Goal: Task Accomplishment & Management: Use online tool/utility

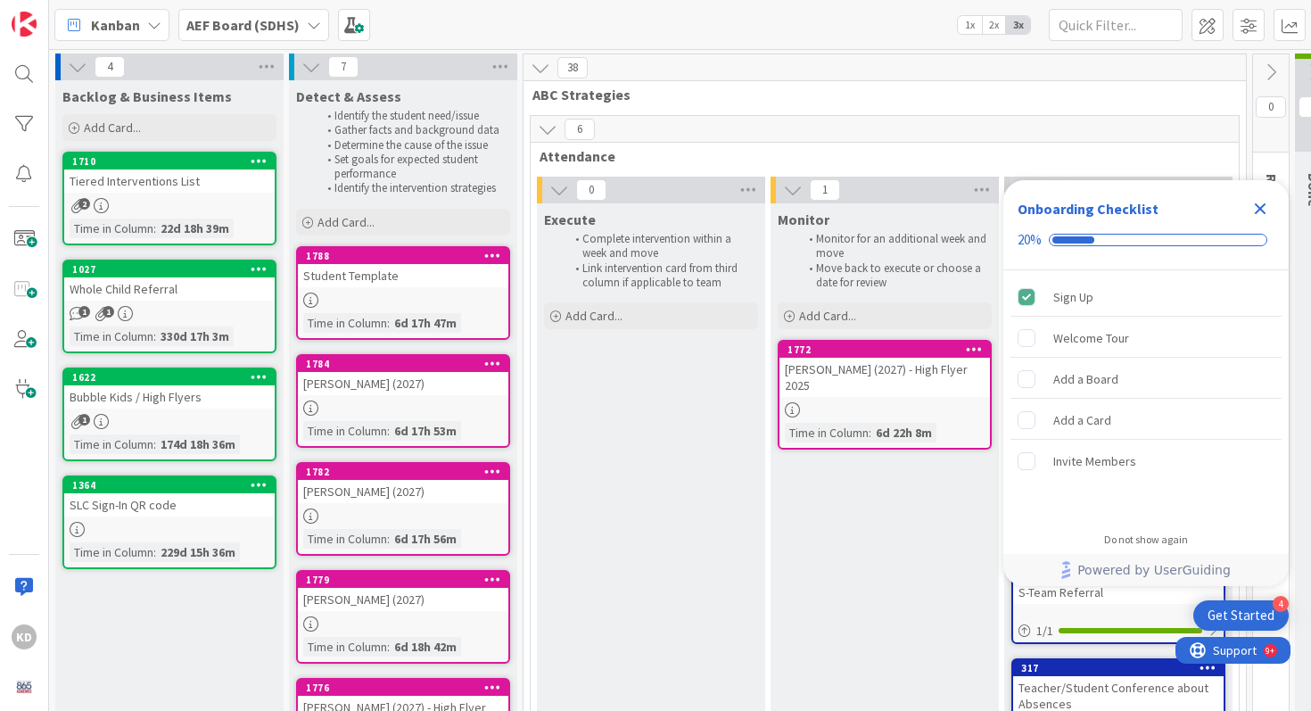
click at [1263, 207] on icon "Close Checklist" at bounding box center [1259, 208] width 21 height 21
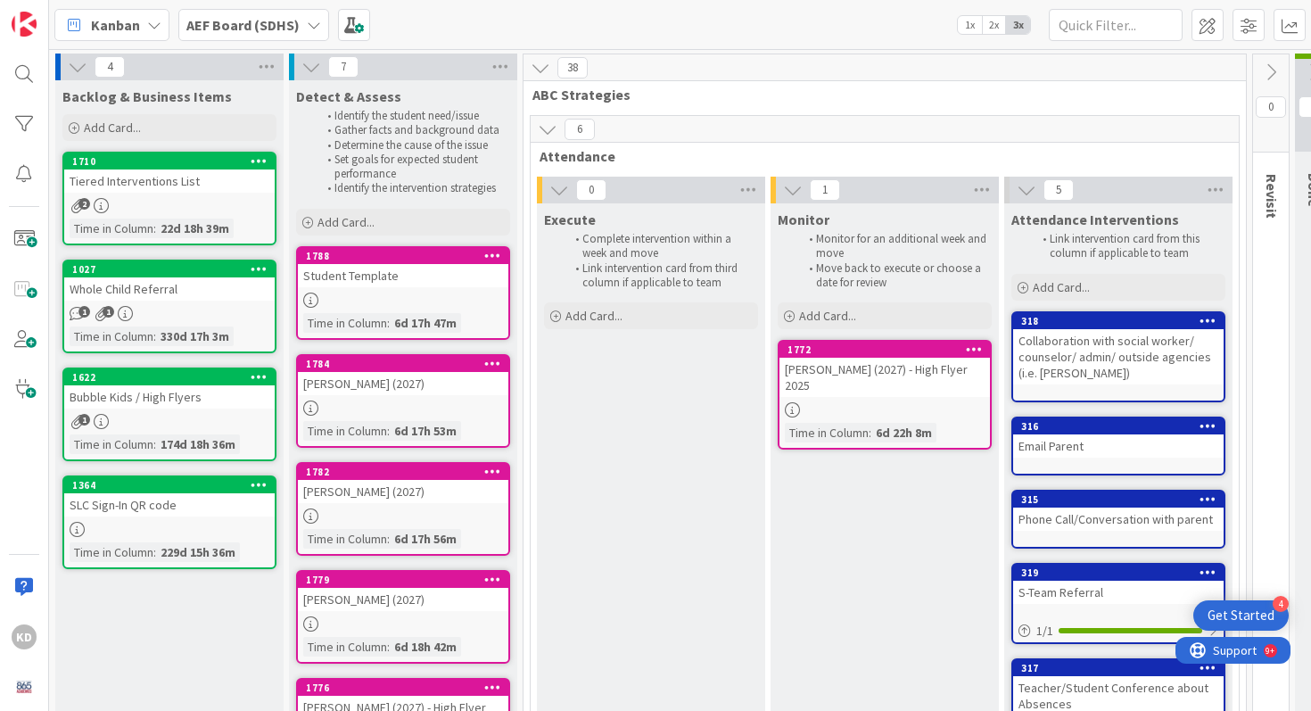
click at [548, 122] on icon at bounding box center [548, 129] width 20 height 20
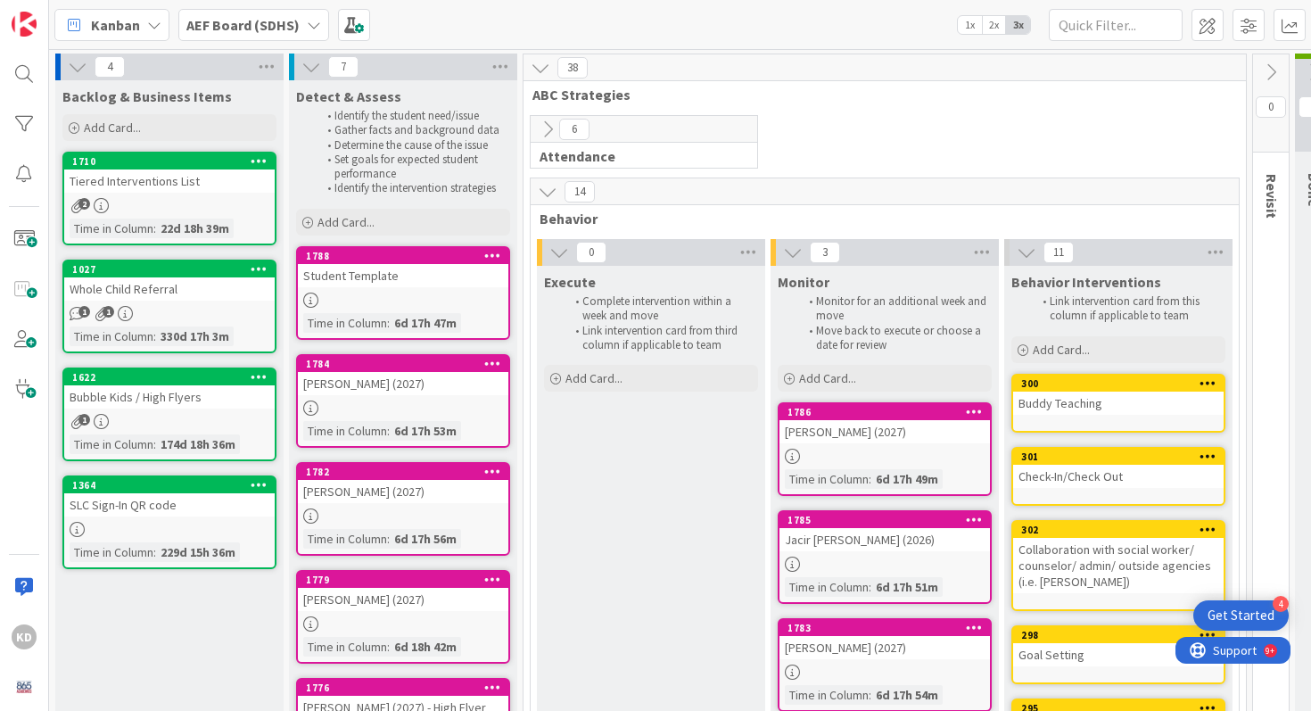
click at [548, 123] on icon at bounding box center [548, 129] width 20 height 20
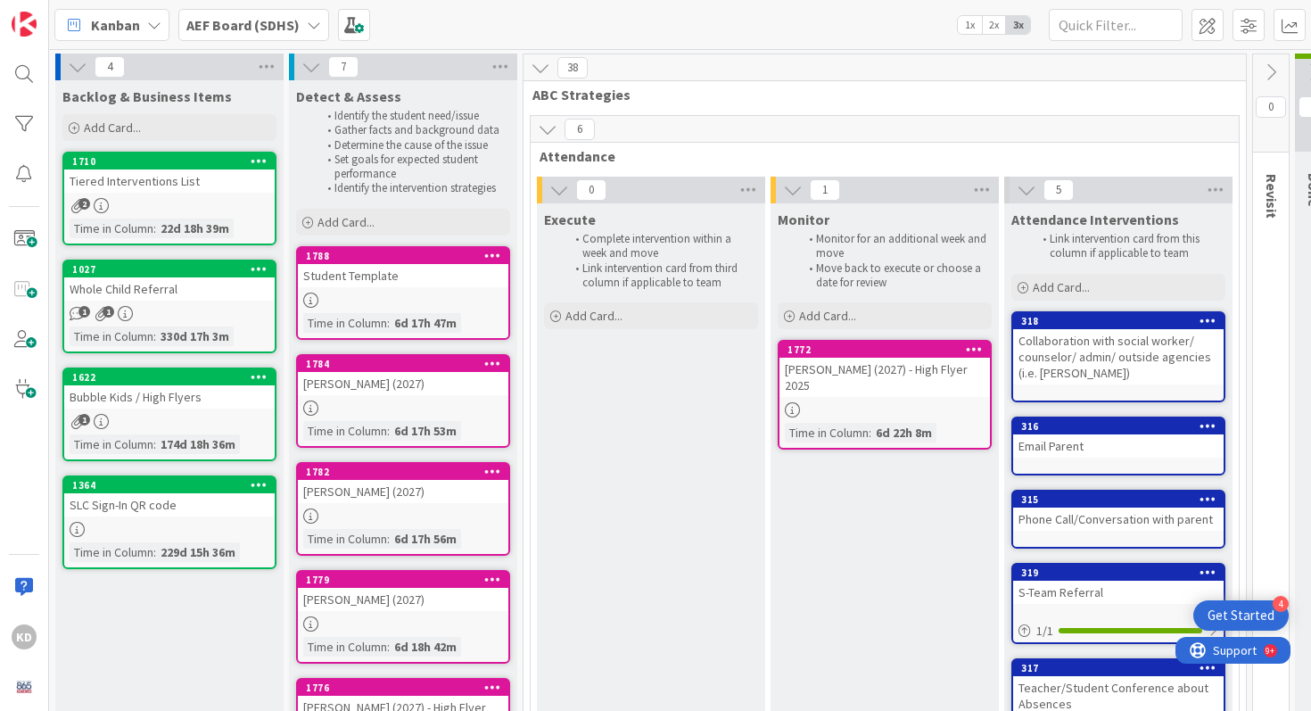
click at [541, 70] on icon at bounding box center [540, 68] width 20 height 20
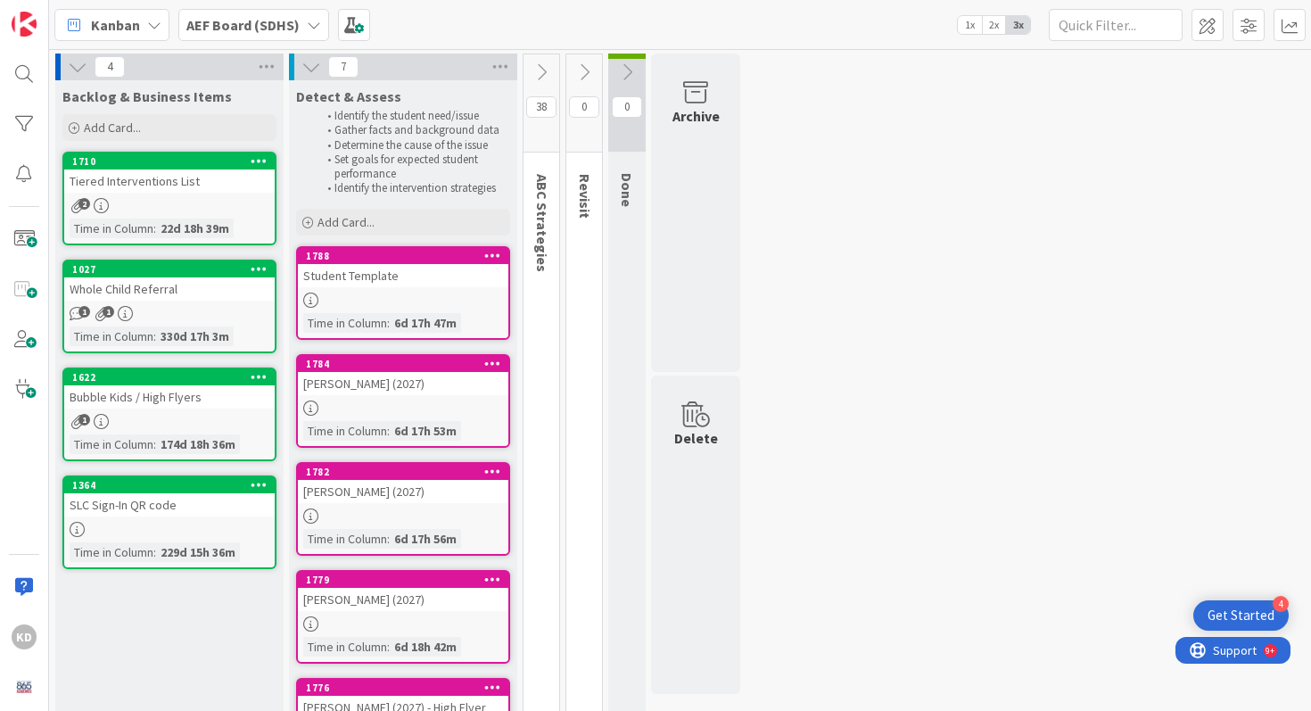
click at [541, 71] on icon at bounding box center [541, 72] width 20 height 20
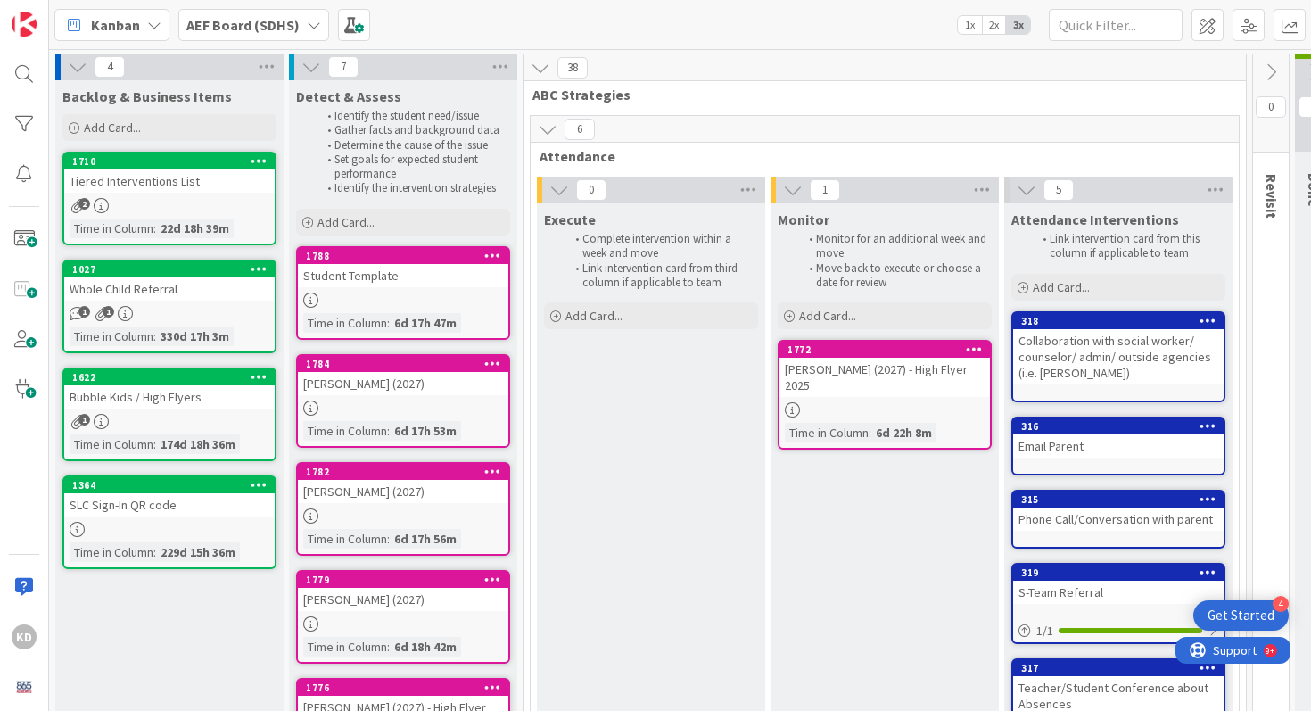
click at [983, 21] on span "2x" at bounding box center [994, 25] width 24 height 18
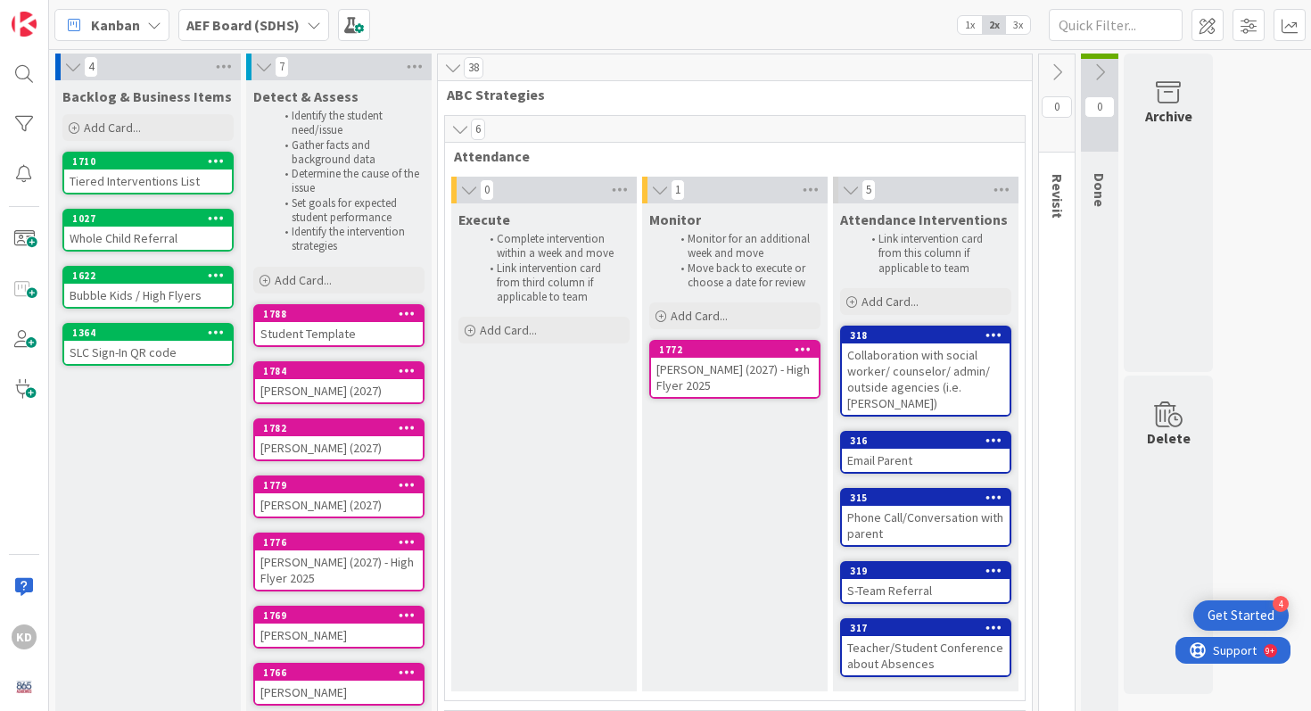
click at [971, 27] on span "1x" at bounding box center [970, 25] width 24 height 18
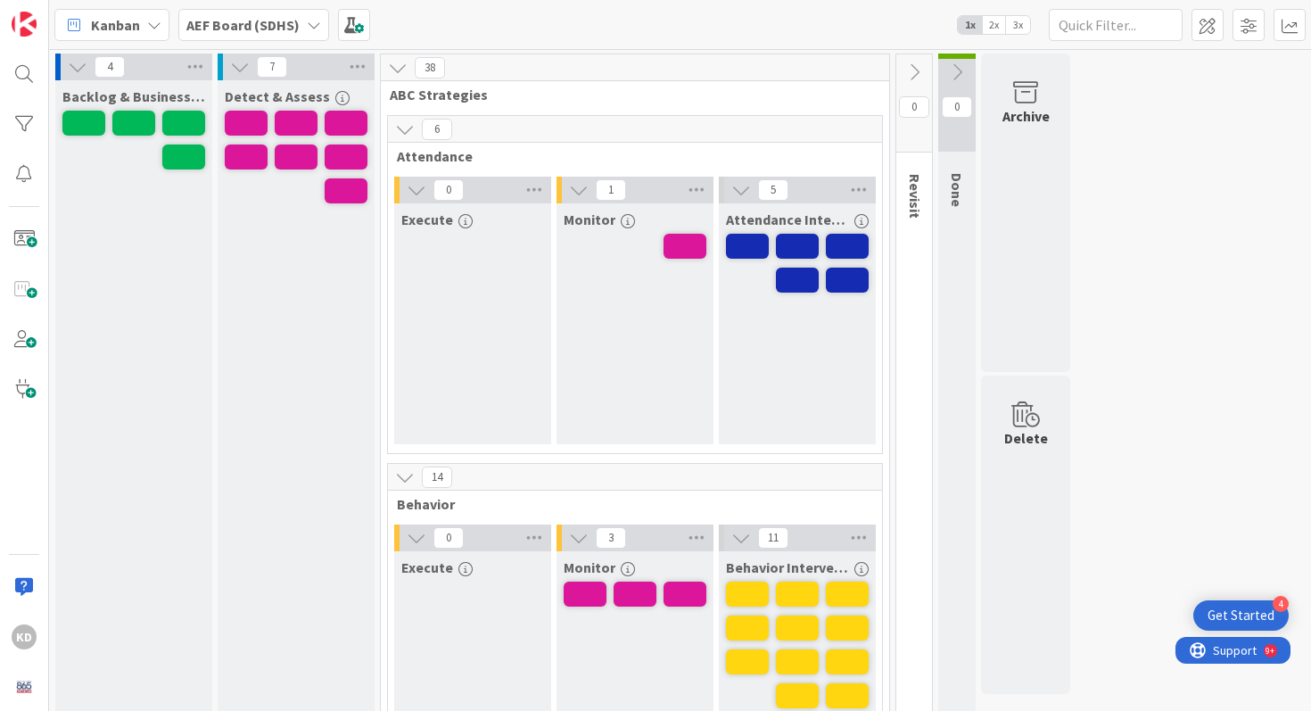
click at [991, 26] on span "2x" at bounding box center [994, 25] width 24 height 18
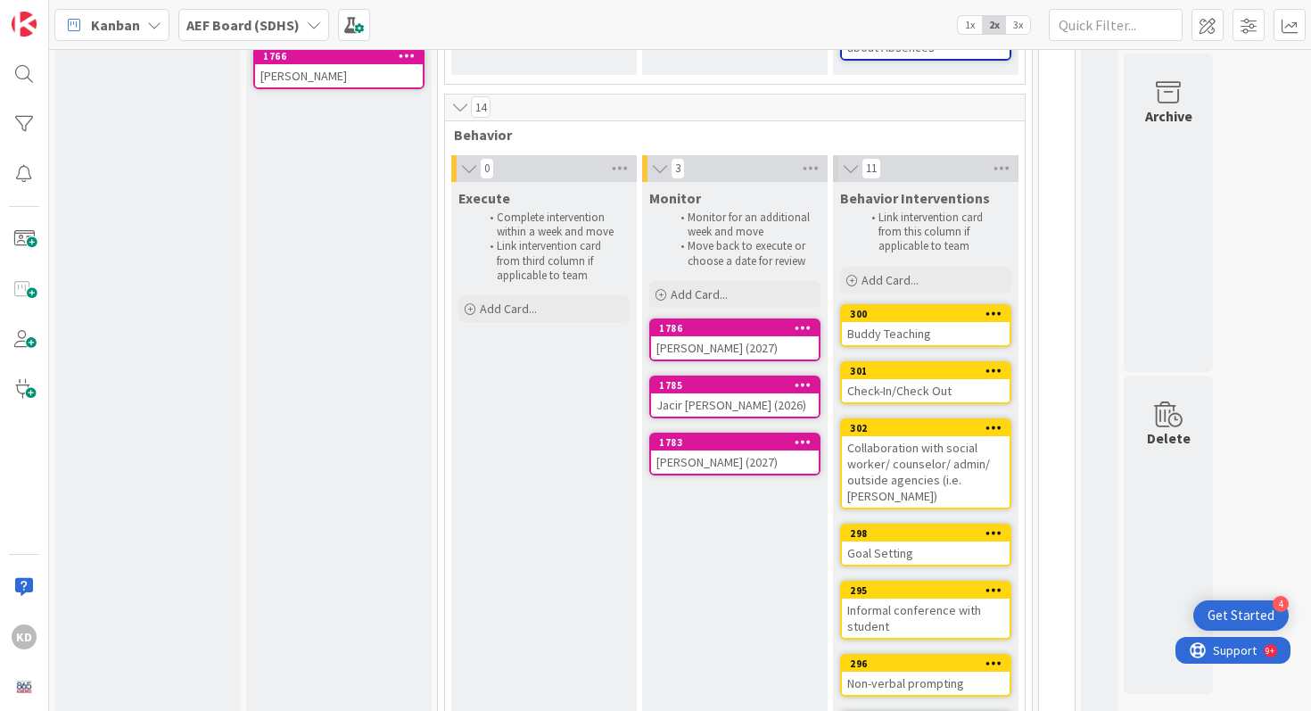
scroll to position [614, 0]
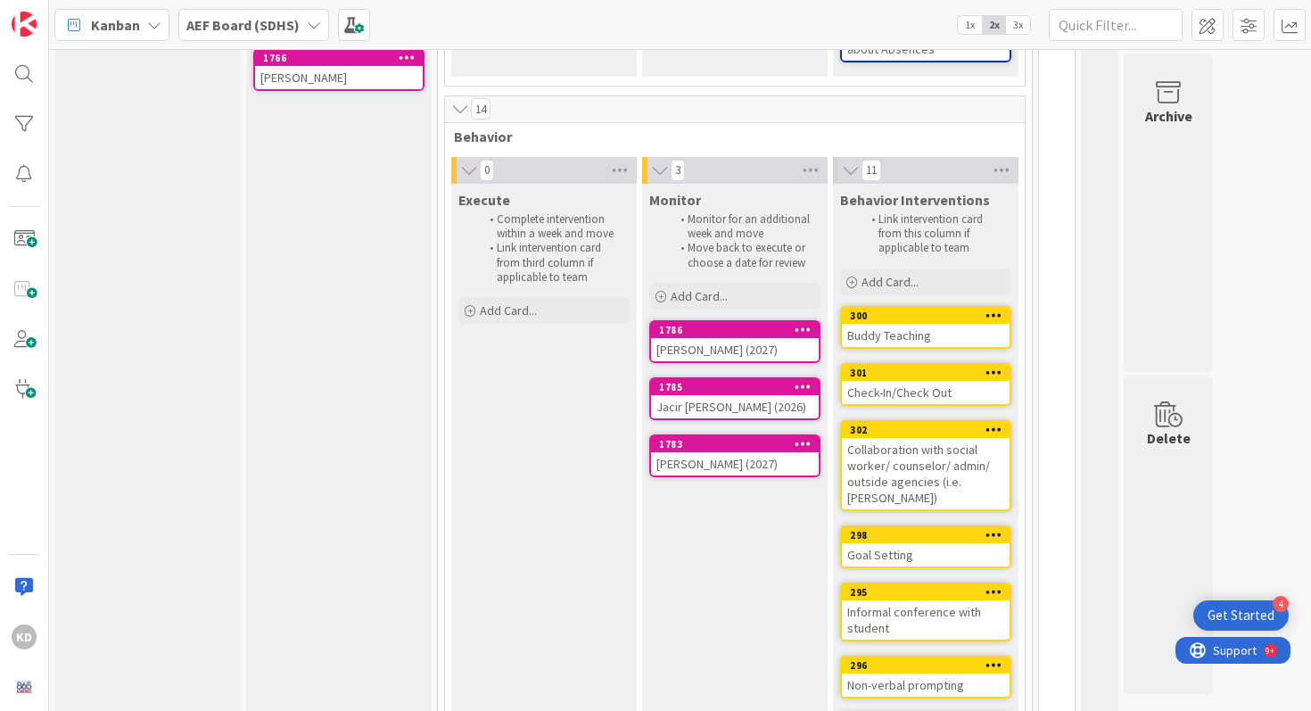
click at [847, 166] on icon at bounding box center [851, 170] width 20 height 18
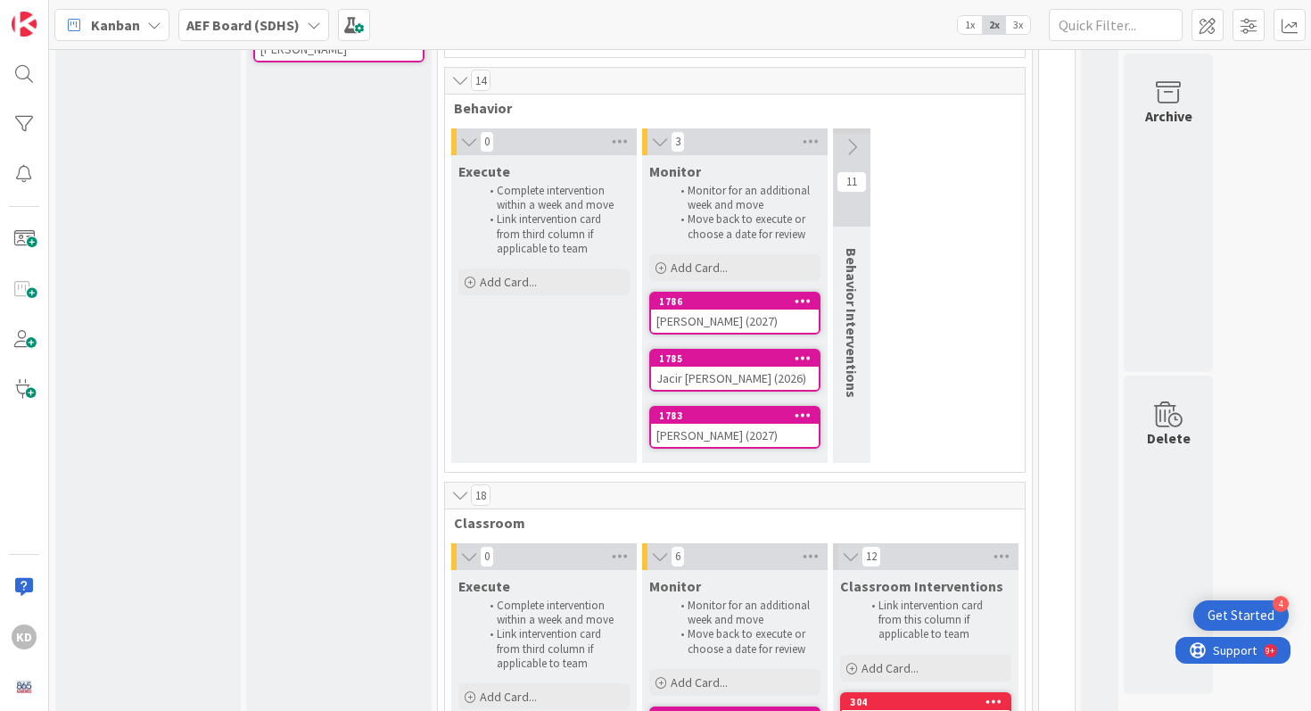
scroll to position [642, 0]
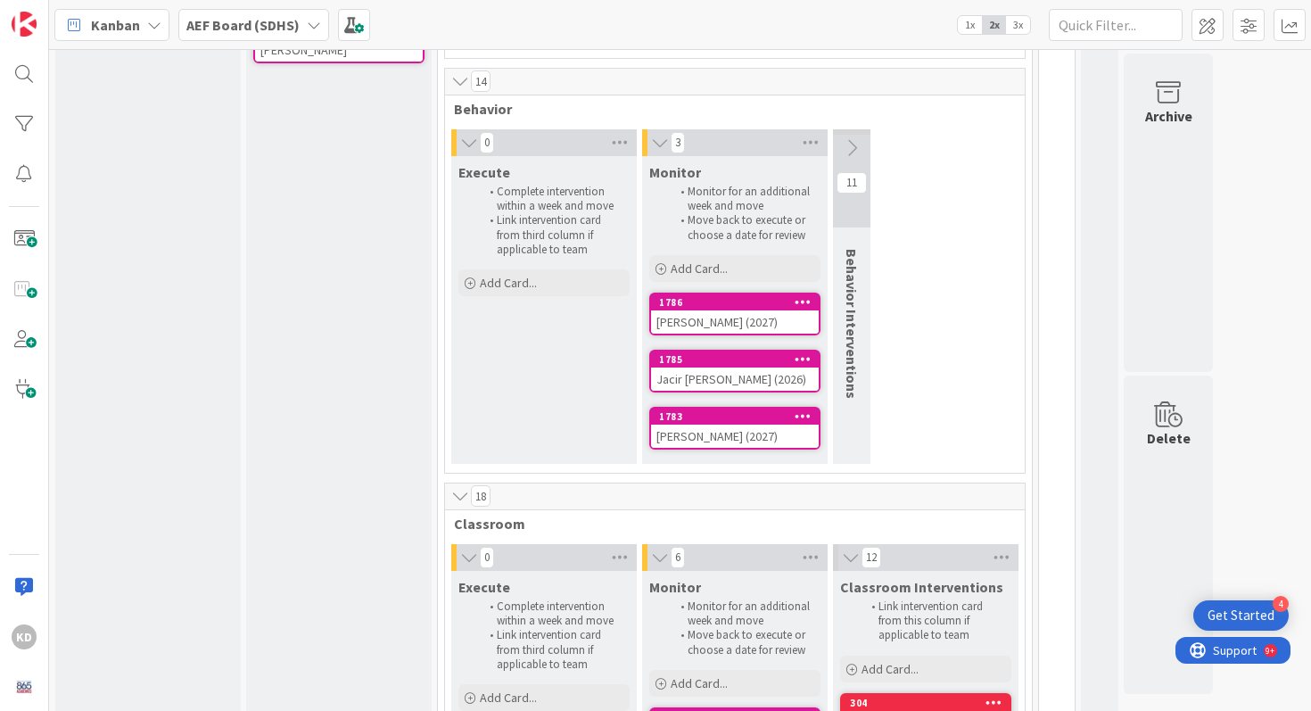
click at [469, 145] on icon at bounding box center [469, 143] width 20 height 18
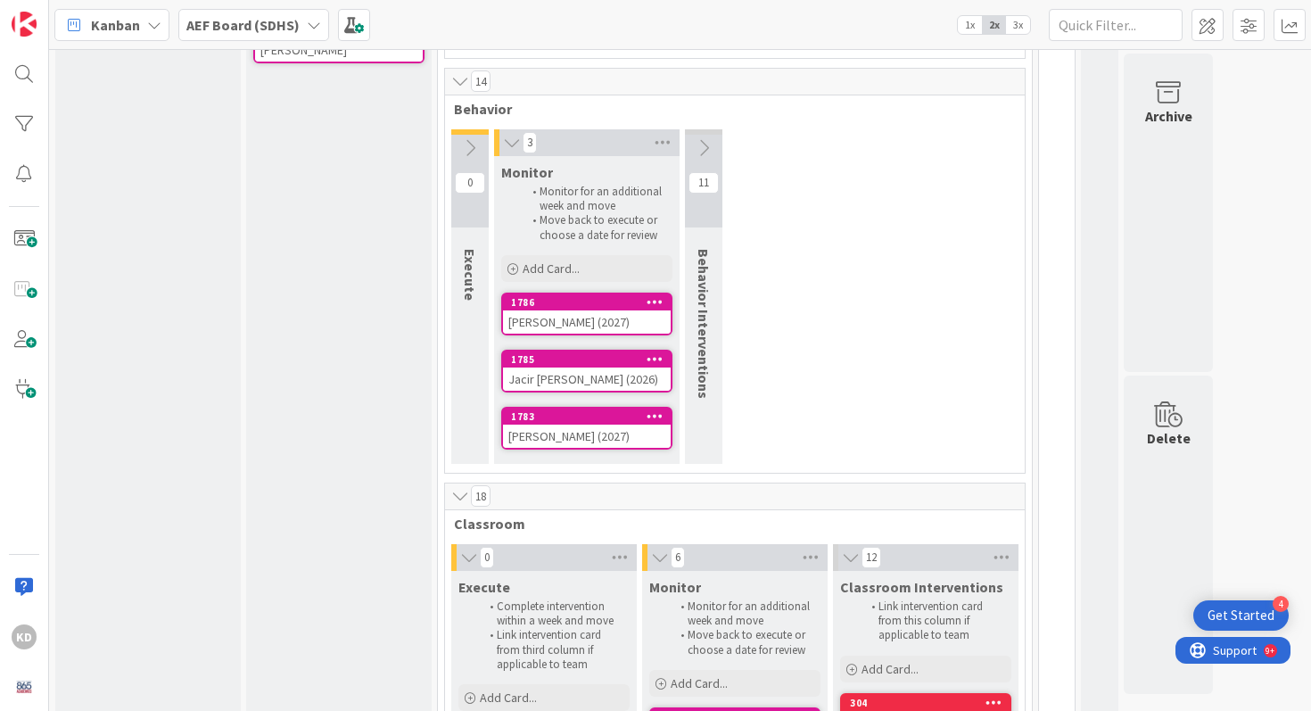
click at [466, 558] on icon at bounding box center [469, 557] width 20 height 18
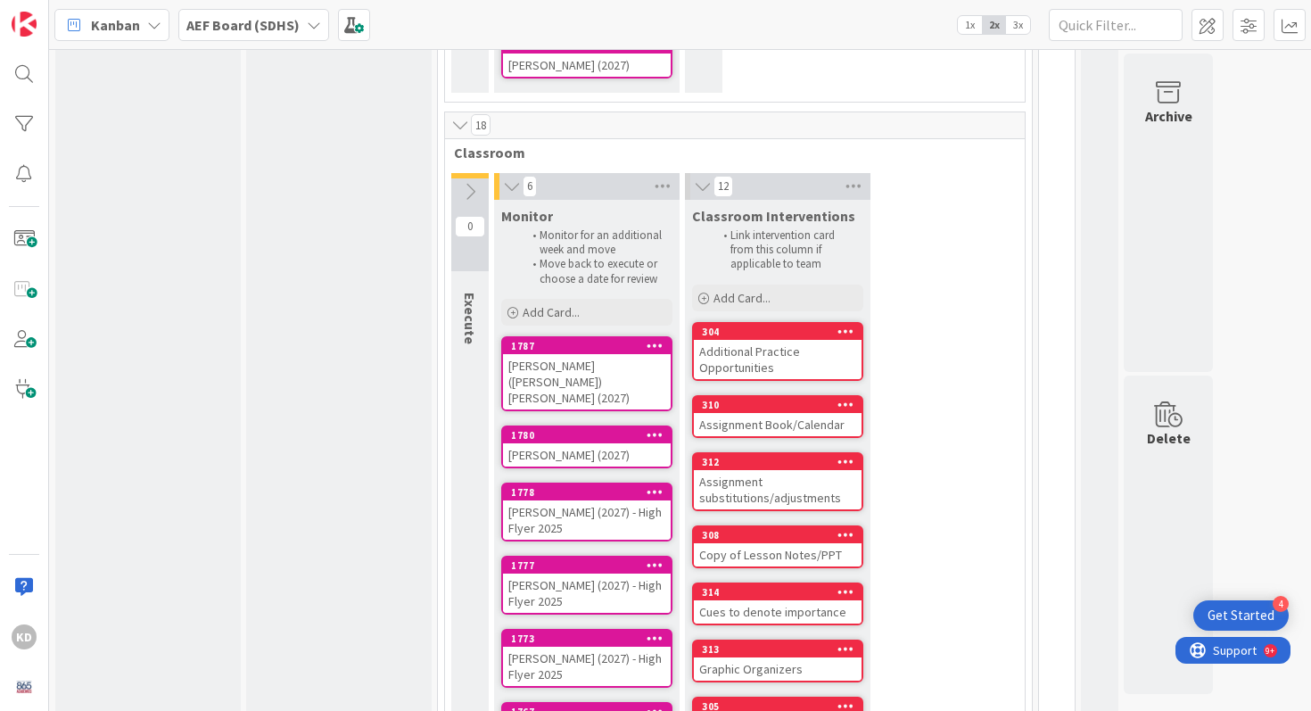
scroll to position [1014, 0]
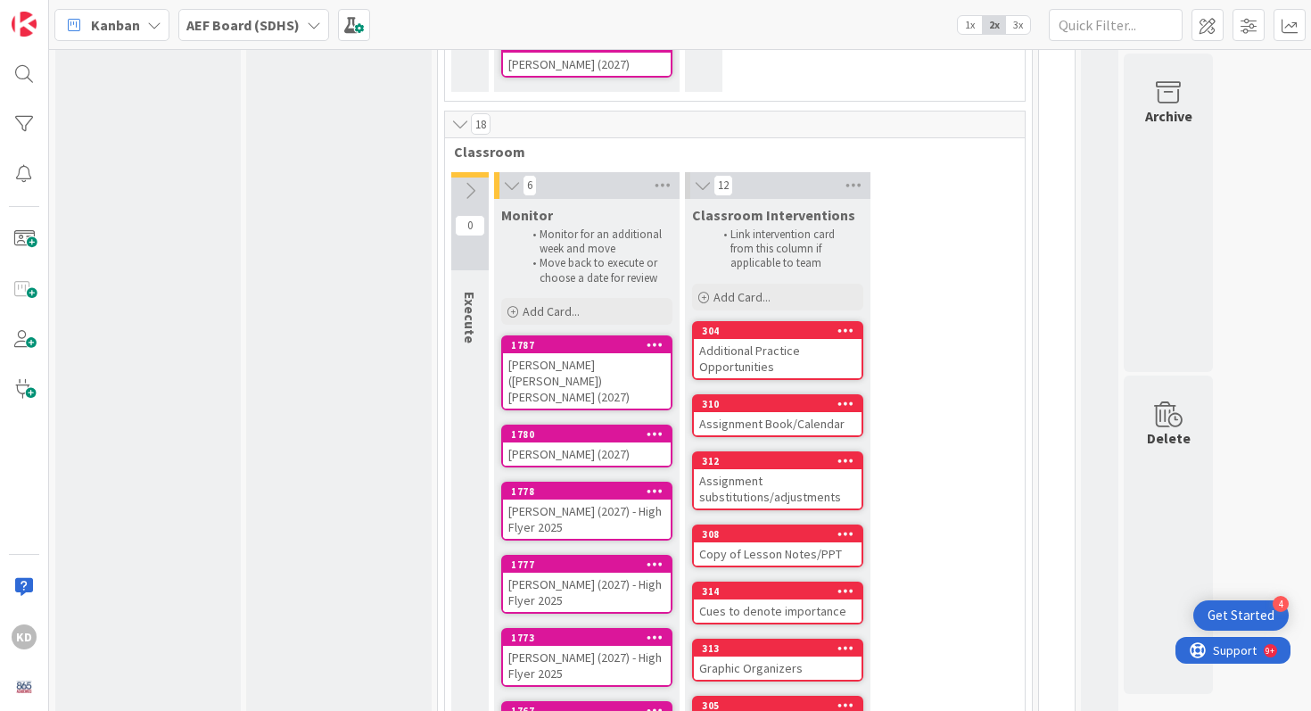
click at [703, 190] on icon at bounding box center [703, 186] width 20 height 18
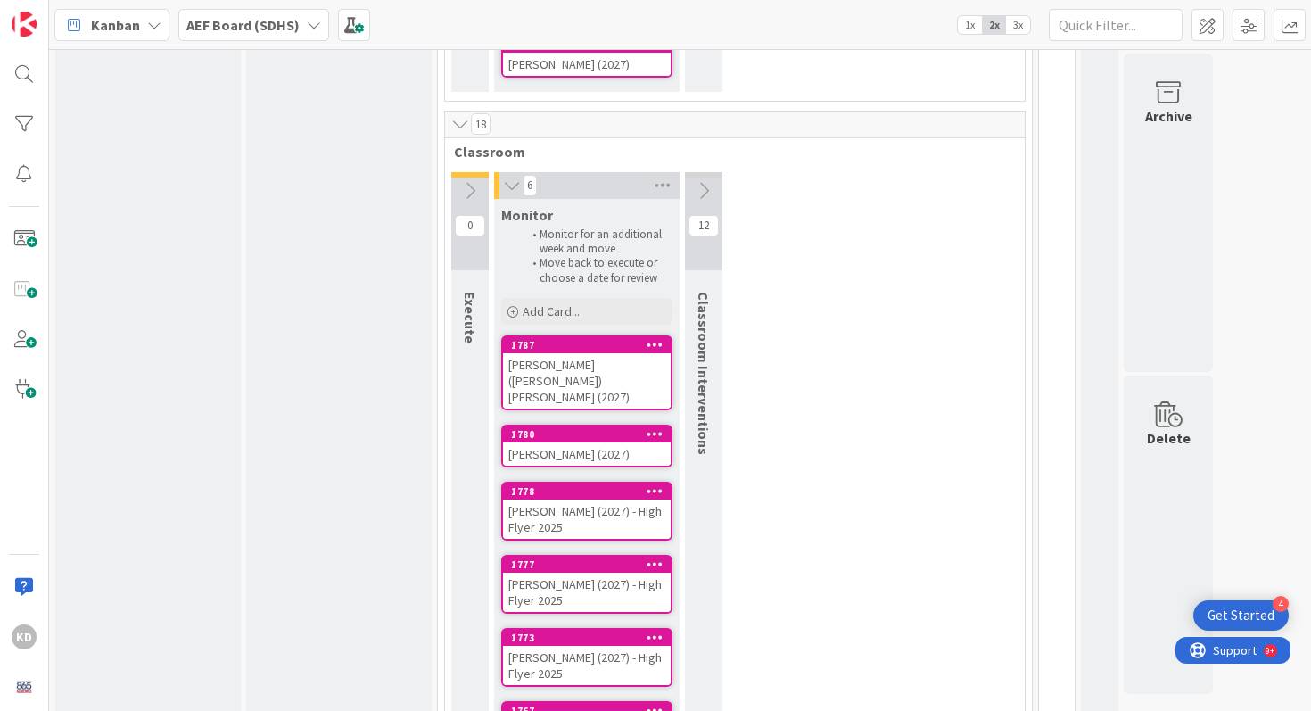
scroll to position [1136, 0]
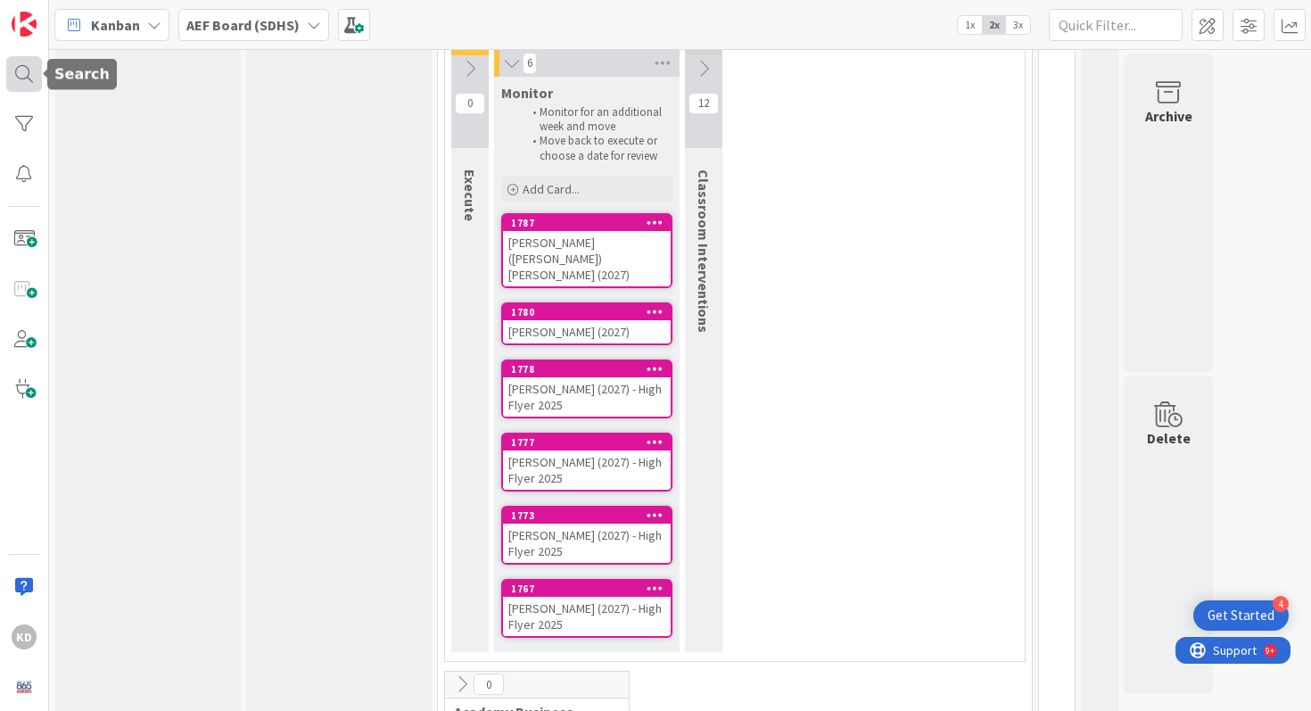
click at [22, 81] on div at bounding box center [24, 74] width 36 height 36
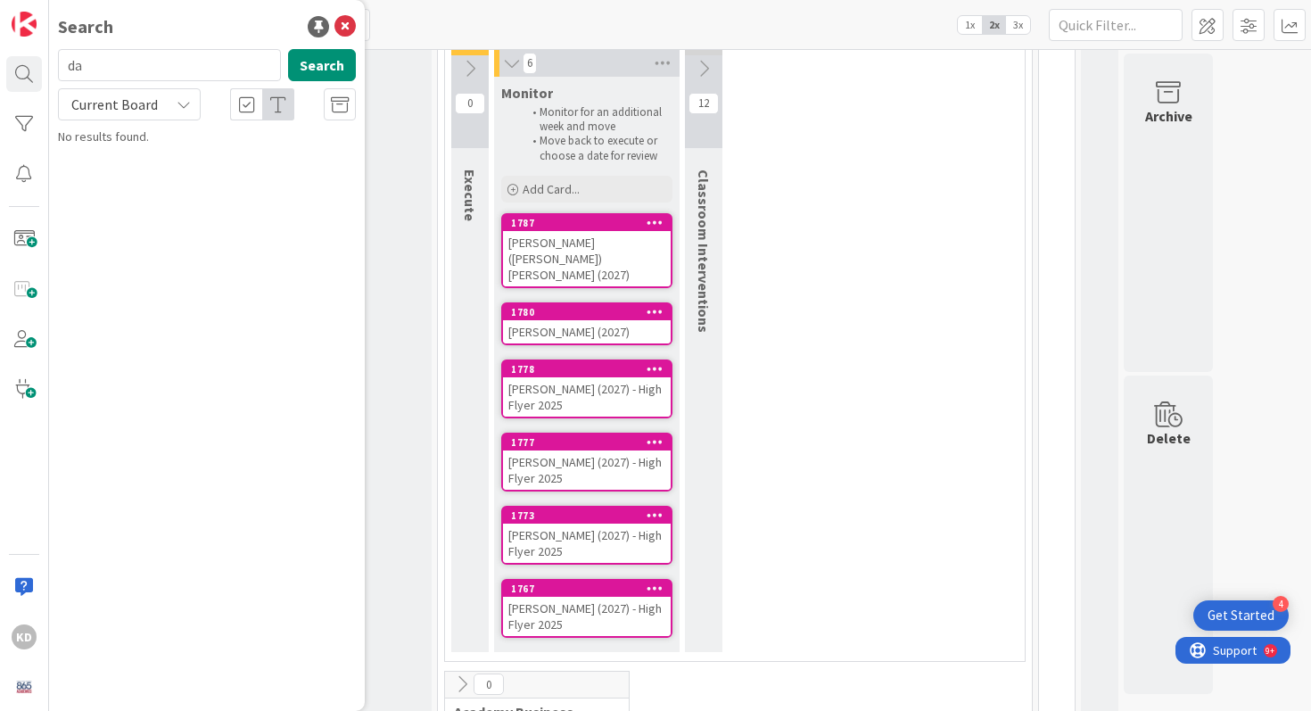
type input "d"
click at [33, 125] on div at bounding box center [24, 124] width 36 height 36
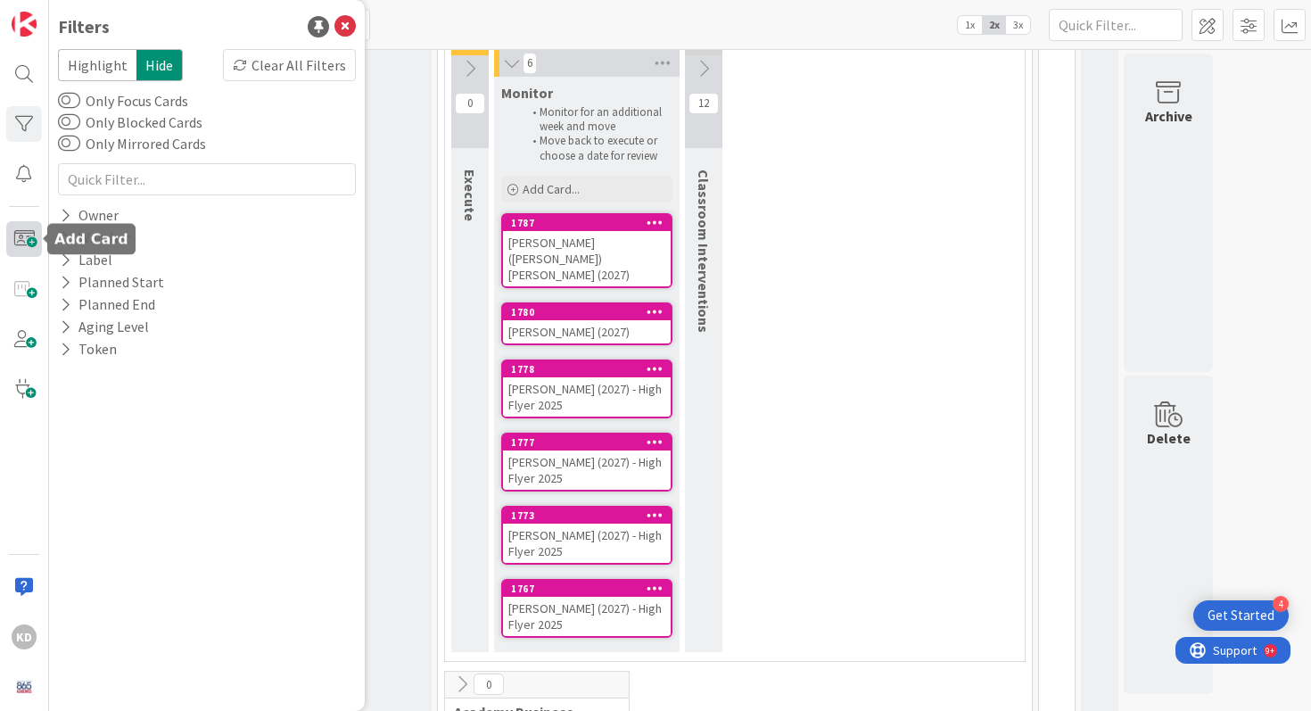
click at [31, 230] on span at bounding box center [24, 239] width 36 height 36
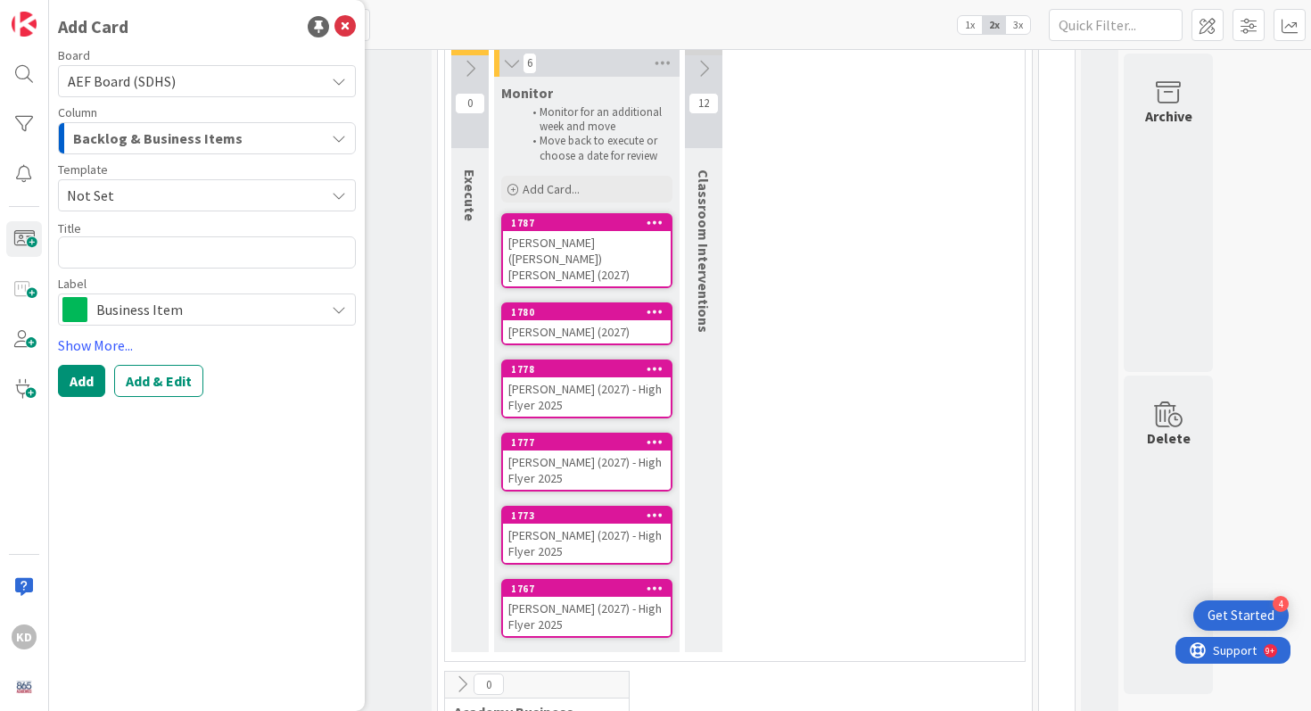
click at [106, 125] on div "Backlog & Business Items" at bounding box center [197, 138] width 256 height 29
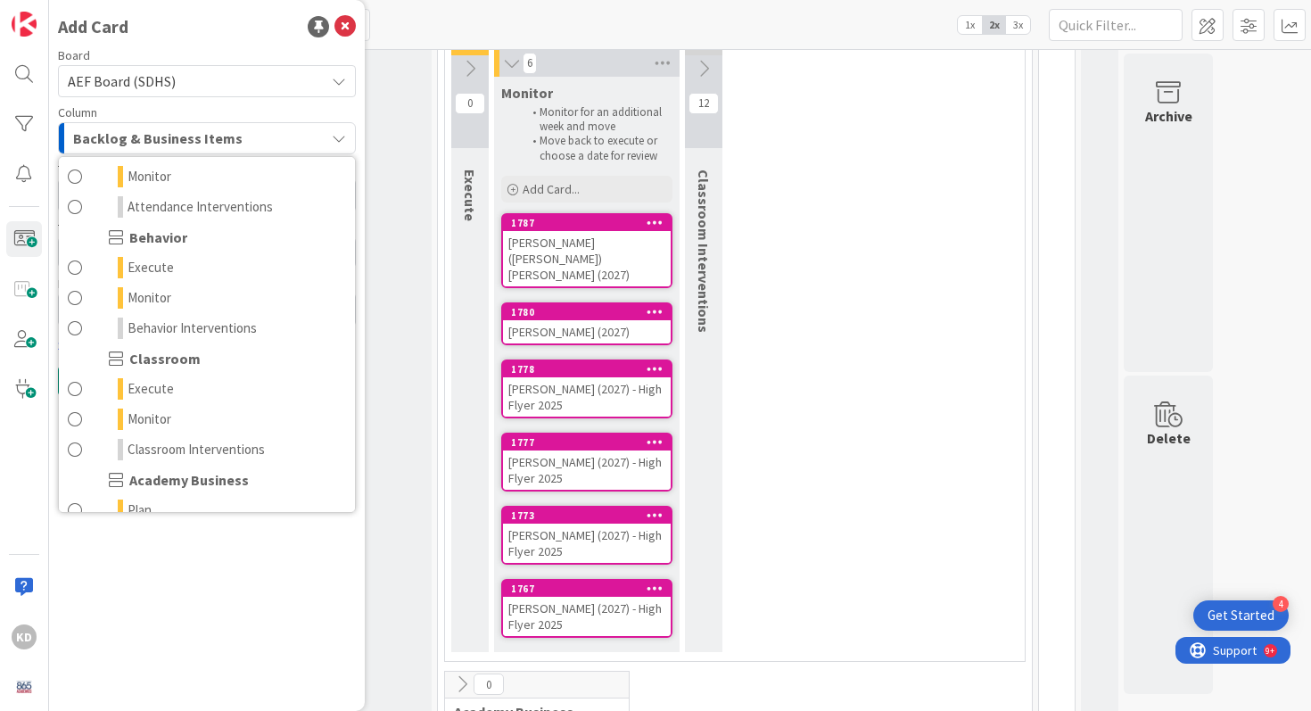
scroll to position [155, 0]
click at [70, 391] on span at bounding box center [75, 387] width 14 height 21
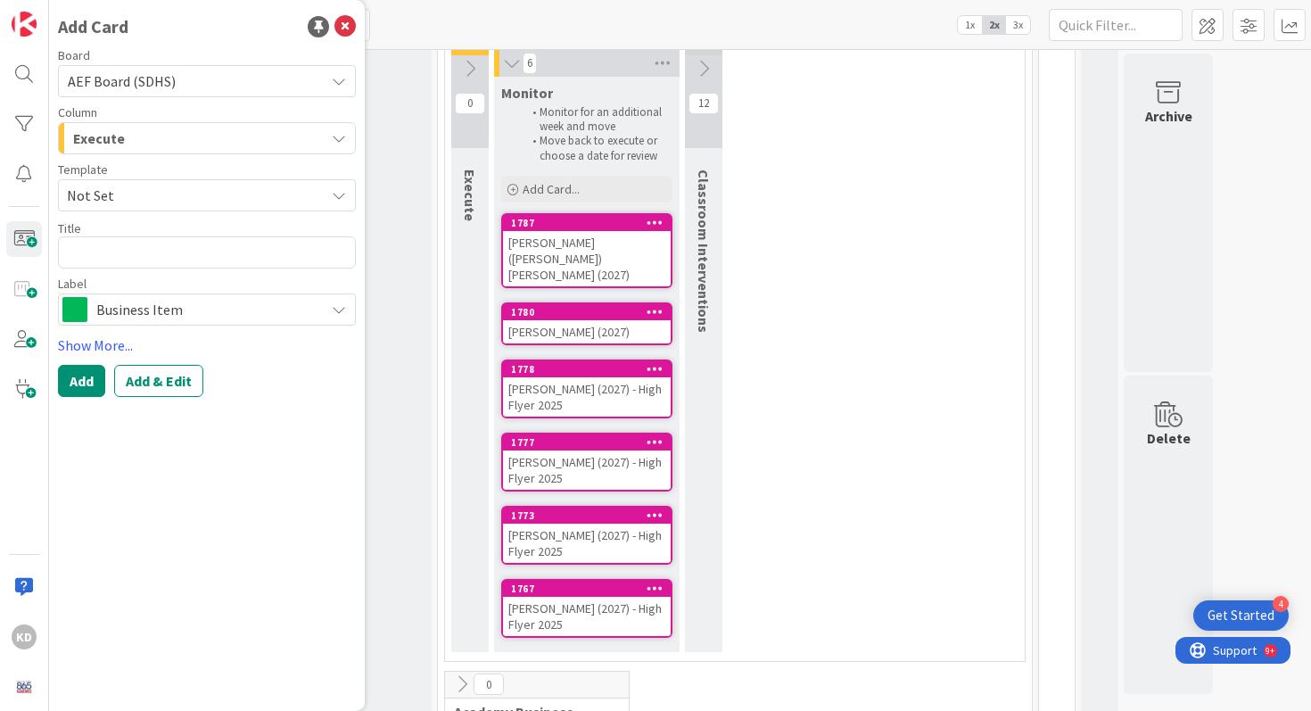
click at [95, 189] on span "Not Set" at bounding box center [189, 195] width 244 height 23
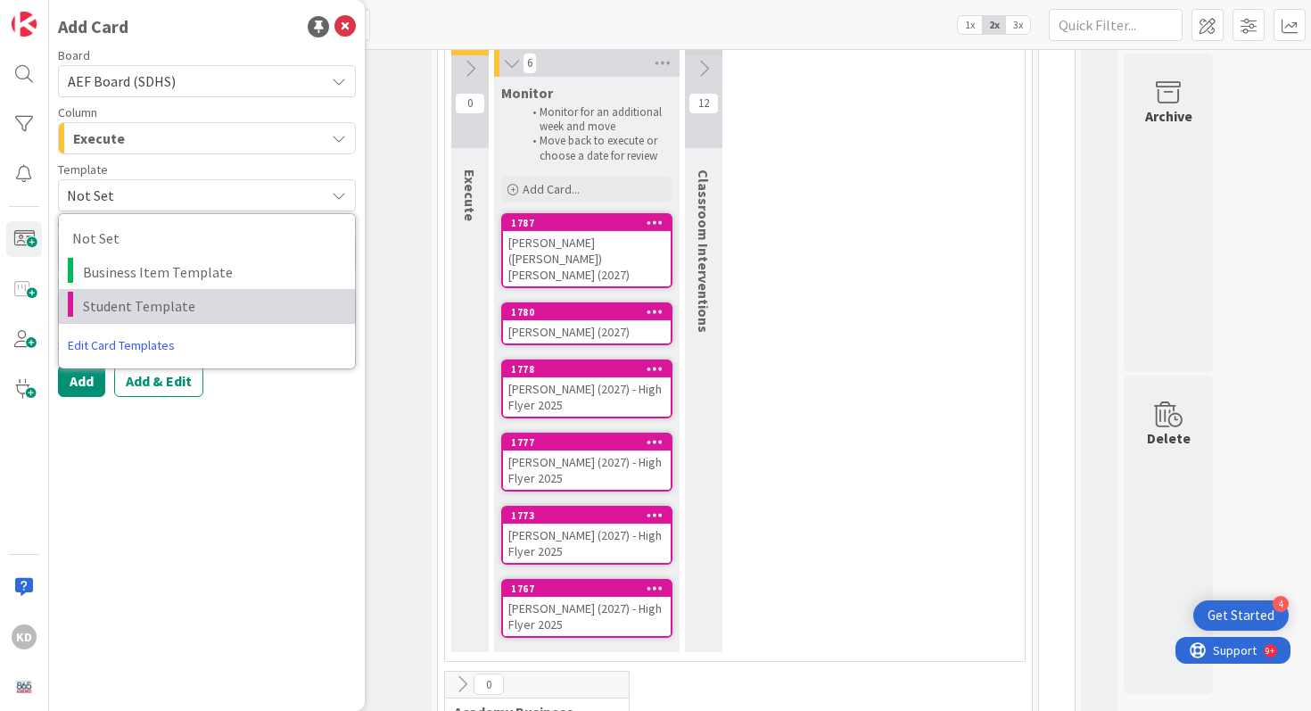
click at [111, 296] on span "Student Template" at bounding box center [212, 305] width 259 height 23
type textarea "x"
type textarea "Student Template"
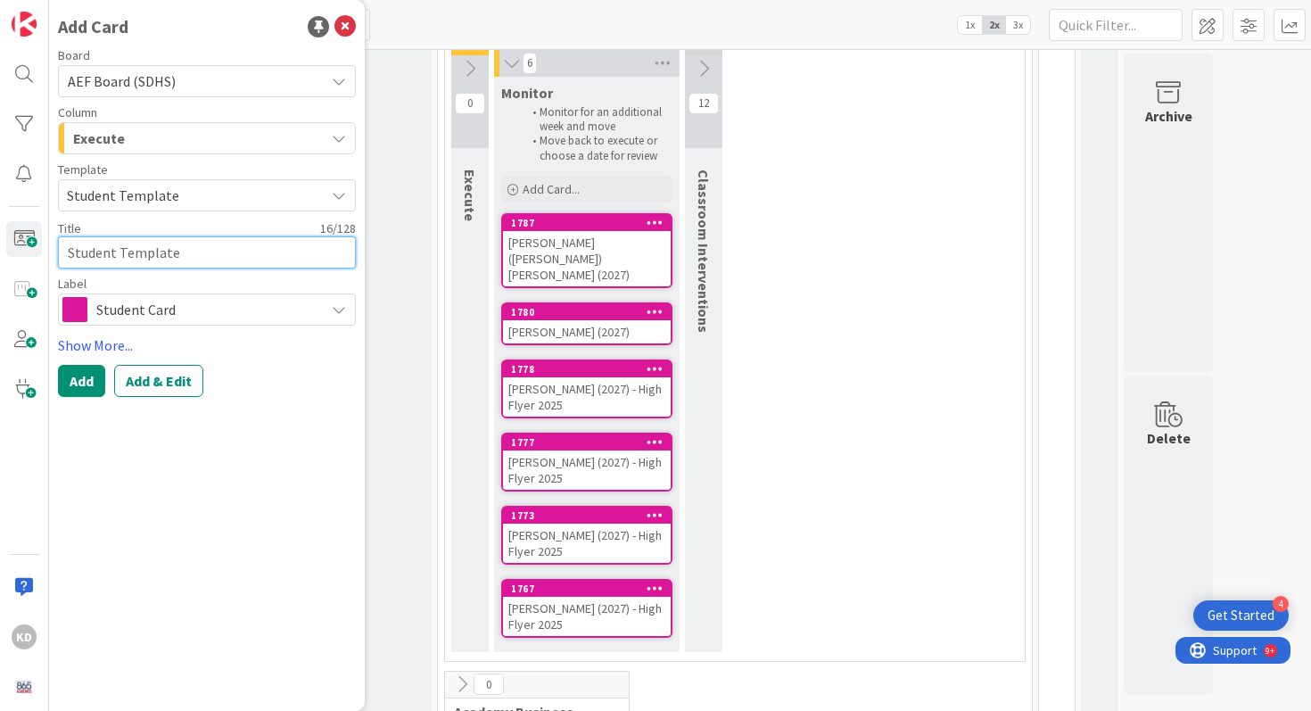
click at [105, 259] on textarea "Student Template" at bounding box center [207, 252] width 298 height 32
type textarea "x"
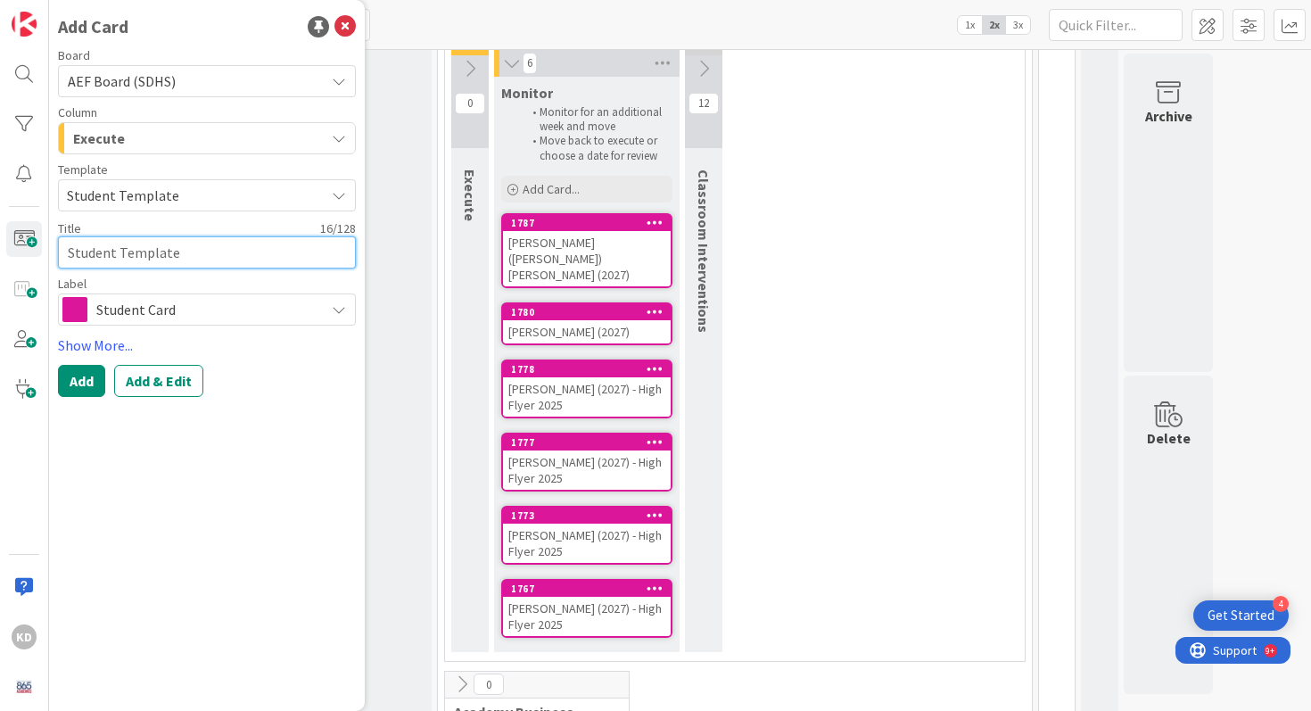
type textarea "D"
type textarea "x"
type textarea "De"
type textarea "x"
type textarea "Der"
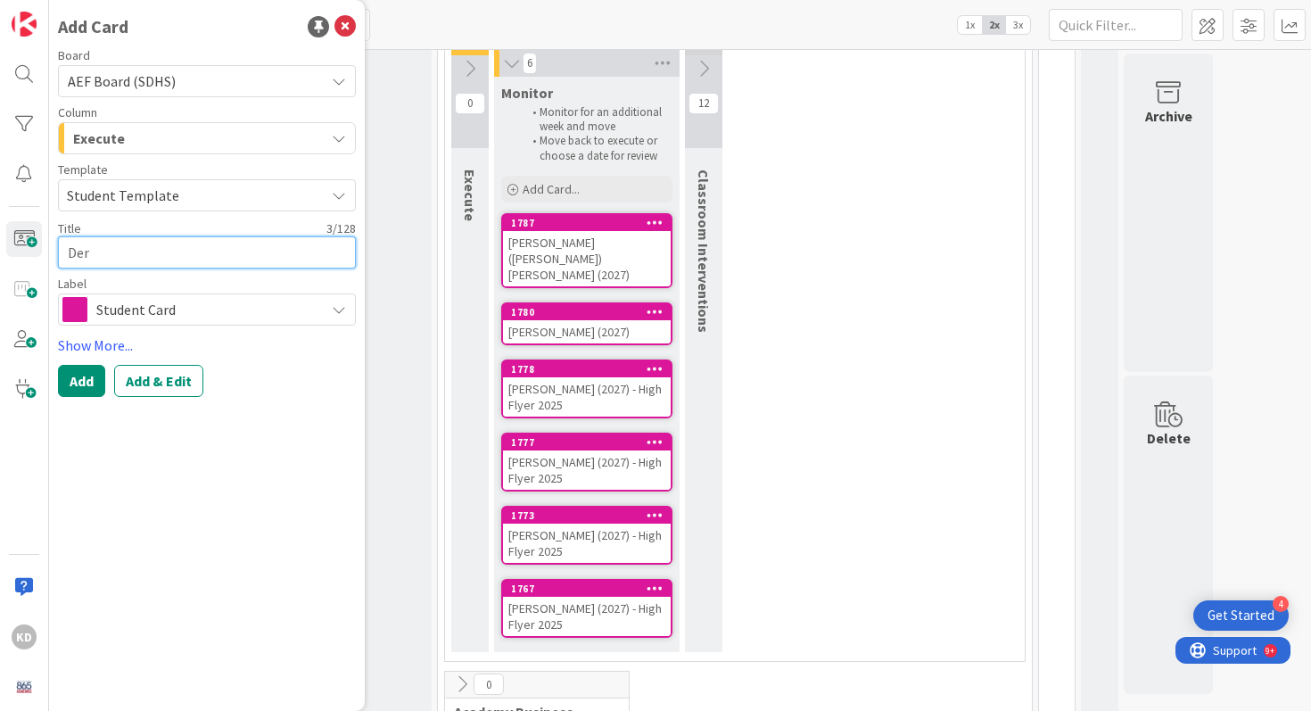
type textarea "x"
type textarea "Dere"
type textarea "x"
type textarea "Dereo"
type textarea "x"
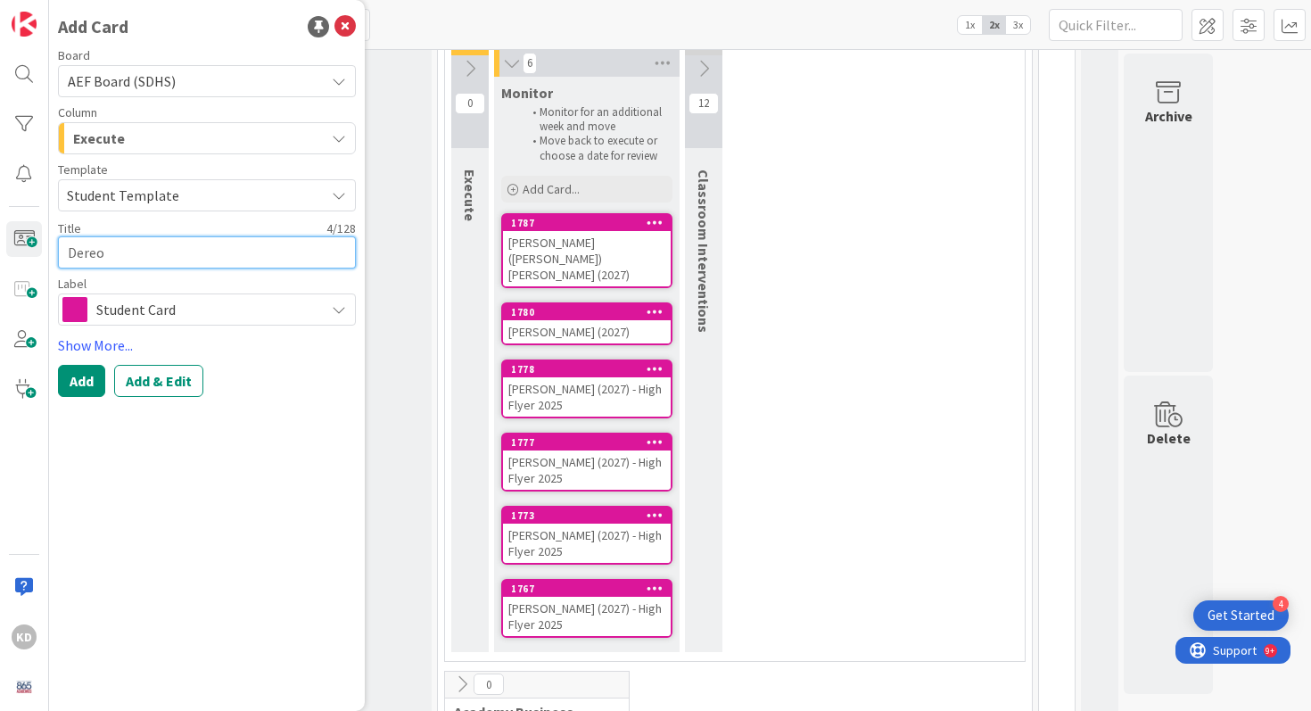
type textarea "Dereon"
type textarea "x"
type textarea "Dereon"
type textarea "x"
type textarea "Dereon He"
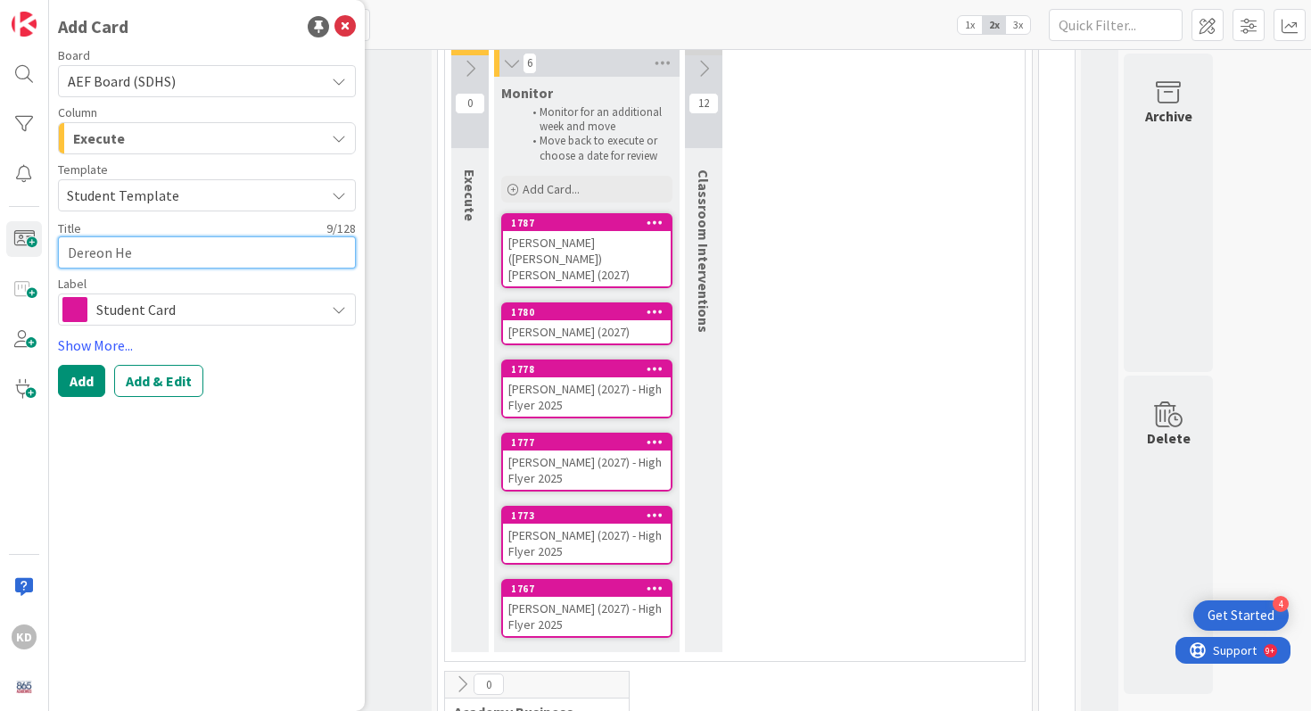
type textarea "x"
type textarea "Dereon Heb"
type textarea "x"
type textarea "Dereon Hebr"
type textarea "x"
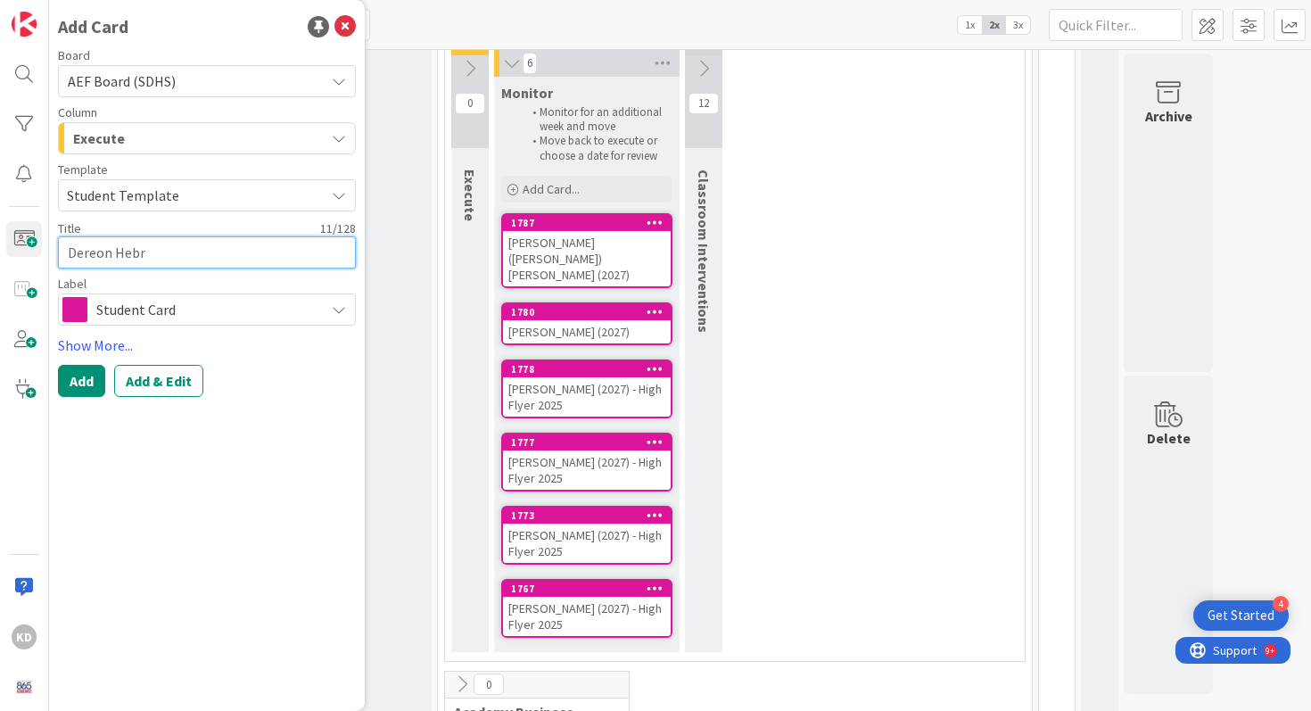
type textarea "Dereon Hebro"
type textarea "x"
type textarea "Dereon Hebron"
type textarea "x"
type textarea "Dereon Hebron"
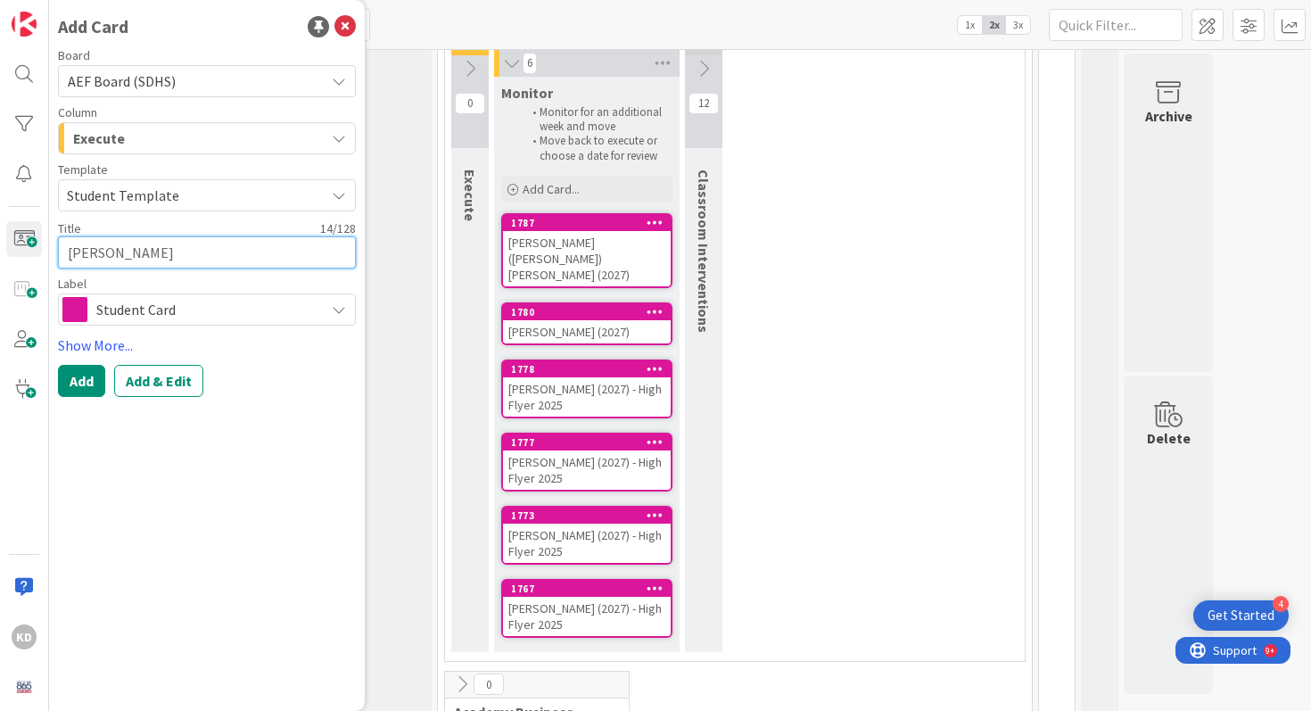
type textarea "x"
type textarea "Dereon Hebron ("
type textarea "x"
type textarea "Dereon Hebron (2"
type textarea "x"
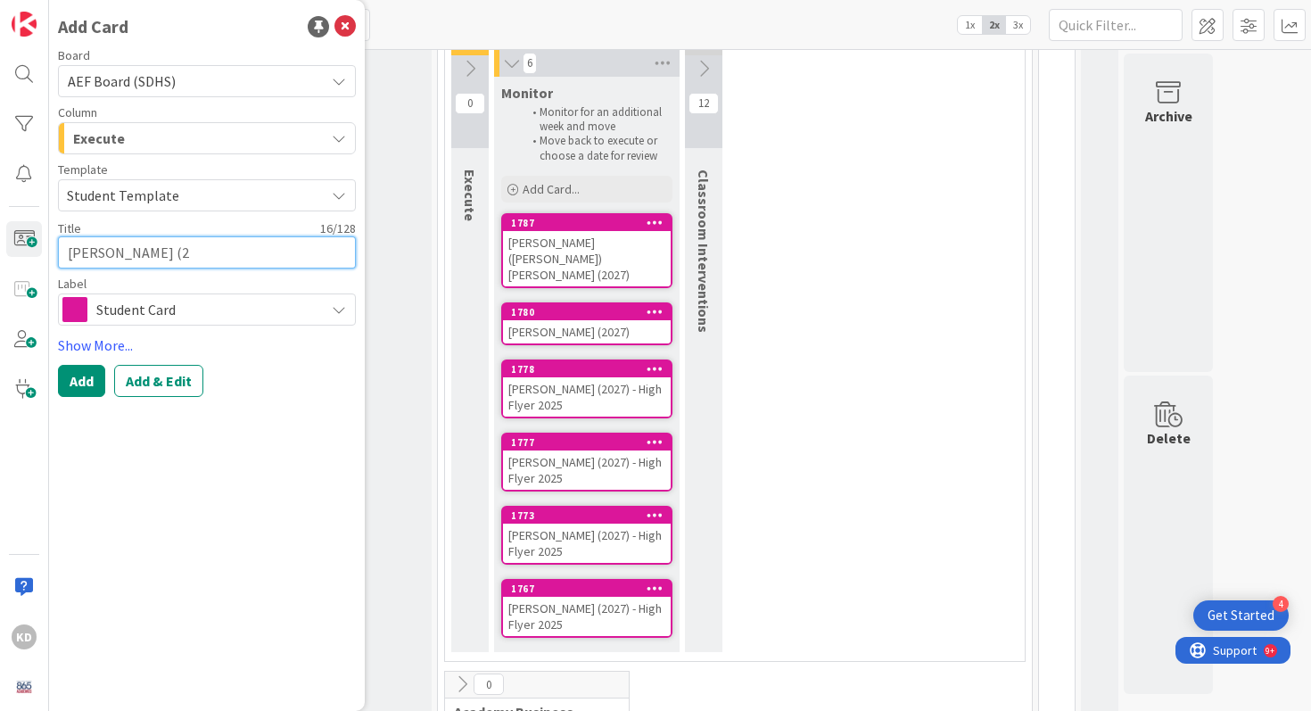
type textarea "Dereon Hebron (20"
type textarea "x"
type textarea "Dereon Hebron (2"
type textarea "x"
type textarea "Dereon Hebron ("
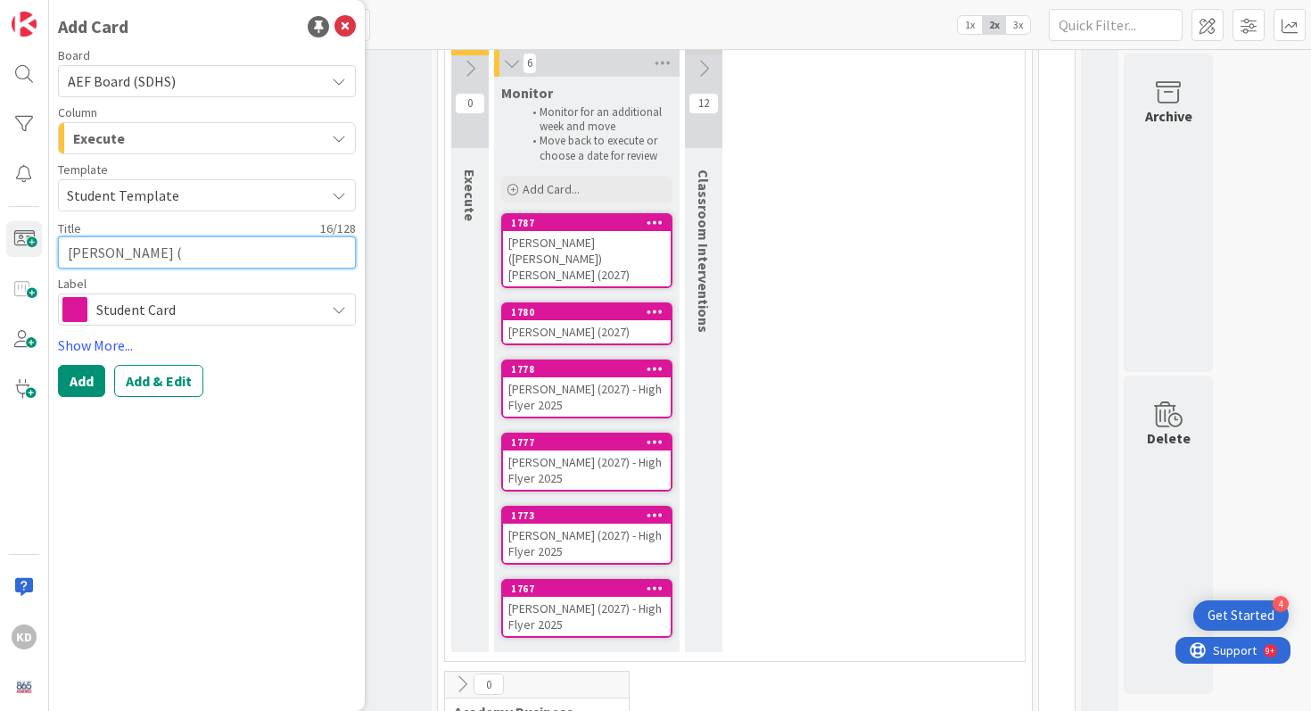
type textarea "x"
type textarea "Dereon Hebron"
type textarea "x"
type textarea "Dereon Hebron ("
type textarea "x"
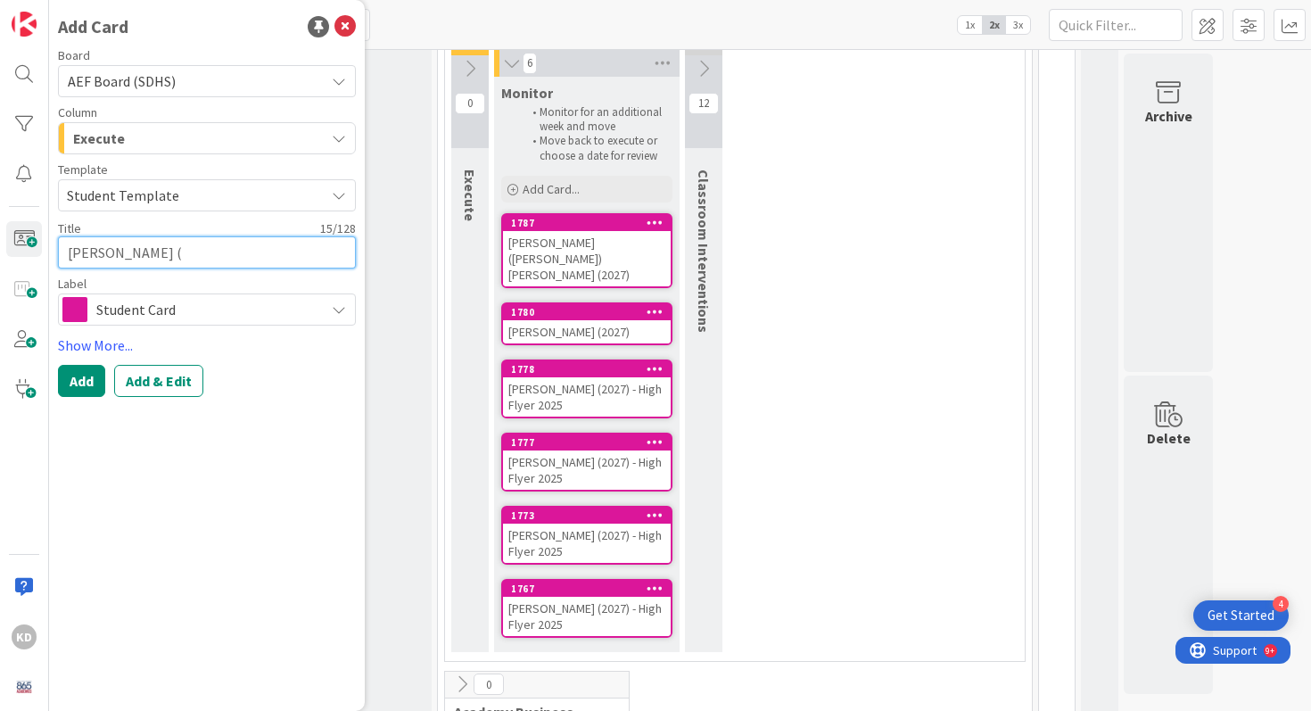
type textarea "Dereon Hebron (2"
type textarea "x"
type textarea "Dereon Hebron (20"
type textarea "x"
type textarea "Dereon Hebron (202"
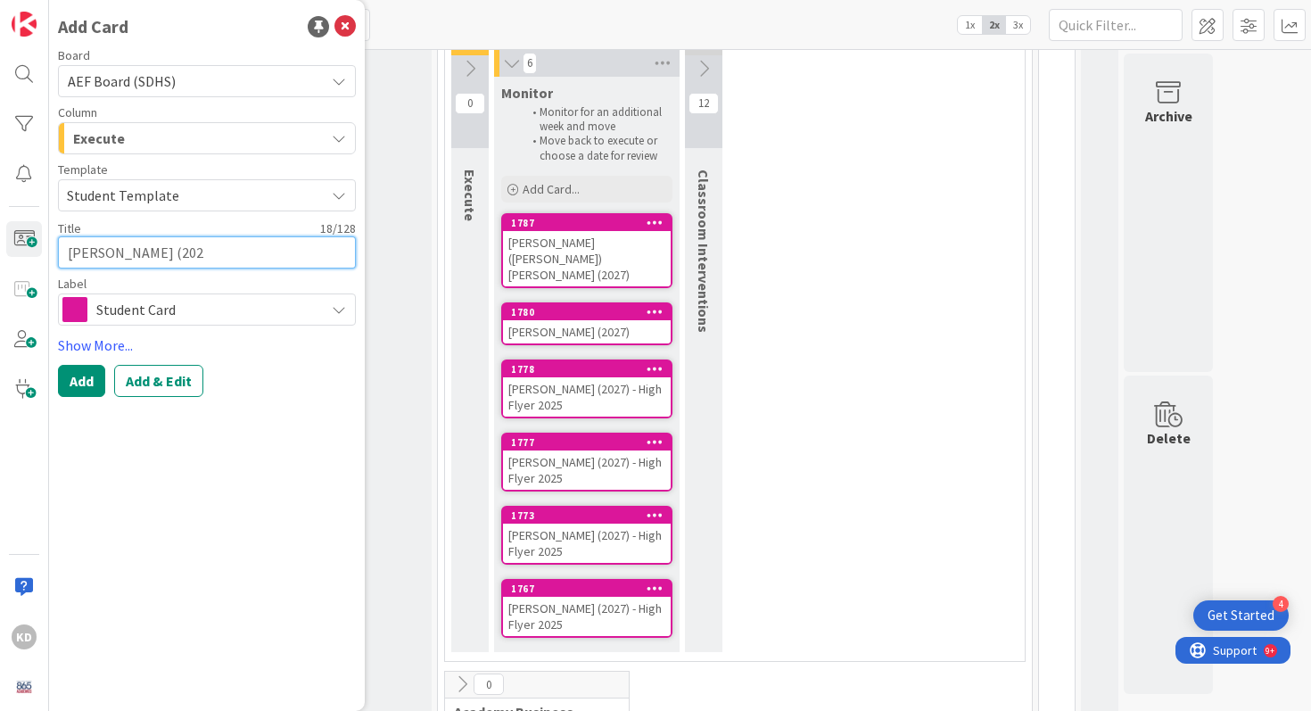
type textarea "x"
type textarea "Dereon Hebron (2027"
type textarea "x"
type textarea "Dereon Hebron (2027)"
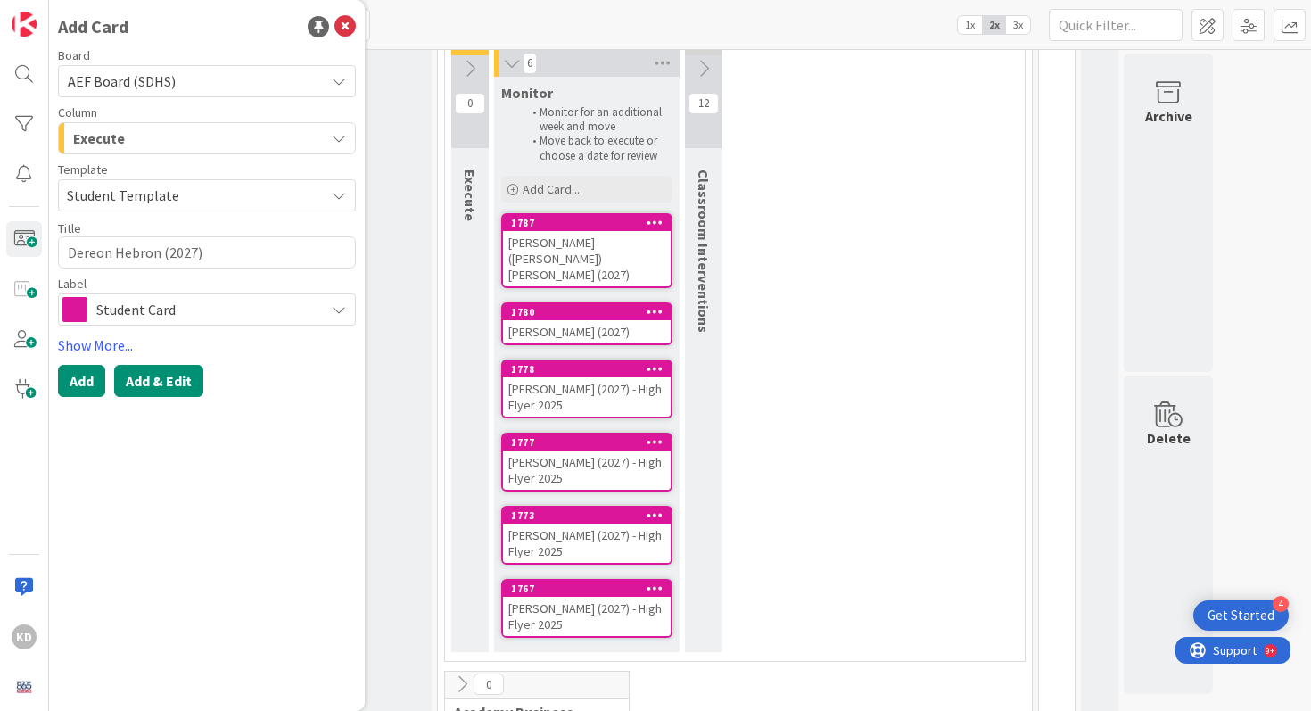
click at [164, 369] on button "Add & Edit" at bounding box center [158, 381] width 89 height 32
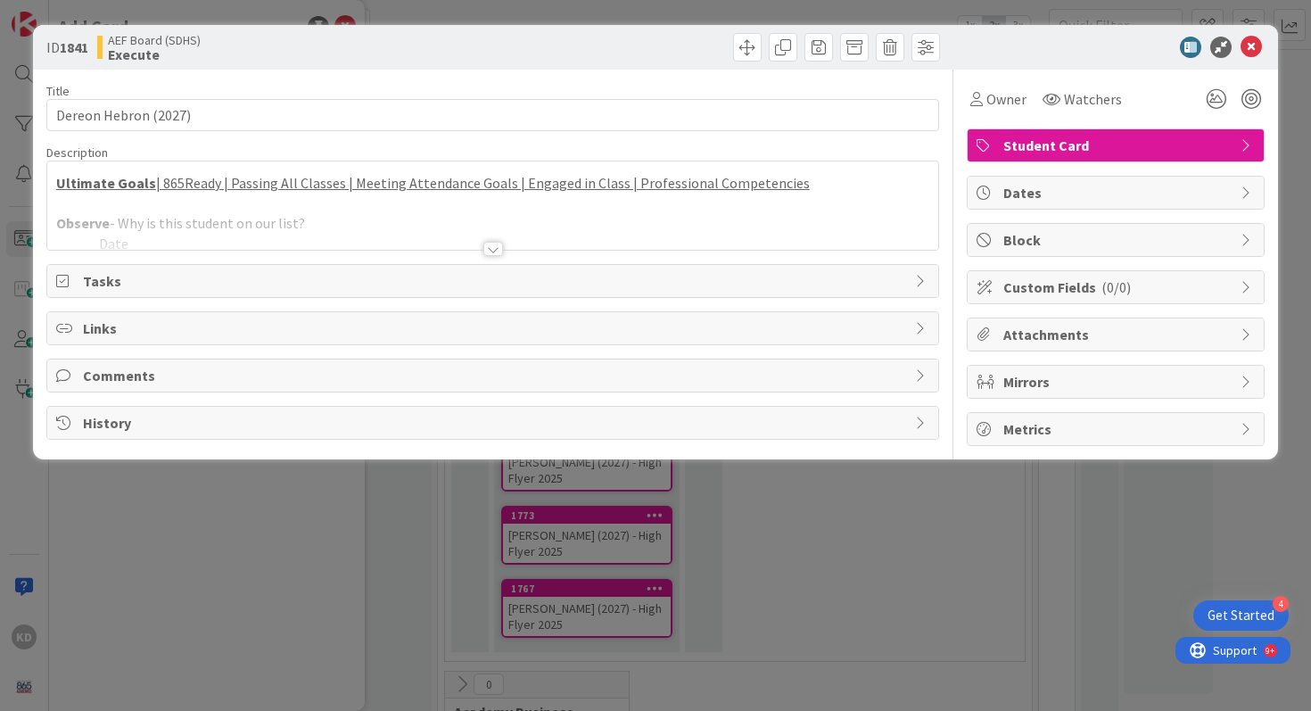
click at [257, 216] on div at bounding box center [493, 226] width 892 height 45
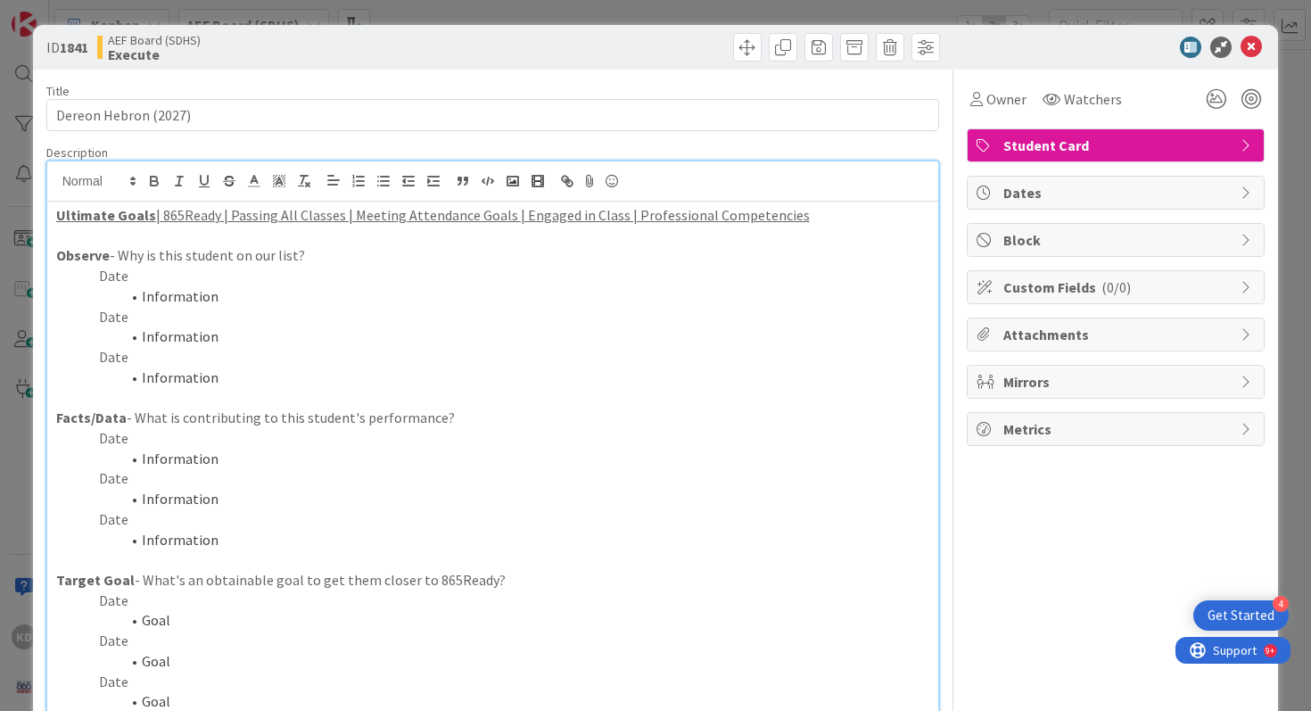
click at [277, 607] on p "Date" at bounding box center [493, 600] width 874 height 21
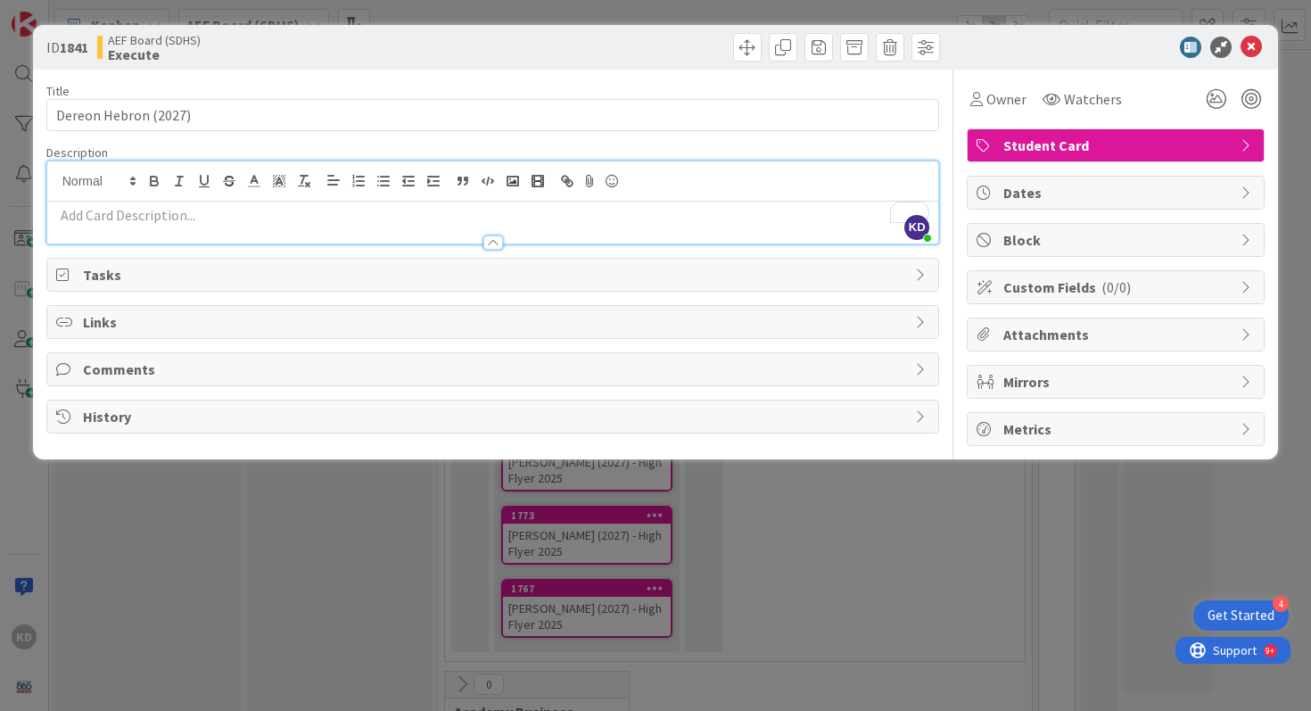
click at [244, 219] on p "To enrich screen reader interactions, please activate Accessibility in Grammarl…" at bounding box center [493, 215] width 874 height 21
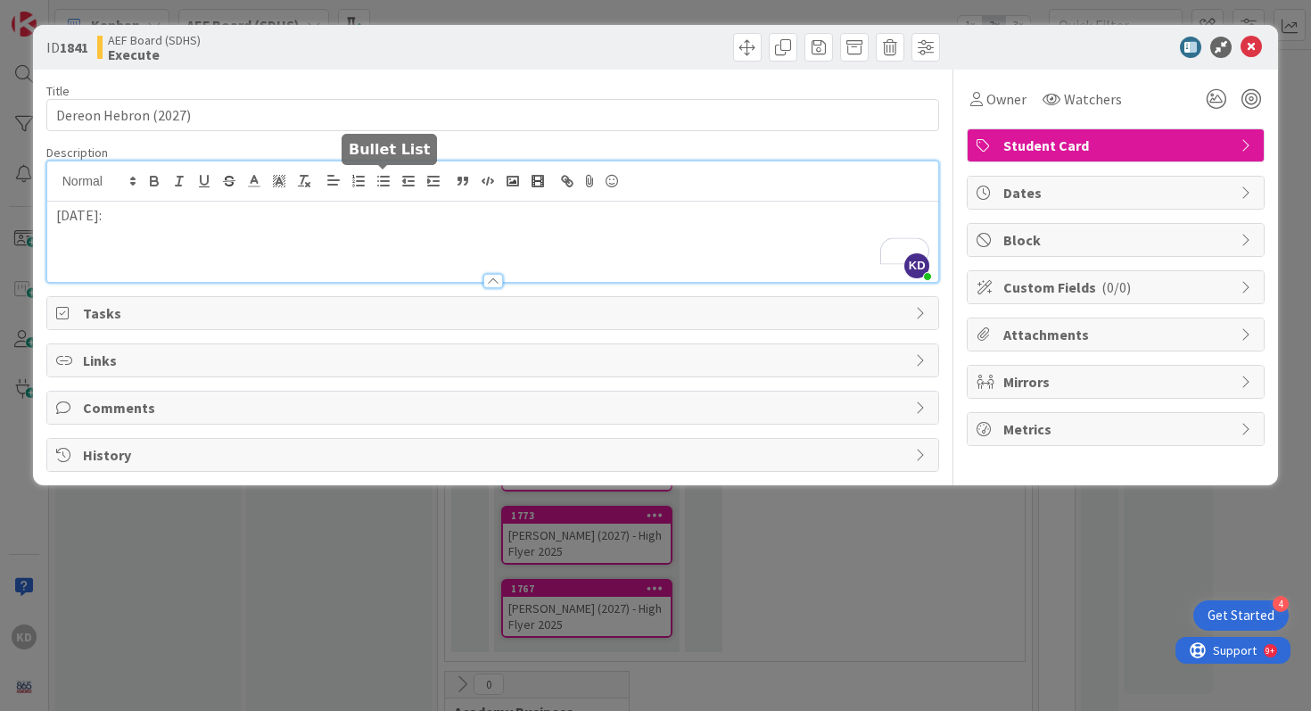
click at [375, 174] on icon "button" at bounding box center [383, 181] width 16 height 16
click at [136, 222] on p "[DATE]:" at bounding box center [493, 215] width 874 height 21
click at [385, 234] on li "doing nothing in Algebra or Government" at bounding box center [504, 236] width 852 height 21
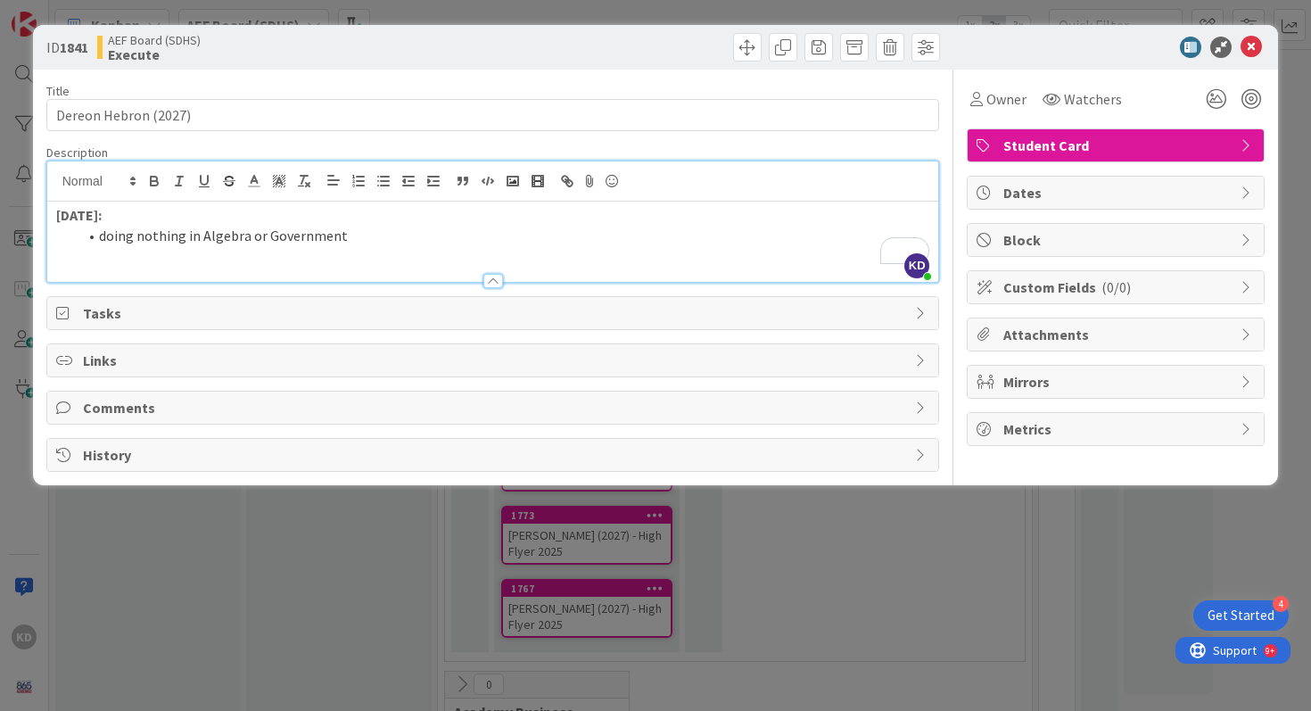
click at [472, 316] on span "Tasks" at bounding box center [495, 312] width 824 height 21
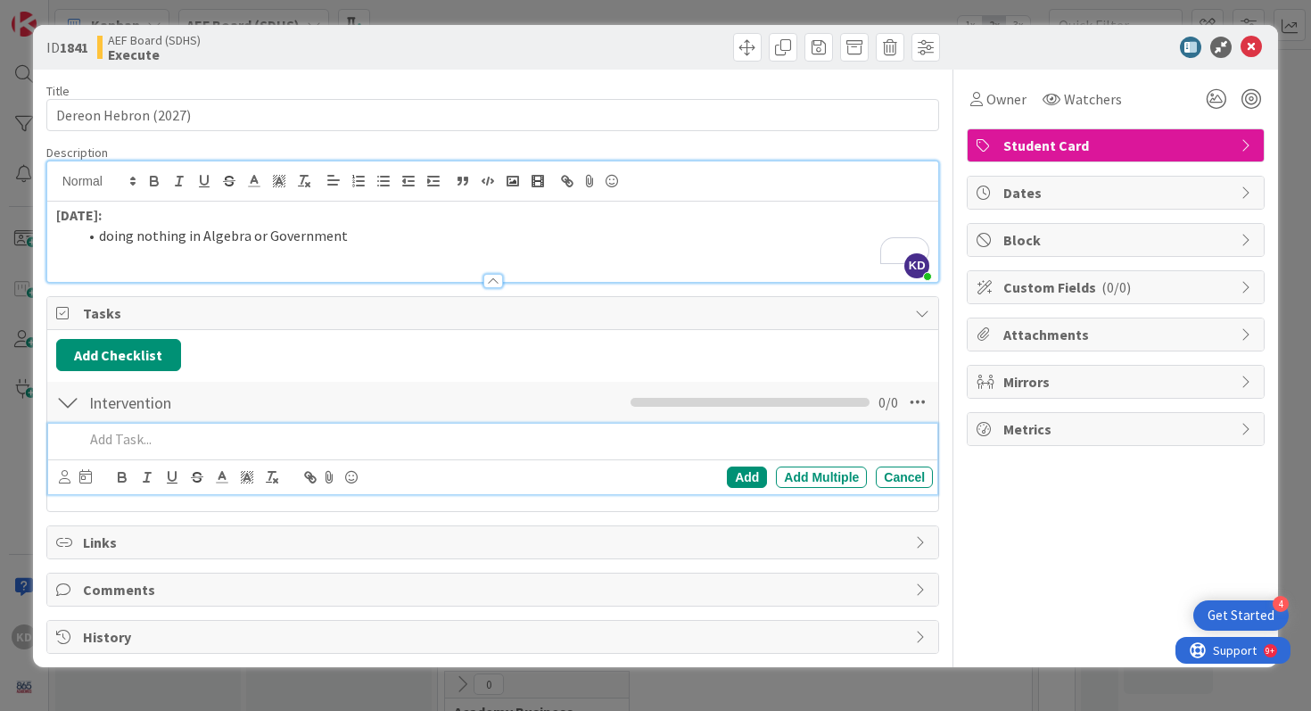
click at [432, 429] on p at bounding box center [505, 439] width 843 height 21
click at [380, 234] on li "doing nothing in Algebra or Government" at bounding box center [504, 236] width 852 height 21
click at [390, 440] on p "To enrich screen reader interactions, please activate Accessibility in Grammarl…" at bounding box center [505, 439] width 843 height 21
click at [66, 476] on icon at bounding box center [65, 476] width 12 height 13
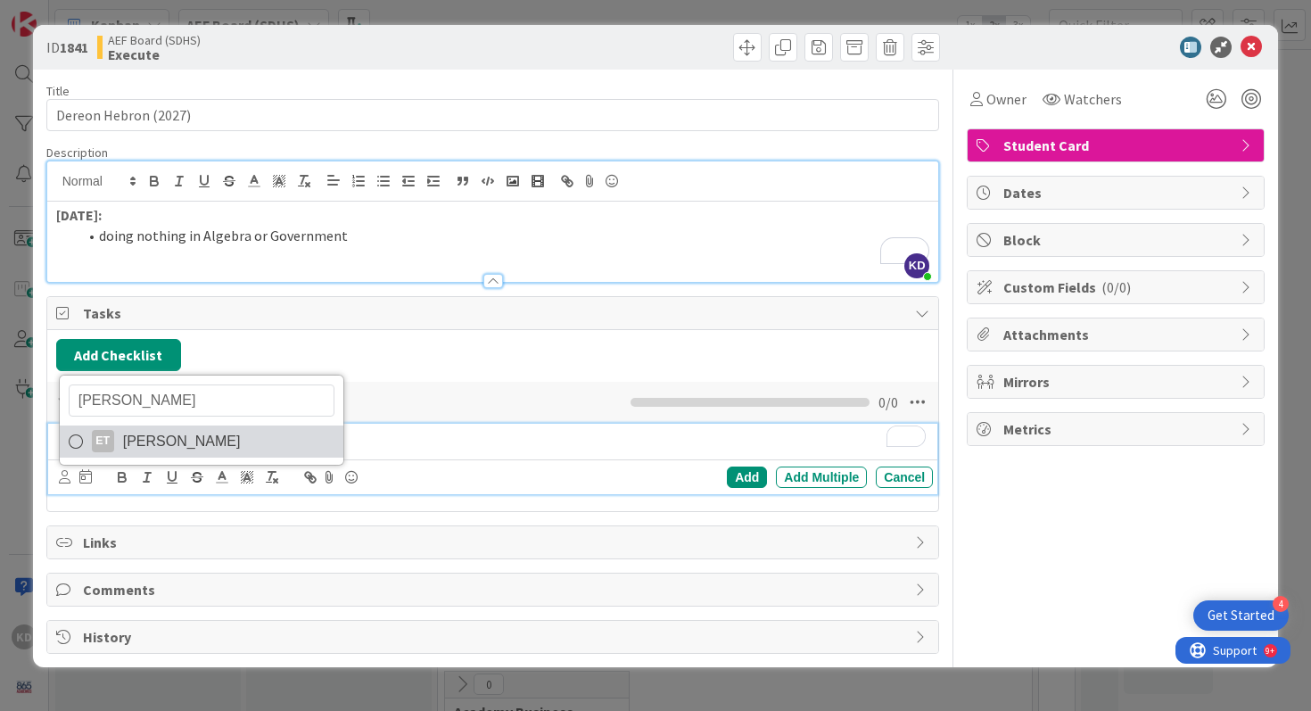
click at [119, 434] on link "ET Eric Turner" at bounding box center [202, 441] width 284 height 32
type input "turner"
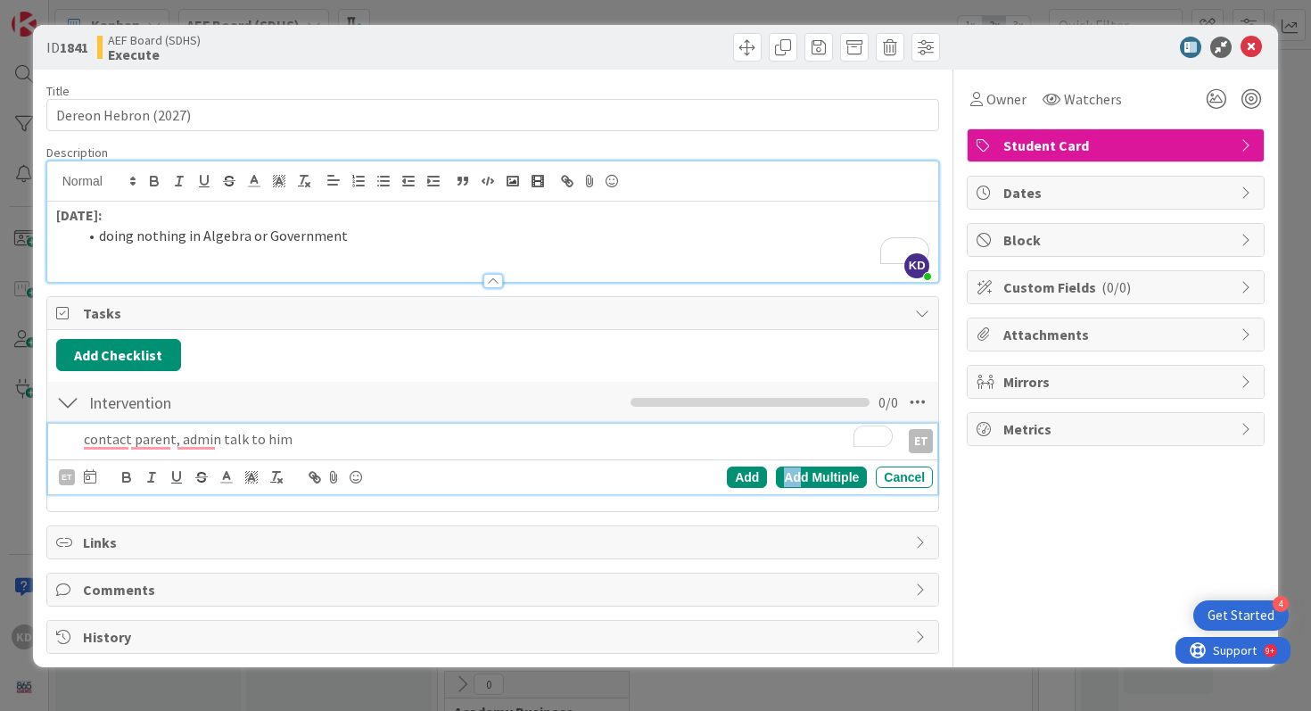
click at [801, 477] on div "Add Multiple" at bounding box center [821, 476] width 91 height 21
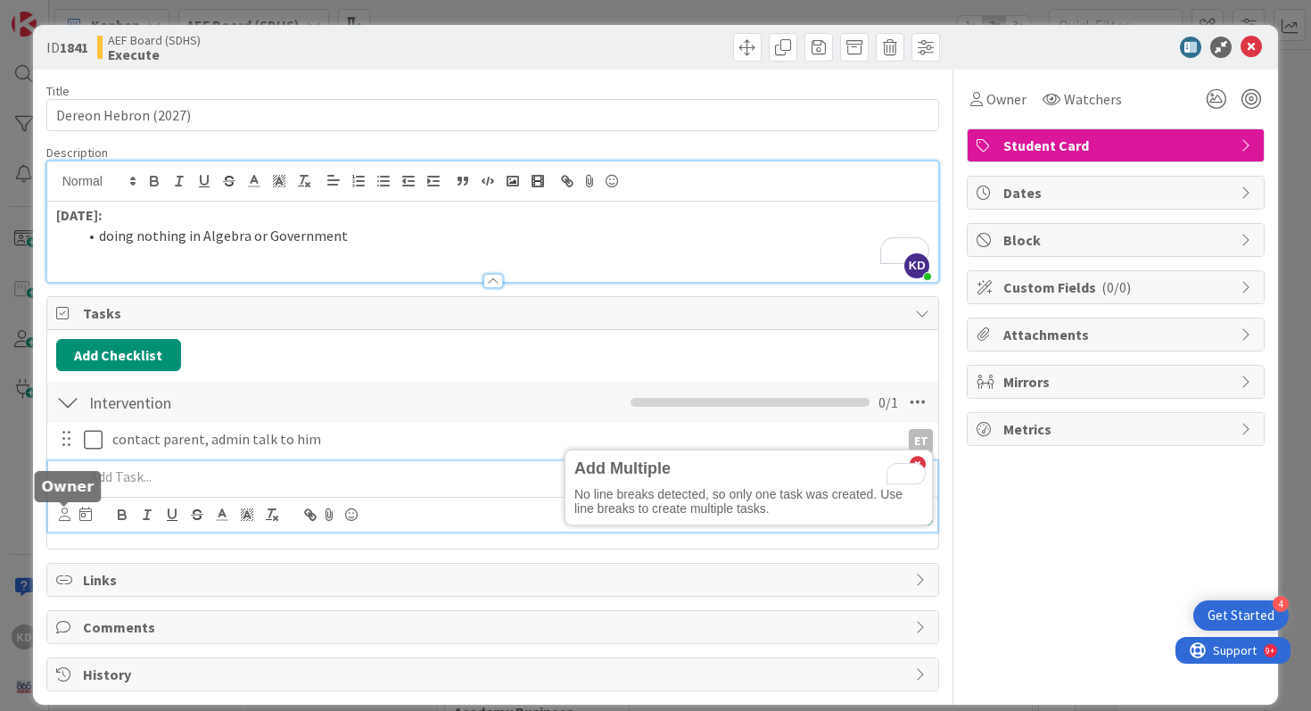
click at [56, 511] on div "turner ET Eric Turner Add Add Multiple Add Multiple No line breaks detected, so…" at bounding box center [493, 514] width 890 height 35
click at [66, 514] on icon at bounding box center [65, 513] width 12 height 13
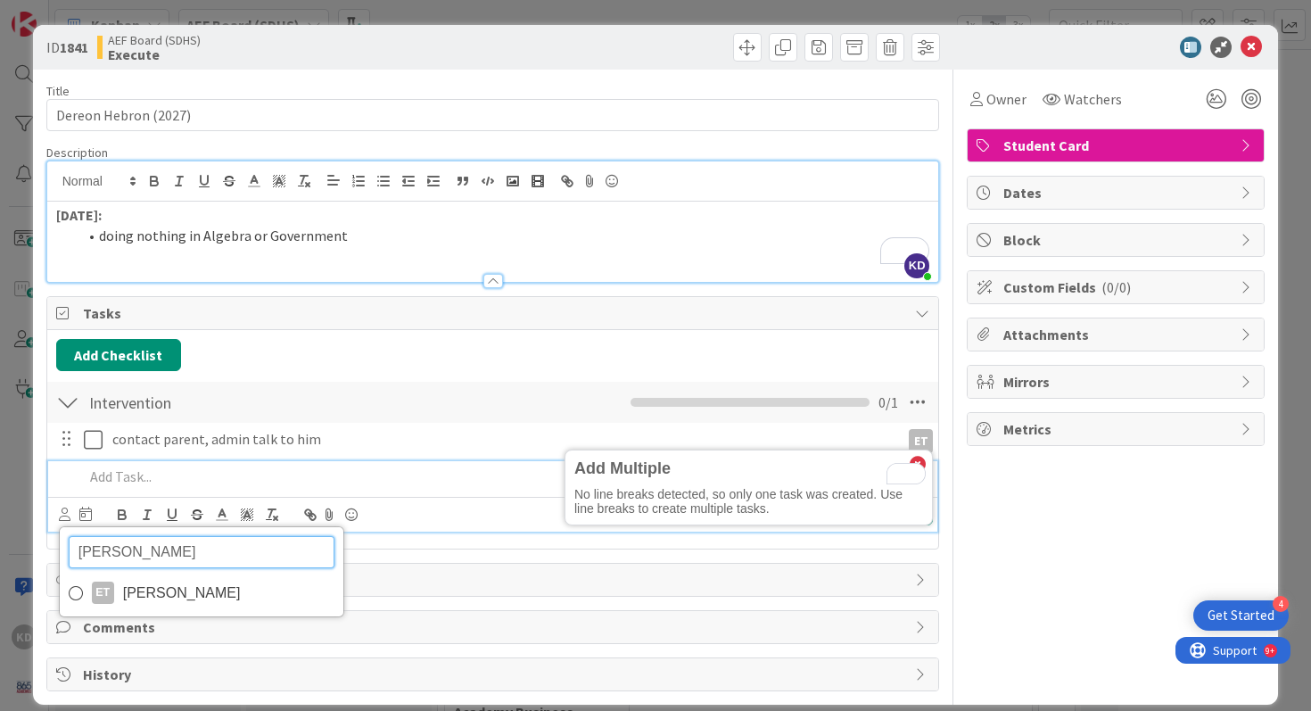
click at [130, 555] on input "turner" at bounding box center [202, 552] width 266 height 32
click at [76, 592] on icon at bounding box center [76, 593] width 14 height 27
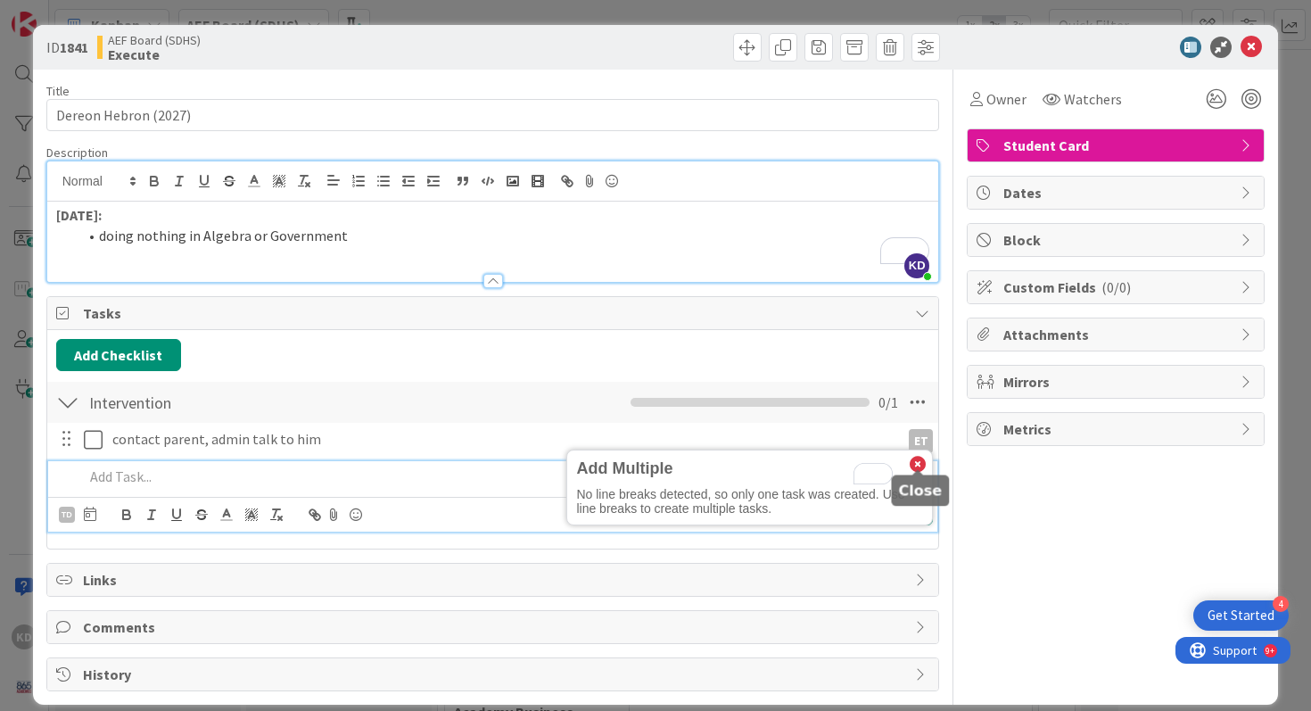
click at [917, 462] on icon at bounding box center [917, 464] width 16 height 16
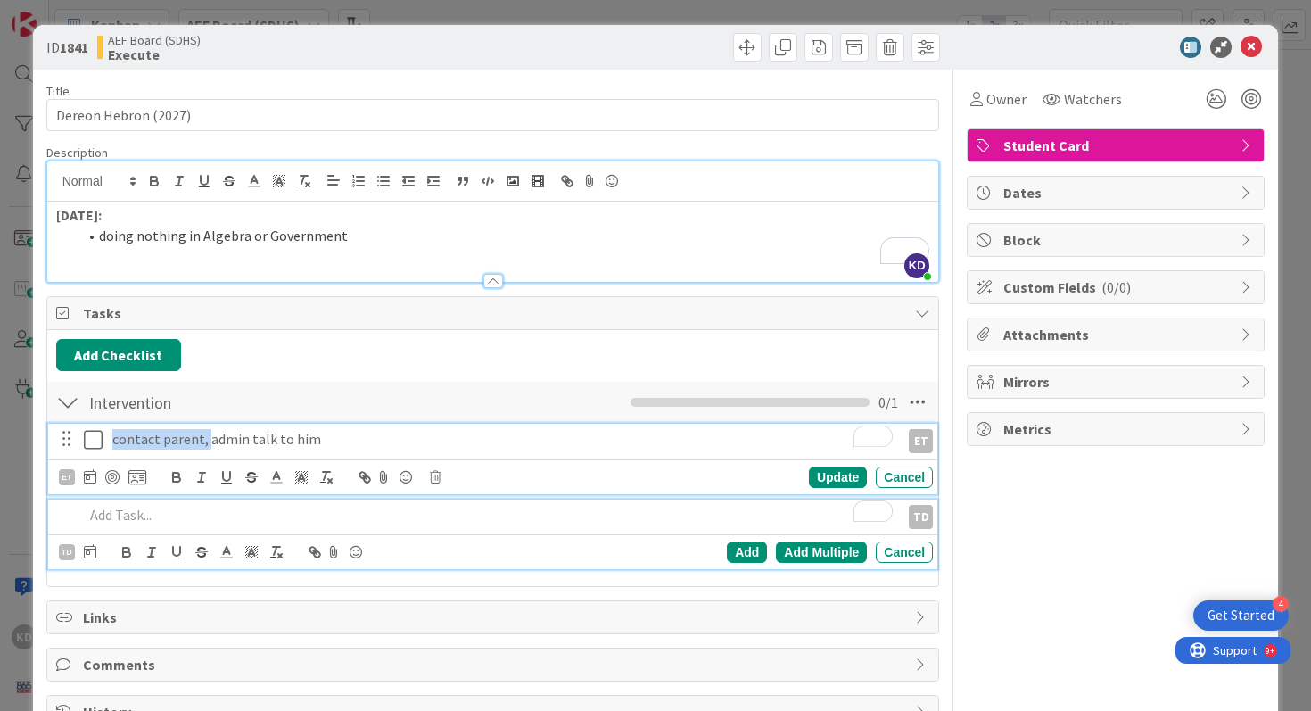
drag, startPoint x: 209, startPoint y: 438, endPoint x: 110, endPoint y: 437, distance: 99.0
click at [110, 437] on div "contact parent, admin talk to him" at bounding box center [502, 438] width 794 height 31
click at [144, 519] on p "To enrich screen reader interactions, please activate Accessibility in Grammarl…" at bounding box center [489, 515] width 810 height 21
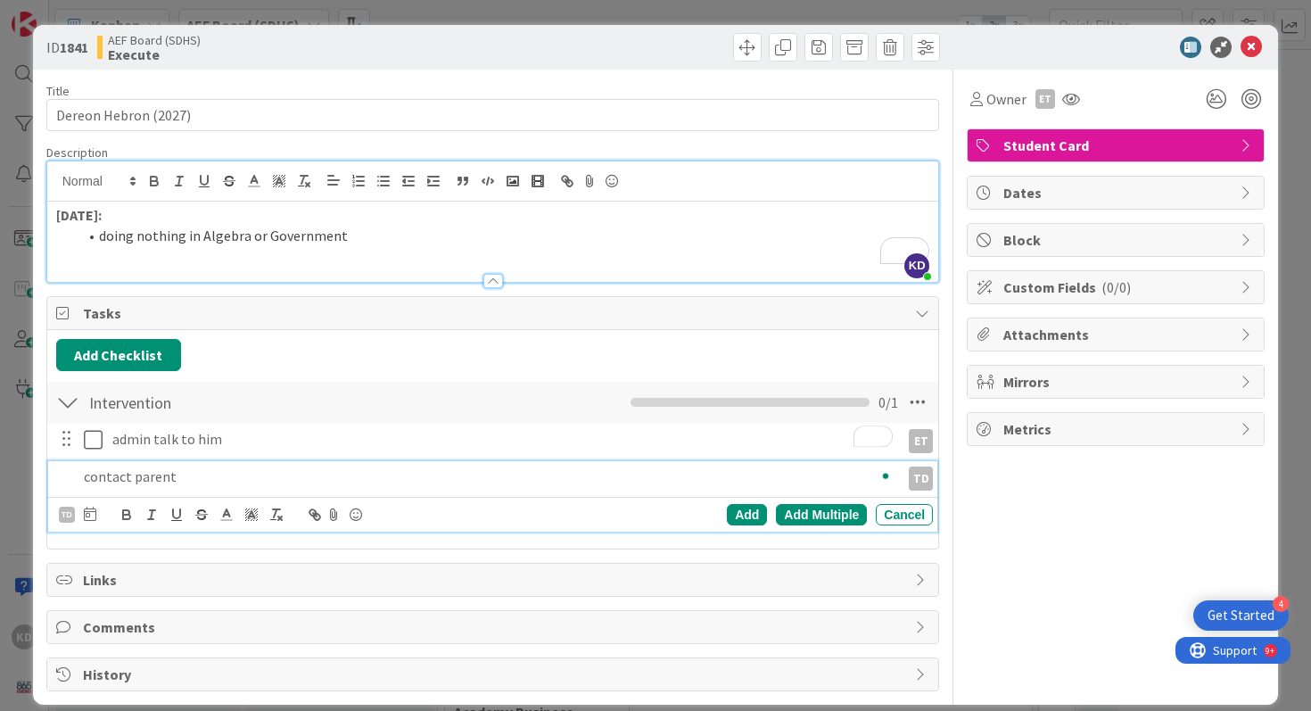
click at [292, 511] on div "TD dixo TD Trayci Dixon Add Add Multiple Cancel" at bounding box center [496, 514] width 875 height 25
click at [744, 514] on div "Add" at bounding box center [747, 514] width 40 height 21
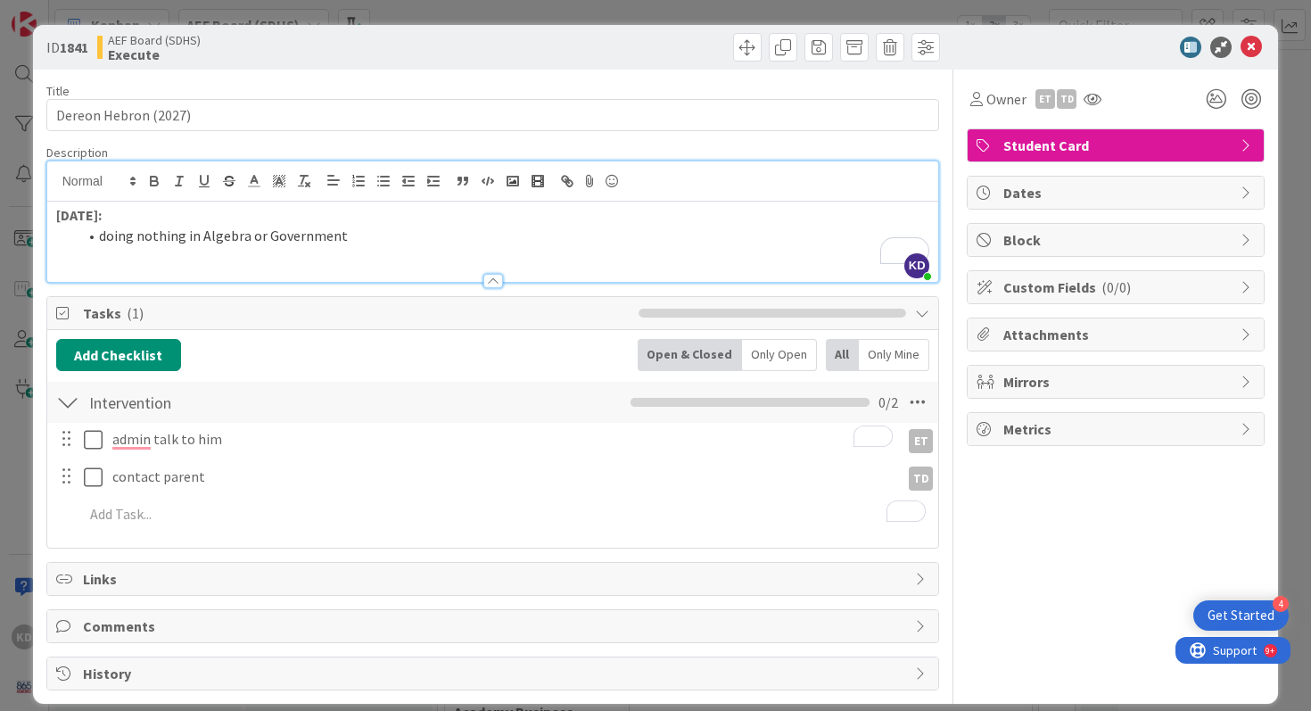
scroll to position [18, 0]
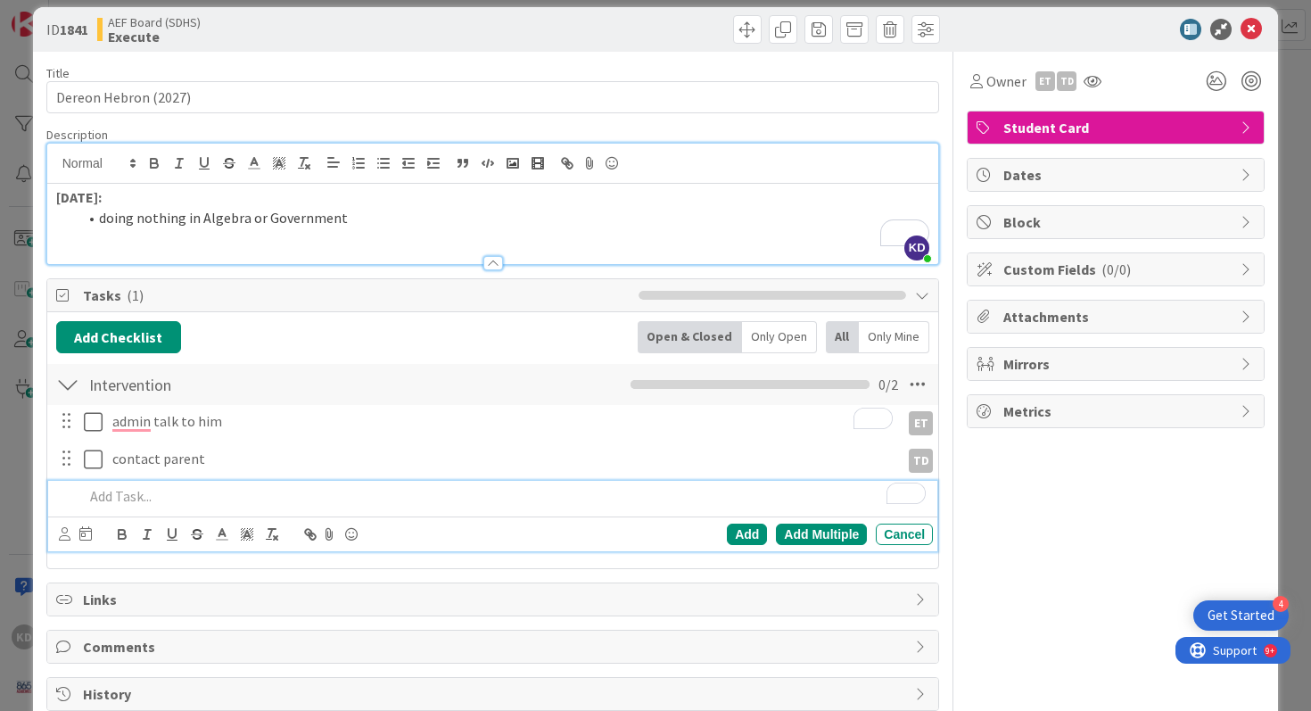
click at [248, 490] on p "To enrich screen reader interactions, please activate Accessibility in Grammarl…" at bounding box center [505, 496] width 843 height 21
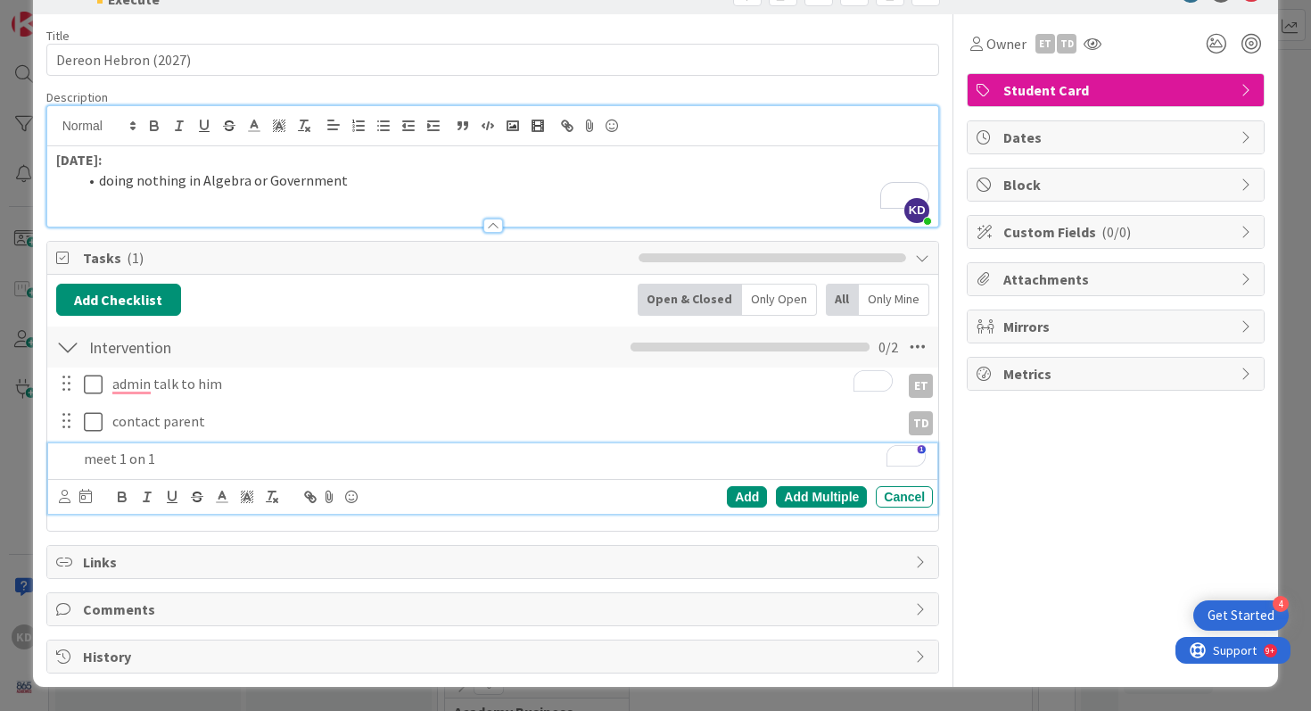
click at [52, 487] on div "dixo TD Trayci Dixon Add Add Multiple Cancel" at bounding box center [493, 496] width 890 height 35
click at [63, 494] on icon at bounding box center [65, 495] width 12 height 13
type input "d"
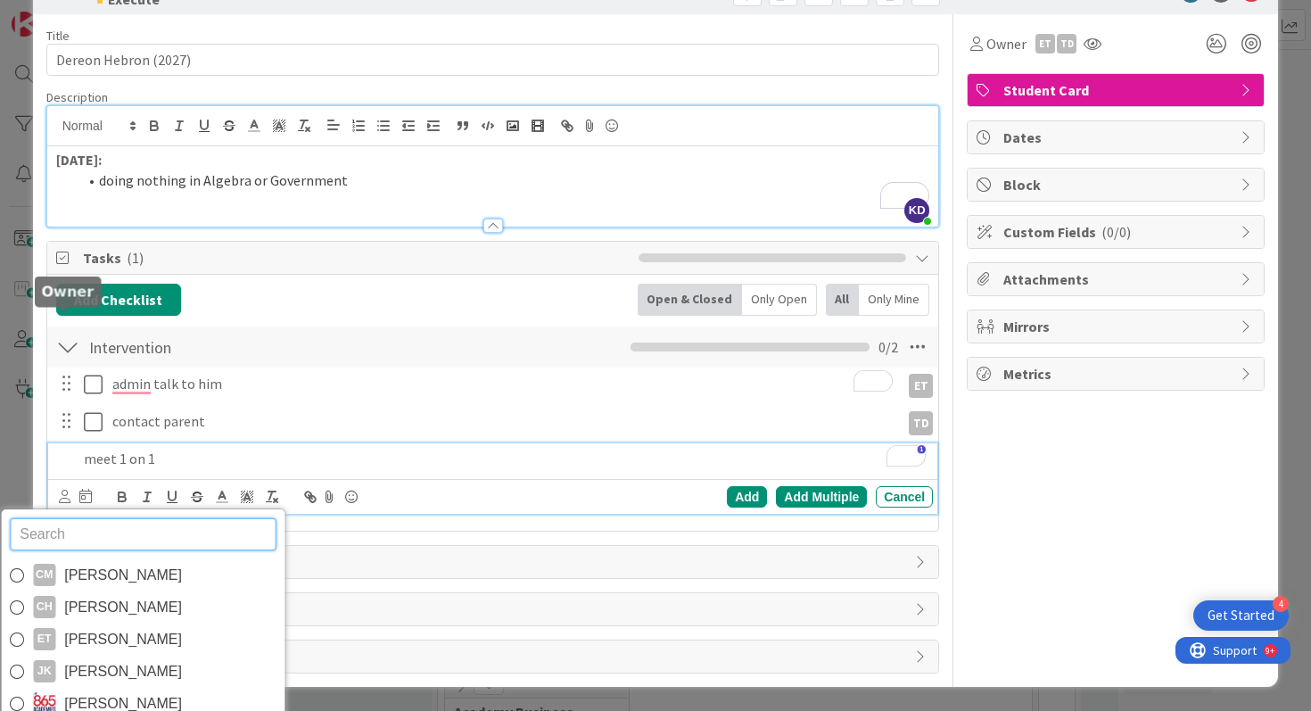
scroll to position [232, 0]
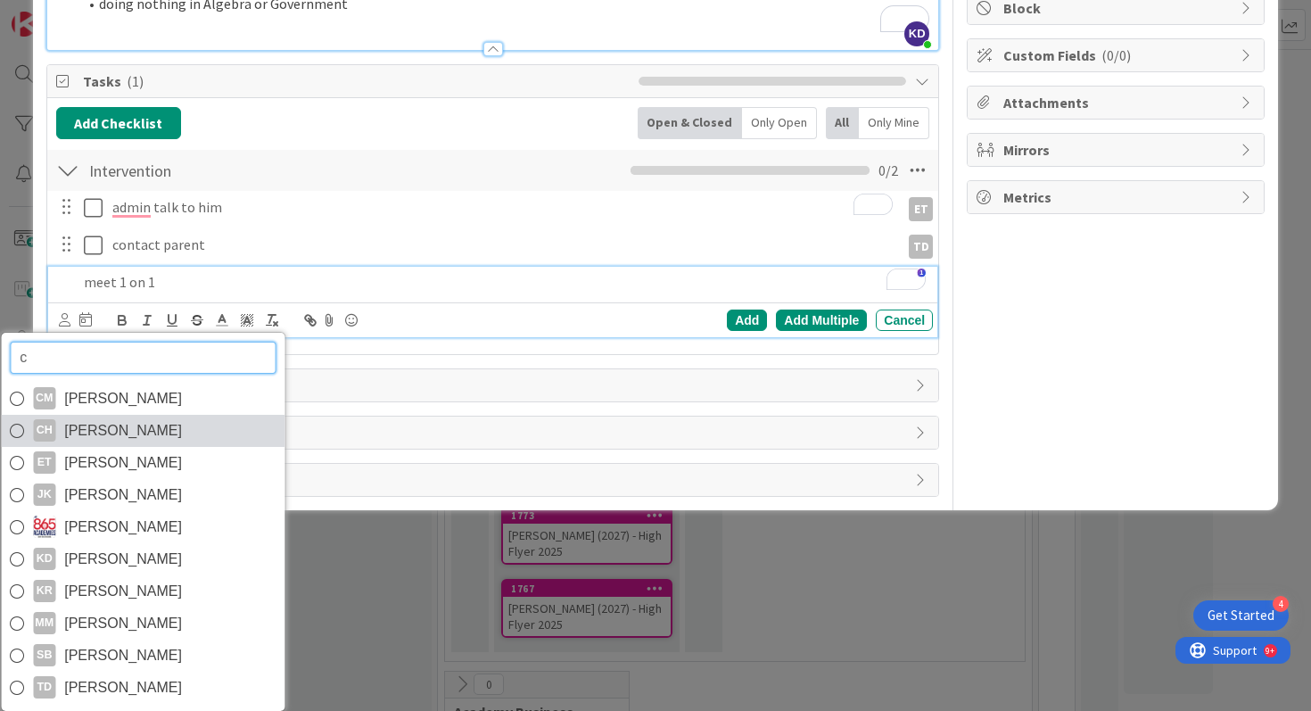
click at [86, 422] on span "[PERSON_NAME]" at bounding box center [123, 430] width 118 height 27
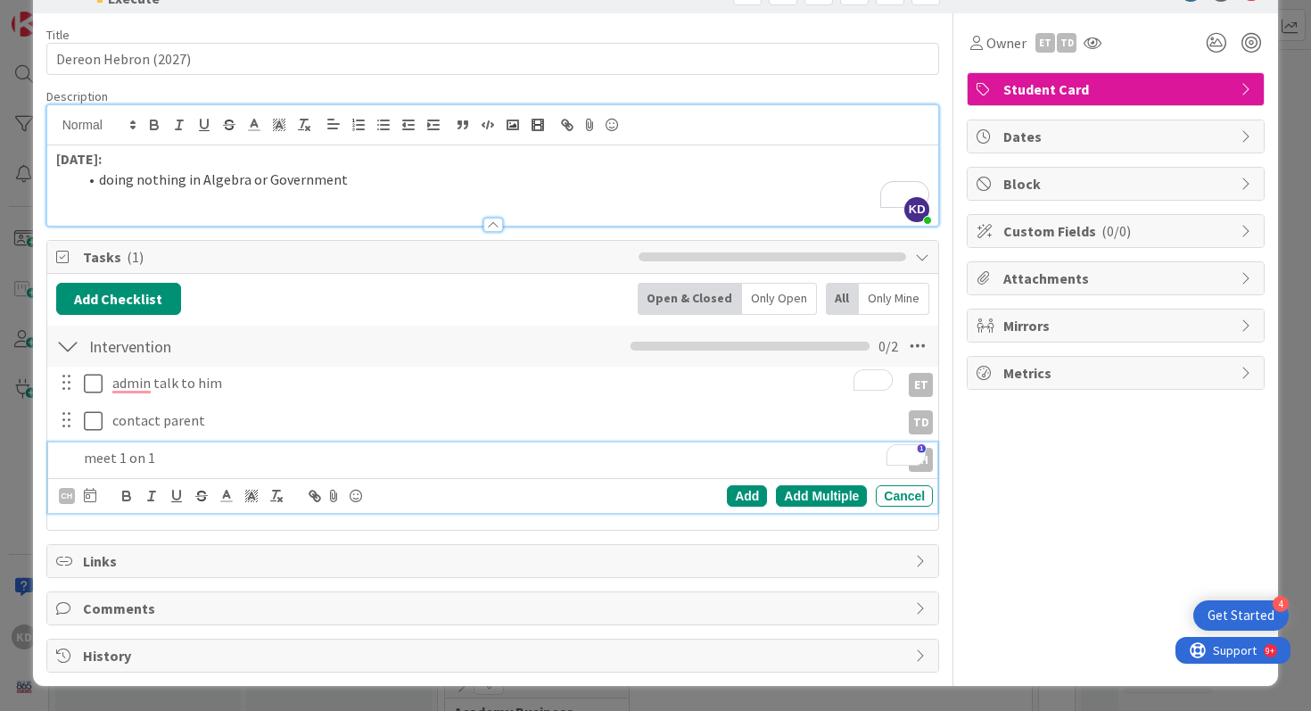
scroll to position [55, 0]
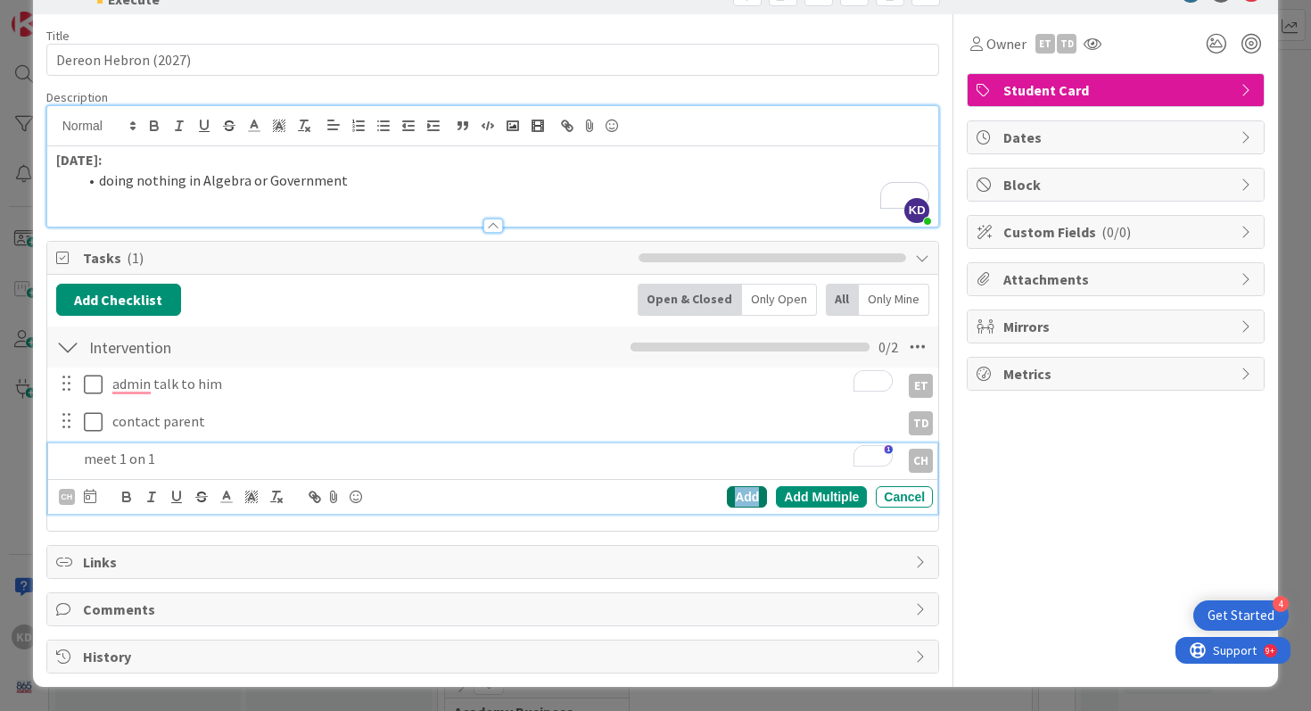
click at [736, 492] on div "Add" at bounding box center [747, 496] width 40 height 21
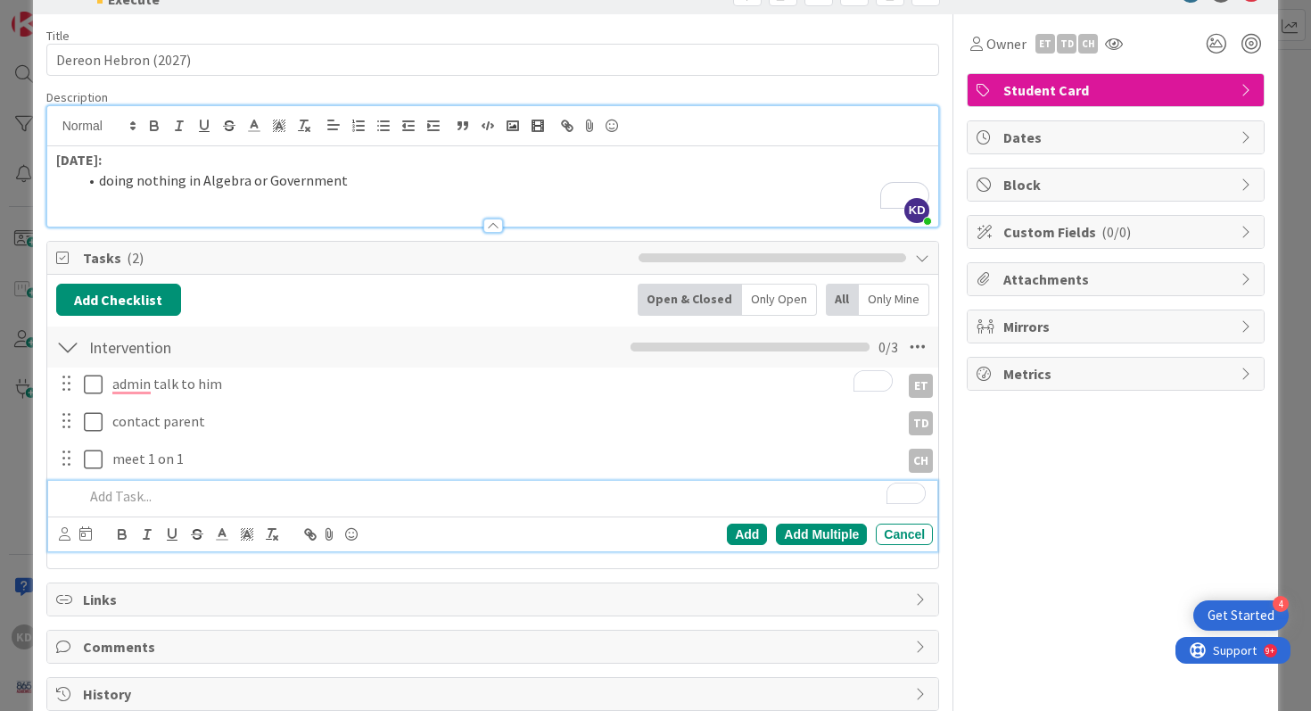
click at [190, 500] on p "To enrich screen reader interactions, please activate Accessibility in Grammarl…" at bounding box center [505, 496] width 843 height 21
click at [58, 528] on div "c CM Cameron Molchan CH Chad Hensley ET Eric Turner JK Jodell Kemp Kari Eubanks…" at bounding box center [493, 533] width 890 height 35
click at [68, 531] on icon at bounding box center [65, 533] width 12 height 13
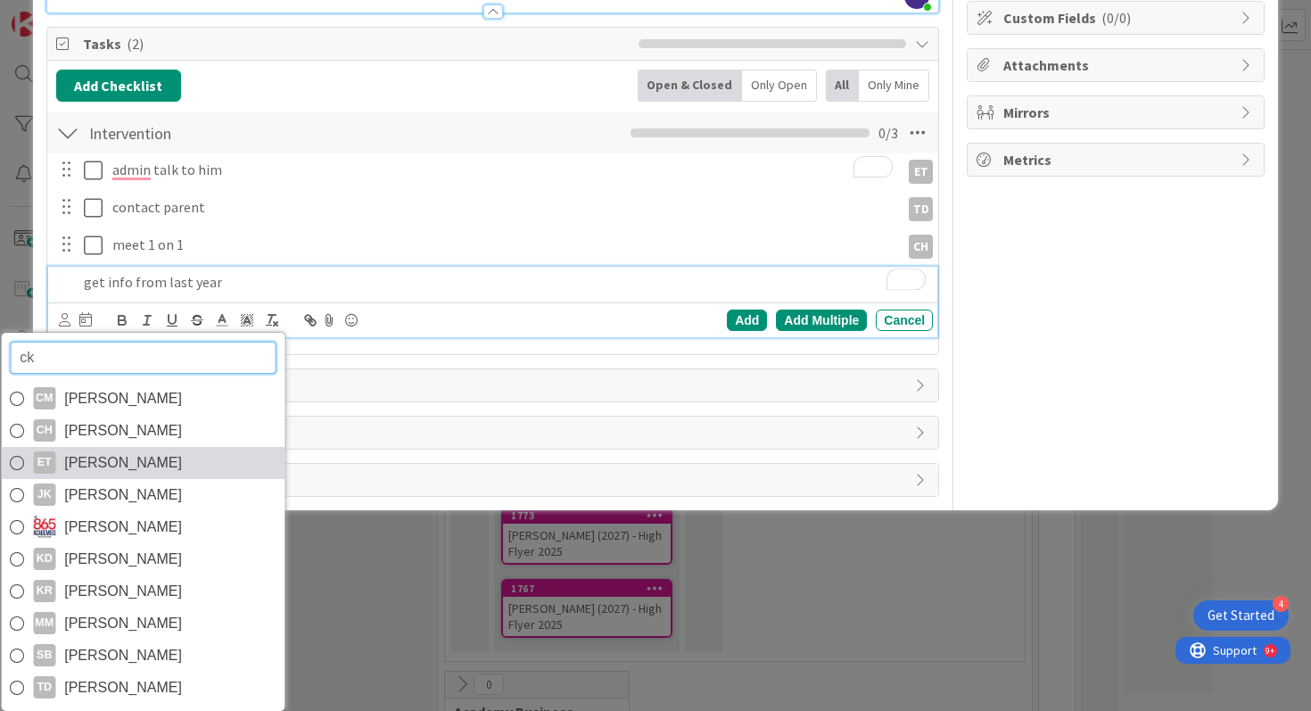
scroll to position [93, 0]
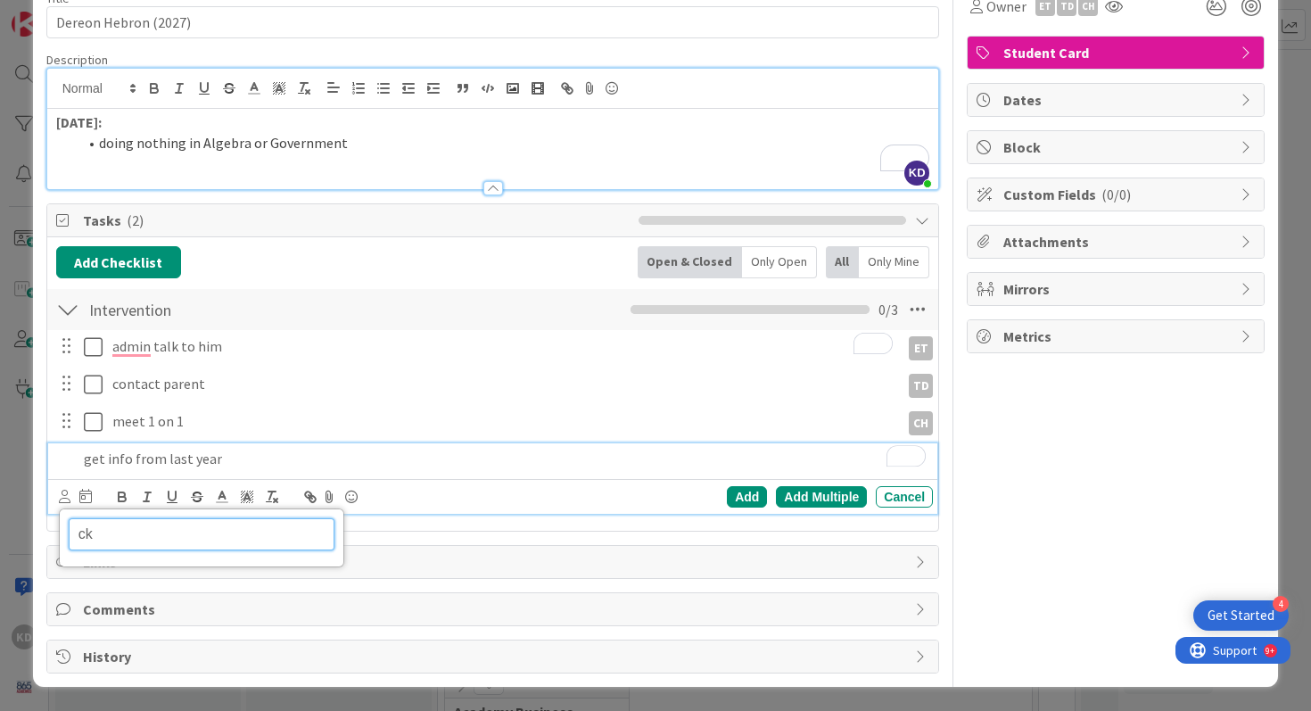
type input "c"
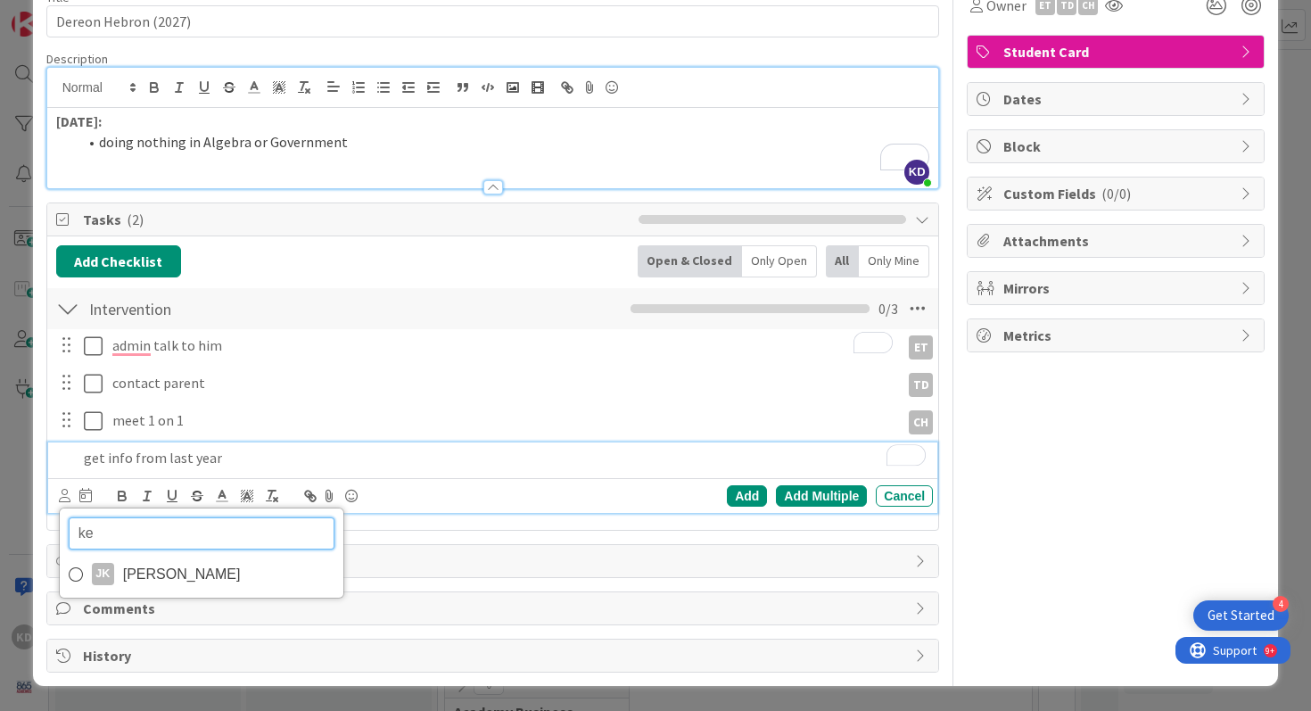
type input "kem"
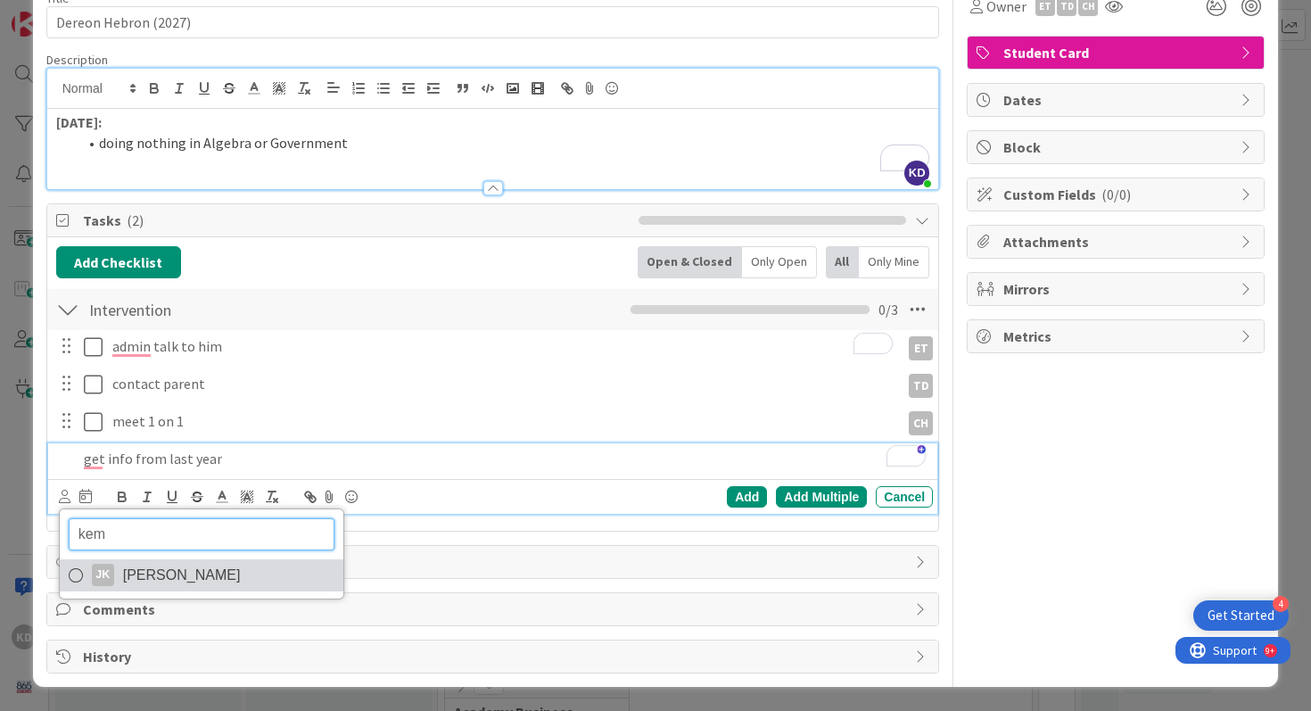
click at [157, 580] on span "[PERSON_NAME]" at bounding box center [182, 575] width 118 height 27
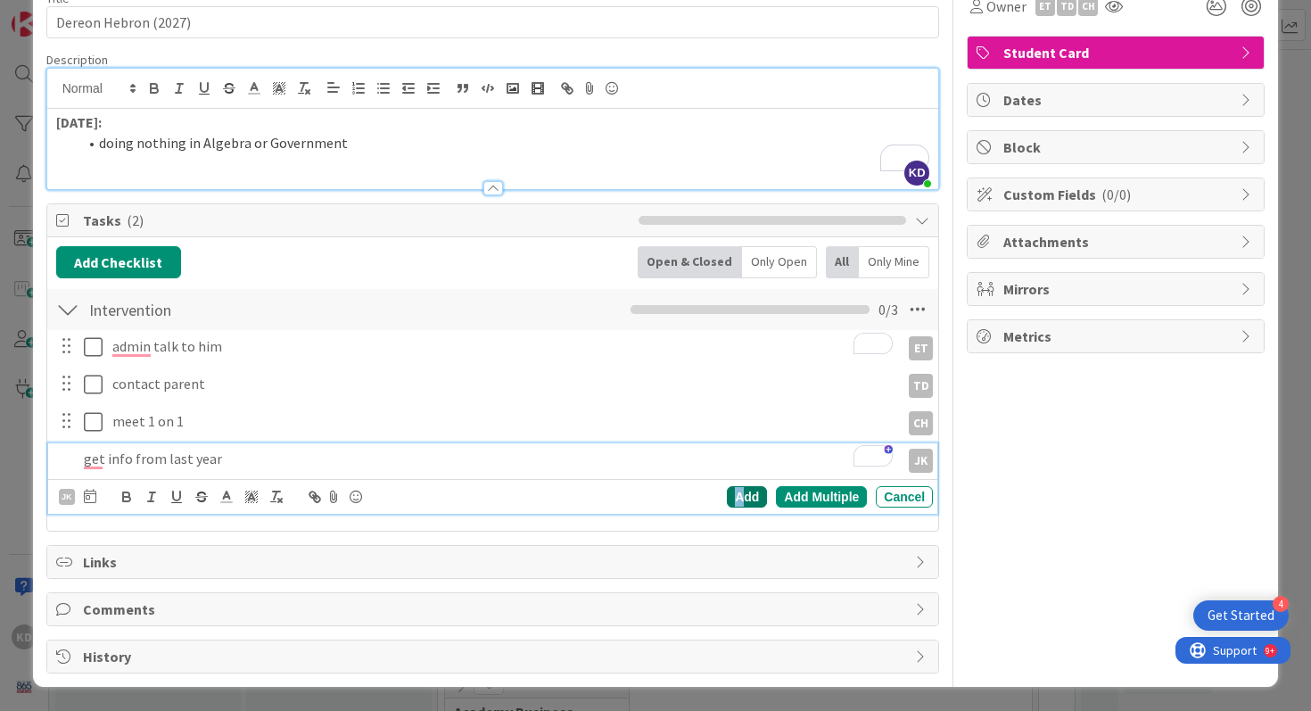
click at [744, 494] on div "Add" at bounding box center [747, 496] width 40 height 21
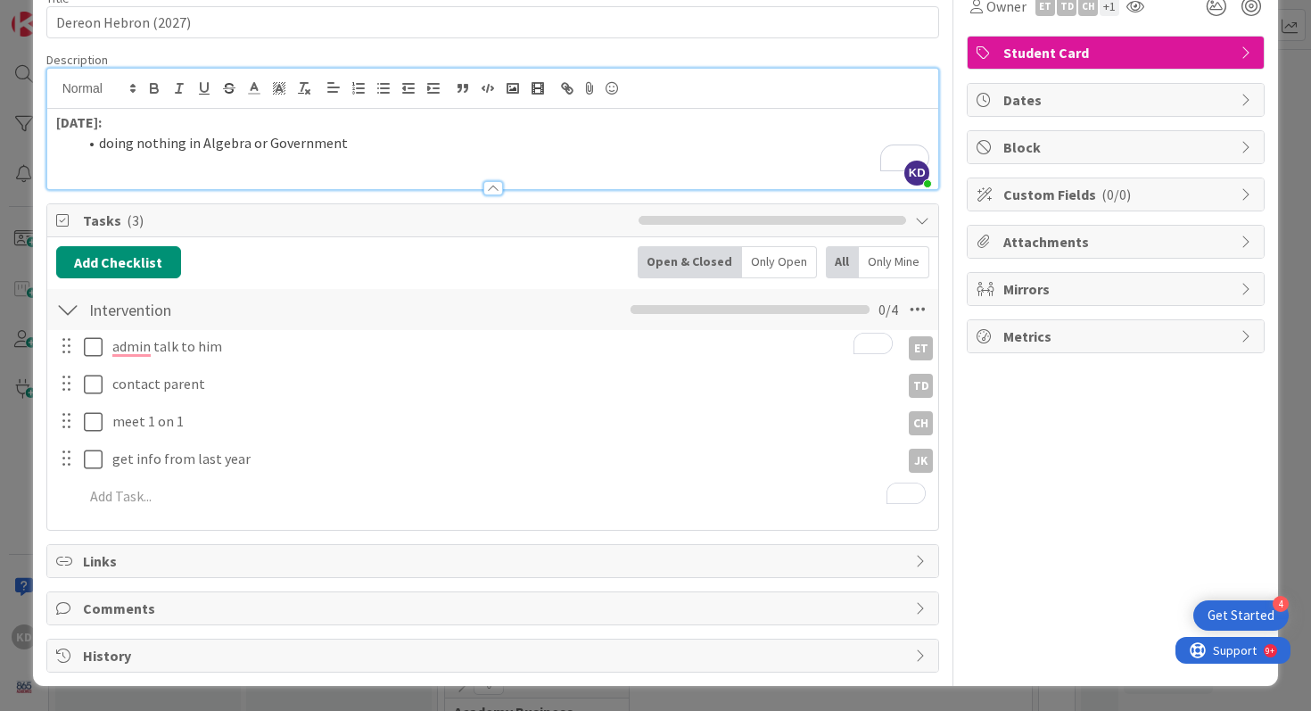
scroll to position [0, 0]
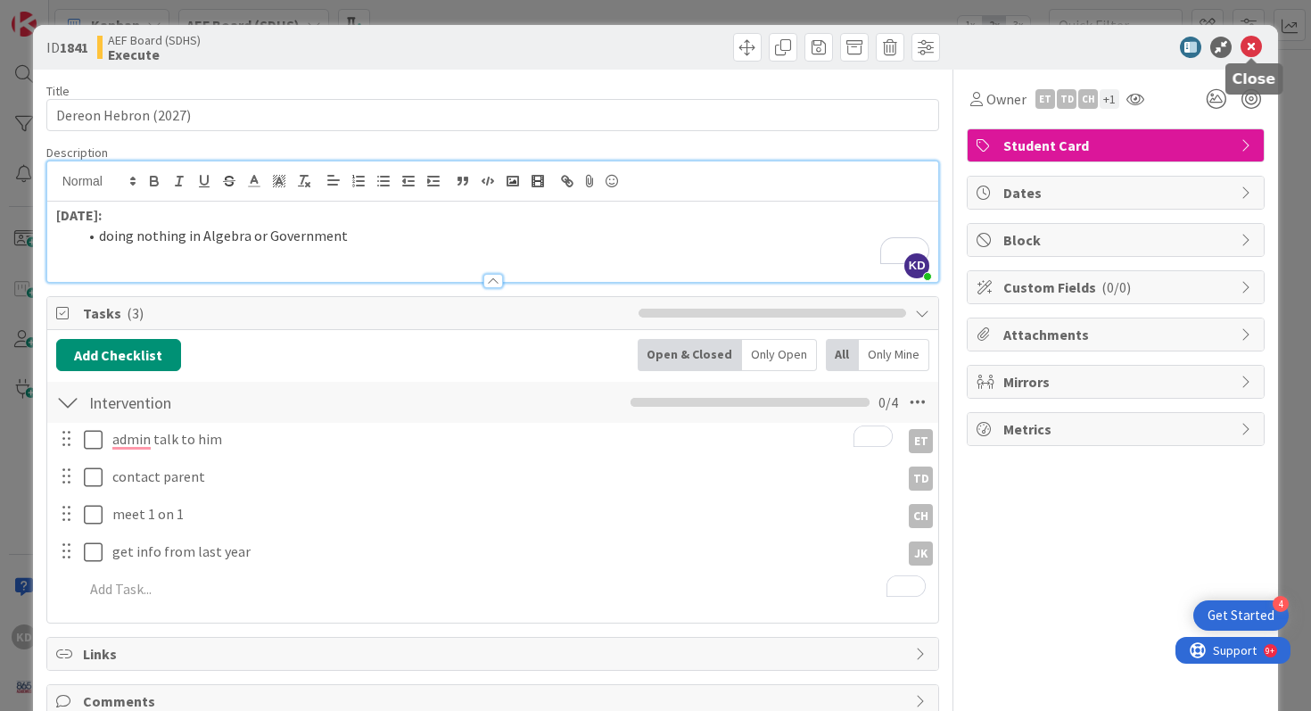
click at [1255, 48] on icon at bounding box center [1250, 47] width 21 height 21
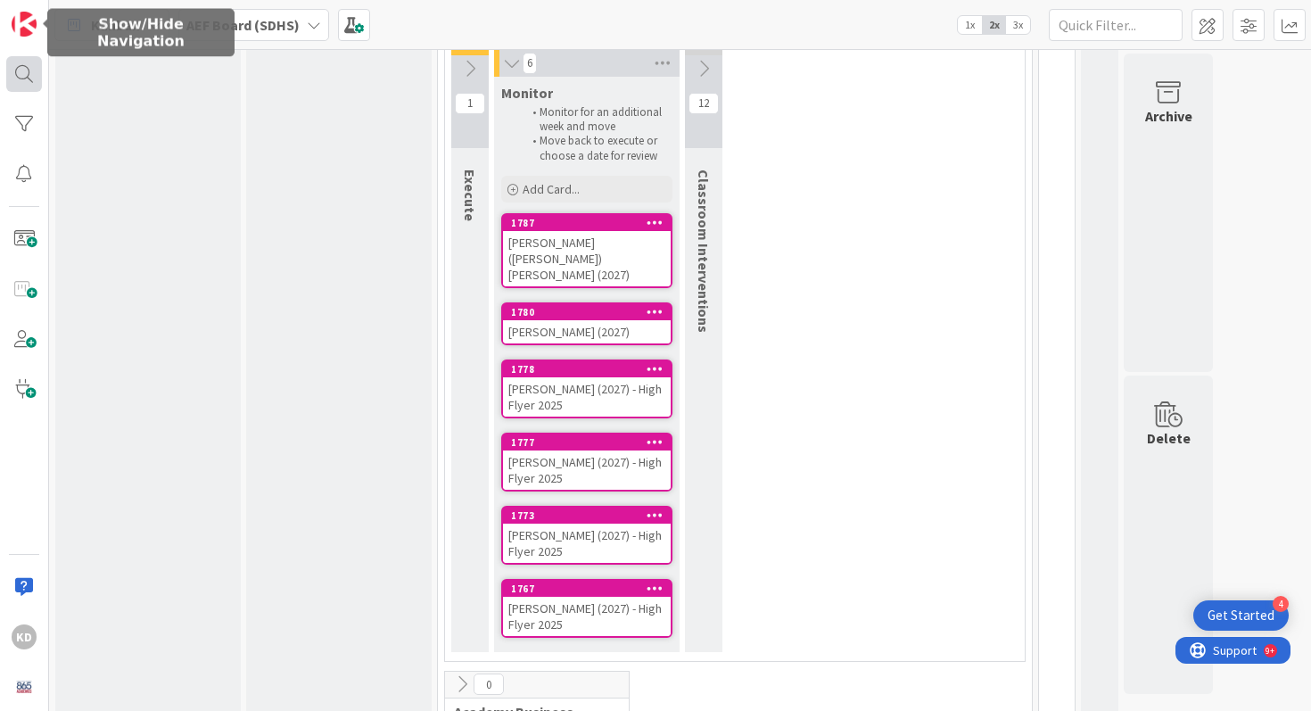
click at [22, 63] on div at bounding box center [24, 74] width 36 height 36
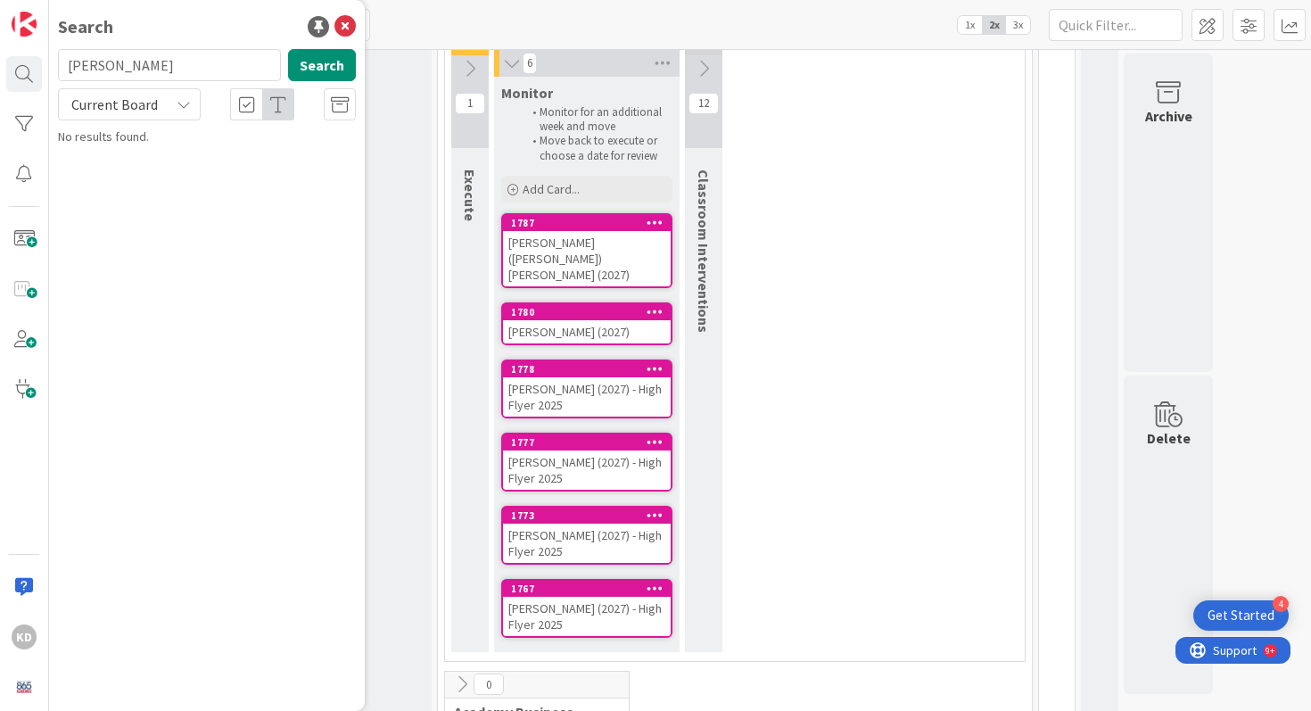
type input "lindsay"
click at [19, 236] on span at bounding box center [24, 239] width 36 height 36
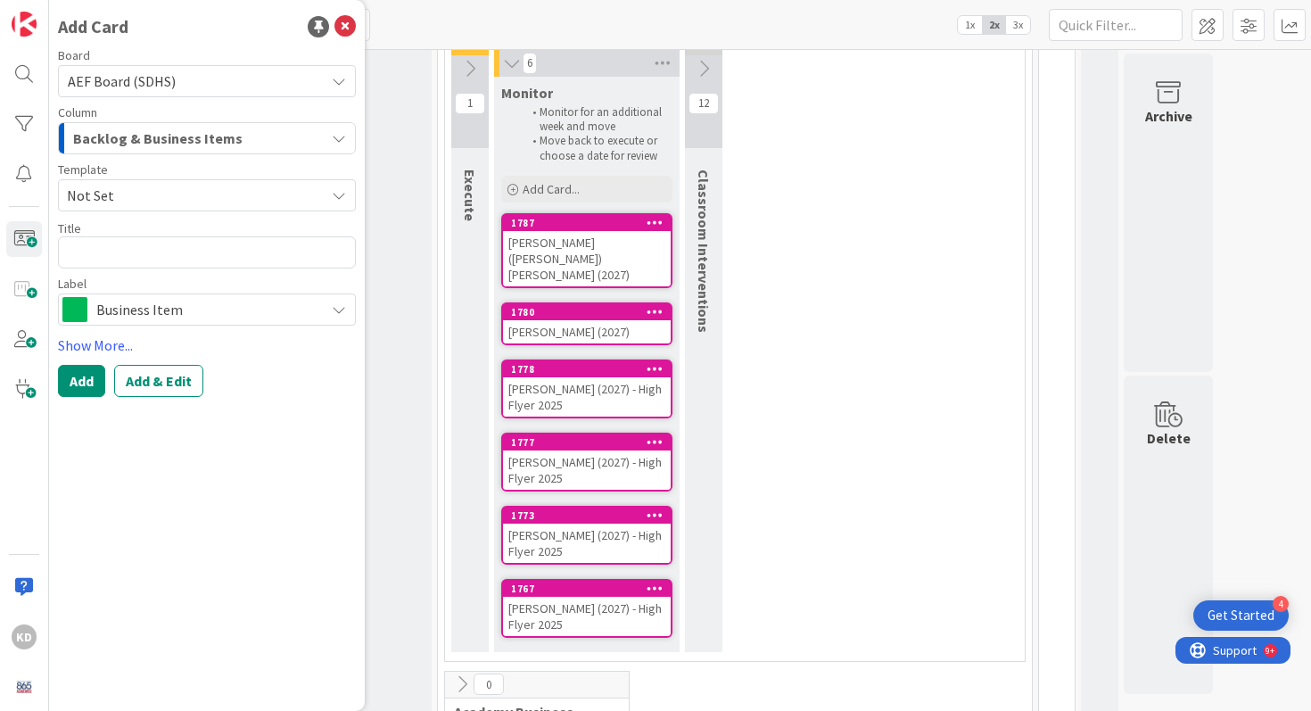
click at [171, 132] on span "Backlog & Business Items" at bounding box center [157, 138] width 169 height 23
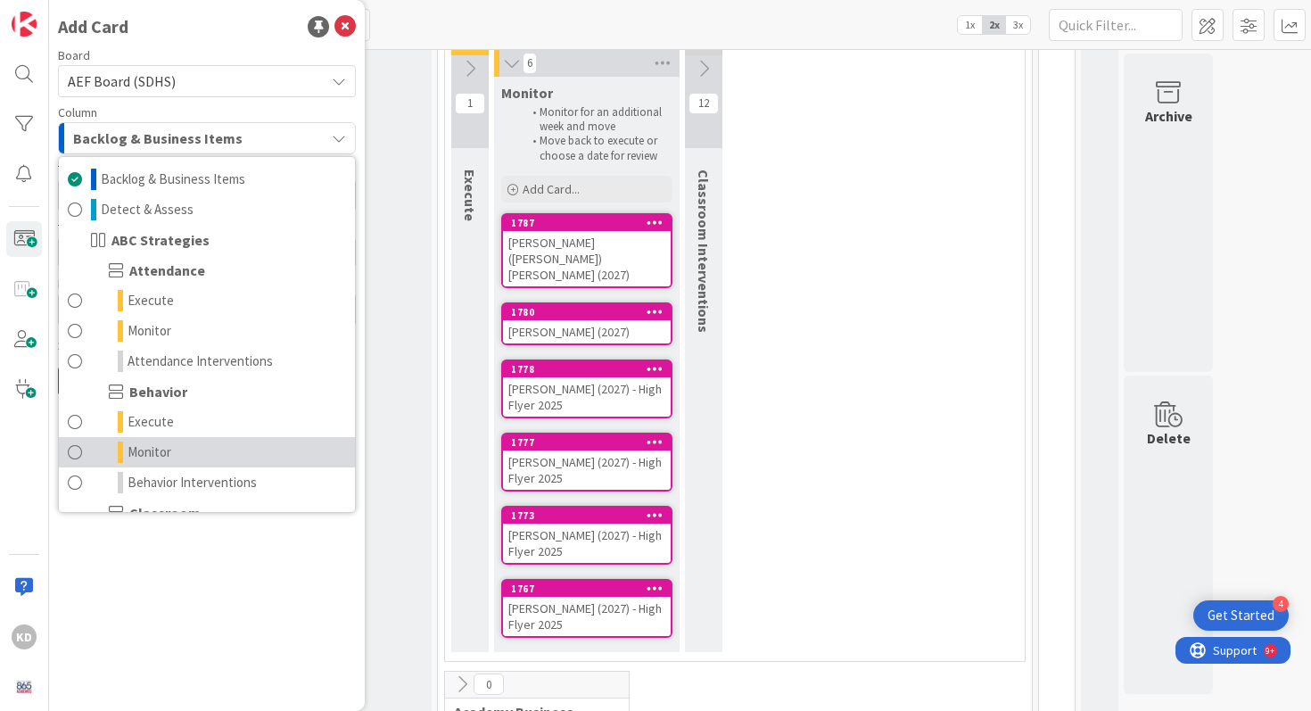
click at [146, 439] on link "Monitor" at bounding box center [207, 452] width 296 height 30
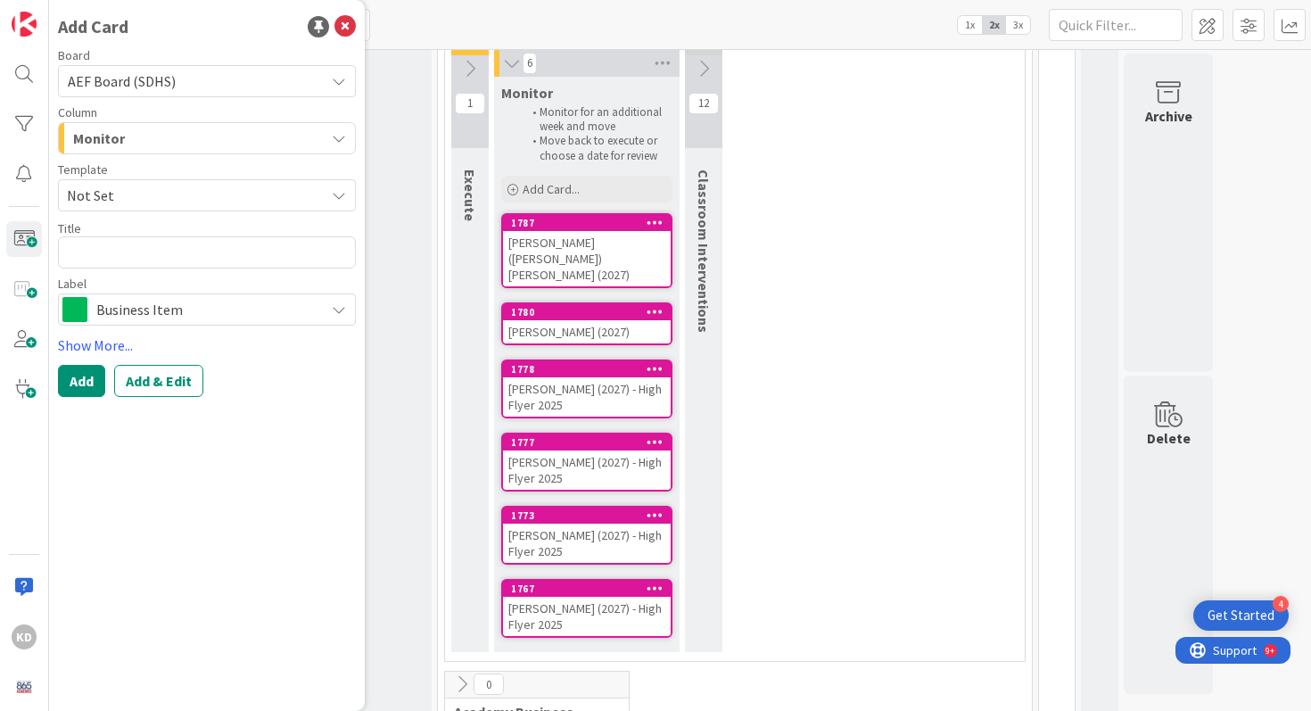
click at [98, 194] on span "Not Set" at bounding box center [189, 195] width 244 height 23
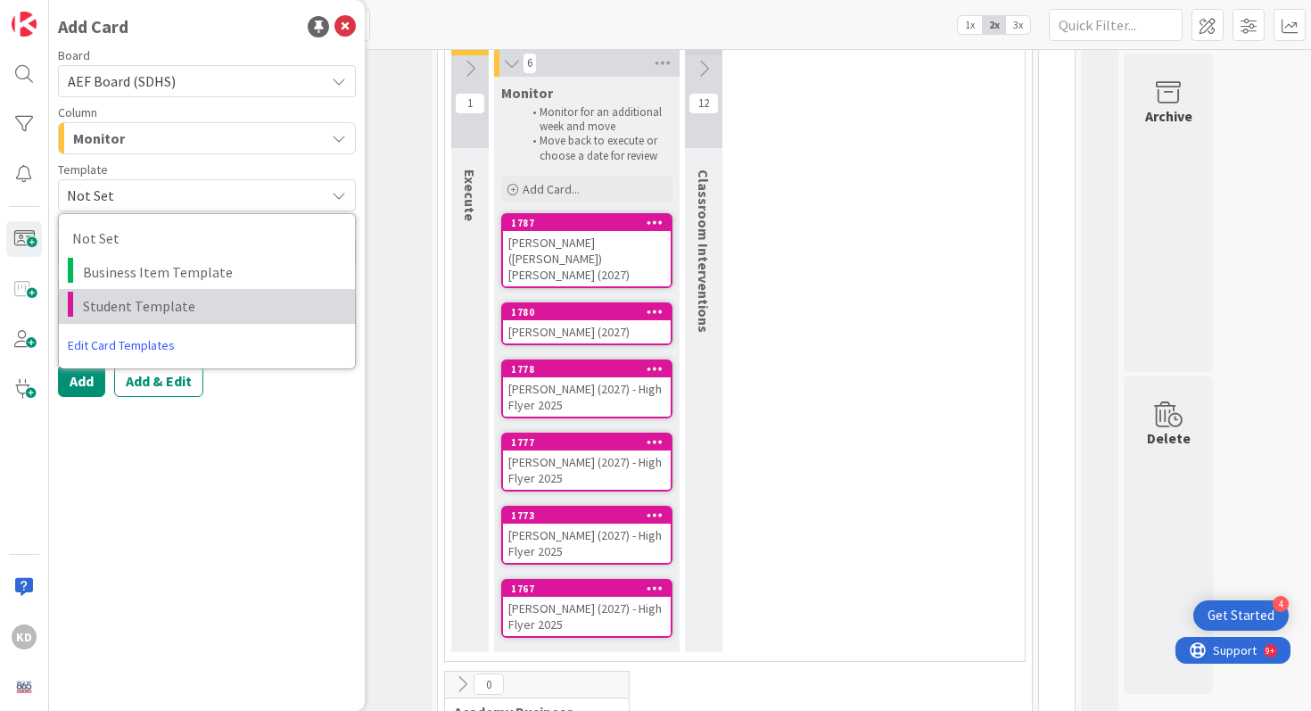
click at [125, 303] on span "Student Template" at bounding box center [212, 305] width 259 height 23
type textarea "x"
type textarea "Student Template"
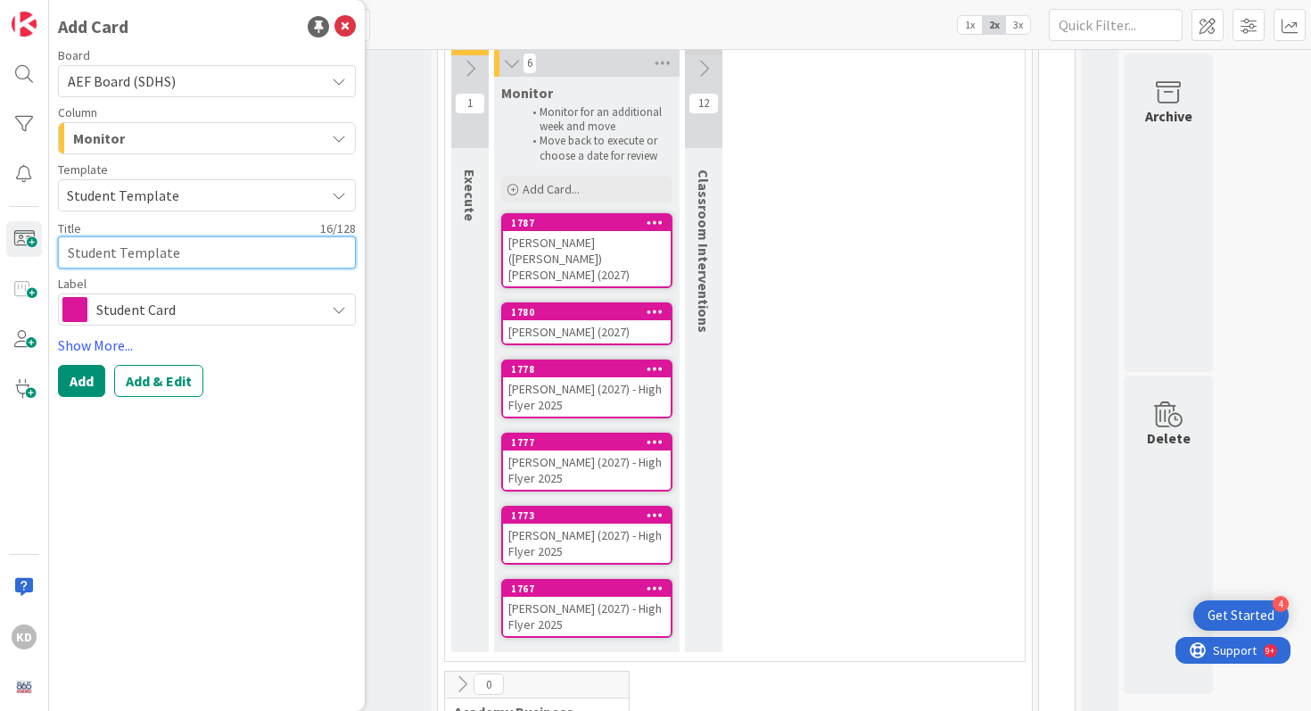
click at [121, 254] on textarea "Student Template" at bounding box center [207, 252] width 298 height 32
type textarea "x"
type textarea "J"
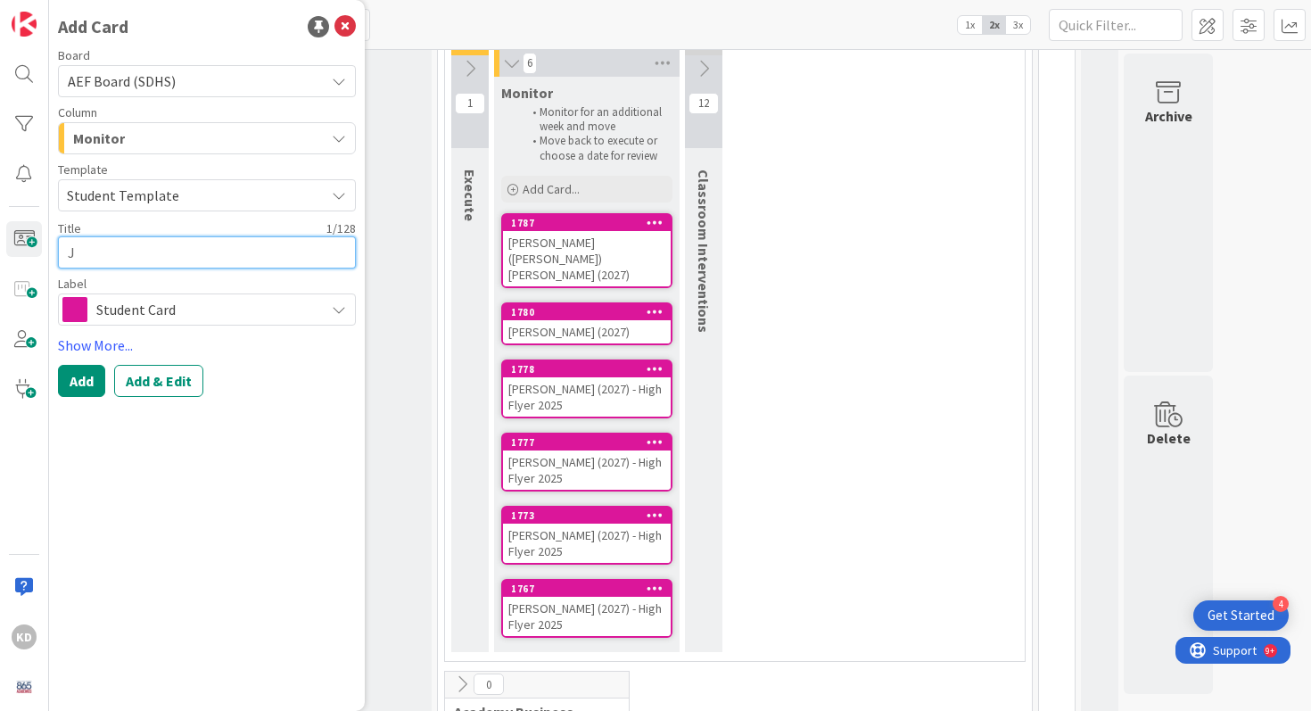
type textarea "x"
type textarea "[PERSON_NAME]"
type textarea "x"
type textarea "Jayd"
type textarea "x"
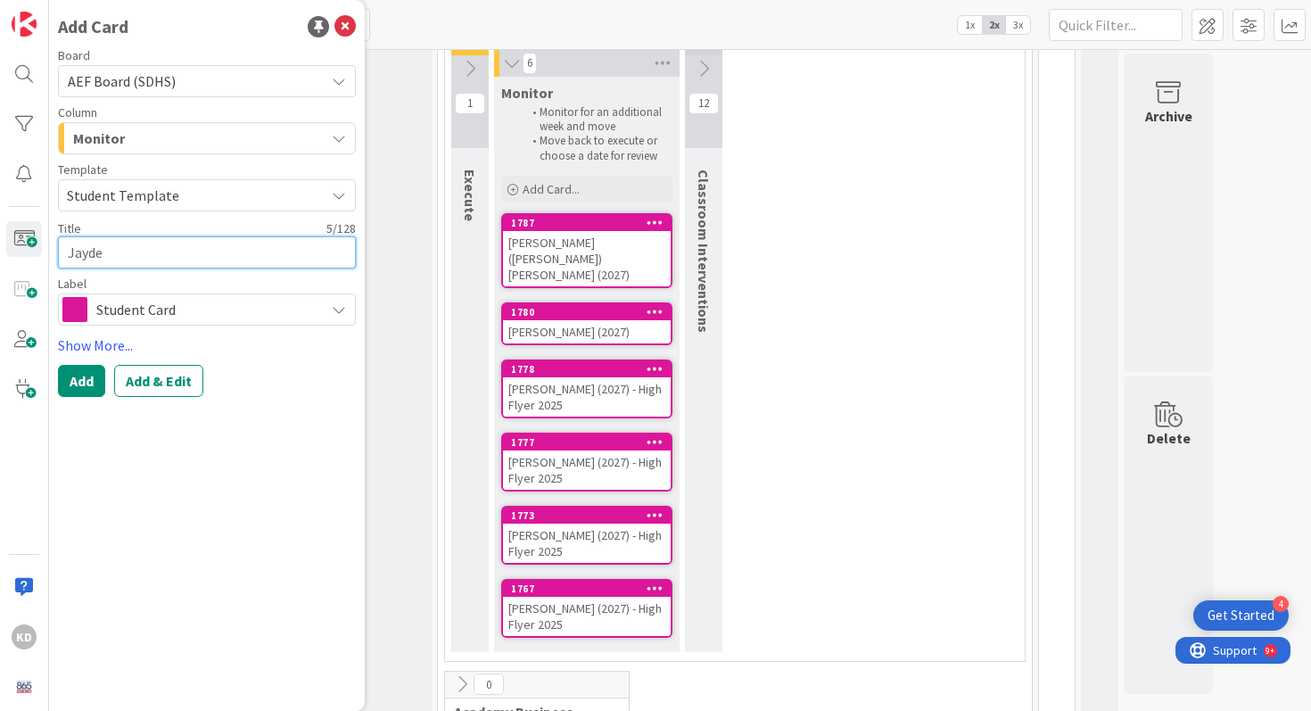
type textarea "Jayden"
type textarea "x"
type textarea "Jayden"
type textarea "x"
type textarea "Jayden l"
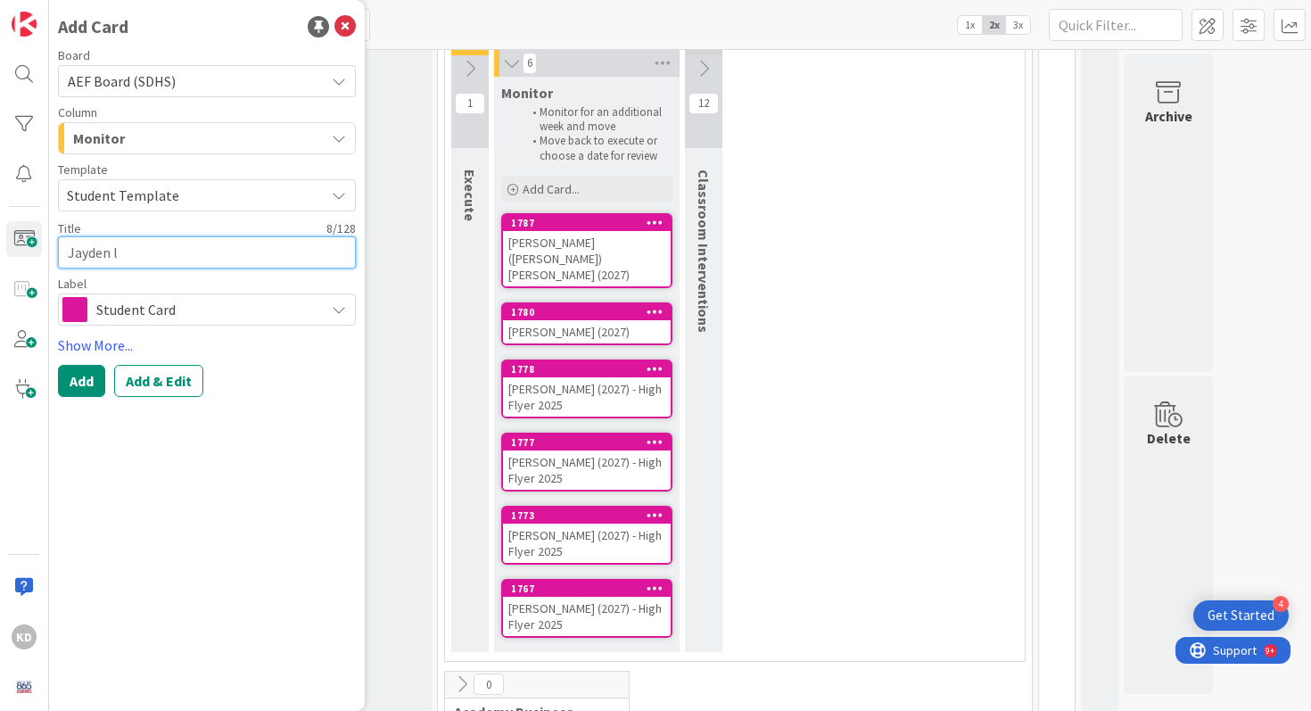
type textarea "x"
type textarea "Jayden li"
type textarea "x"
type textarea "Jayden lind"
type textarea "x"
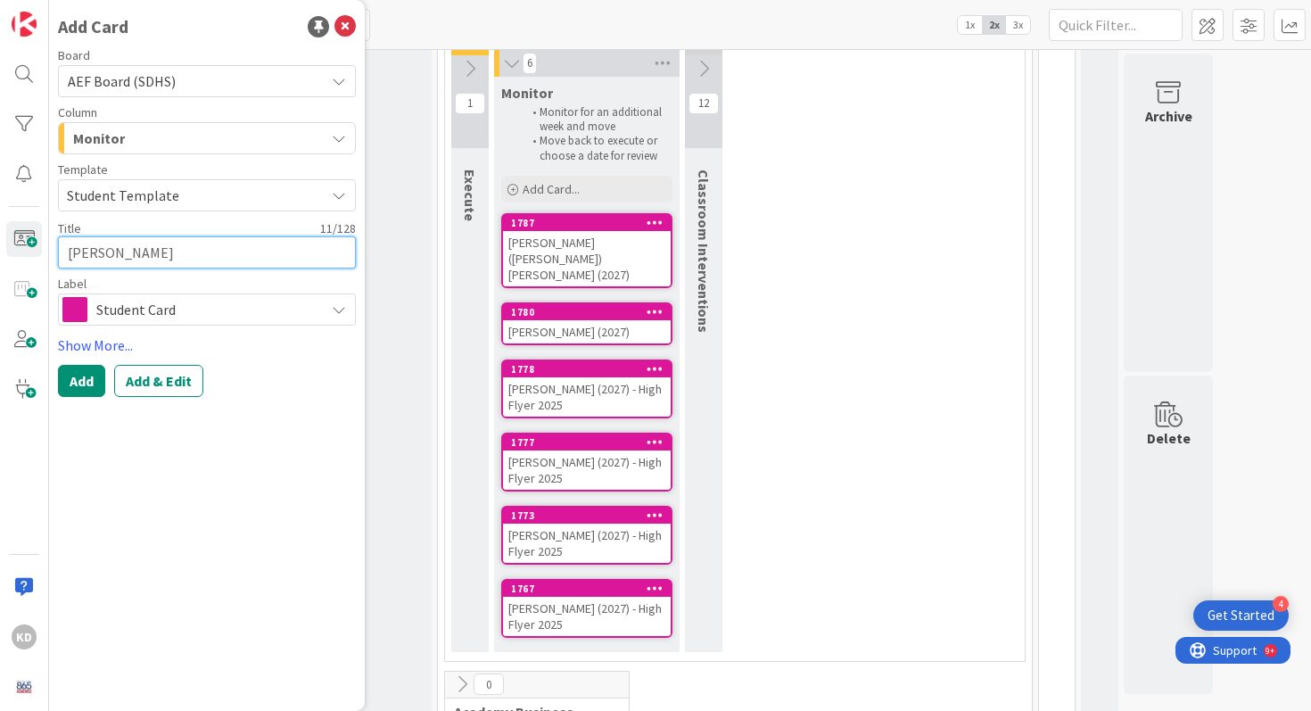
type textarea "Jayden linds"
type textarea "x"
type textarea "Jayden lindsay"
type textarea "x"
type textarea "Jayden lindsay"
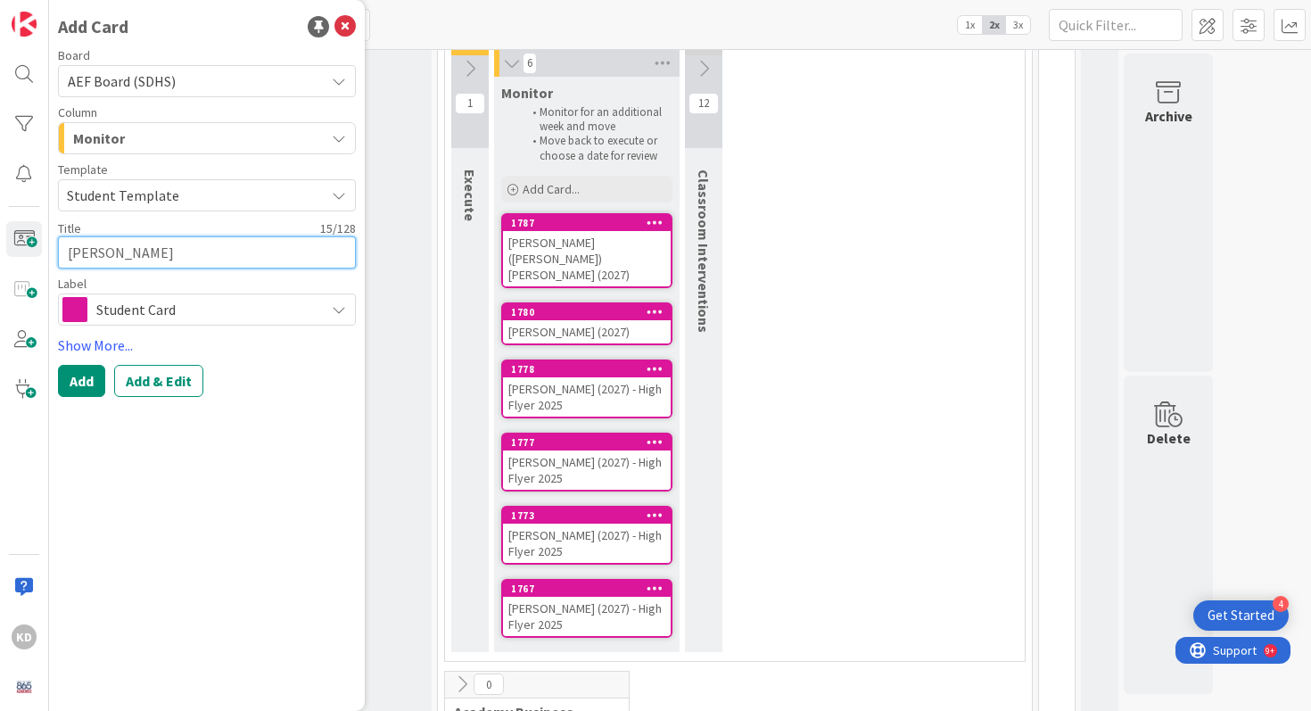
type textarea "x"
type textarea "Jayden lindsay"
type textarea "x"
type textarea "Jayden lindsa"
type textarea "x"
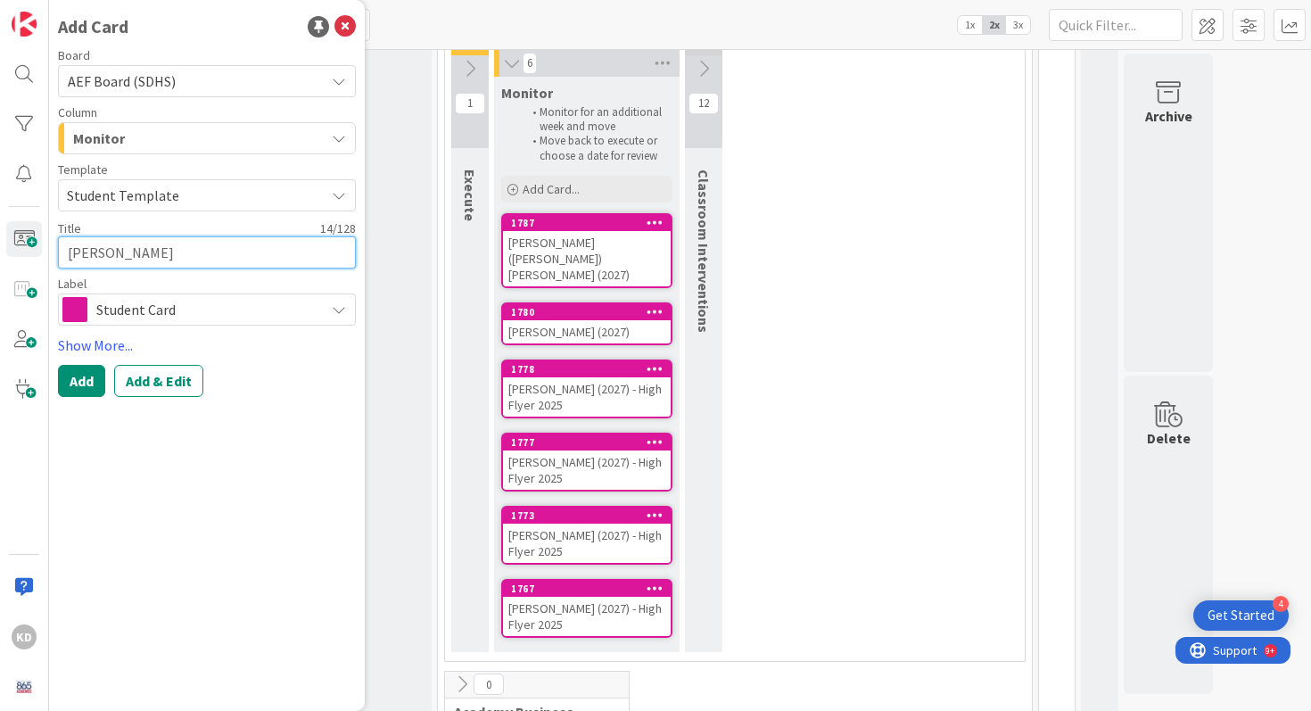
type textarea "Jayden linds"
type textarea "x"
type textarea "Jayden lind"
type textarea "x"
type textarea "Jayden lin"
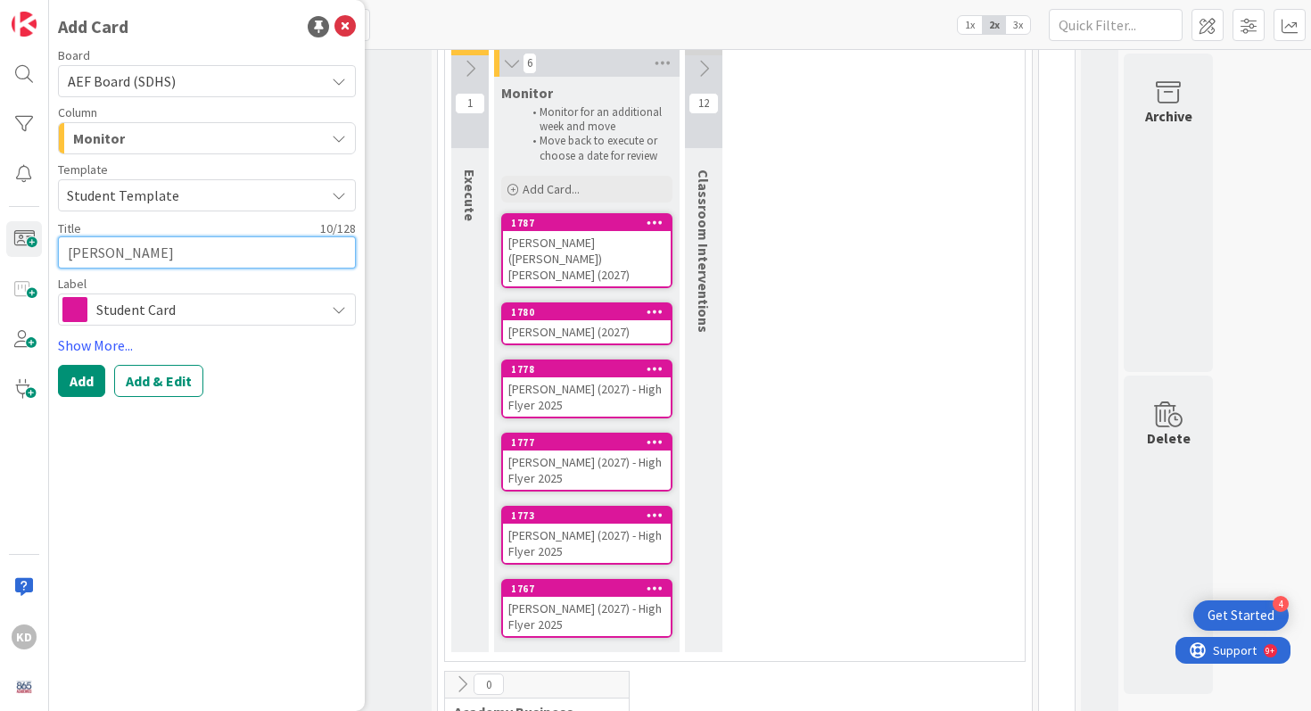
type textarea "x"
type textarea "Jayden li"
type textarea "x"
type textarea "Jayden l"
type textarea "x"
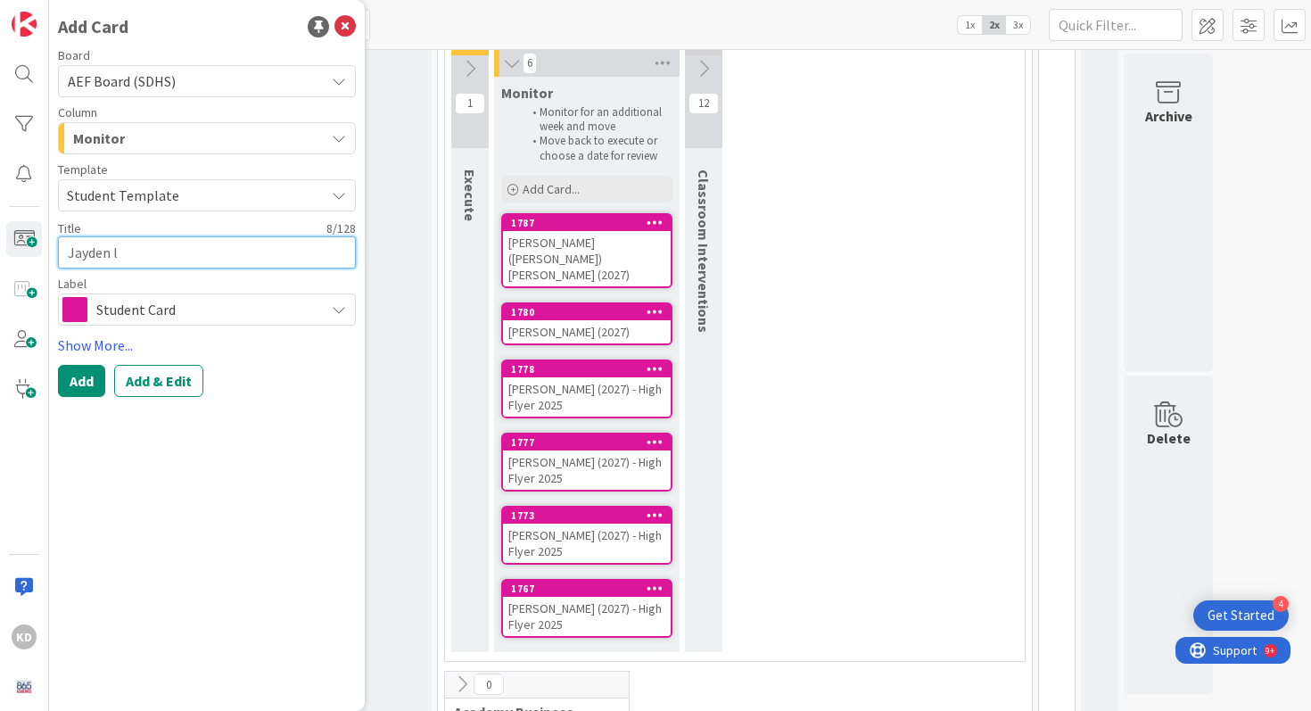
type textarea "Jayden"
type textarea "x"
type textarea "Jayden L"
type textarea "x"
type textarea "Jayden Li"
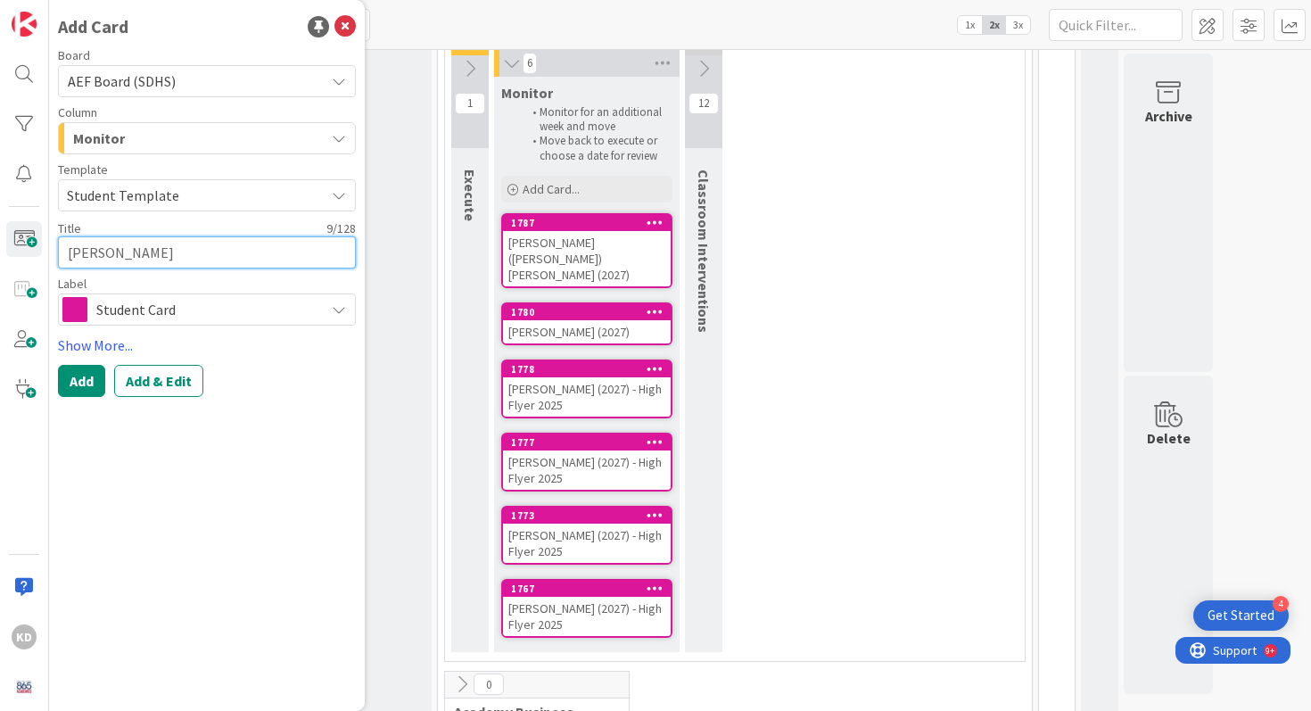
type textarea "x"
type textarea "Jayden Lin"
type textarea "x"
type textarea "Jayden Lind"
type textarea "x"
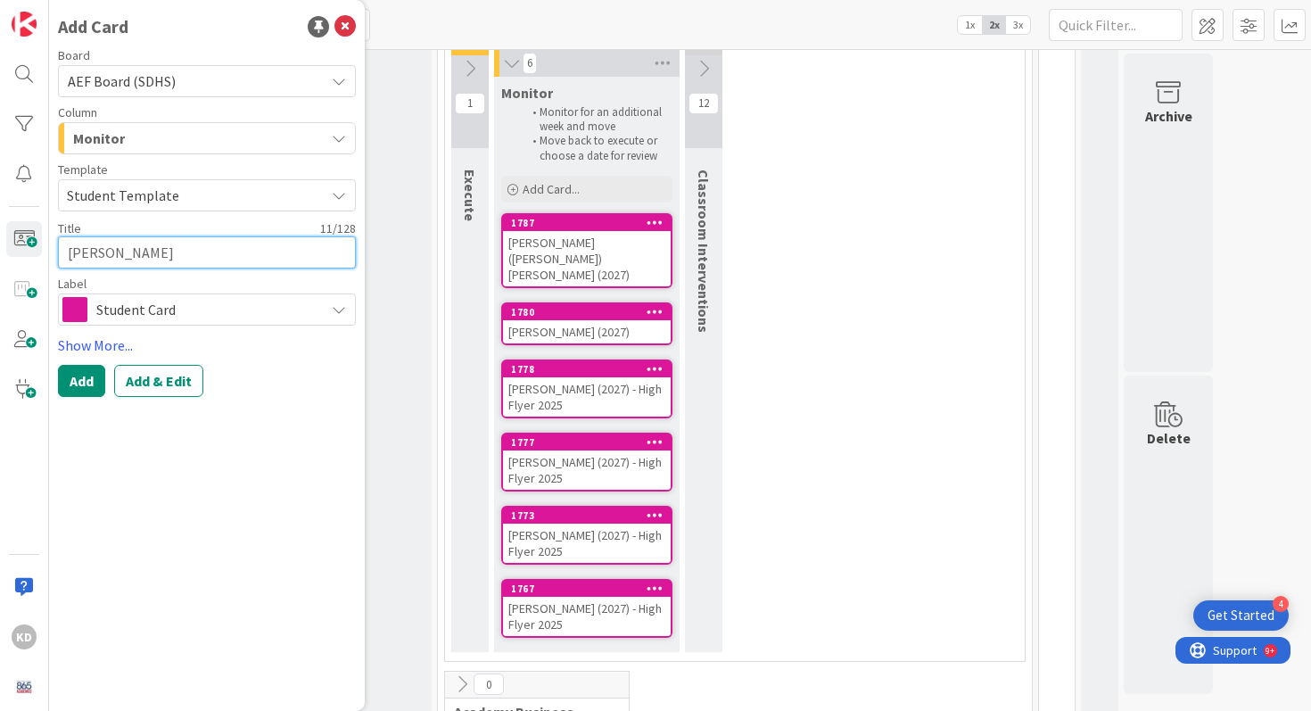
type textarea "Jayden Linds"
type textarea "x"
type textarea "Jayden Lindsa"
type textarea "x"
type textarea "Jayden Lindsay"
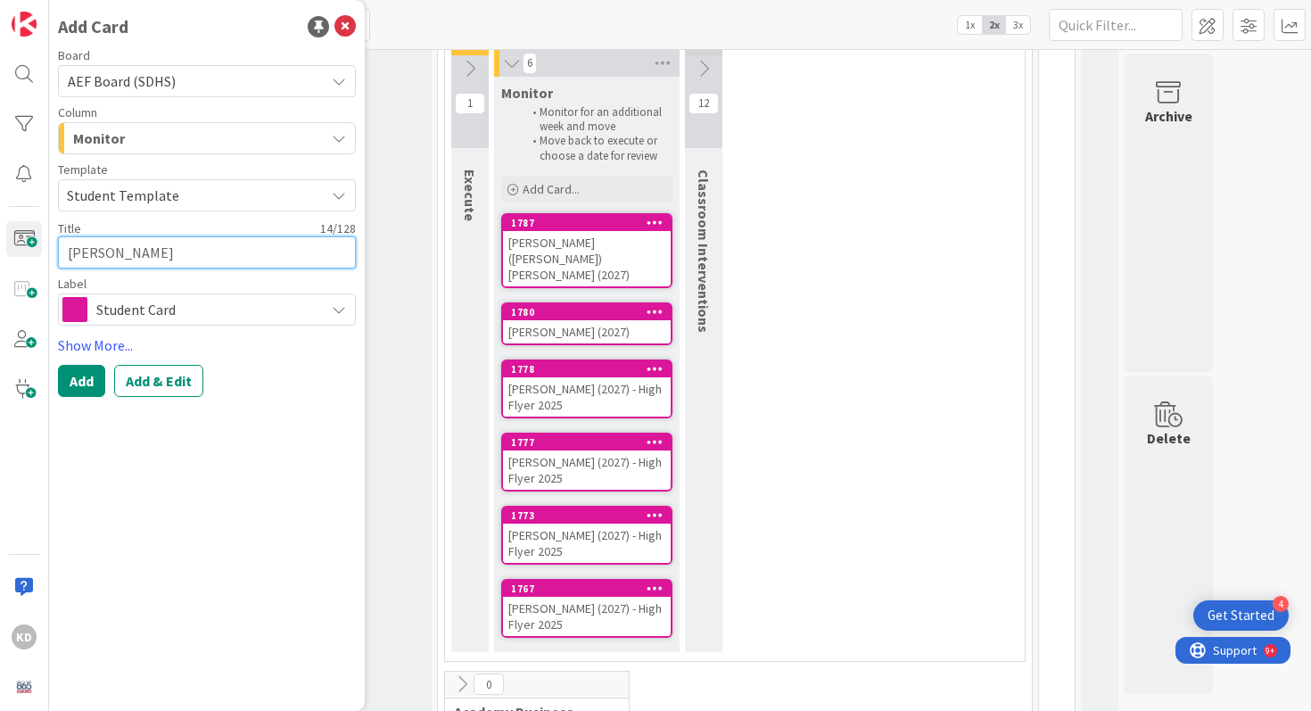
type textarea "x"
type textarea "Jayden Lindsay"
type textarea "x"
type textarea "Jayden Lindsay ("
type textarea "x"
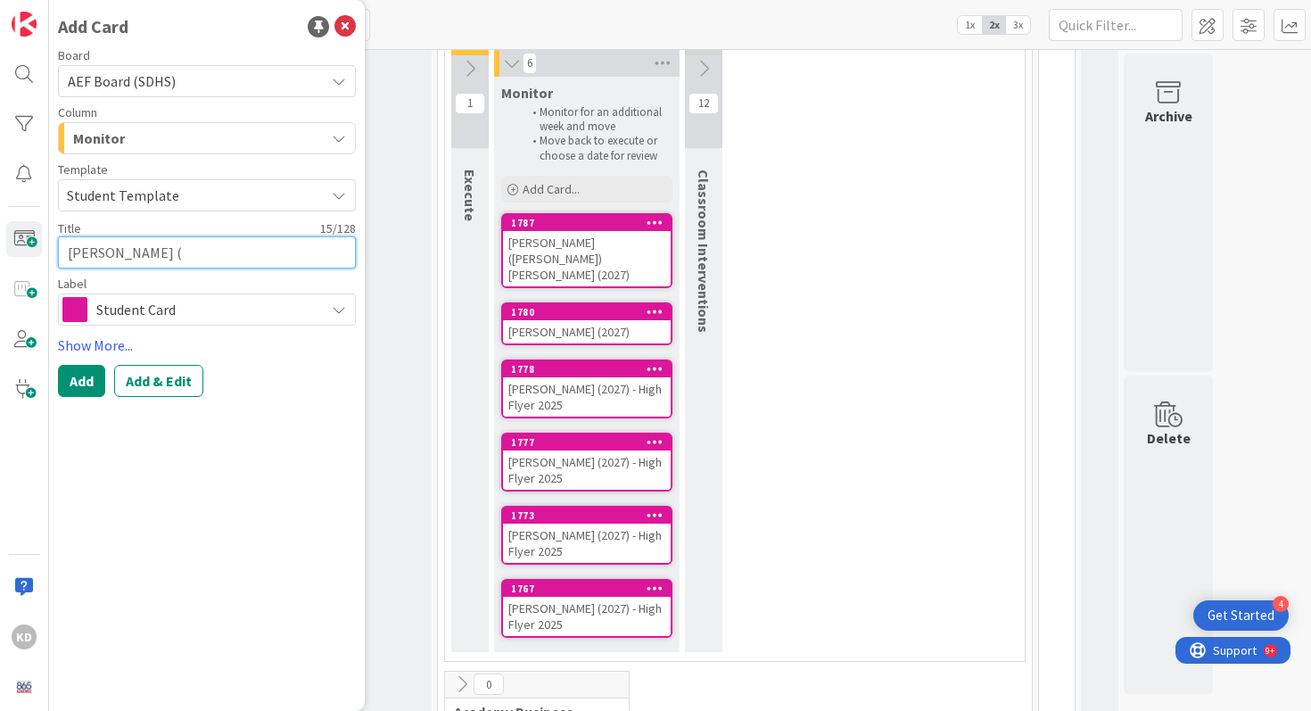
type textarea "Jayden Lindsay (2"
type textarea "x"
type textarea "Jayden Lindsay (202"
type textarea "x"
type textarea "Jayden Lindsay (2027"
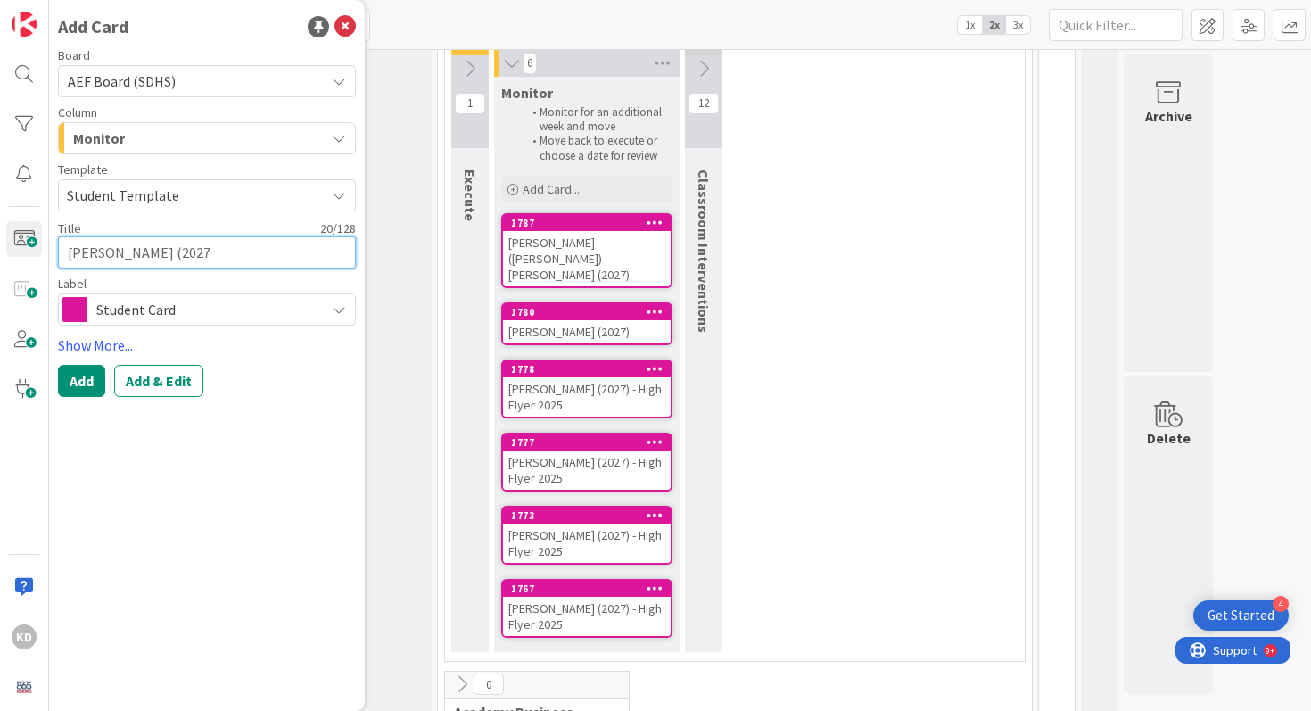
type textarea "x"
type textarea "Jayden Lindsay (2027)"
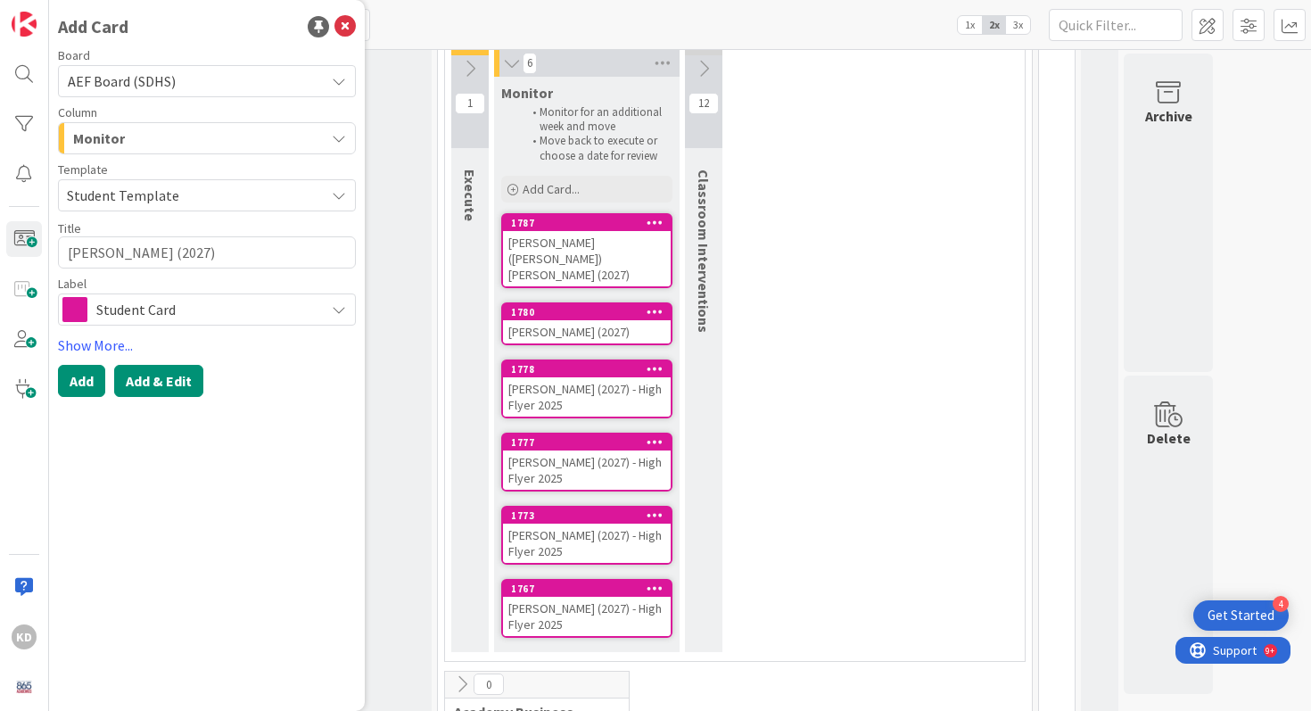
click at [148, 376] on button "Add & Edit" at bounding box center [158, 381] width 89 height 32
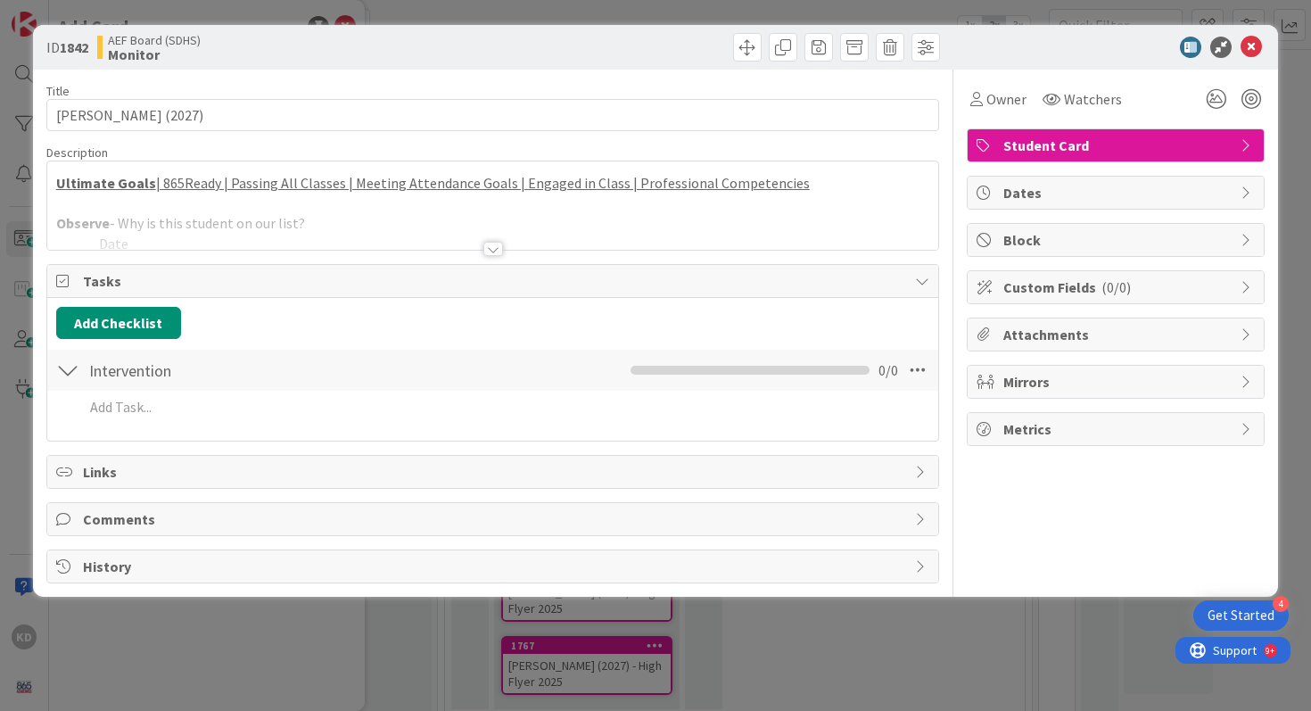
click at [489, 227] on div at bounding box center [493, 226] width 892 height 45
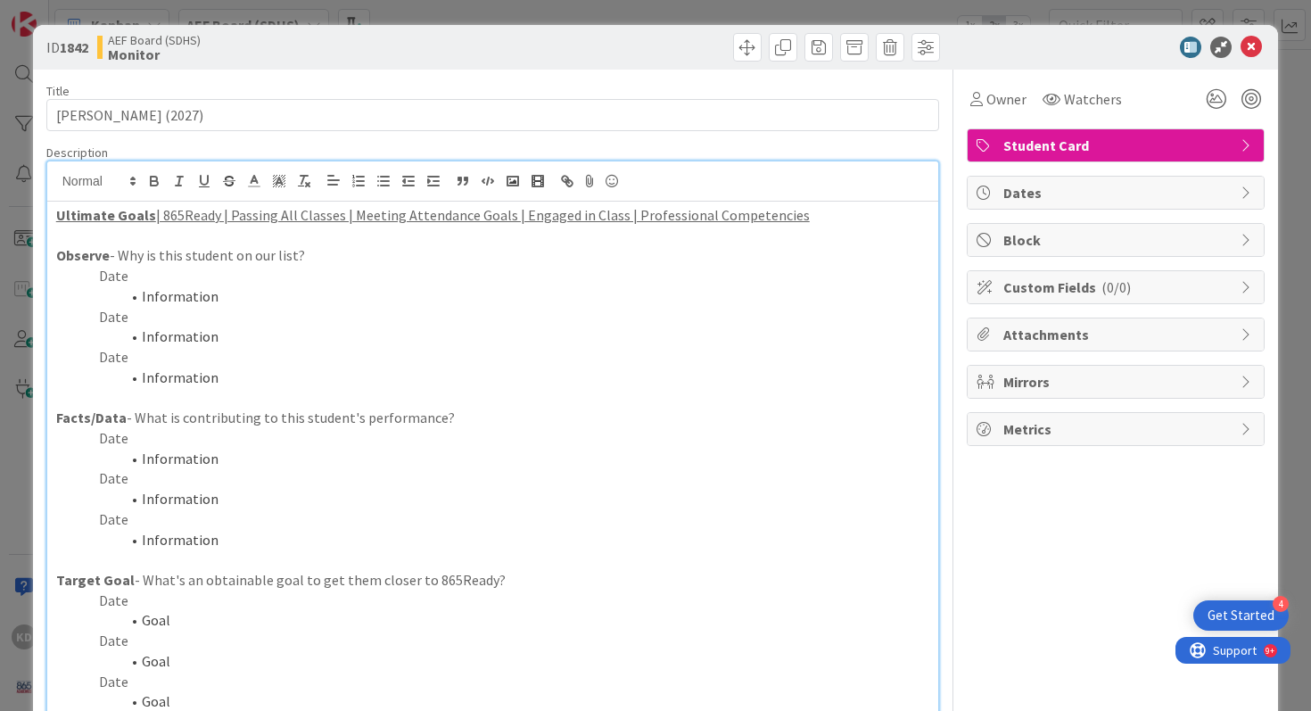
click at [464, 369] on li "Information" at bounding box center [504, 377] width 852 height 21
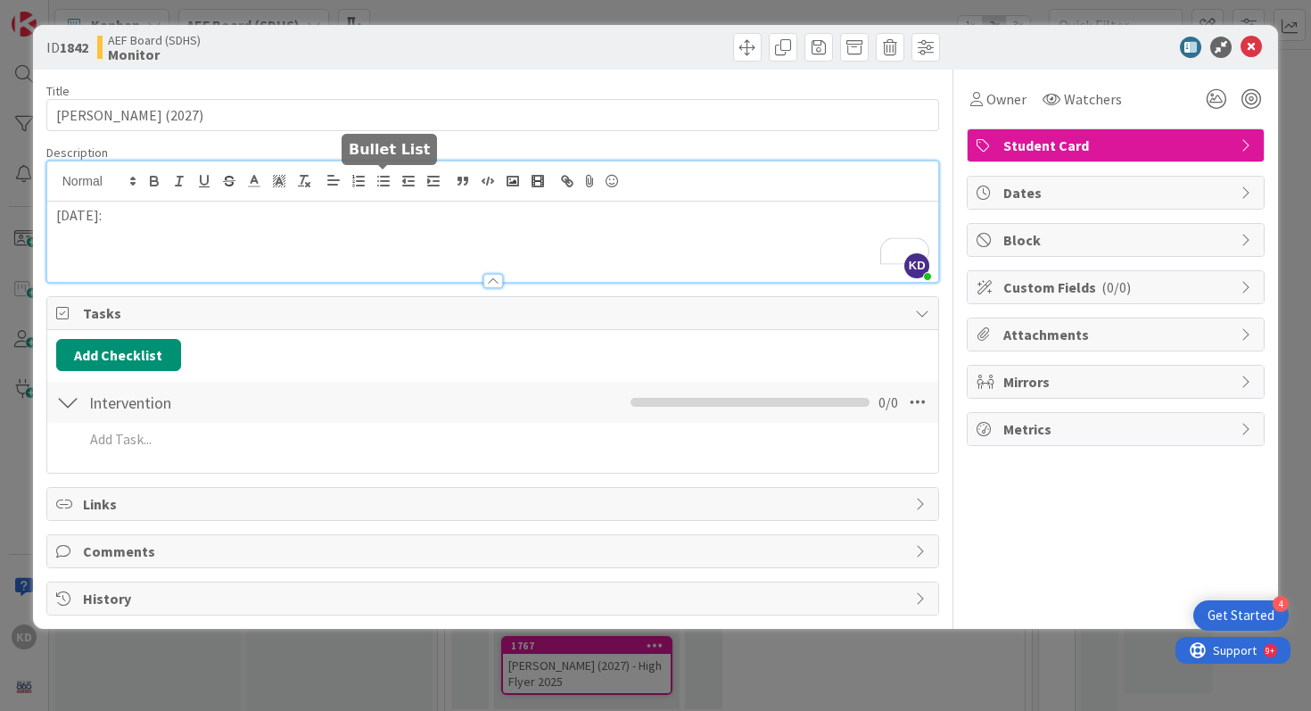
click at [387, 178] on icon "button" at bounding box center [383, 181] width 16 height 16
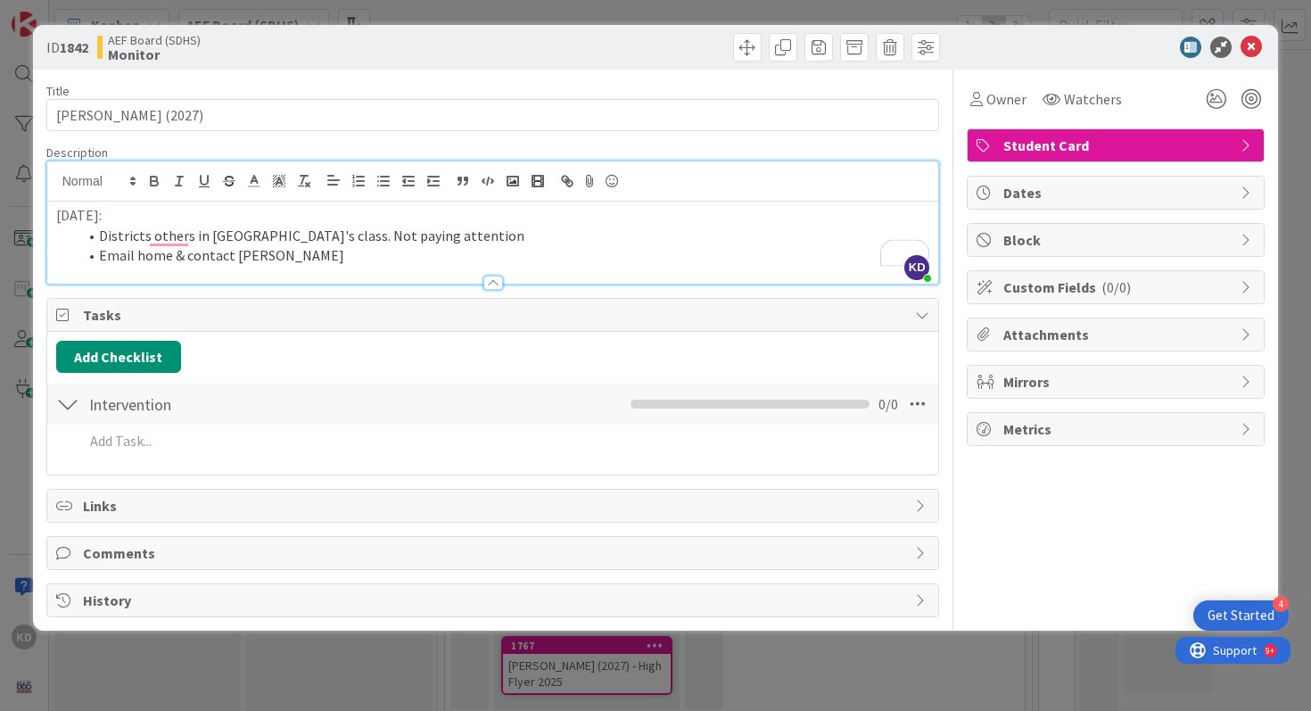
click at [75, 211] on p "[DATE]:" at bounding box center [493, 215] width 874 height 21
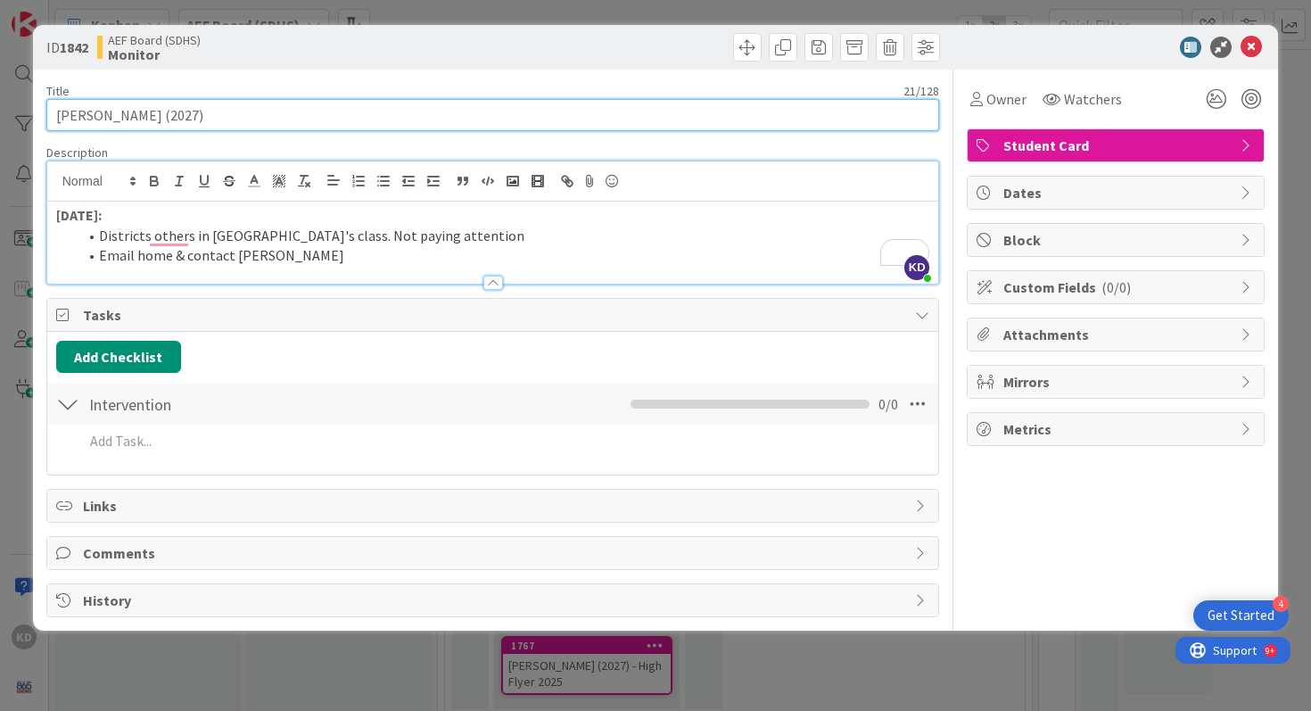
click at [136, 119] on input "Jayden Lindsay (2027)" at bounding box center [492, 115] width 893 height 32
type input "Jayden Linday (2027)"
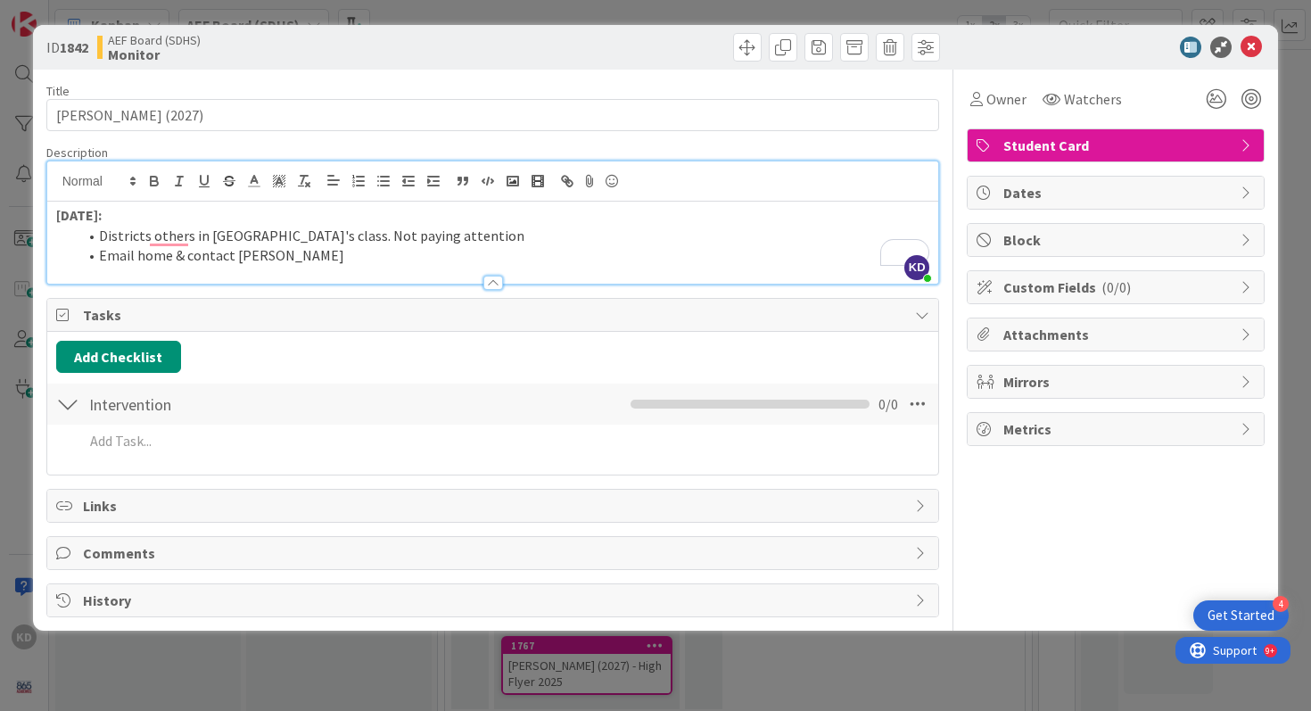
click at [191, 259] on li "Email home & contact Headrick" at bounding box center [504, 255] width 852 height 21
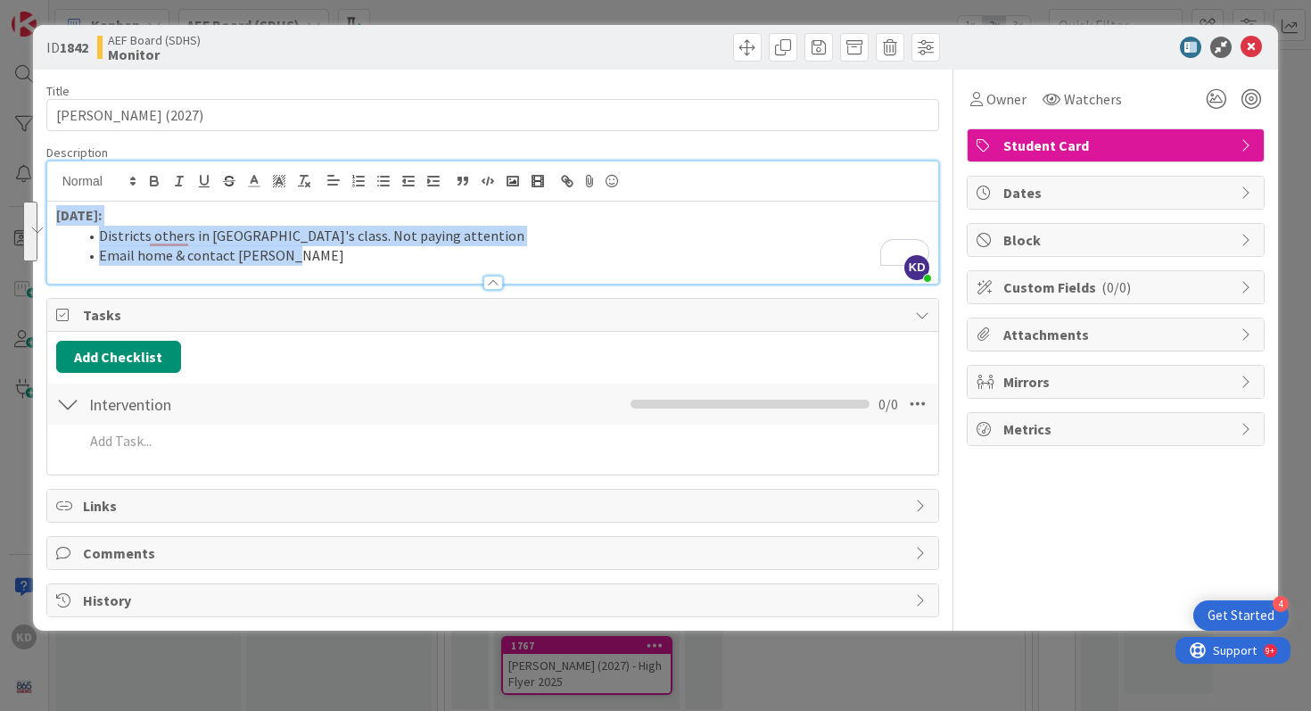
copy div "8/21/25: Districts others in Lubienski's class. Not paying attention Email home…"
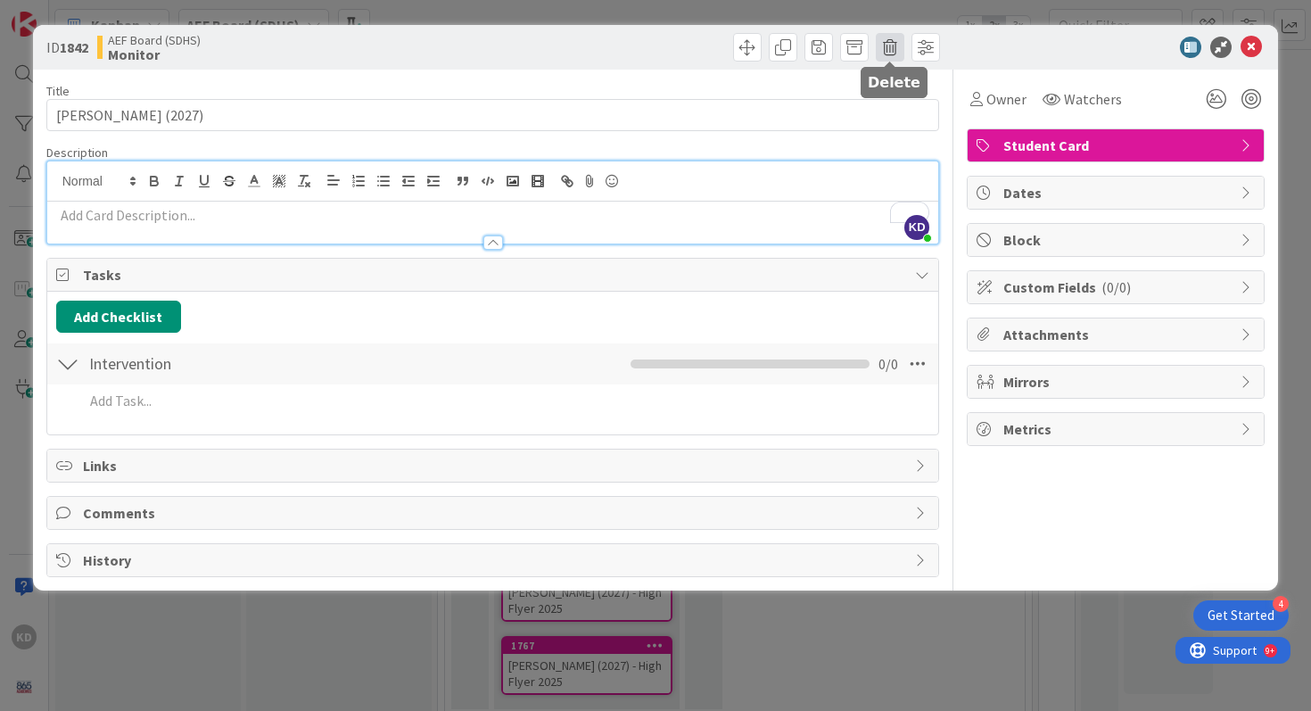
click at [893, 44] on span at bounding box center [890, 47] width 29 height 29
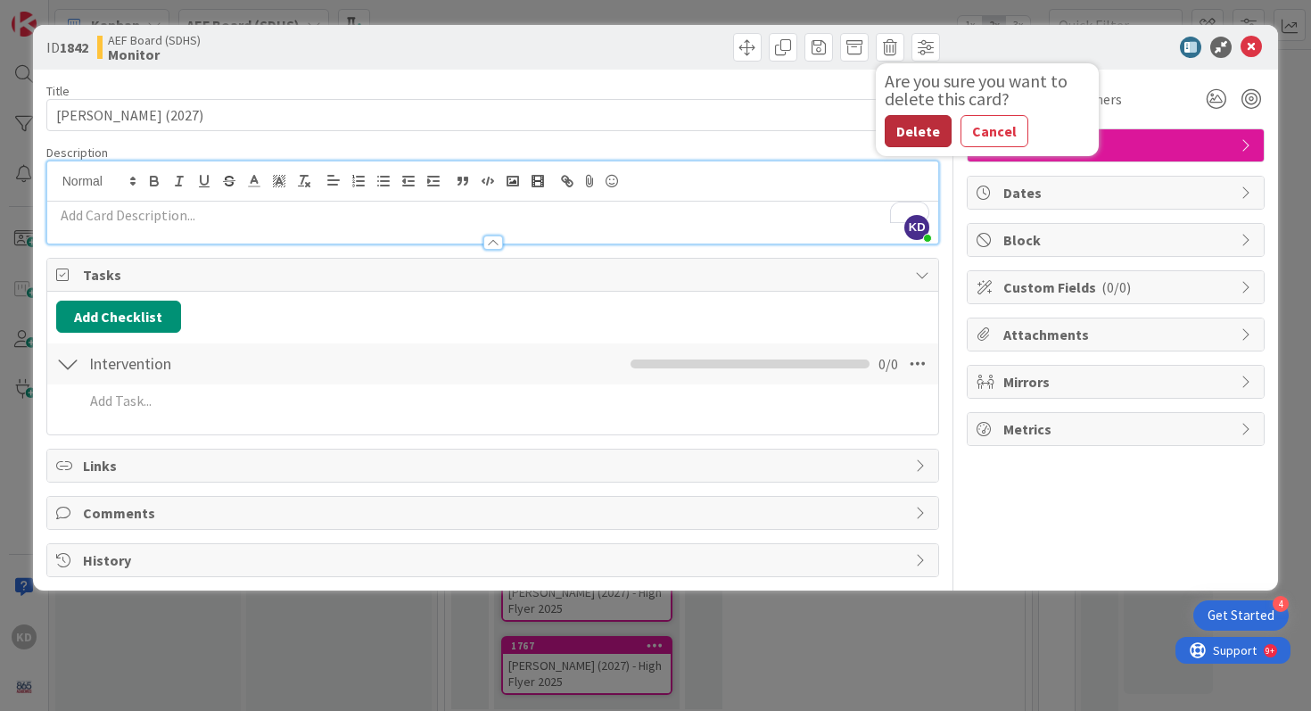
click at [925, 125] on button "Delete" at bounding box center [917, 131] width 67 height 32
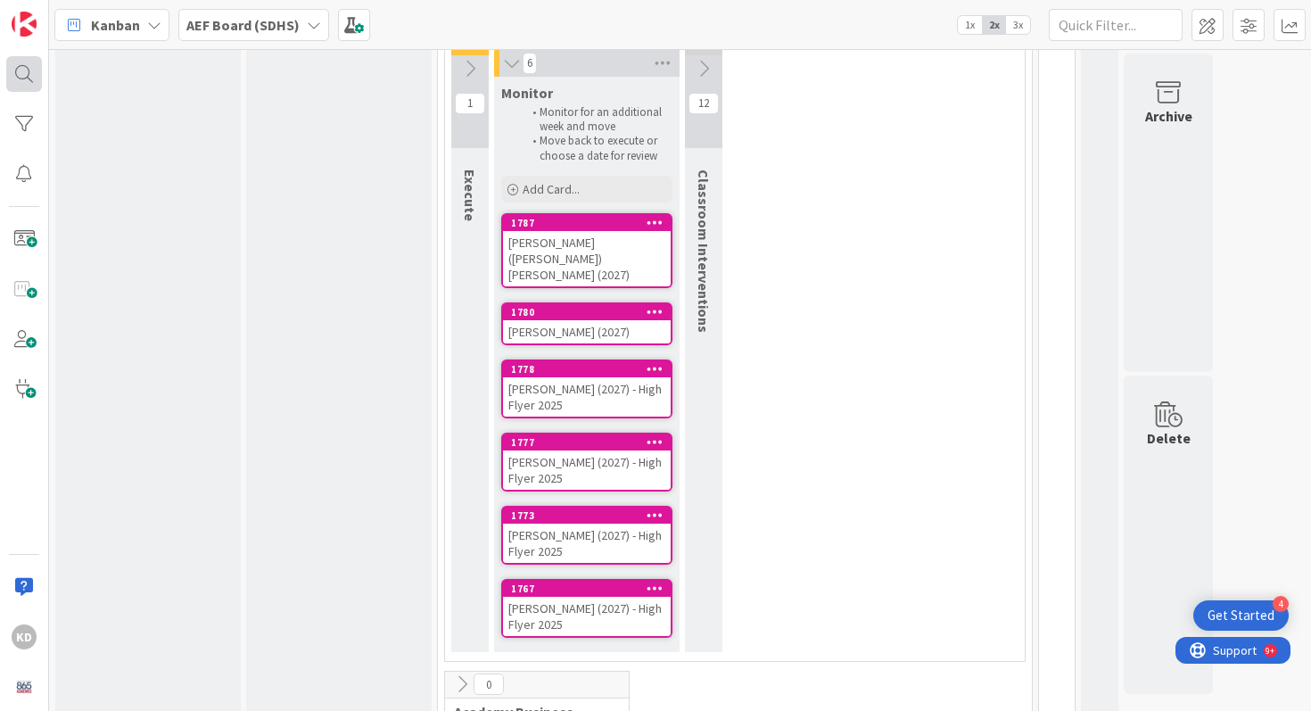
click at [16, 78] on div at bounding box center [24, 74] width 36 height 36
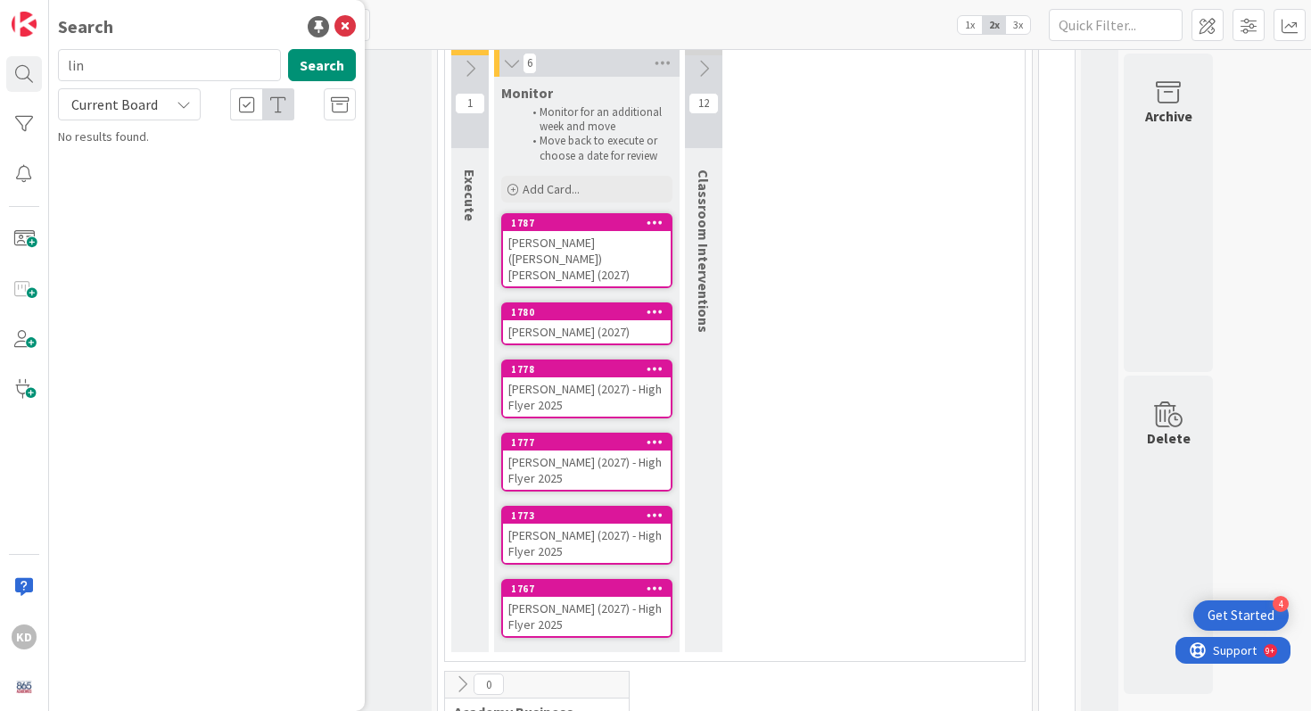
type input "lin"
click at [9, 167] on div at bounding box center [24, 174] width 36 height 36
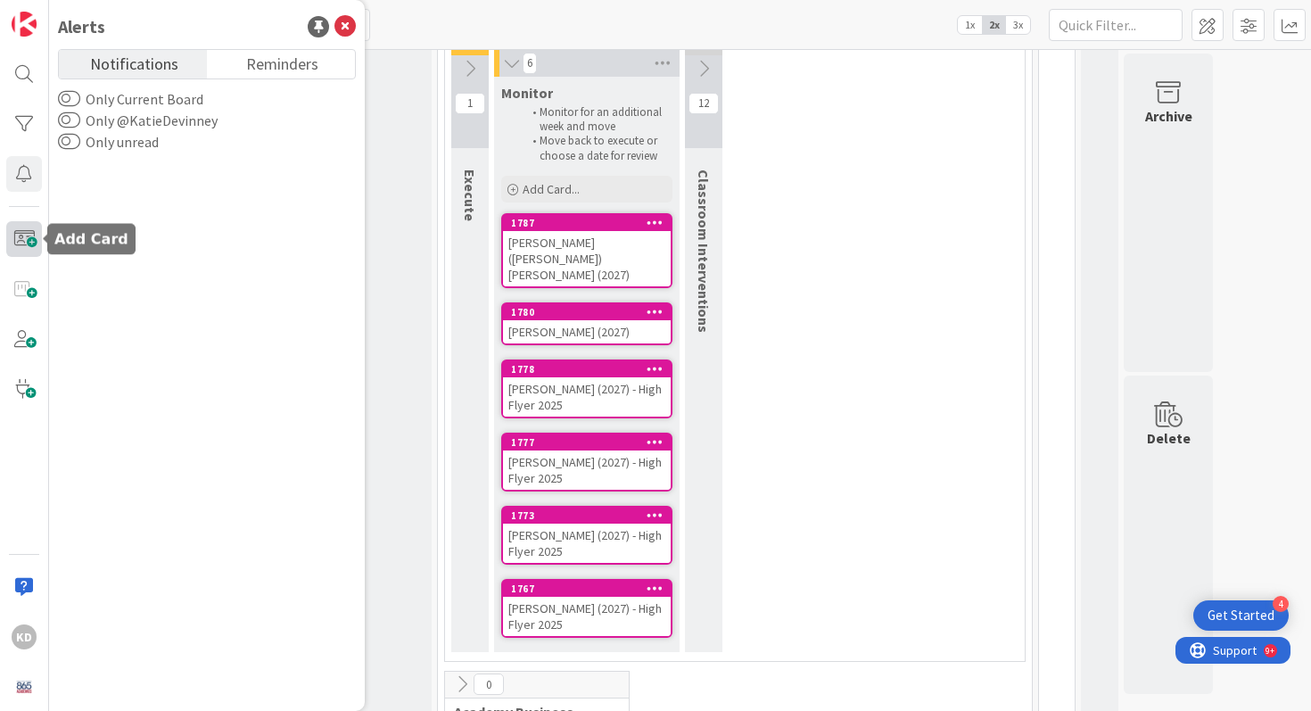
click at [18, 254] on span at bounding box center [24, 239] width 36 height 36
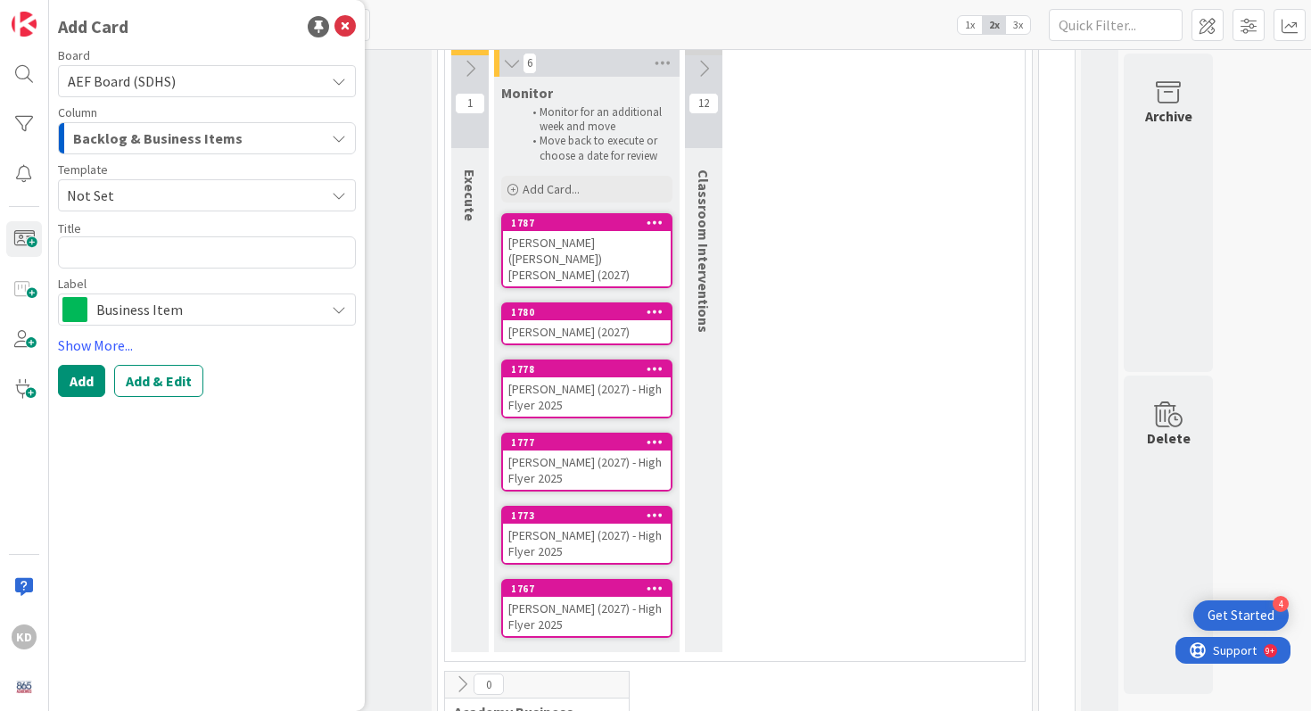
click at [111, 141] on span "Backlog & Business Items" at bounding box center [157, 138] width 169 height 23
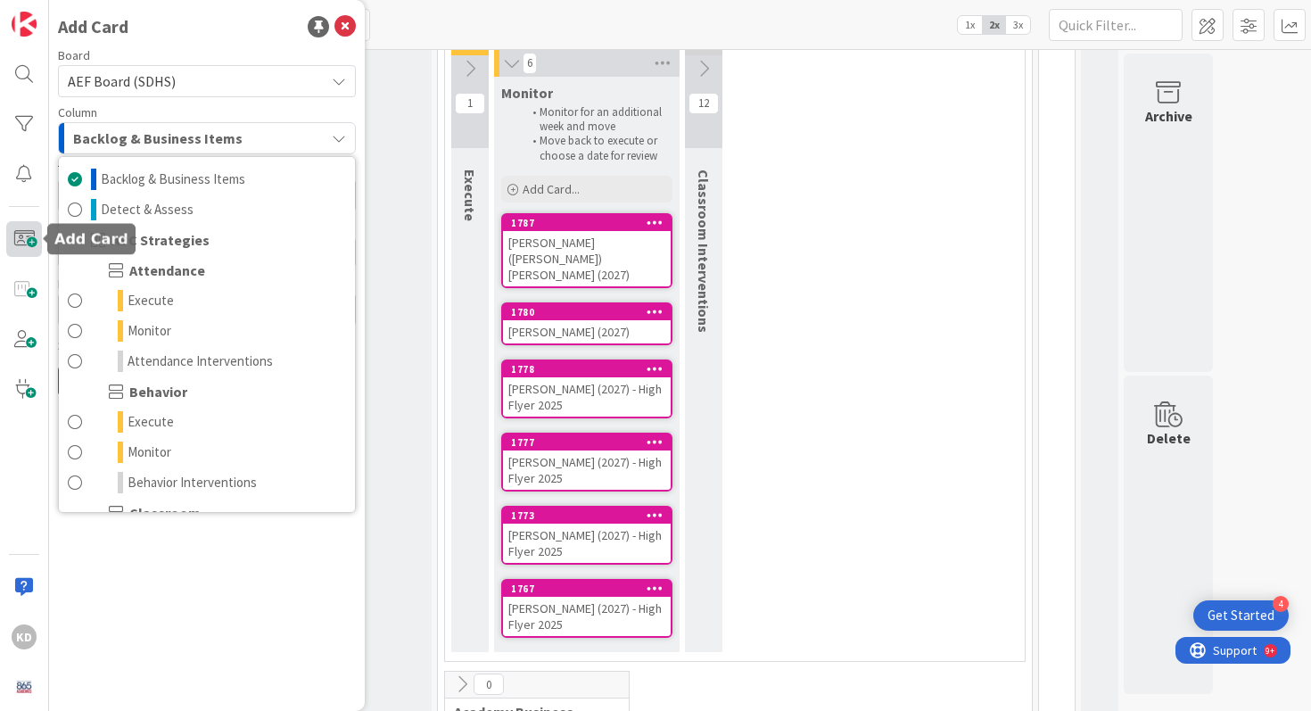
click at [22, 241] on span at bounding box center [24, 239] width 36 height 36
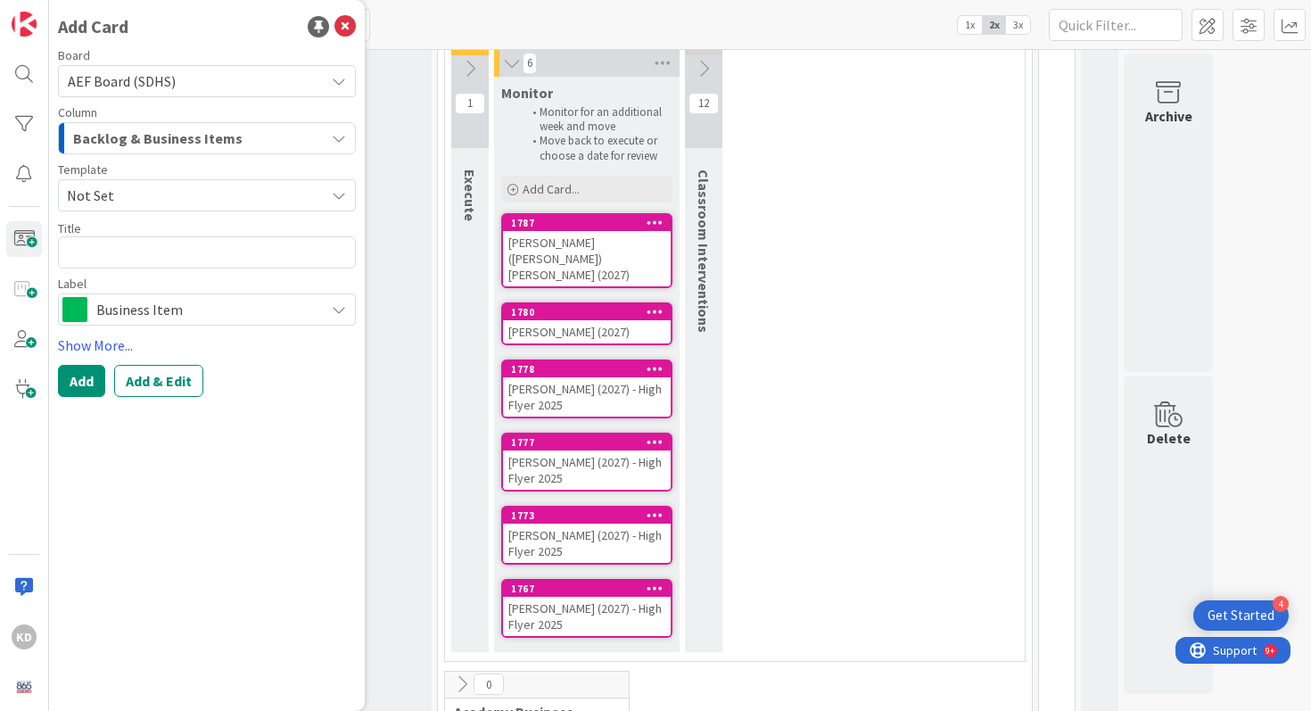
click at [112, 133] on span "Backlog & Business Items" at bounding box center [157, 138] width 169 height 23
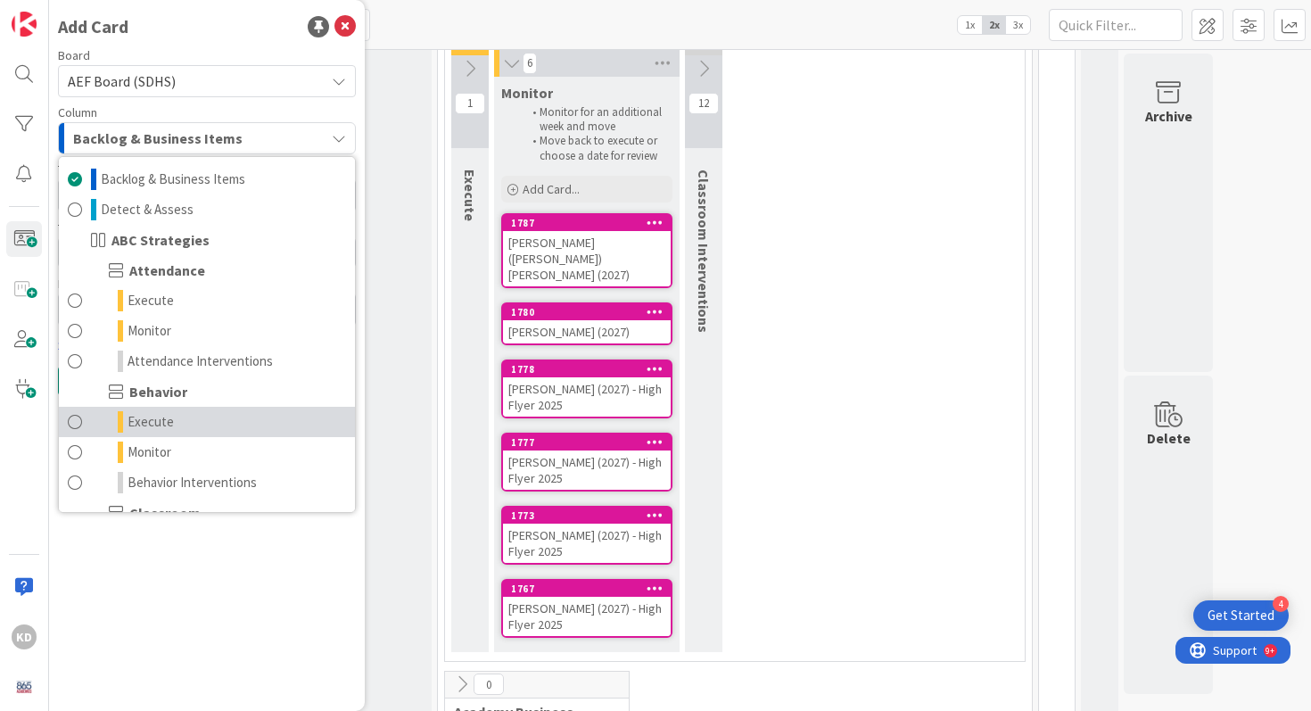
click at [110, 429] on link "Execute" at bounding box center [207, 422] width 296 height 30
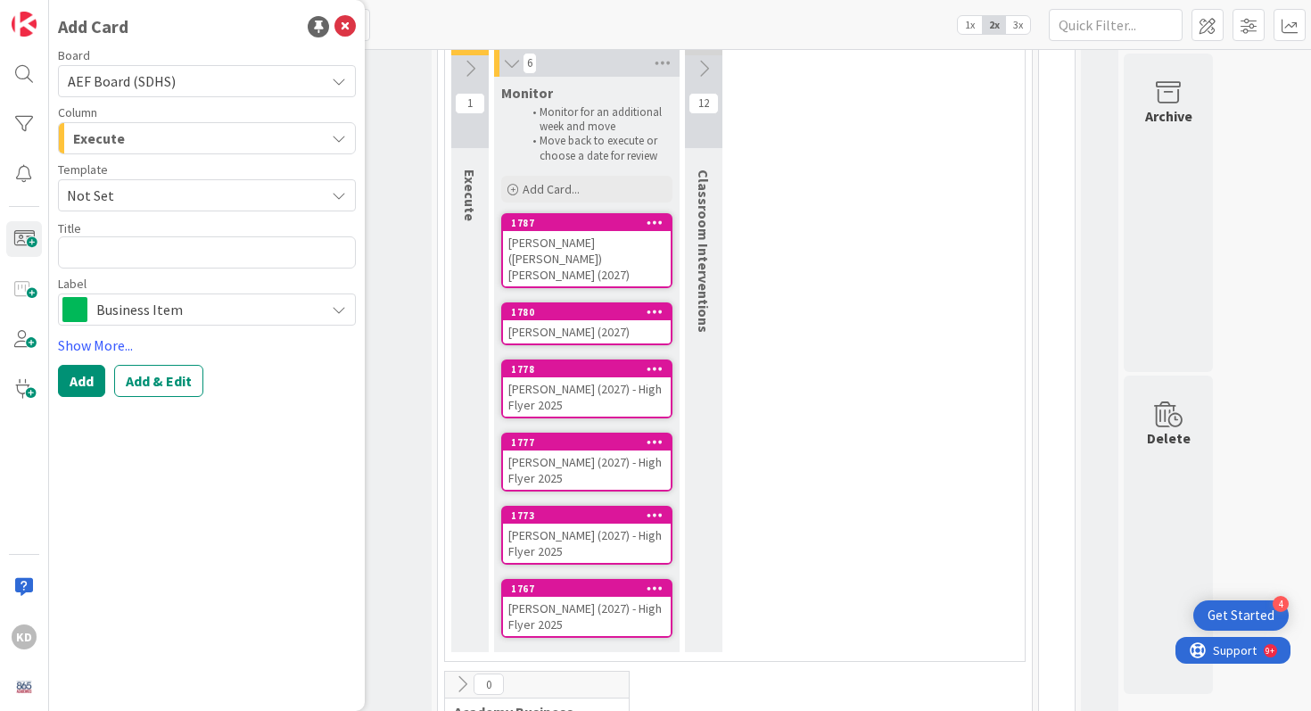
click at [112, 185] on span "Not Set" at bounding box center [189, 195] width 244 height 23
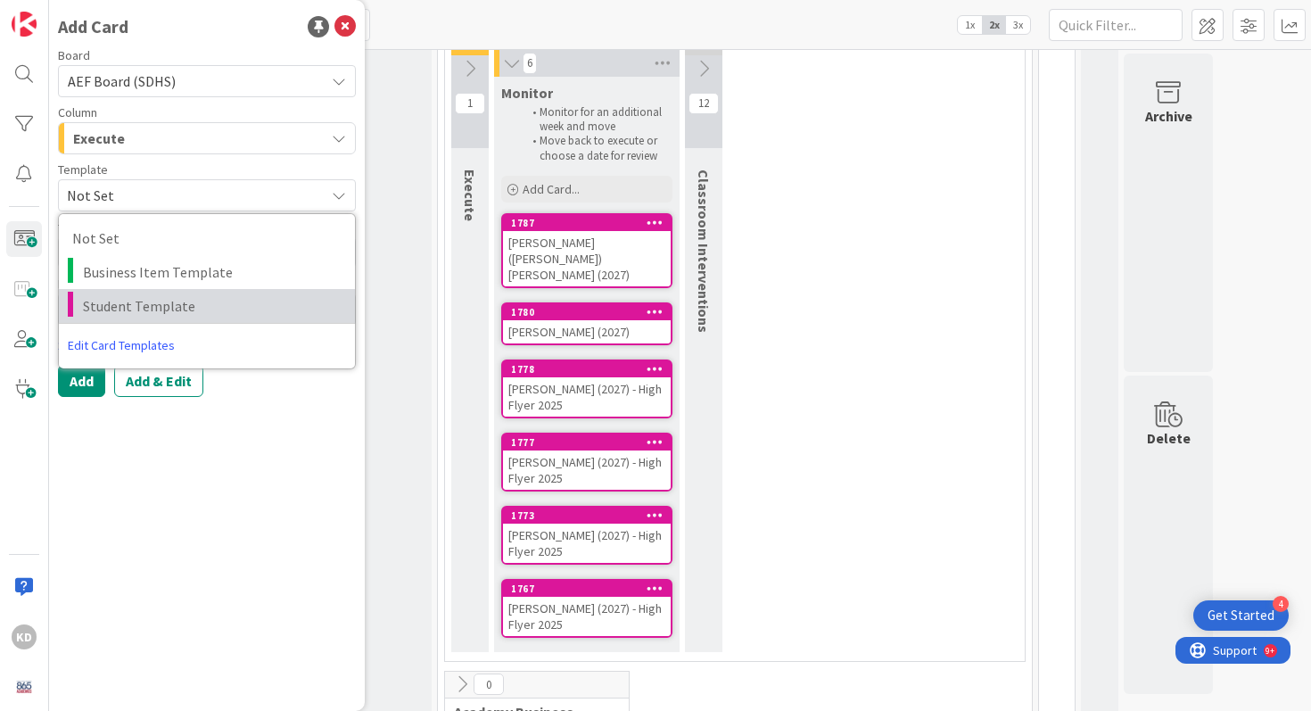
click at [104, 311] on span "Student Template" at bounding box center [212, 305] width 259 height 23
type textarea "x"
type textarea "Student Template"
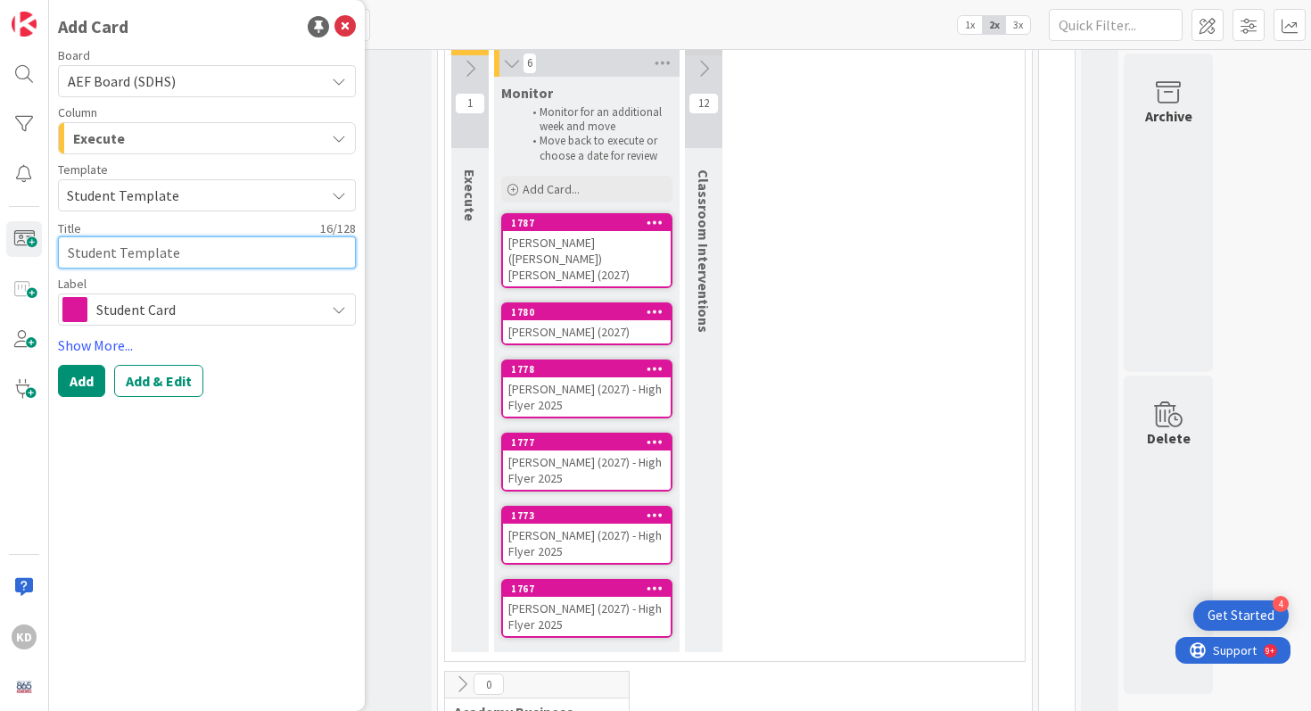
click at [104, 242] on textarea "Student Template" at bounding box center [207, 252] width 298 height 32
type textarea "x"
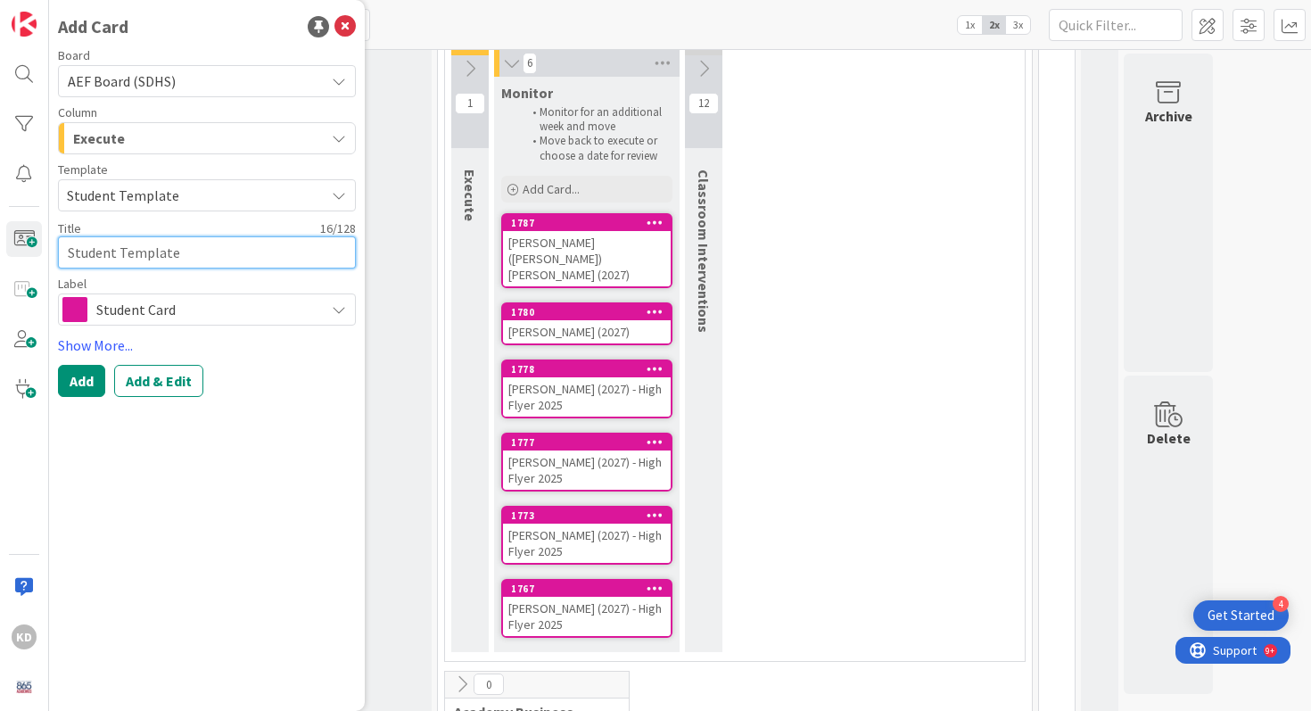
type textarea "J"
type textarea "x"
type textarea "[PERSON_NAME]"
type textarea "x"
type textarea "Jar"
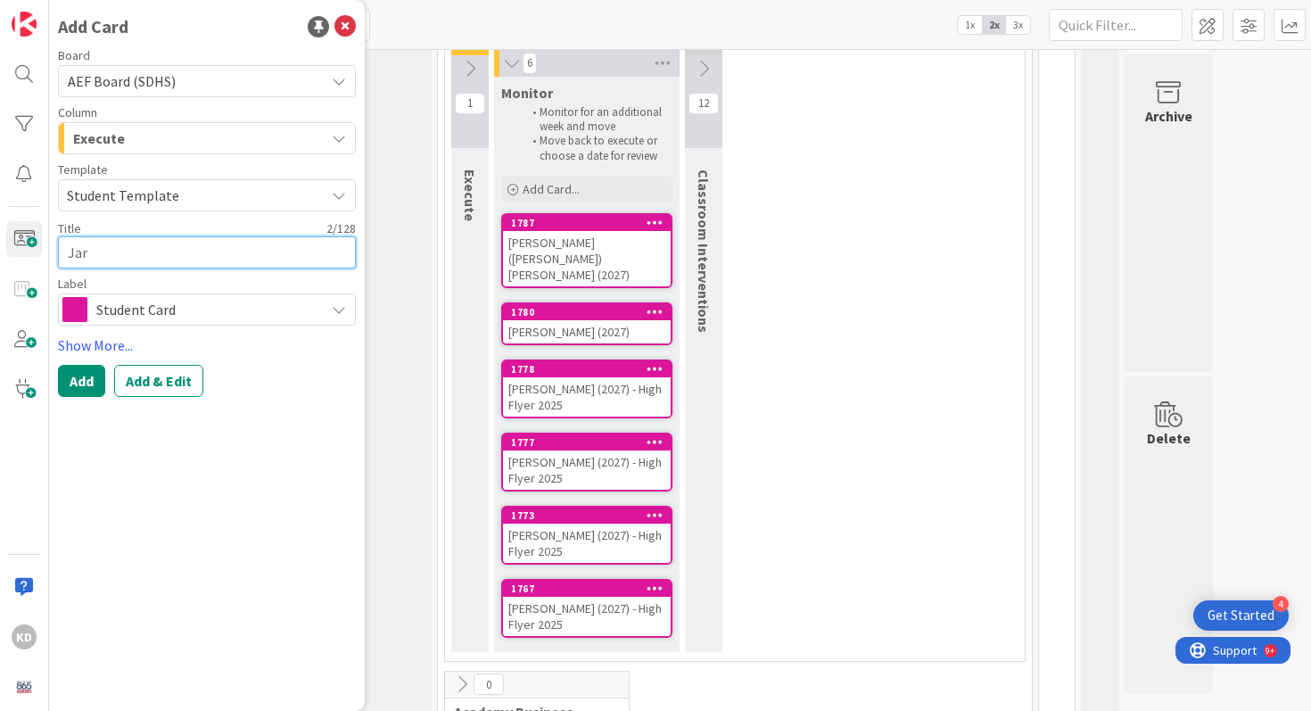
type textarea "x"
type textarea "Jare"
type textarea "x"
type textarea "Jared"
type textarea "x"
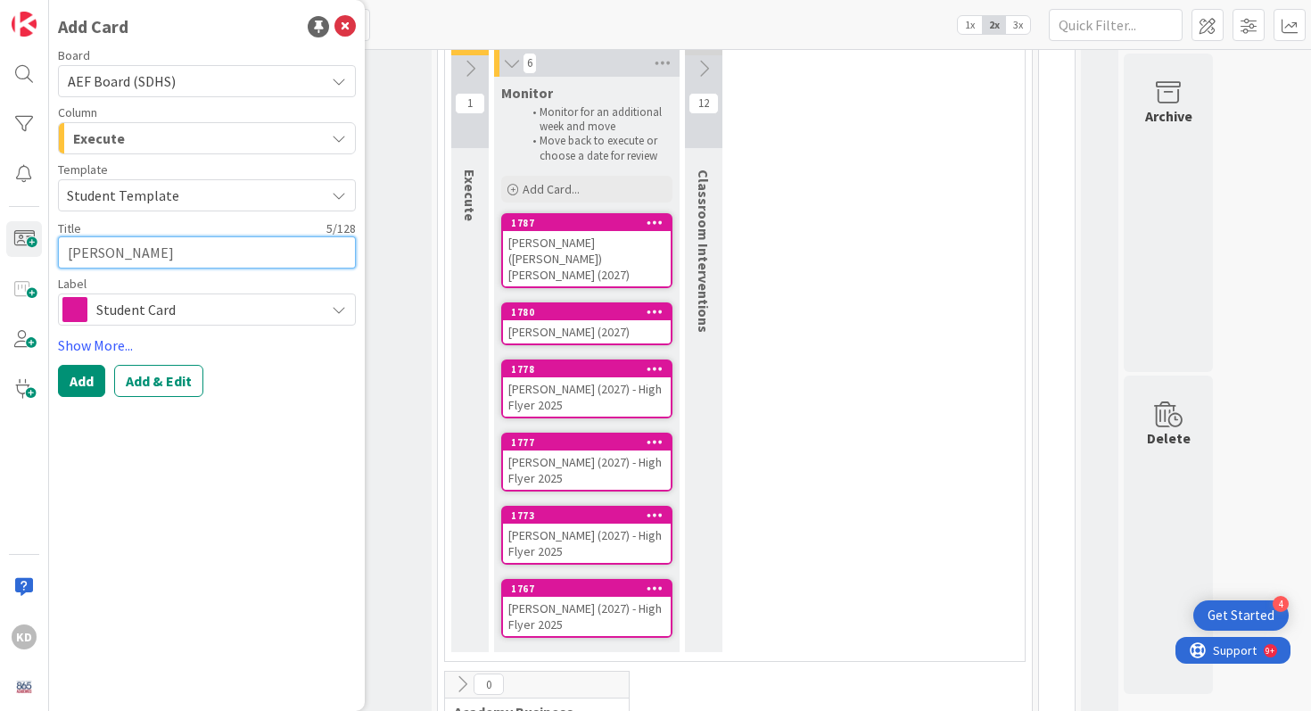
type textarea "Jared"
type textarea "x"
type textarea "Jared L"
type textarea "x"
type textarea "Jared Li"
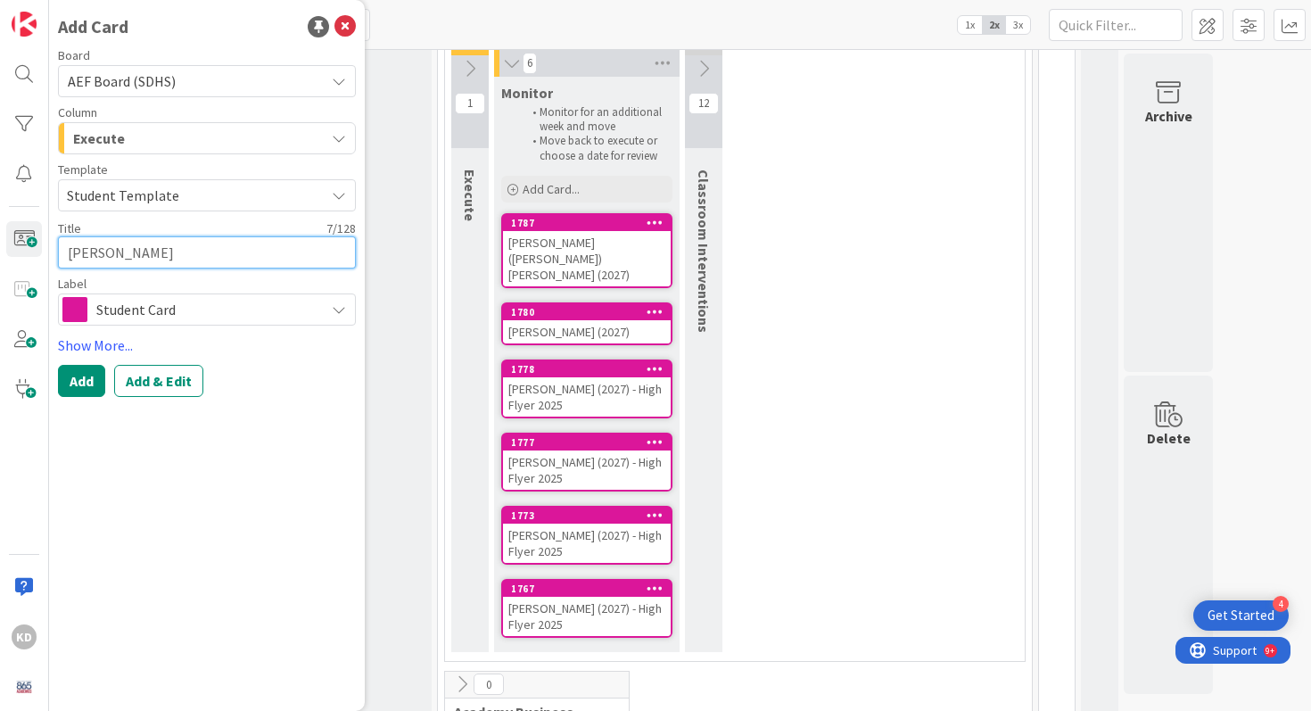
type textarea "x"
type textarea "Jared Lin"
type textarea "x"
type textarea "Jared Lind"
type textarea "x"
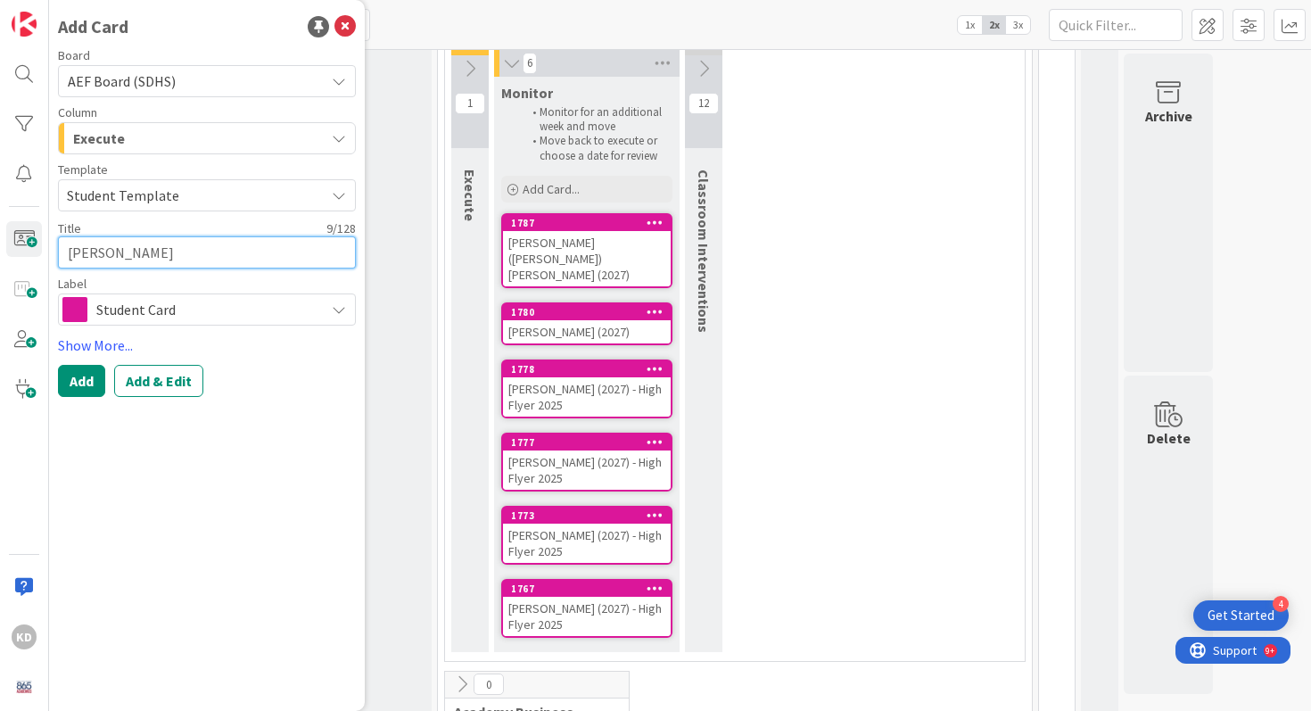
type textarea "Jared Linds"
type textarea "x"
type textarea "Jared Lindse"
type textarea "x"
type textarea "Jared Lindsey"
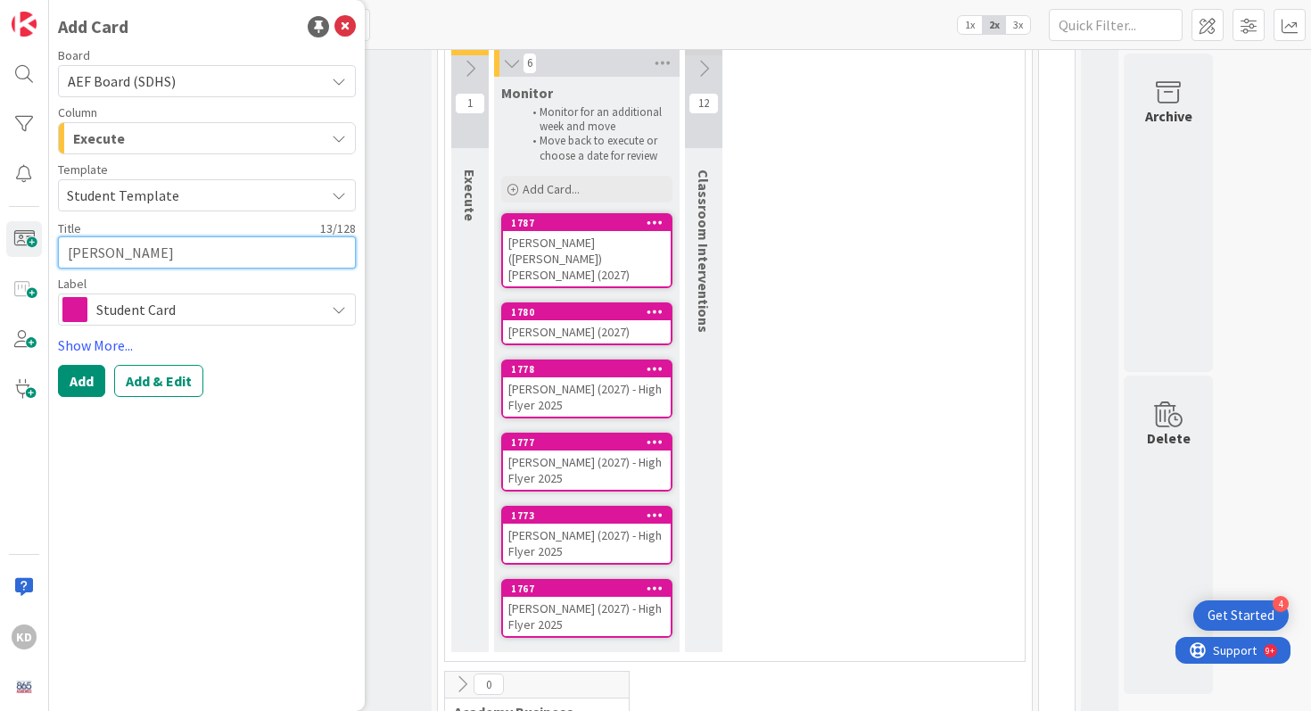
type textarea "x"
type textarea "Jared Lindsey"
type textarea "x"
type textarea "Jared Lindsey ("
type textarea "x"
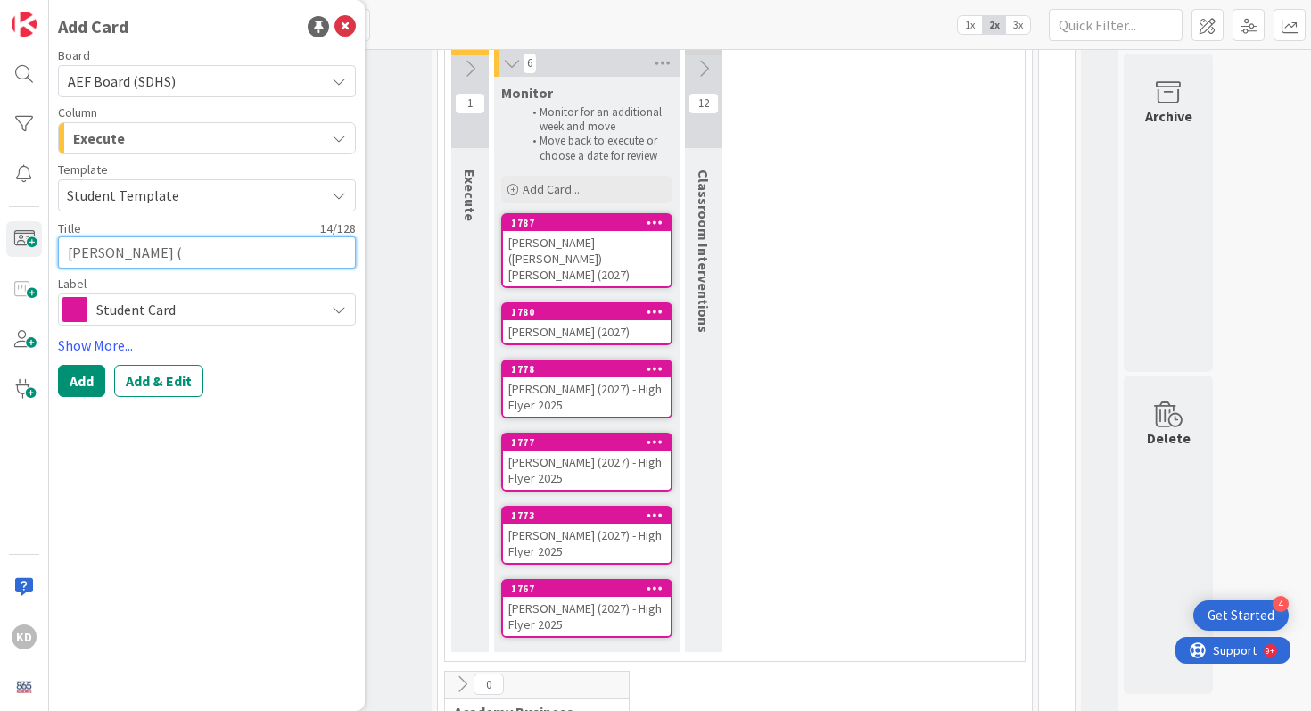
type textarea "Jared Lindsey (2"
type textarea "x"
type textarea "Jared Lindsey (20"
type textarea "x"
type textarea "Jared Lindsey (202"
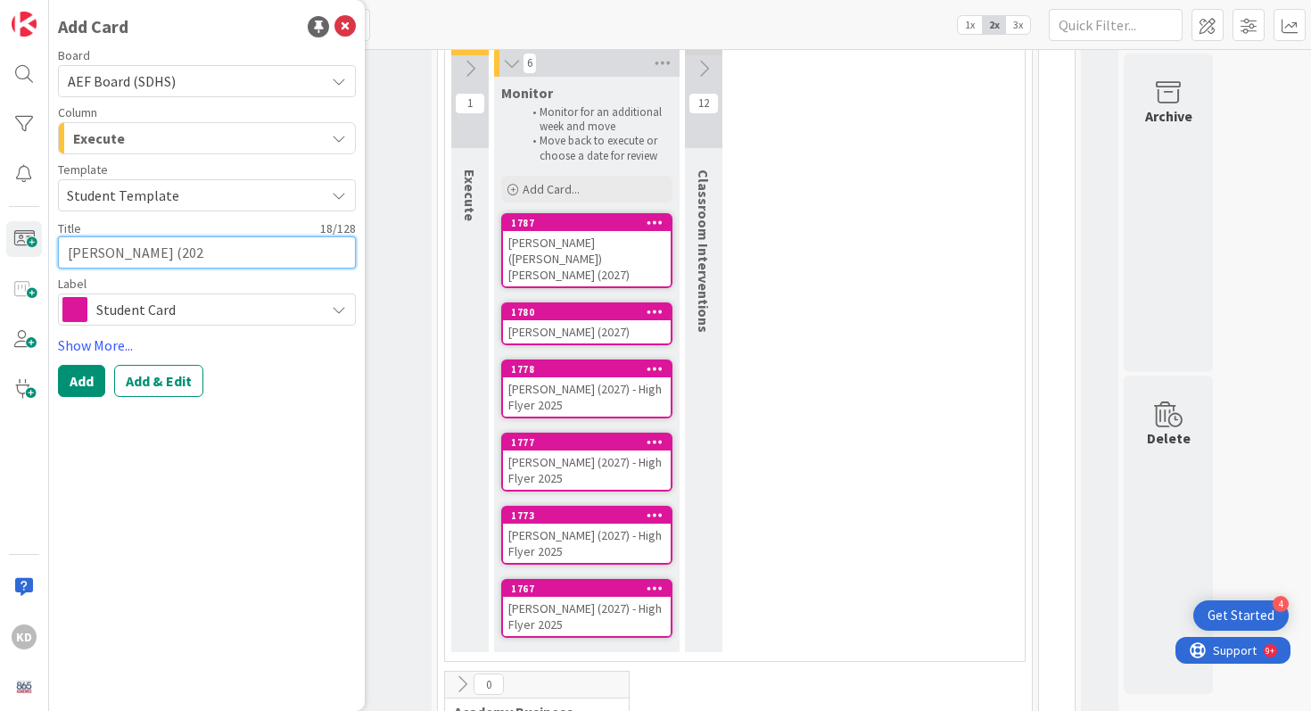
type textarea "x"
type textarea "Jared Lindsey (2027"
type textarea "x"
type textarea "Jared Lindsey (2027)"
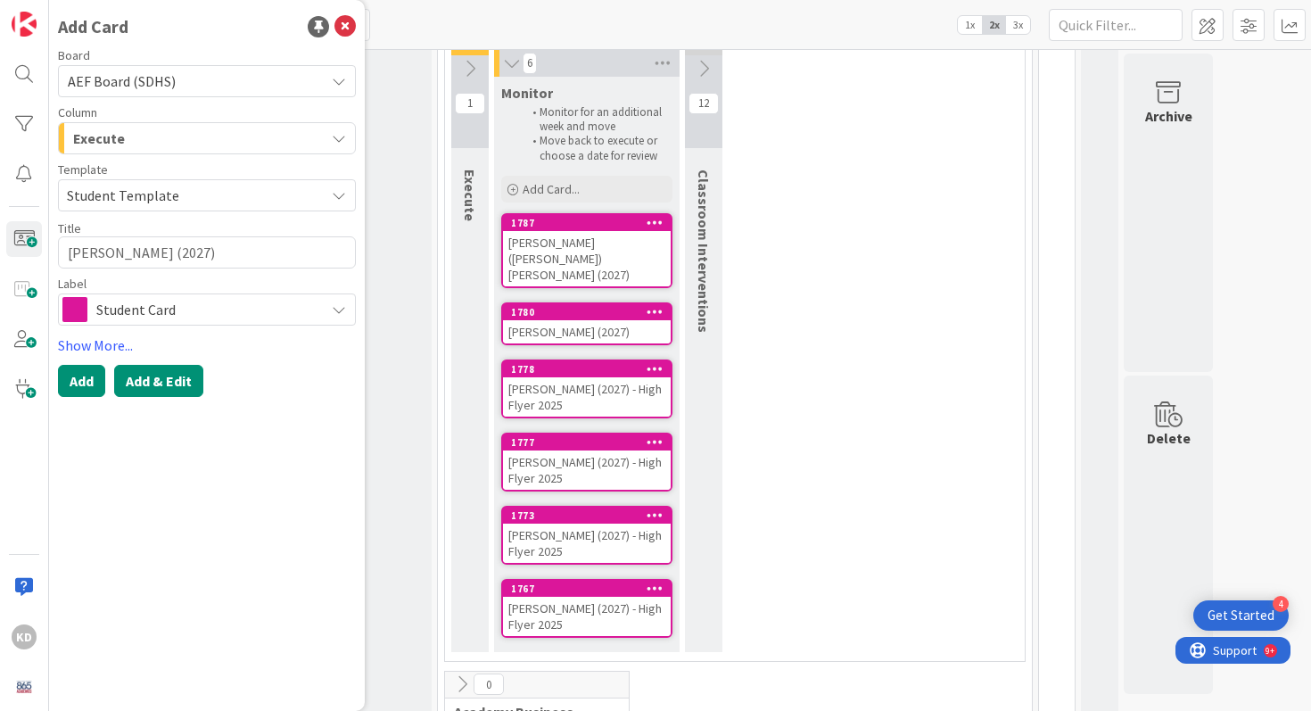
click at [160, 370] on button "Add & Edit" at bounding box center [158, 381] width 89 height 32
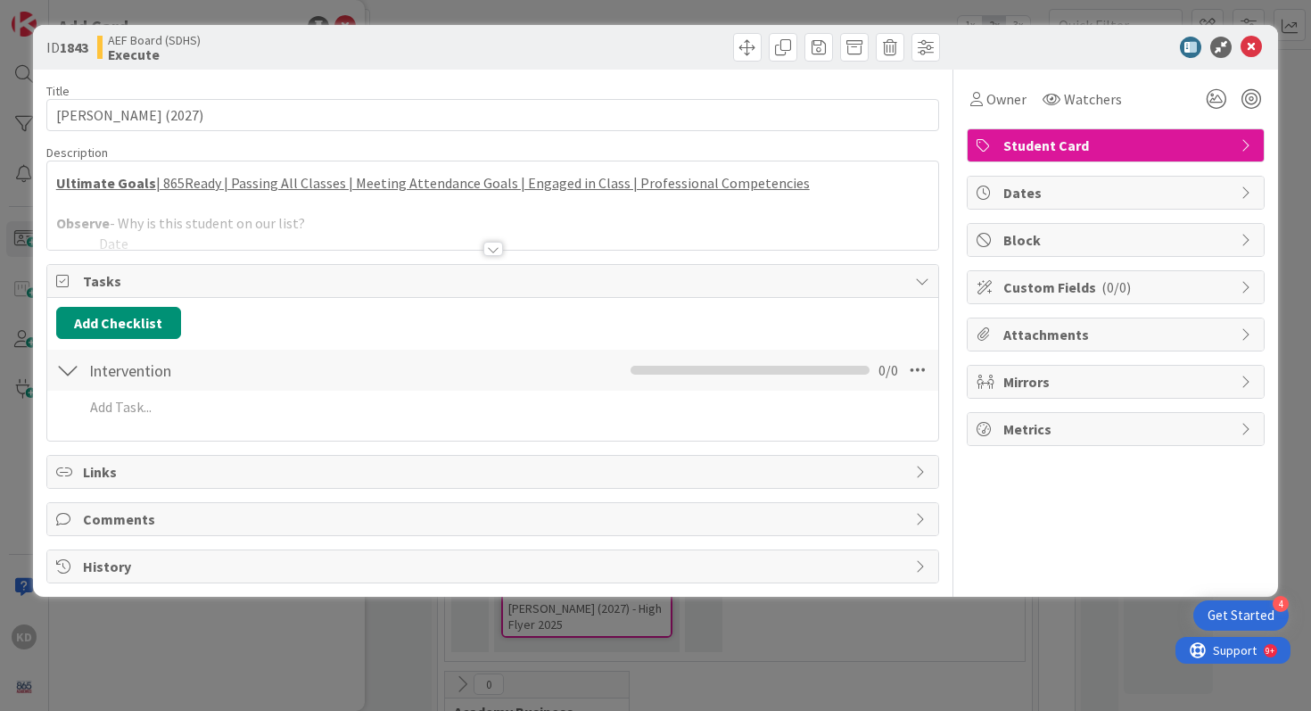
click at [239, 215] on div at bounding box center [493, 226] width 892 height 45
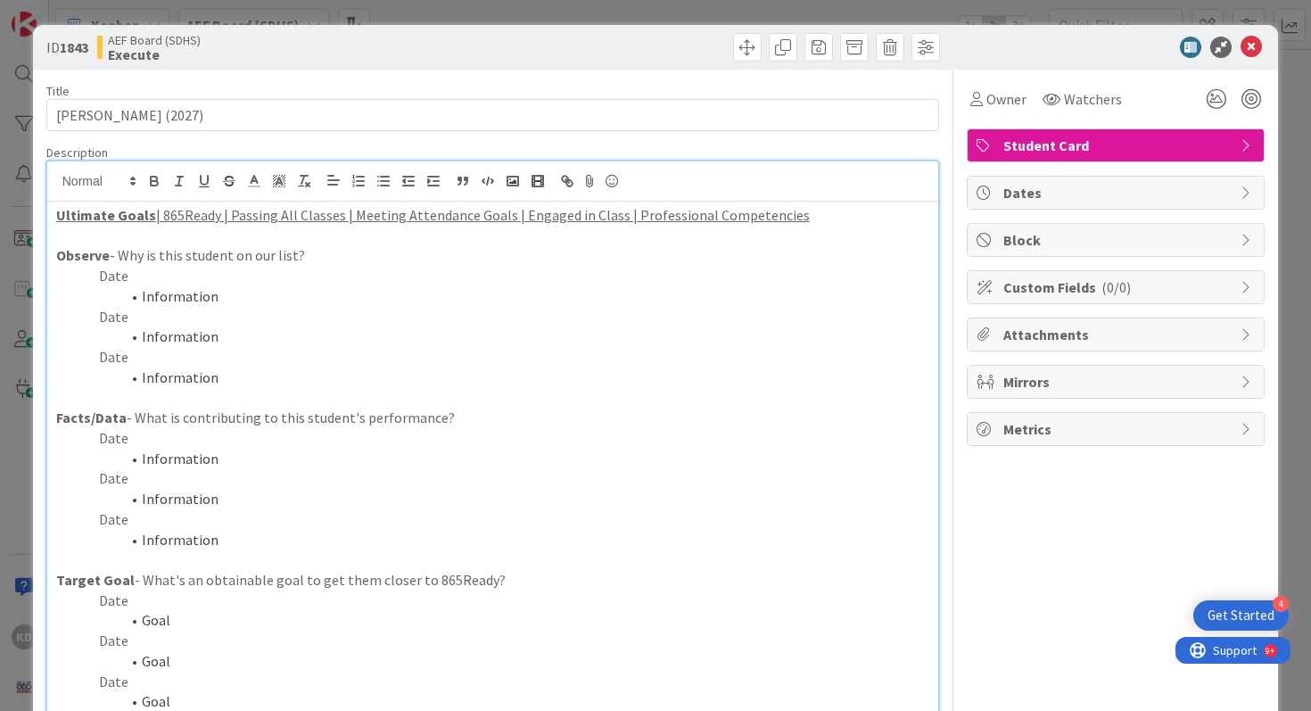
click at [254, 365] on p "Date" at bounding box center [493, 357] width 874 height 21
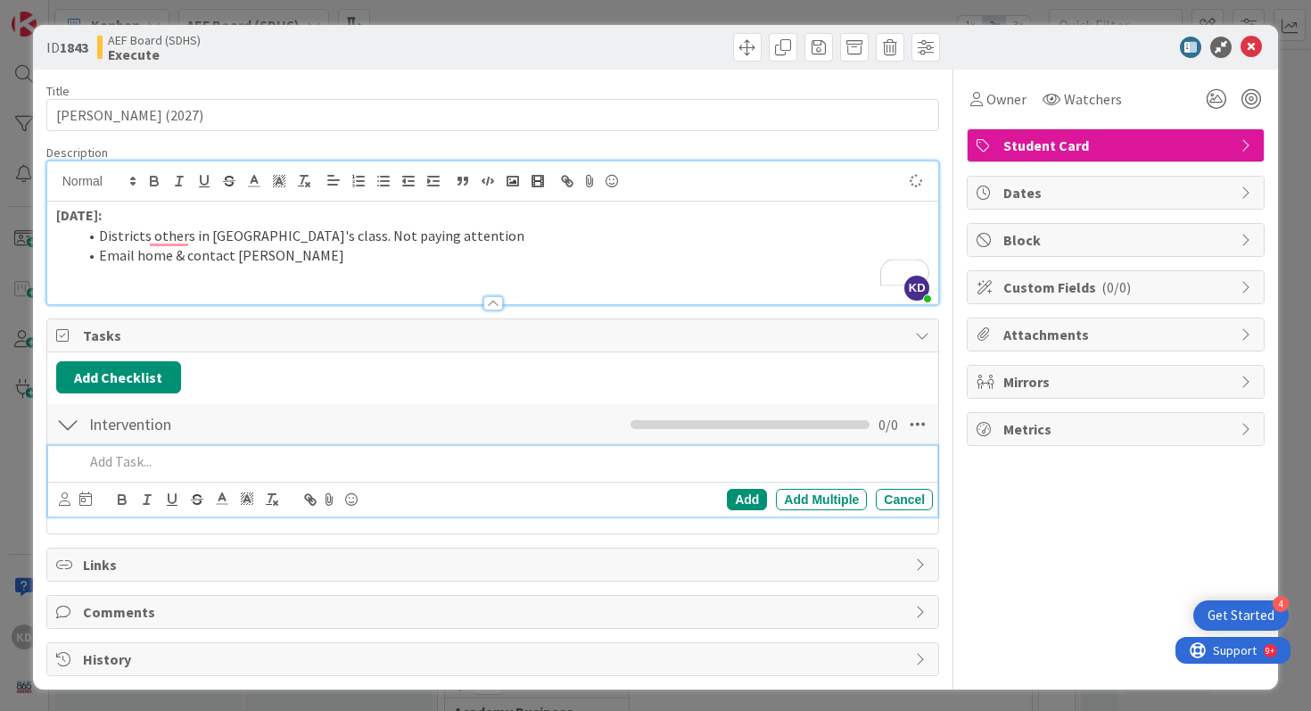
click at [119, 460] on p at bounding box center [505, 461] width 843 height 21
click at [60, 216] on strong "[DATE]:" at bounding box center [78, 215] width 45 height 18
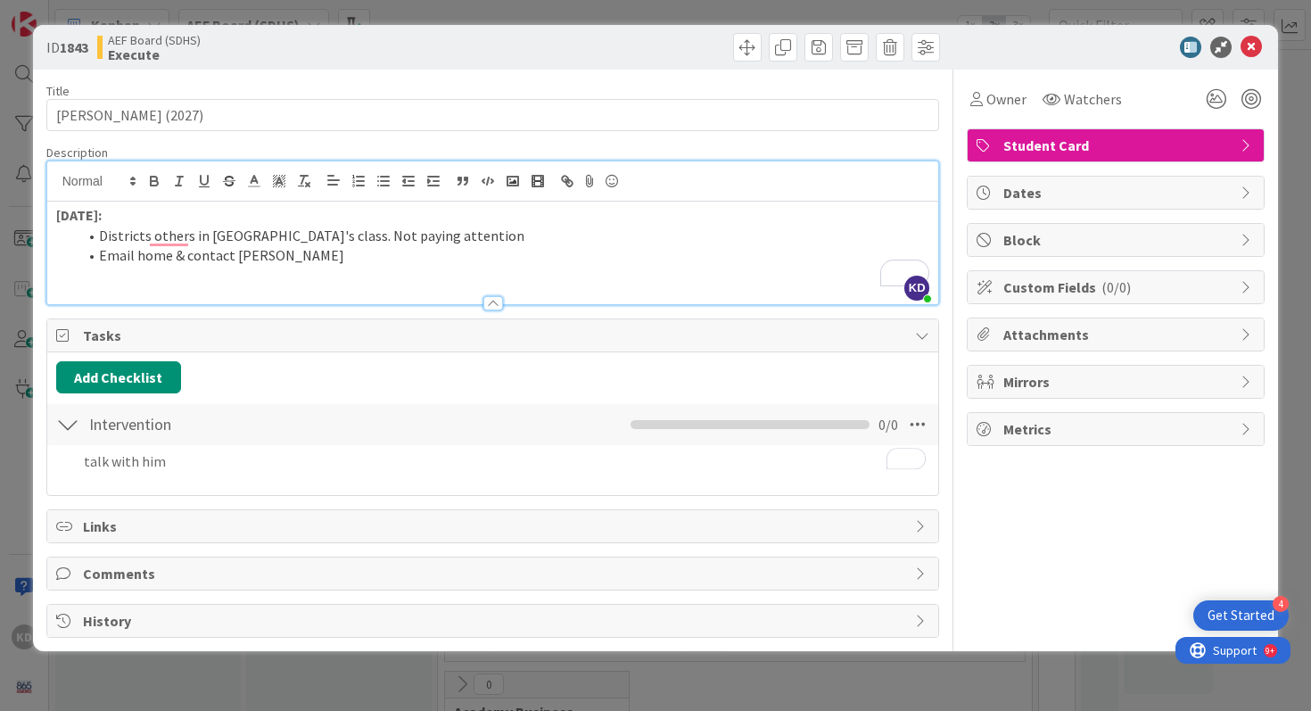
click at [55, 215] on div "8/21/25: Districts others in Lubienski's class. Not paying attention Email home…" at bounding box center [493, 252] width 892 height 103
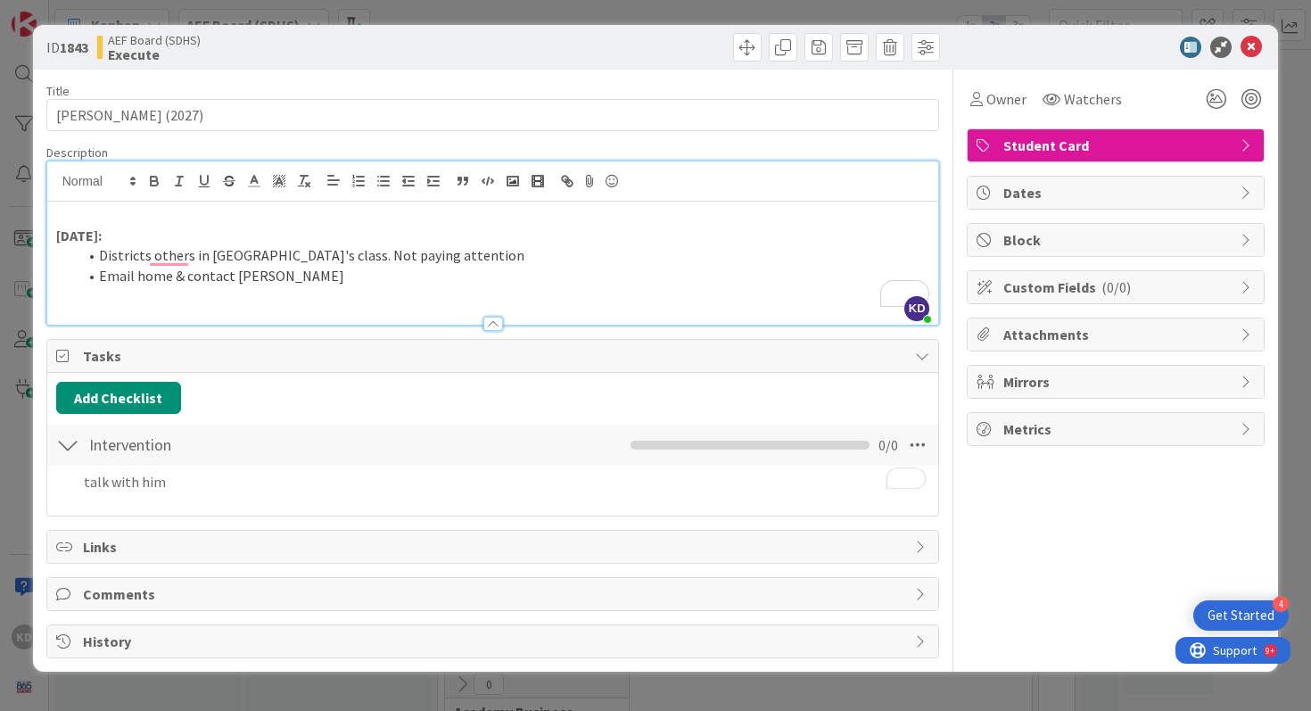
click at [66, 217] on p "To enrich screen reader interactions, please activate Accessibility in Grammarl…" at bounding box center [493, 215] width 874 height 21
click at [98, 222] on p "8/" at bounding box center [493, 215] width 874 height 21
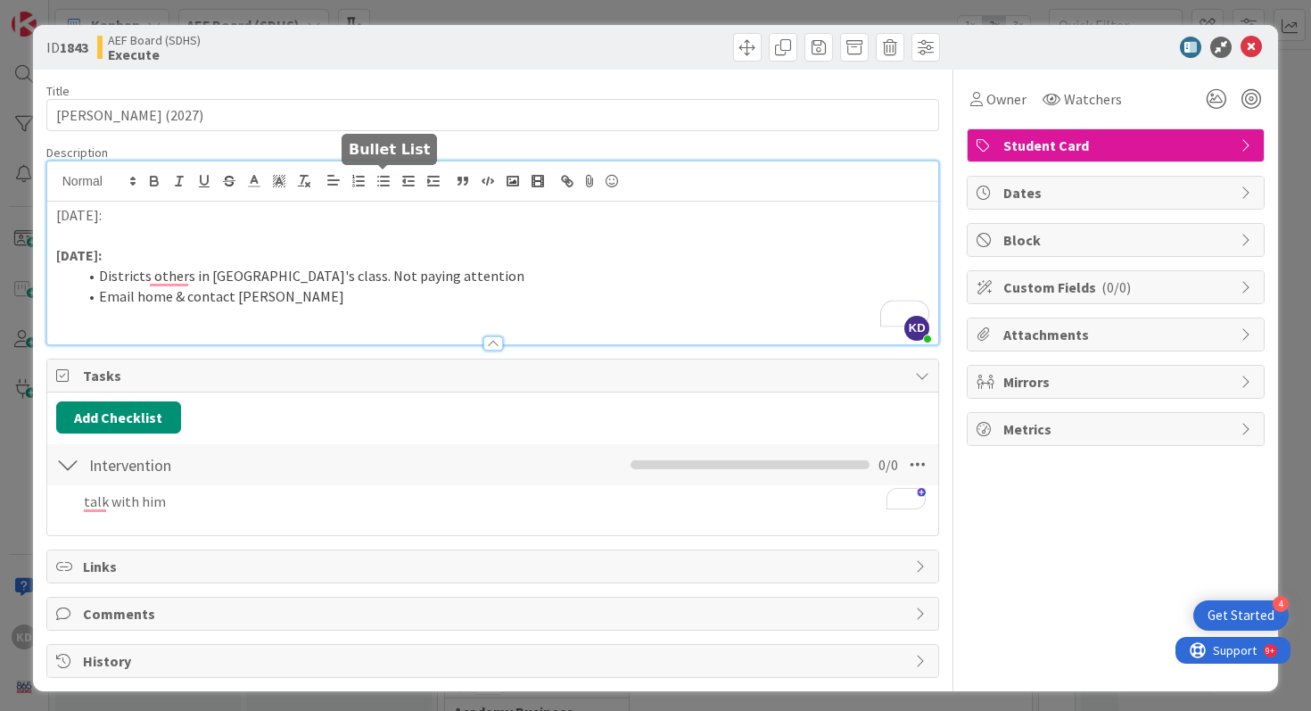
click at [377, 182] on icon "button" at bounding box center [383, 181] width 16 height 16
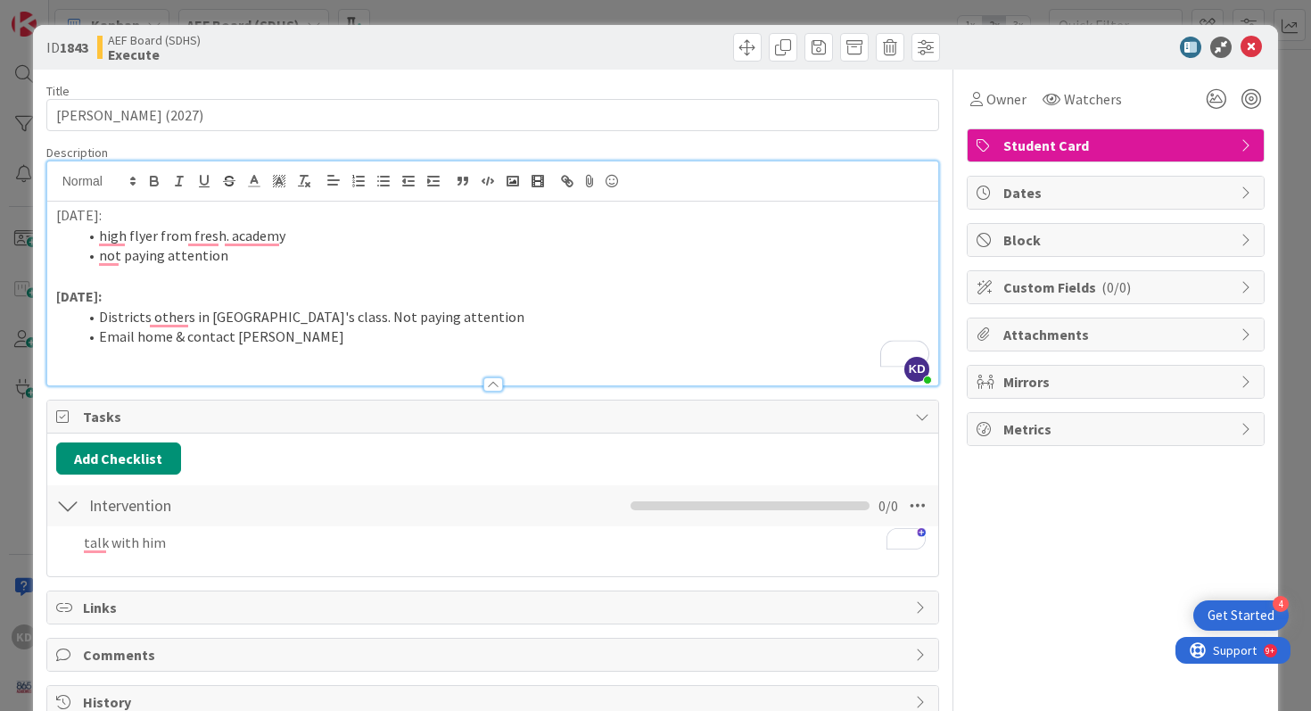
click at [90, 218] on p "[DATE]:" at bounding box center [493, 215] width 874 height 21
click at [326, 349] on p "To enrich screen reader interactions, please activate Accessibility in Grammarl…" at bounding box center [493, 357] width 874 height 21
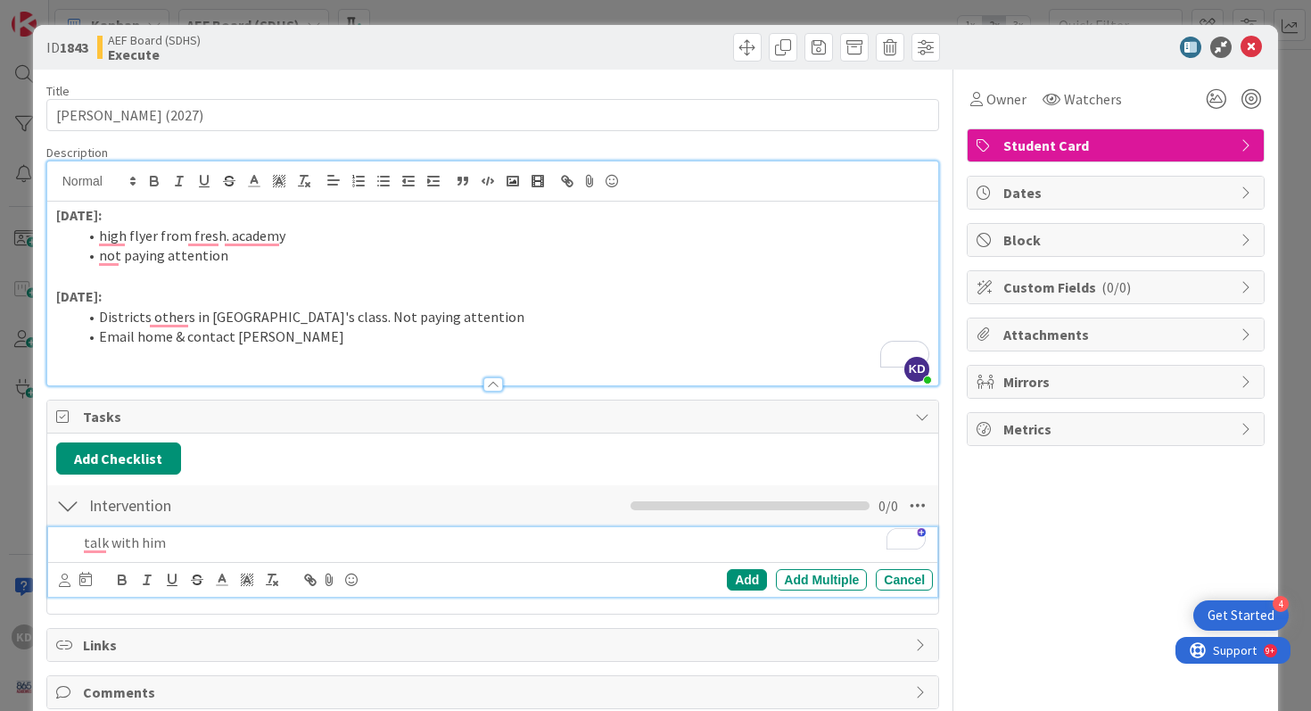
click at [283, 539] on p "talk with him" at bounding box center [505, 542] width 843 height 21
click at [61, 573] on icon at bounding box center [65, 579] width 12 height 13
type input "turn"
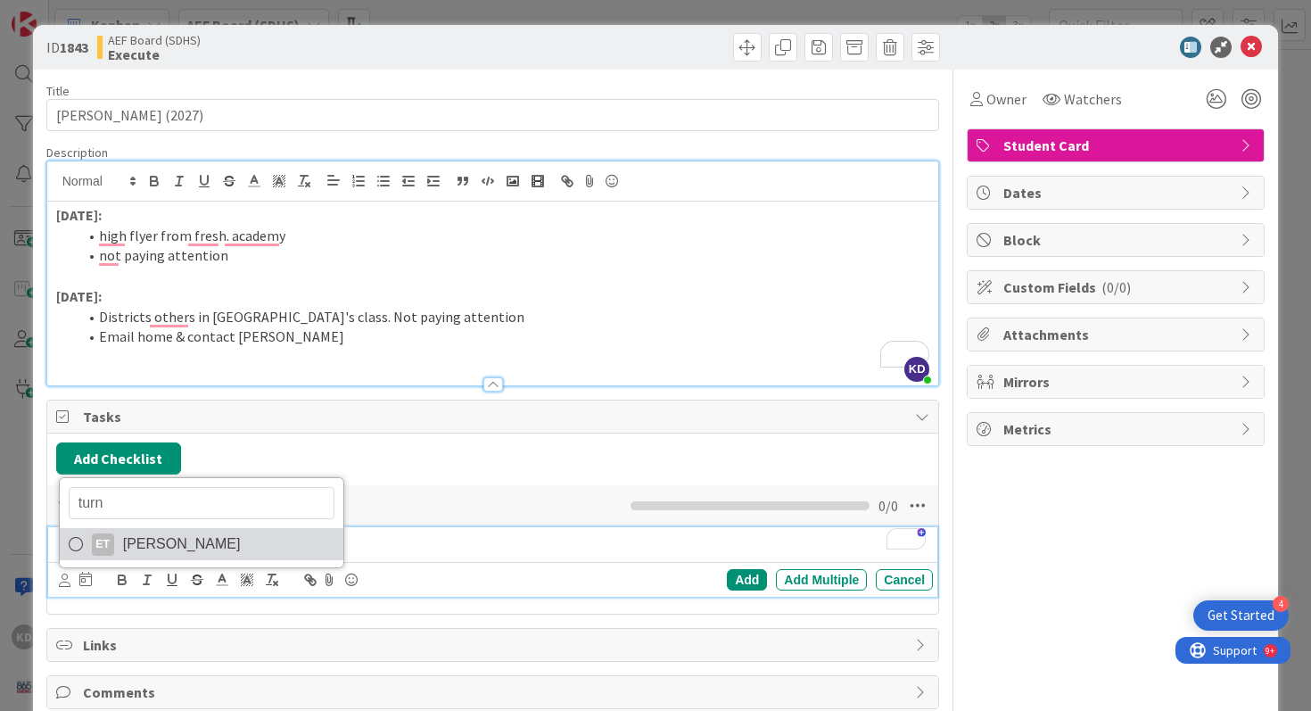
click at [167, 533] on span "[PERSON_NAME]" at bounding box center [182, 543] width 118 height 27
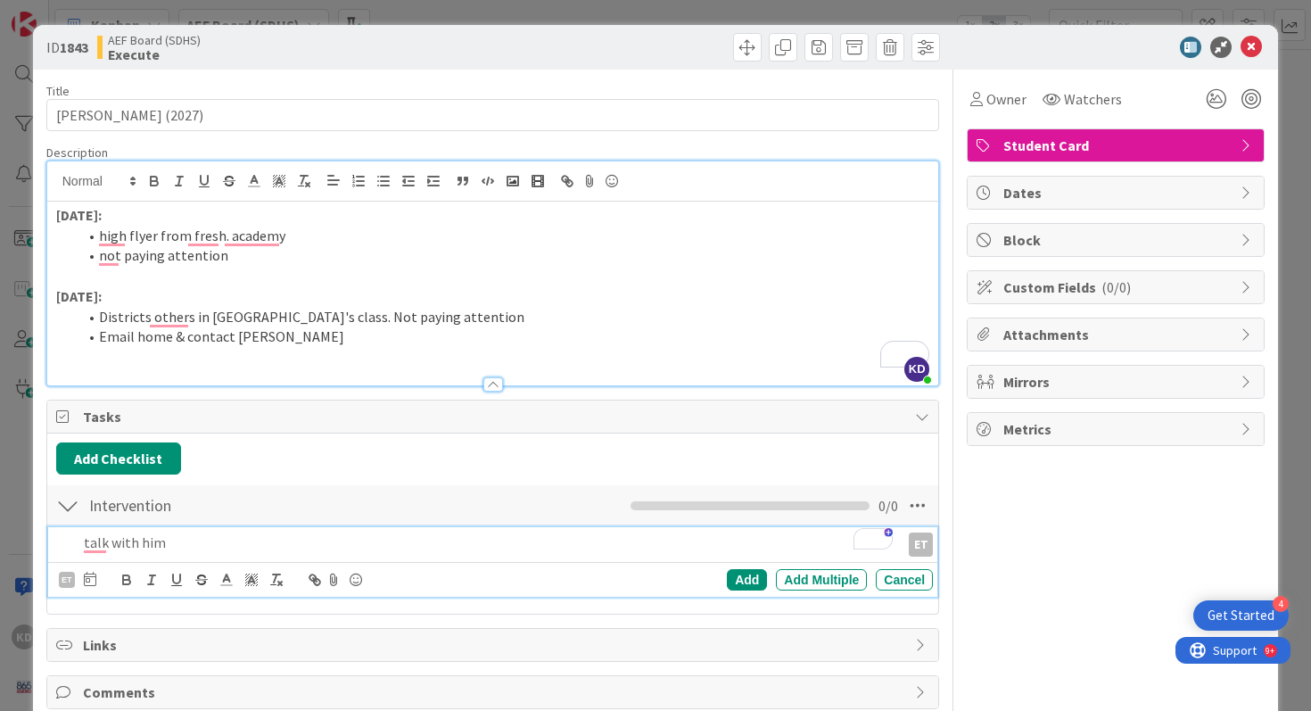
scroll to position [84, 0]
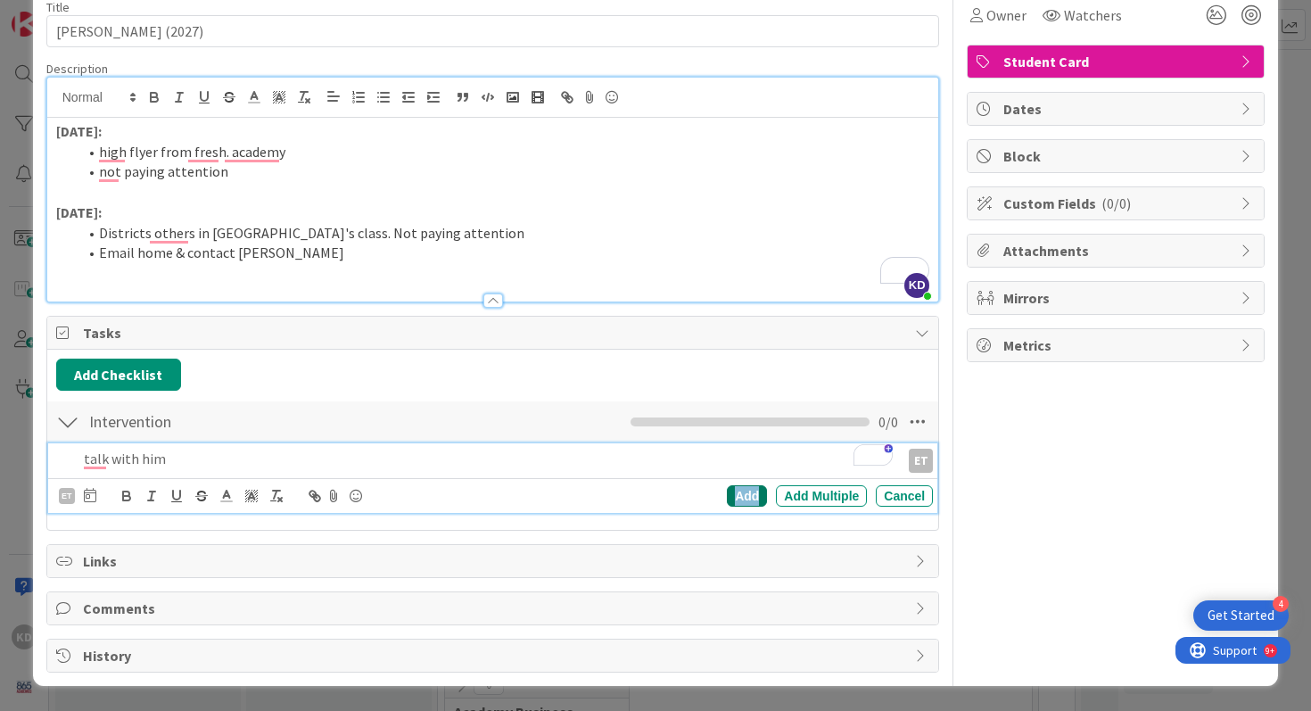
click at [752, 493] on div "Add" at bounding box center [747, 495] width 40 height 21
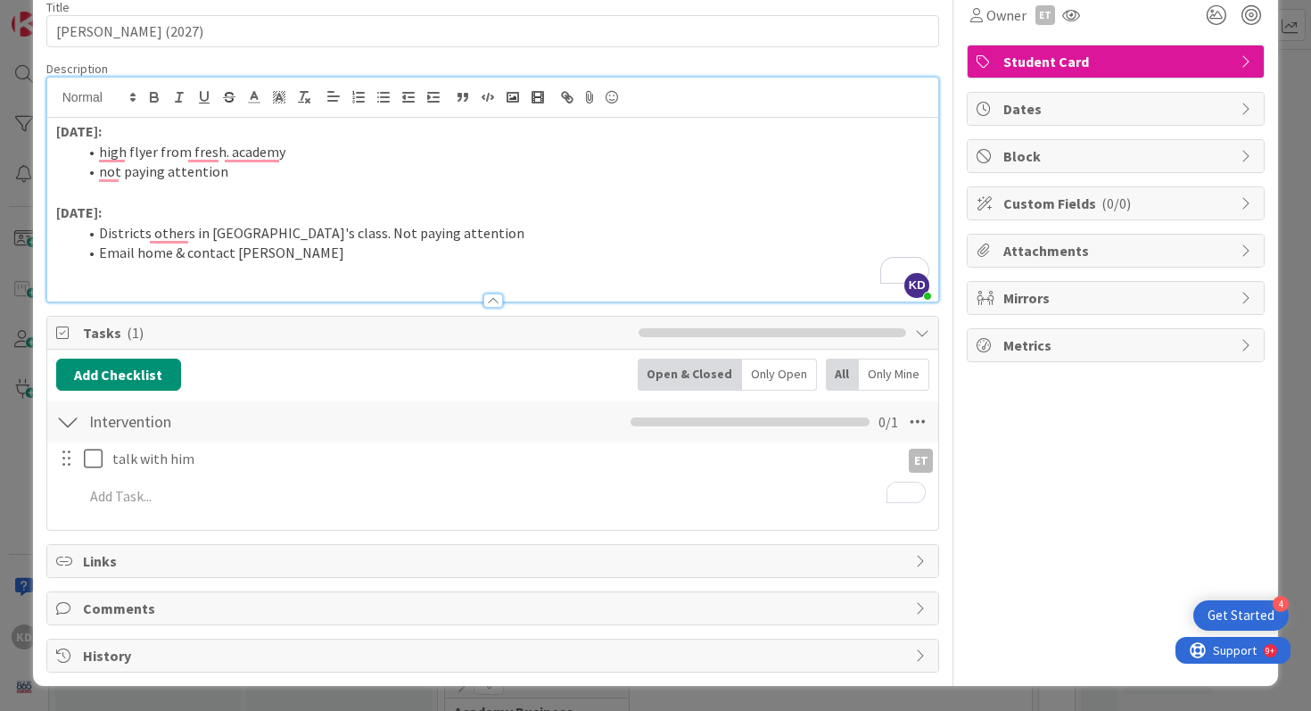
scroll to position [0, 0]
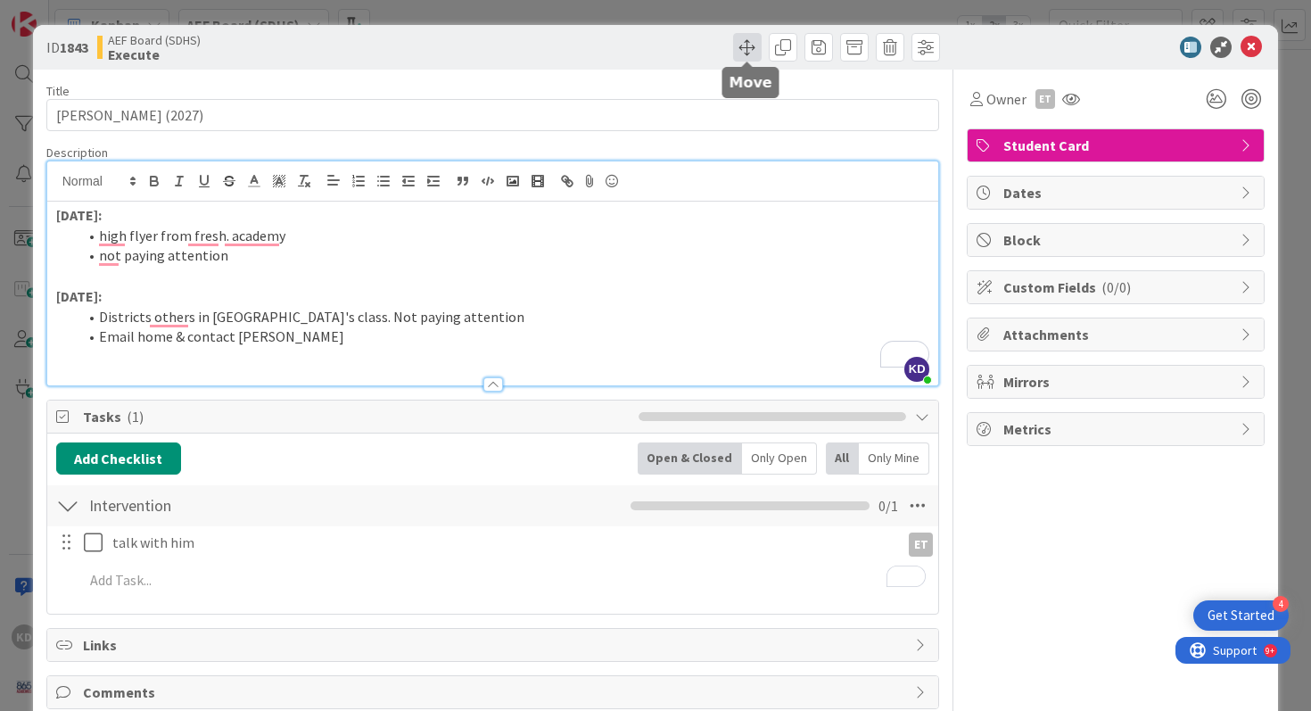
click at [742, 45] on span at bounding box center [747, 47] width 29 height 29
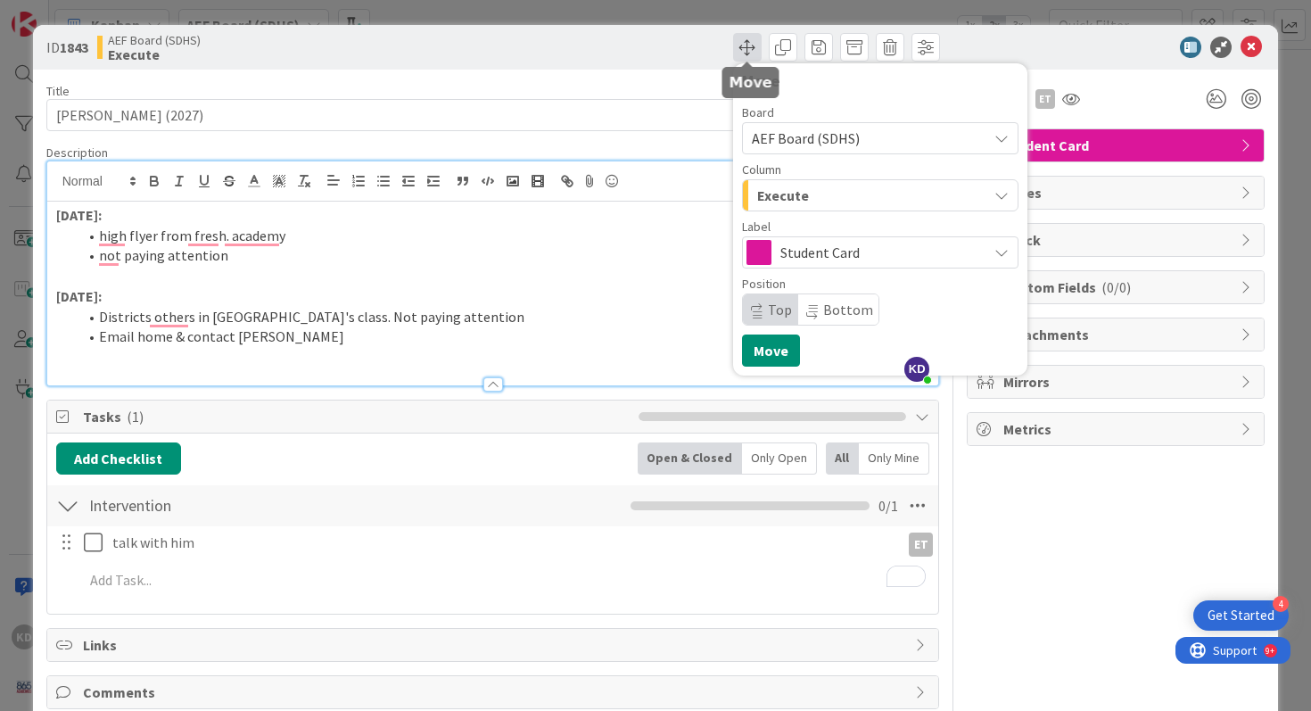
scroll to position [1136, 0]
click at [757, 341] on button "Move" at bounding box center [771, 350] width 58 height 32
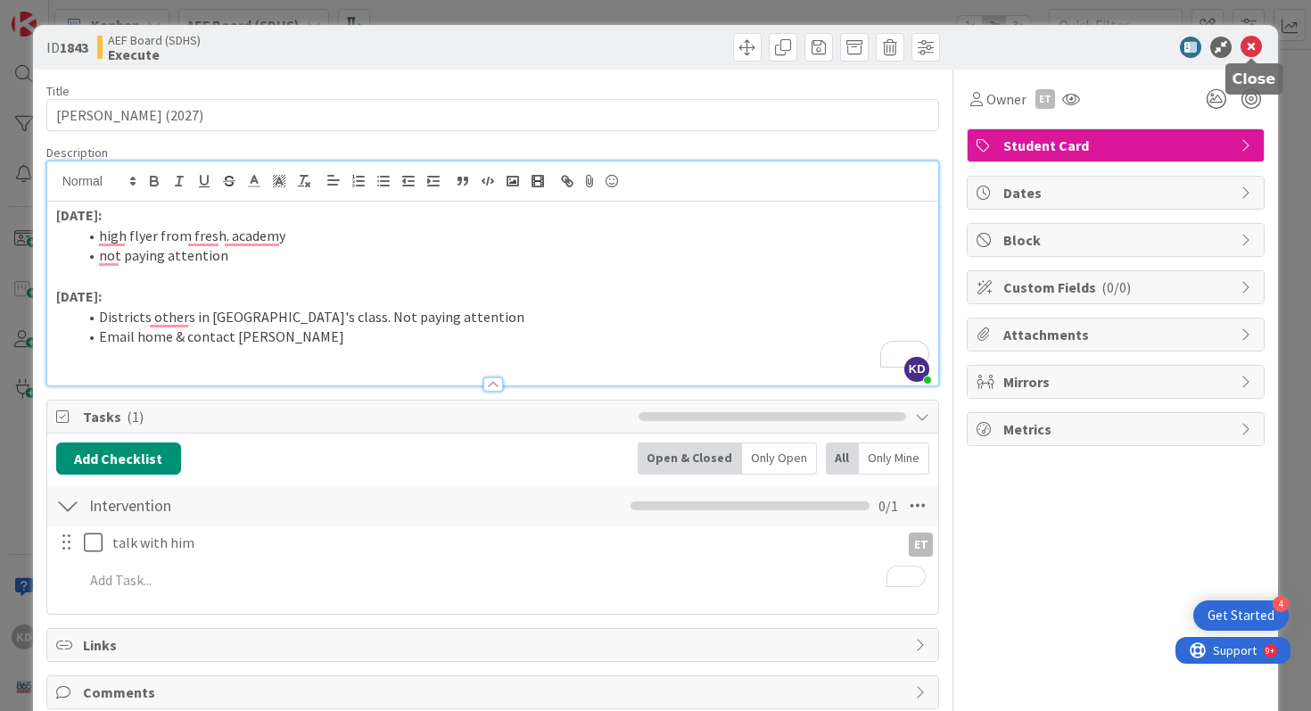
click at [1254, 48] on icon at bounding box center [1250, 47] width 21 height 21
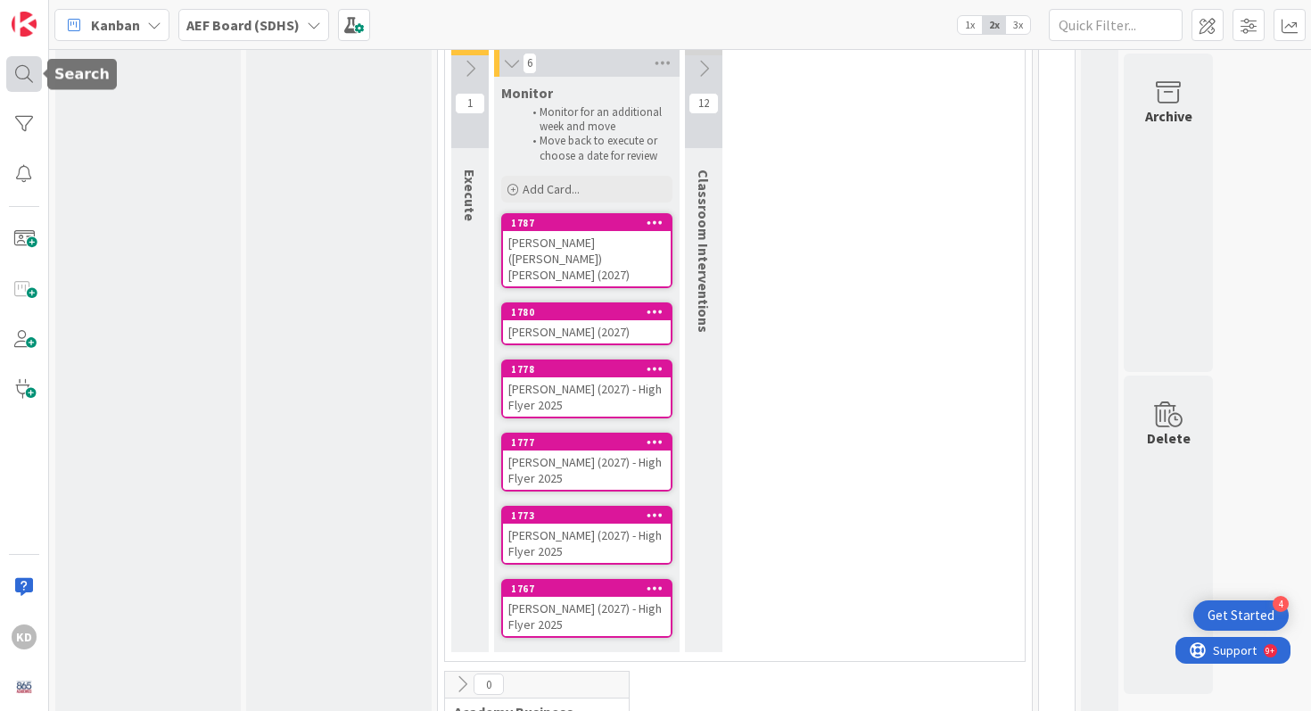
click at [24, 70] on div at bounding box center [24, 74] width 36 height 36
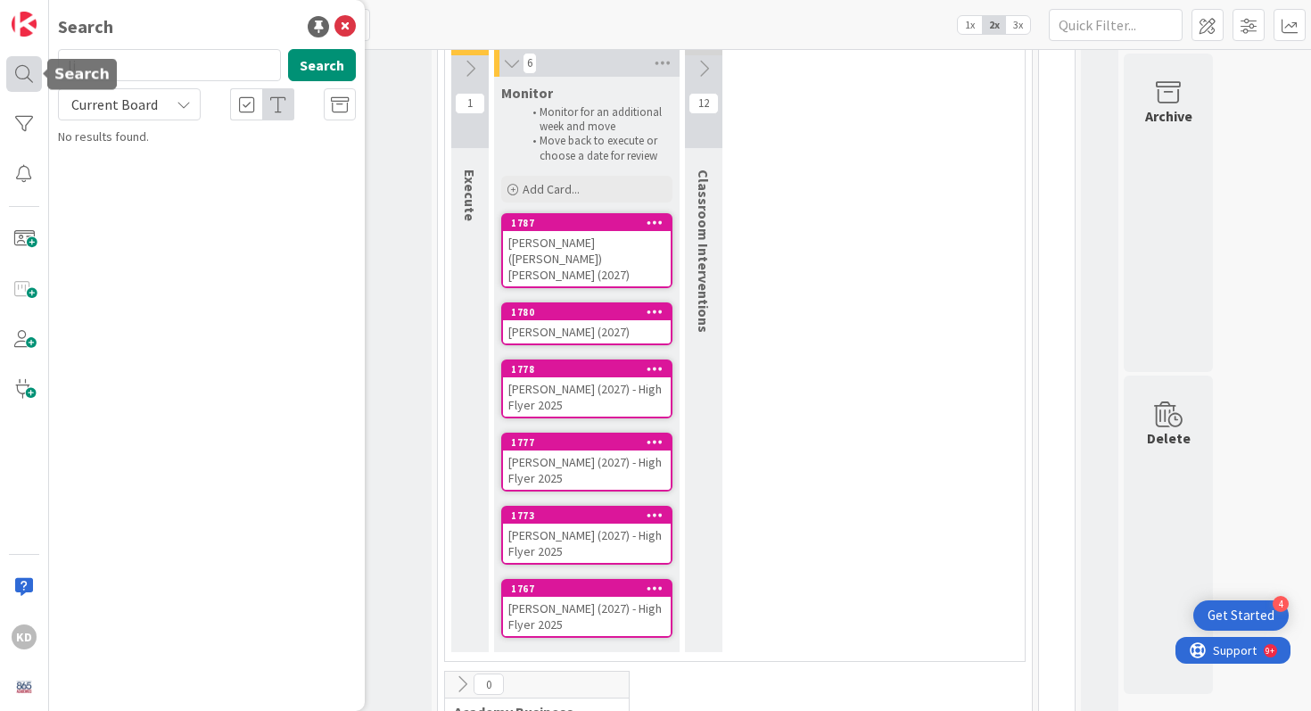
type input "l"
click at [36, 251] on span at bounding box center [24, 239] width 36 height 36
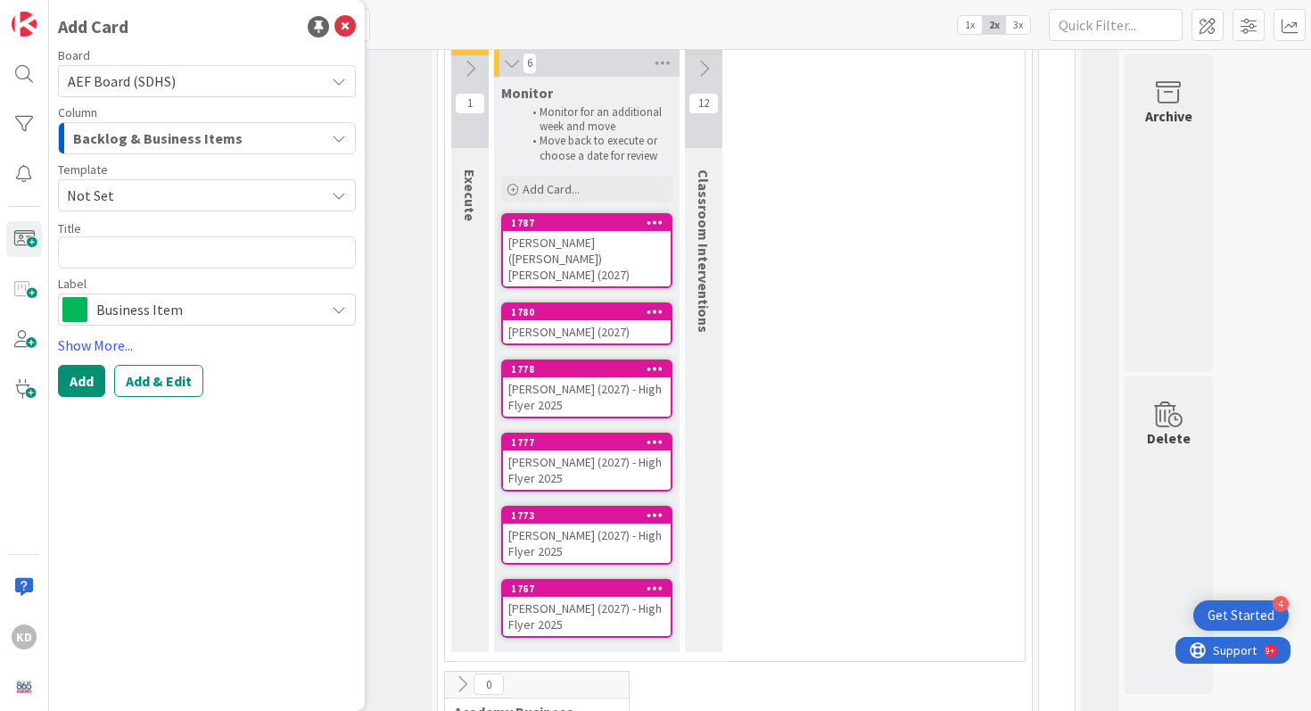
click at [117, 131] on span "Backlog & Business Items" at bounding box center [157, 138] width 169 height 23
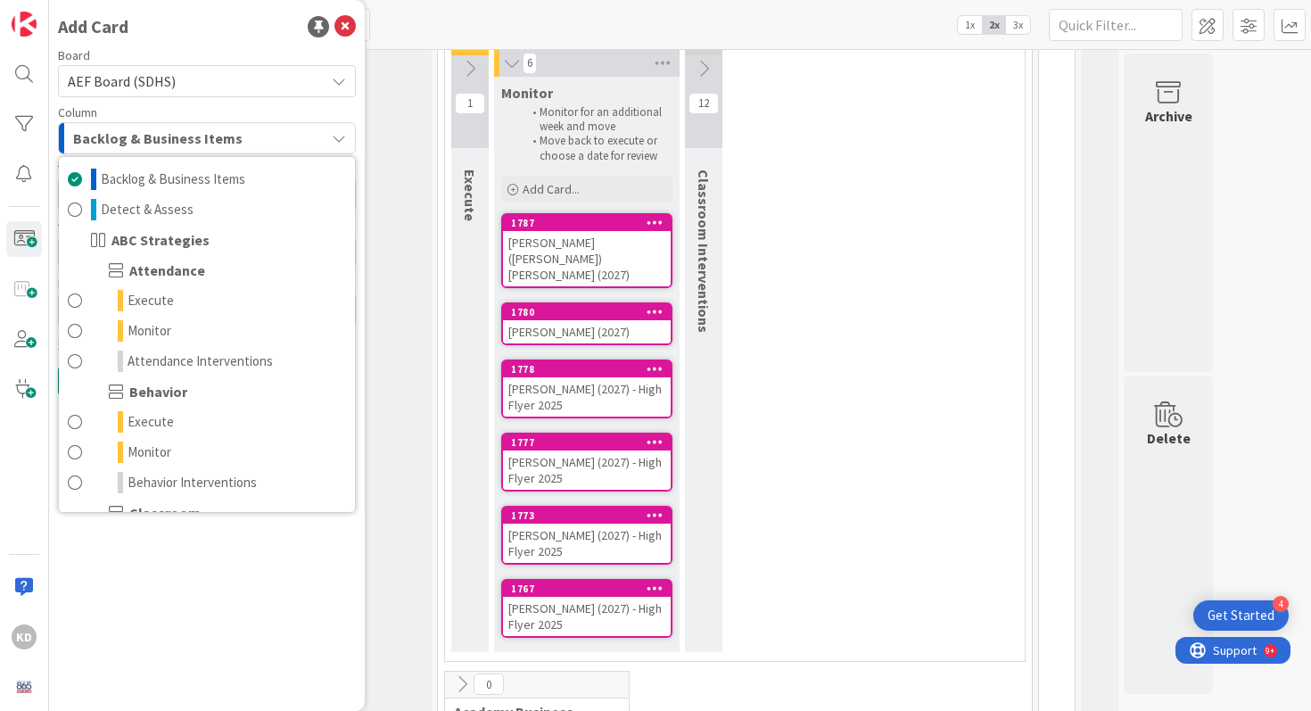
click at [117, 88] on span "AEF Board (SDHS)" at bounding box center [122, 81] width 108 height 18
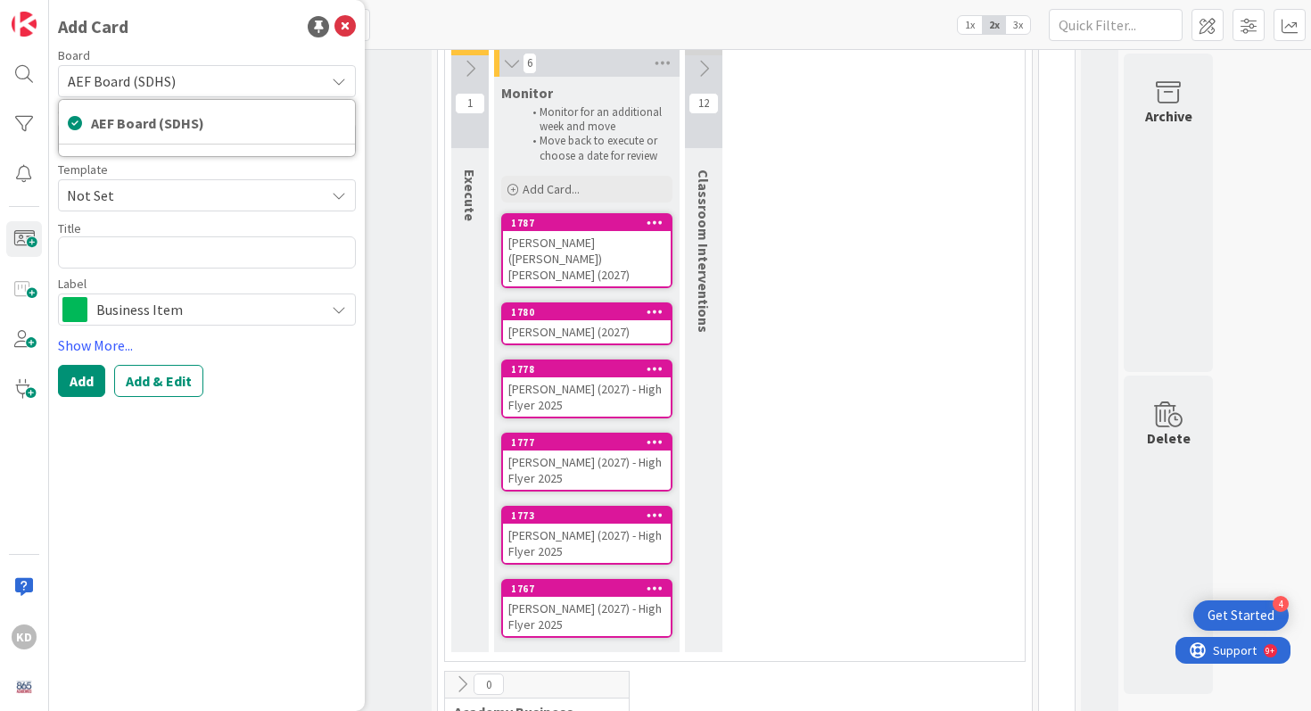
click at [118, 81] on span "AEF Board (SDHS)" at bounding box center [122, 81] width 108 height 18
click at [119, 144] on span "Backlog & Business Items" at bounding box center [157, 138] width 169 height 23
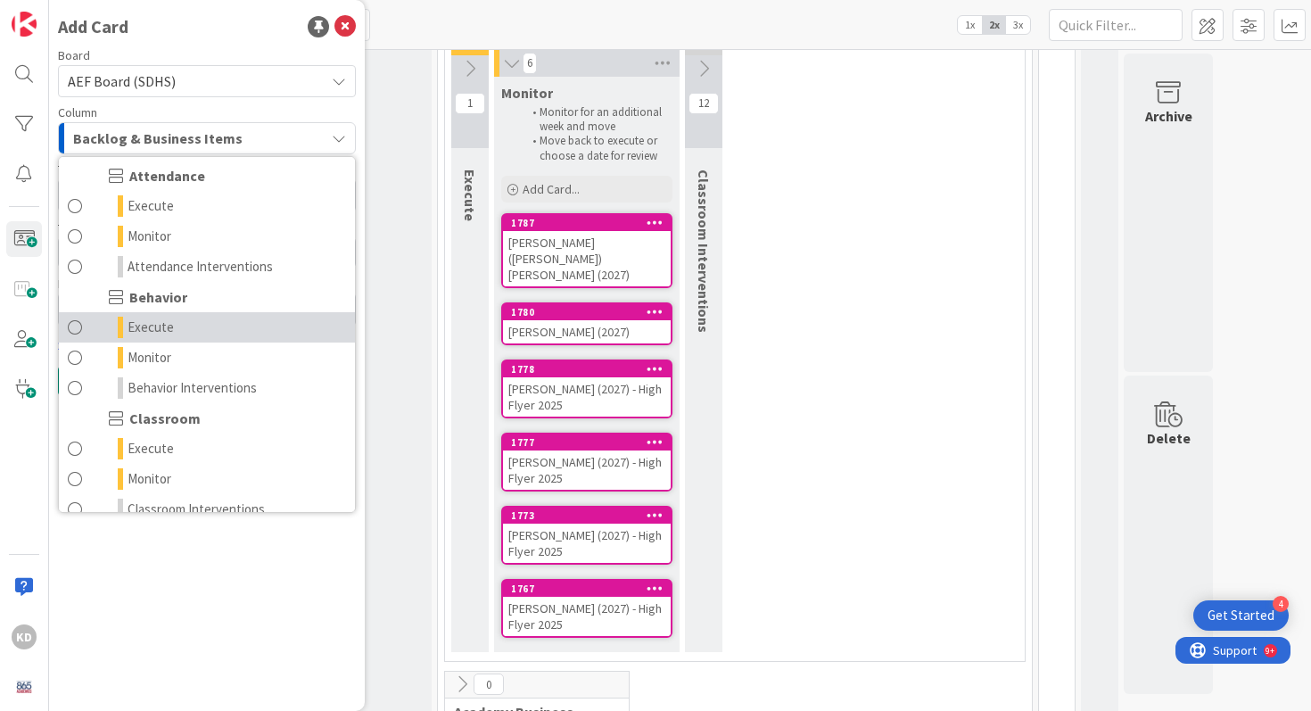
scroll to position [94, 0]
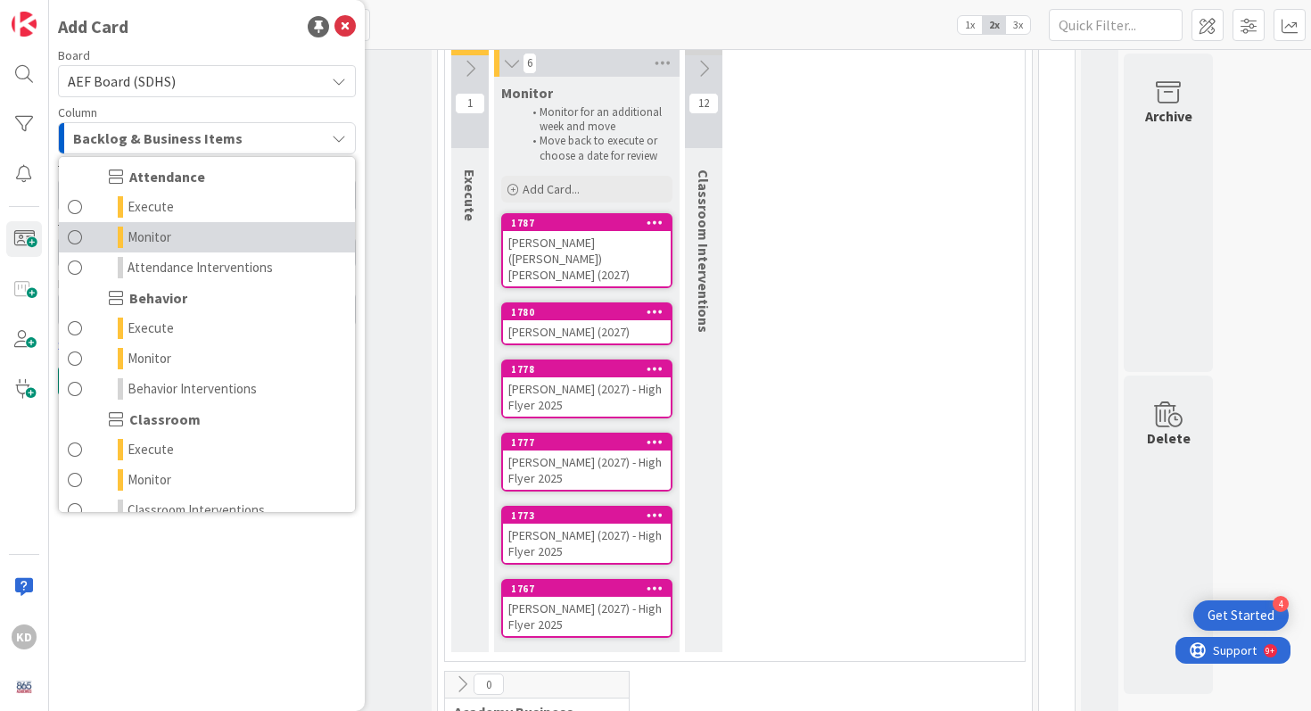
click at [81, 241] on span at bounding box center [75, 236] width 14 height 21
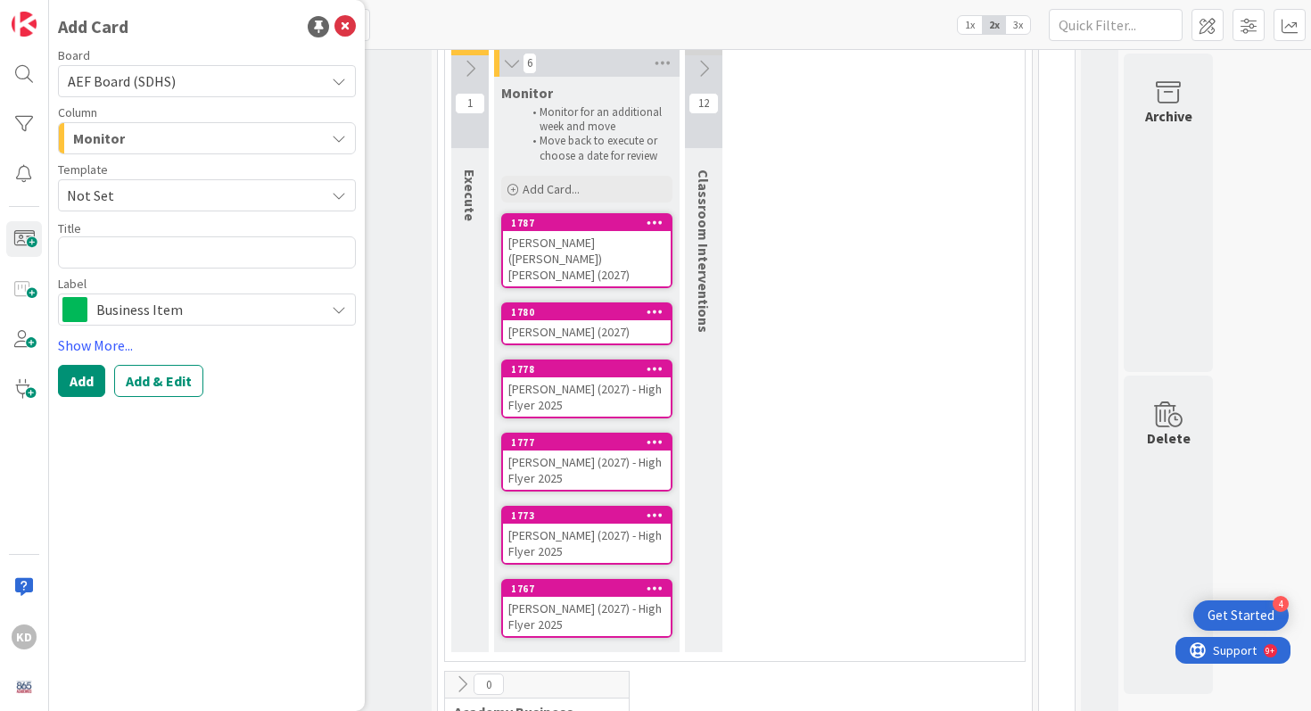
click at [89, 199] on span "Not Set" at bounding box center [189, 195] width 244 height 23
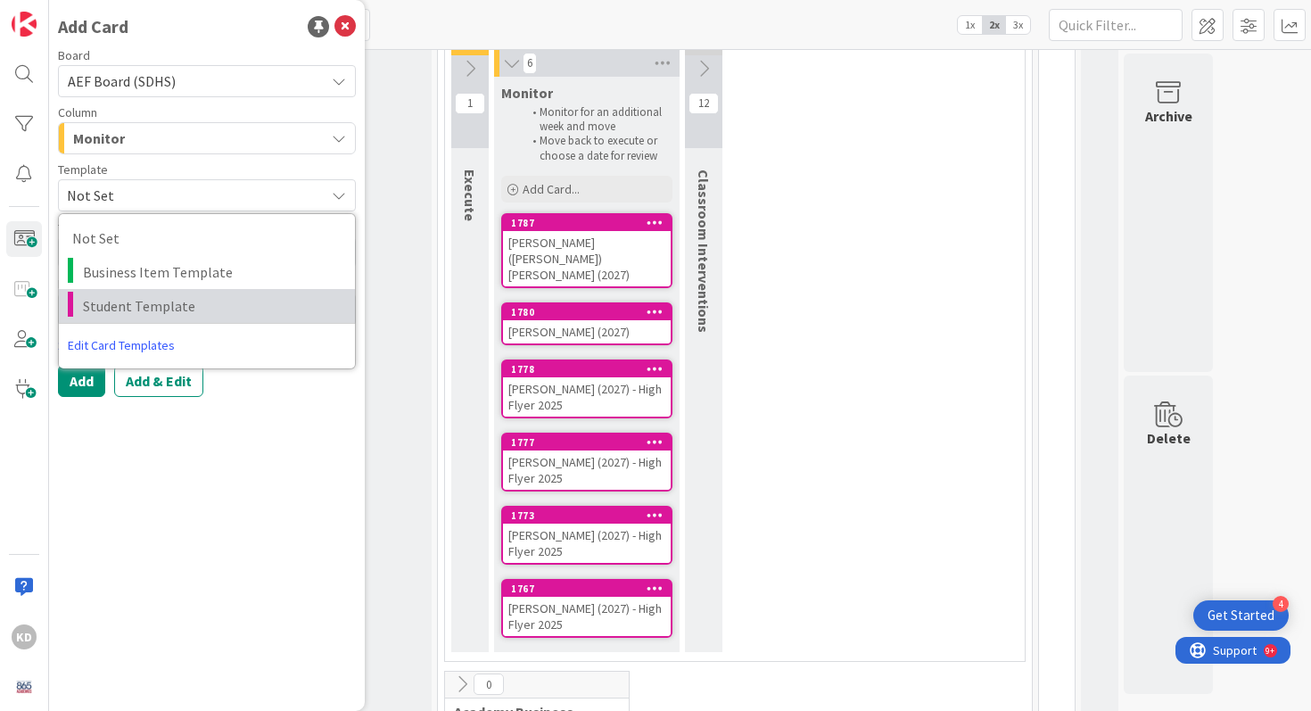
click at [113, 301] on span "Student Template" at bounding box center [212, 305] width 259 height 23
type textarea "x"
type textarea "Student Template"
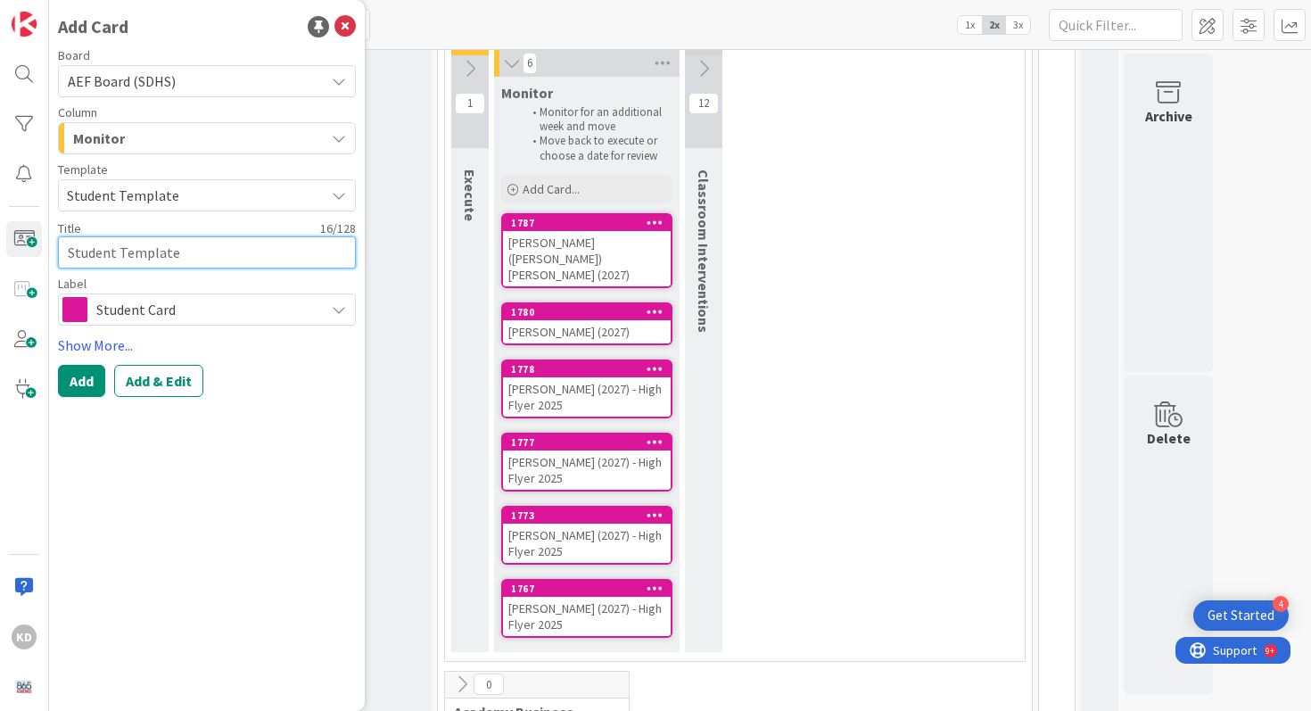
click at [114, 255] on textarea "Student Template" at bounding box center [207, 252] width 298 height 32
type textarea "x"
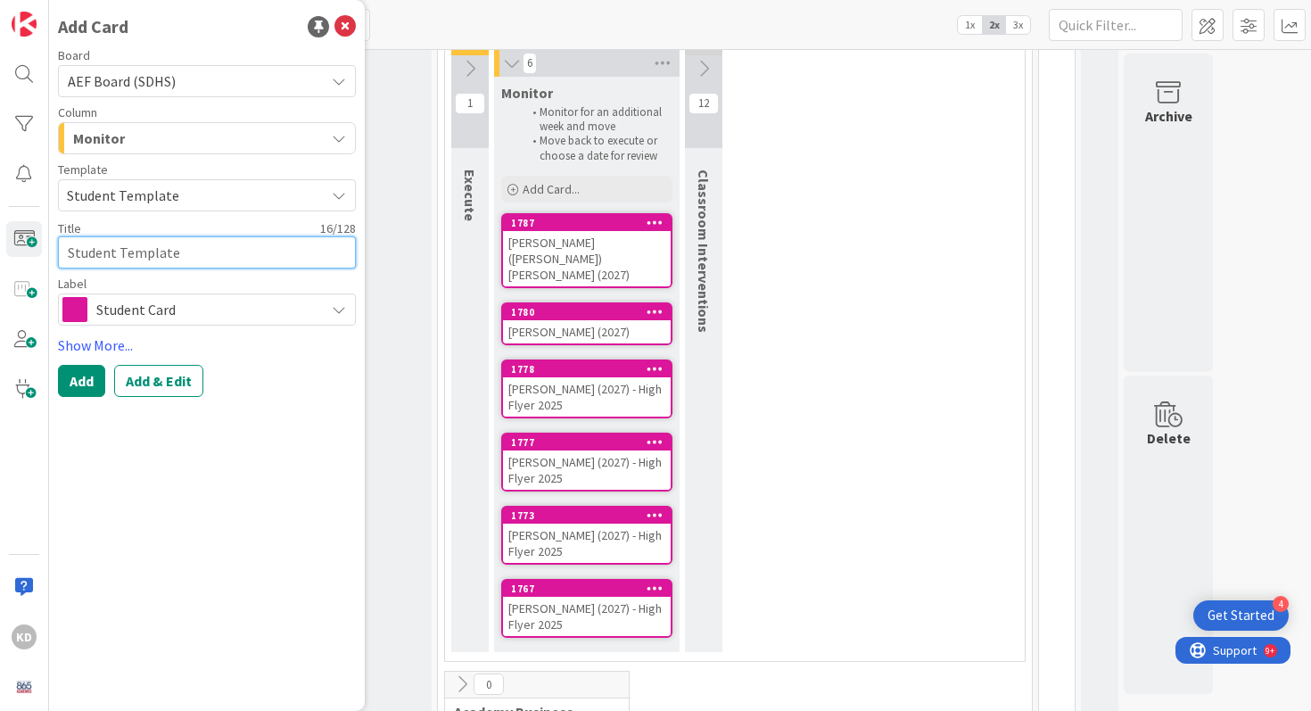
type textarea "J"
type textarea "x"
type textarea "JT"
type textarea "x"
type textarea "JT"
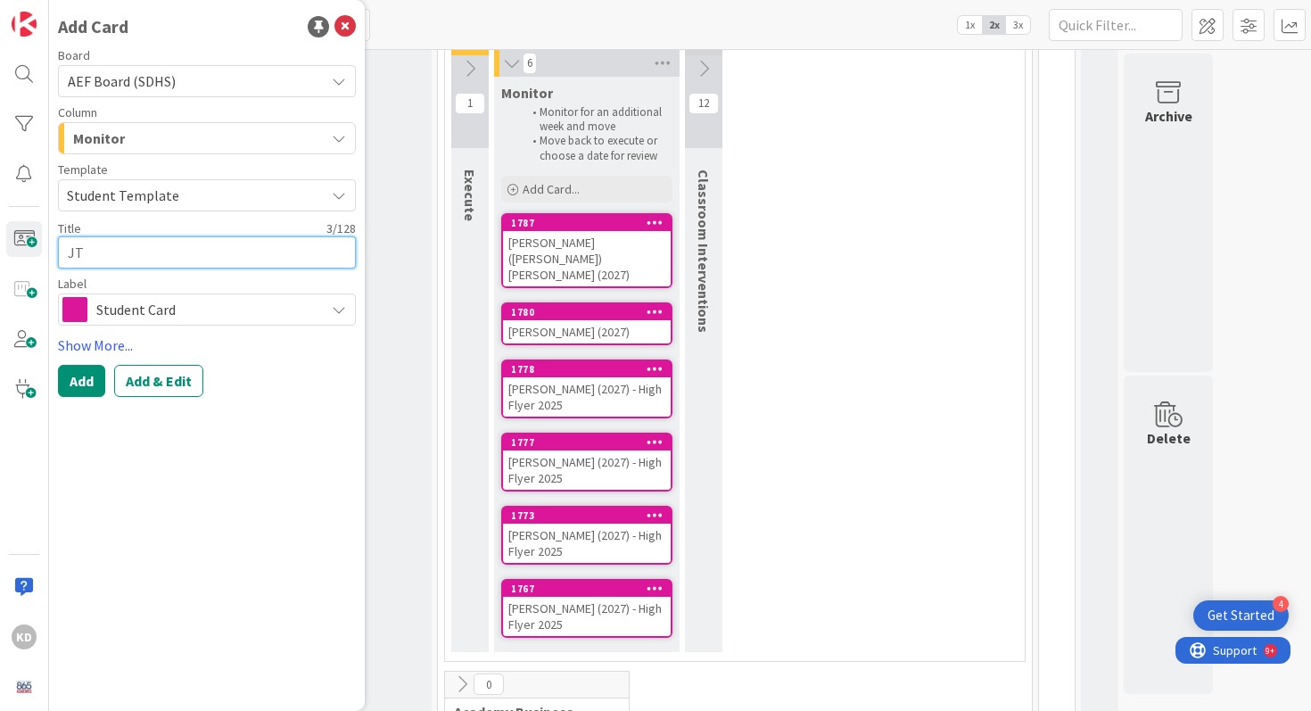
type textarea "x"
type textarea "JT G"
type textarea "x"
type textarea "JT Gi"
type textarea "x"
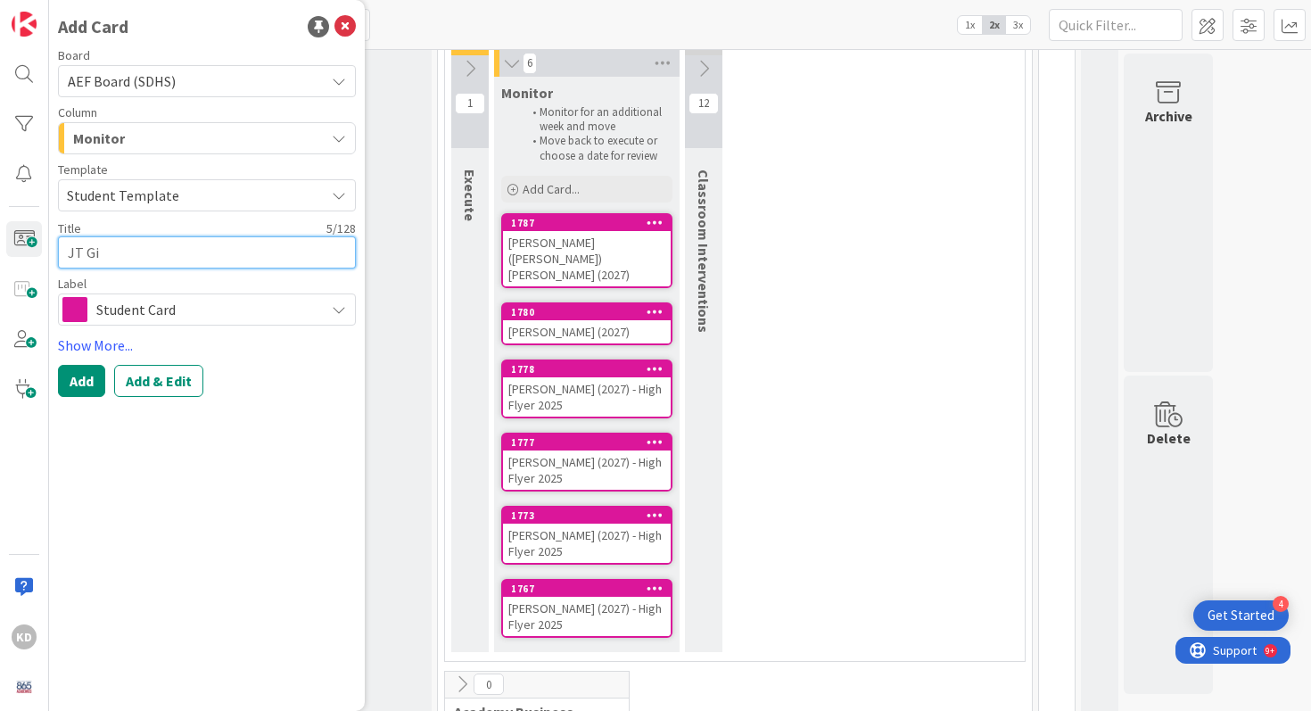
type textarea "JT Gib"
type textarea "x"
type textarea "JT Gibs"
type textarea "x"
type textarea "JT Gibso"
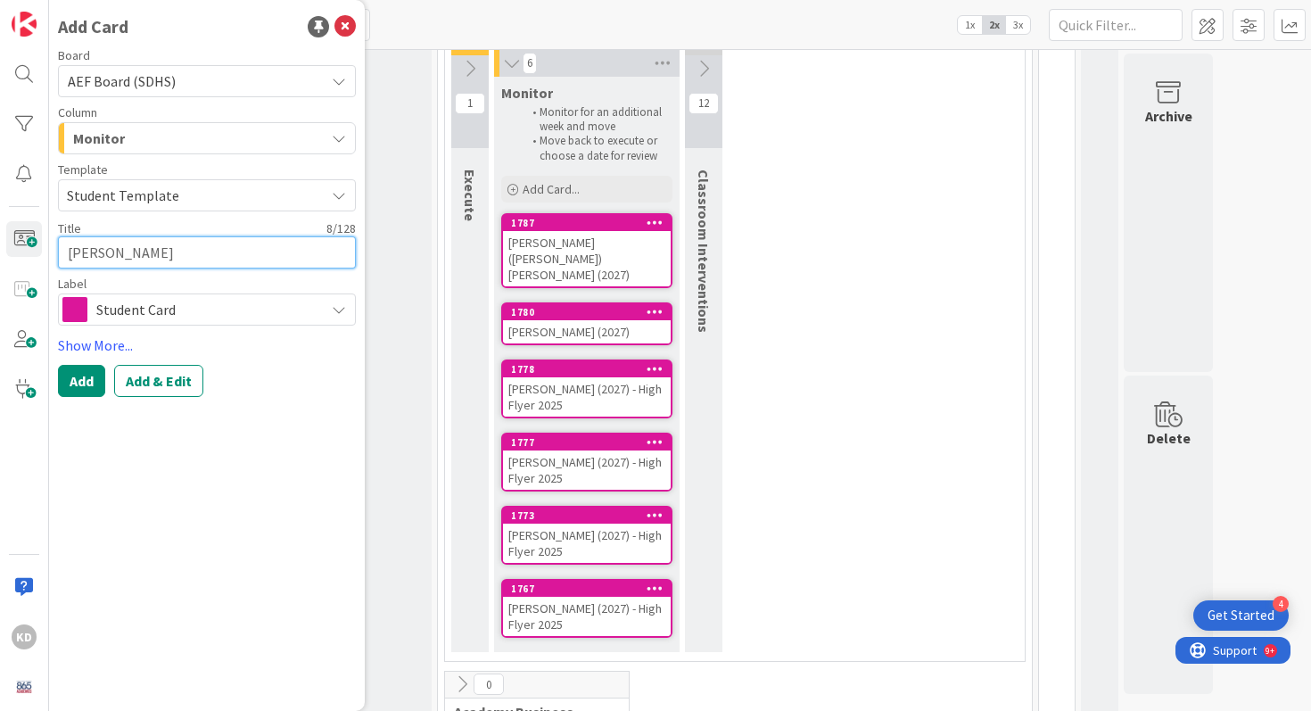
type textarea "x"
type textarea "JT Gibson"
type textarea "x"
type textarea "JT Gibson"
type textarea "x"
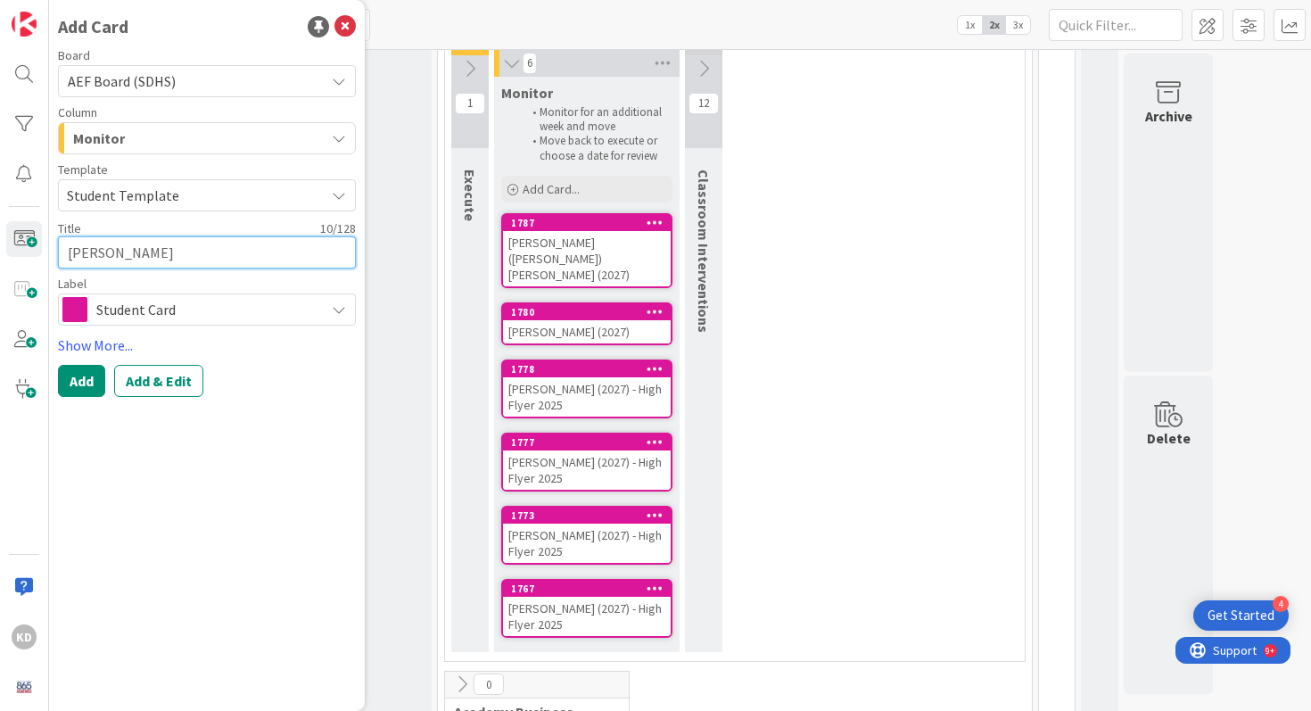
type textarea "JT Gibson ("
type textarea "x"
type textarea "JT Gibson (2"
type textarea "x"
type textarea "JT Gibson (20"
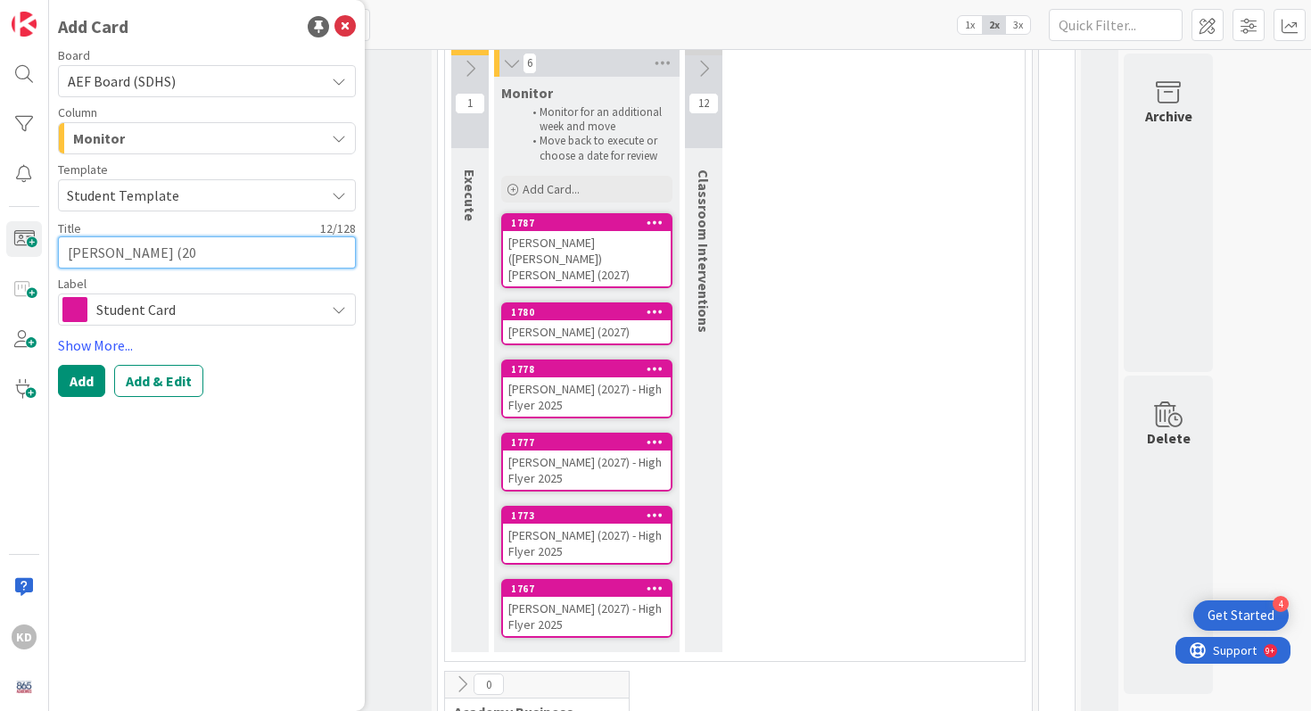
type textarea "x"
type textarea "JT Gibson (207"
type textarea "x"
type textarea "JT Gibson (207)"
type textarea "x"
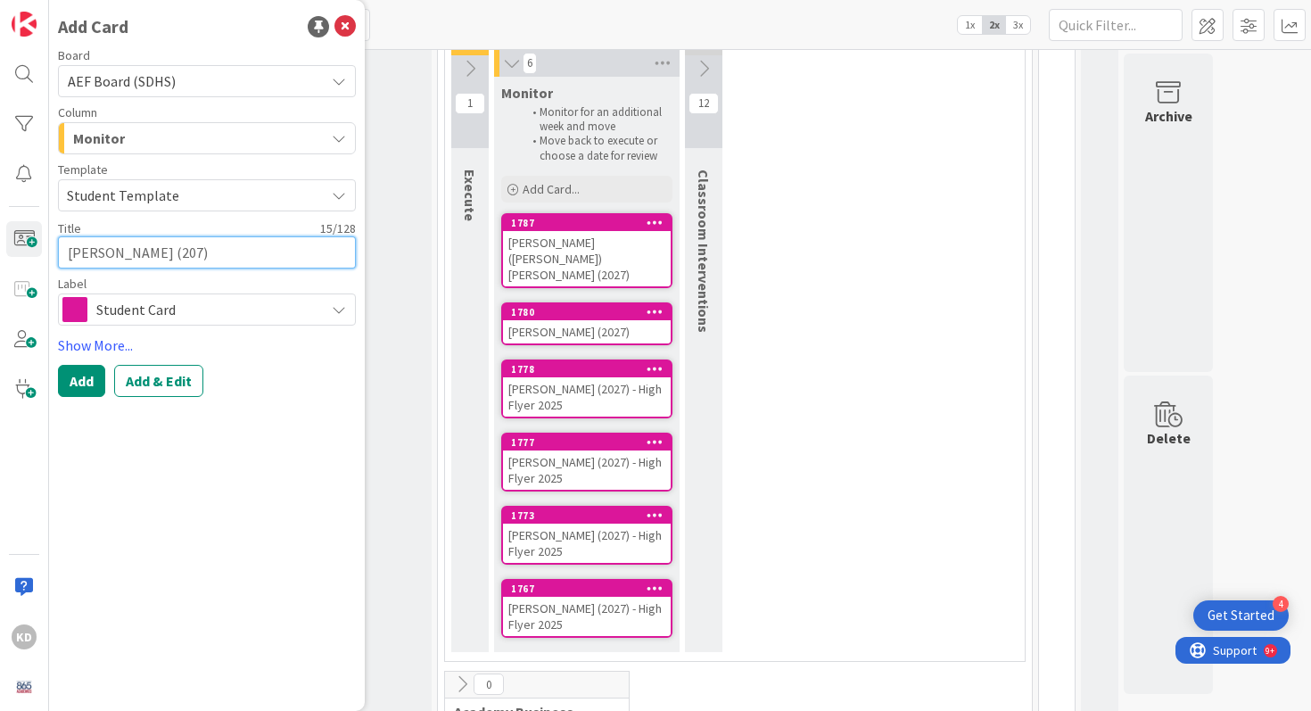
type textarea "JT Gibson (207"
type textarea "x"
type textarea "JT Gibson (20"
type textarea "x"
type textarea "JT Gibson (202"
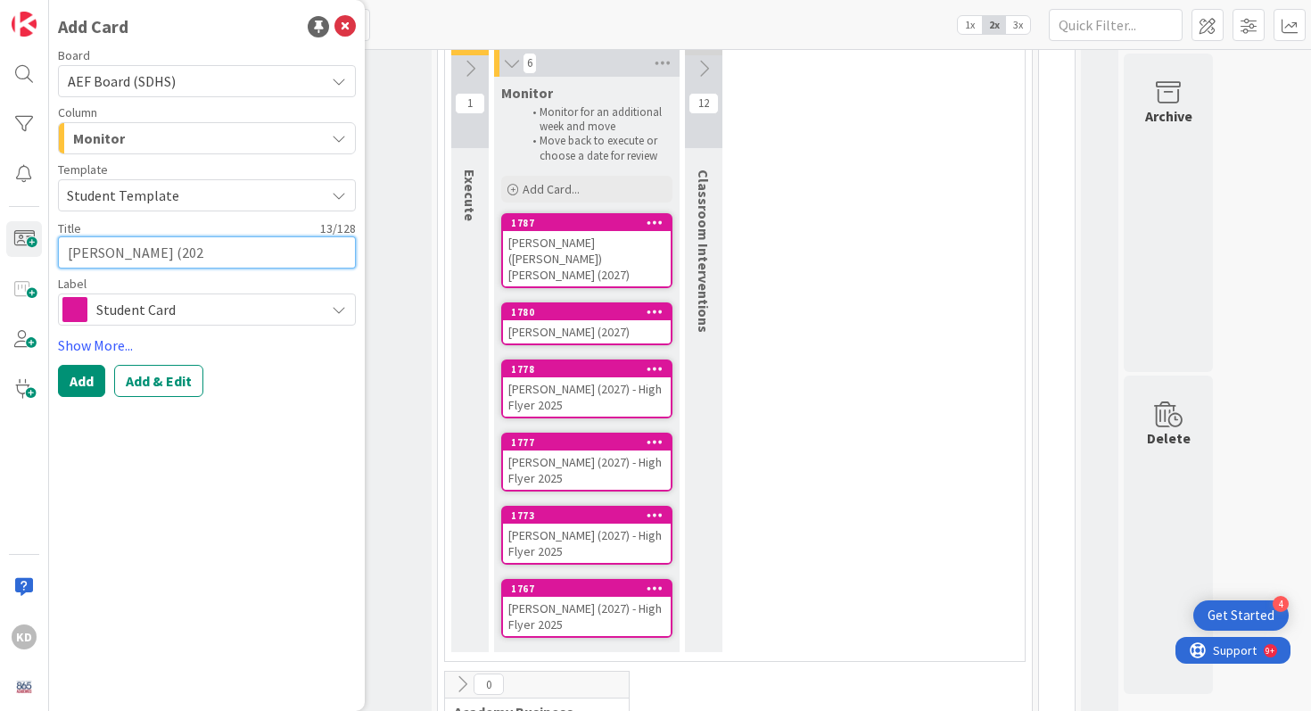
type textarea "x"
type textarea "JT Gibson (2027"
type textarea "x"
type textarea "JT Gibson (2027)"
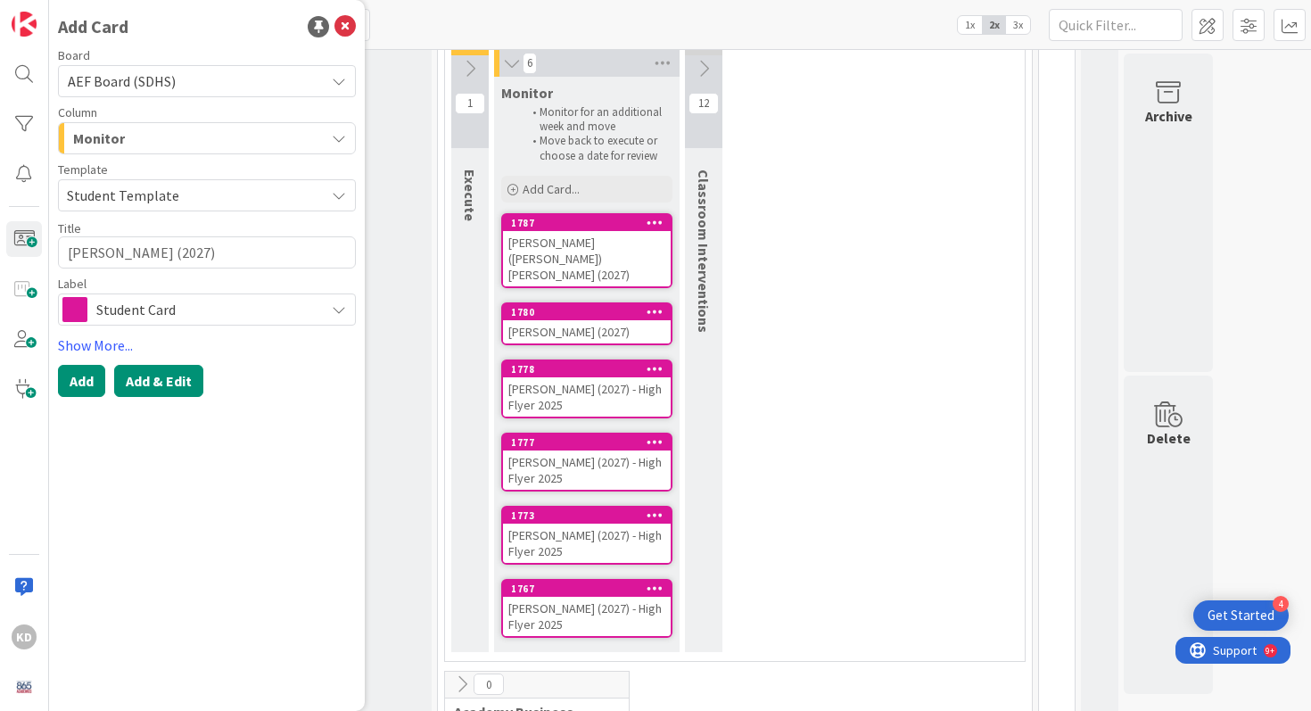
click at [134, 370] on button "Add & Edit" at bounding box center [158, 381] width 89 height 32
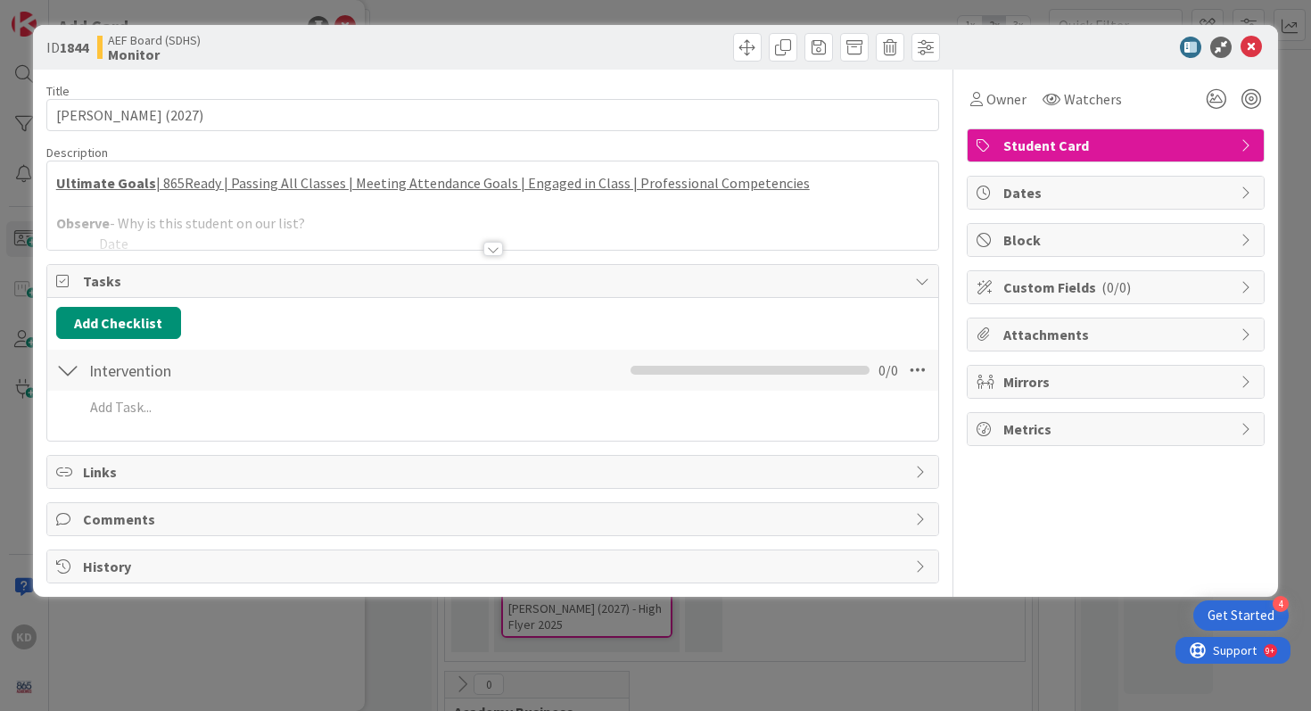
click at [212, 242] on div at bounding box center [493, 226] width 892 height 45
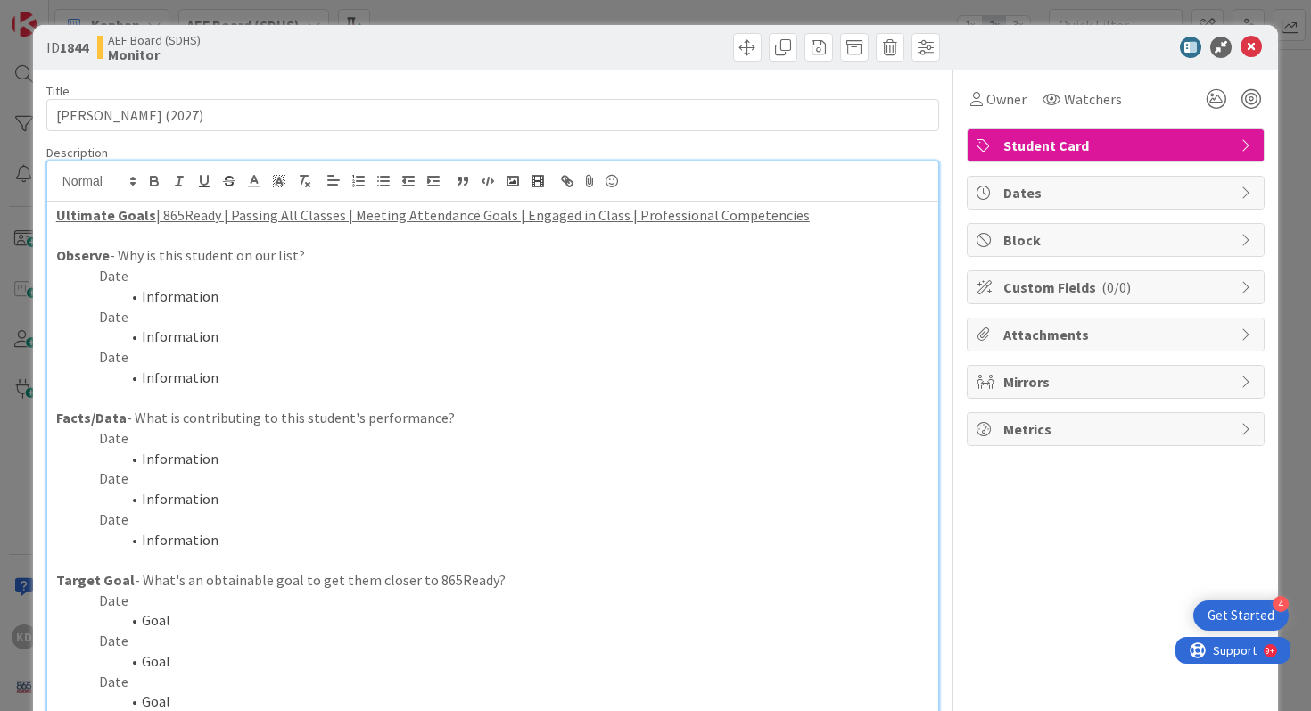
click at [245, 275] on p "Date" at bounding box center [493, 276] width 874 height 21
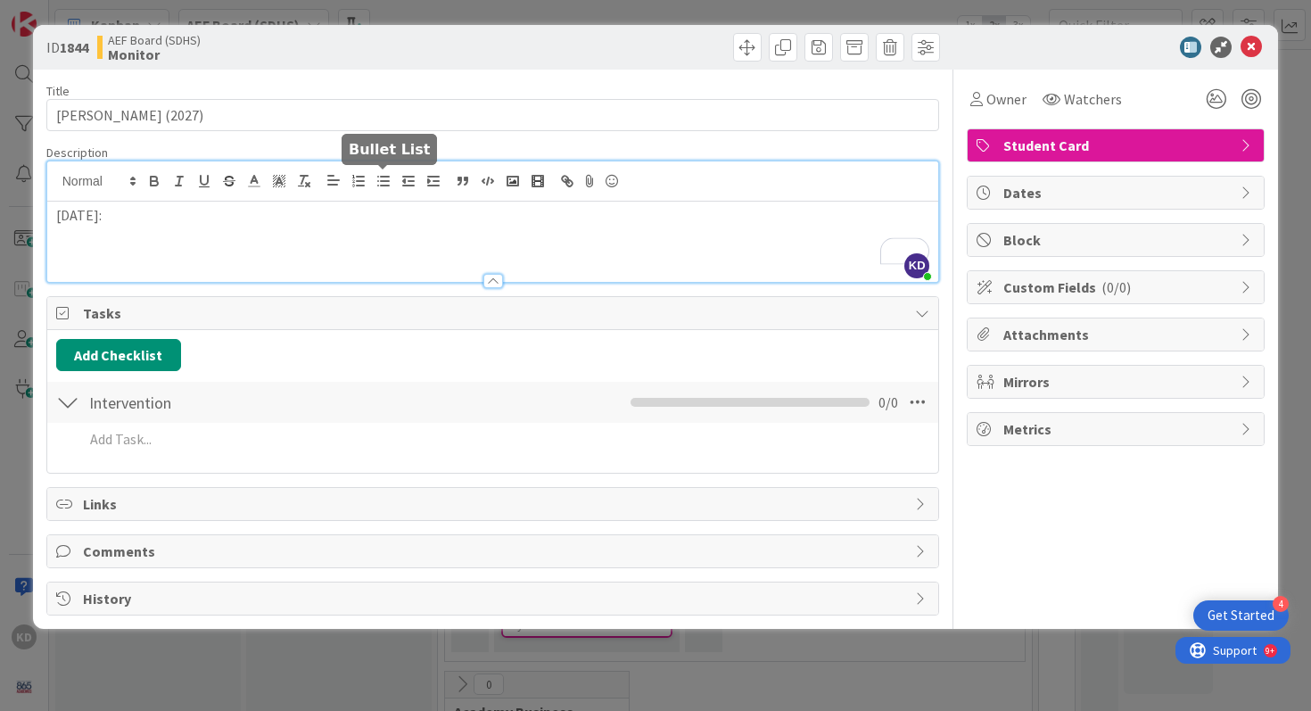
click at [382, 185] on line "button" at bounding box center [385, 185] width 8 height 0
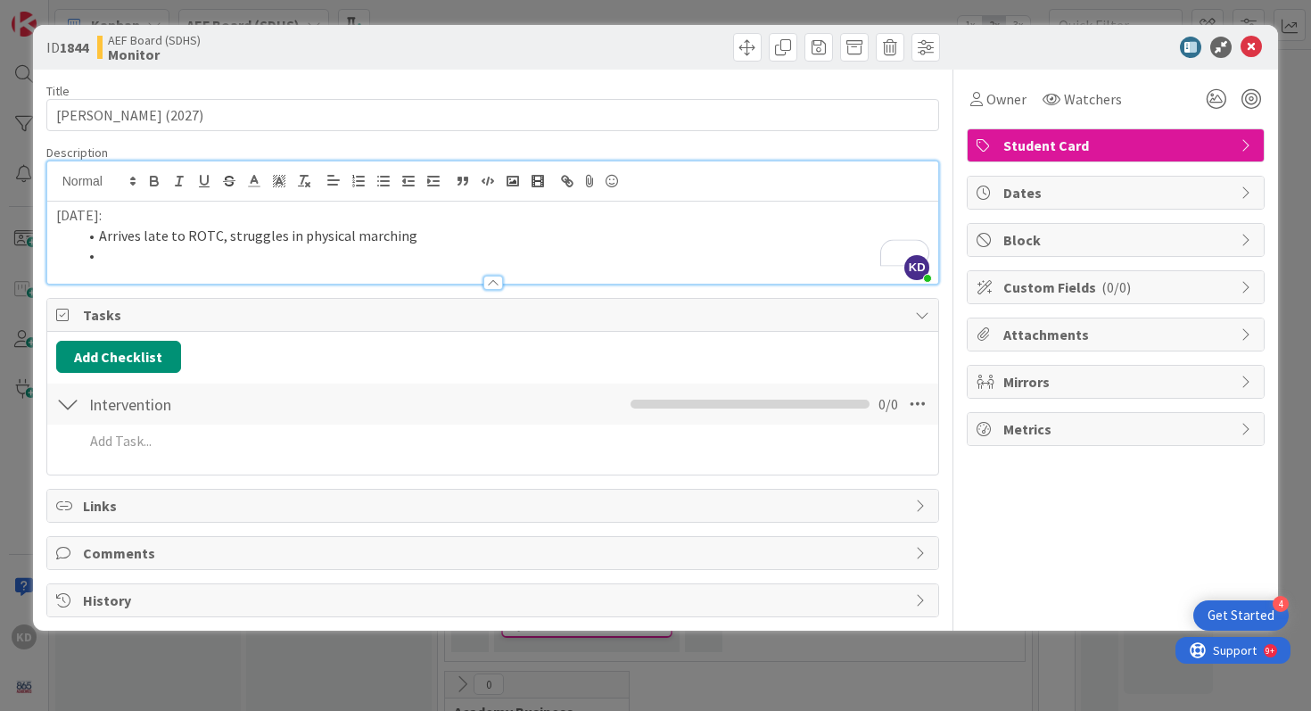
click at [377, 259] on li "To enrich screen reader interactions, please activate Accessibility in Grammarl…" at bounding box center [504, 255] width 852 height 21
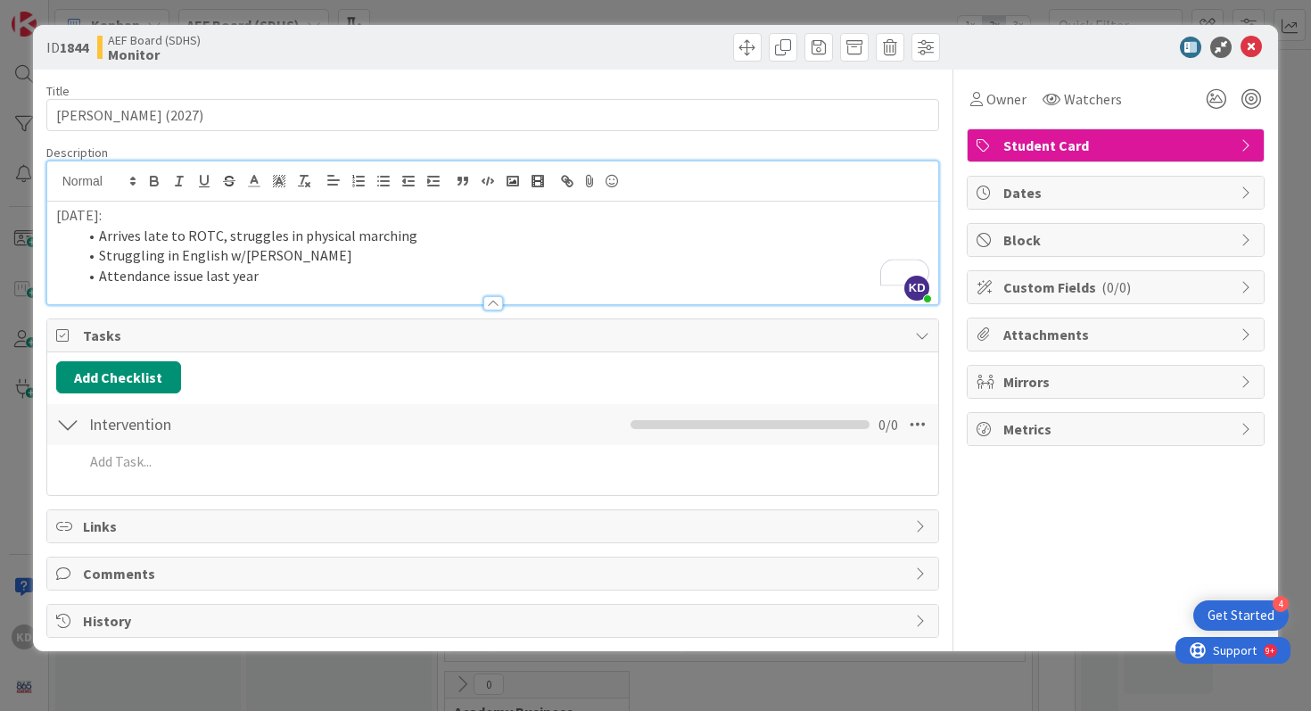
click at [62, 212] on p "8/21/25:" at bounding box center [493, 215] width 874 height 21
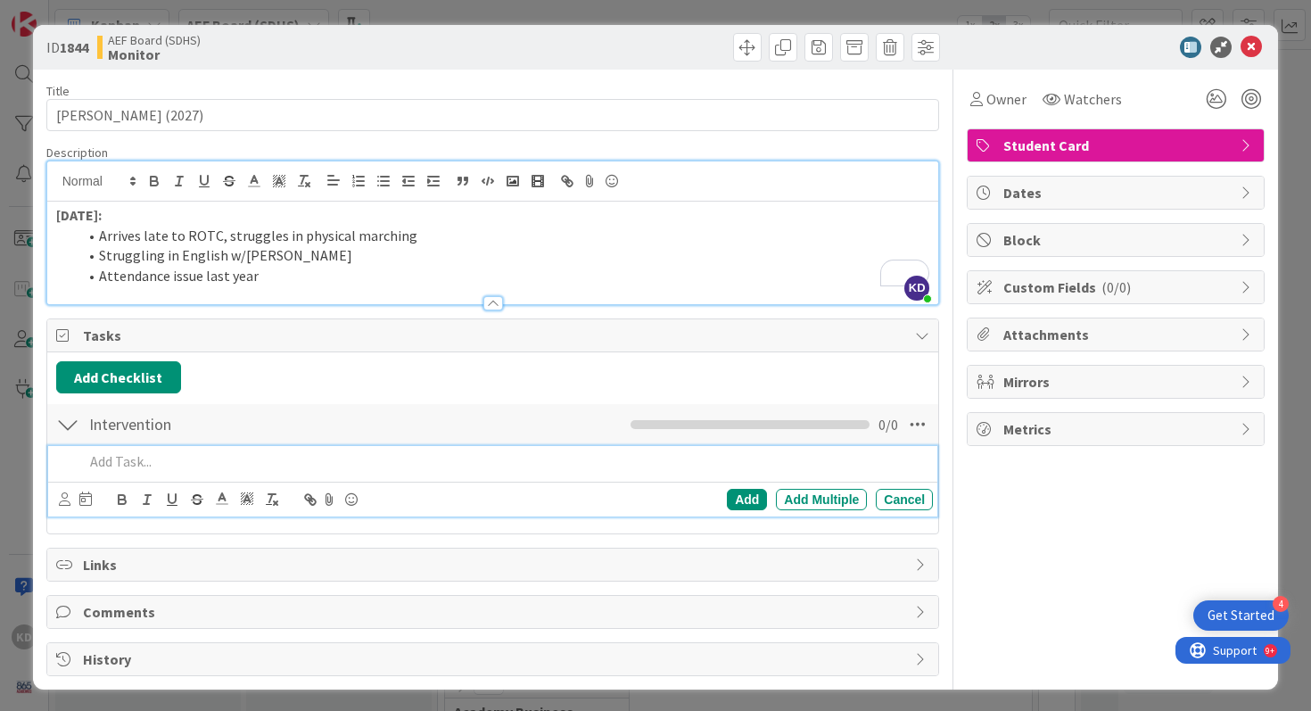
click at [159, 461] on p at bounding box center [505, 461] width 843 height 21
click at [62, 497] on icon at bounding box center [65, 498] width 12 height 13
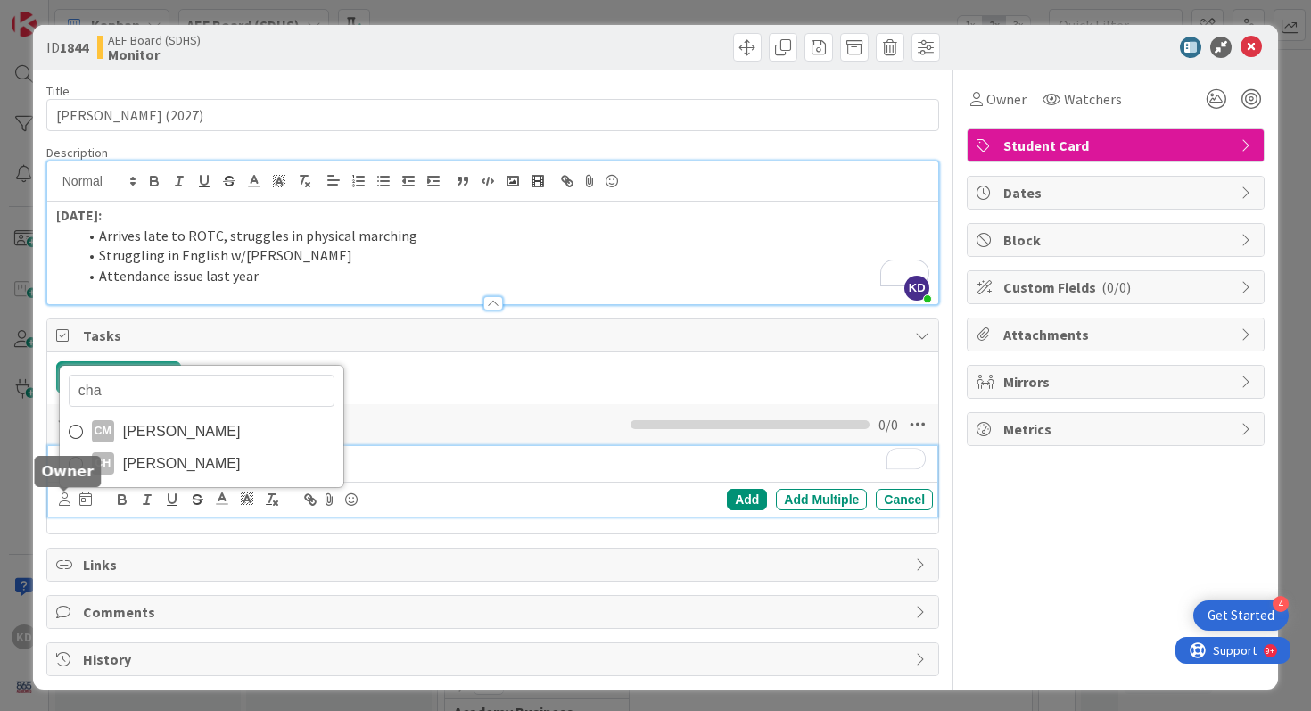
type input "chad"
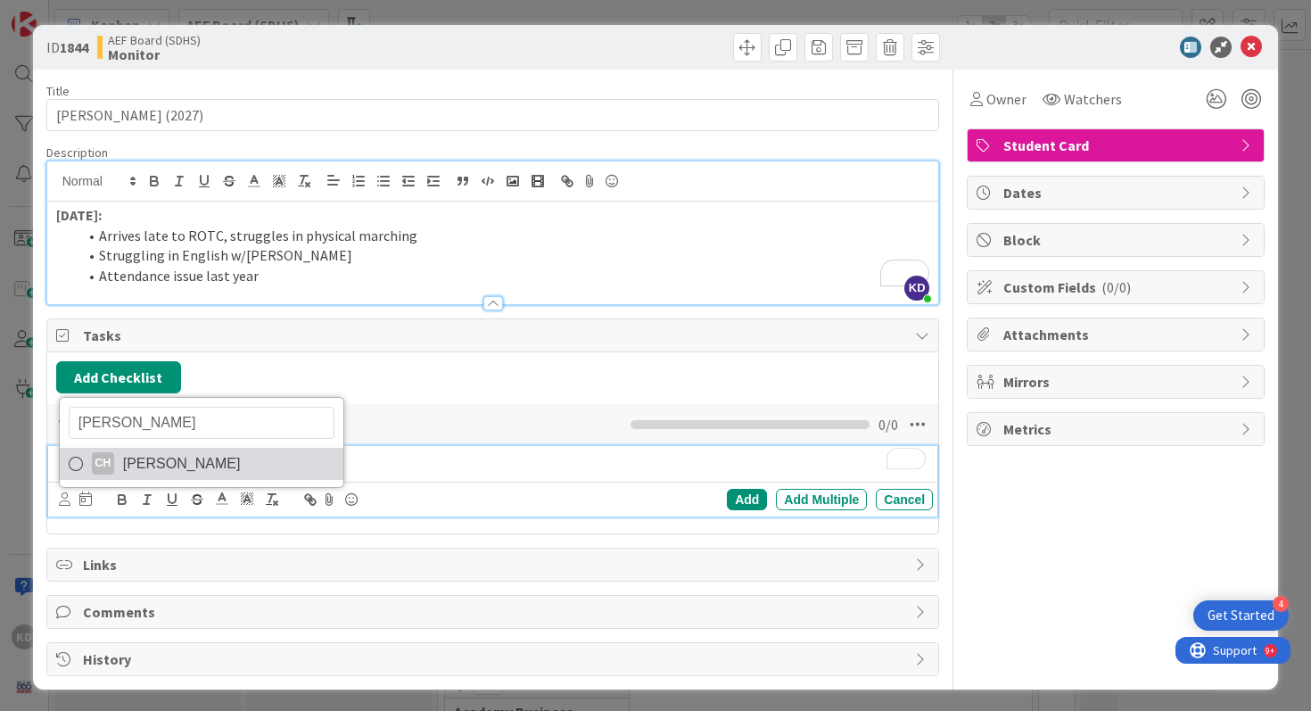
click at [101, 462] on div "CH" at bounding box center [103, 463] width 22 height 22
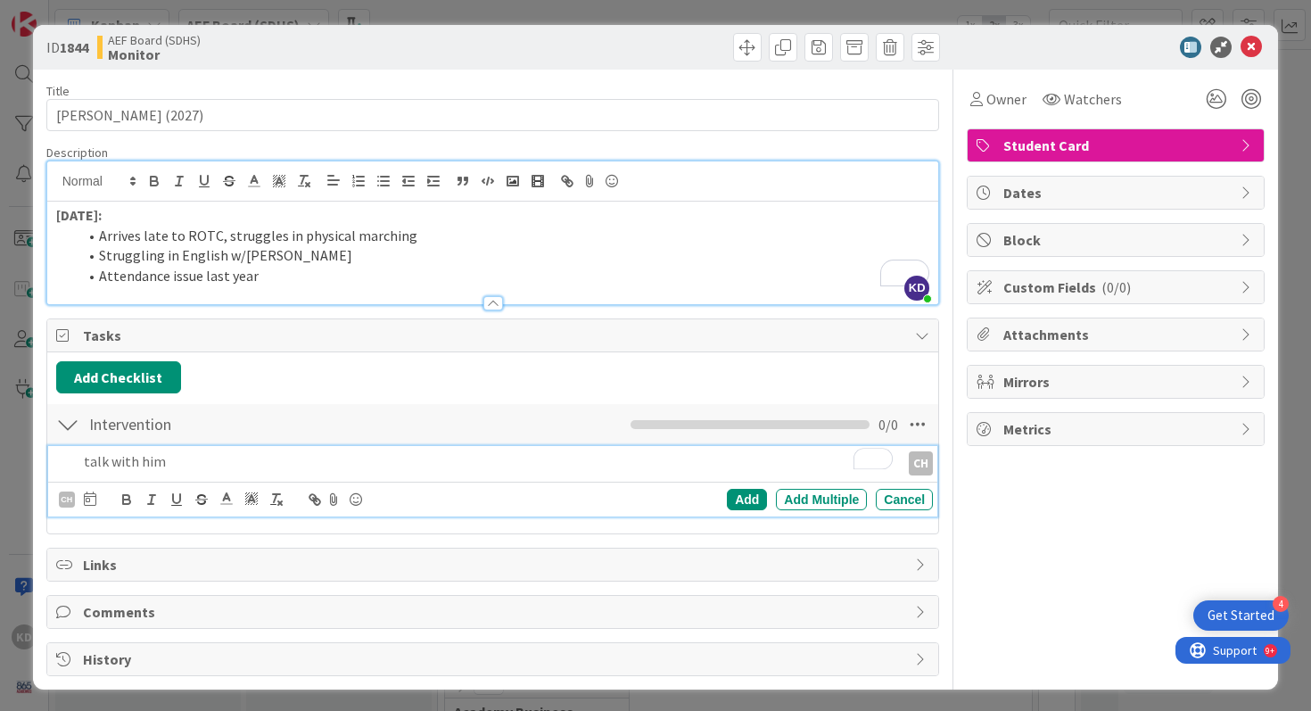
scroll to position [3, 0]
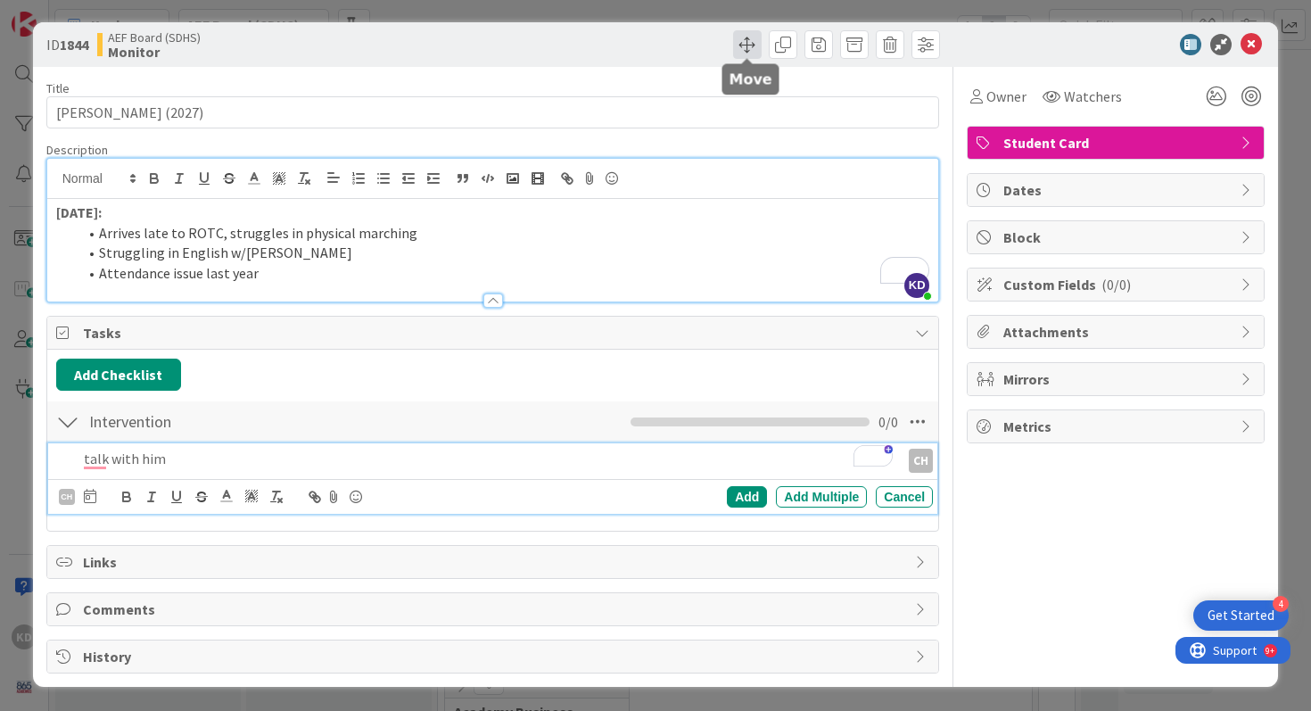
click at [743, 41] on span at bounding box center [747, 44] width 29 height 29
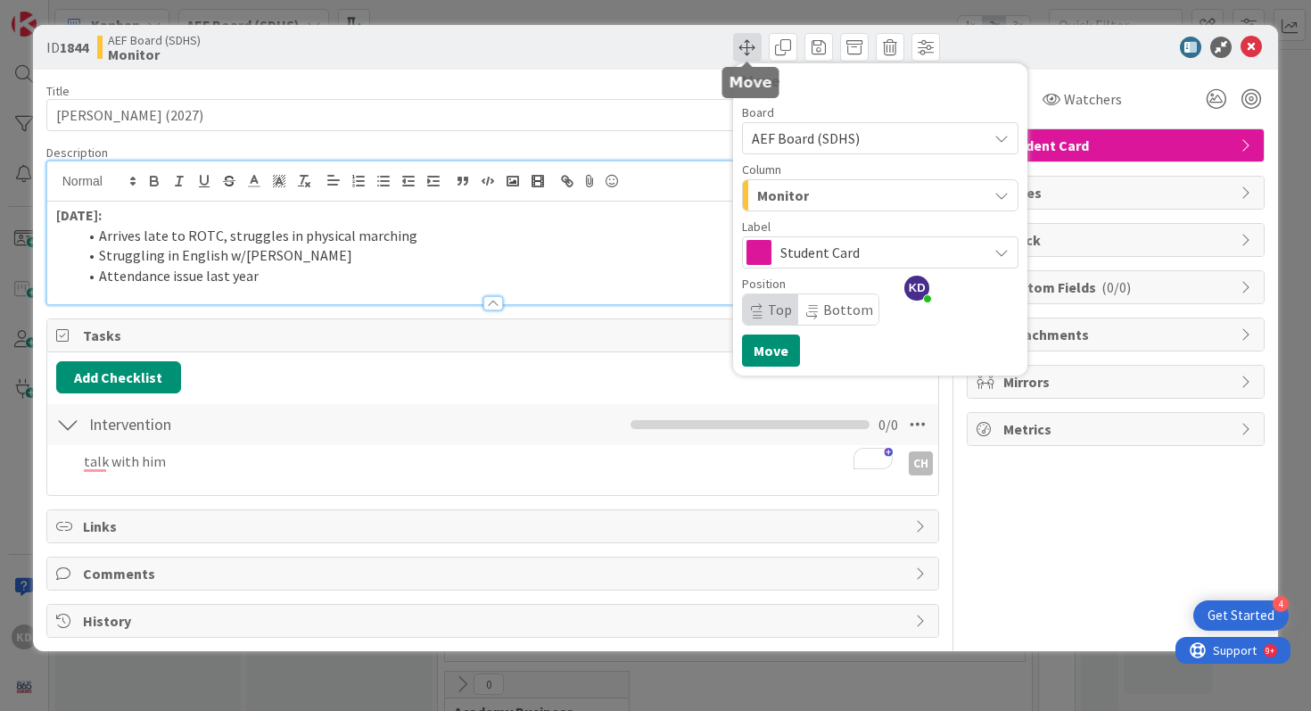
scroll to position [0, 0]
click at [816, 181] on div "Monitor" at bounding box center [869, 195] width 234 height 29
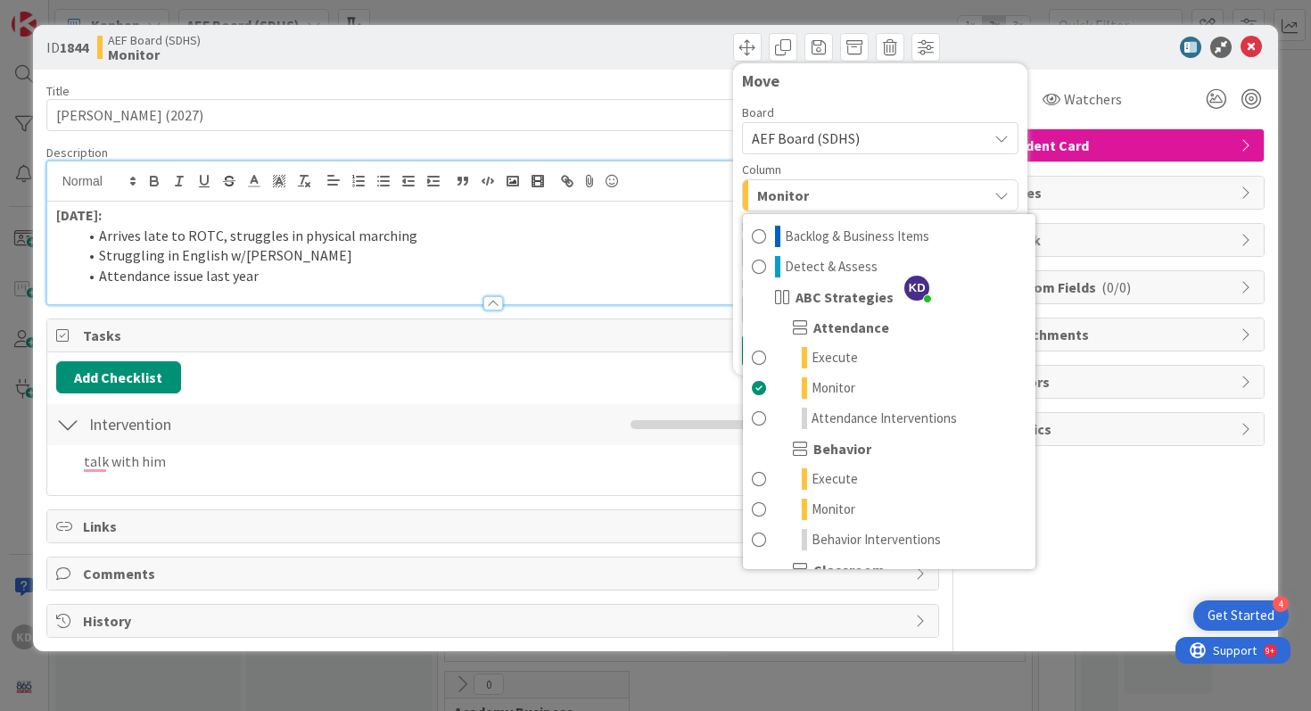
click at [816, 181] on div "Monitor" at bounding box center [869, 195] width 234 height 29
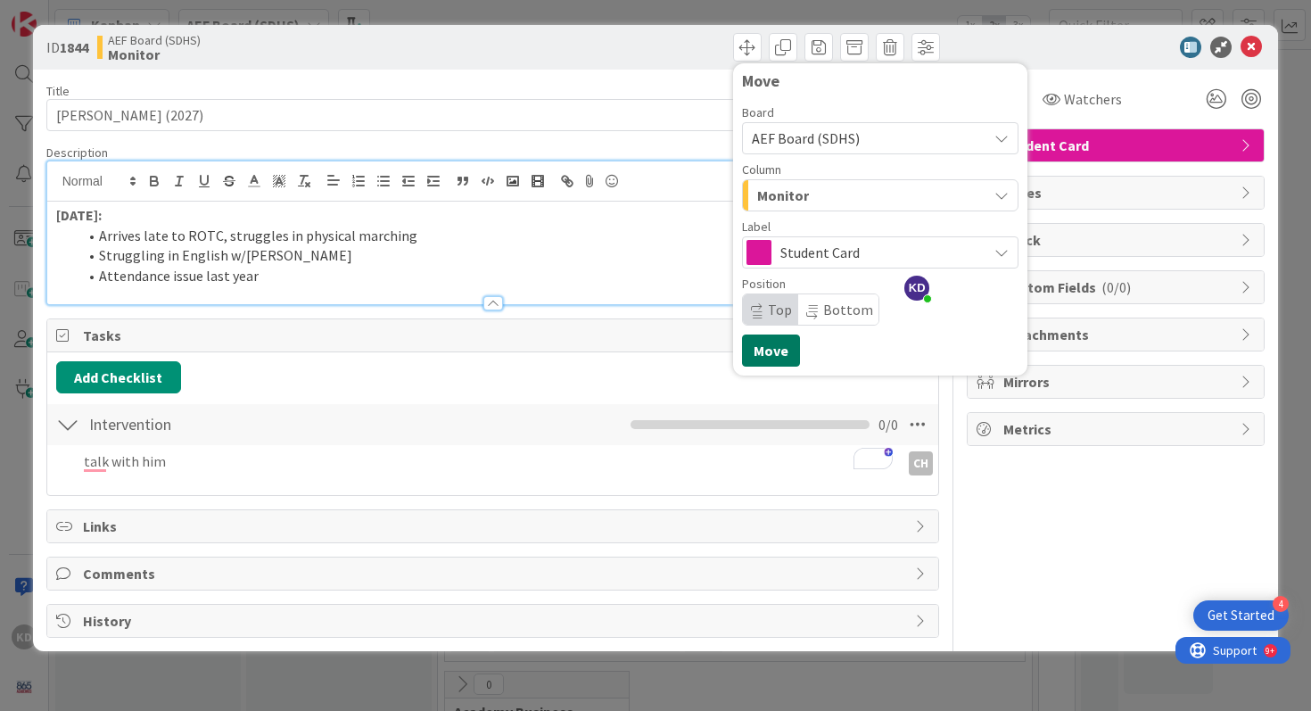
click at [768, 352] on button "Move" at bounding box center [771, 350] width 58 height 32
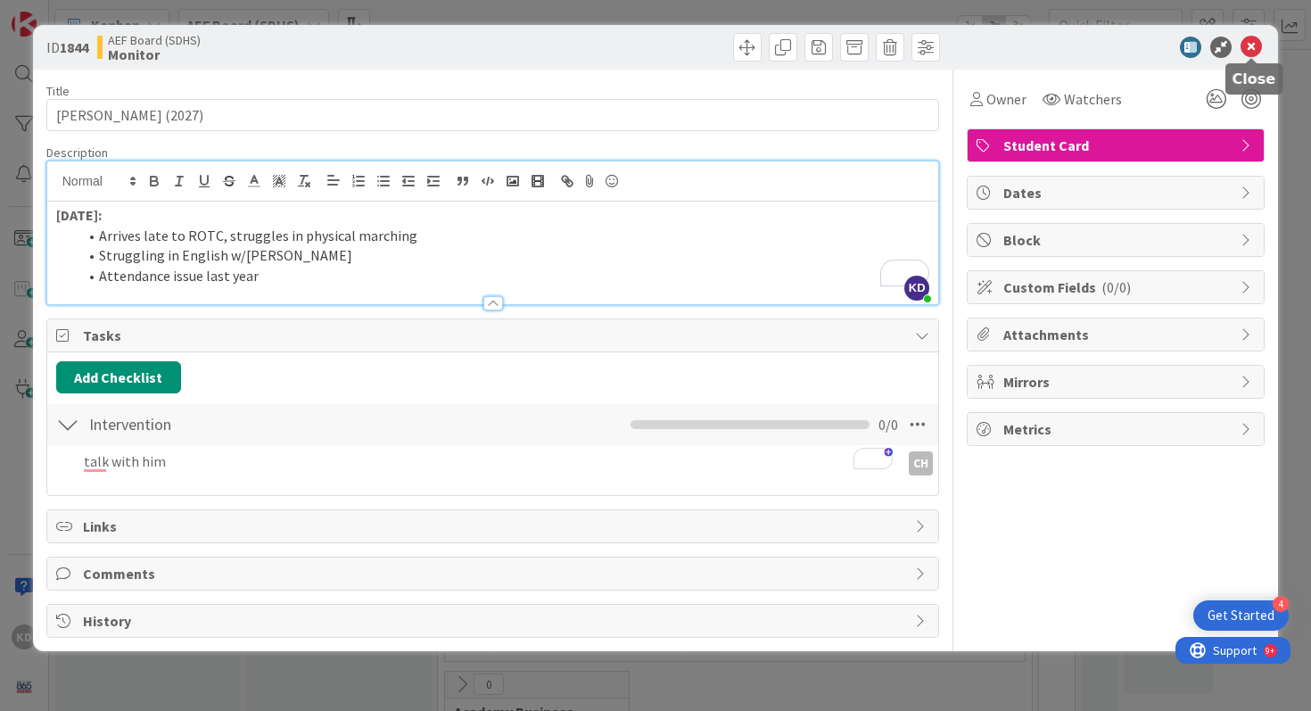
click at [1257, 40] on icon at bounding box center [1250, 47] width 21 height 21
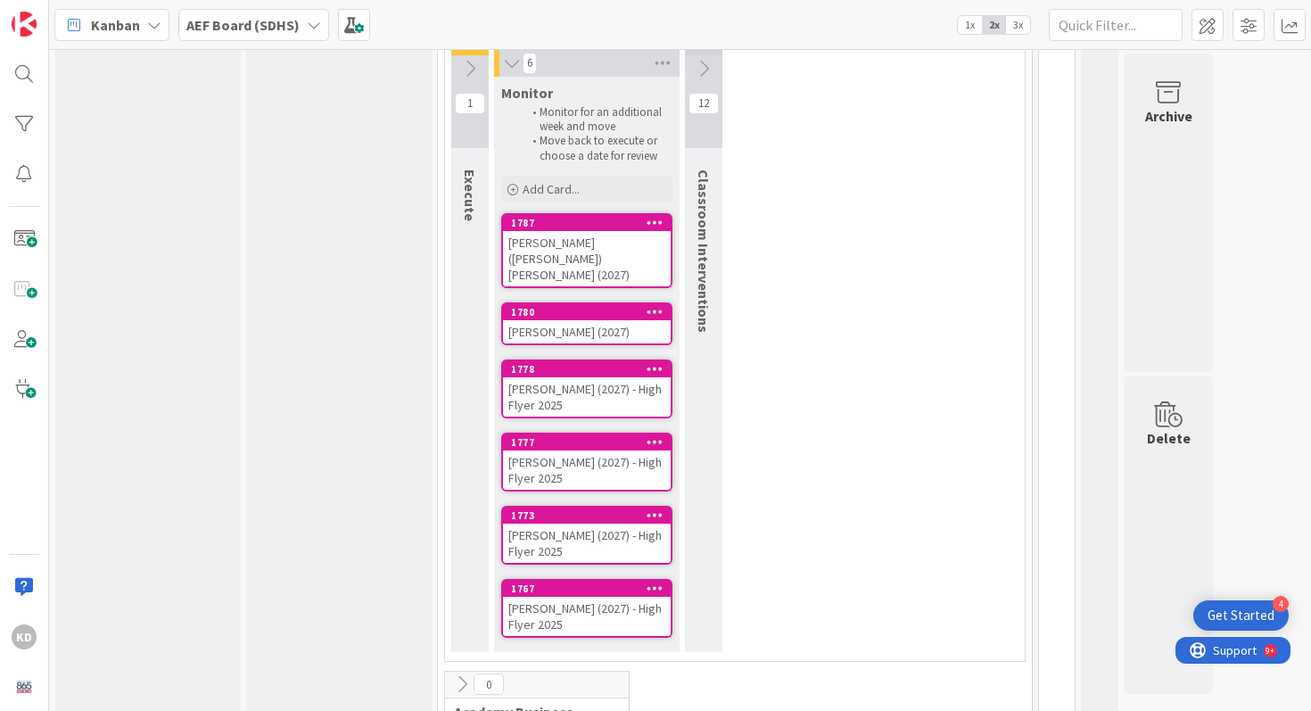
click at [460, 61] on icon at bounding box center [470, 69] width 20 height 20
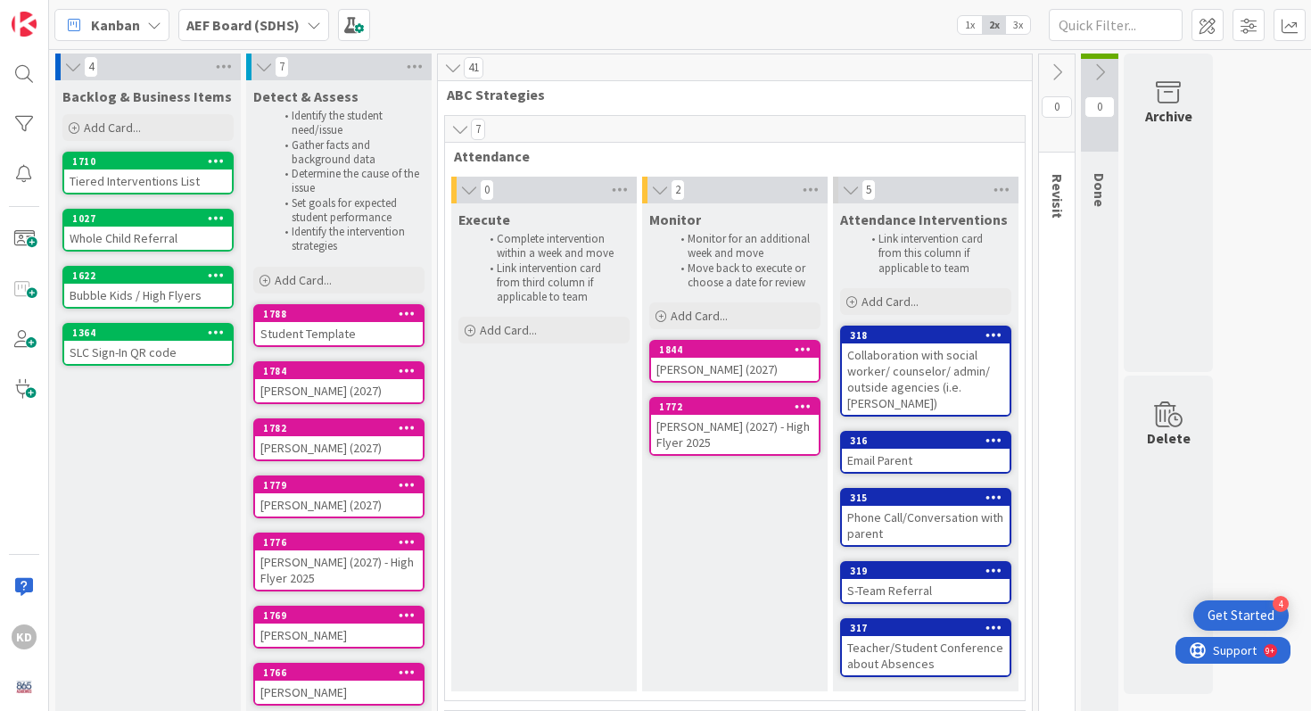
click at [1064, 70] on icon at bounding box center [1057, 72] width 20 height 20
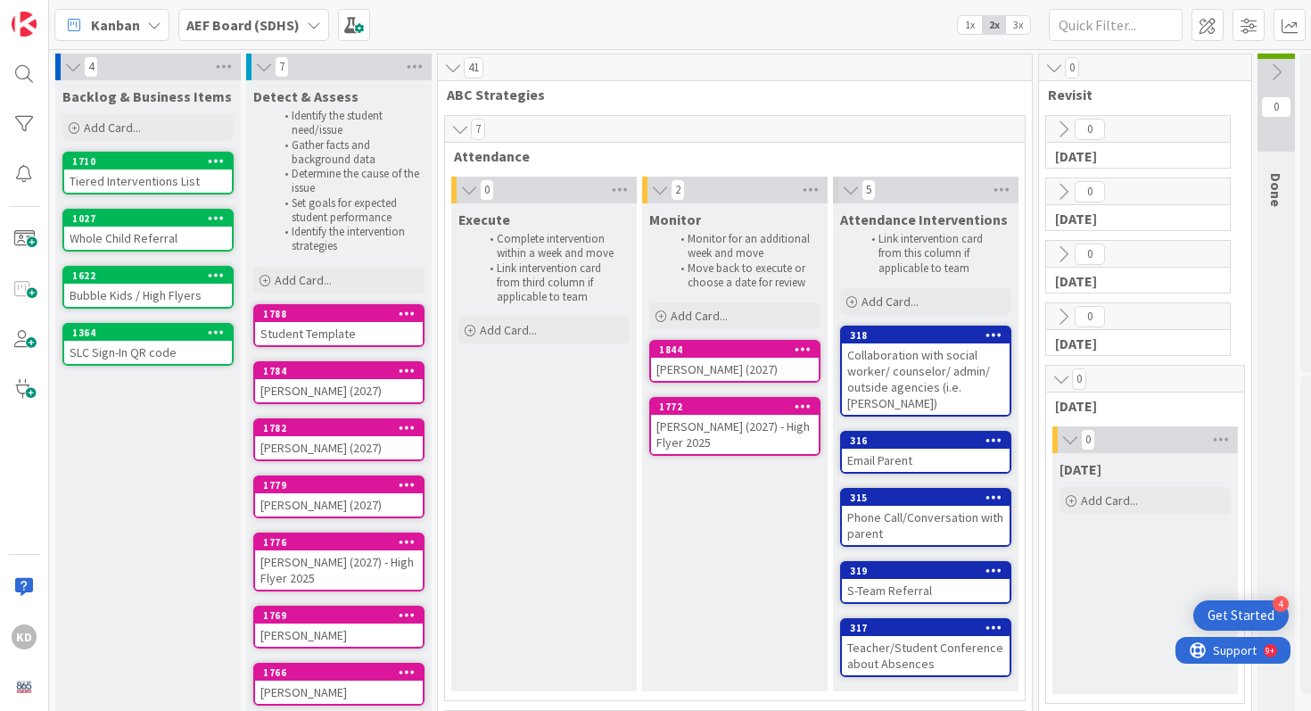
click at [1073, 440] on icon at bounding box center [1070, 440] width 20 height 18
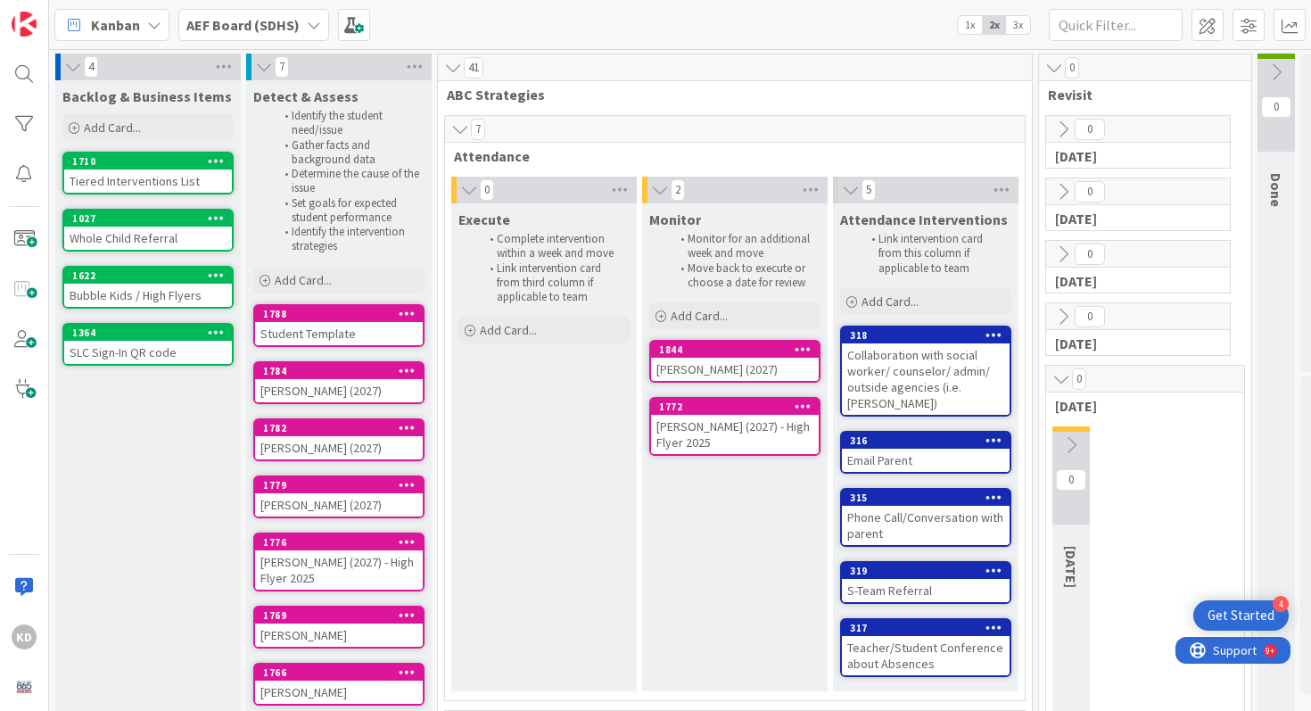
click at [1073, 440] on icon at bounding box center [1071, 445] width 20 height 20
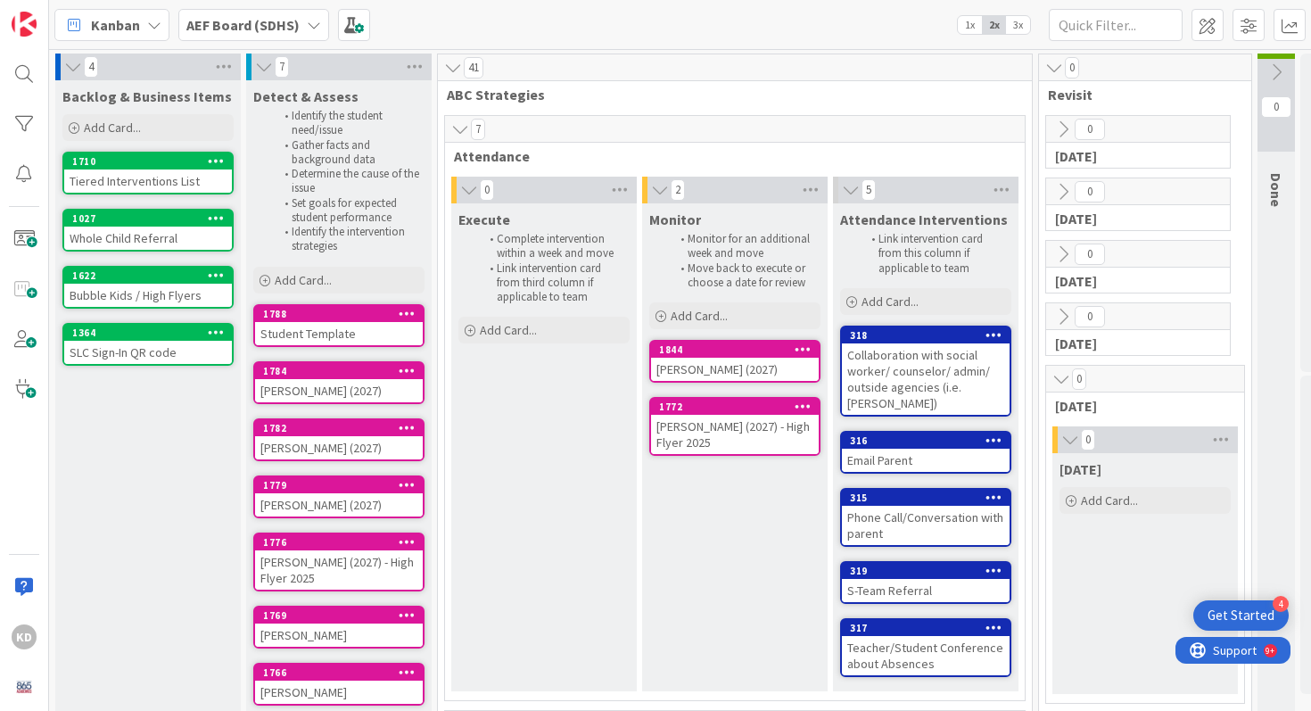
click at [1057, 383] on icon at bounding box center [1061, 379] width 20 height 18
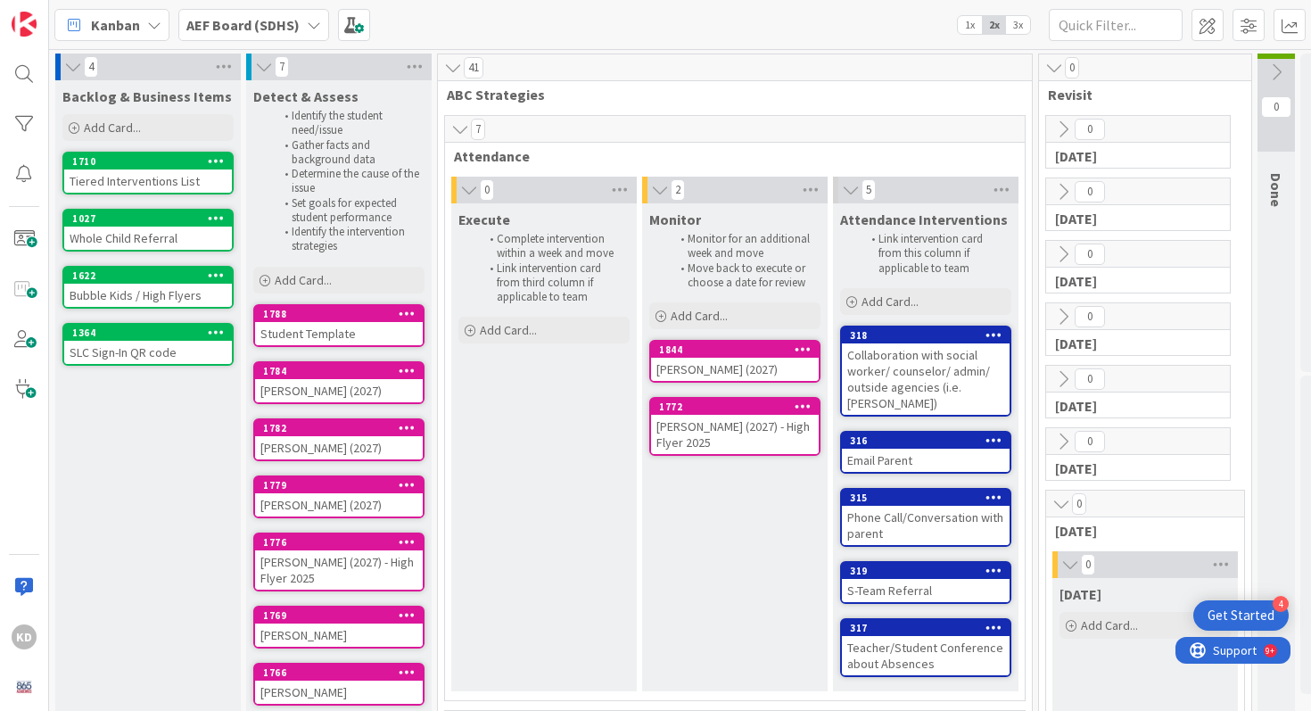
click at [1065, 505] on icon at bounding box center [1061, 504] width 20 height 18
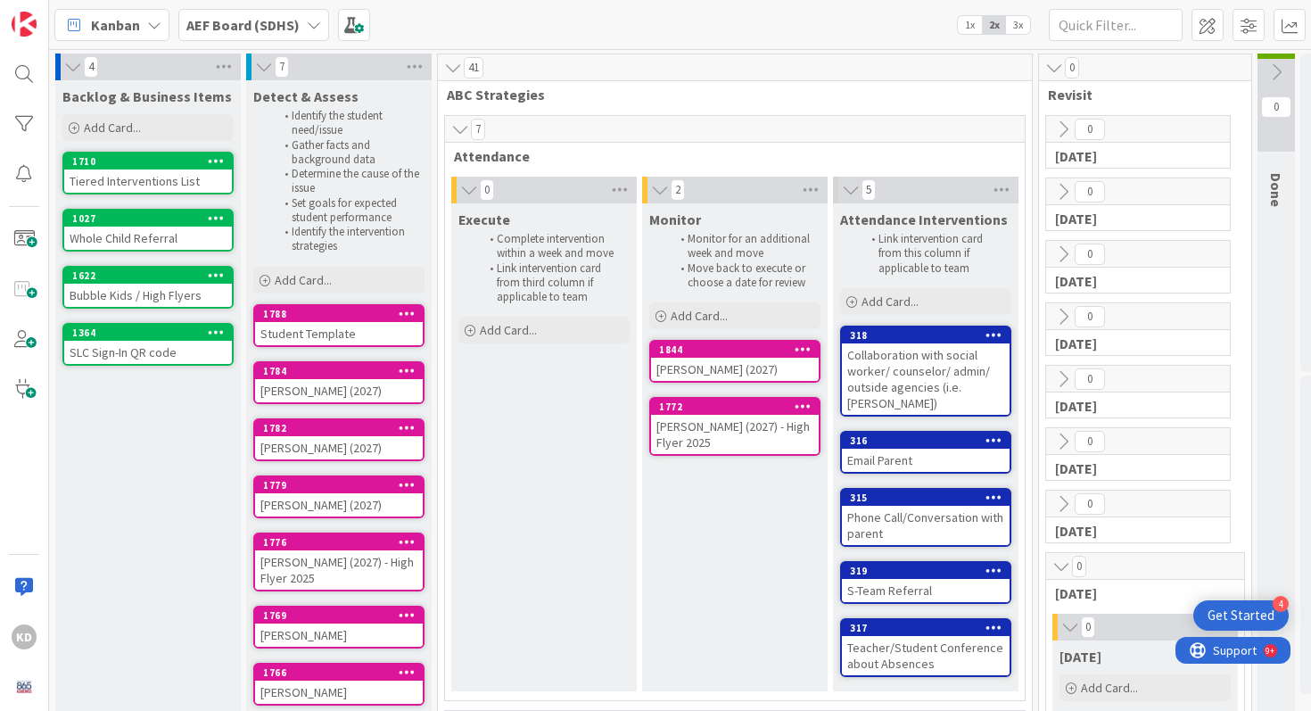
click at [1064, 563] on icon at bounding box center [1061, 566] width 20 height 18
click at [1058, 626] on icon at bounding box center [1061, 629] width 20 height 18
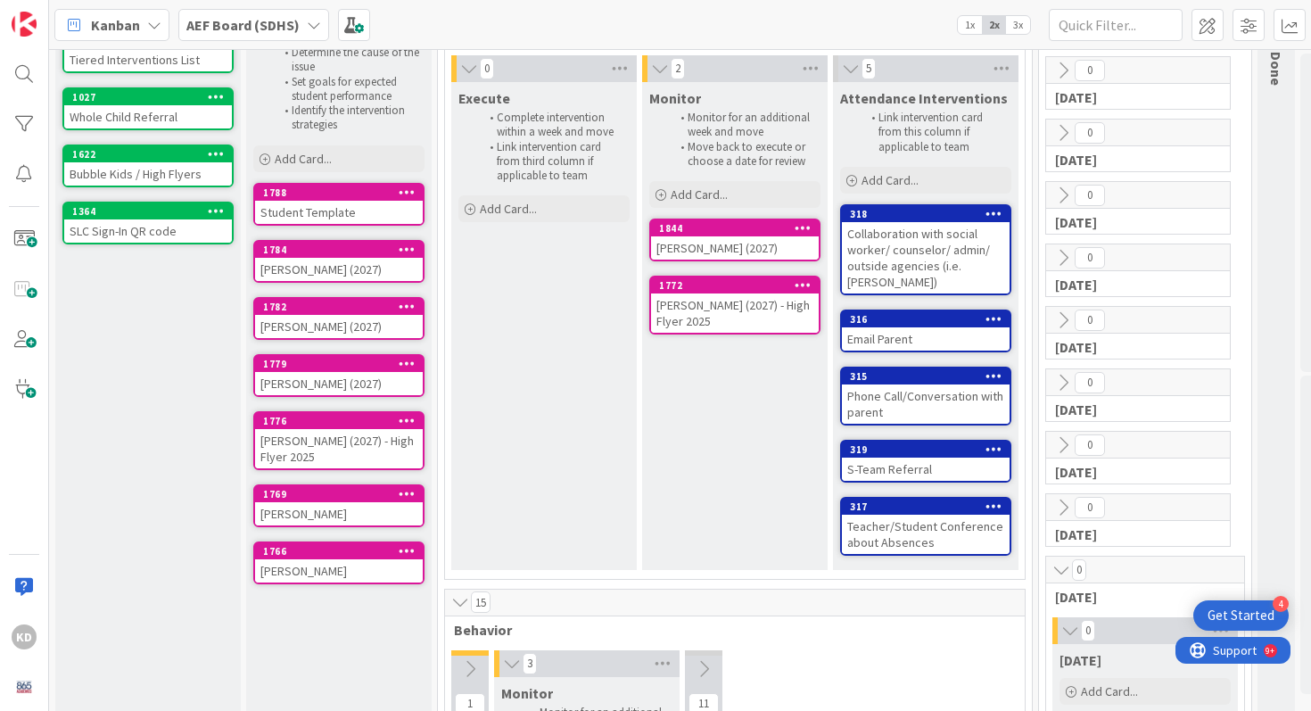
scroll to position [122, 0]
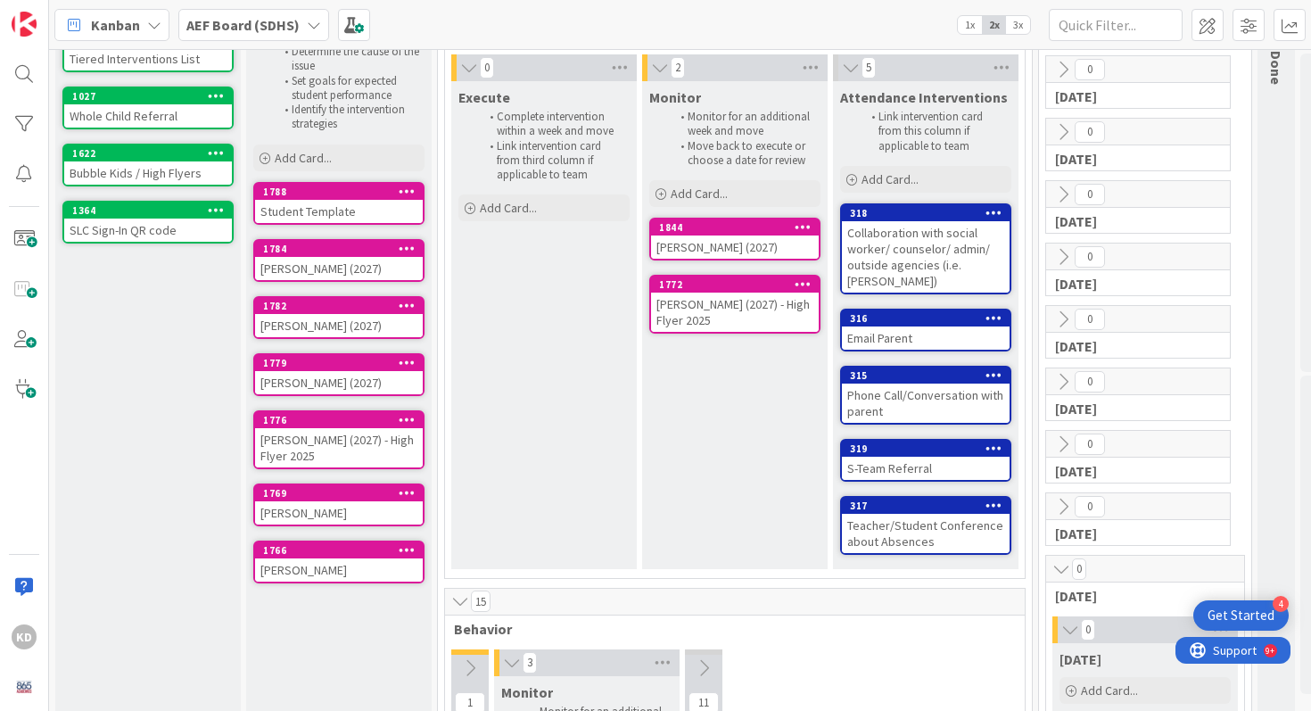
click at [1059, 567] on icon at bounding box center [1061, 569] width 20 height 18
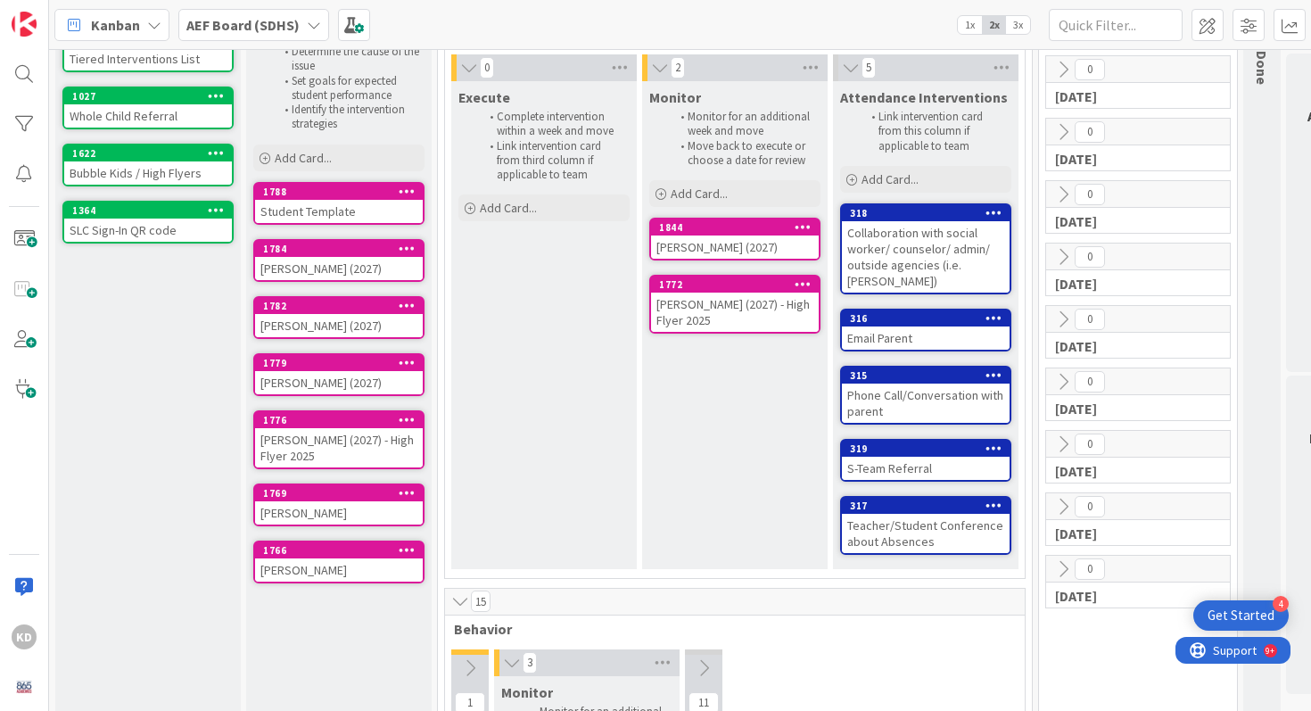
scroll to position [0, 0]
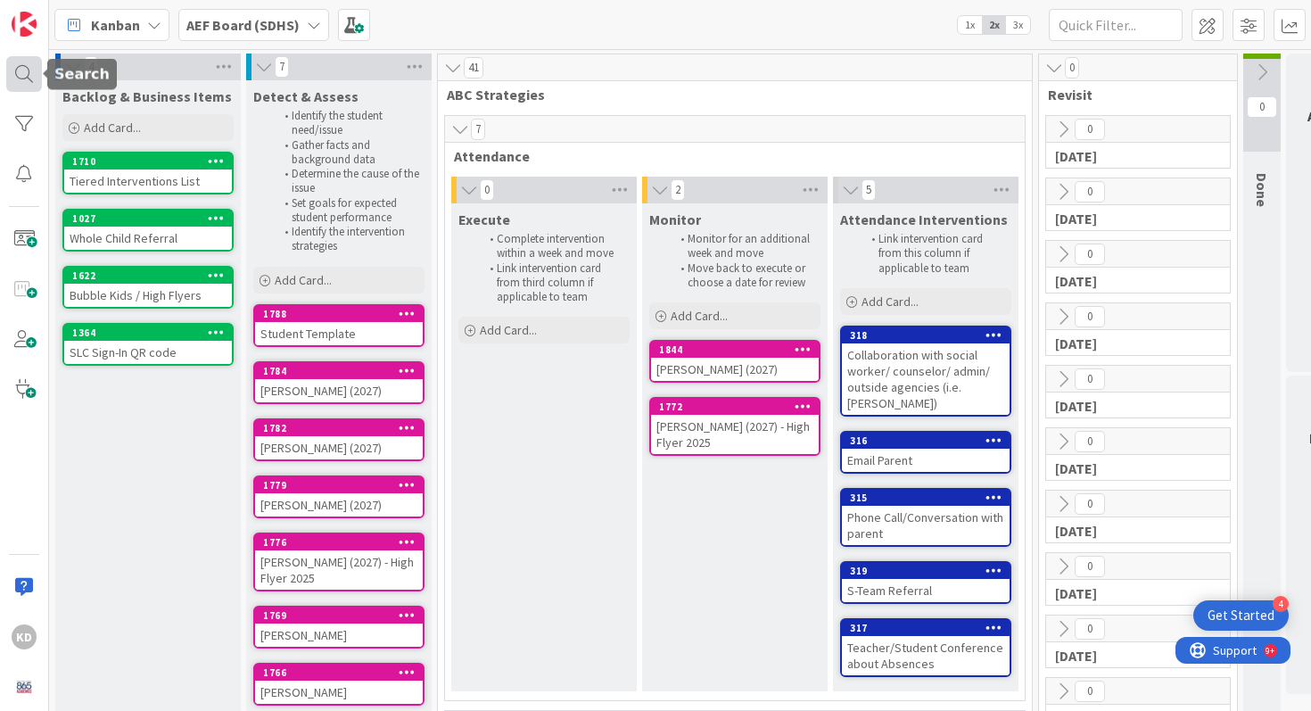
click at [24, 61] on div at bounding box center [24, 74] width 36 height 36
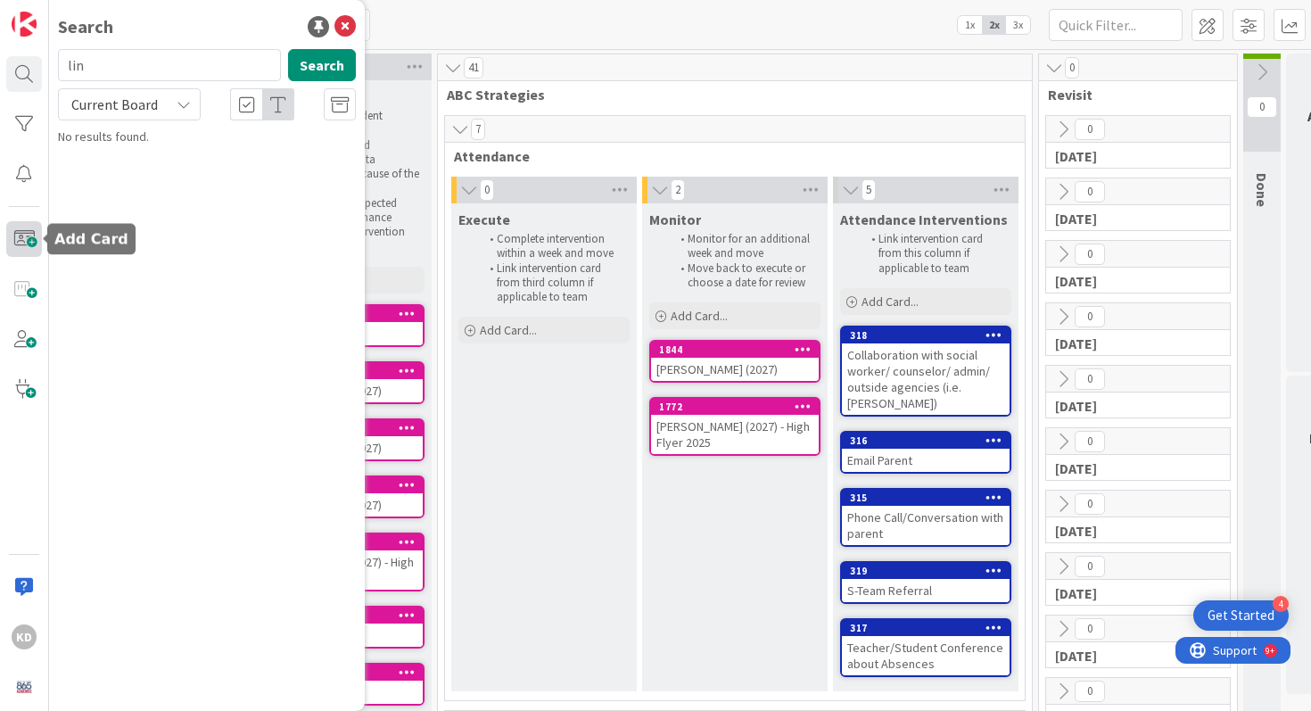
click at [29, 247] on span at bounding box center [24, 239] width 36 height 36
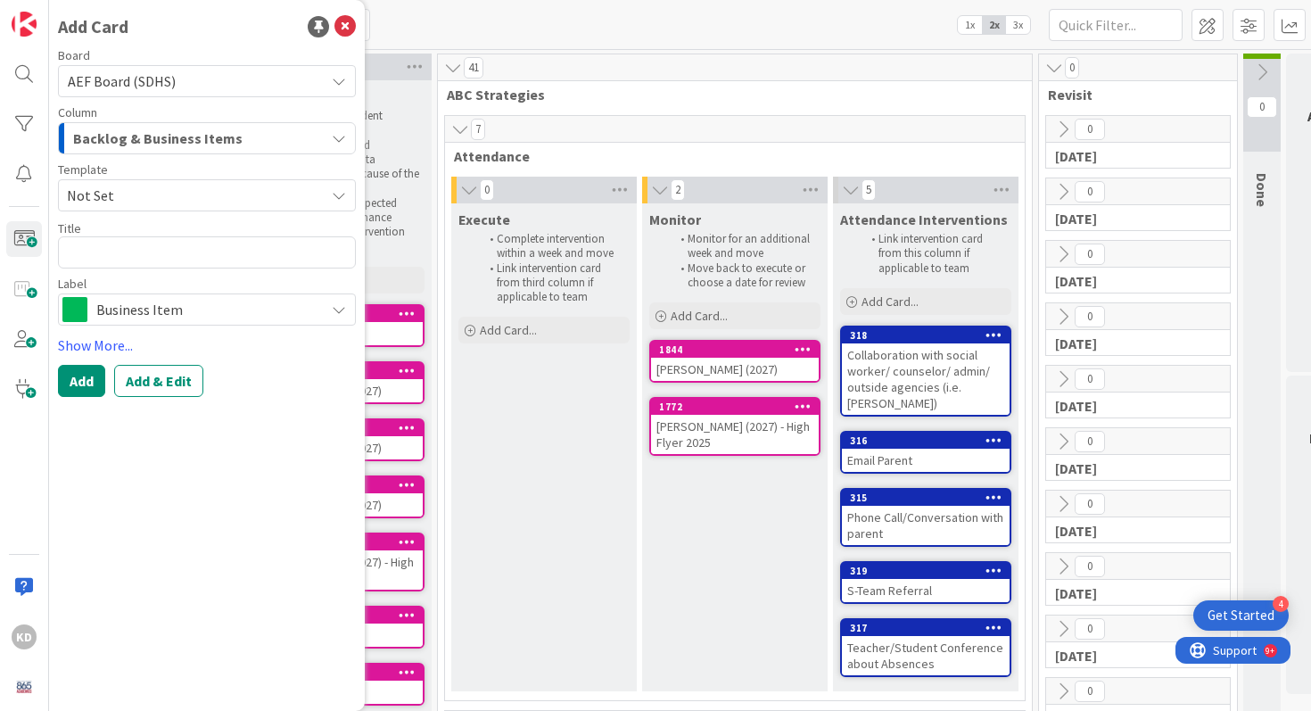
click at [123, 253] on textarea at bounding box center [207, 252] width 298 height 32
type textarea "x"
type textarea "L"
type textarea "x"
type textarea "La"
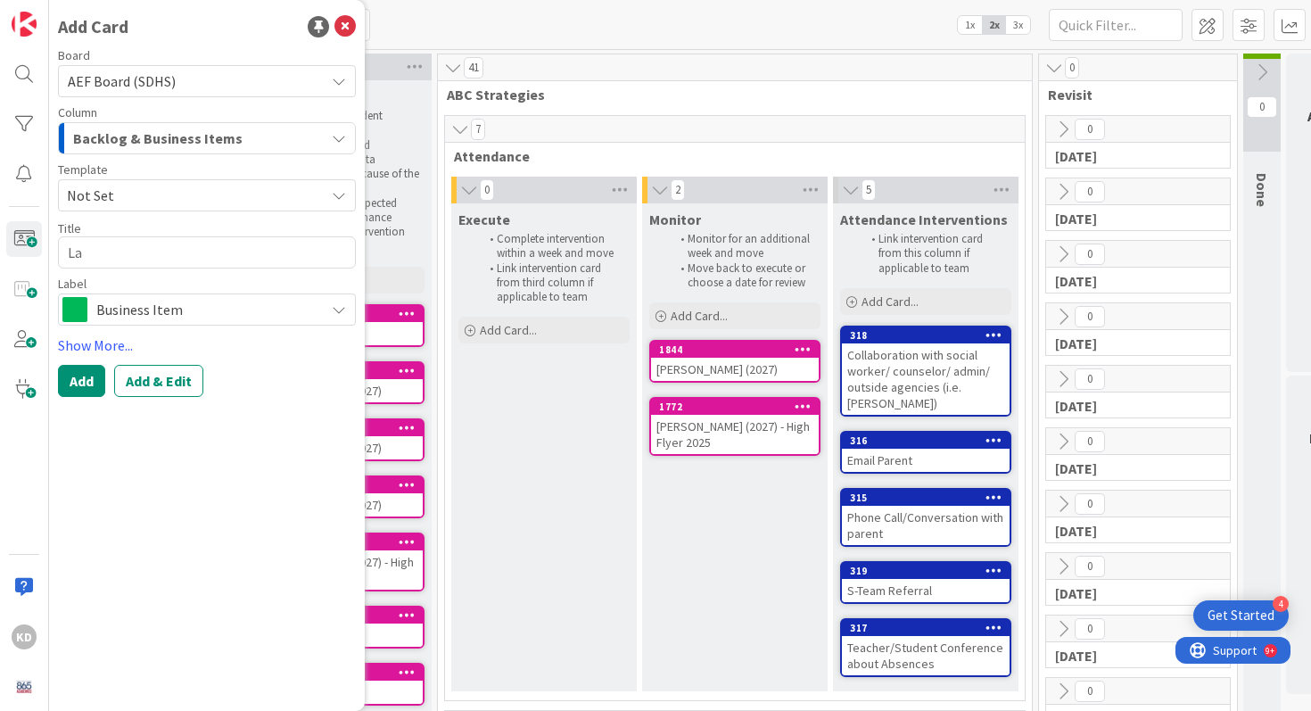
type textarea "x"
type textarea "Lan"
type textarea "x"
type textarea "Lando"
type textarea "x"
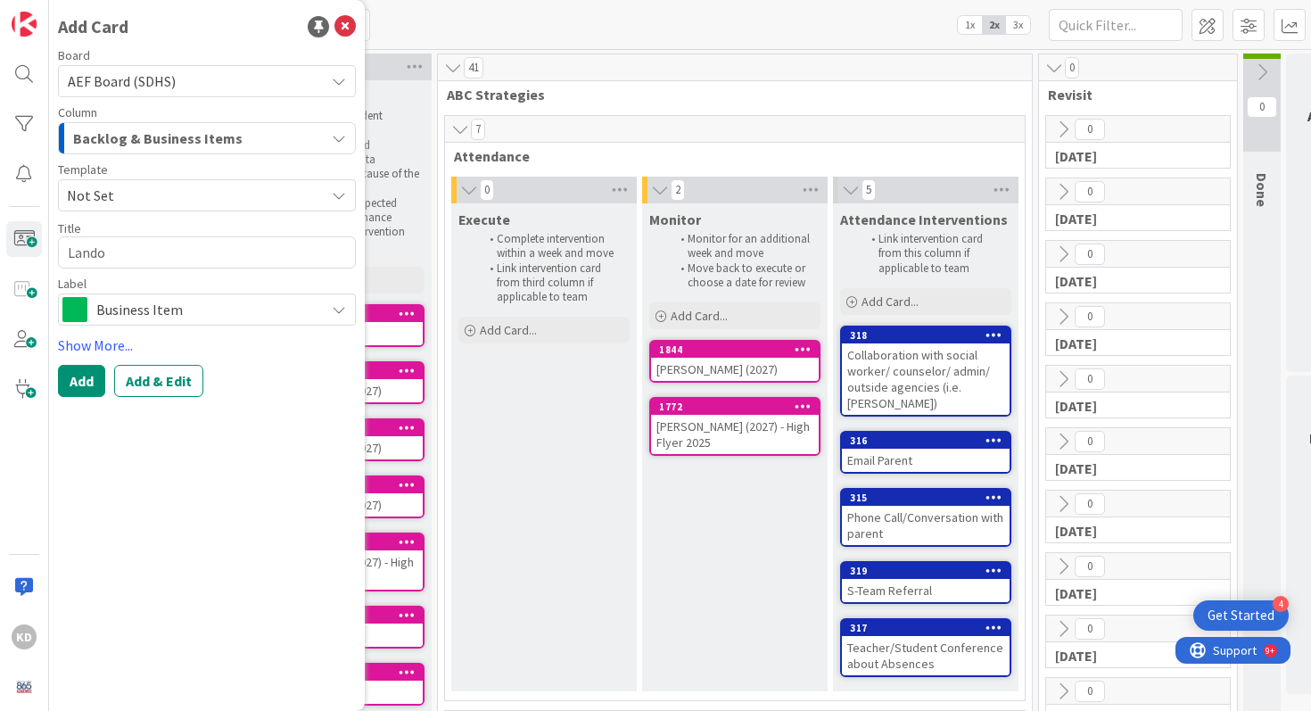
type textarea "Landon"
type textarea "x"
type textarea "Landon"
type textarea "x"
type textarea "Landon B"
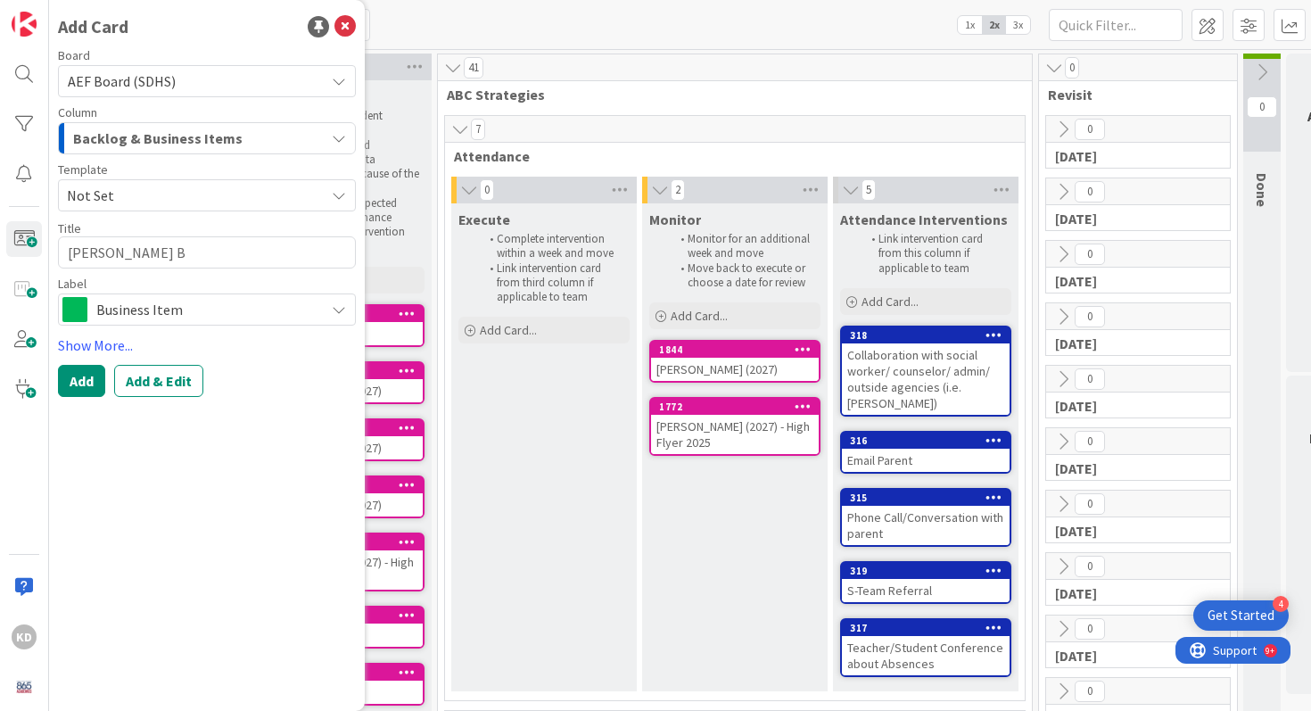
type textarea "x"
type textarea "Landon Bo"
type textarea "x"
type textarea "Landon Bor"
type textarea "x"
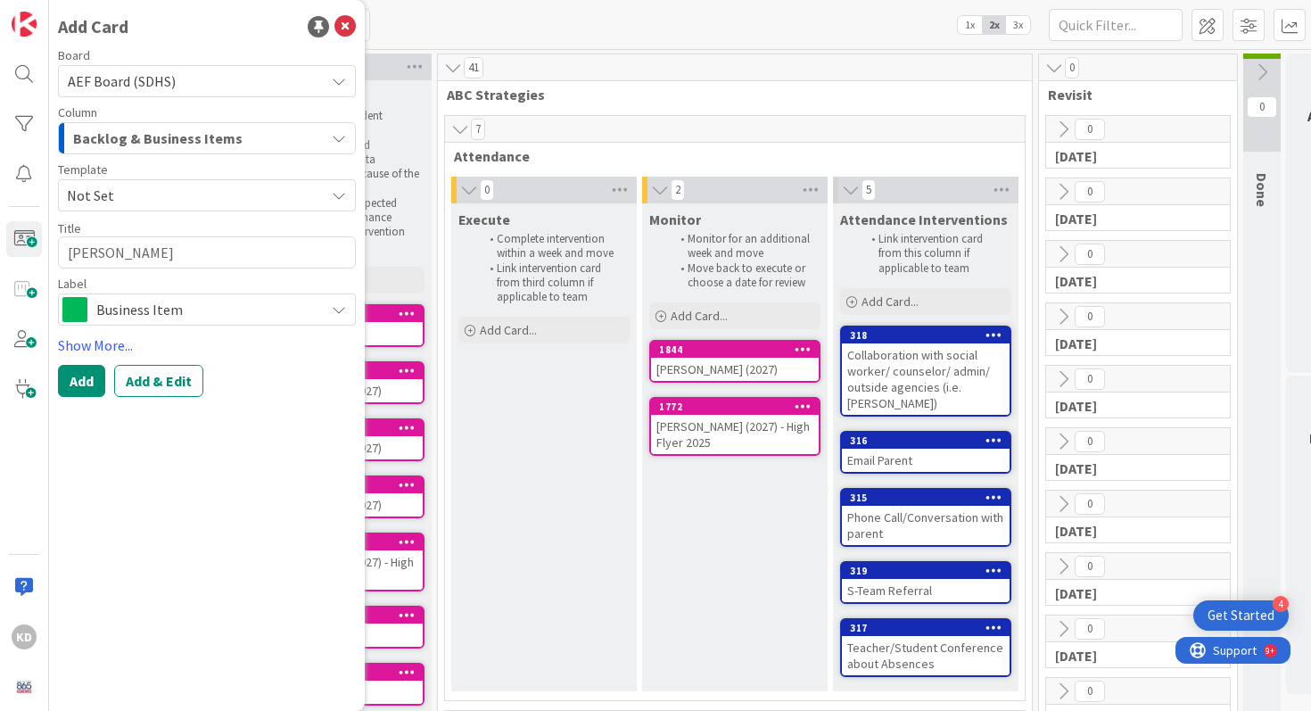
type textarea "Landon Boru"
type textarea "x"
type textarea "Landon Boruf"
type textarea "x"
type textarea "Landon Boruff"
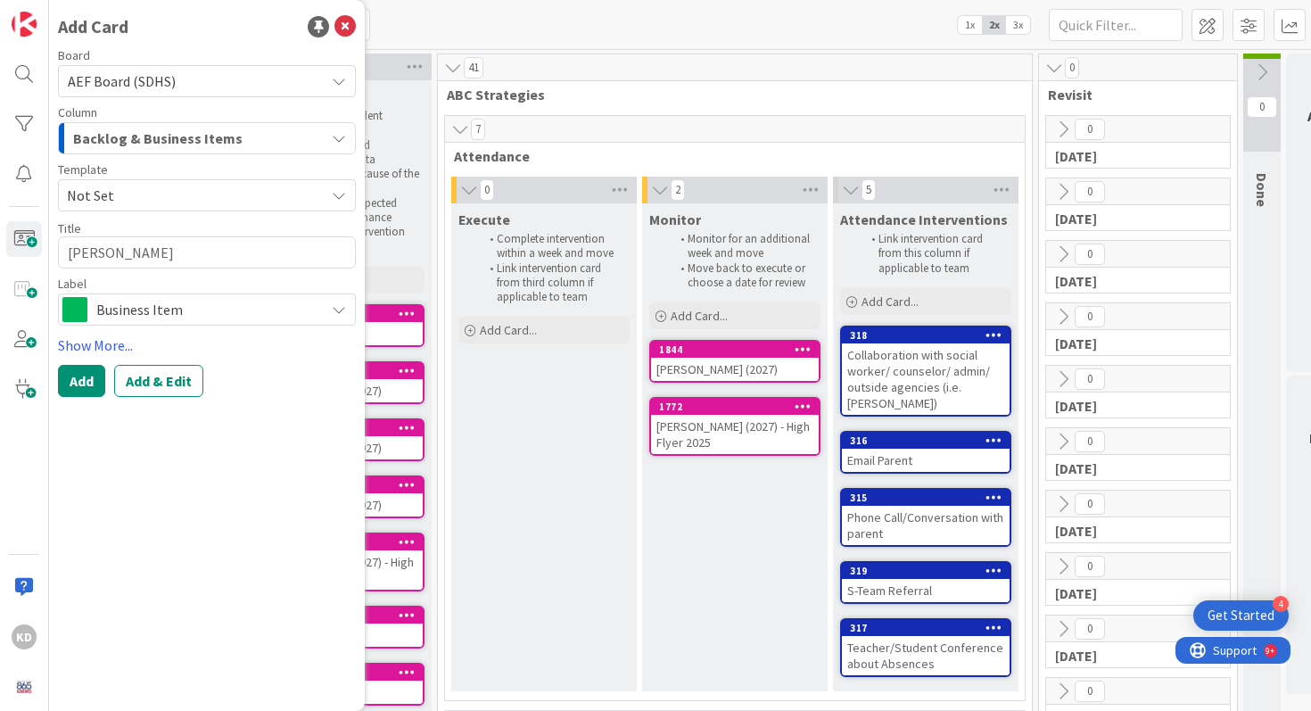
click at [171, 302] on span "Business Item" at bounding box center [205, 309] width 219 height 25
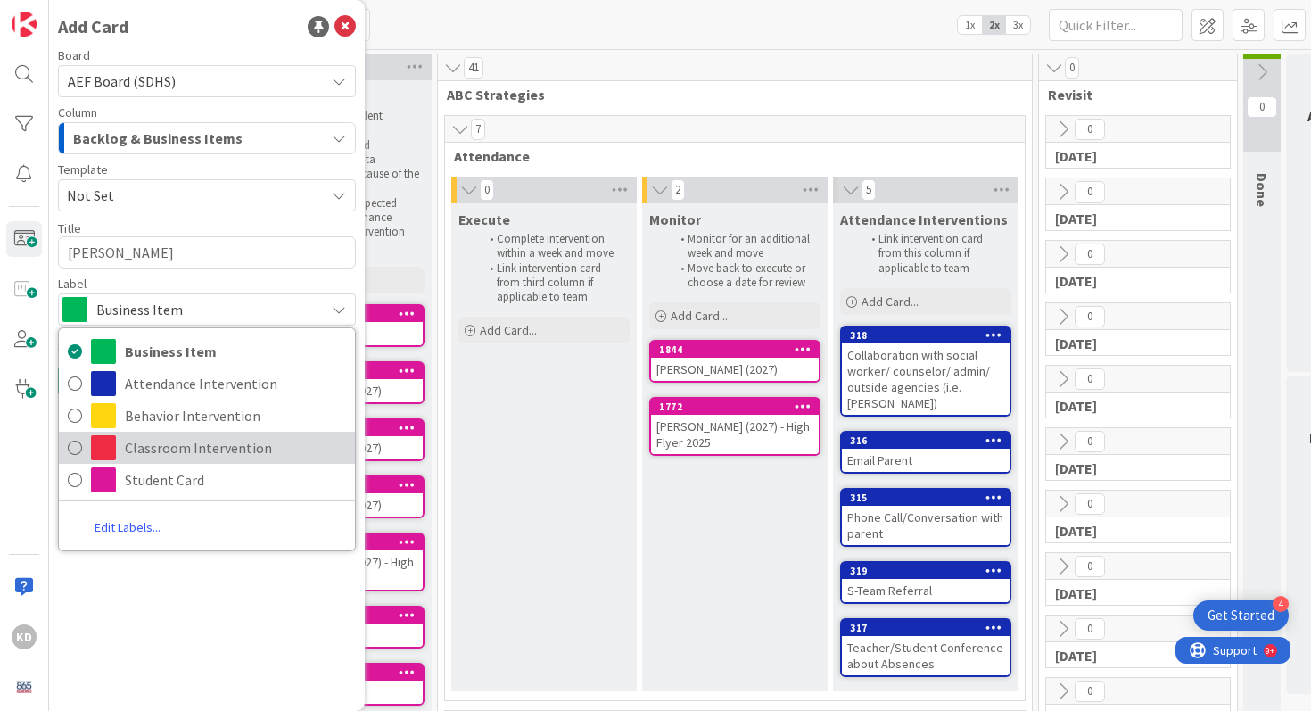
click at [136, 450] on span "Classroom Intervention" at bounding box center [235, 447] width 221 height 27
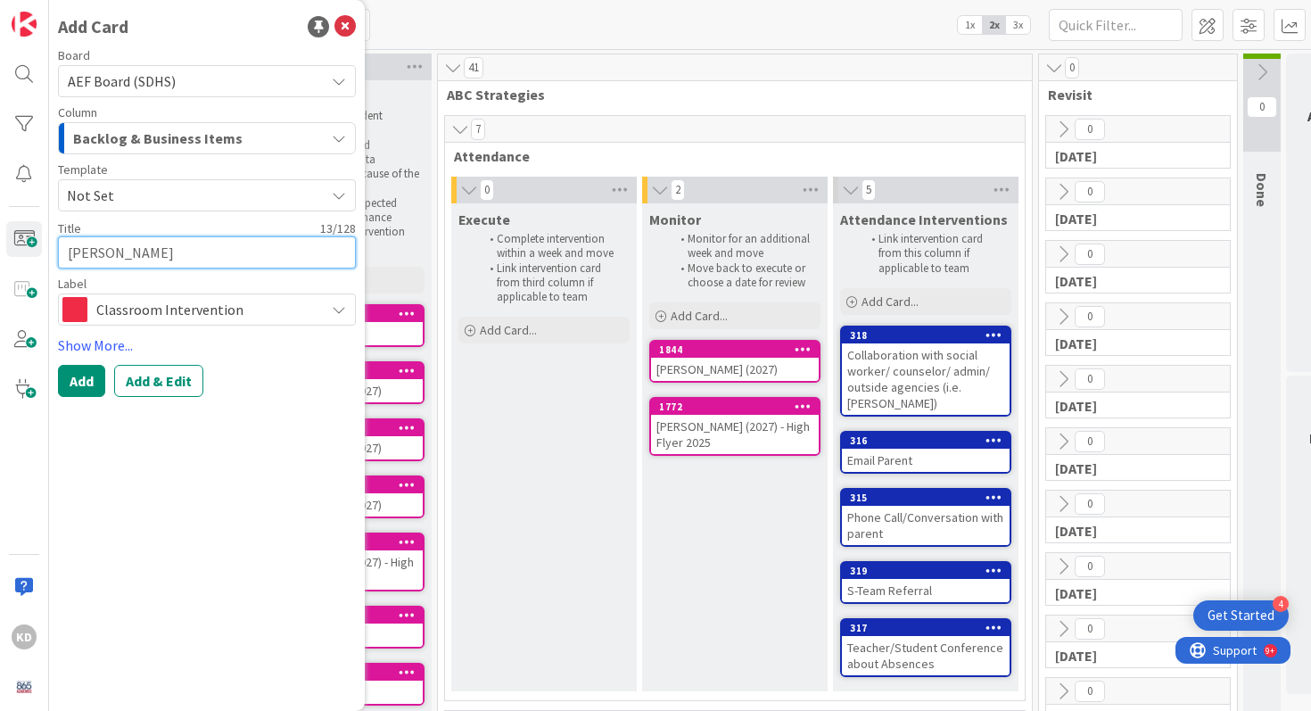
click at [183, 244] on textarea "Landon Boruff" at bounding box center [207, 252] width 298 height 32
type textarea "x"
type textarea "Landon Boruff"
type textarea "x"
type textarea "Landon Boruff ("
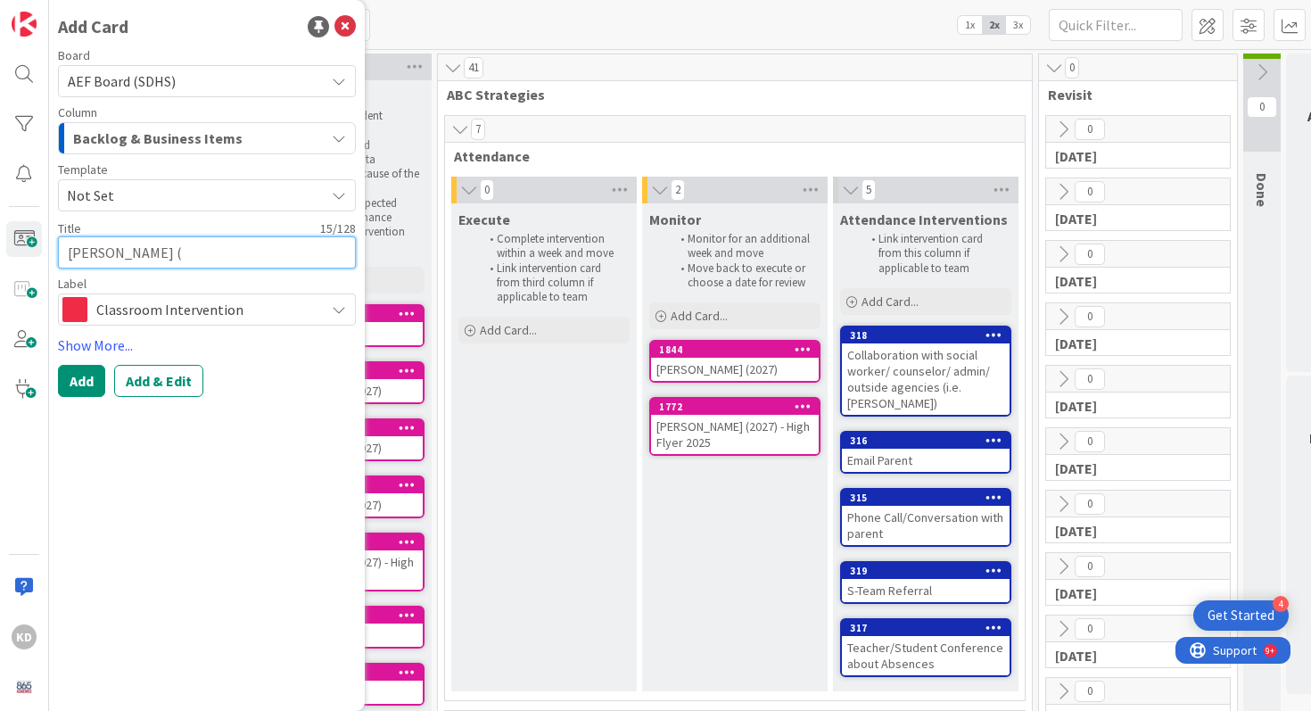
type textarea "x"
type textarea "Landon Boruff (2"
type textarea "x"
type textarea "Landon Boruff (20"
type textarea "x"
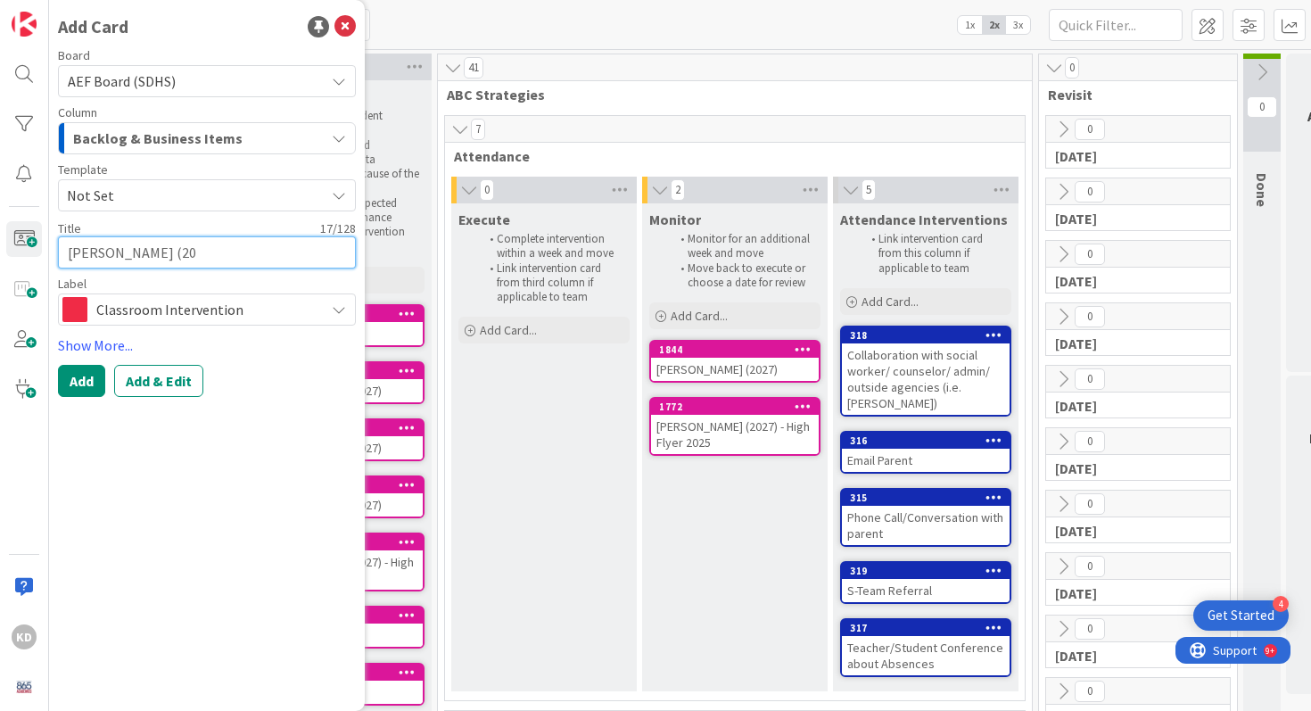
type textarea "Landon Boruff (202"
type textarea "x"
type textarea "Landon Boruff (2026"
type textarea "x"
type textarea "Landon Boruff (2026)"
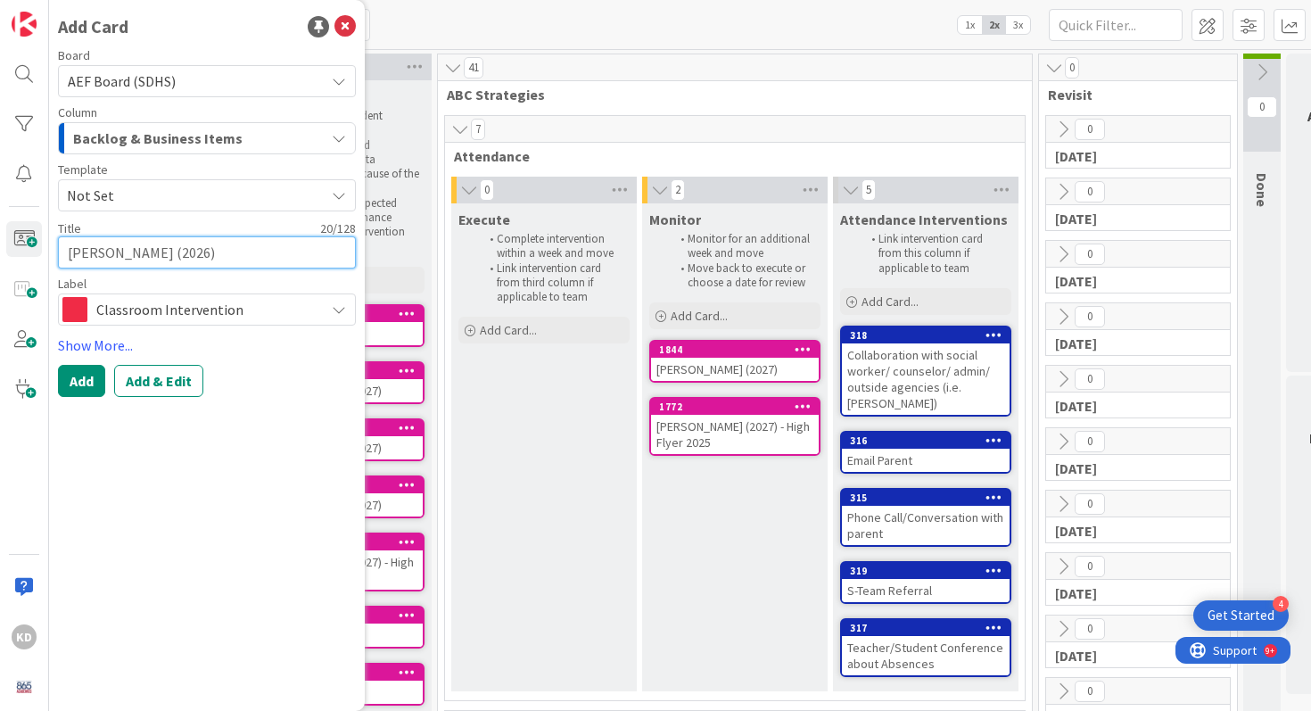
type textarea "x"
type textarea "Landon Boruff (2026"
type textarea "x"
type textarea "Landon Boruff (202"
type textarea "x"
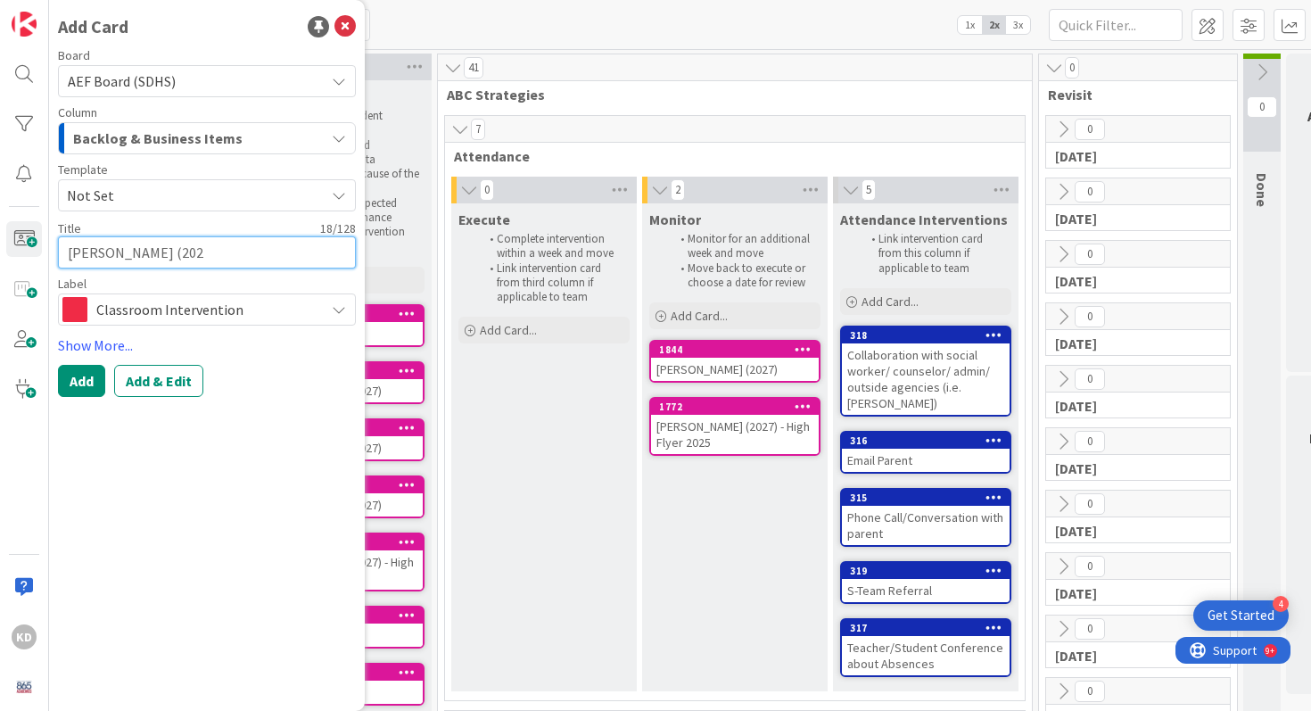
type textarea "Landon Boruff (2027"
type textarea "x"
type textarea "Landon Boruff (2027)"
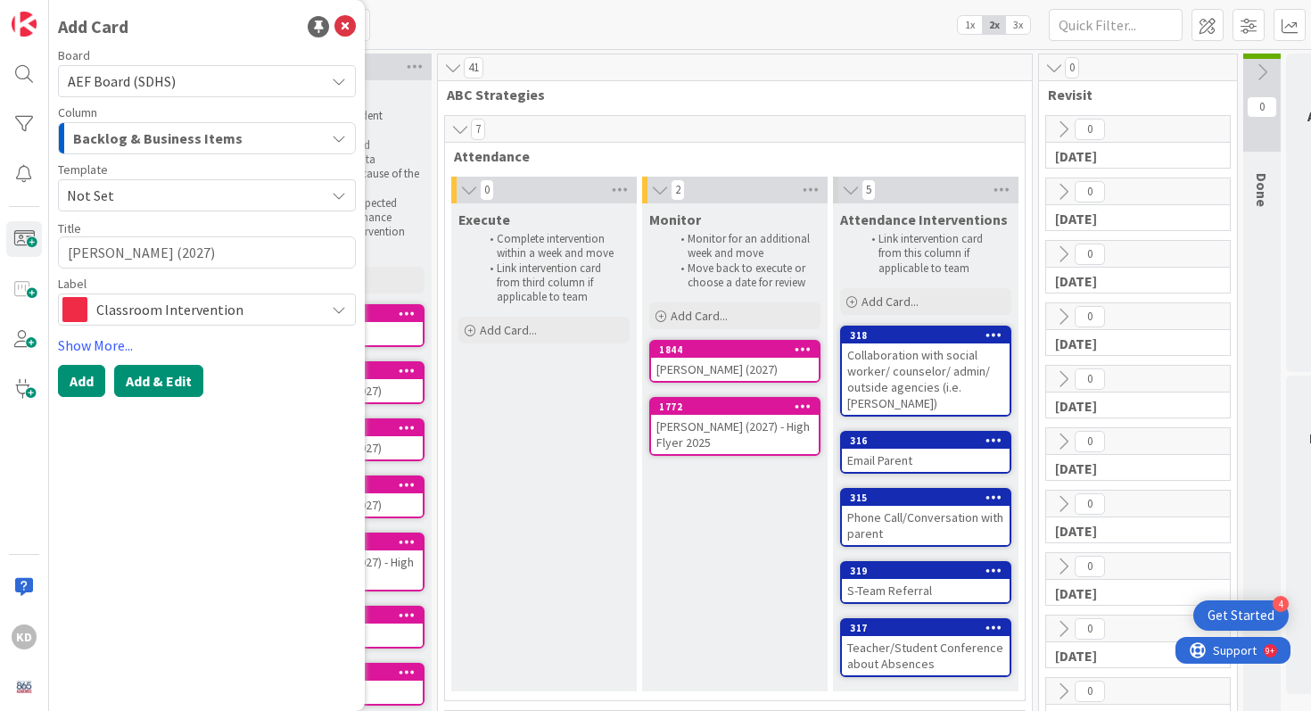
click at [148, 375] on button "Add & Edit" at bounding box center [158, 381] width 89 height 32
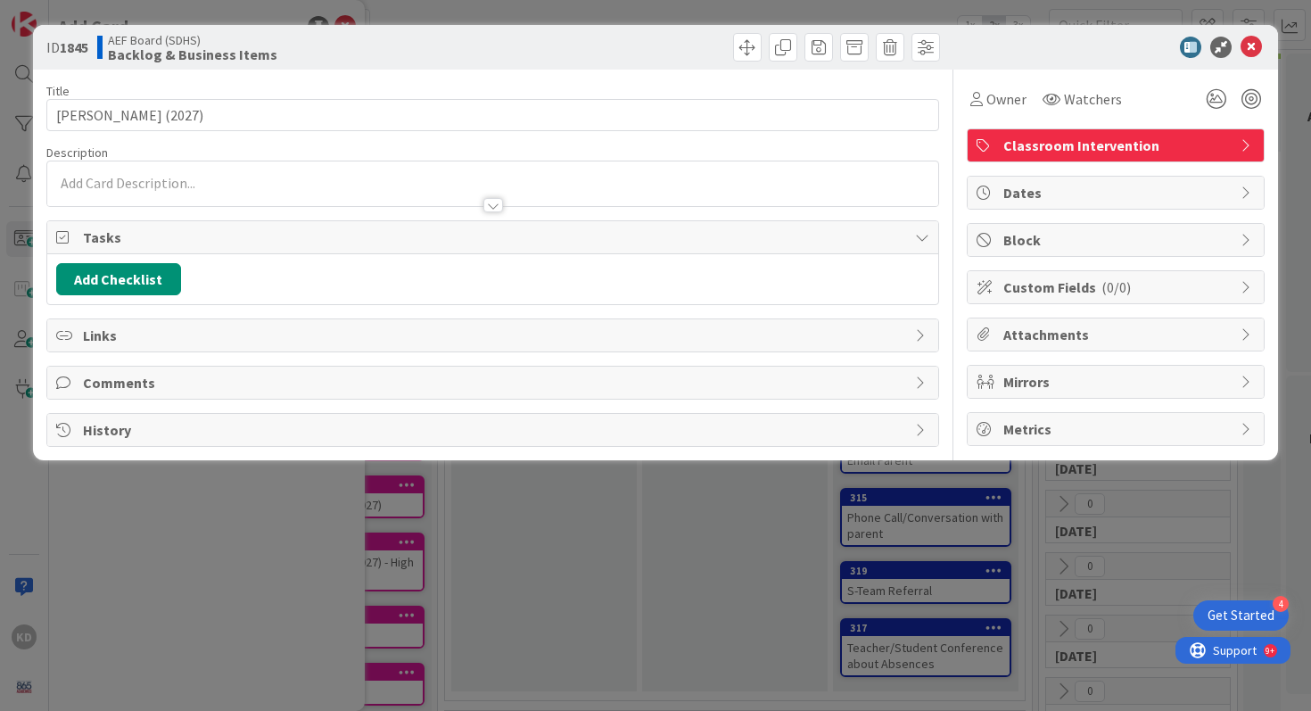
click at [150, 171] on div at bounding box center [493, 183] width 892 height 45
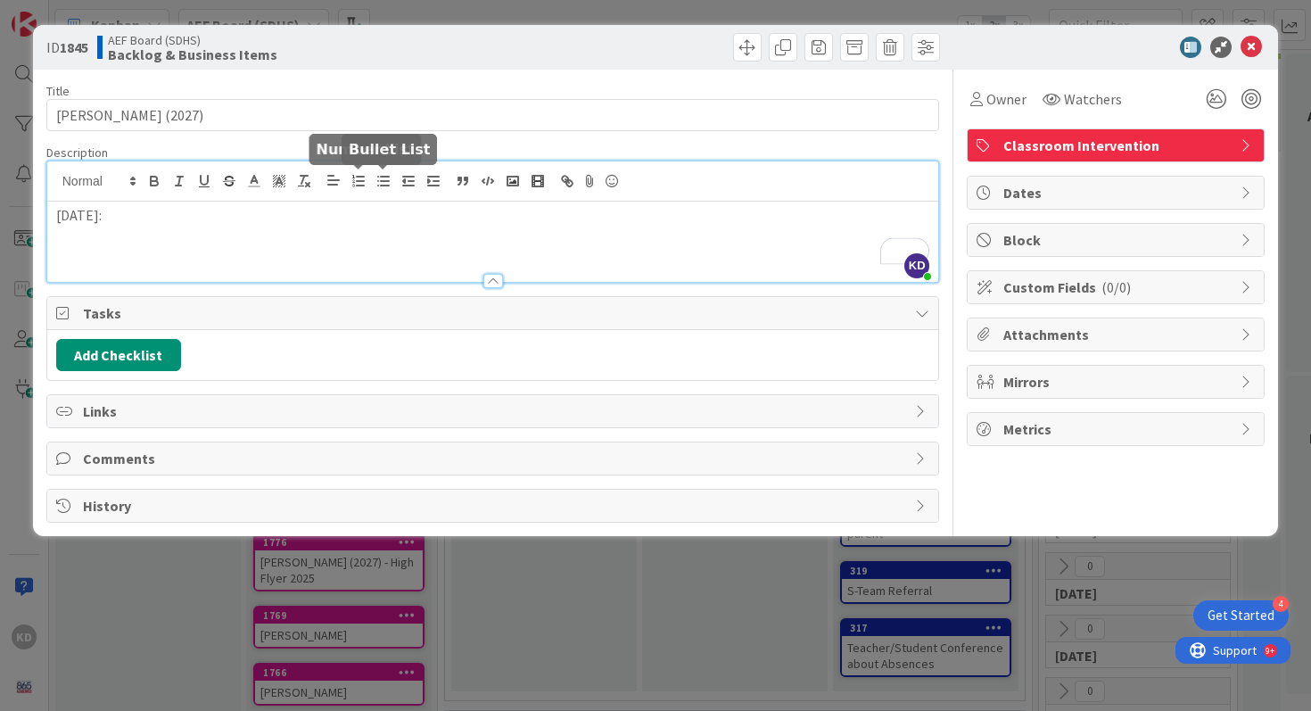
click at [375, 176] on icon "button" at bounding box center [383, 181] width 16 height 16
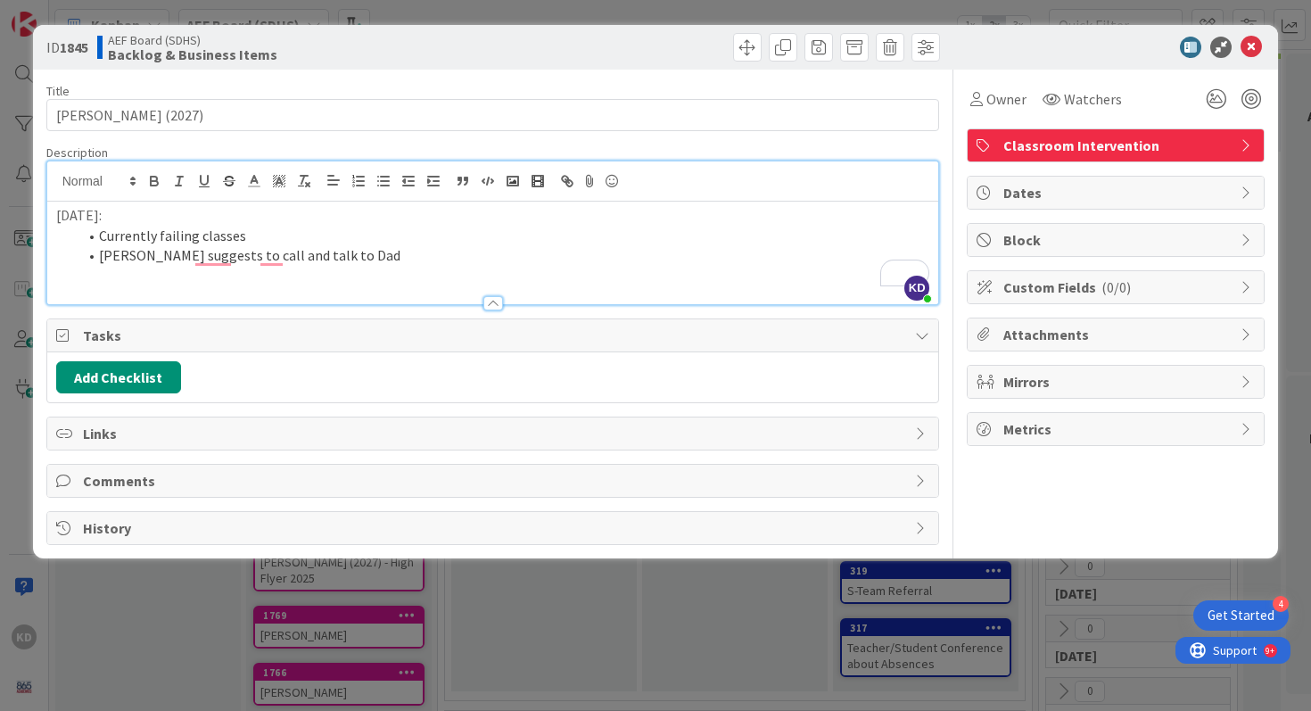
click at [74, 217] on p "8/21/25:" at bounding box center [493, 215] width 874 height 21
click at [232, 242] on li "Currently failing classes" at bounding box center [504, 236] width 852 height 21
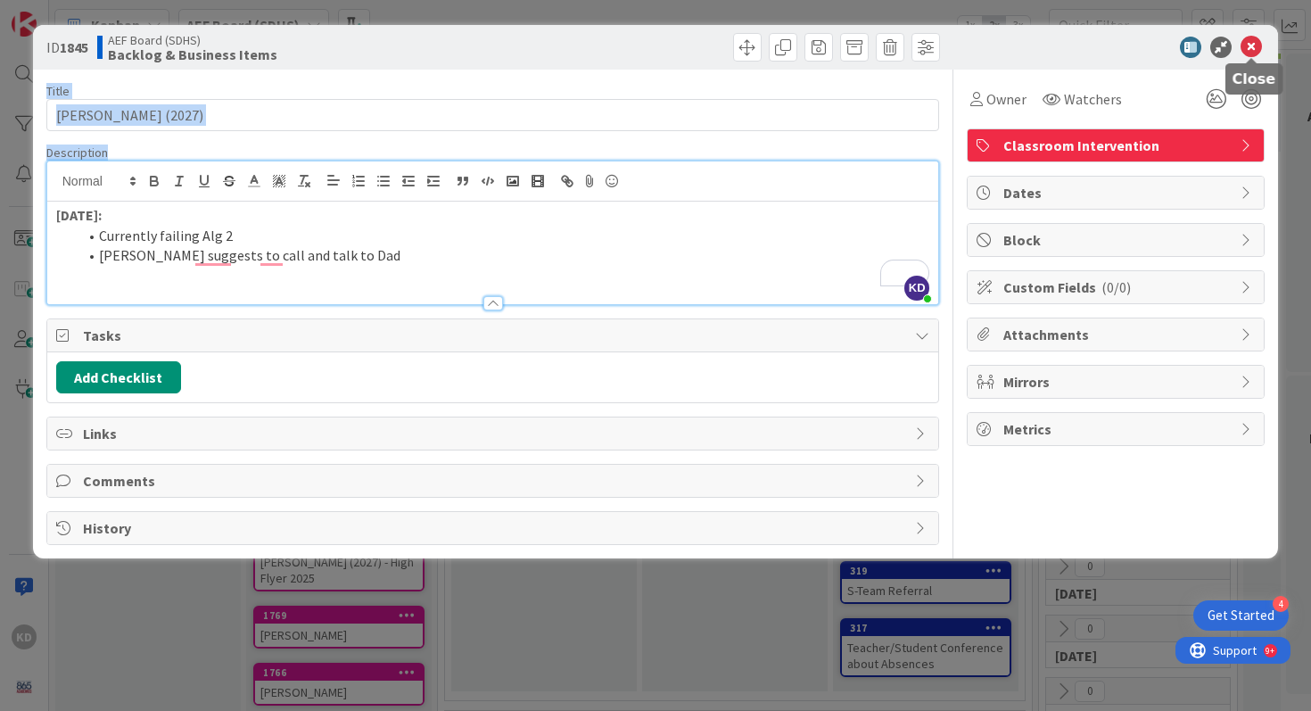
drag, startPoint x: 1242, startPoint y: 38, endPoint x: 637, endPoint y: 169, distance: 619.2
click at [637, 169] on div "ID 1845 AEF Board (SDHS) Backlog & Business Items Title 20 / 128 Landon Boruff …" at bounding box center [656, 291] width 1246 height 533
click at [1036, 140] on span "Classroom Intervention" at bounding box center [1117, 145] width 228 height 21
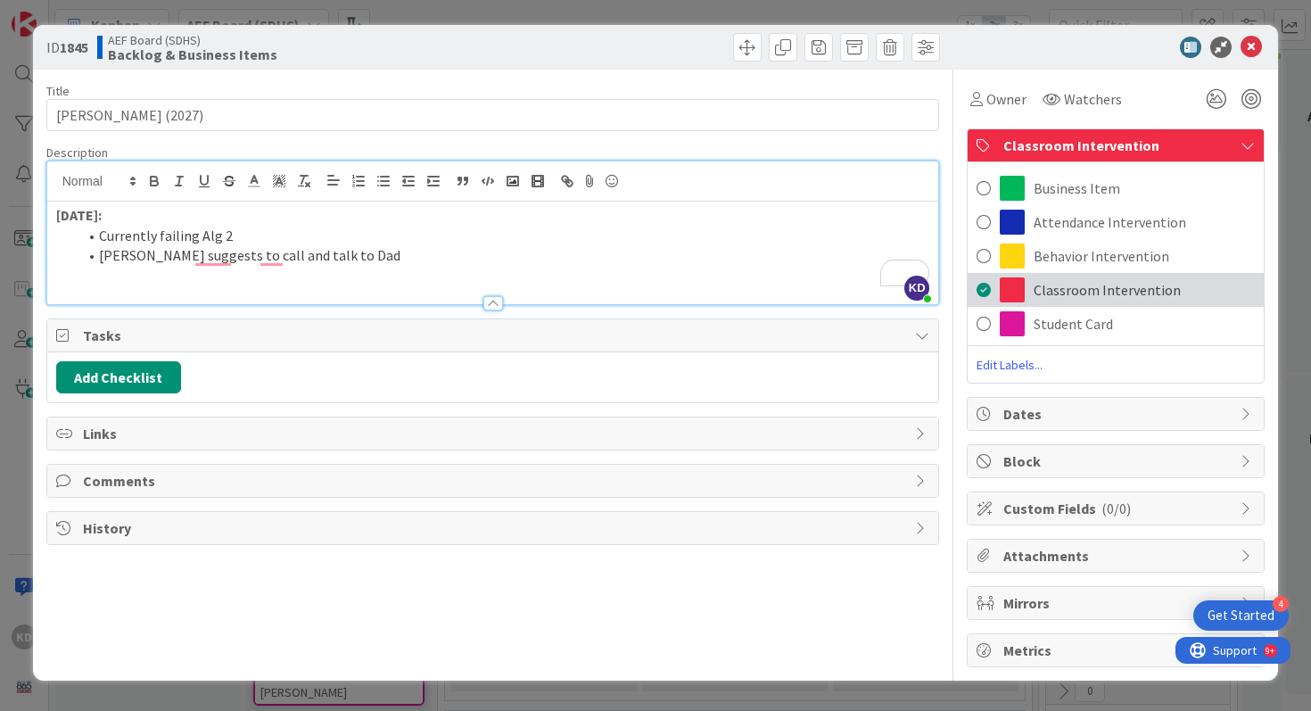
click at [983, 290] on span at bounding box center [983, 289] width 14 height 27
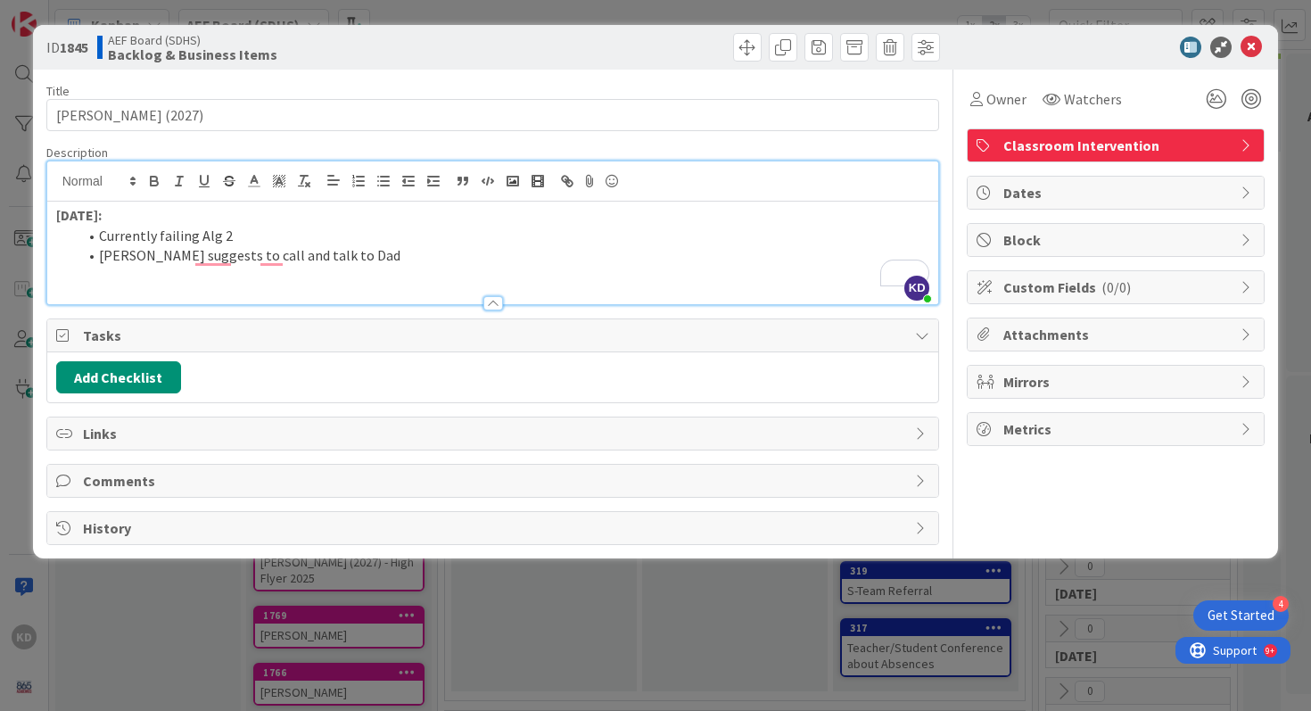
click at [1015, 149] on span "Classroom Intervention" at bounding box center [1117, 145] width 228 height 21
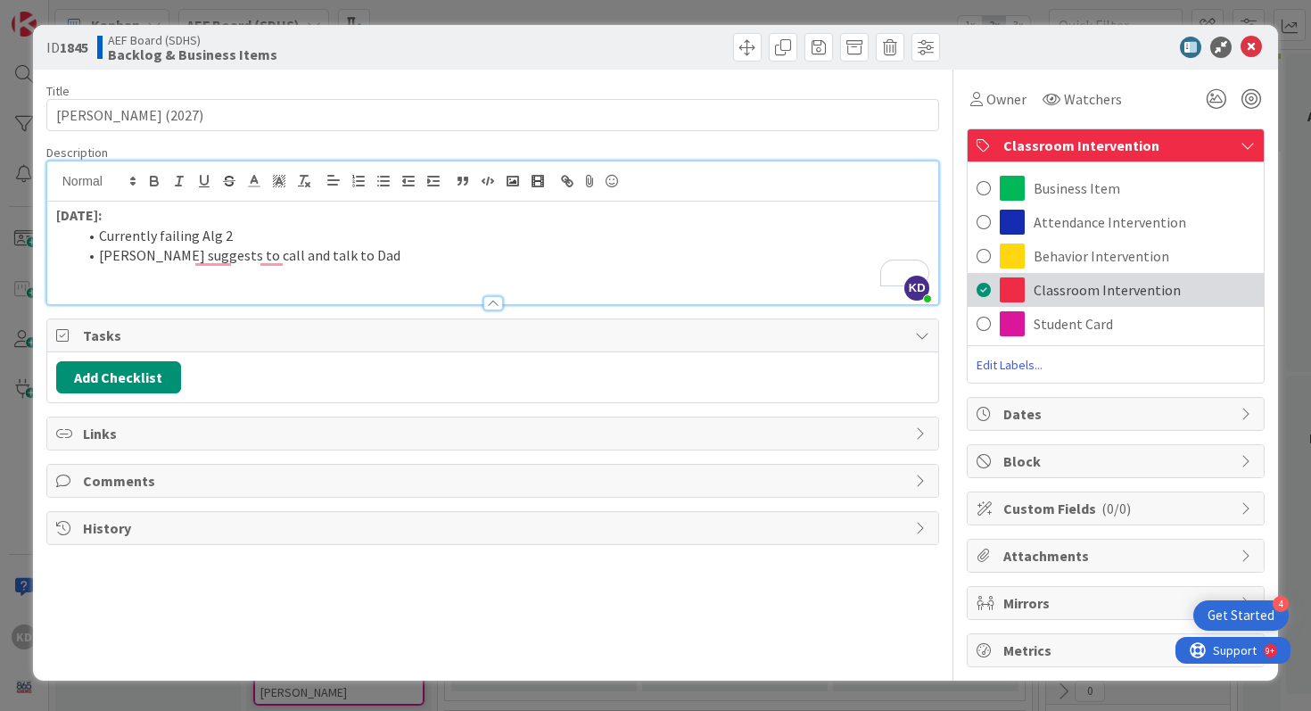
click at [990, 292] on span at bounding box center [983, 289] width 14 height 27
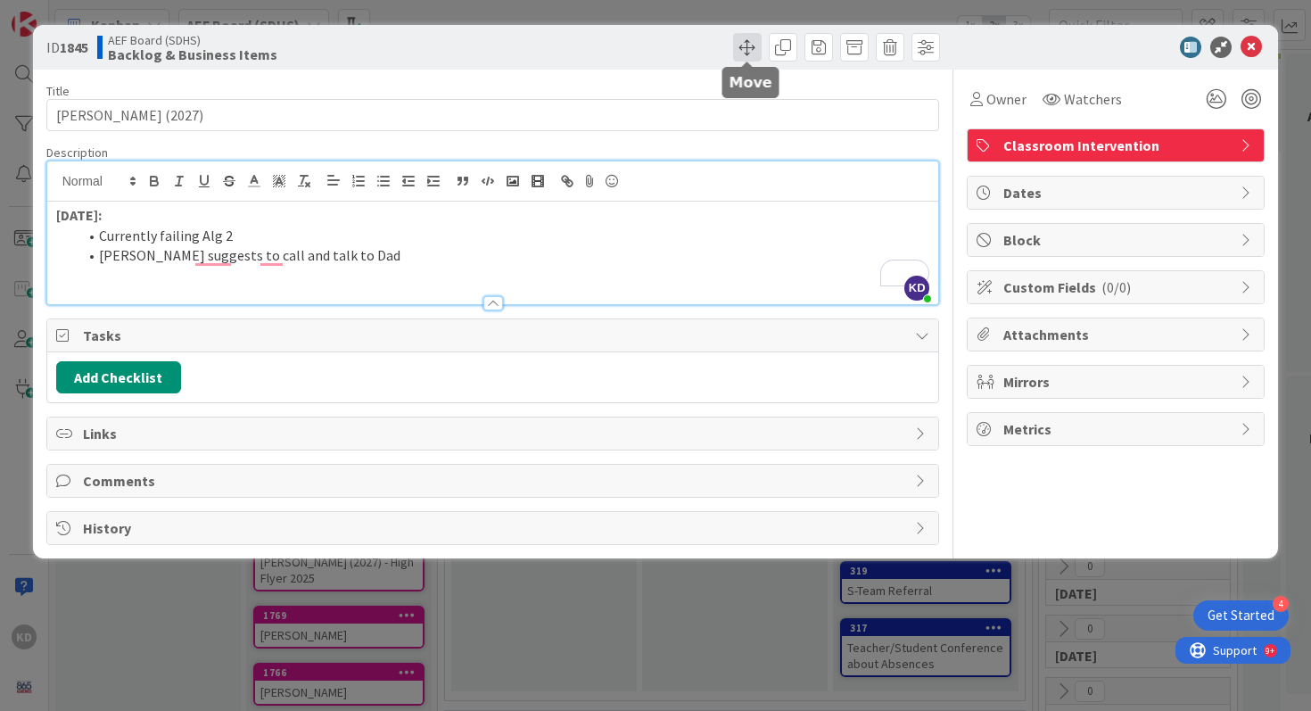
click at [752, 45] on span at bounding box center [747, 47] width 29 height 29
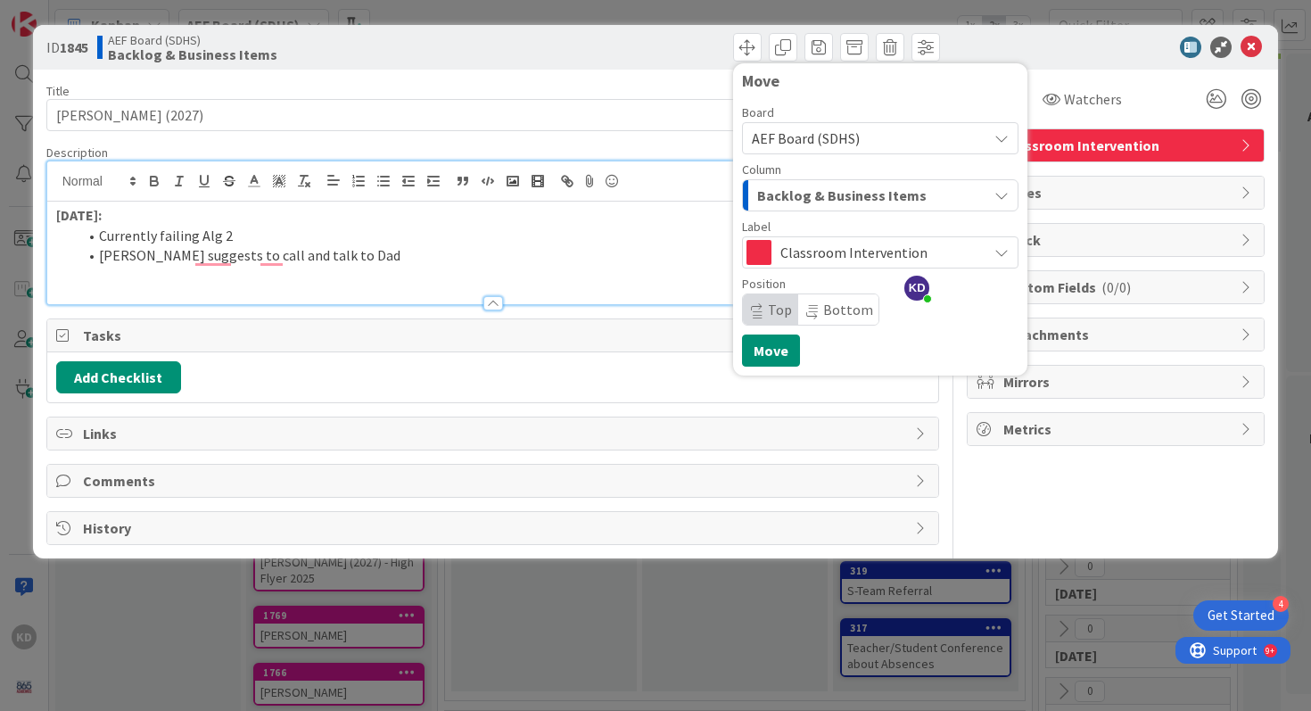
click at [824, 254] on span "Classroom Intervention" at bounding box center [879, 252] width 198 height 25
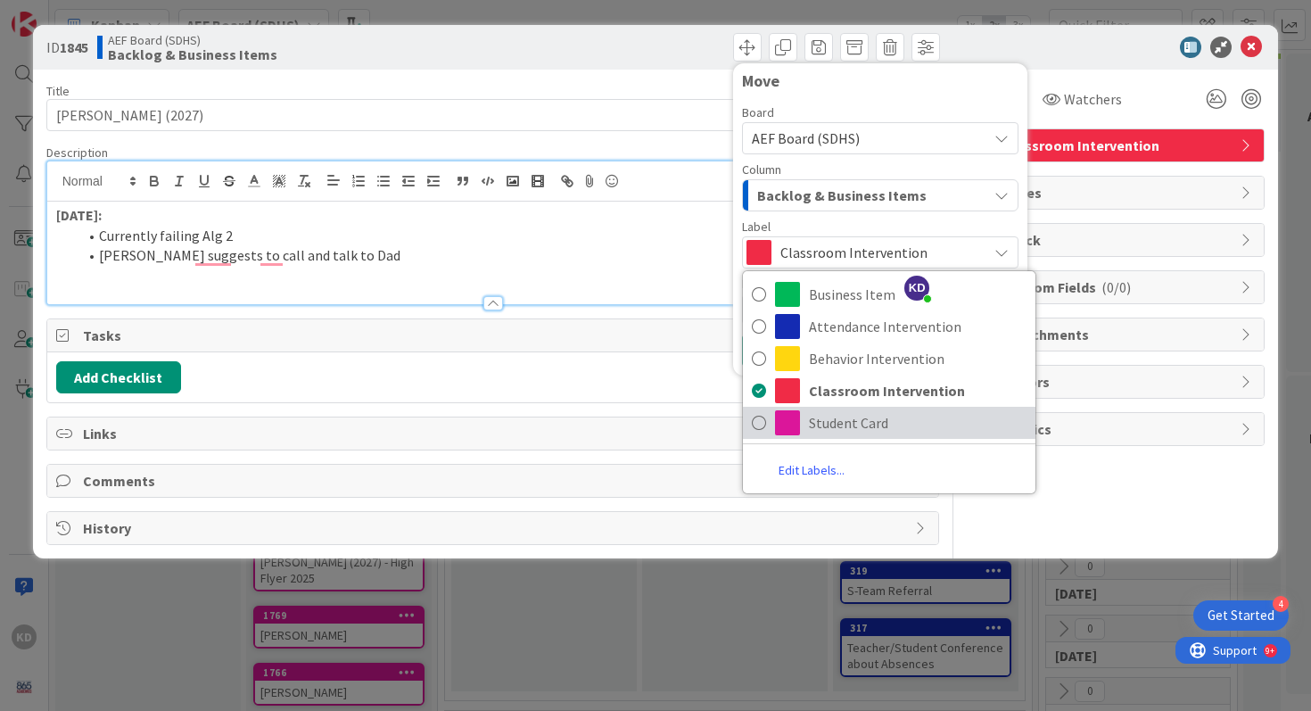
click at [756, 421] on icon at bounding box center [759, 422] width 14 height 27
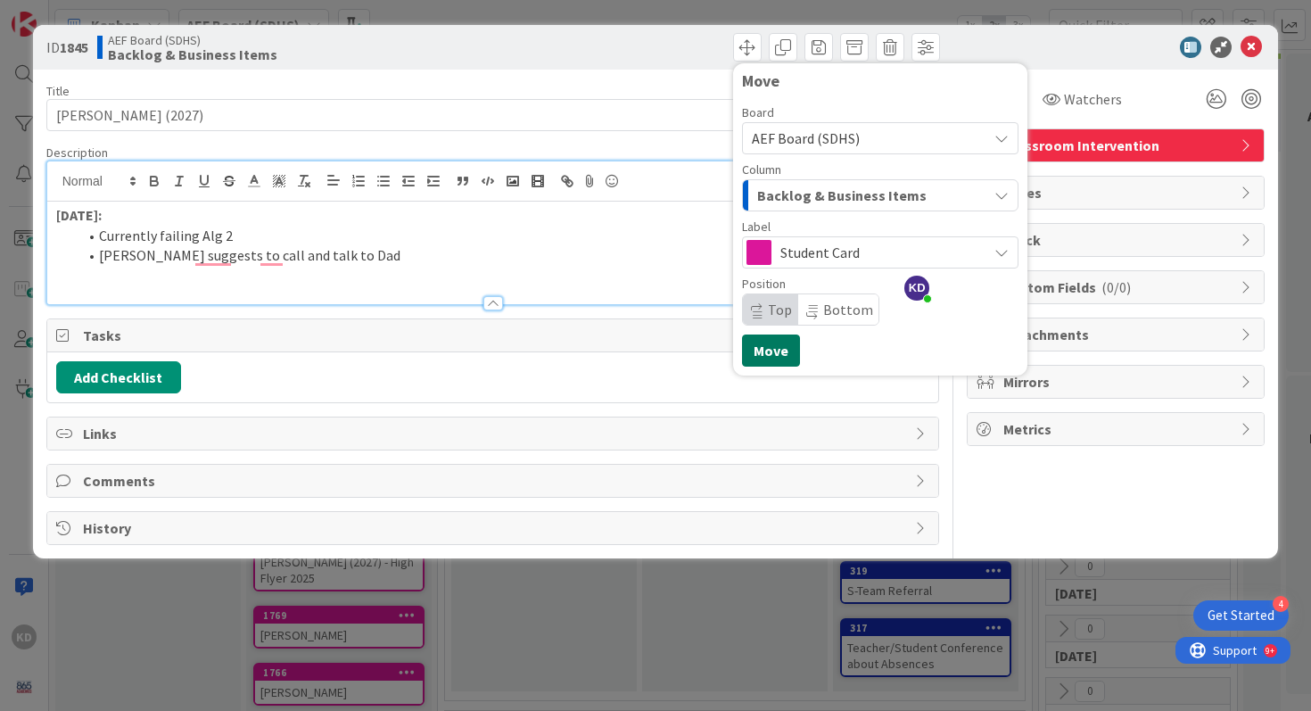
click at [761, 356] on button "Move" at bounding box center [771, 350] width 58 height 32
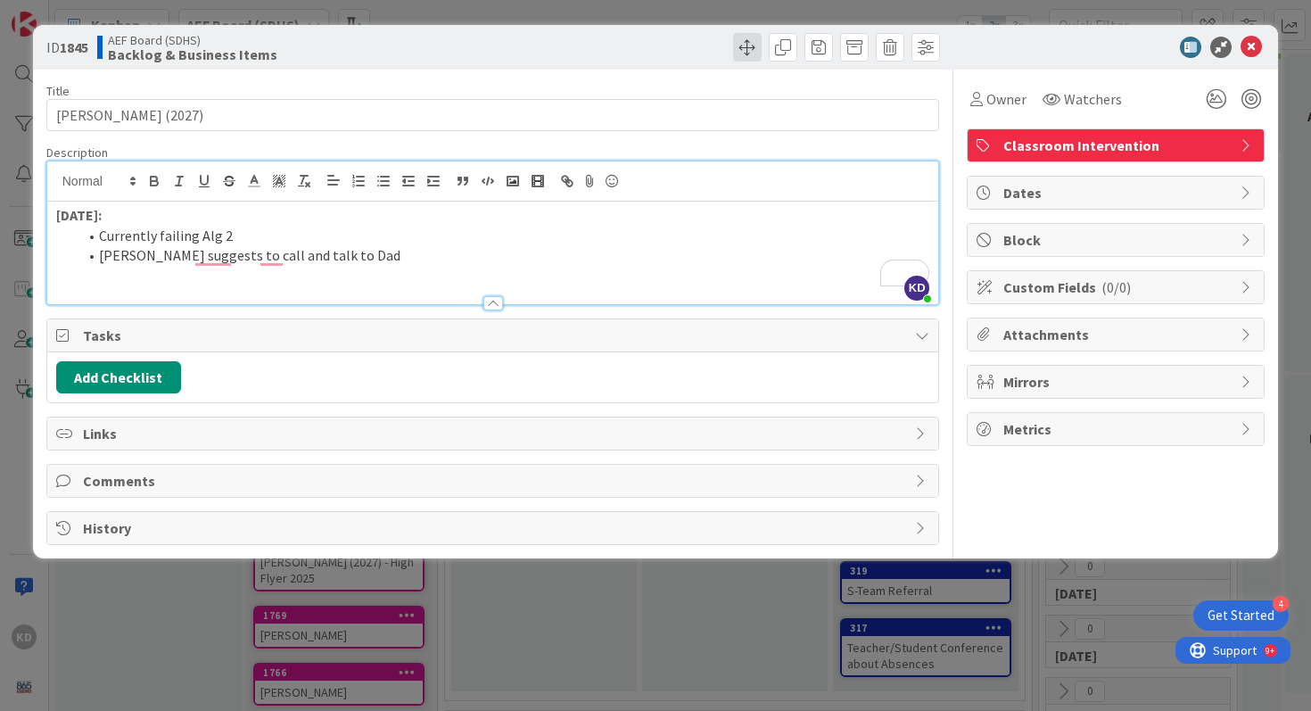
click at [733, 50] on span at bounding box center [747, 47] width 29 height 29
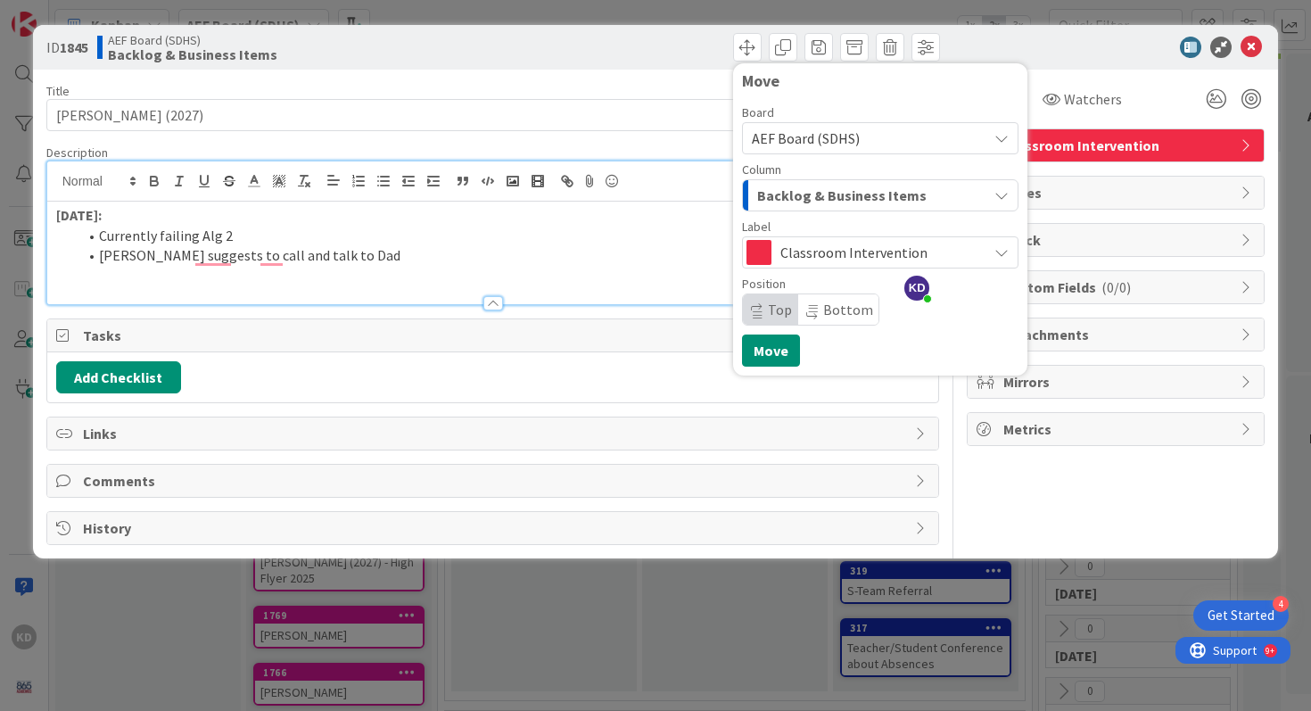
click at [778, 142] on span "AEF Board (SDHS)" at bounding box center [806, 138] width 108 height 18
click at [780, 197] on span "Backlog & Business Items" at bounding box center [841, 195] width 169 height 23
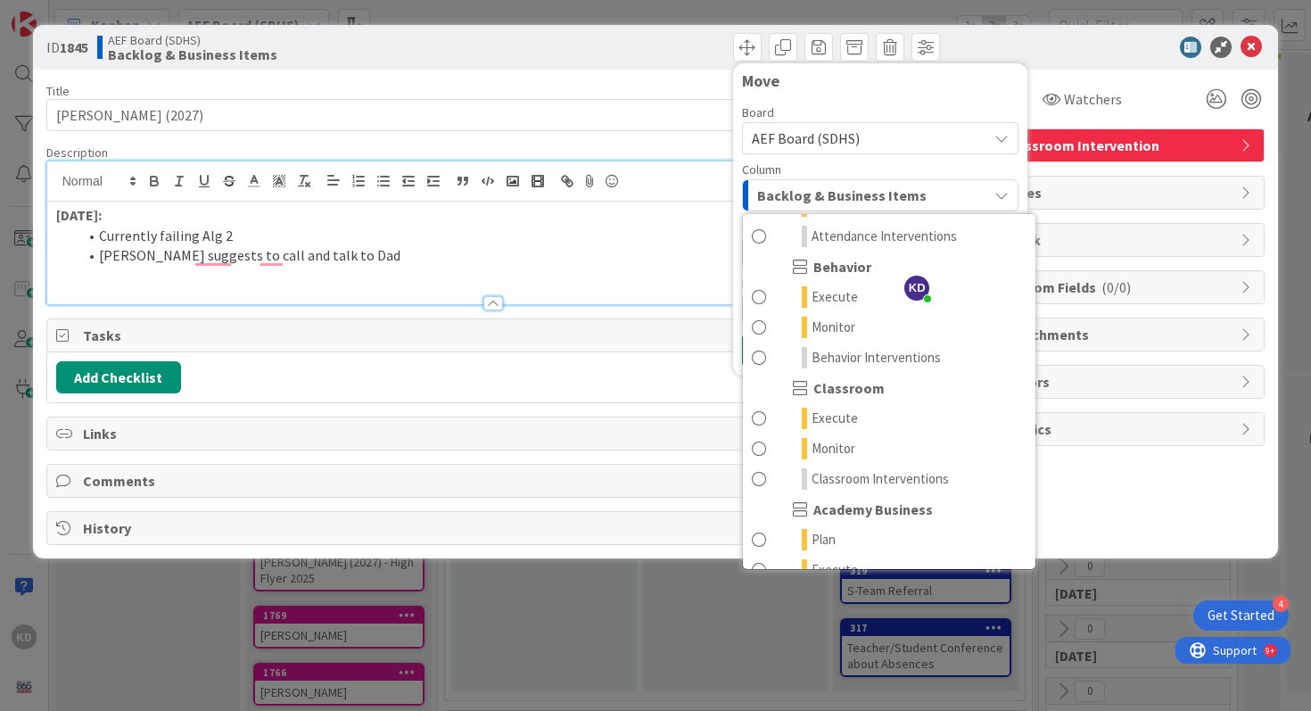
scroll to position [249, 0]
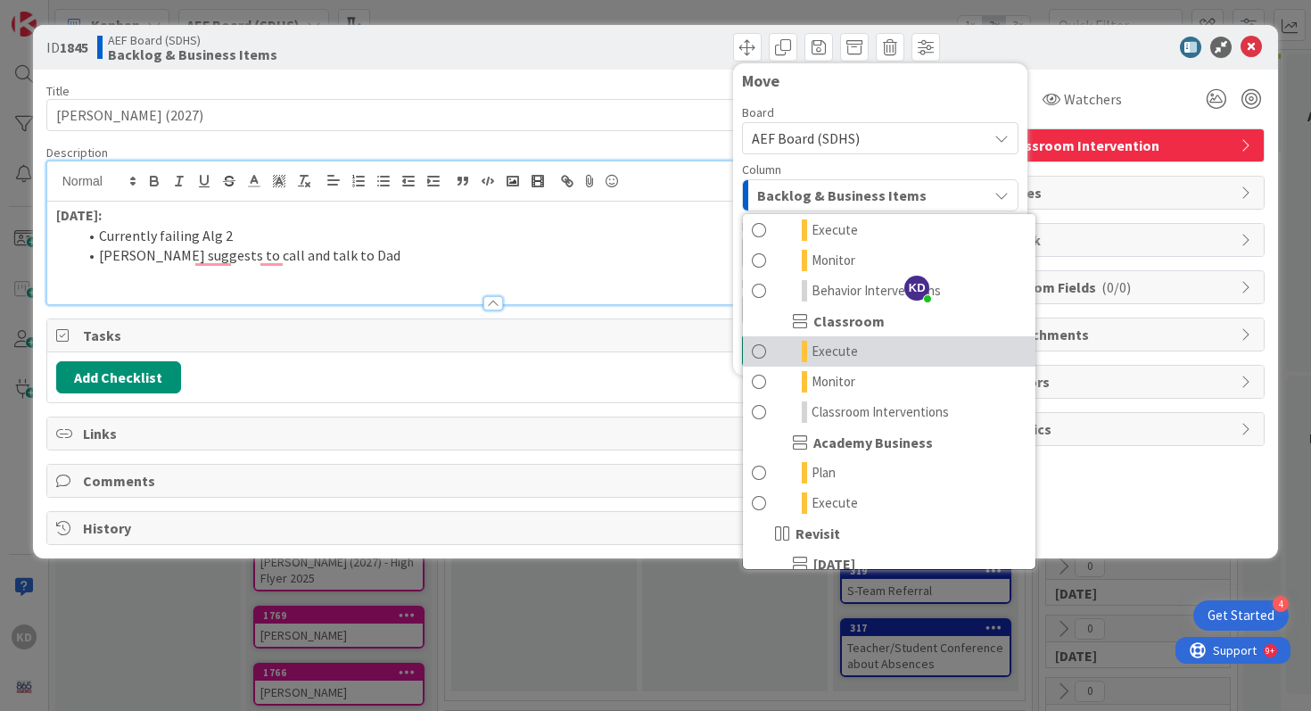
click at [759, 353] on span at bounding box center [759, 351] width 14 height 21
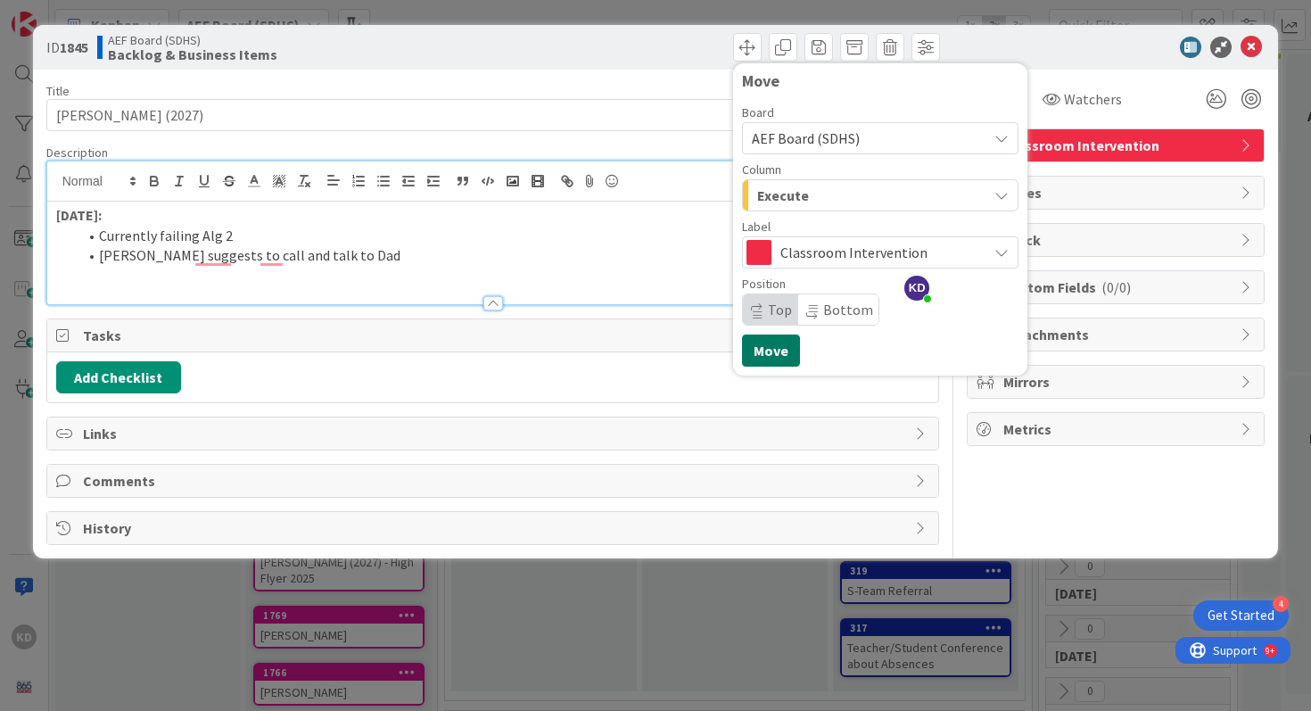
click at [759, 343] on button "Move" at bounding box center [771, 350] width 58 height 32
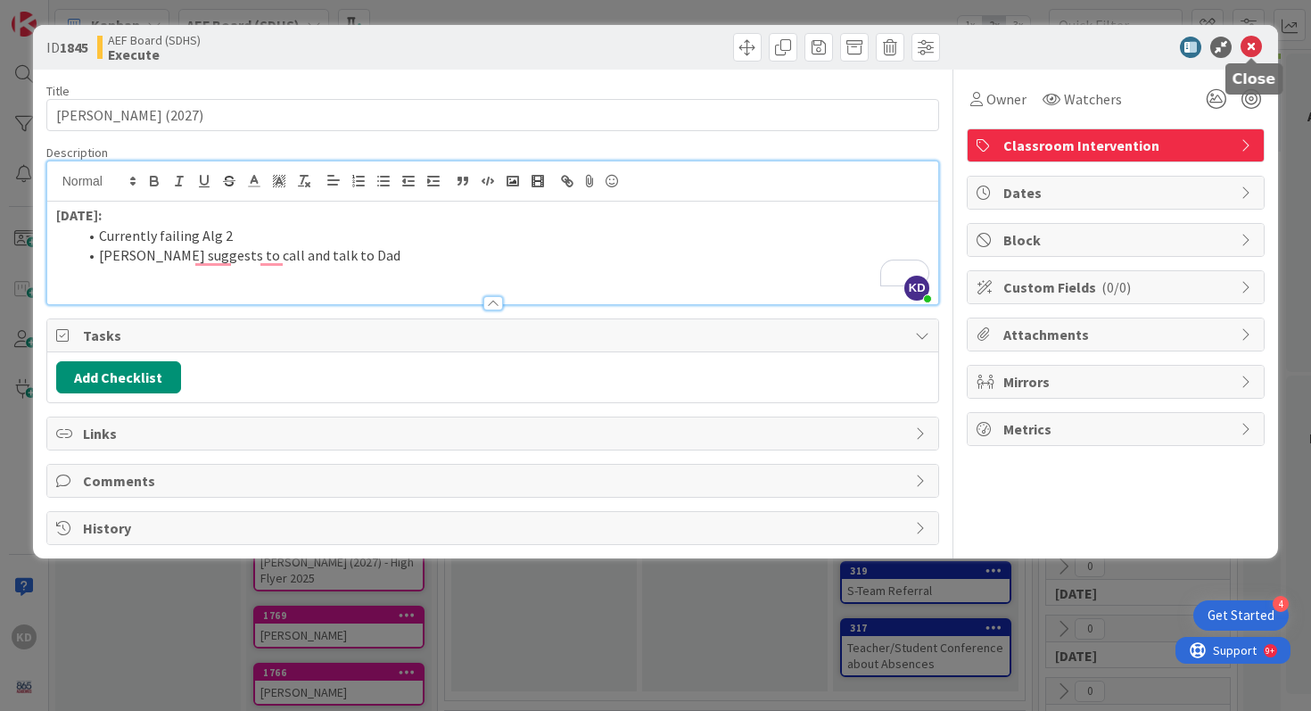
click at [1254, 50] on icon at bounding box center [1250, 47] width 21 height 21
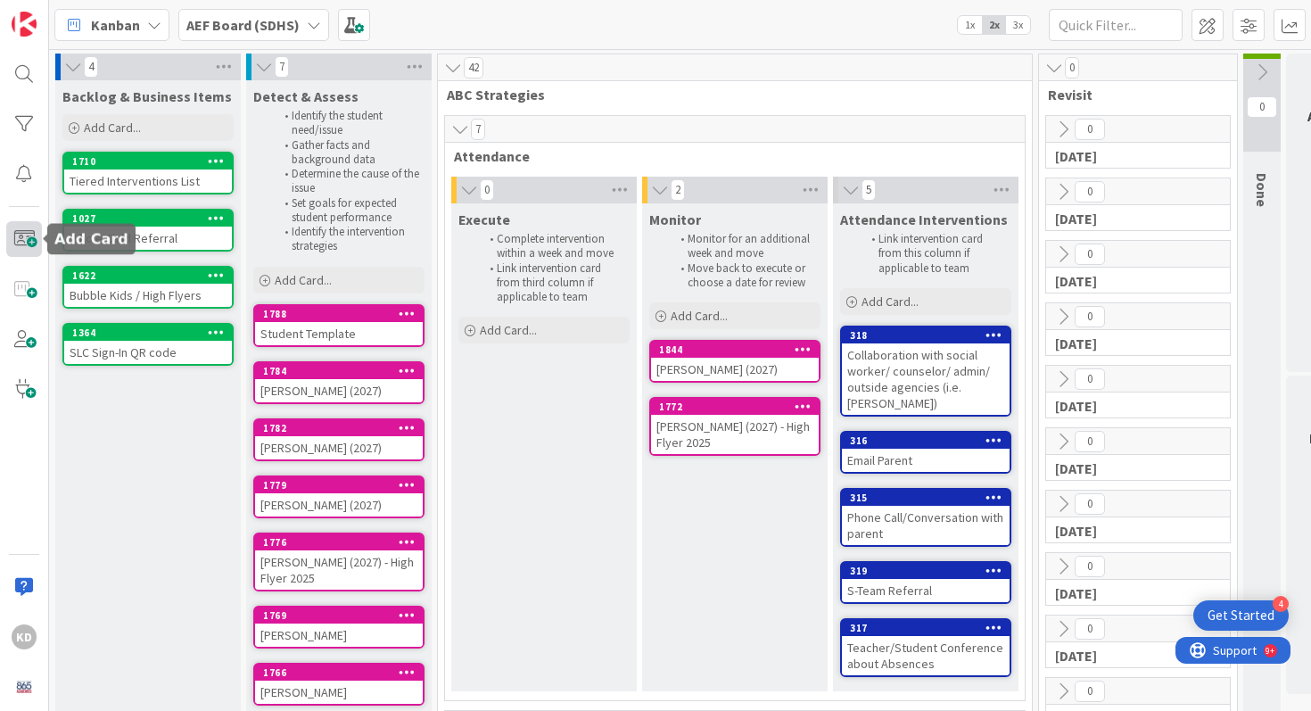
click at [20, 243] on span at bounding box center [24, 239] width 36 height 36
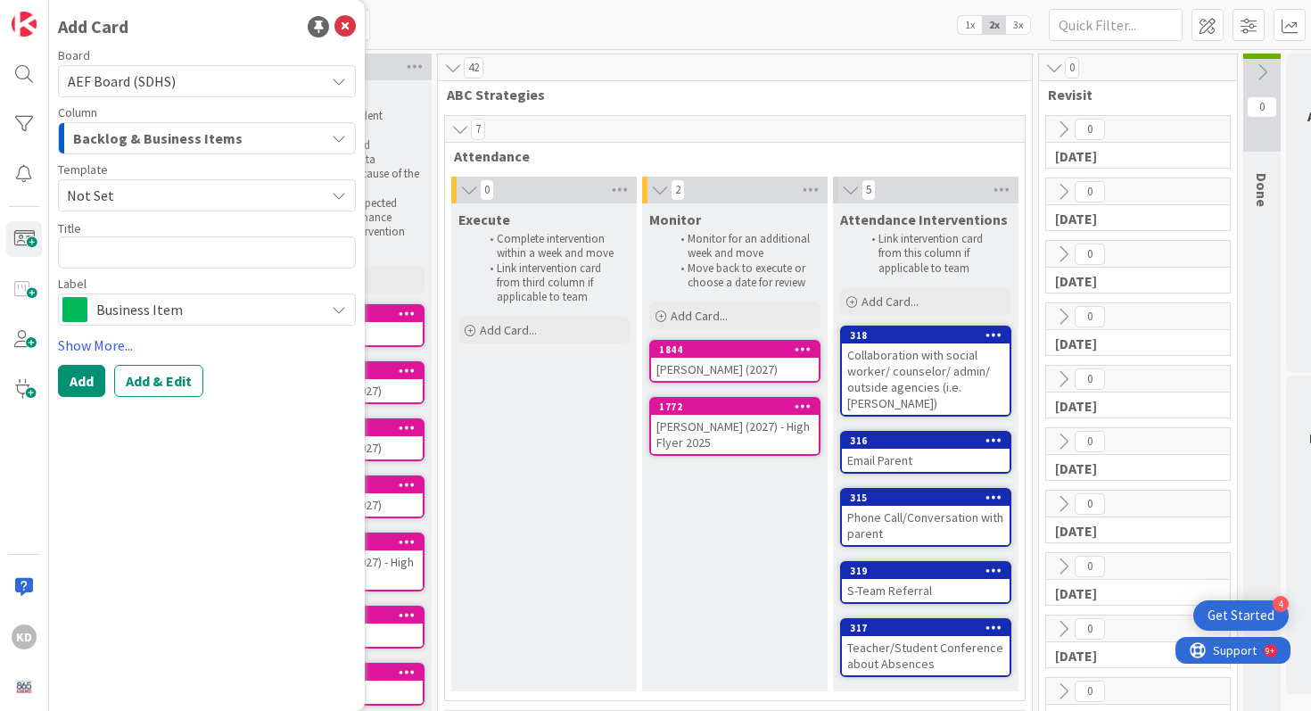
click at [109, 148] on span "Backlog & Business Items" at bounding box center [157, 138] width 169 height 23
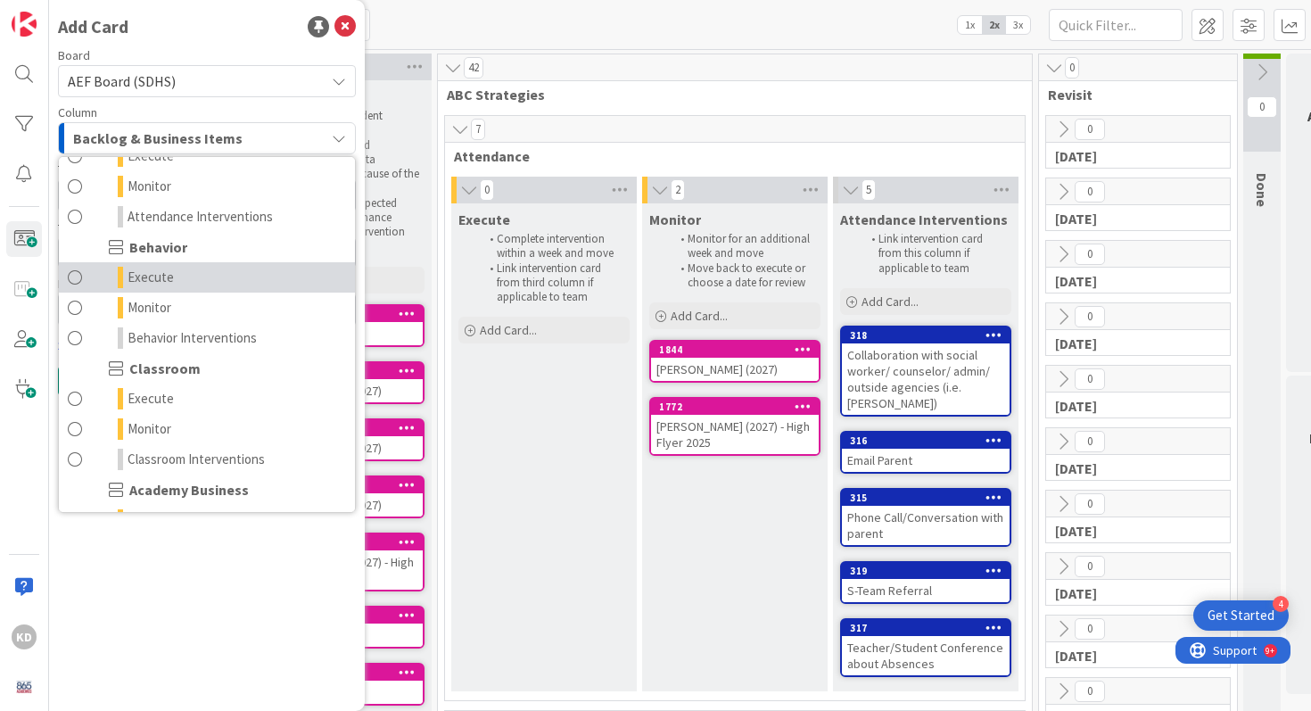
scroll to position [146, 0]
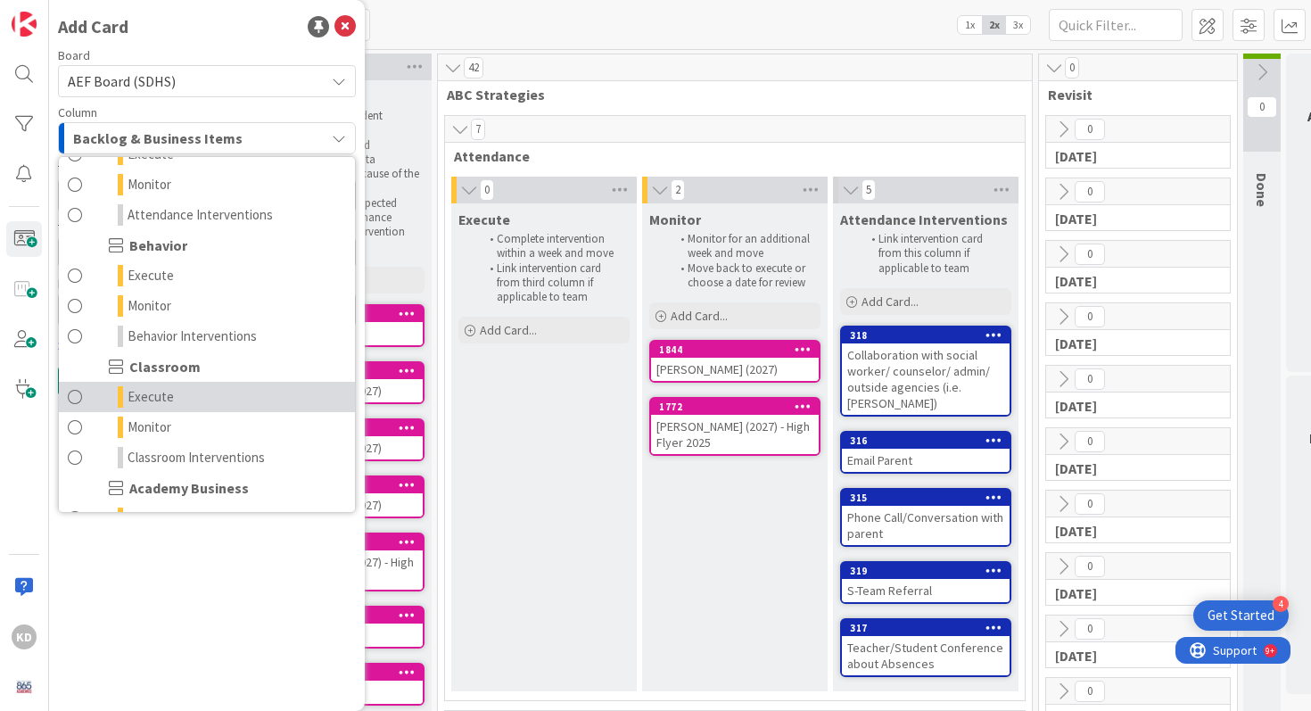
click at [70, 392] on span at bounding box center [75, 396] width 14 height 21
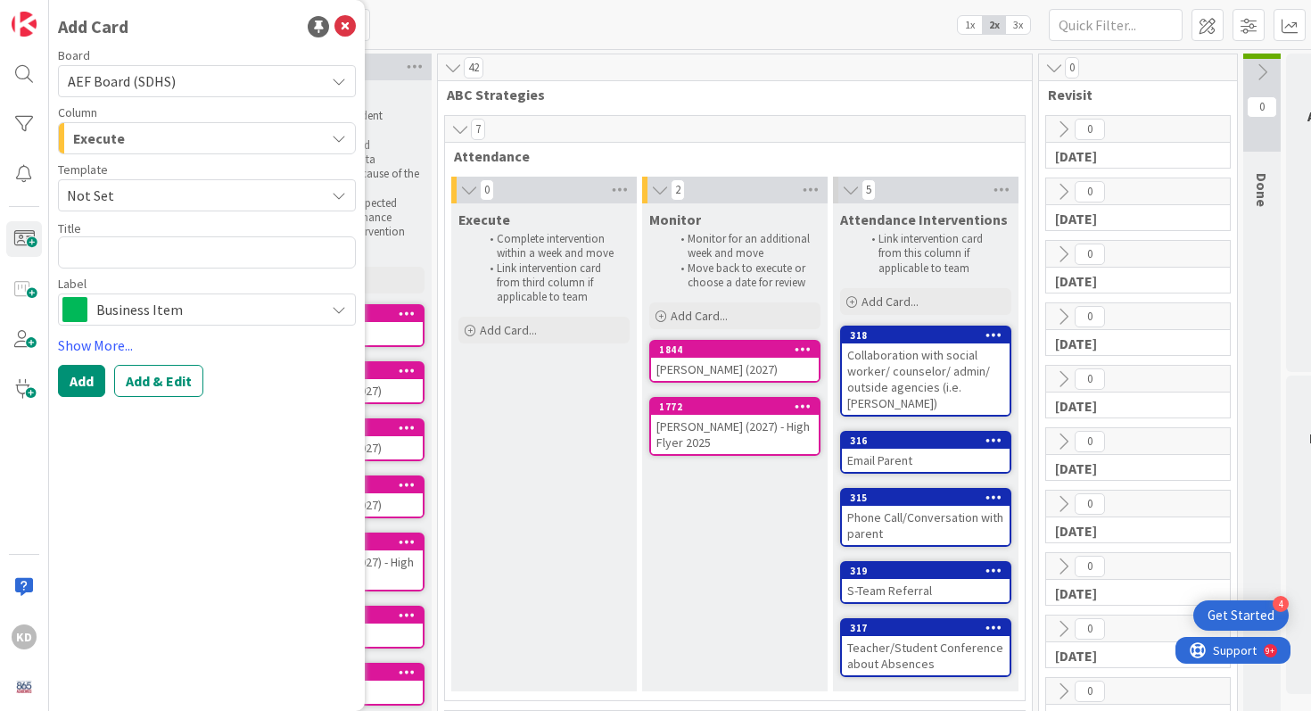
click at [107, 198] on span "Not Set" at bounding box center [189, 195] width 244 height 23
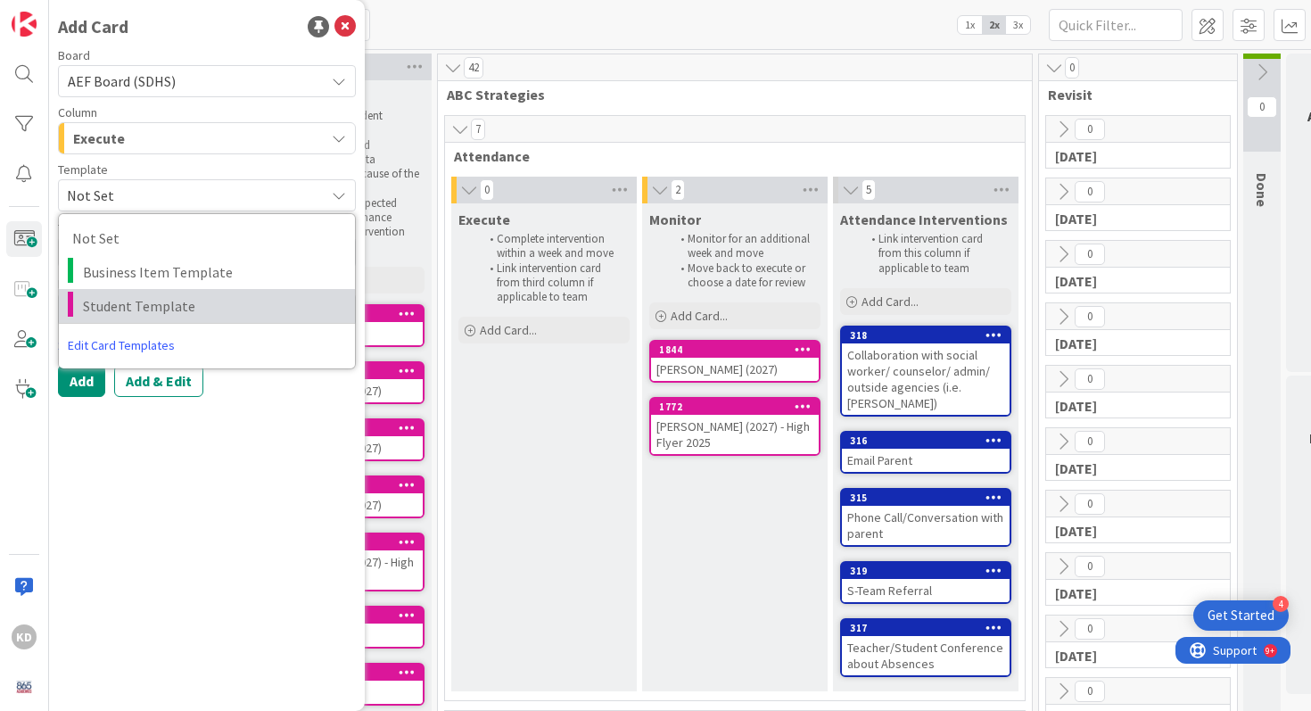
click at [104, 300] on span "Student Template" at bounding box center [212, 305] width 259 height 23
type textarea "x"
type textarea "Student Template"
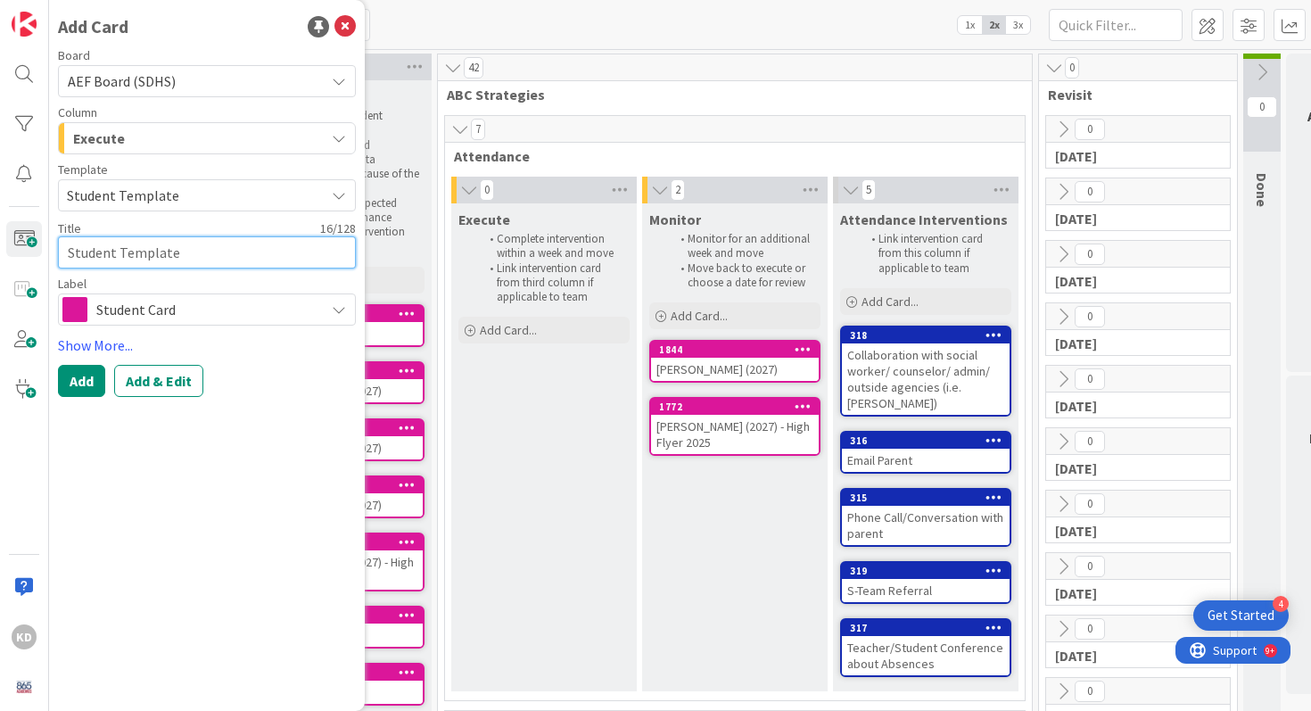
click at [97, 253] on textarea "Student Template" at bounding box center [207, 252] width 298 height 32
type textarea "x"
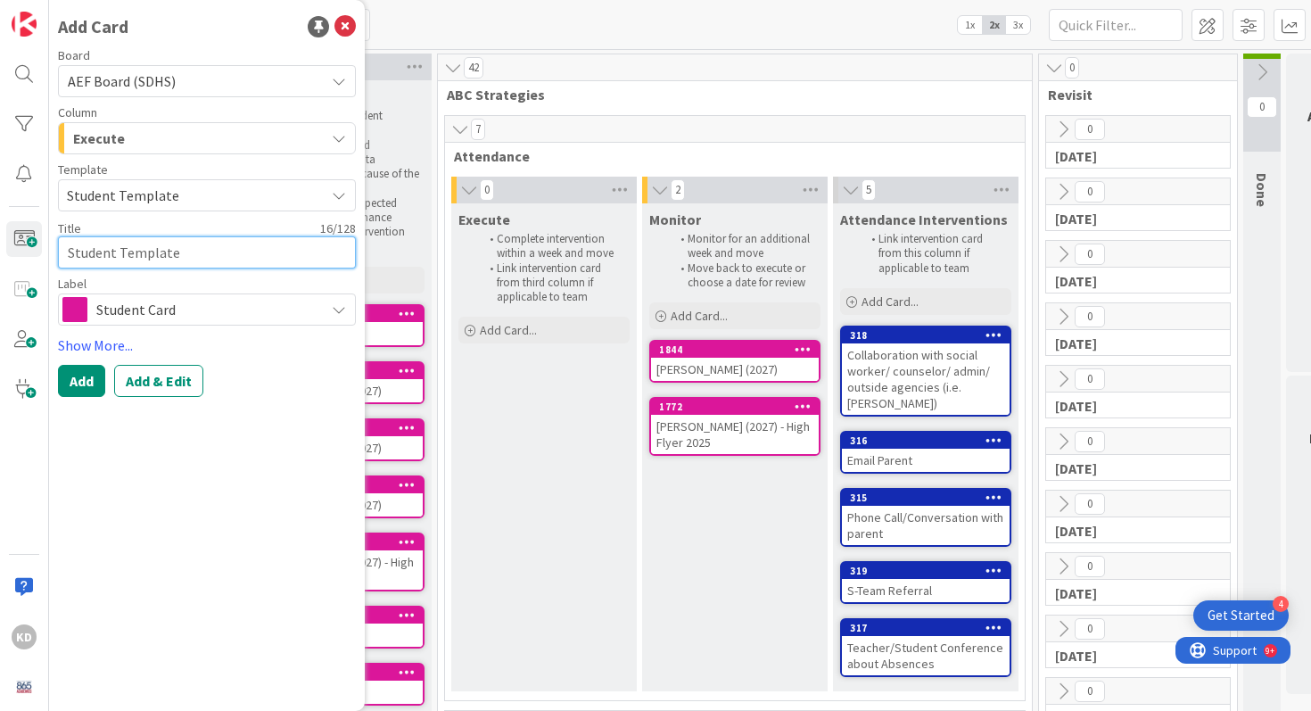
type textarea "C"
type textarea "x"
type textarea "Co"
type textarea "x"
type textarea "Coy"
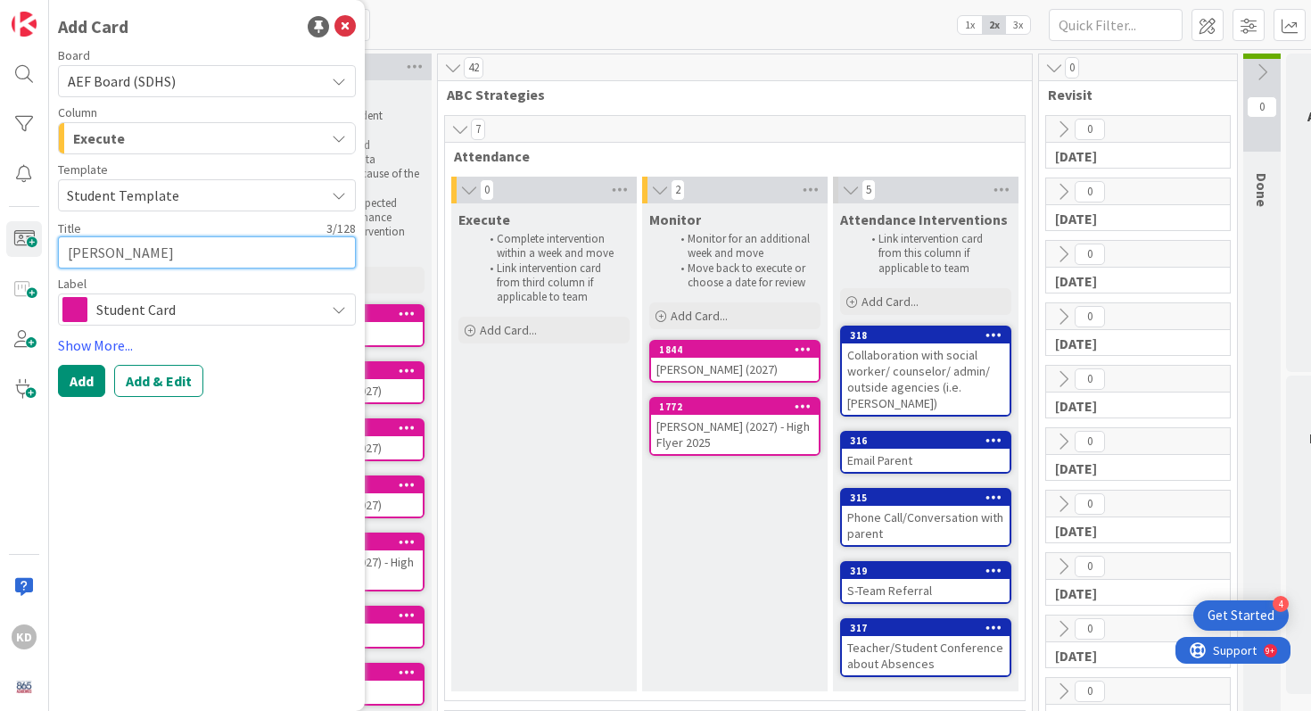
type textarea "x"
type textarea "Coyd"
type textarea "x"
type textarea "Coy"
type textarea "x"
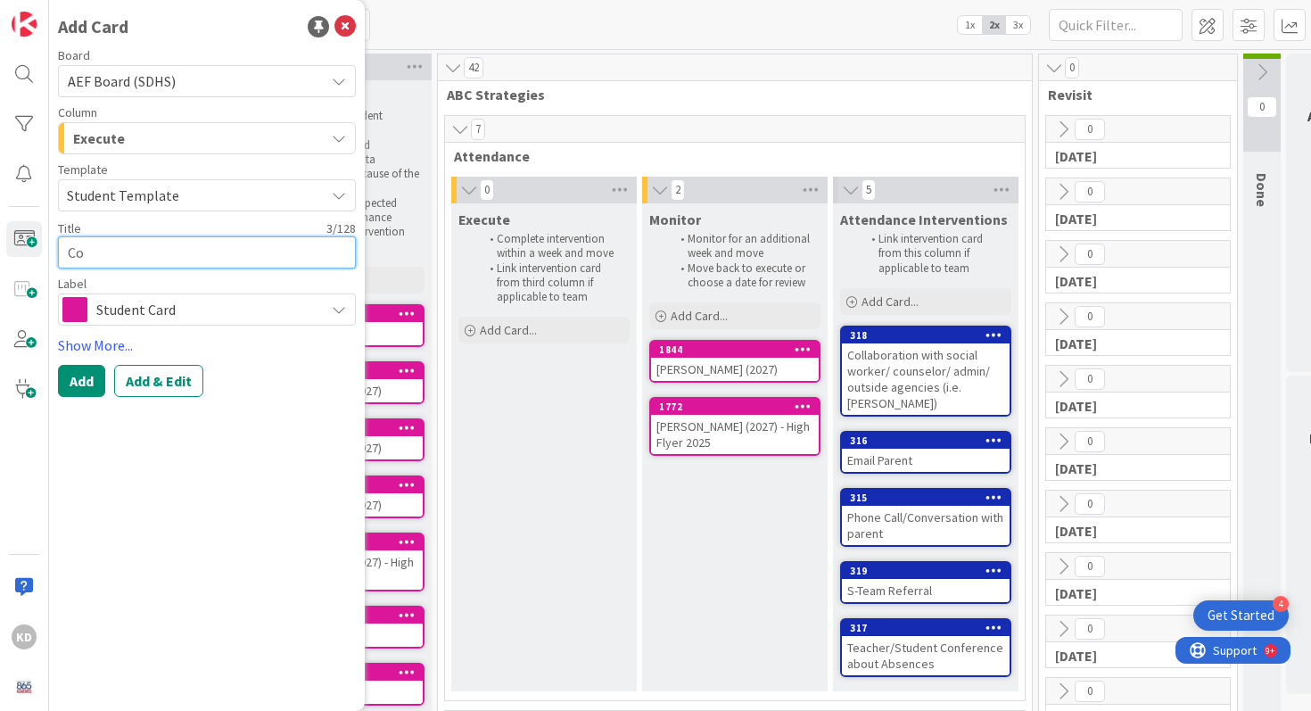
type textarea "Cod"
type textarea "x"
type textarea "Cody"
type textarea "x"
type textarea "Cody"
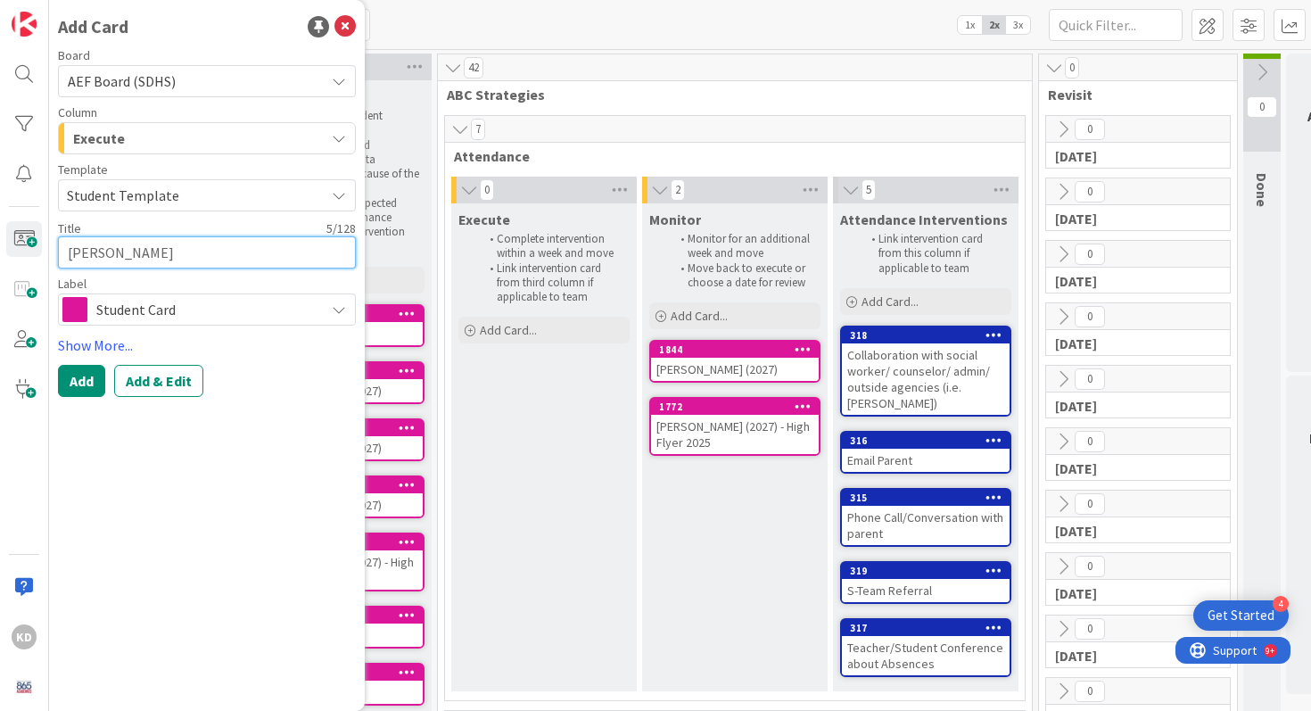
type textarea "x"
type textarea "Cody m"
type textarea "x"
type textarea "Cody mo"
type textarea "x"
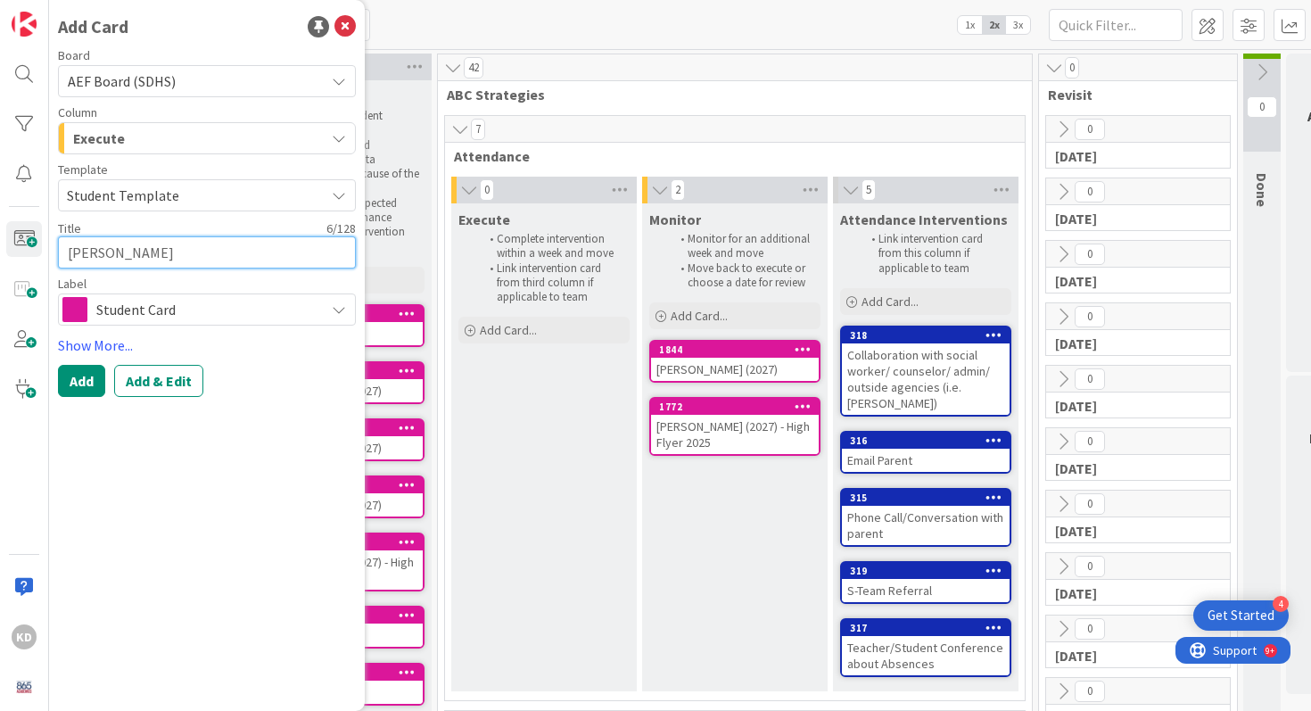
type textarea "Cody mor"
type textarea "x"
type textarea "Cody morg"
type textarea "x"
type textarea "Cody mor"
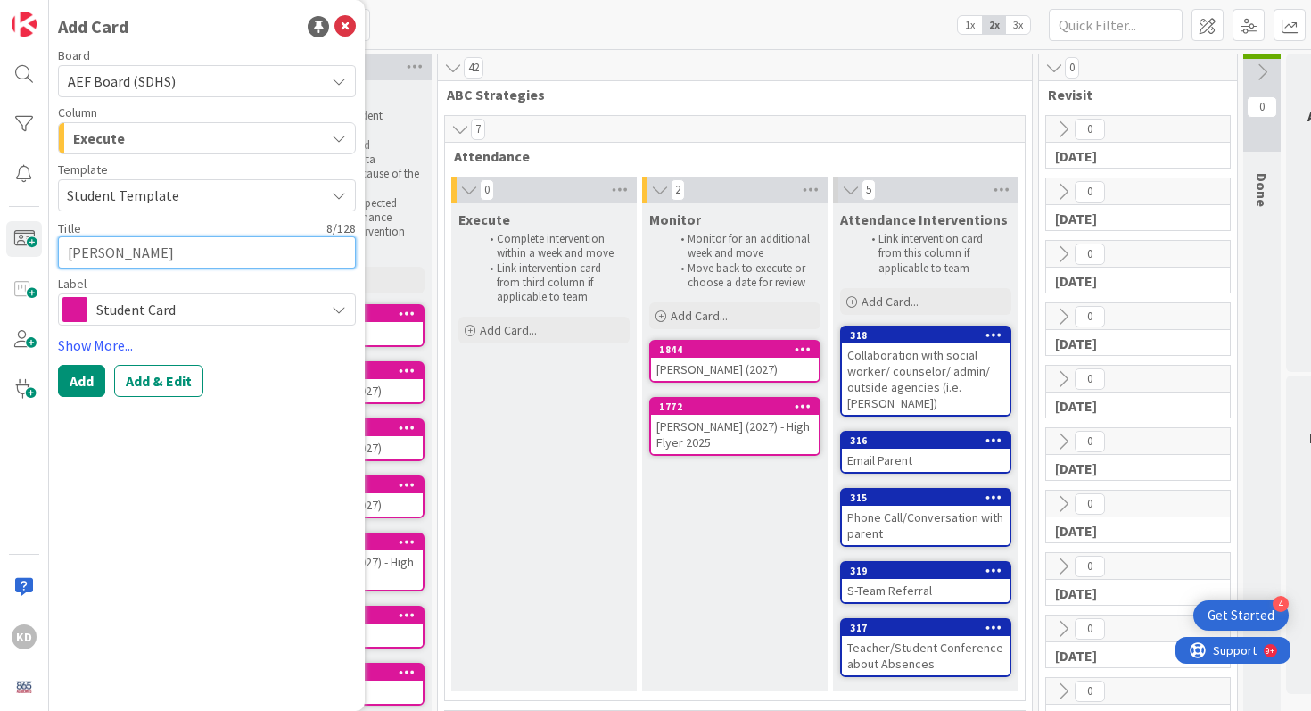
type textarea "x"
type textarea "Cody mo"
type textarea "x"
type textarea "Cody m"
type textarea "x"
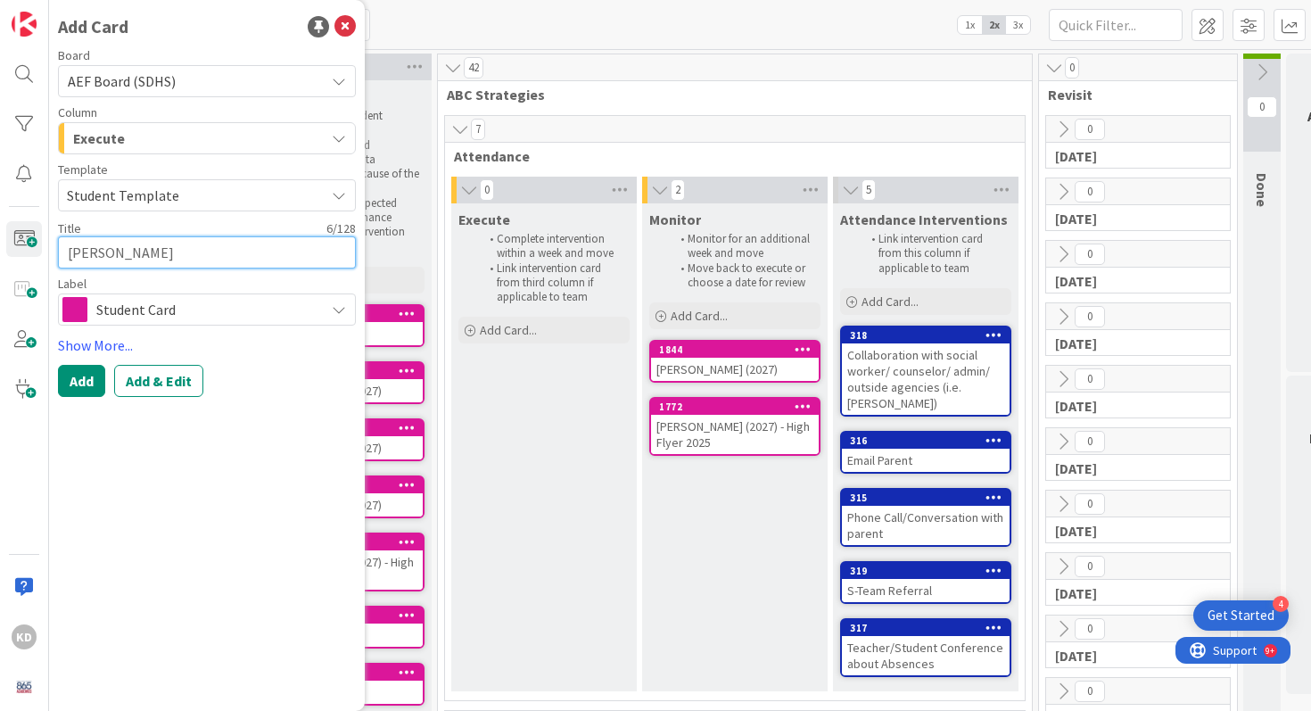
type textarea "Cody"
type textarea "x"
type textarea "Cody M"
type textarea "x"
type textarea "Cody Mo"
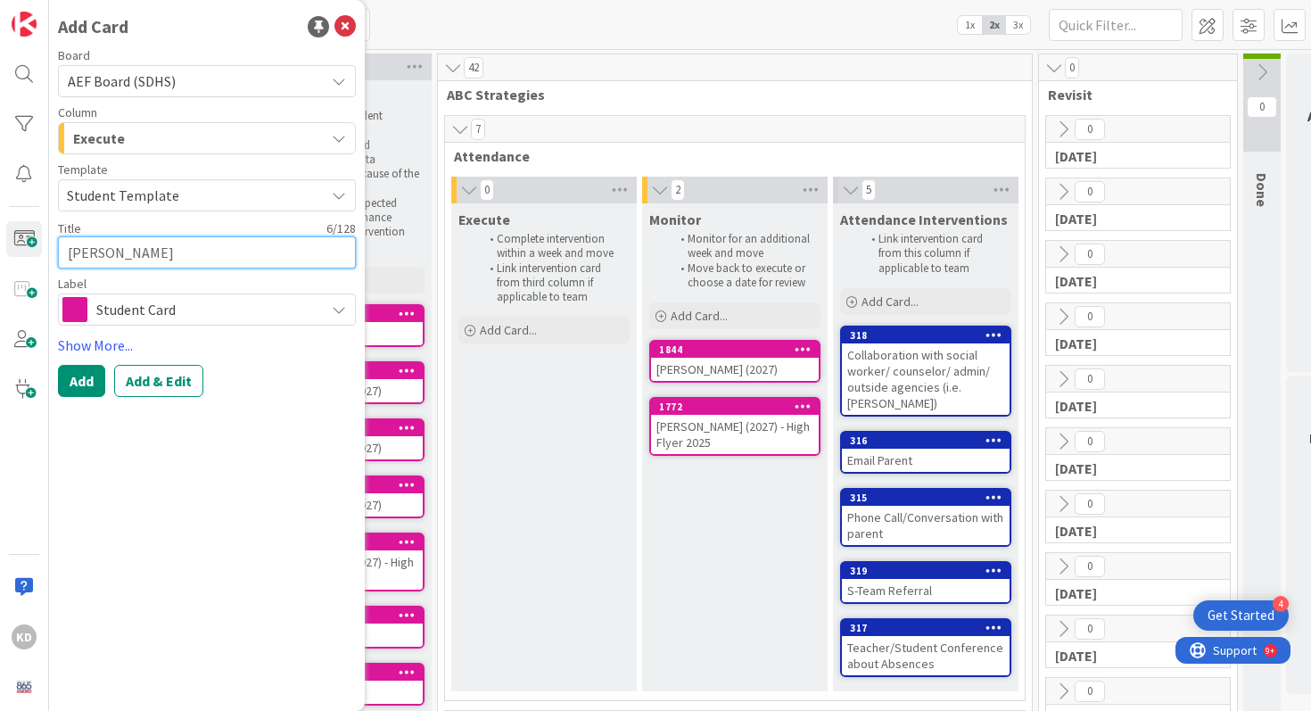
type textarea "x"
type textarea "Cody Mor"
type textarea "x"
type textarea "Cody Morg"
type textarea "x"
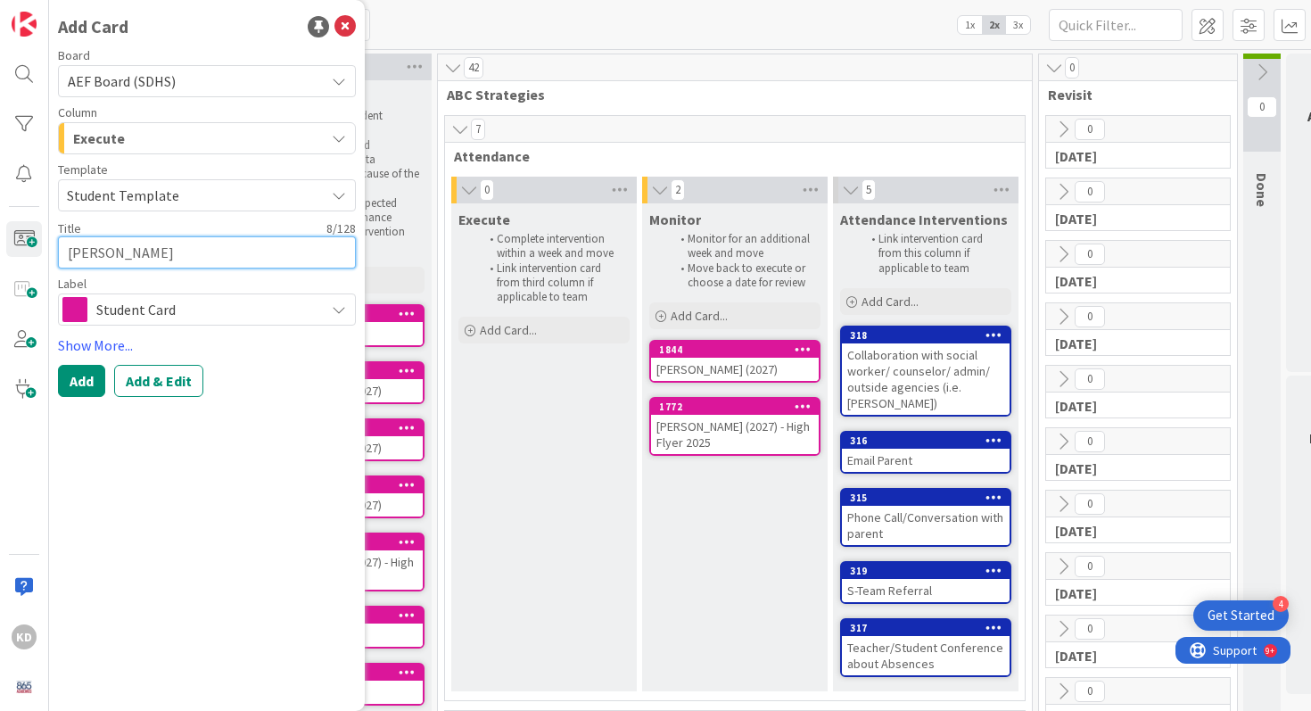
type textarea "Cody Morga"
type textarea "x"
type textarea "Cody Morgan"
type textarea "x"
type textarea "Cody Morgan"
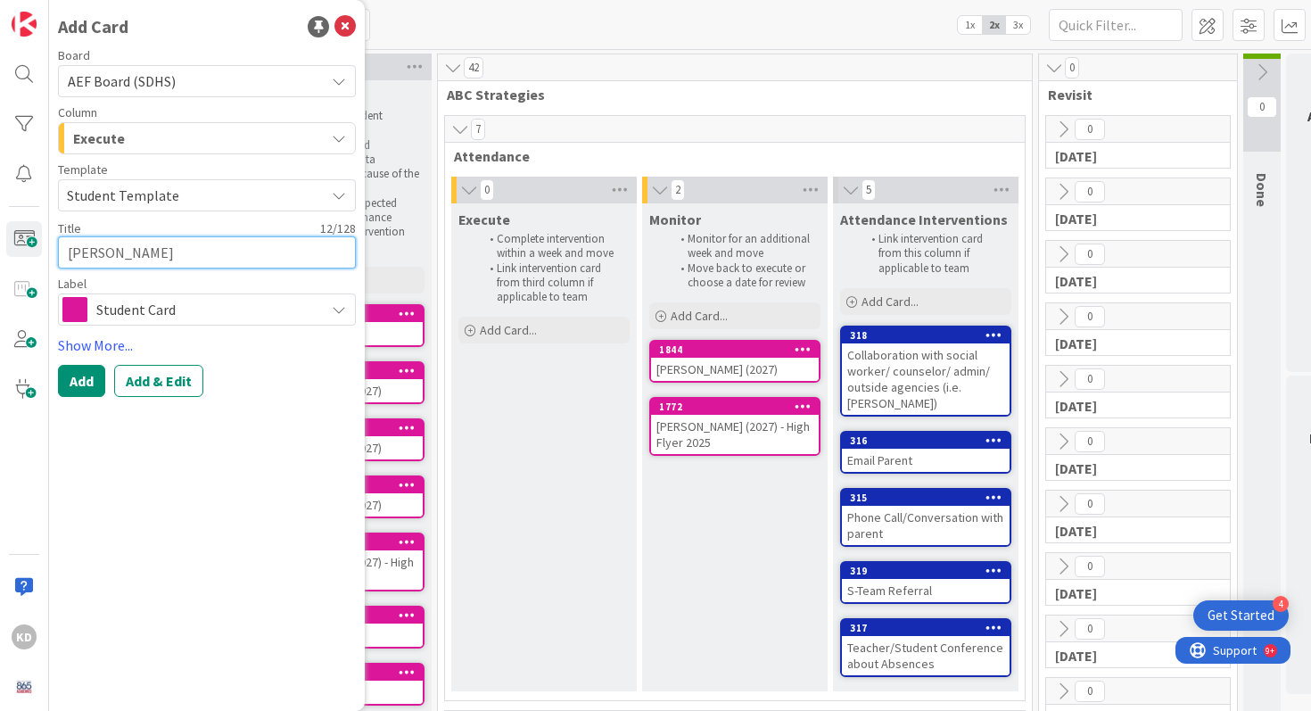
type textarea "x"
type textarea "Cody Morgan (@"
type textarea "x"
type textarea "Cody Morgan (@0"
type textarea "x"
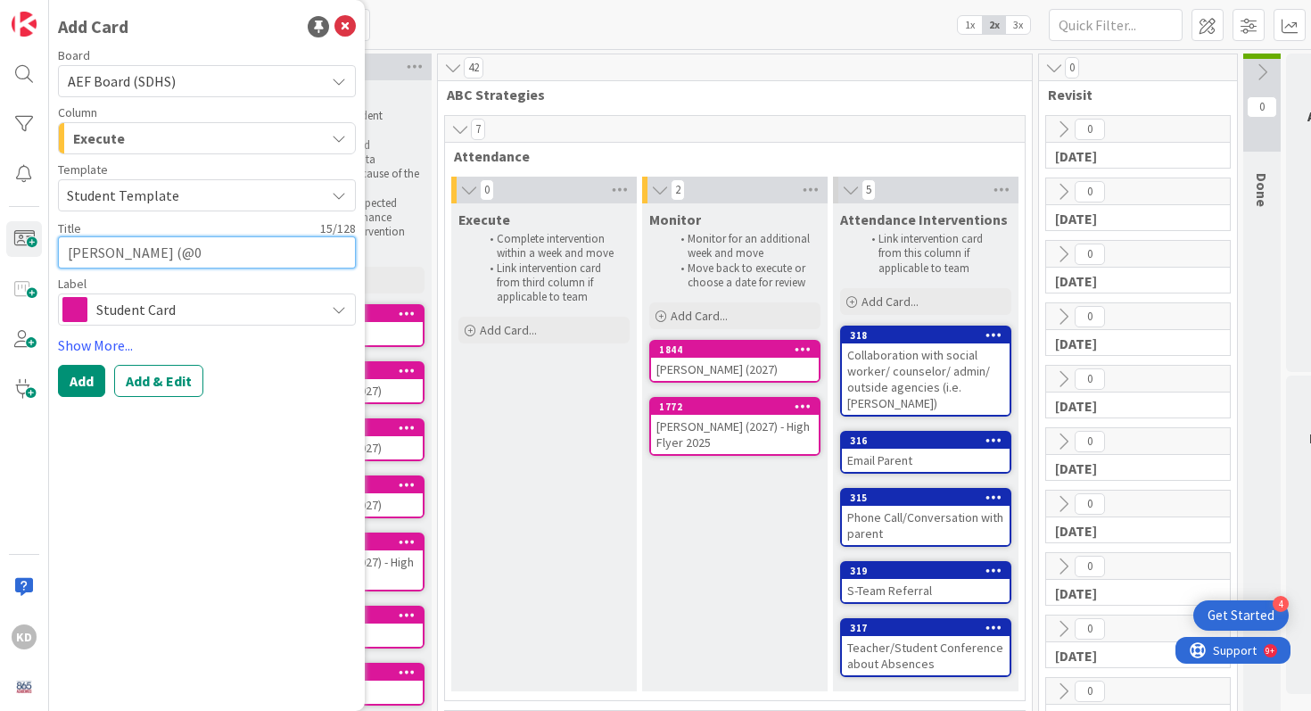
type textarea "Cody Morgan (@"
type textarea "x"
type textarea "Cody Morgan ("
type textarea "x"
type textarea "Cody Morgan (2"
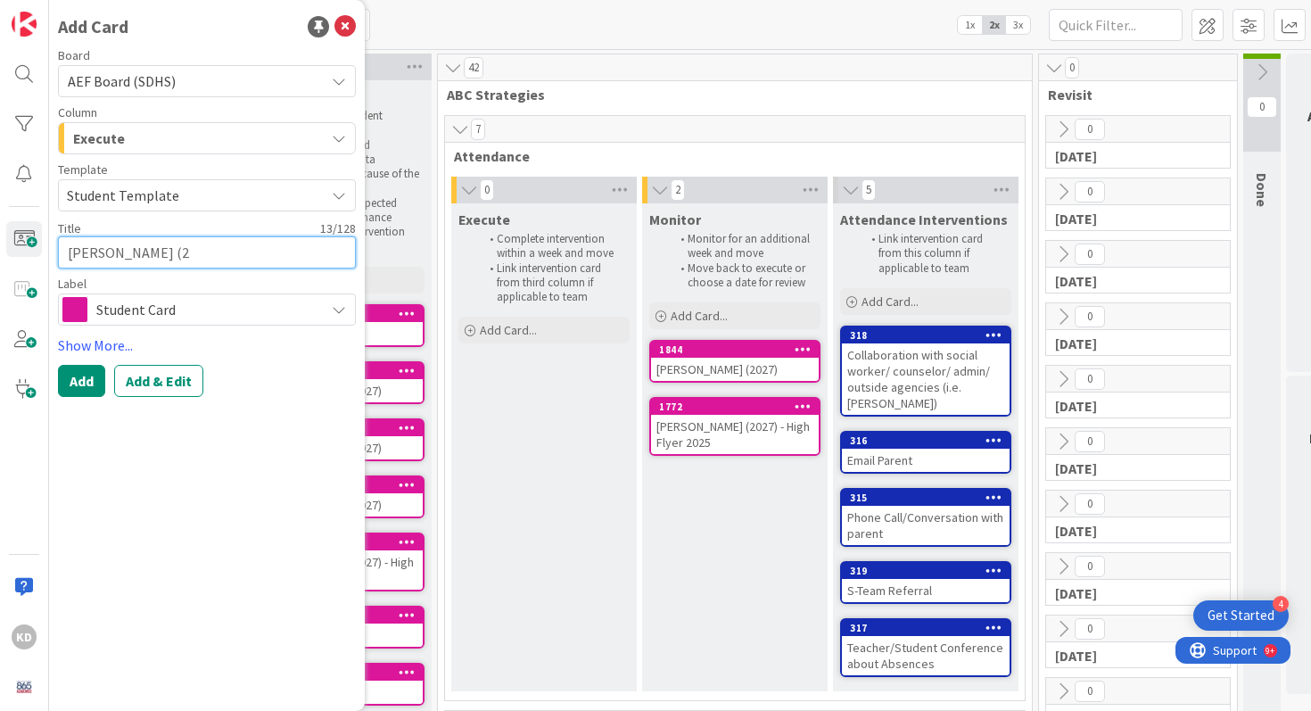
type textarea "x"
type textarea "Cody Morgan (20"
type textarea "x"
type textarea "Cody Morgan (202"
type textarea "x"
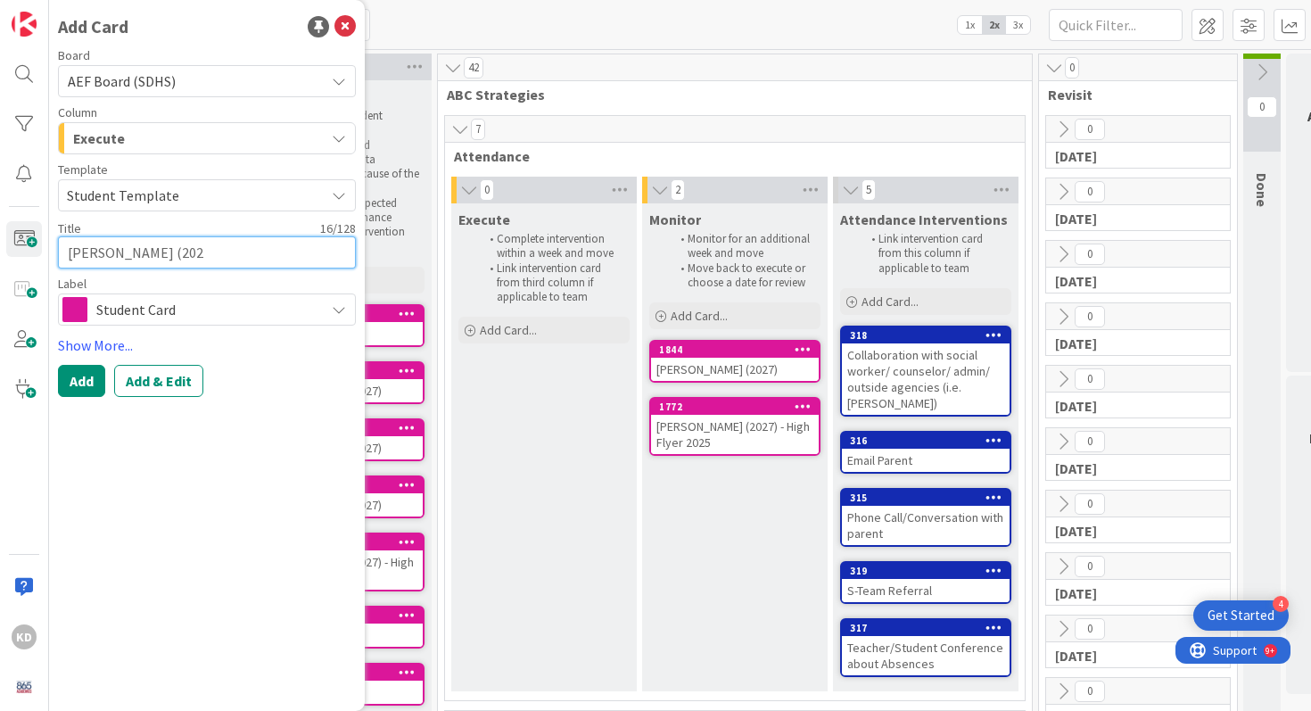
type textarea "Cody Morgan (2028"
type textarea "x"
type textarea "[PERSON_NAME] (2028)"
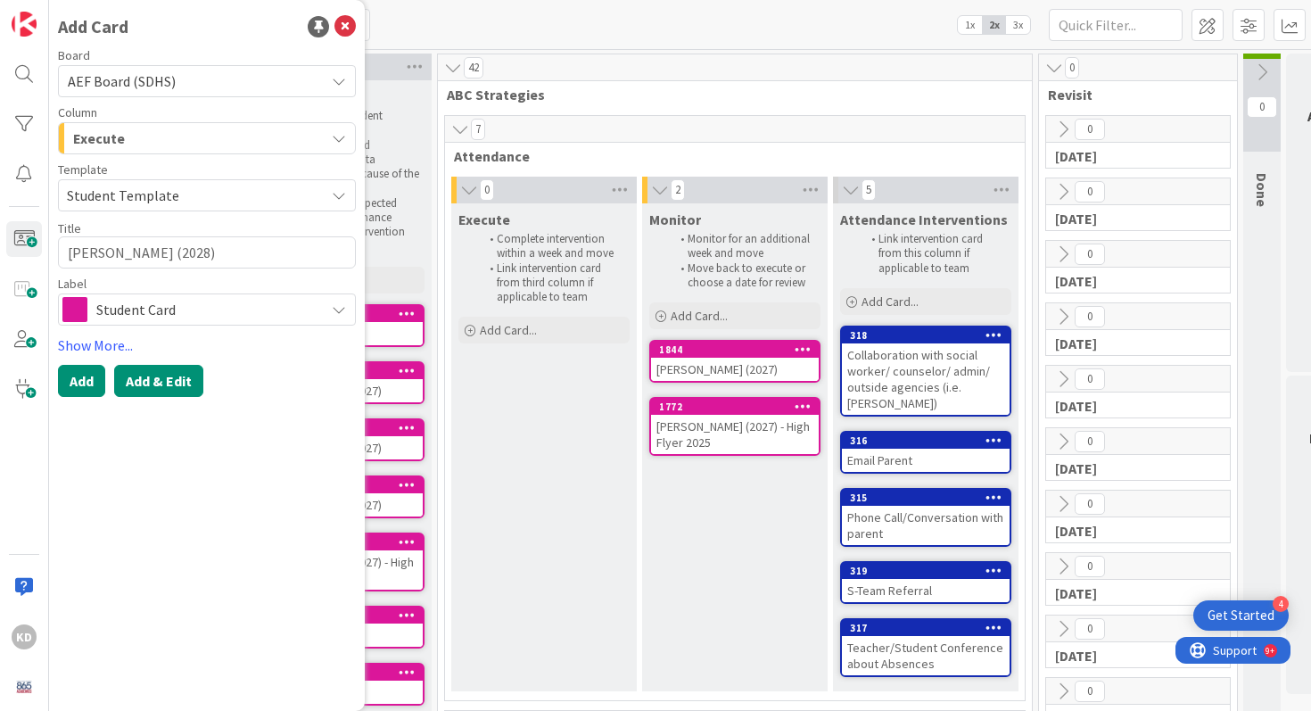
click at [150, 374] on button "Add & Edit" at bounding box center [158, 381] width 89 height 32
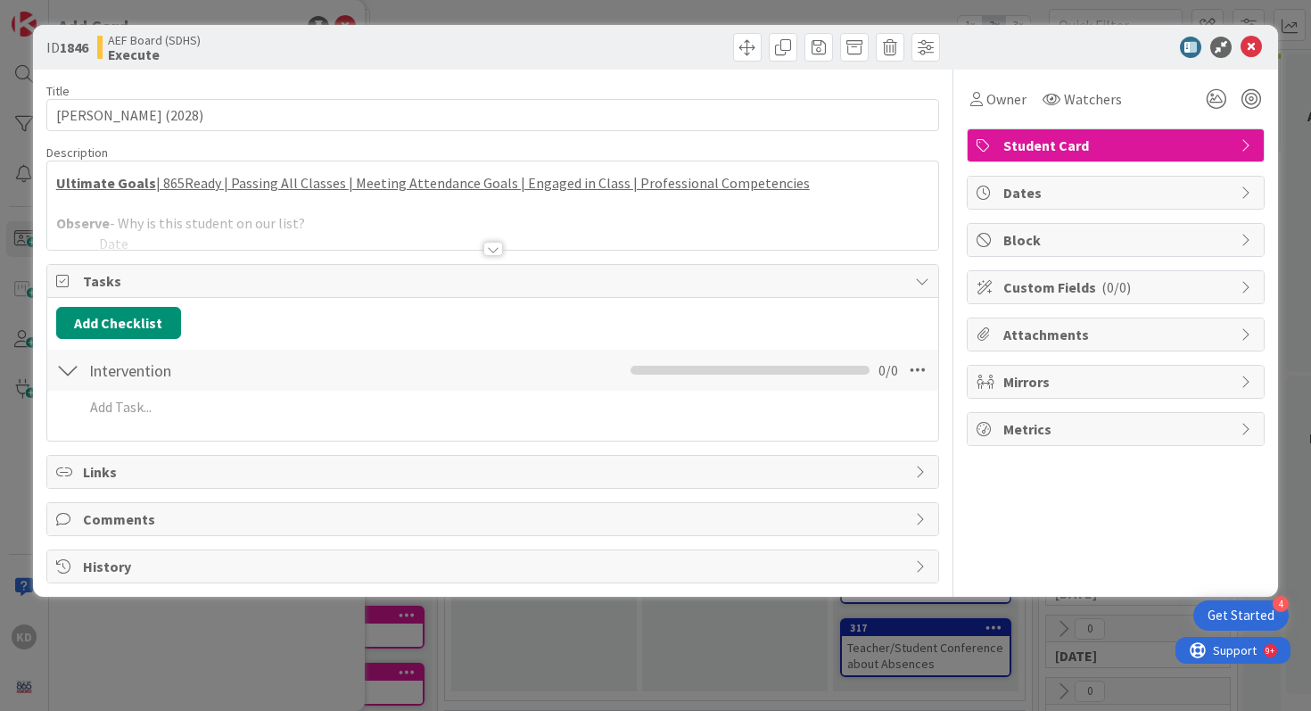
click at [179, 208] on div at bounding box center [493, 226] width 892 height 45
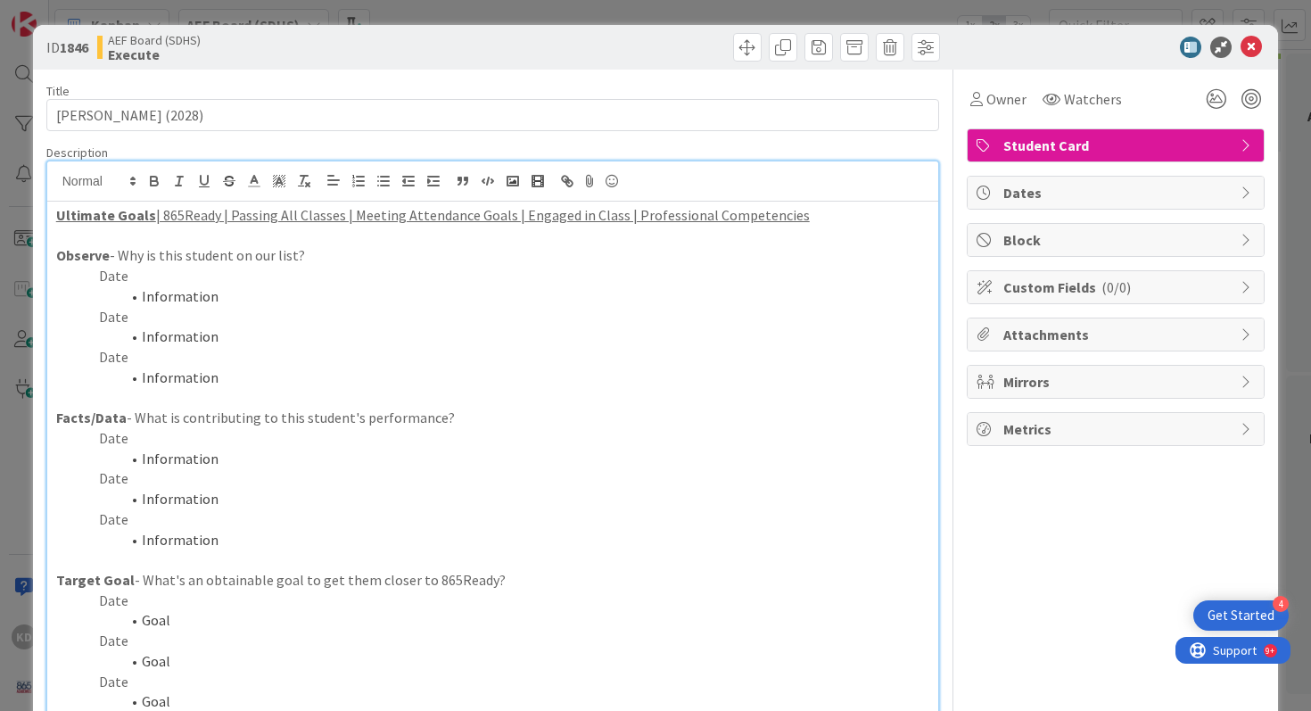
click at [201, 322] on p "Date" at bounding box center [493, 317] width 874 height 21
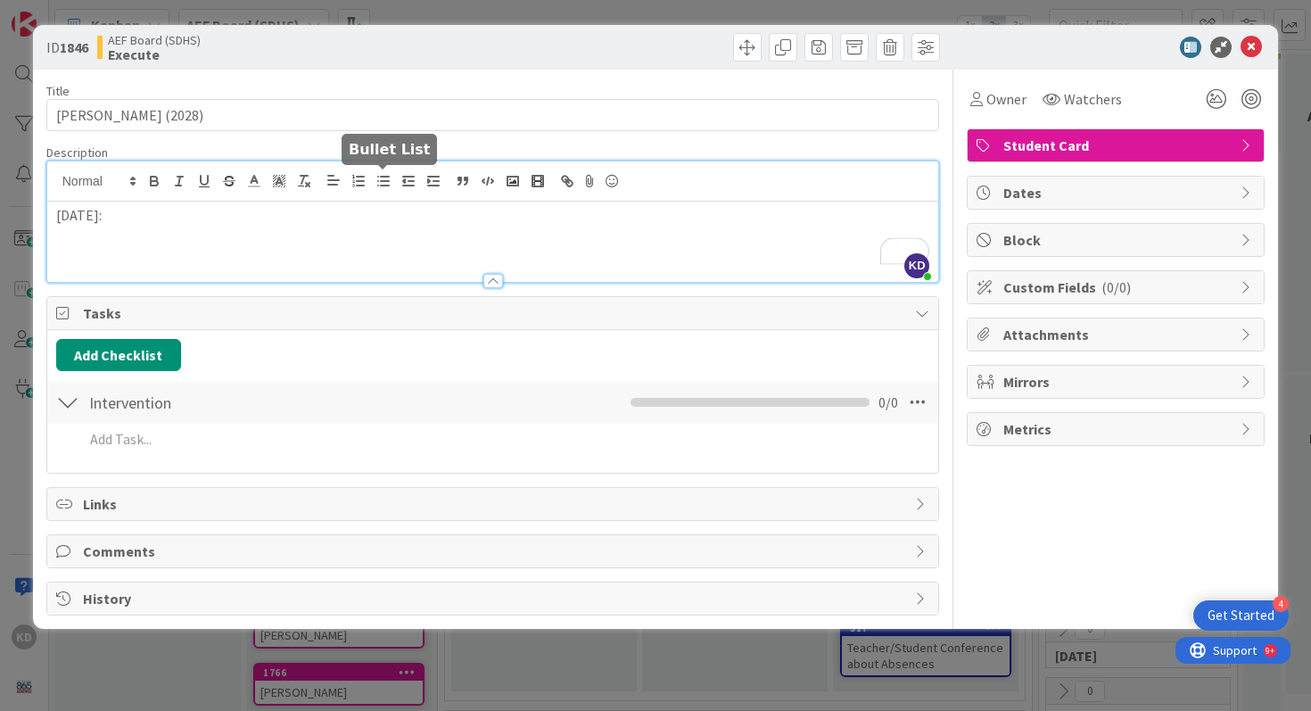
click at [384, 184] on icon "button" at bounding box center [383, 181] width 16 height 16
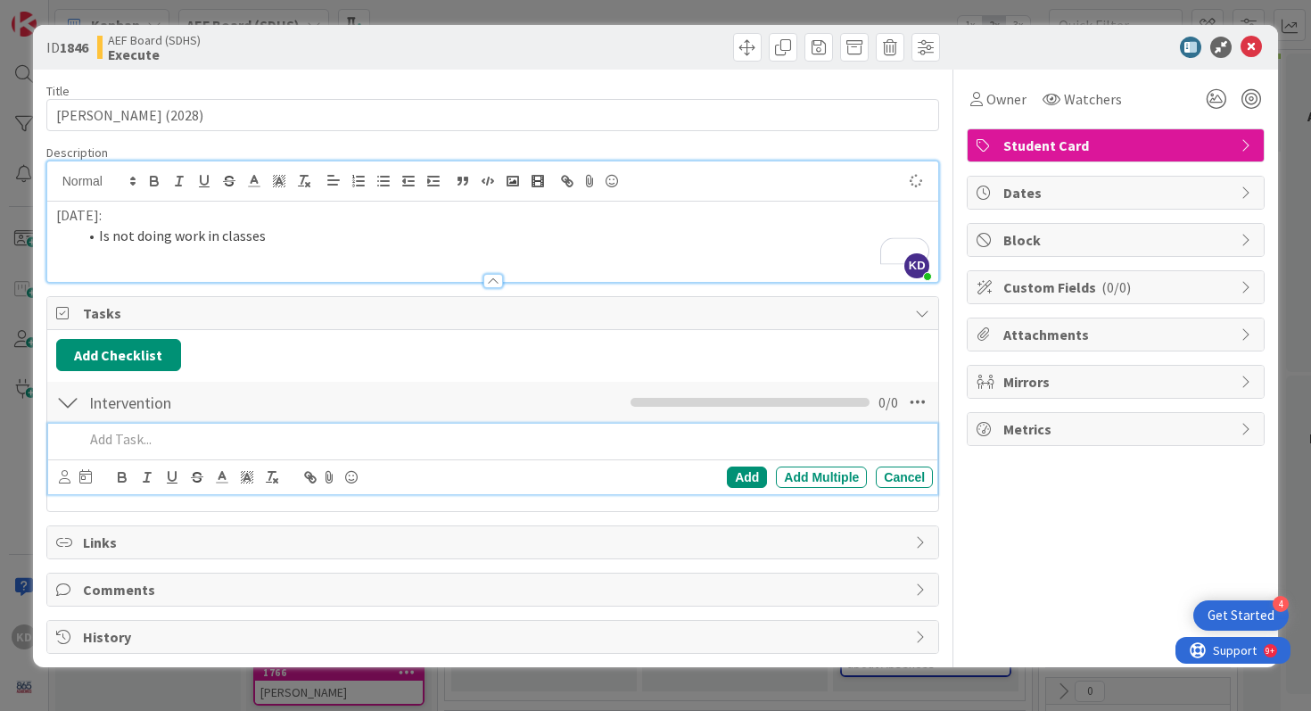
click at [234, 439] on p at bounding box center [505, 439] width 843 height 21
click at [59, 488] on div "Add Add Multiple Cancel" at bounding box center [496, 477] width 875 height 25
click at [62, 477] on icon at bounding box center [65, 476] width 12 height 13
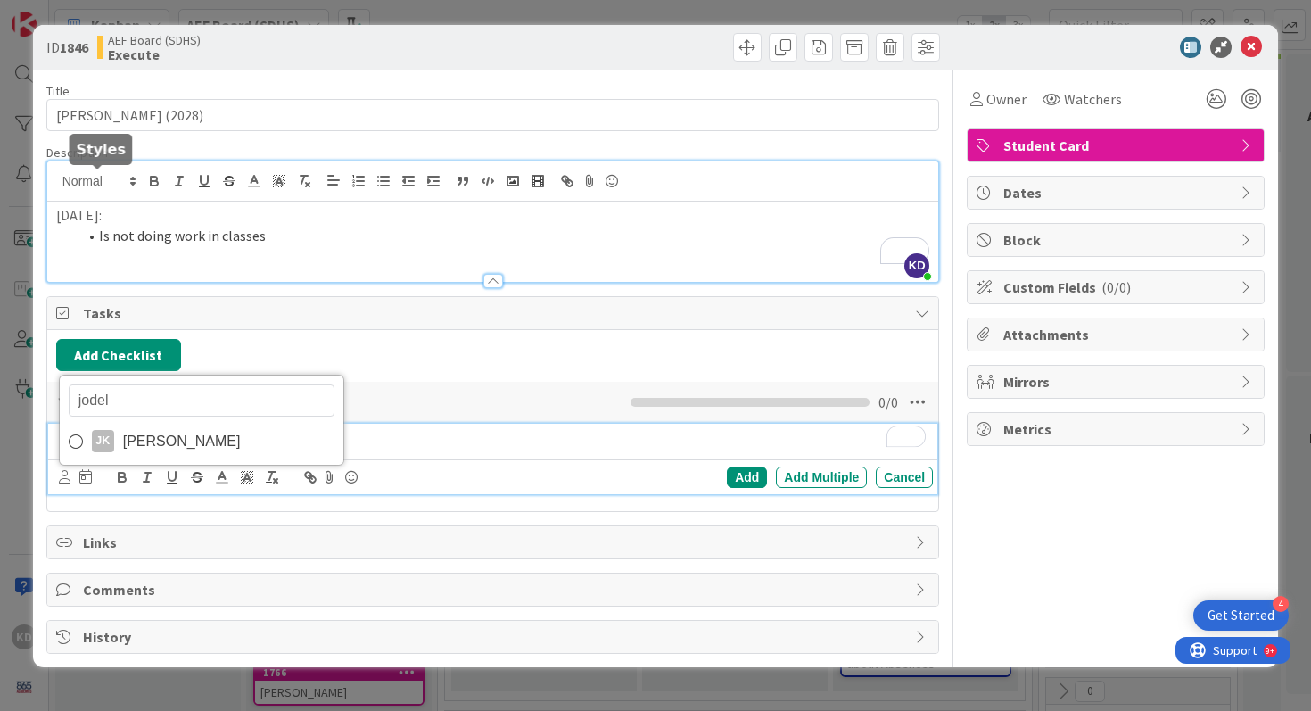
type input "jodell"
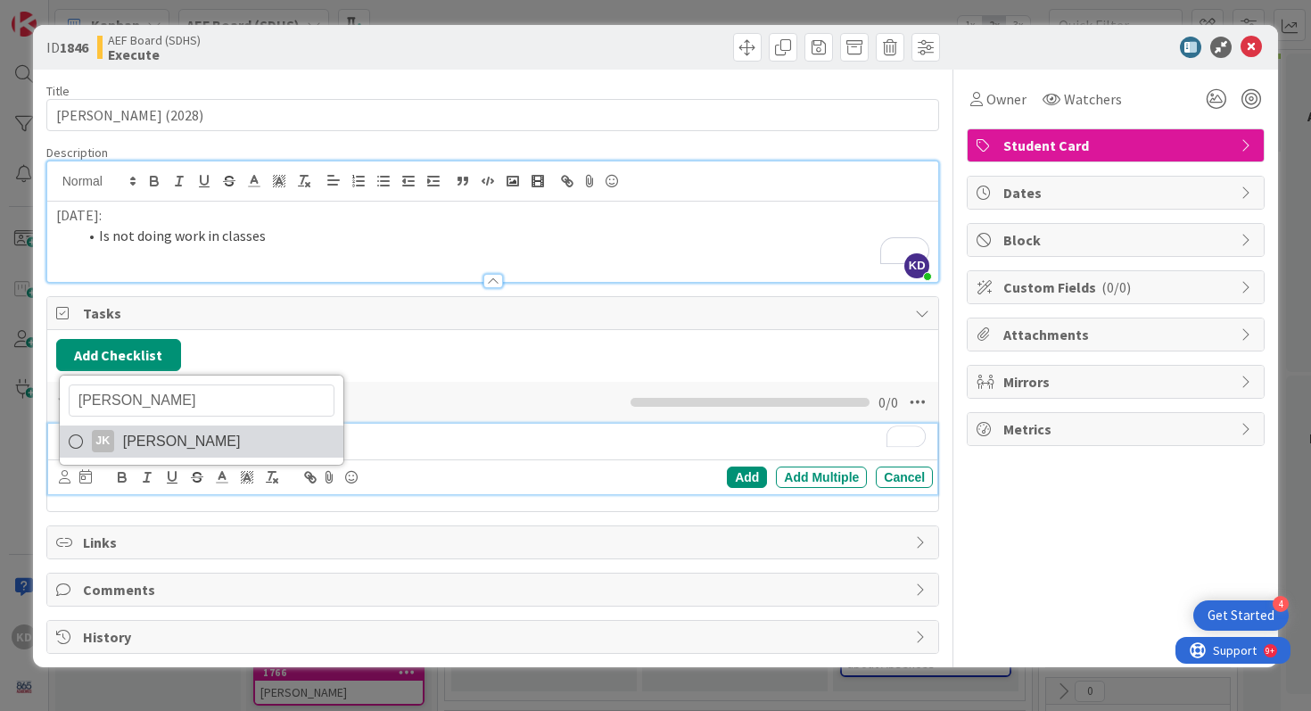
click at [160, 455] on link "JK Jodell Kemp" at bounding box center [202, 441] width 284 height 32
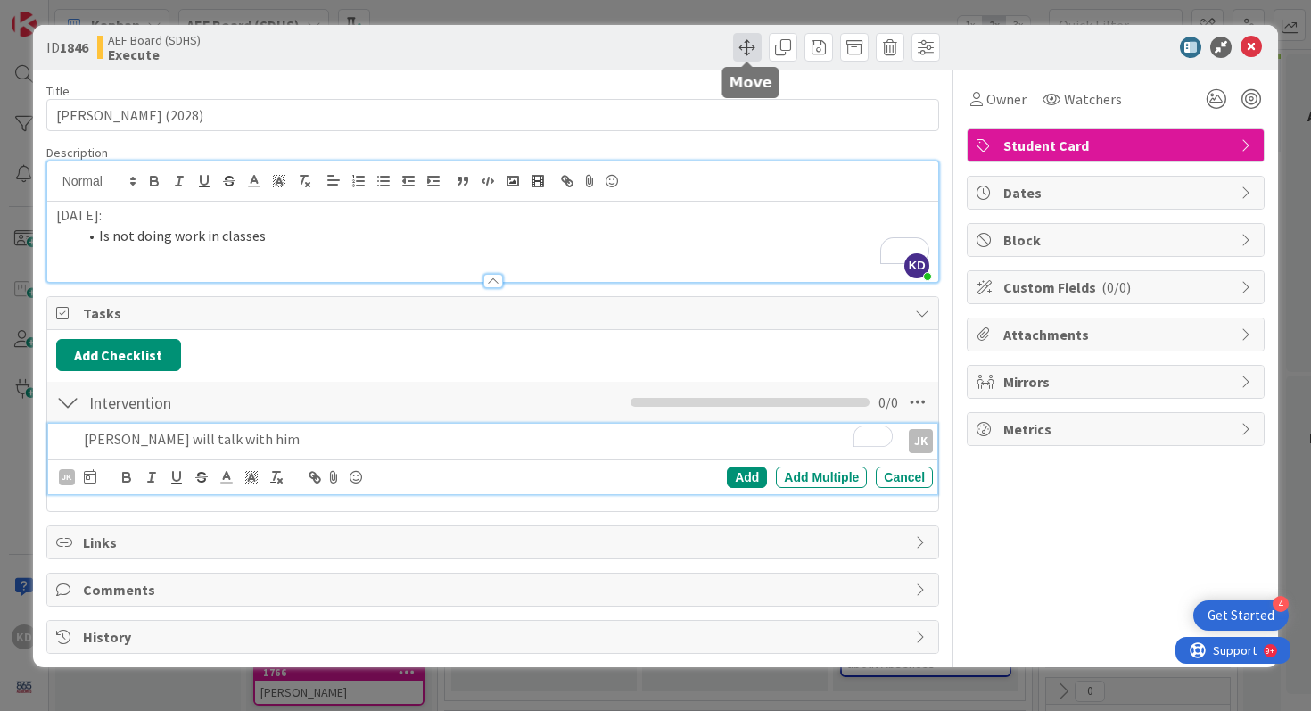
click at [747, 43] on span at bounding box center [747, 47] width 29 height 29
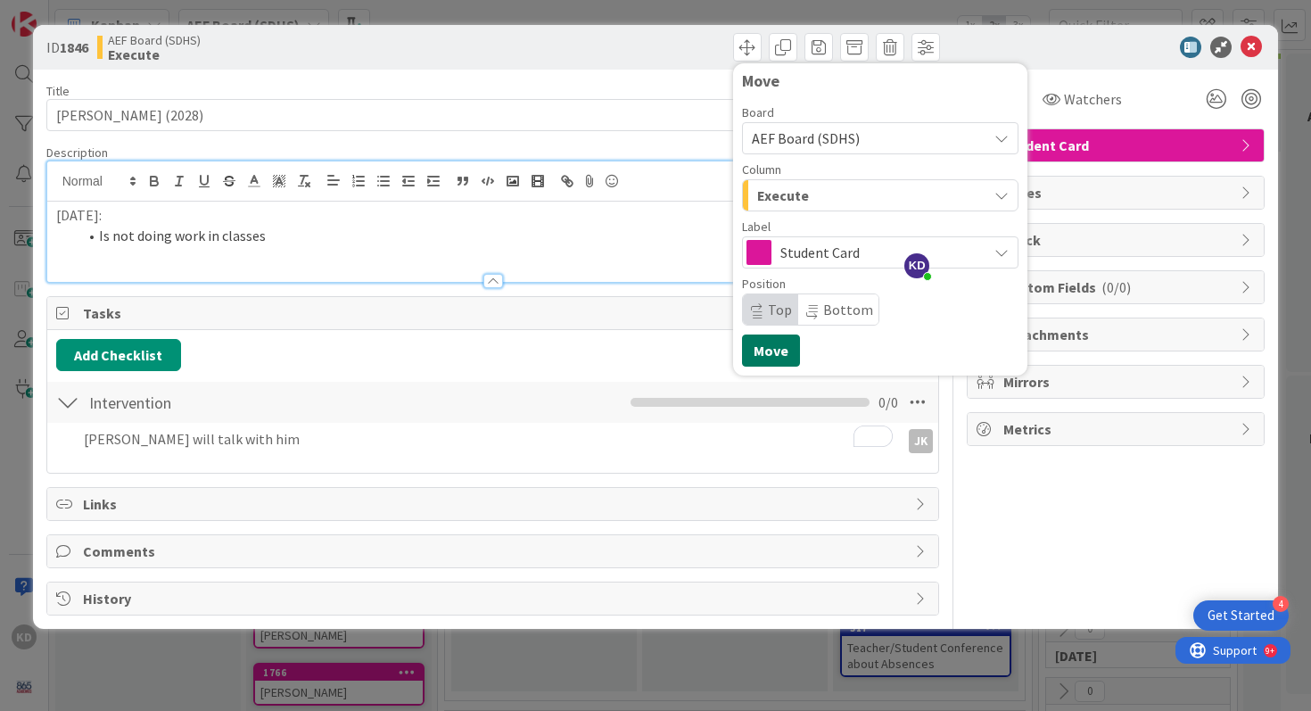
click at [778, 348] on button "Move" at bounding box center [771, 350] width 58 height 32
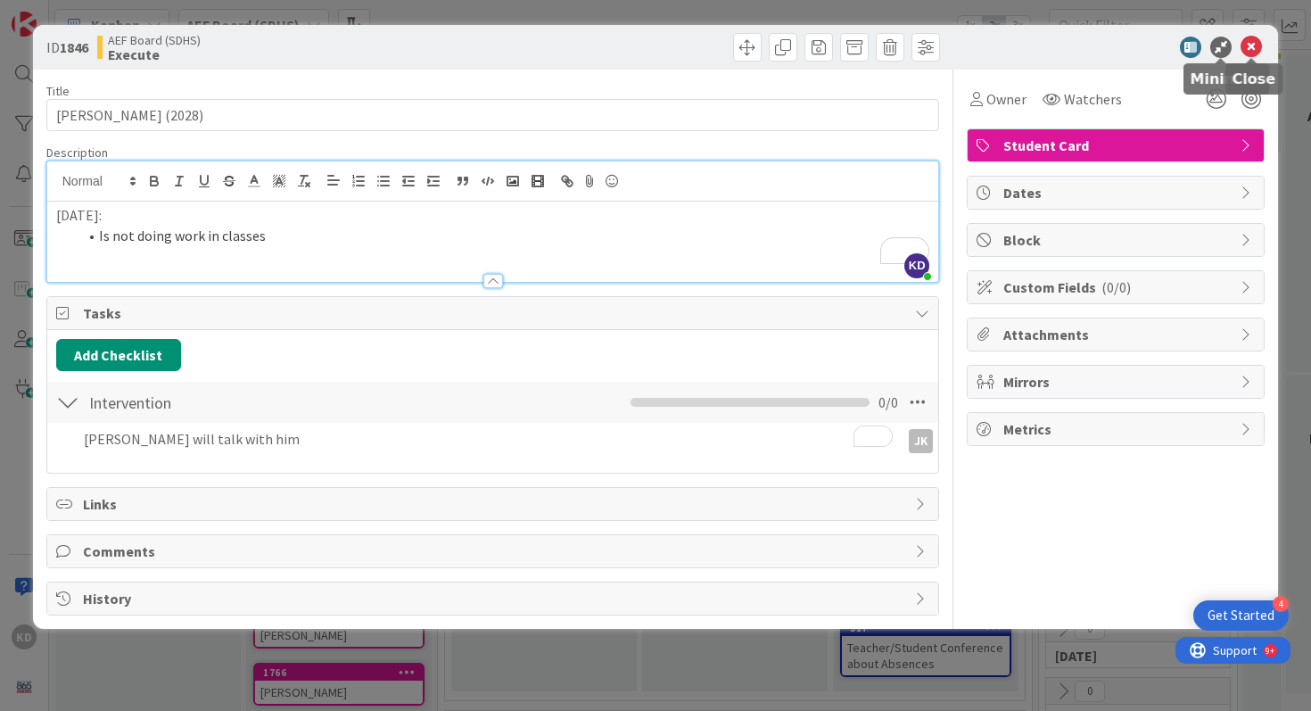
click at [1256, 42] on icon at bounding box center [1250, 47] width 21 height 21
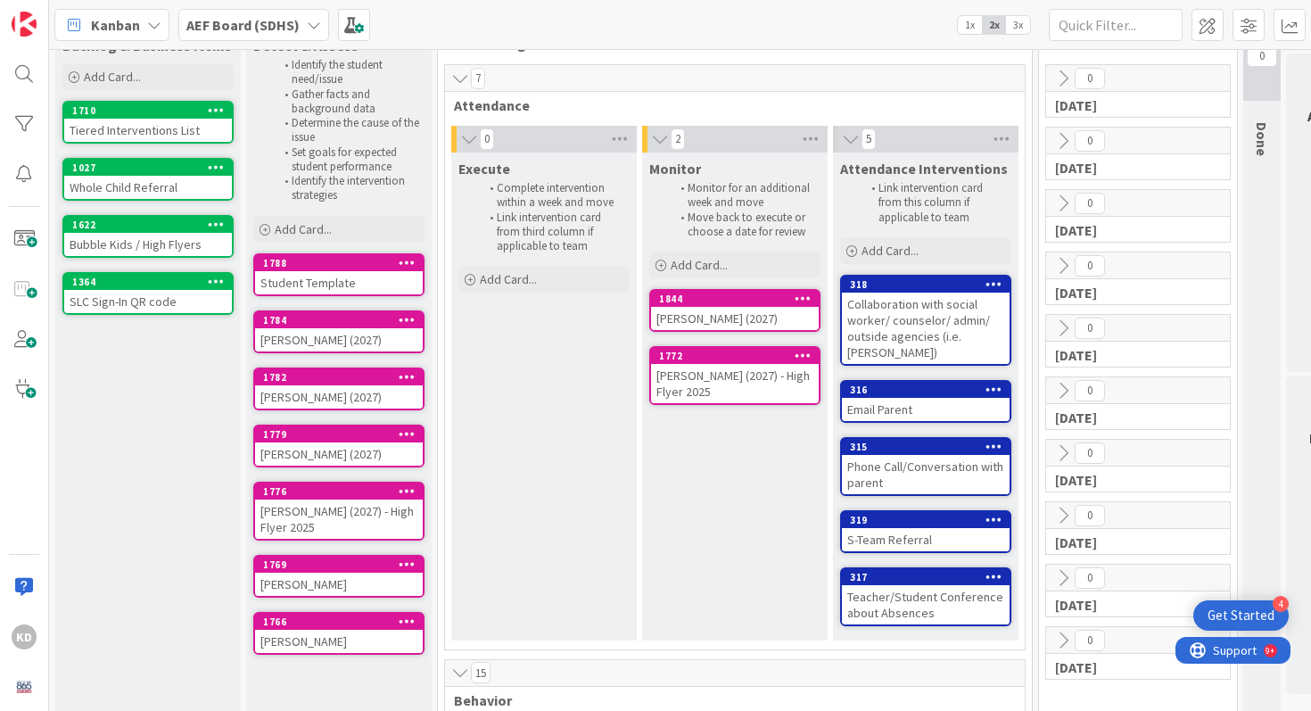
scroll to position [35, 0]
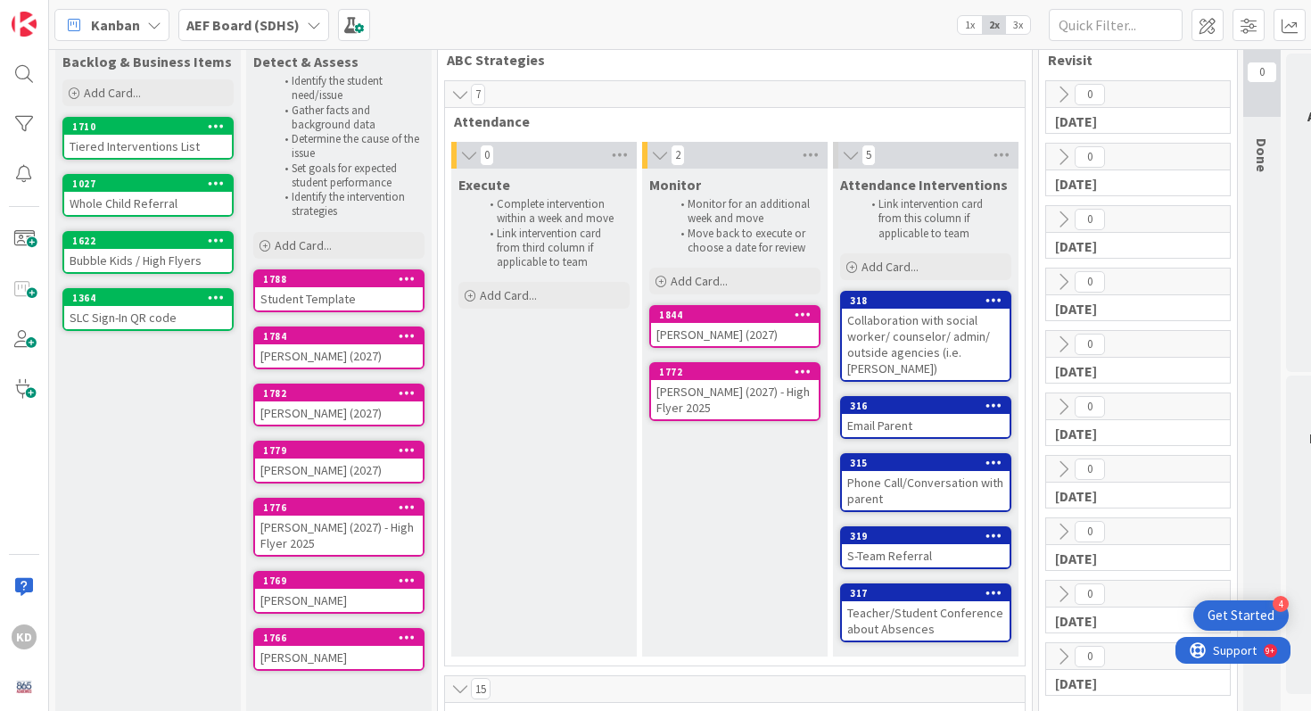
click at [726, 333] on div "JT Gibson (2027)" at bounding box center [735, 334] width 168 height 23
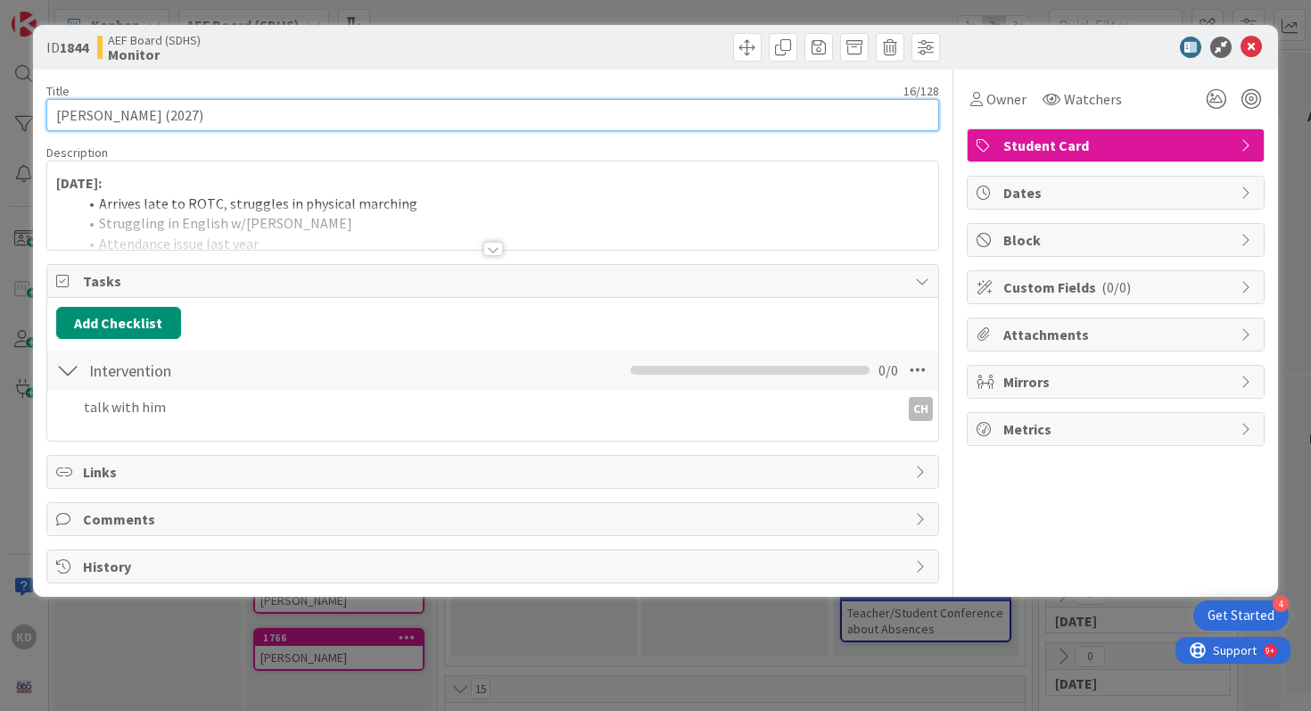
click at [149, 113] on input "JT Gibson (2027)" at bounding box center [492, 115] width 893 height 32
type input "[PERSON_NAME] (2028)"
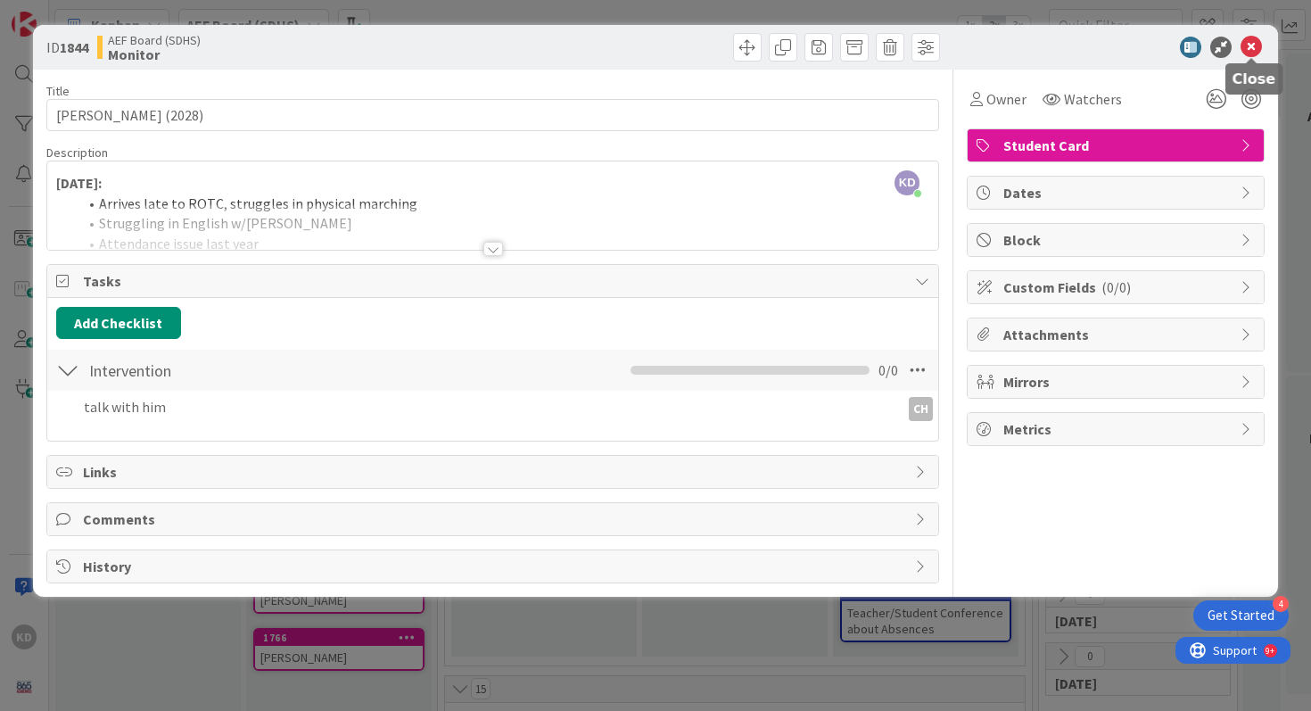
click at [1250, 38] on icon at bounding box center [1250, 47] width 21 height 21
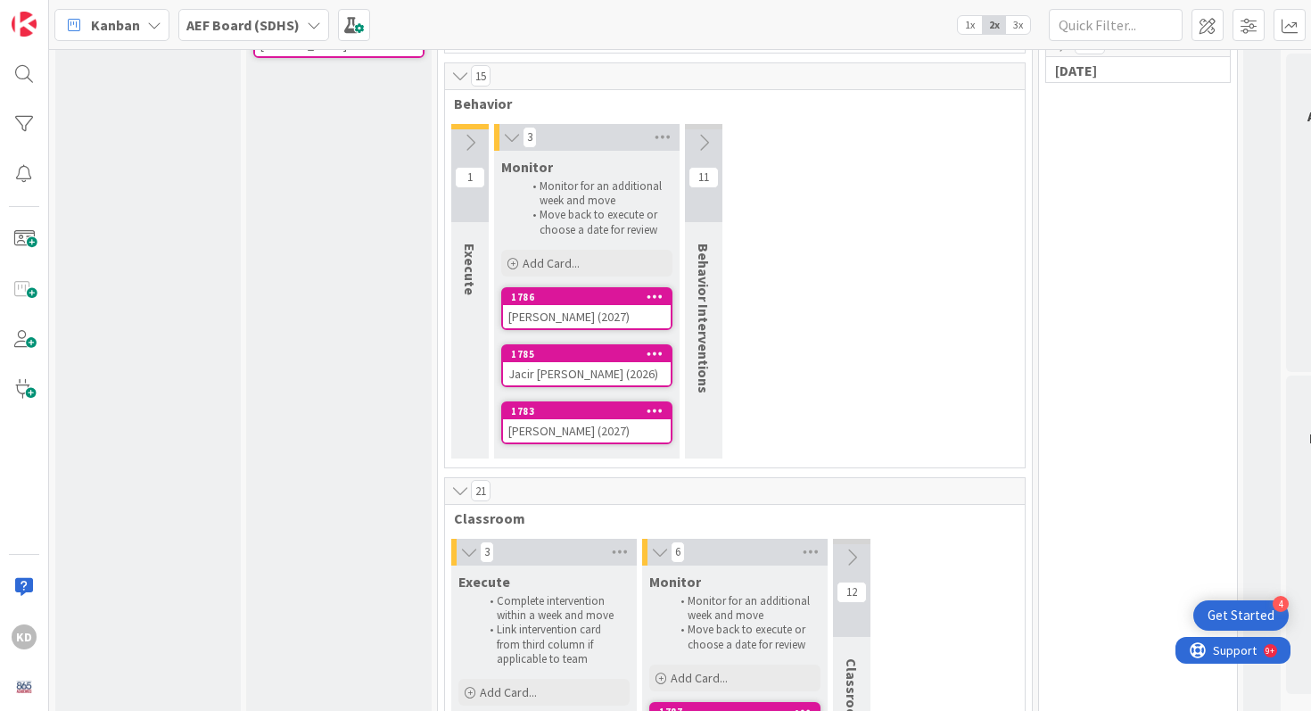
scroll to position [656, 0]
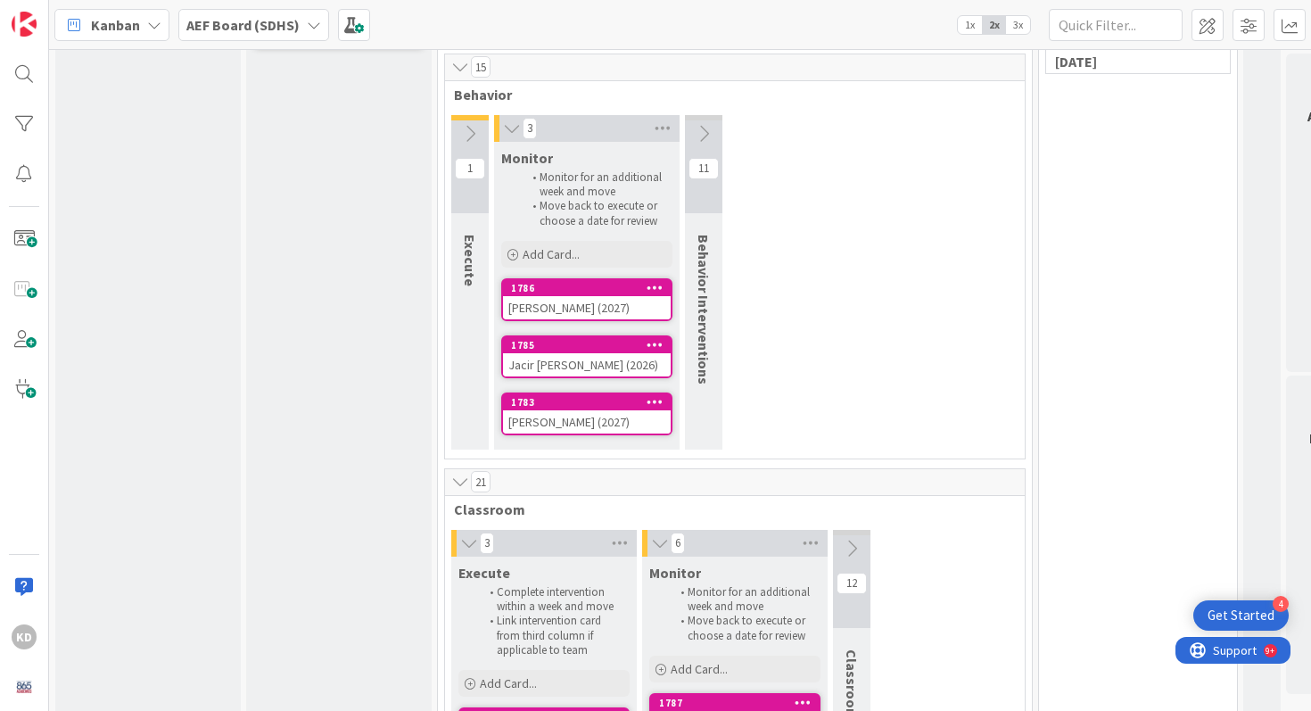
click at [551, 302] on div "Leo Vasquez (2027)" at bounding box center [587, 307] width 168 height 23
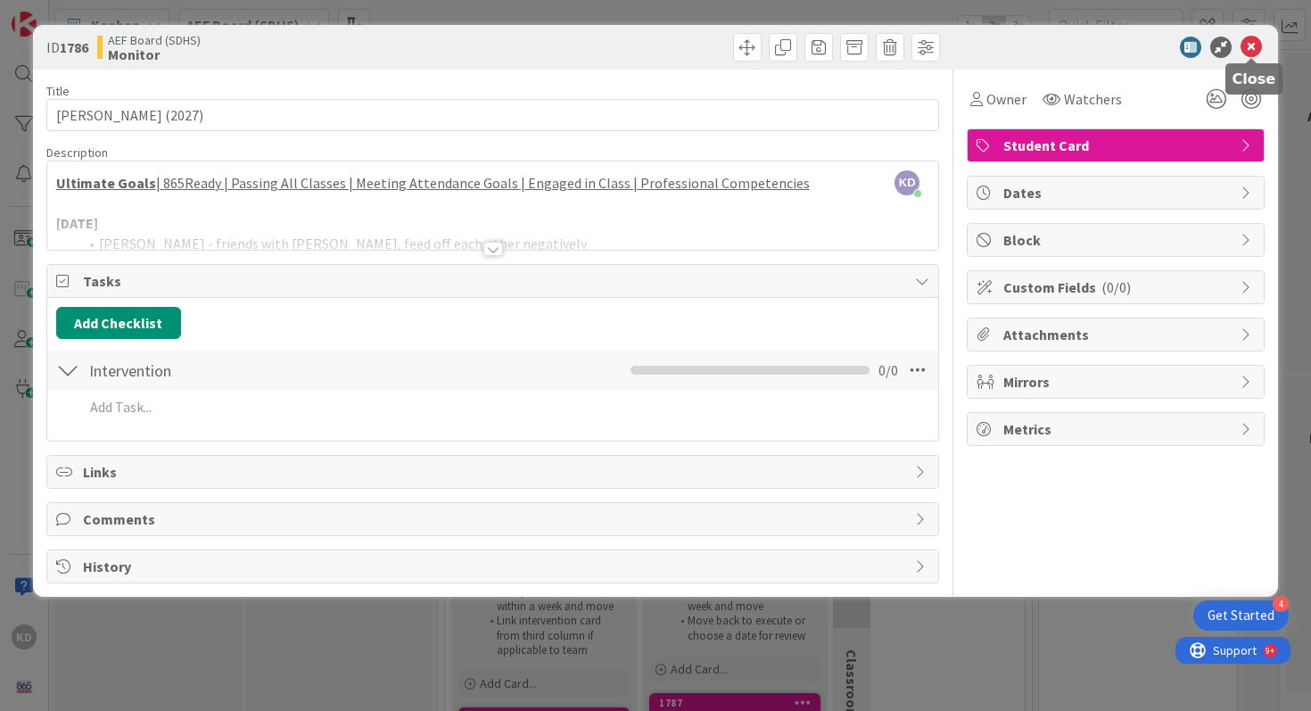
click at [1243, 41] on icon at bounding box center [1250, 47] width 21 height 21
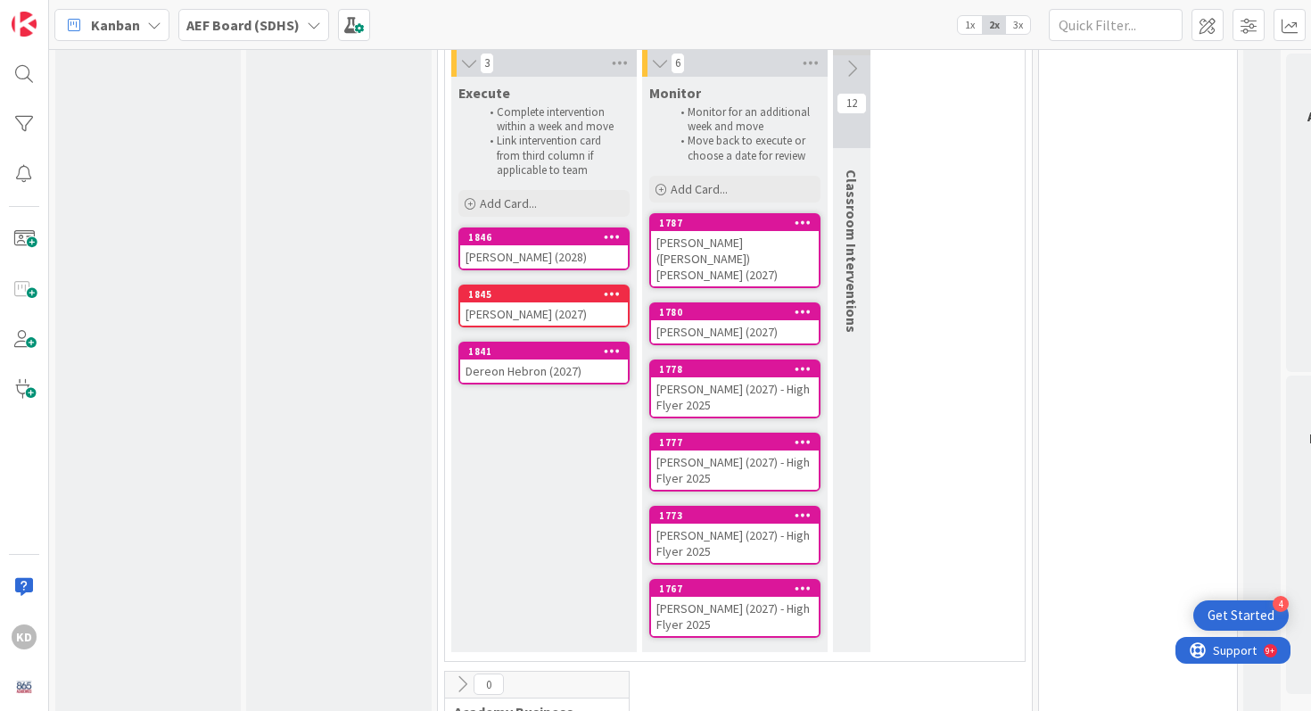
scroll to position [1135, 0]
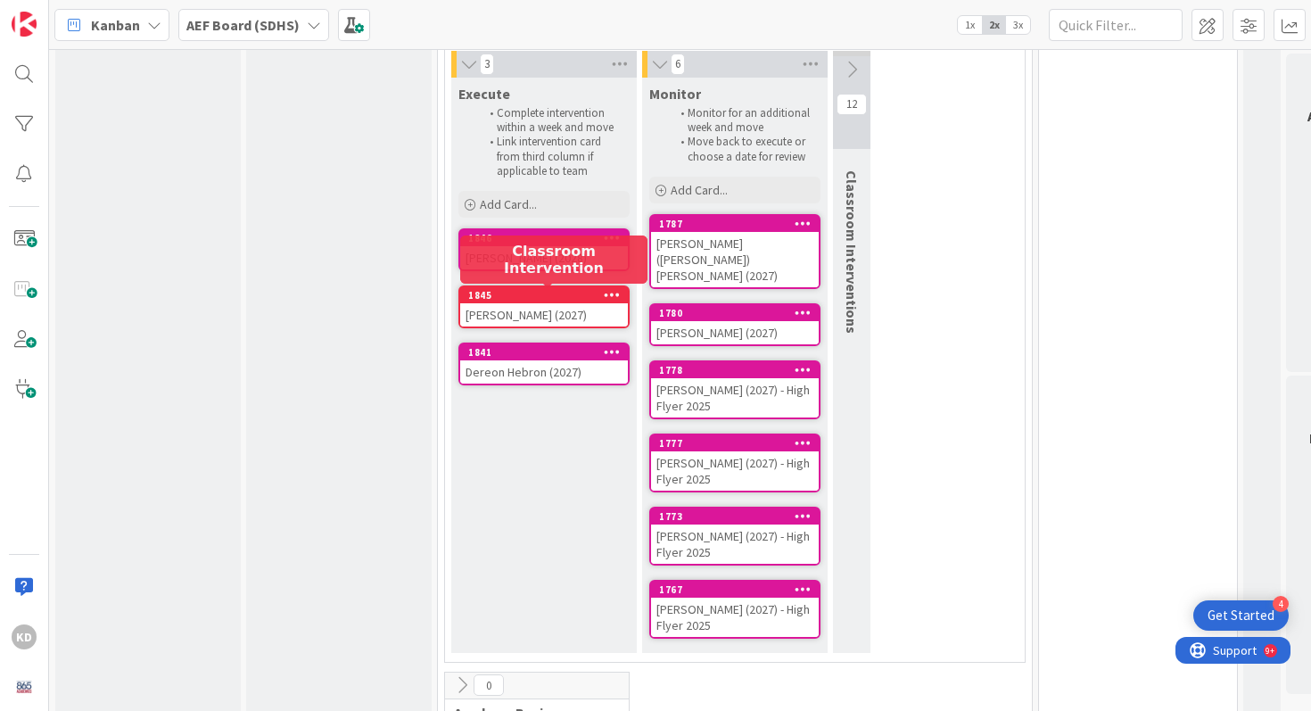
click at [488, 292] on div "1845" at bounding box center [548, 295] width 160 height 12
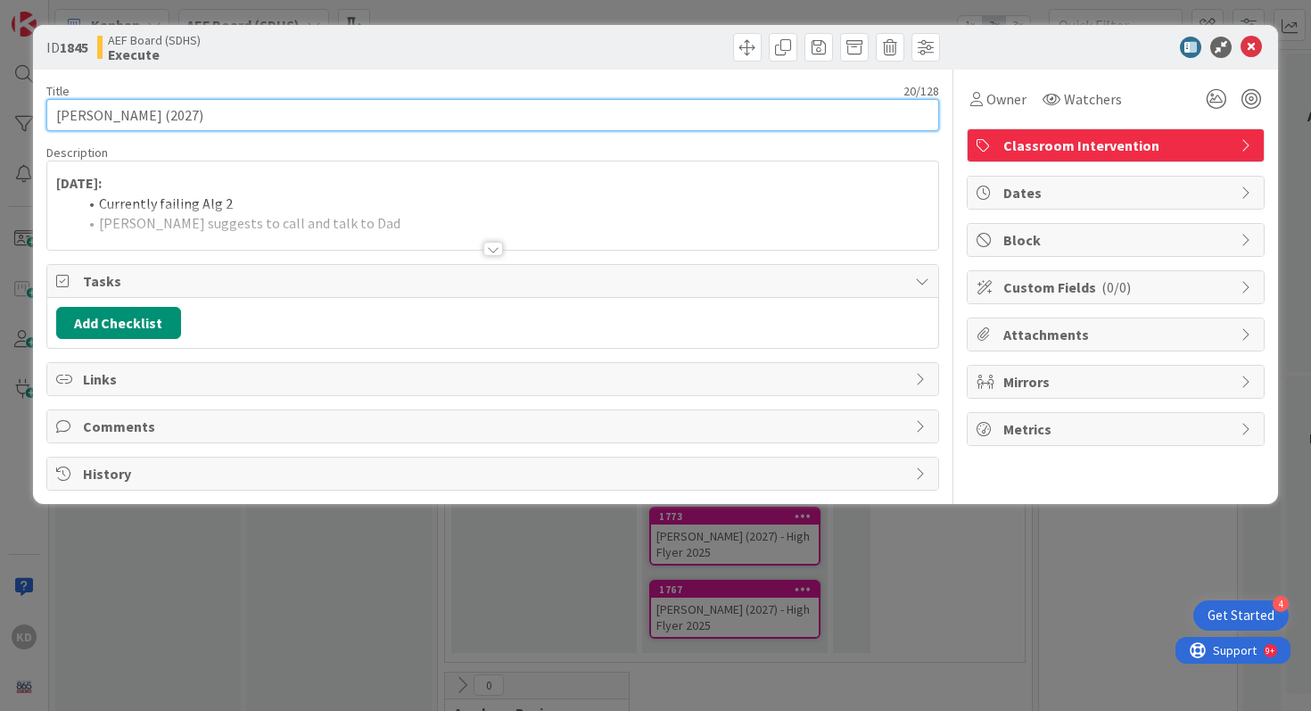
click at [177, 116] on input "Landon Boruff (2027)" at bounding box center [492, 115] width 893 height 32
type input "[PERSON_NAME] (2028)"
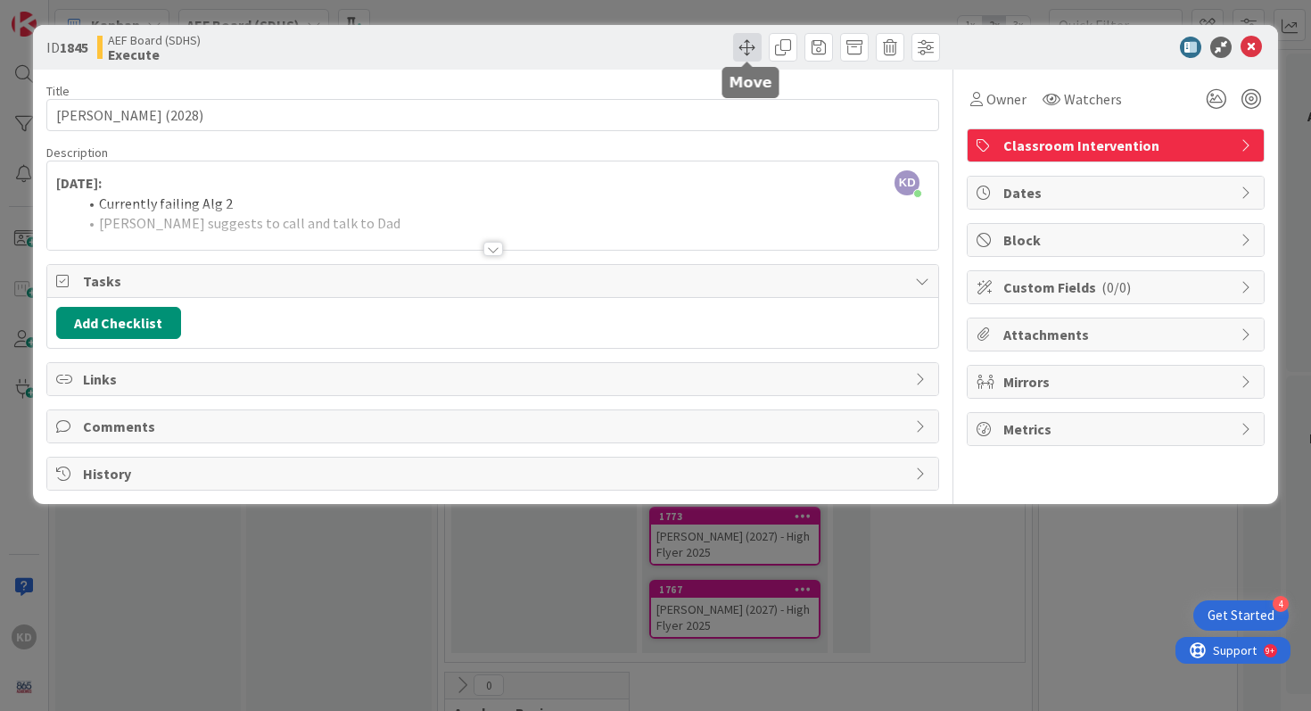
click at [740, 45] on span at bounding box center [747, 47] width 29 height 29
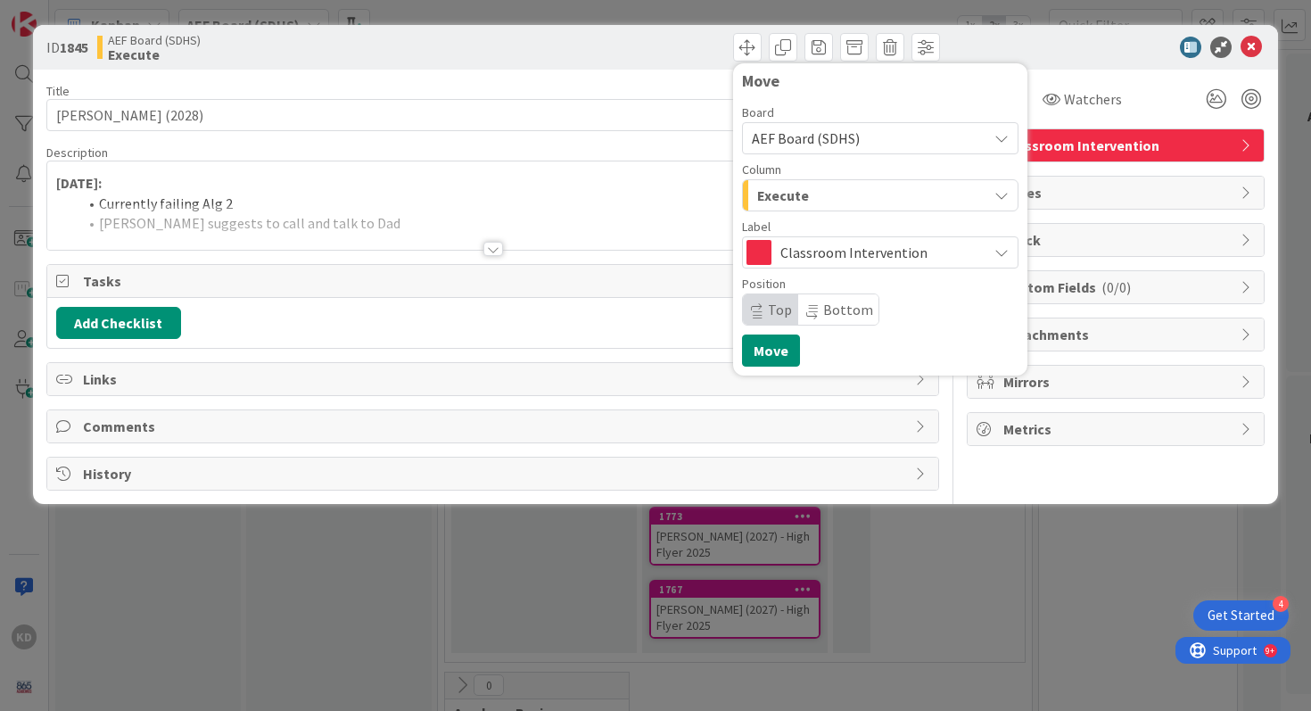
click at [799, 255] on span "Classroom Intervention" at bounding box center [879, 252] width 198 height 25
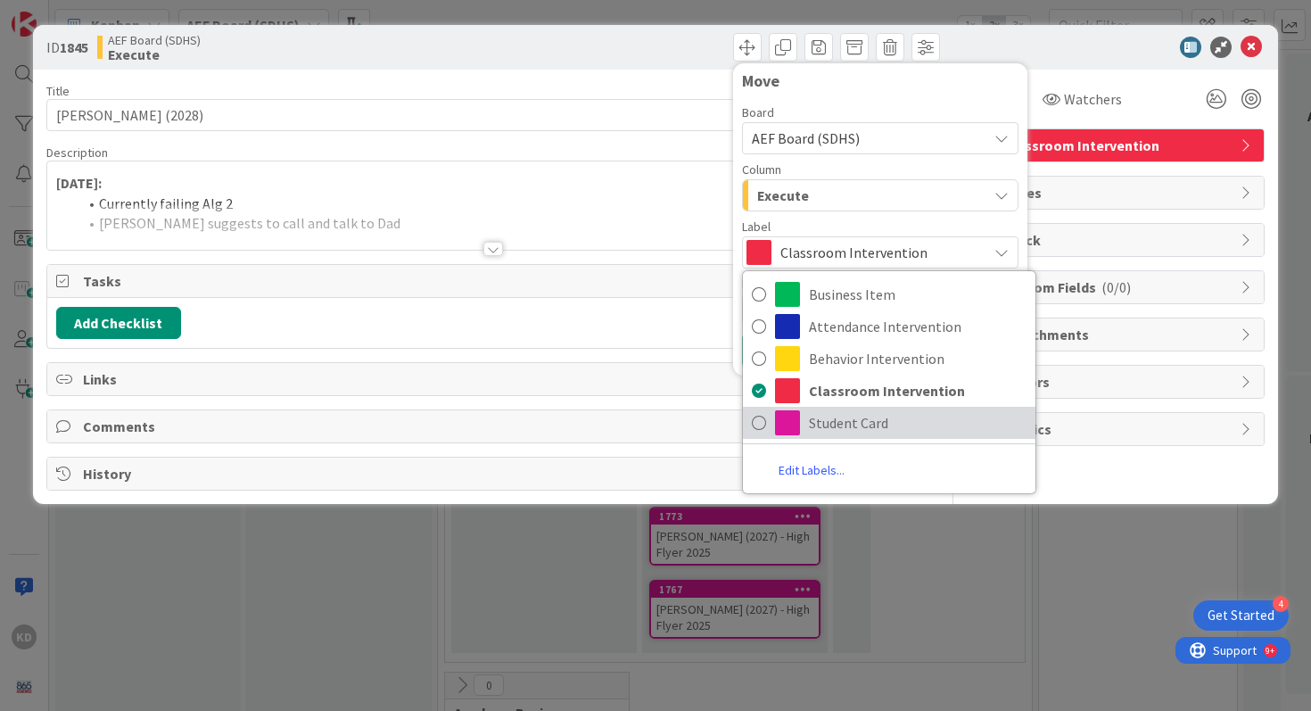
click at [793, 407] on link "Student Card" at bounding box center [889, 423] width 292 height 32
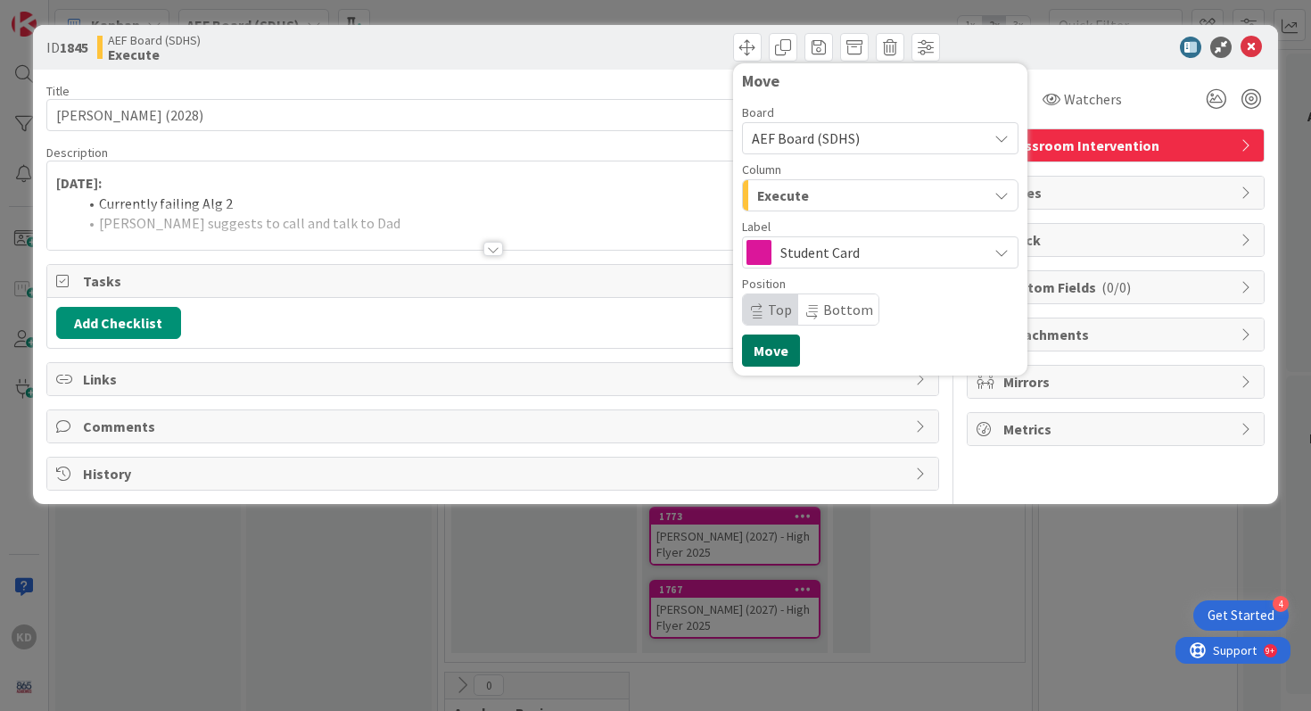
click at [760, 341] on button "Move" at bounding box center [771, 350] width 58 height 32
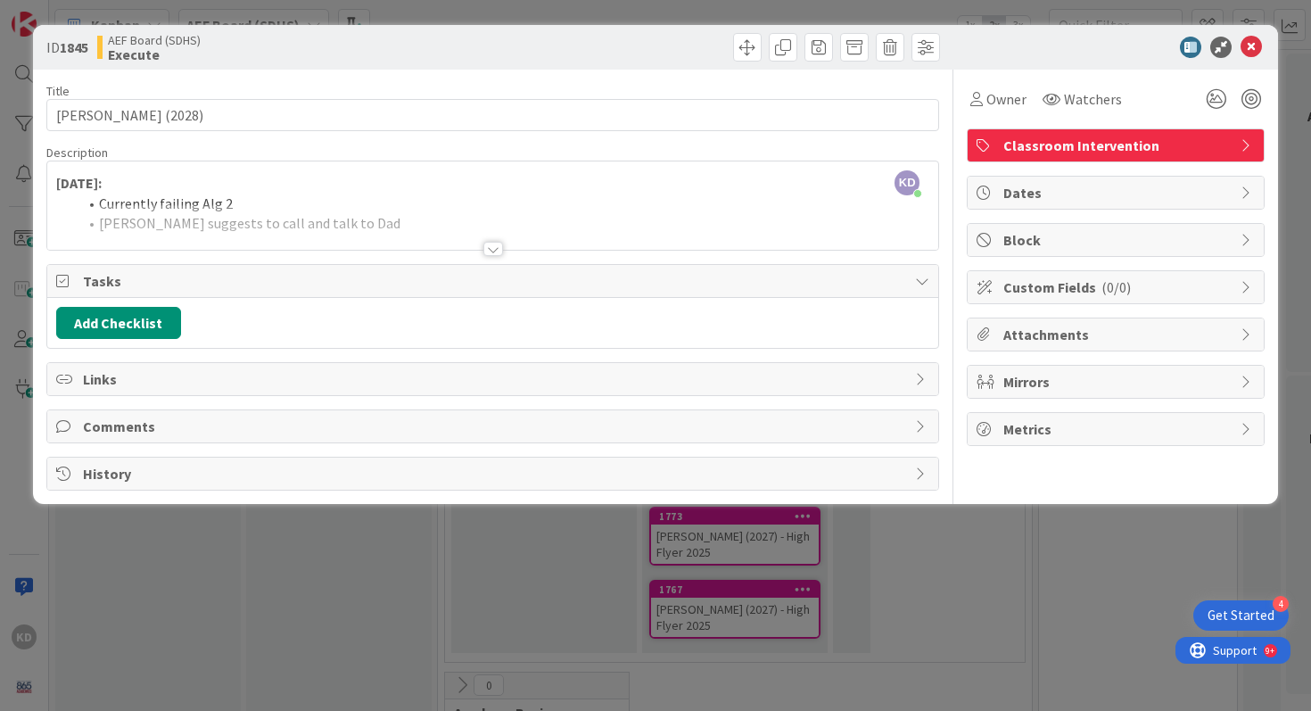
click at [1024, 141] on span "Classroom Intervention" at bounding box center [1117, 145] width 228 height 21
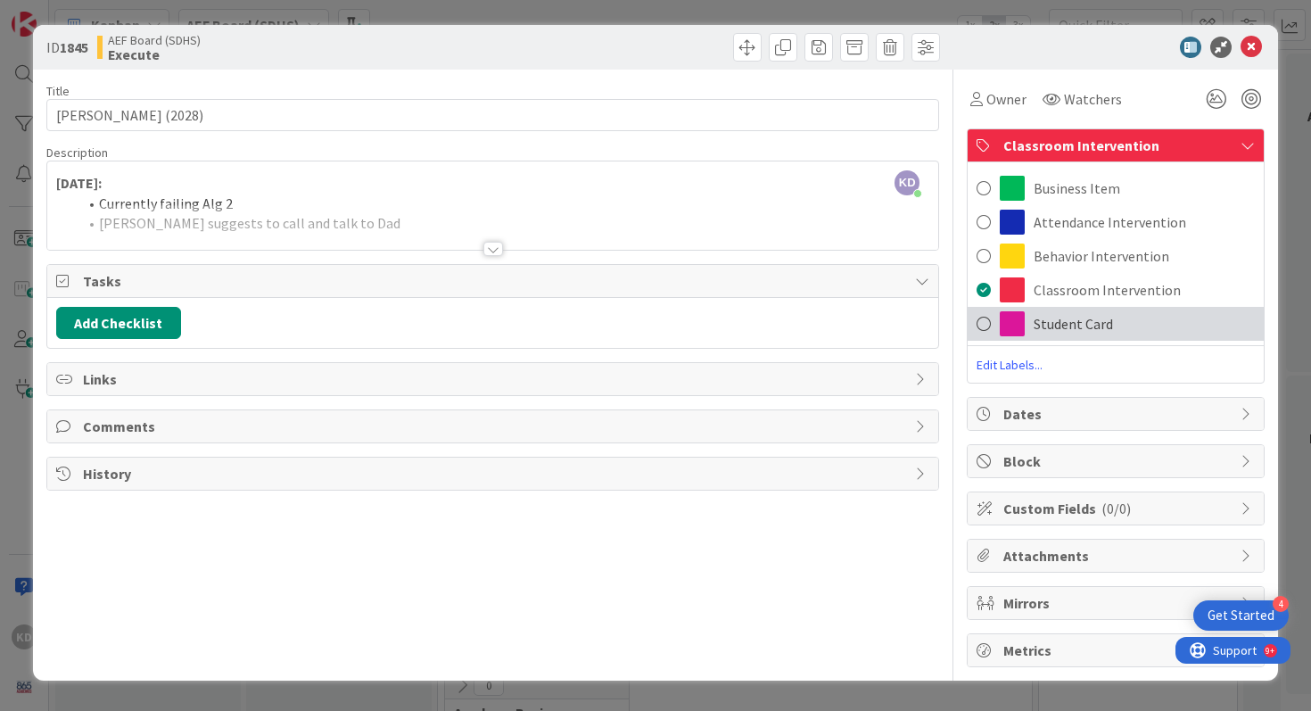
click at [991, 317] on div "Student Card" at bounding box center [1115, 324] width 296 height 34
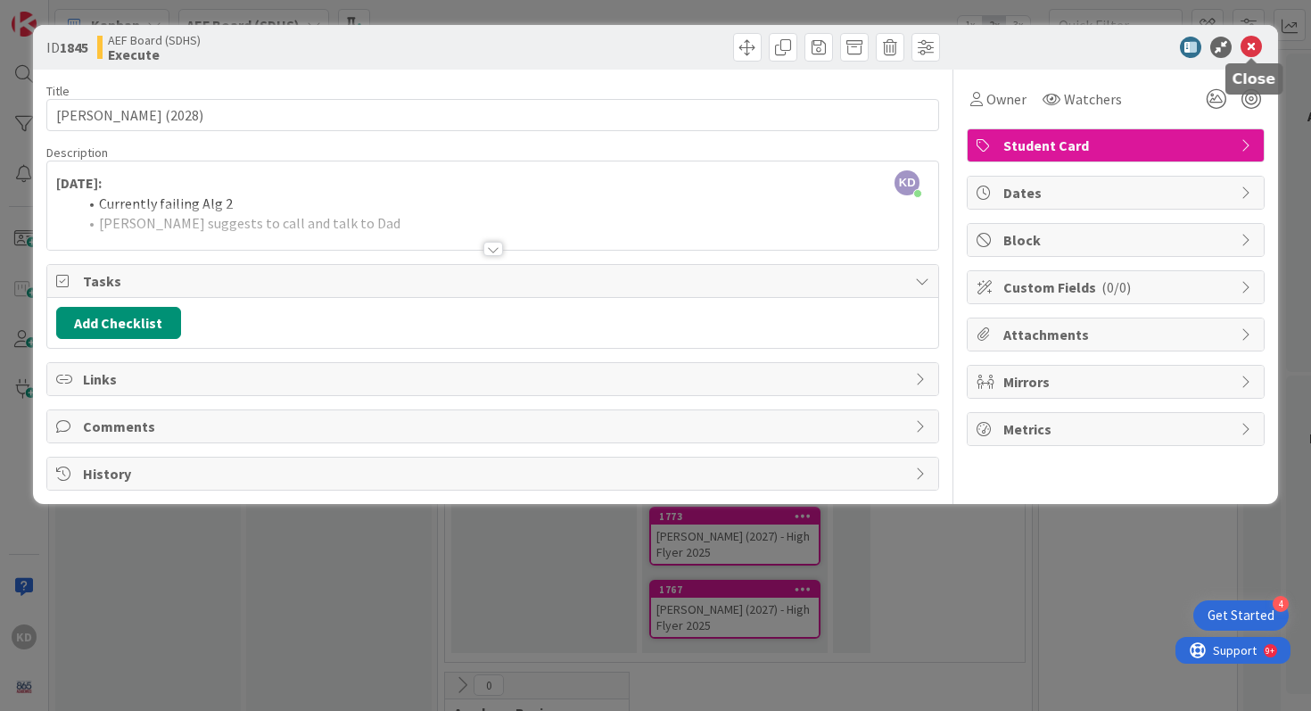
click at [1256, 37] on icon at bounding box center [1250, 47] width 21 height 21
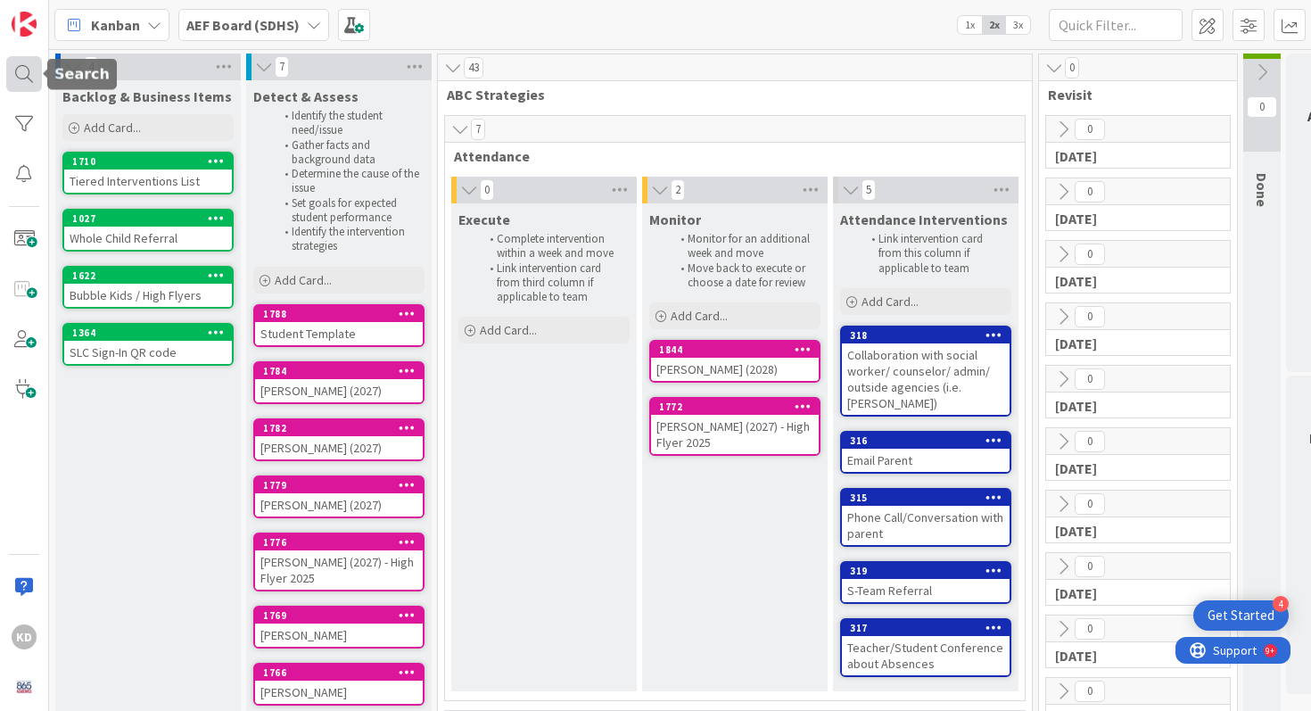
click at [24, 72] on div at bounding box center [24, 74] width 36 height 36
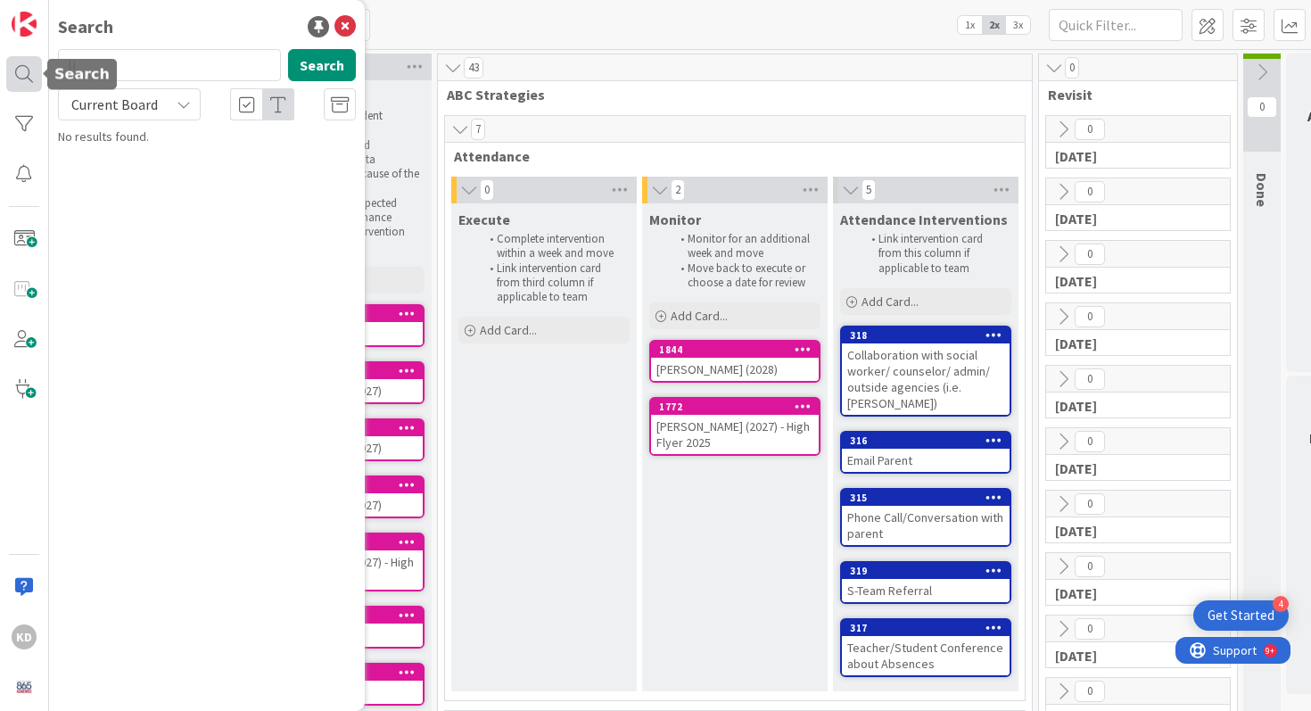
type input "l"
type input "mara"
click at [148, 69] on input "mara" at bounding box center [169, 65] width 223 height 32
type input "nigi"
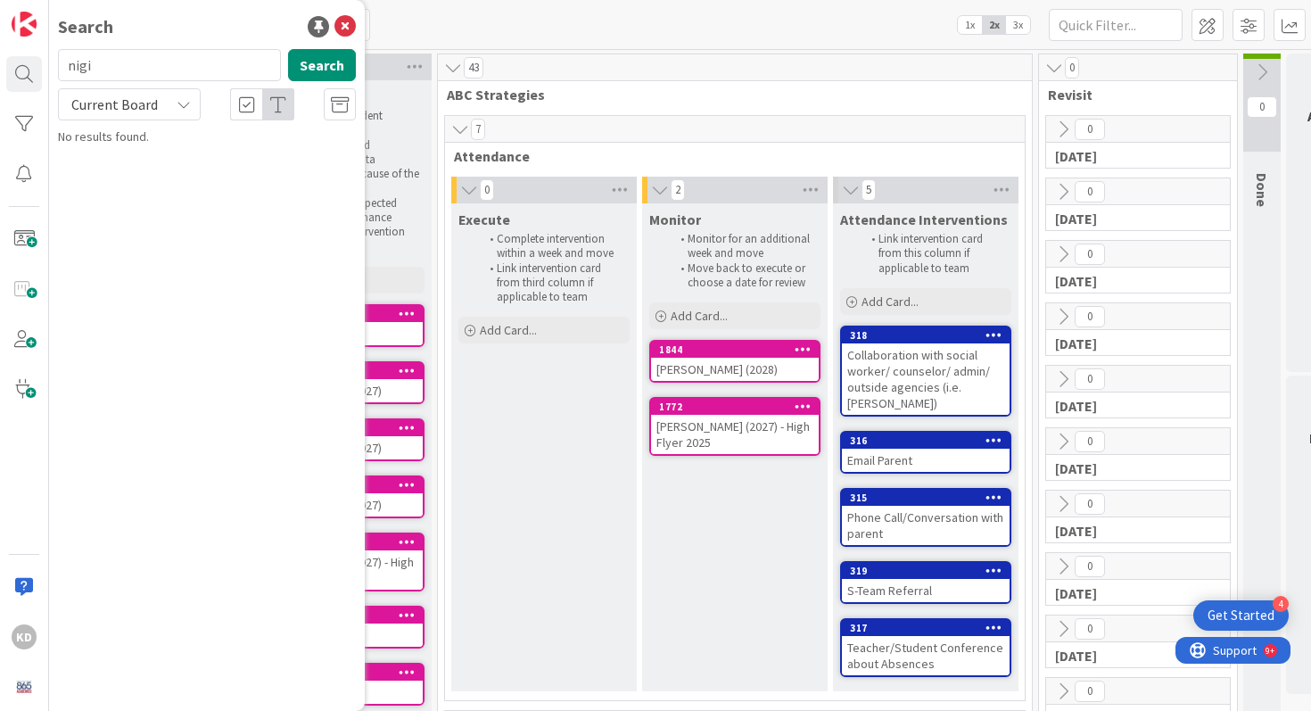
click at [133, 93] on span "Current Board" at bounding box center [114, 104] width 93 height 25
click at [141, 169] on span "All Boards" at bounding box center [160, 178] width 185 height 27
click at [357, 30] on div "Search nigi Search All Boards Current Board All Boards No results found." at bounding box center [207, 355] width 316 height 711
click at [354, 23] on icon at bounding box center [344, 26] width 21 height 21
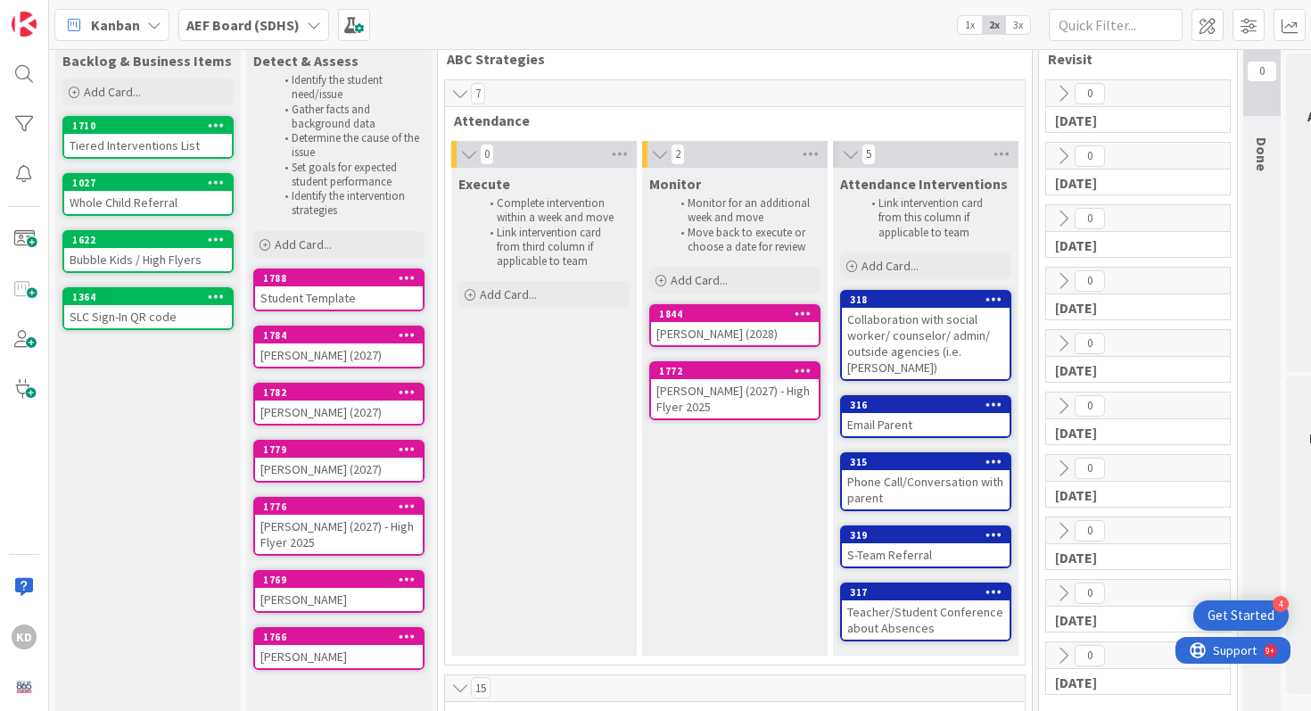
scroll to position [39, 0]
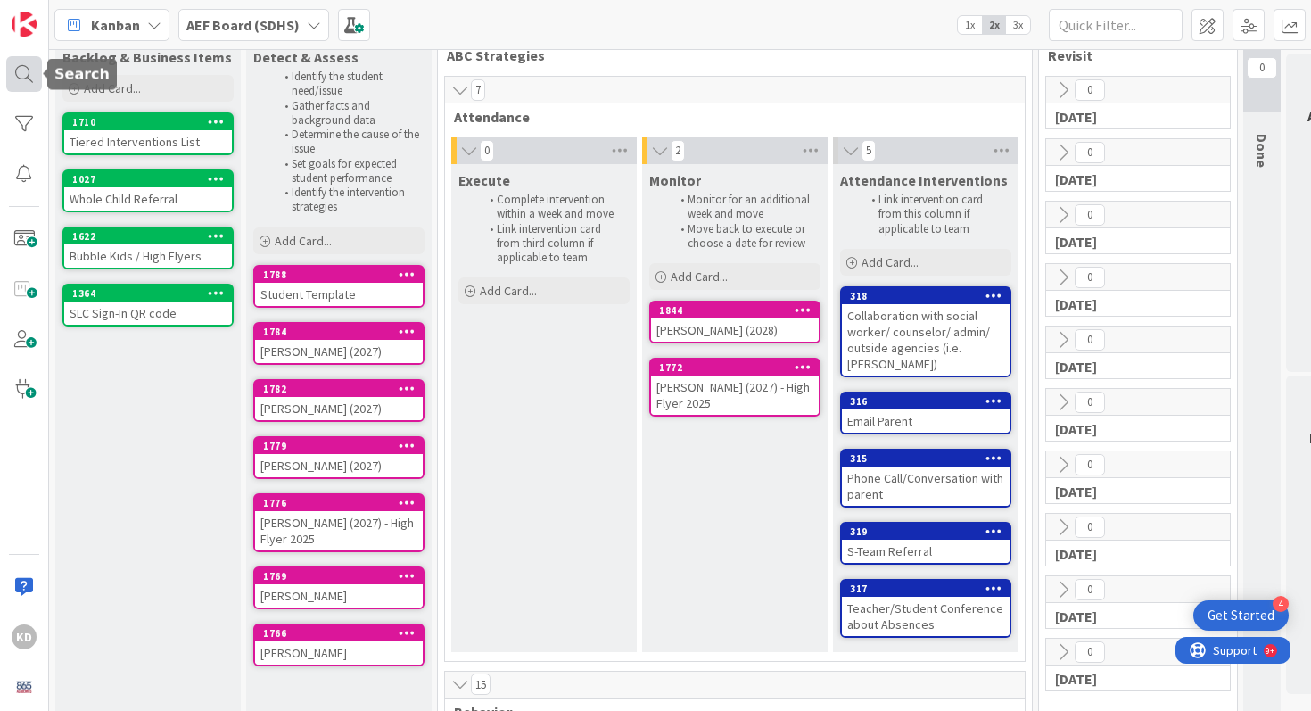
click at [21, 80] on div at bounding box center [24, 74] width 36 height 36
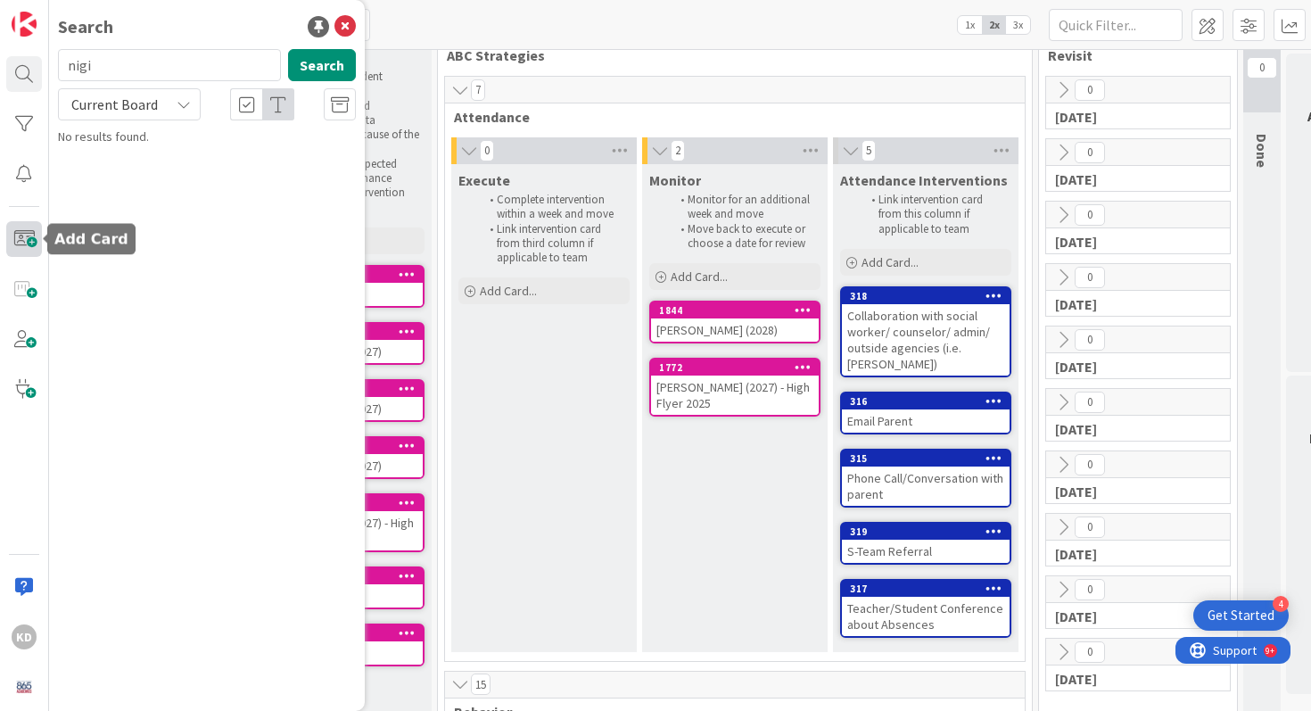
click at [21, 244] on span at bounding box center [24, 239] width 36 height 36
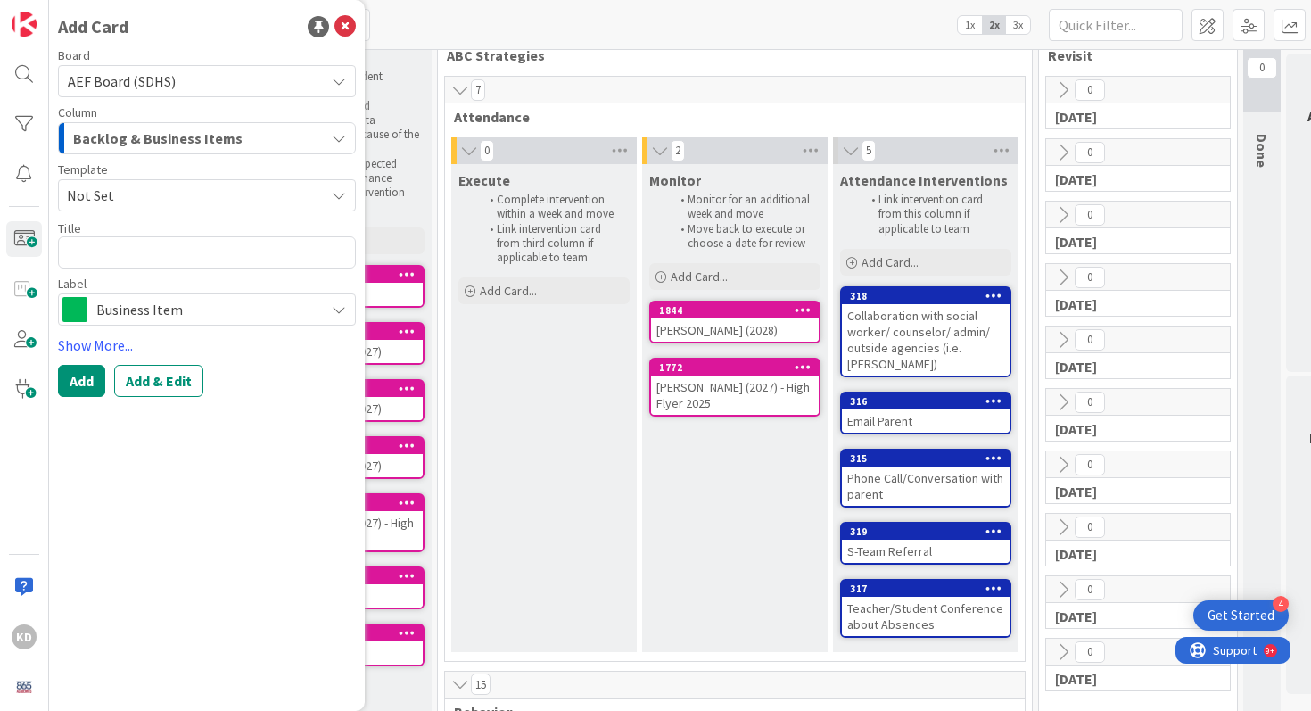
click at [95, 128] on span "Backlog & Business Items" at bounding box center [157, 138] width 169 height 23
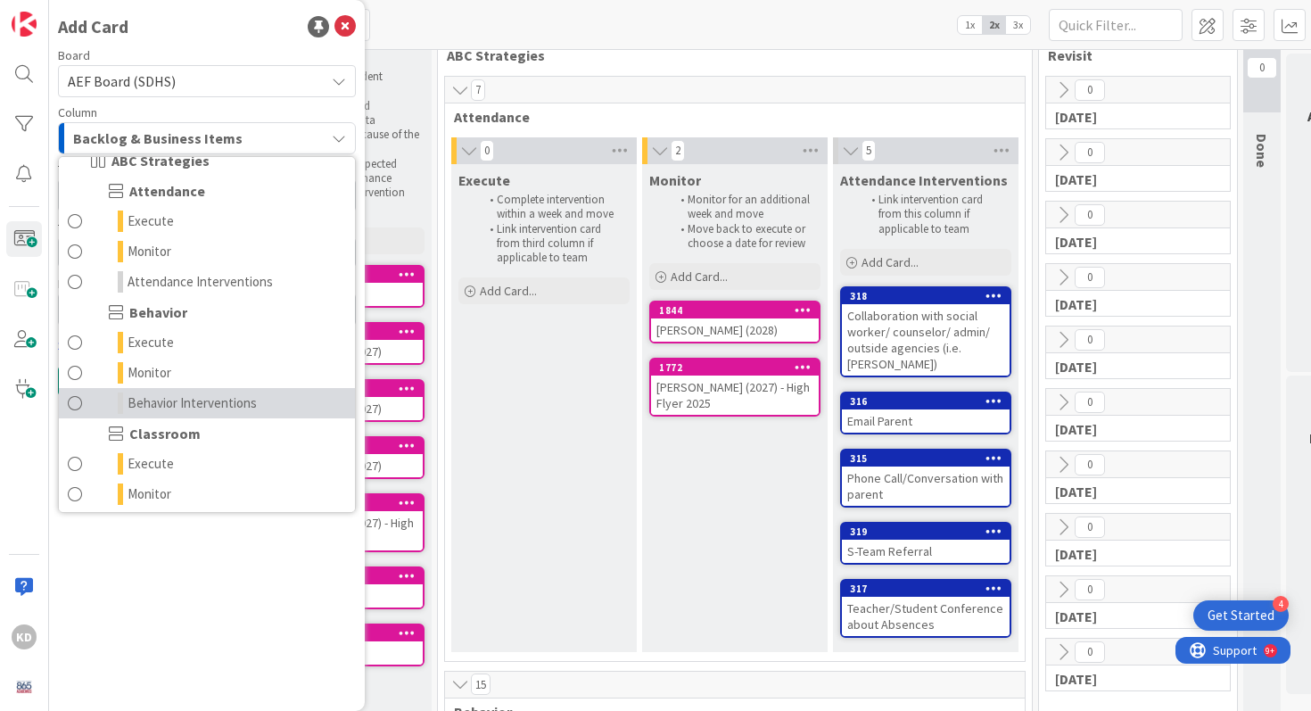
scroll to position [93, 0]
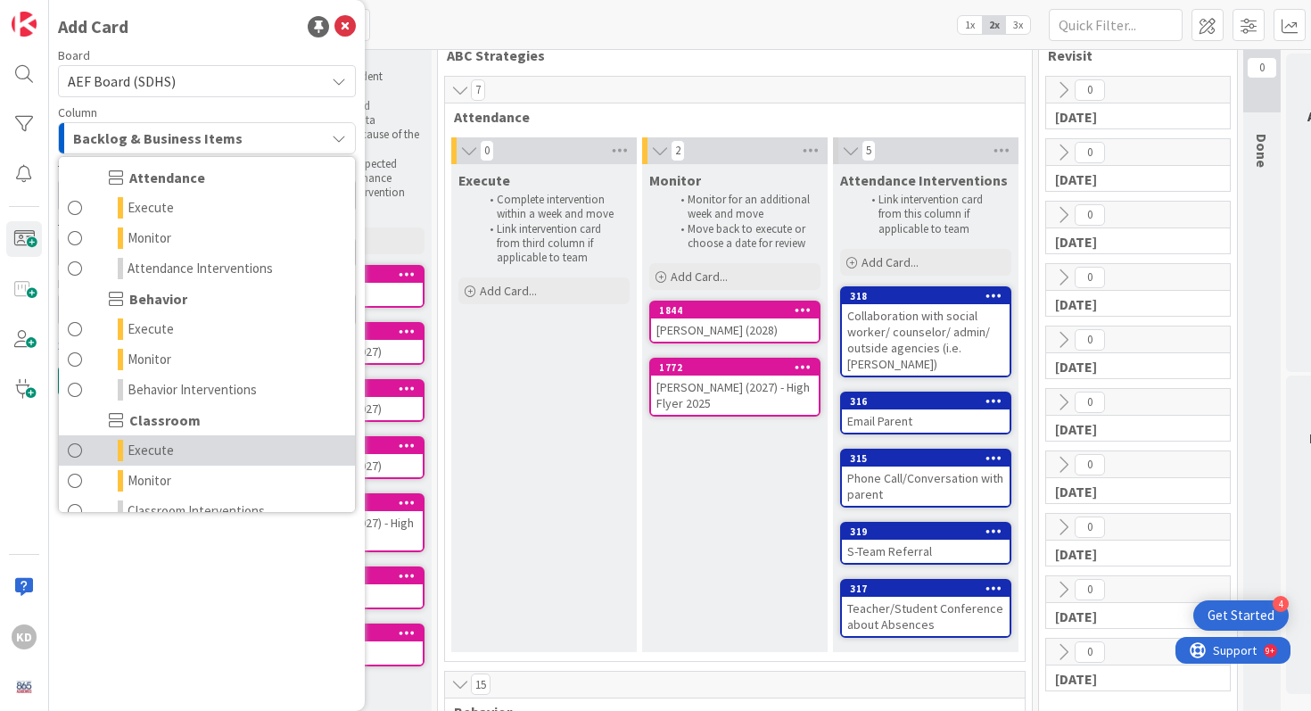
click at [81, 449] on span at bounding box center [75, 450] width 14 height 21
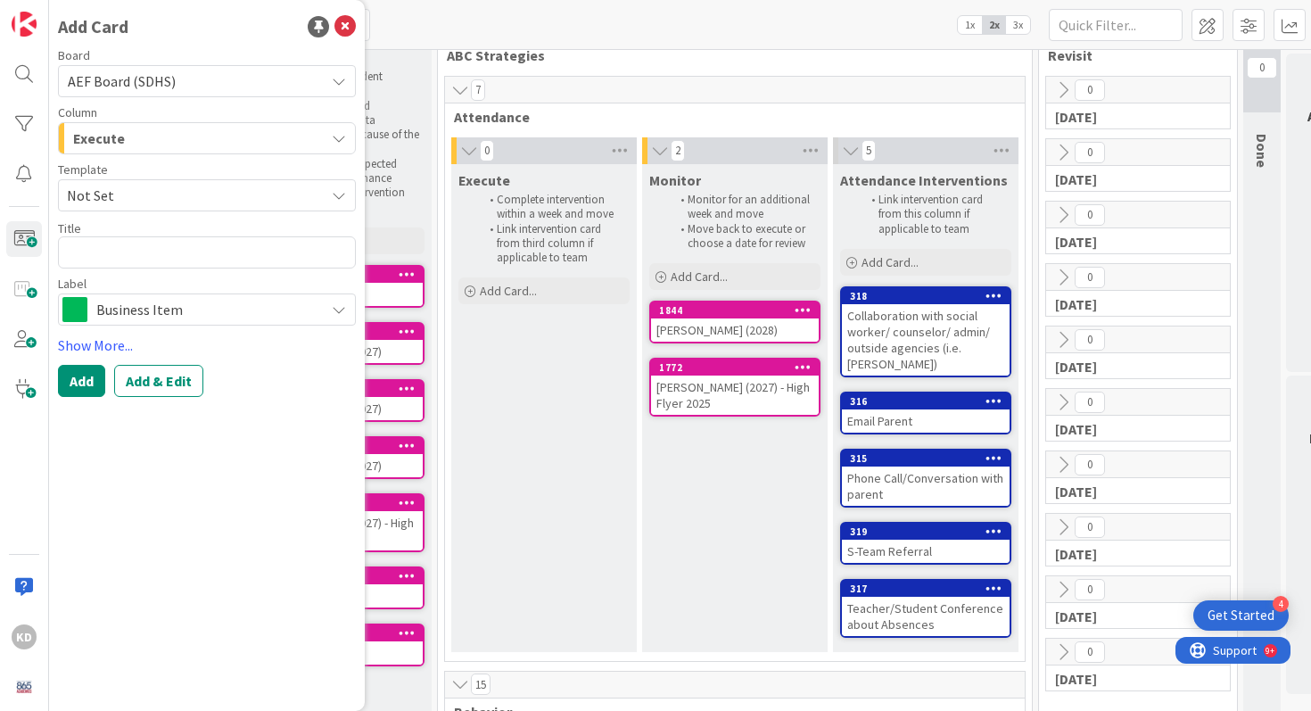
click at [122, 184] on span "Not Set" at bounding box center [189, 195] width 244 height 23
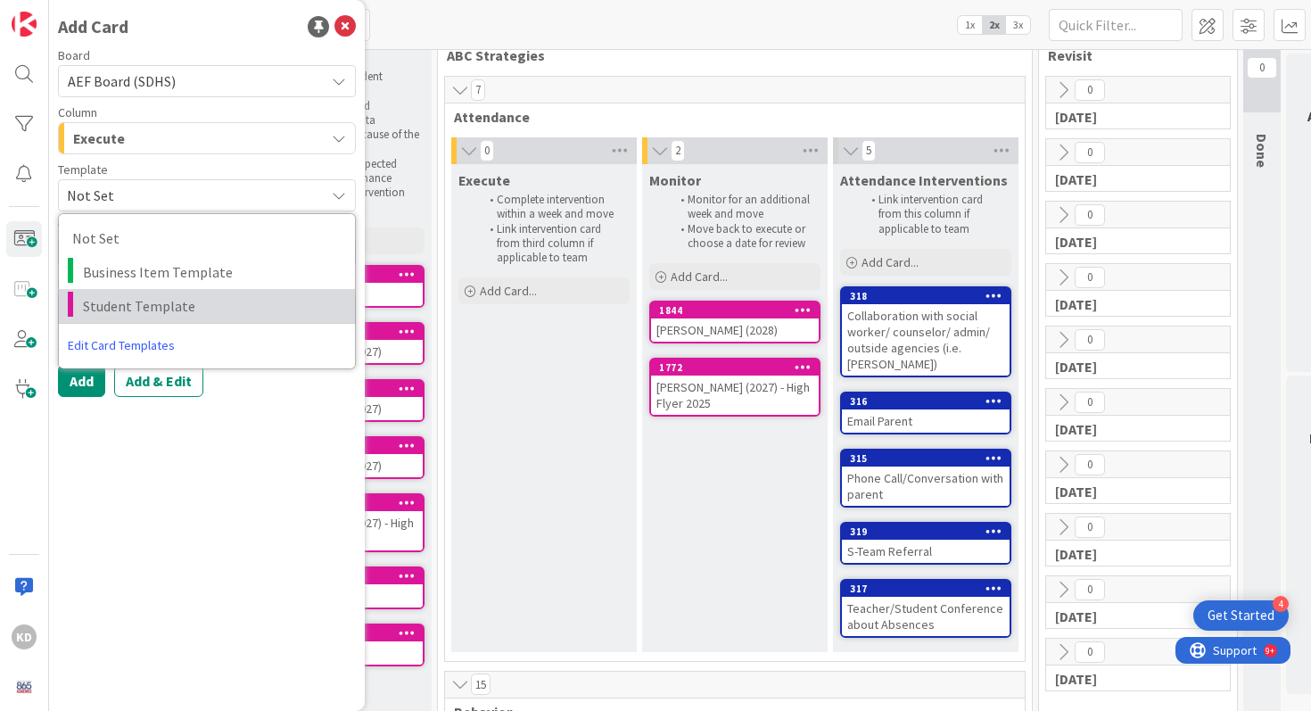
click at [111, 310] on span "Student Template" at bounding box center [212, 305] width 259 height 23
type textarea "x"
type textarea "Student Template"
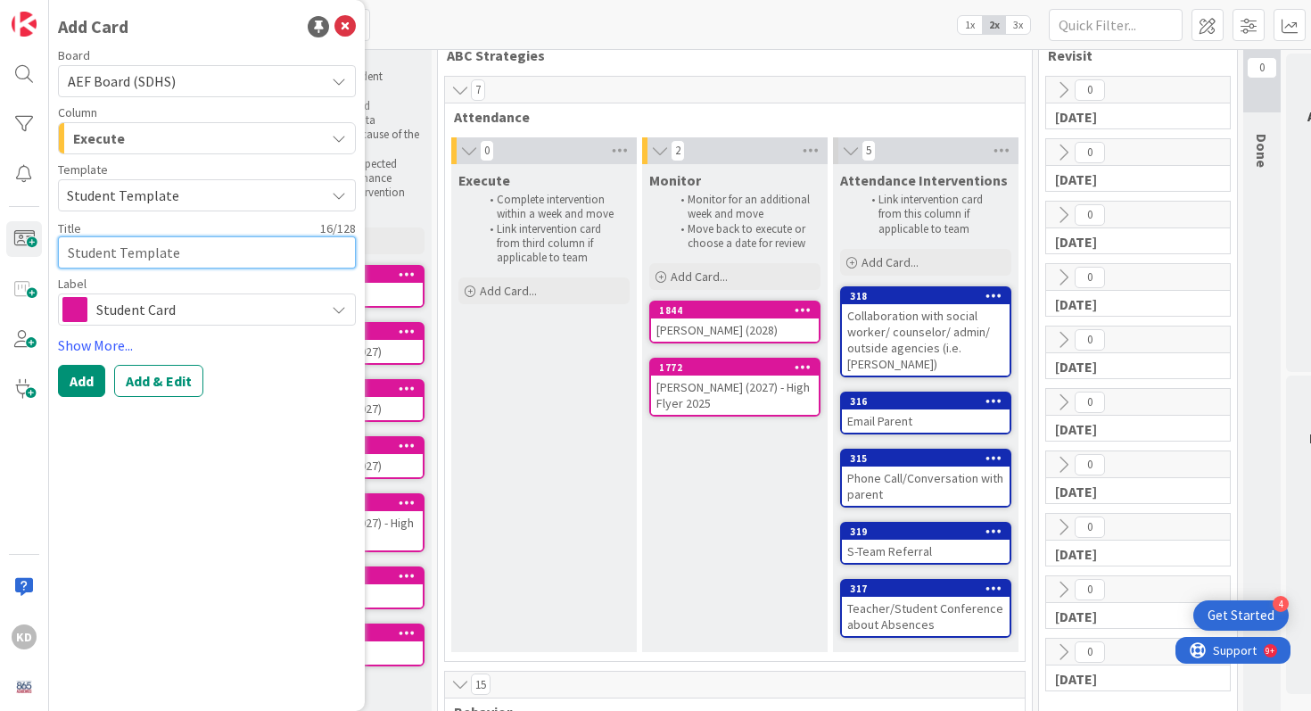
click at [99, 253] on textarea "Student Template" at bounding box center [207, 252] width 298 height 32
type textarea "x"
type textarea "N"
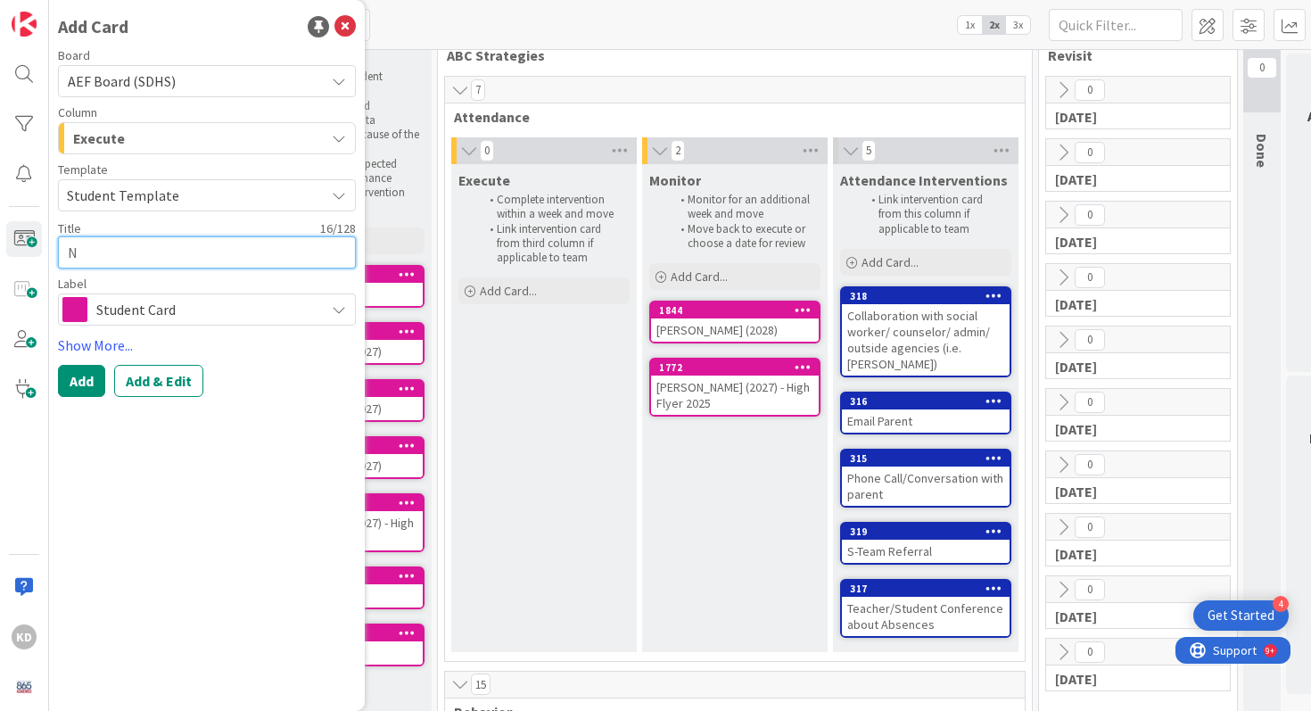
type textarea "x"
type textarea "Ni"
type textarea "x"
type textarea "Nig"
type textarea "x"
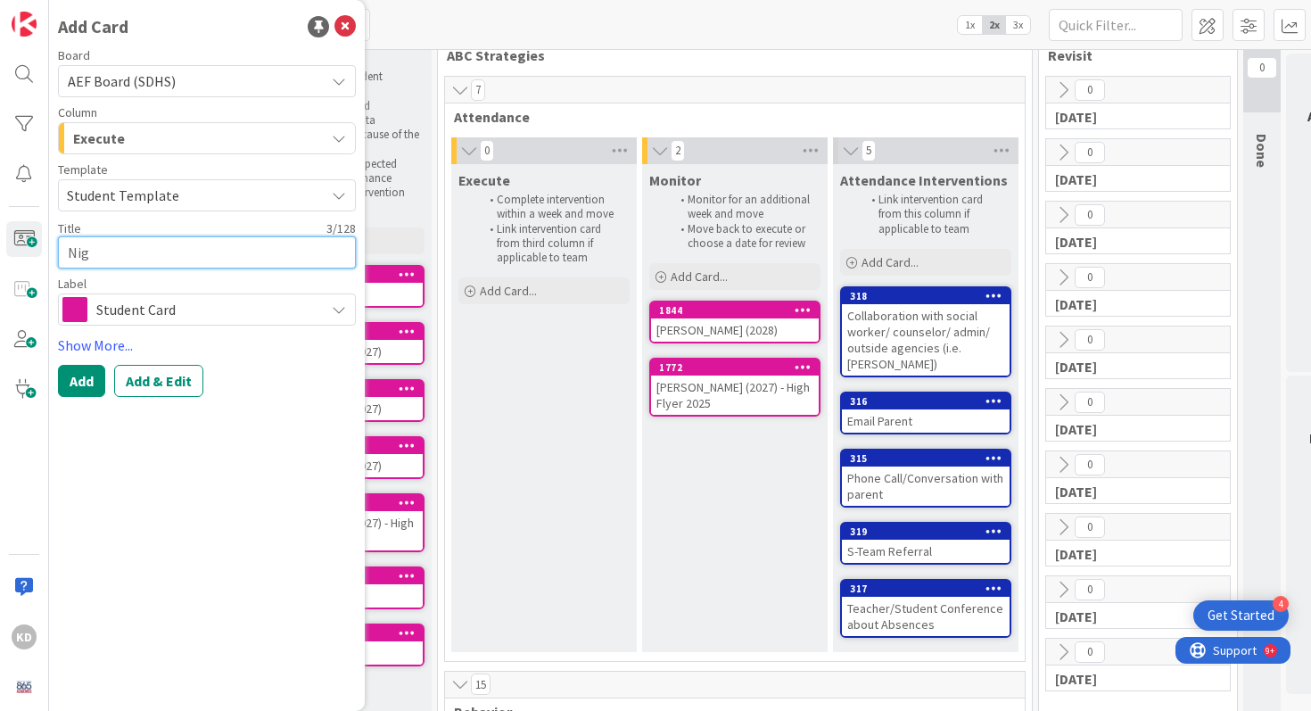
type textarea "Nigi"
type textarea "x"
type textarea "Nigi"
type textarea "x"
type textarea "Nigi M"
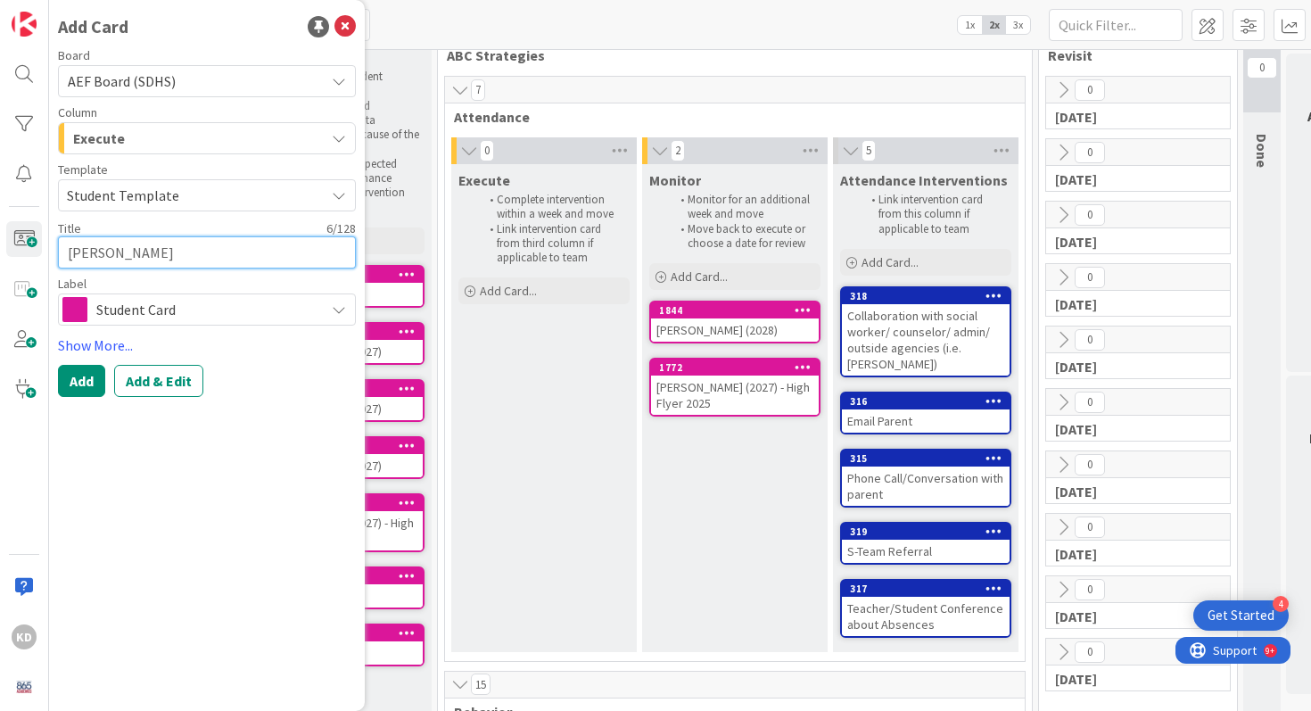
type textarea "x"
type textarea "Nigi Ma"
type textarea "x"
type textarea "Nigi Mar"
type textarea "x"
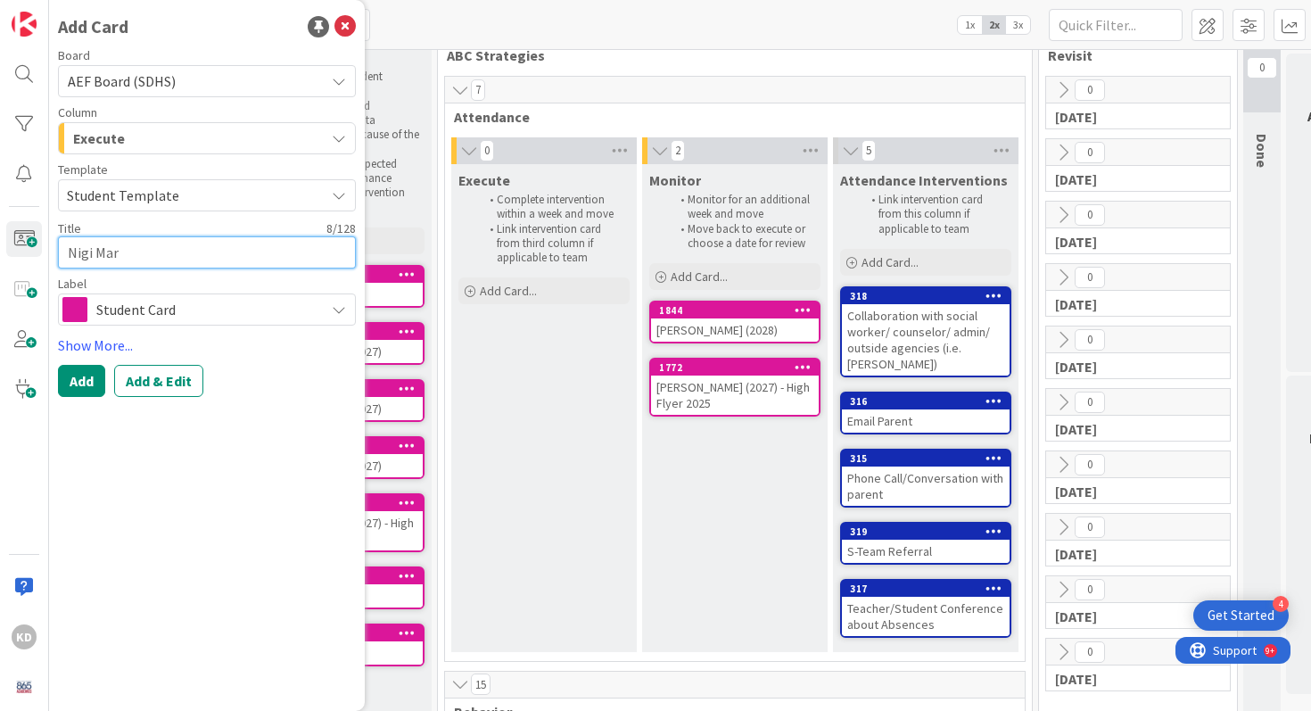
type textarea "Nigi Mara"
type textarea "x"
type textarea "Nigi Marab"
type textarea "x"
type textarea "Nigi Marabl"
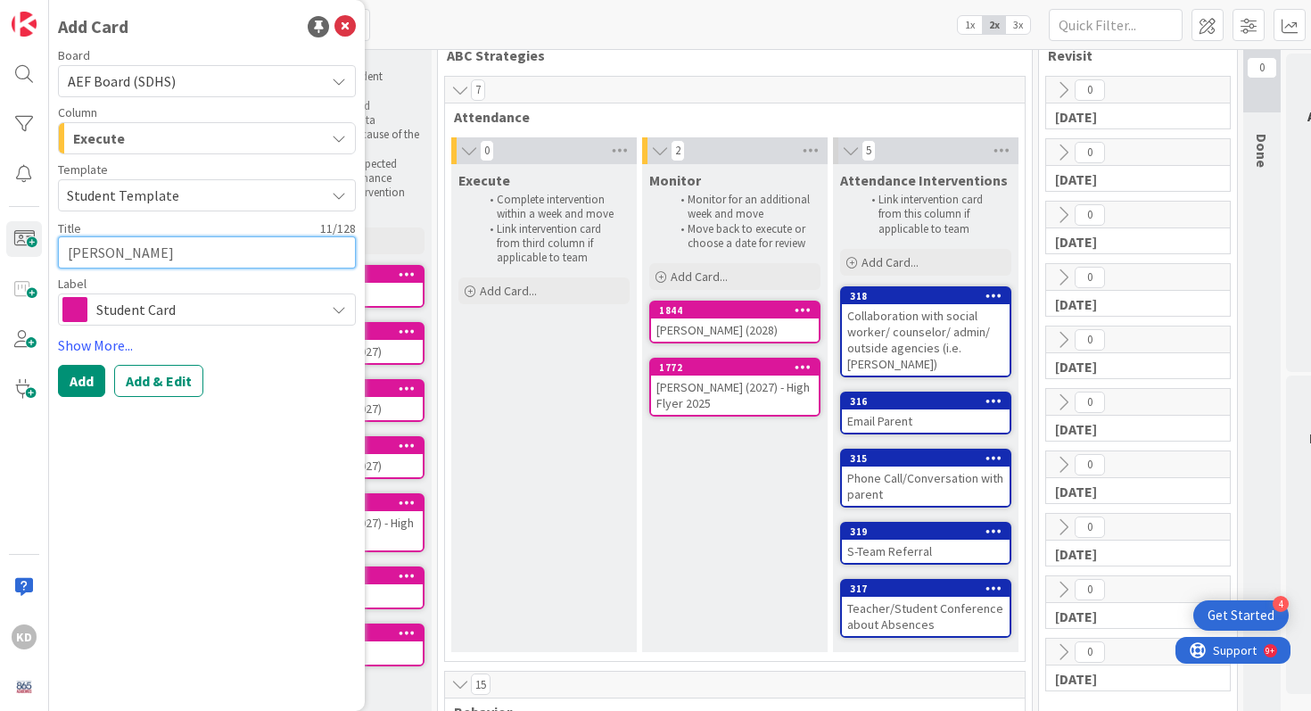
type textarea "x"
type textarea "Nigi Marable"
type textarea "x"
type textarea "Nigi Marable"
type textarea "x"
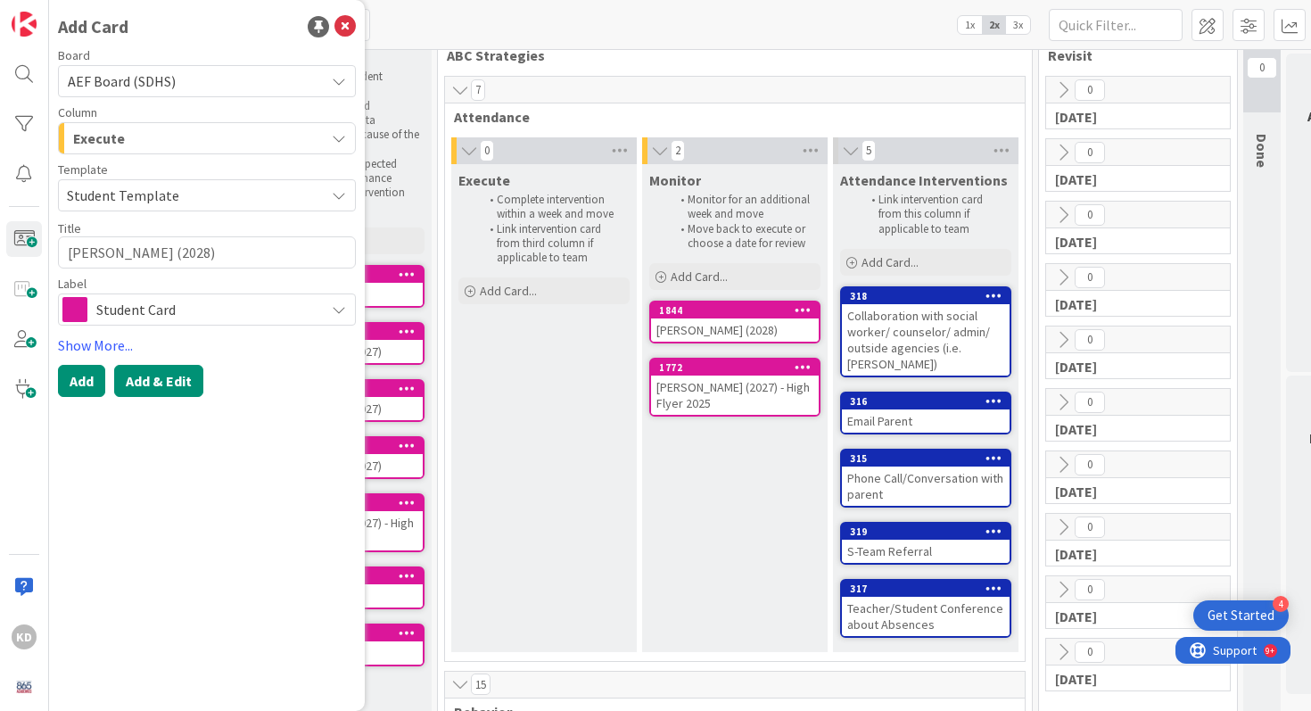
click at [146, 380] on button "Add & Edit" at bounding box center [158, 381] width 89 height 32
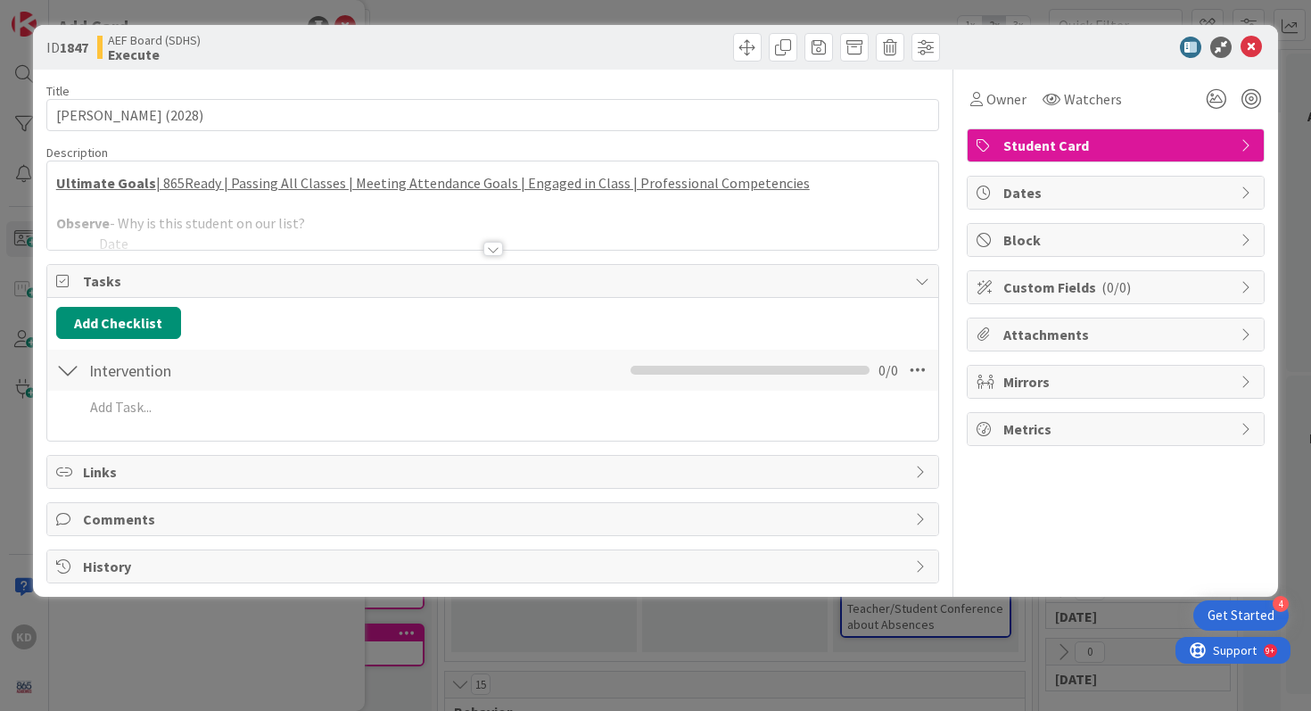
click at [175, 218] on div at bounding box center [493, 226] width 892 height 45
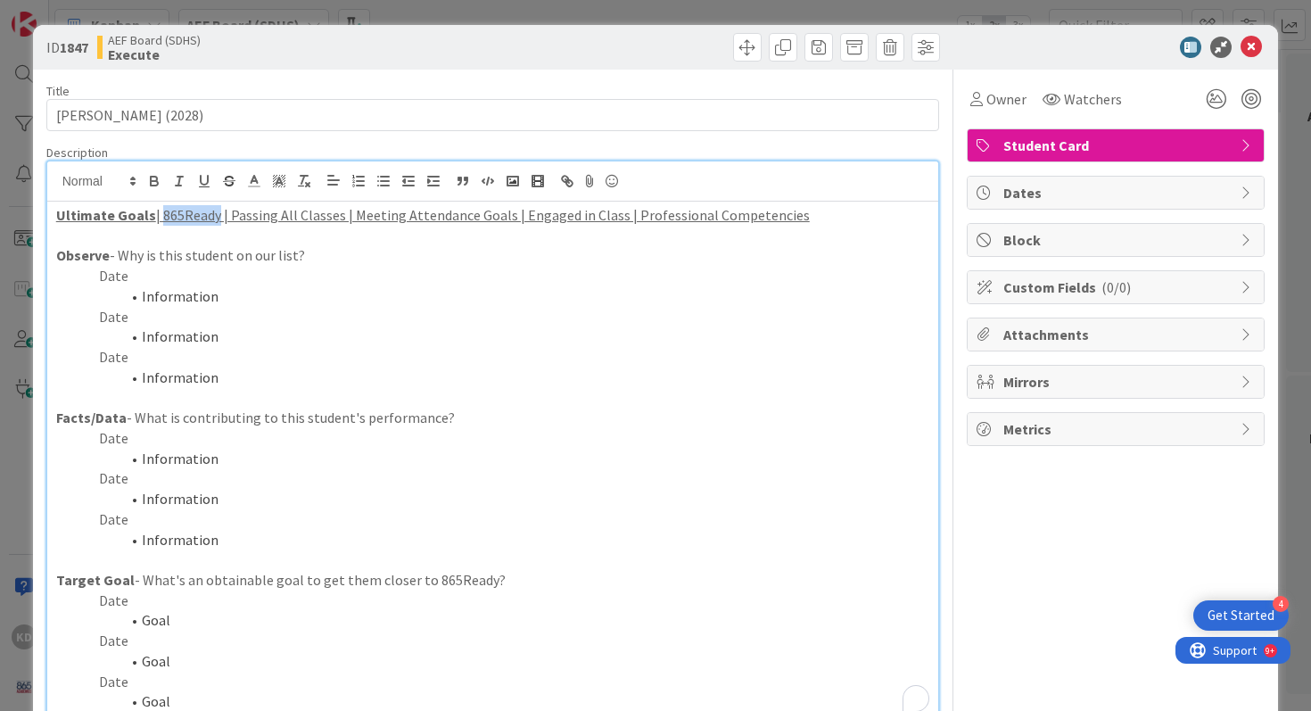
click at [175, 218] on u "| 865Ready | Passing All Classes | Meeting Attendance Goals | Engaged in Class …" at bounding box center [483, 215] width 654 height 18
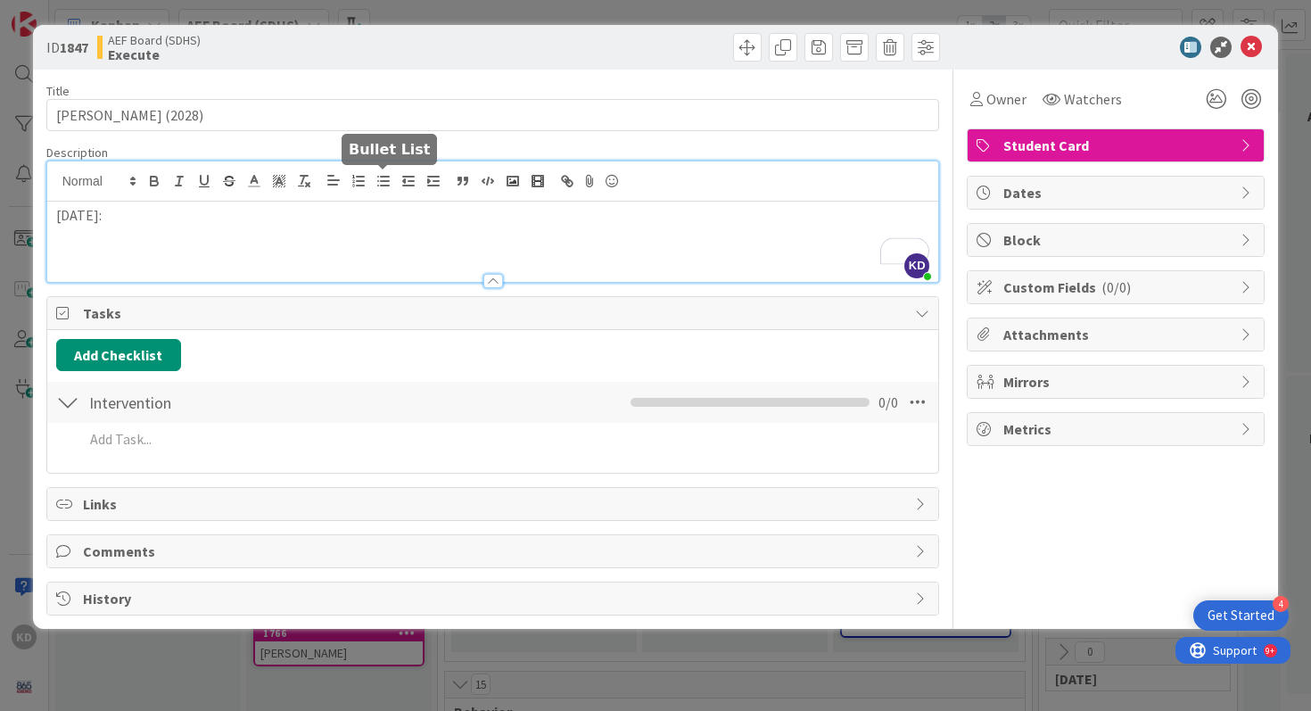
click at [384, 177] on line "button" at bounding box center [385, 177] width 8 height 0
click at [106, 235] on li "Call and talk to dad" at bounding box center [504, 236] width 852 height 21
click at [98, 235] on li "Call and talk to dad" at bounding box center [504, 236] width 852 height 21
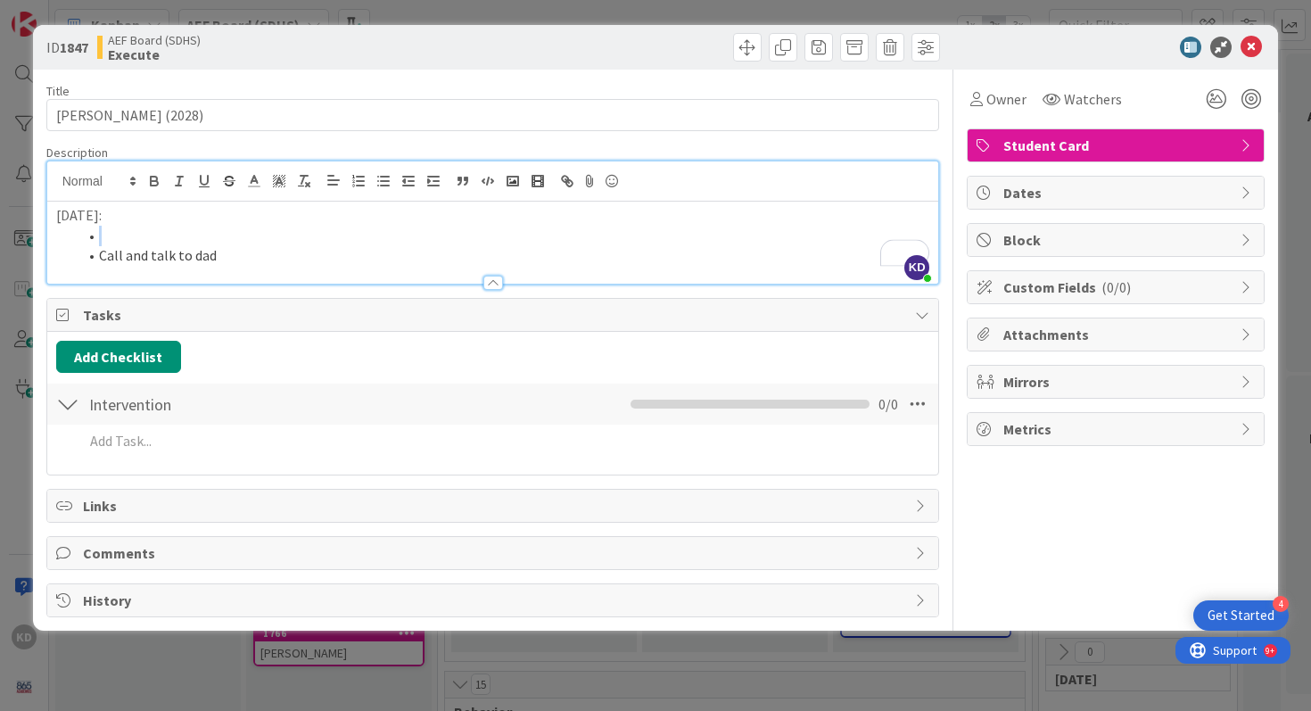
click at [98, 235] on li "To enrich screen reader interactions, please activate Accessibility in Grammarl…" at bounding box center [504, 236] width 852 height 21
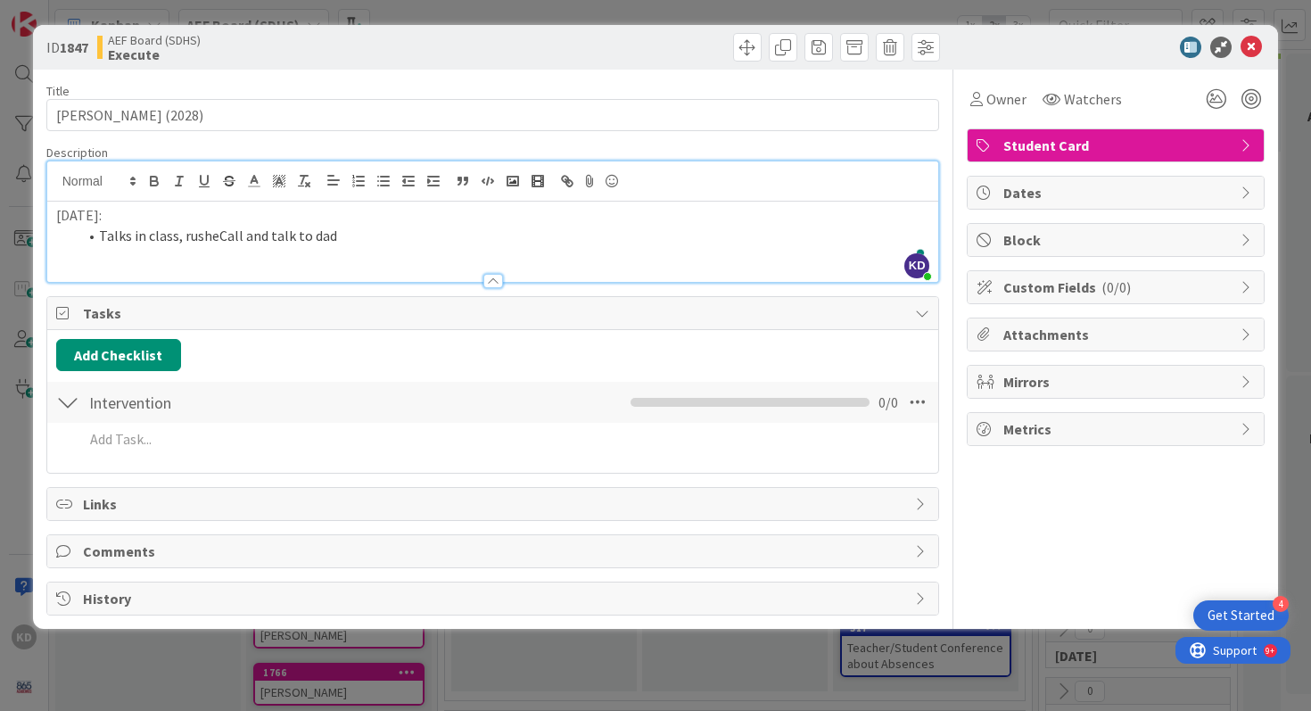
scroll to position [39, 0]
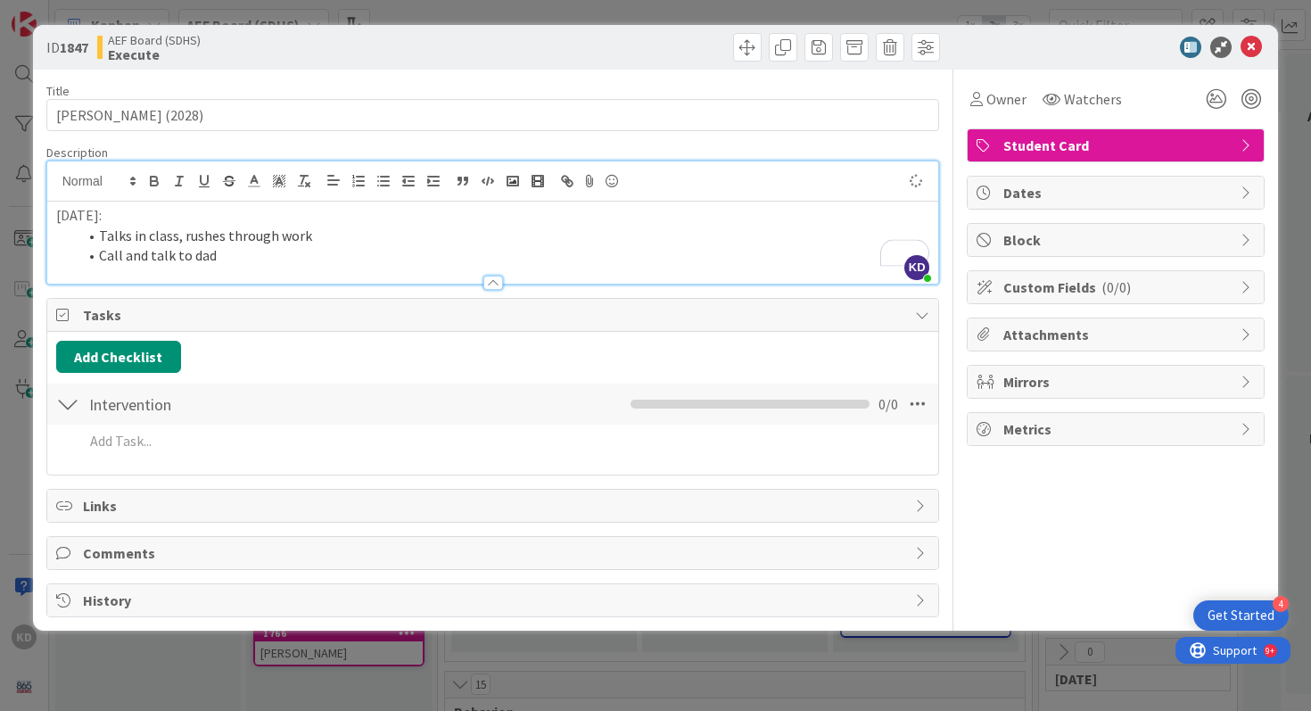
click at [63, 219] on p "[DATE]:" at bounding box center [493, 215] width 874 height 21
click at [63, 219] on strong "[DATE]:" at bounding box center [78, 215] width 45 height 18
click at [55, 218] on div "[DATE]: Talks in class, rushes through work Call and talk to dad" at bounding box center [493, 242] width 892 height 82
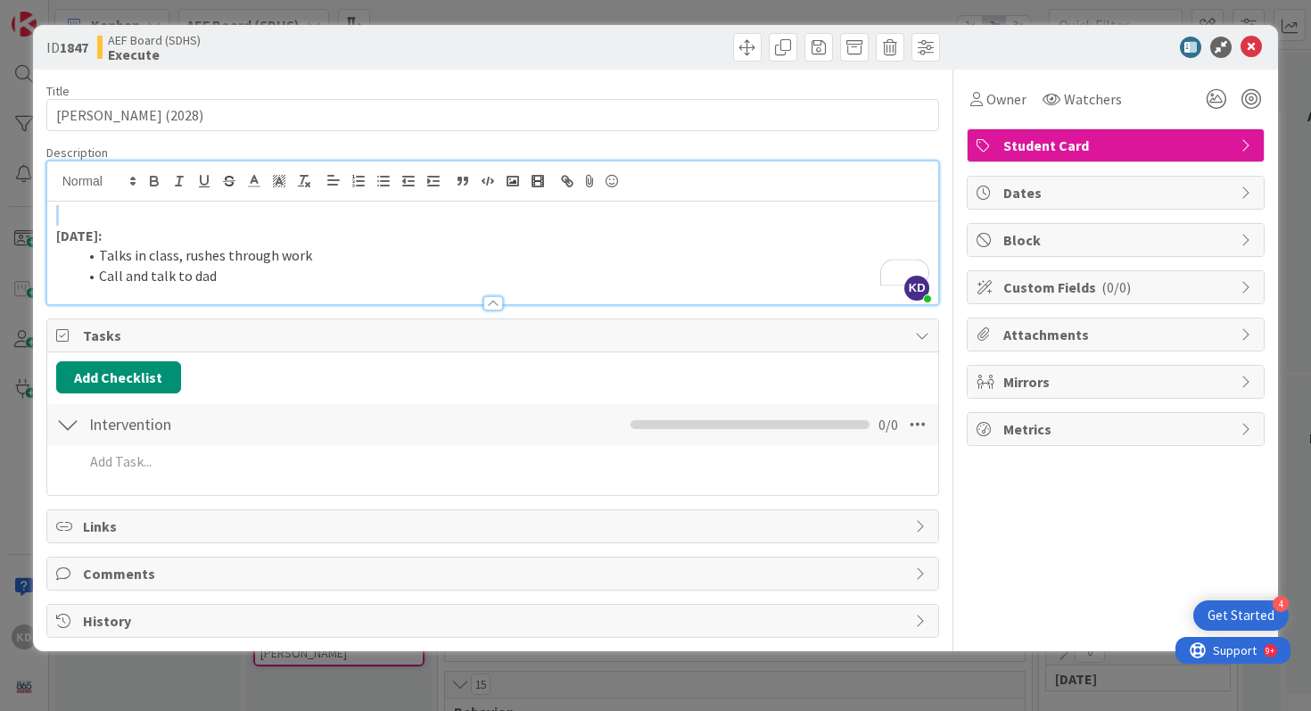
click at [55, 218] on div "[DATE]: Talks in class, rushes through work Call and talk to dad" at bounding box center [493, 252] width 892 height 103
click at [118, 213] on p "[DATE]:" at bounding box center [493, 215] width 874 height 21
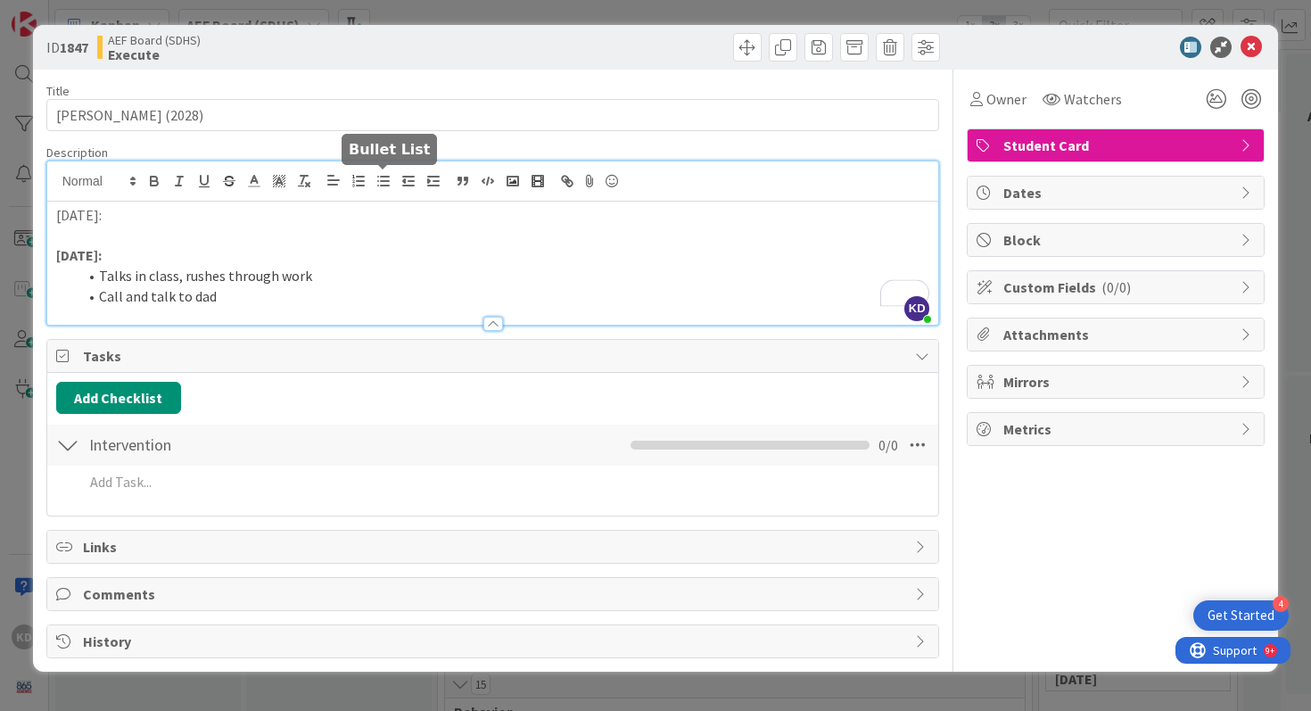
click at [387, 185] on line "button" at bounding box center [385, 185] width 8 height 0
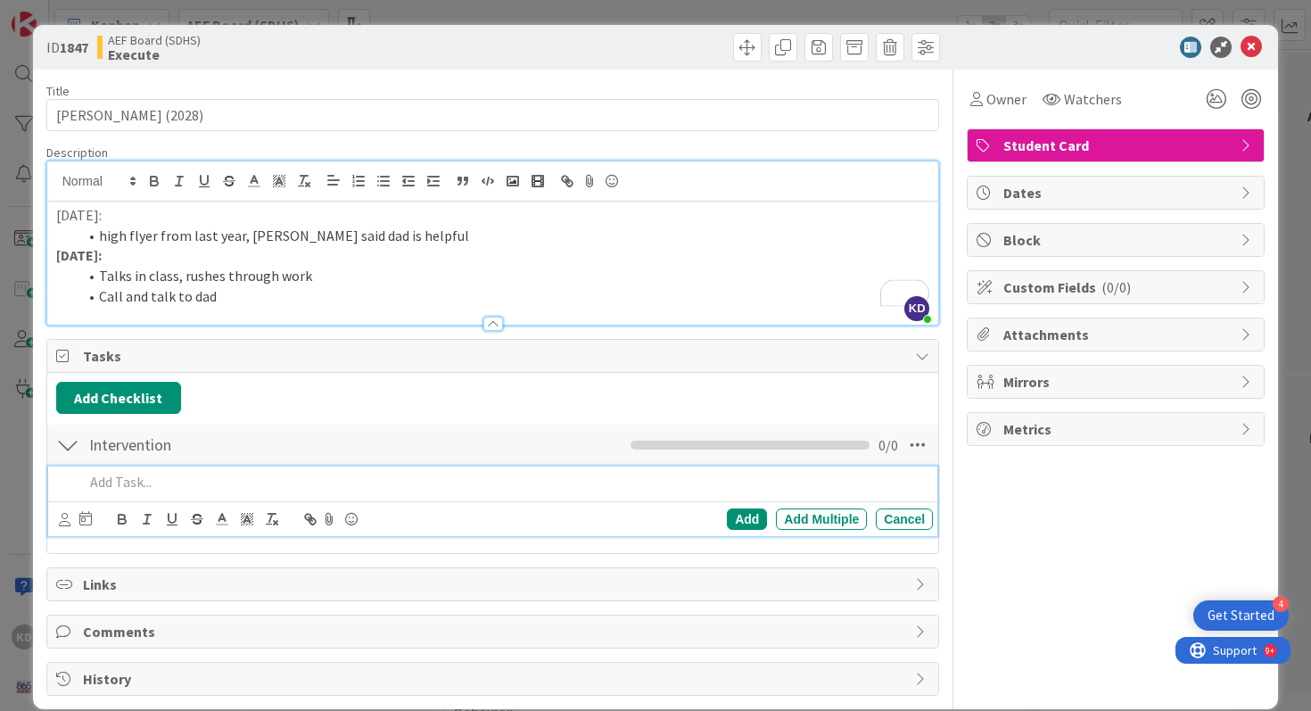
click at [144, 479] on p at bounding box center [505, 482] width 843 height 21
click at [62, 521] on icon at bounding box center [65, 519] width 12 height 13
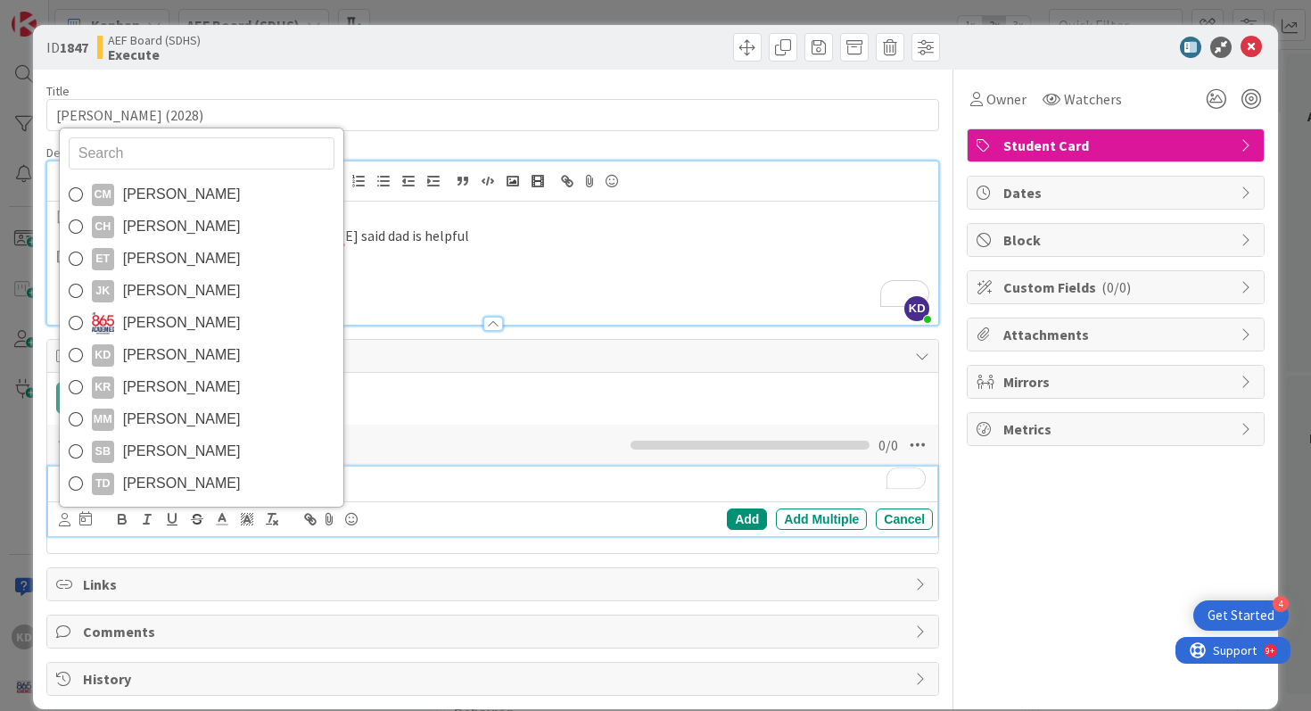
click at [123, 158] on input "text" at bounding box center [202, 153] width 266 height 32
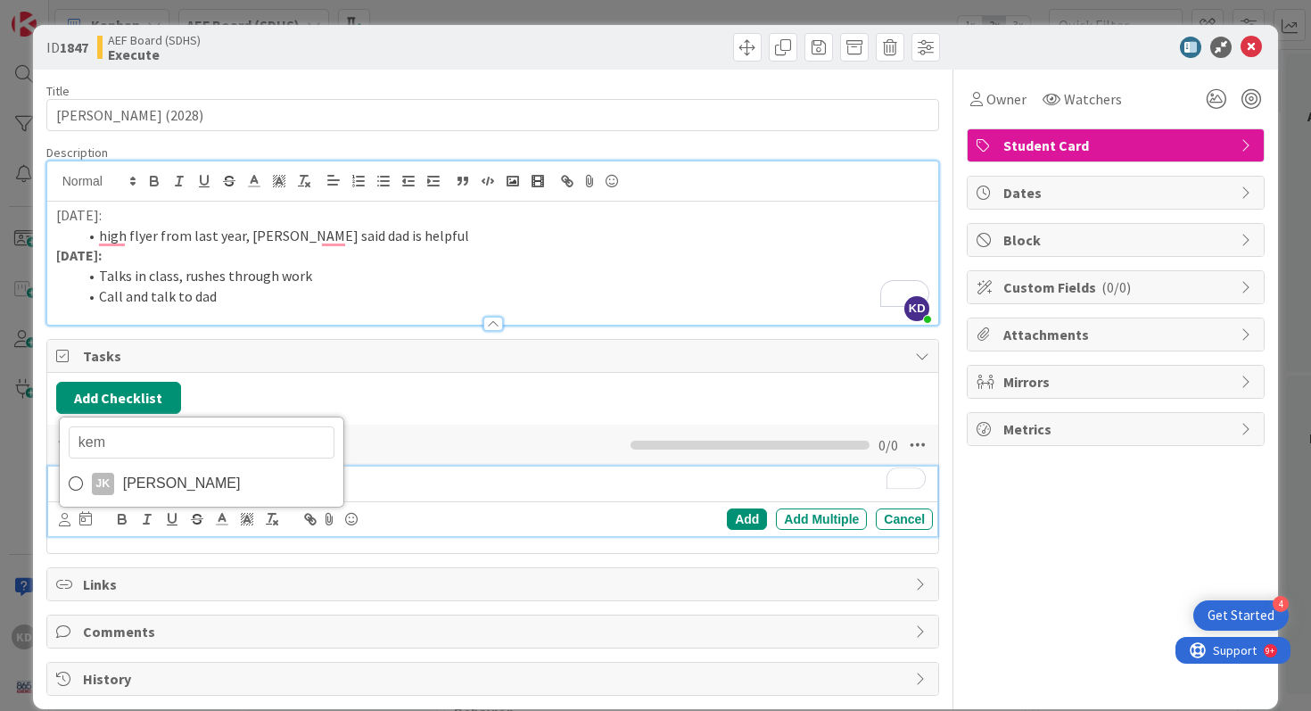
type input "[PERSON_NAME]"
click at [162, 473] on span "[PERSON_NAME]" at bounding box center [182, 483] width 118 height 27
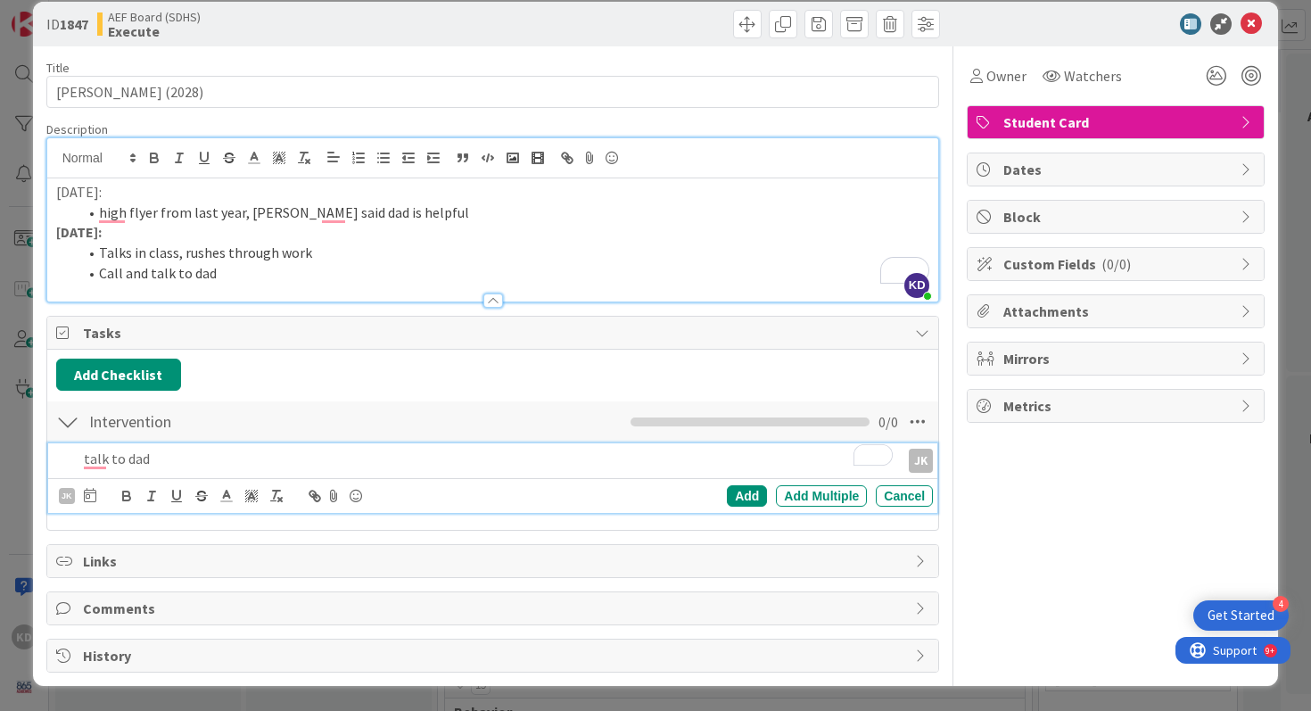
scroll to position [0, 0]
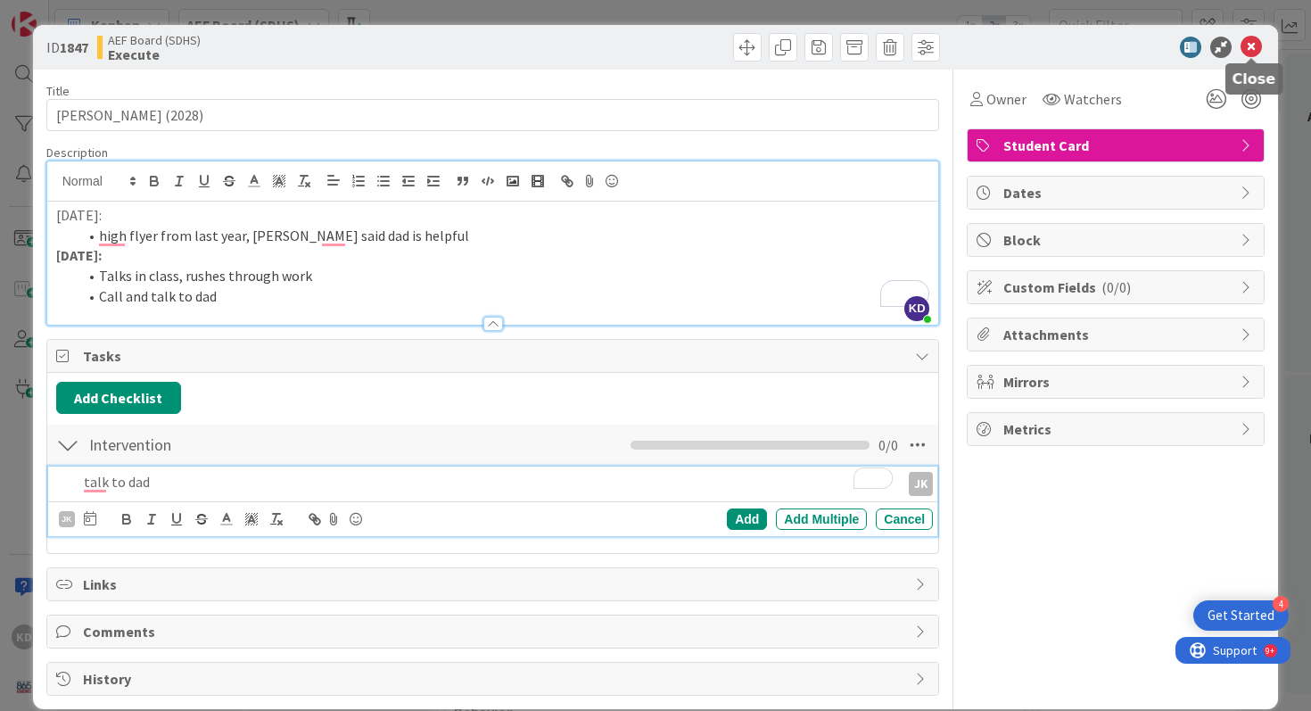
click at [1248, 47] on icon at bounding box center [1250, 47] width 21 height 21
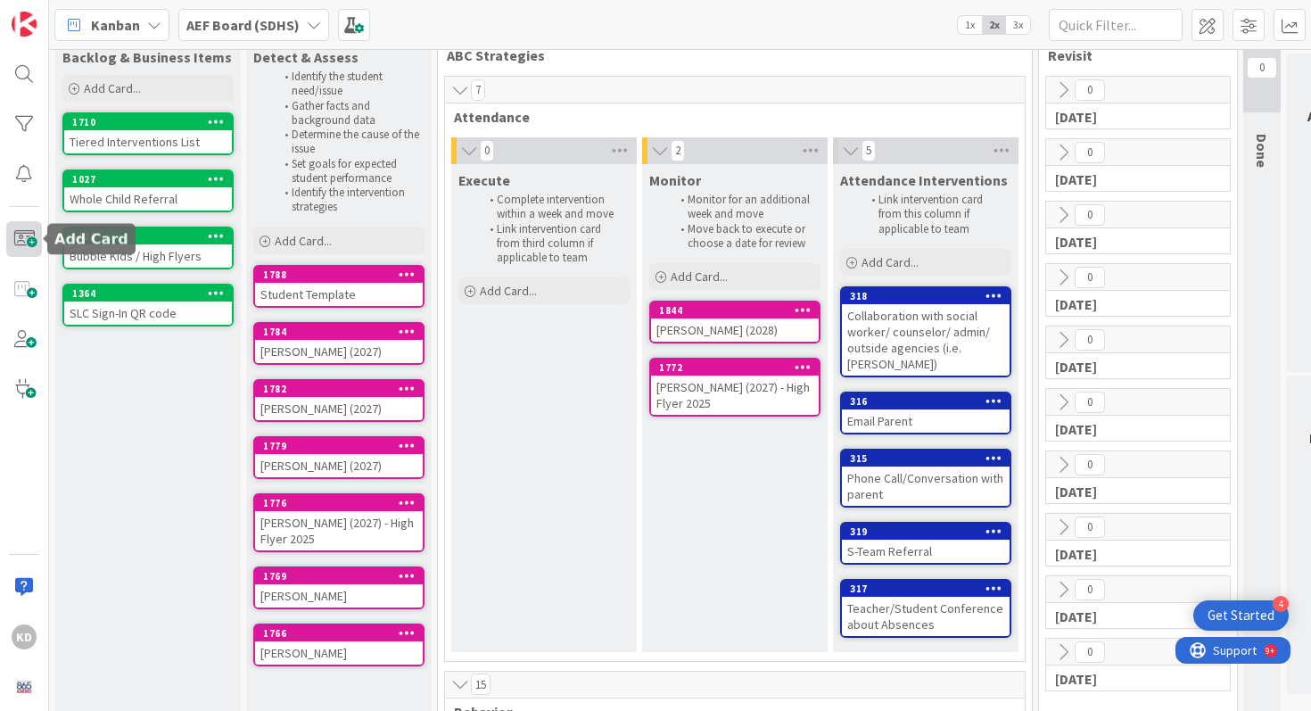
click at [17, 234] on span at bounding box center [24, 239] width 36 height 36
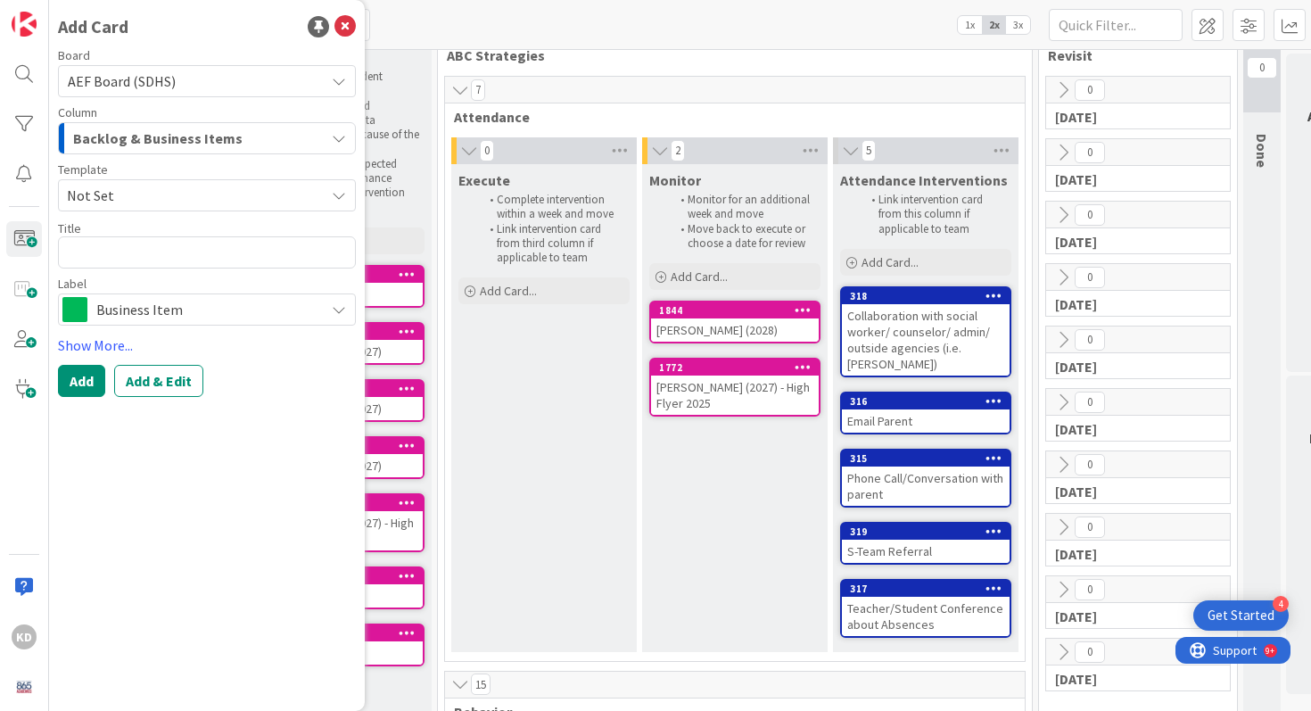
click at [184, 317] on span "Business Item" at bounding box center [205, 309] width 219 height 25
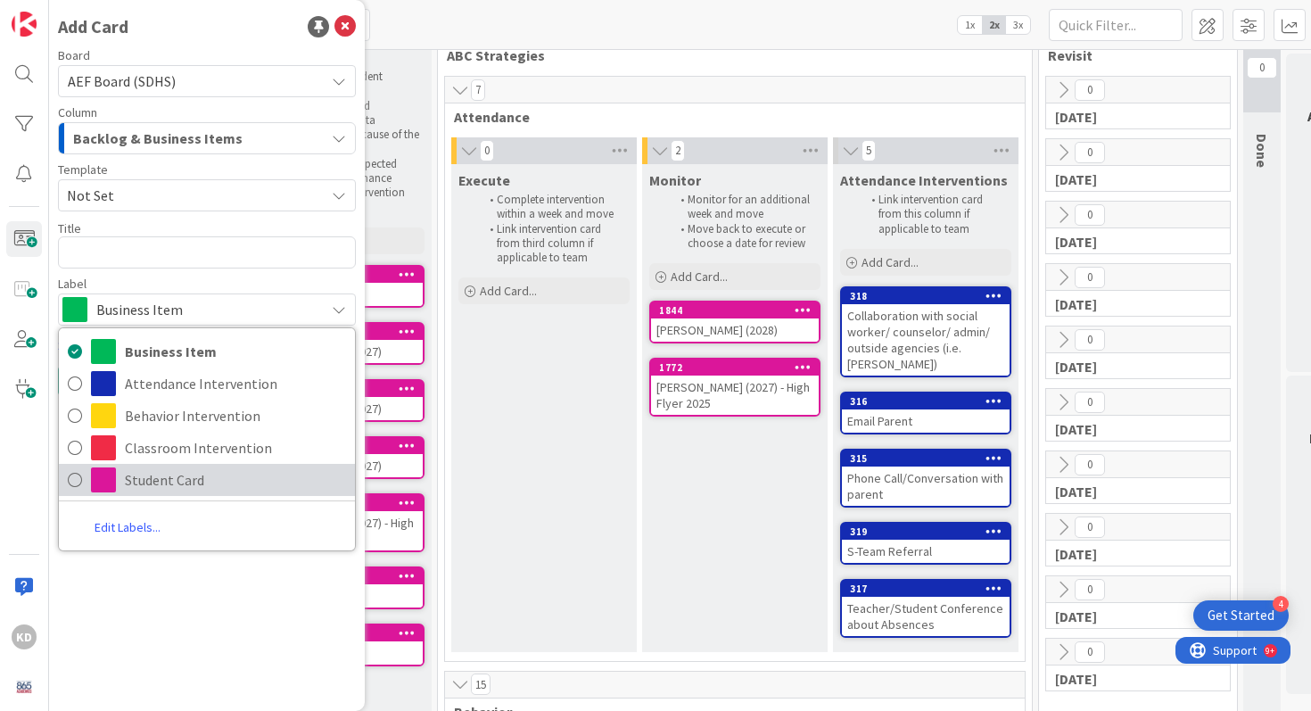
click at [158, 481] on span "Student Card" at bounding box center [235, 479] width 221 height 27
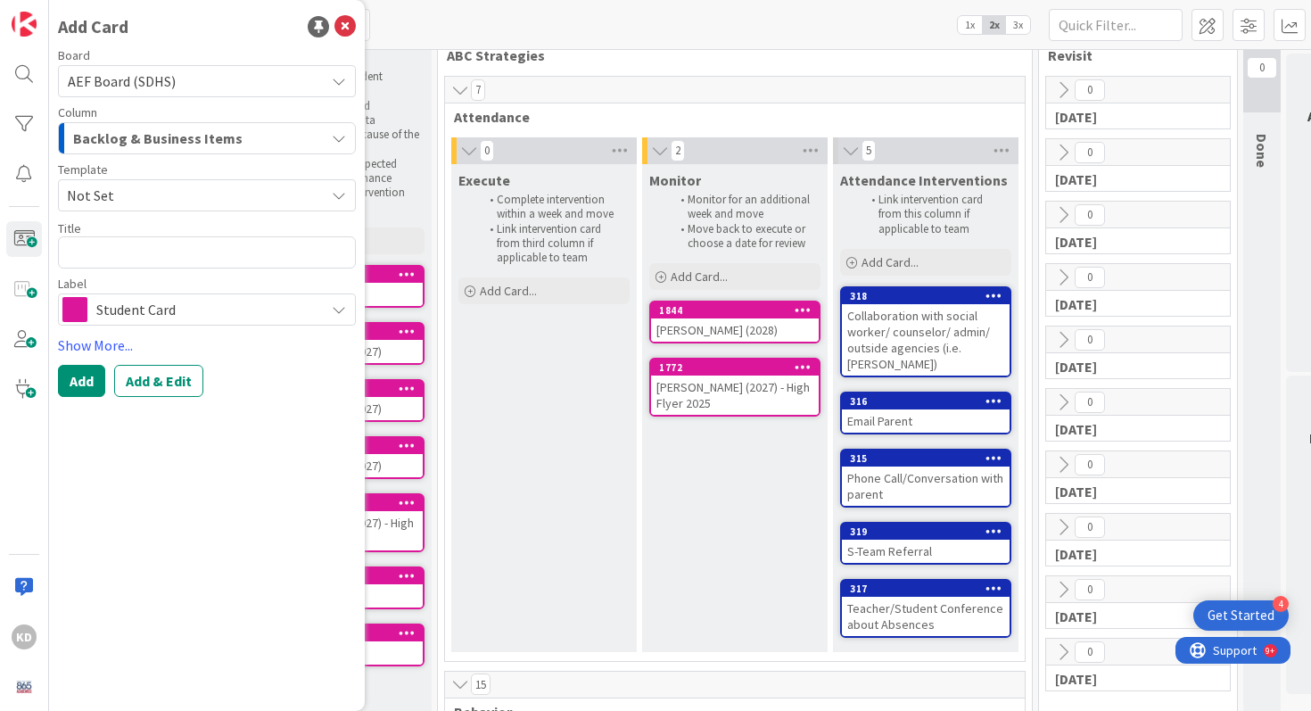
click at [134, 197] on span "Not Set" at bounding box center [189, 195] width 244 height 23
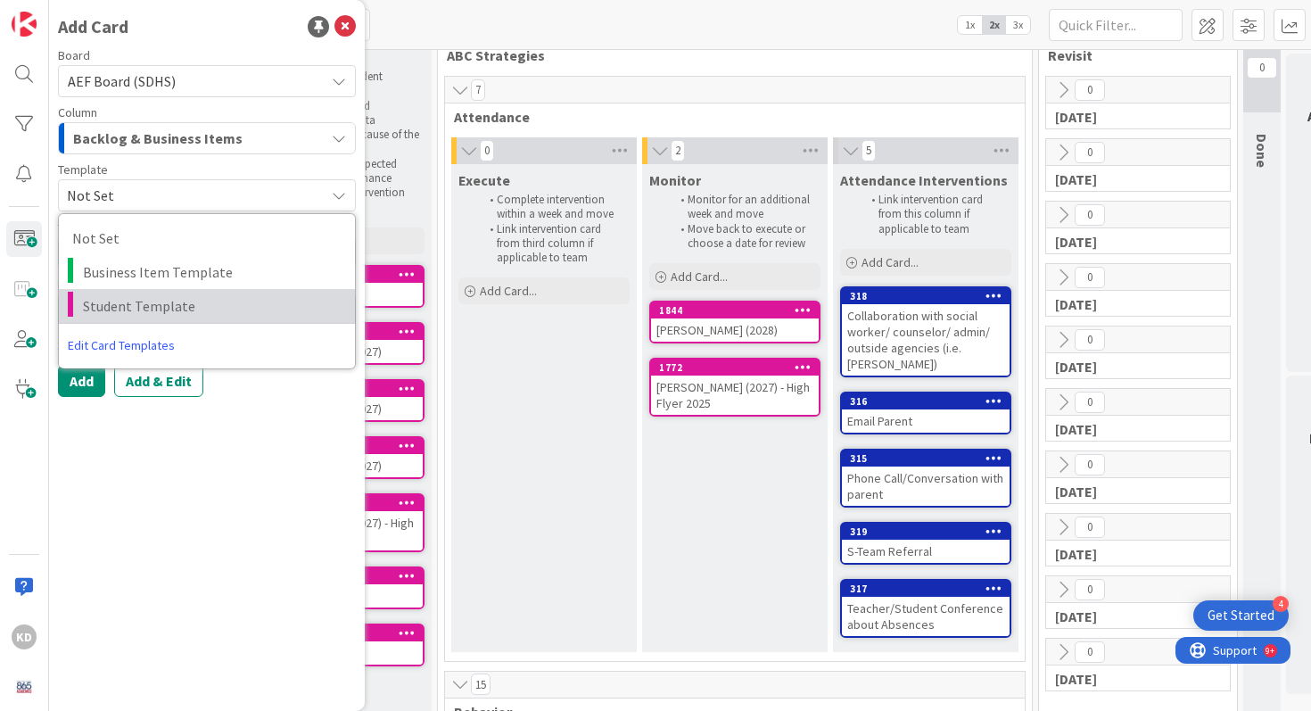
click at [131, 303] on span "Student Template" at bounding box center [212, 305] width 259 height 23
type textarea "x"
type textarea "Student Template"
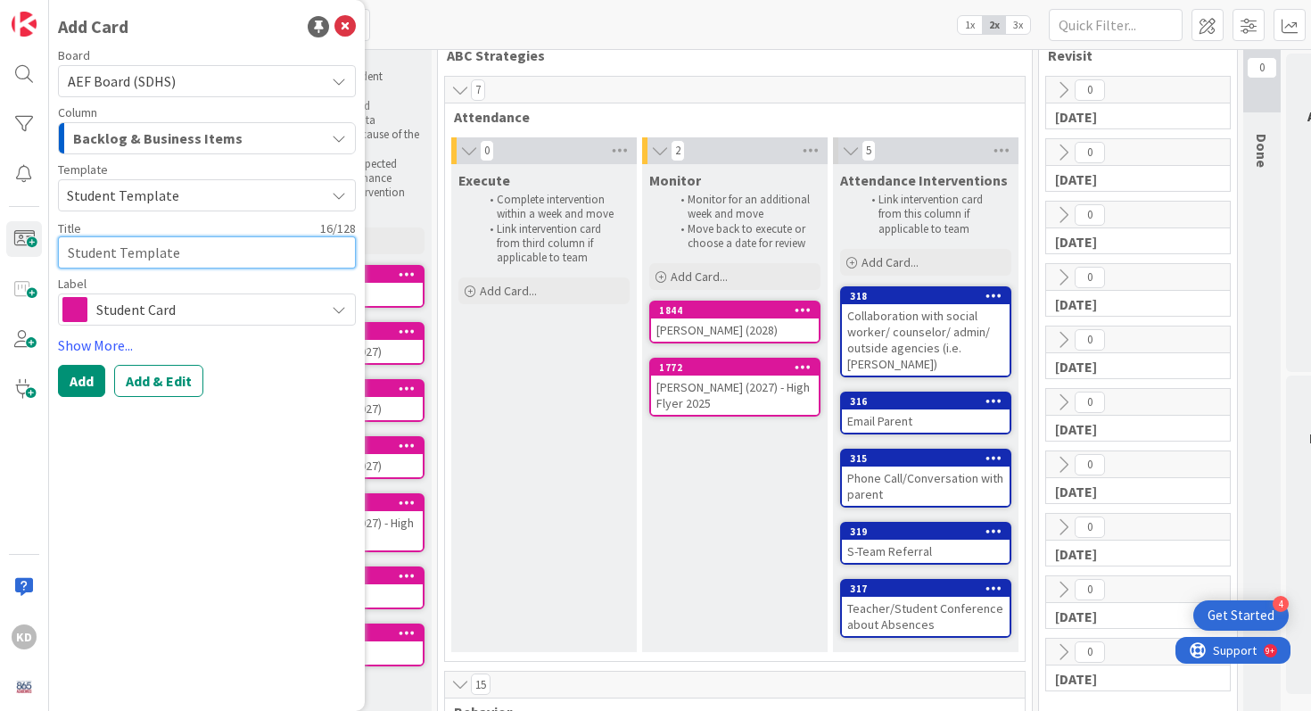
click at [116, 244] on textarea "Student Template" at bounding box center [207, 252] width 298 height 32
type textarea "x"
type textarea "J"
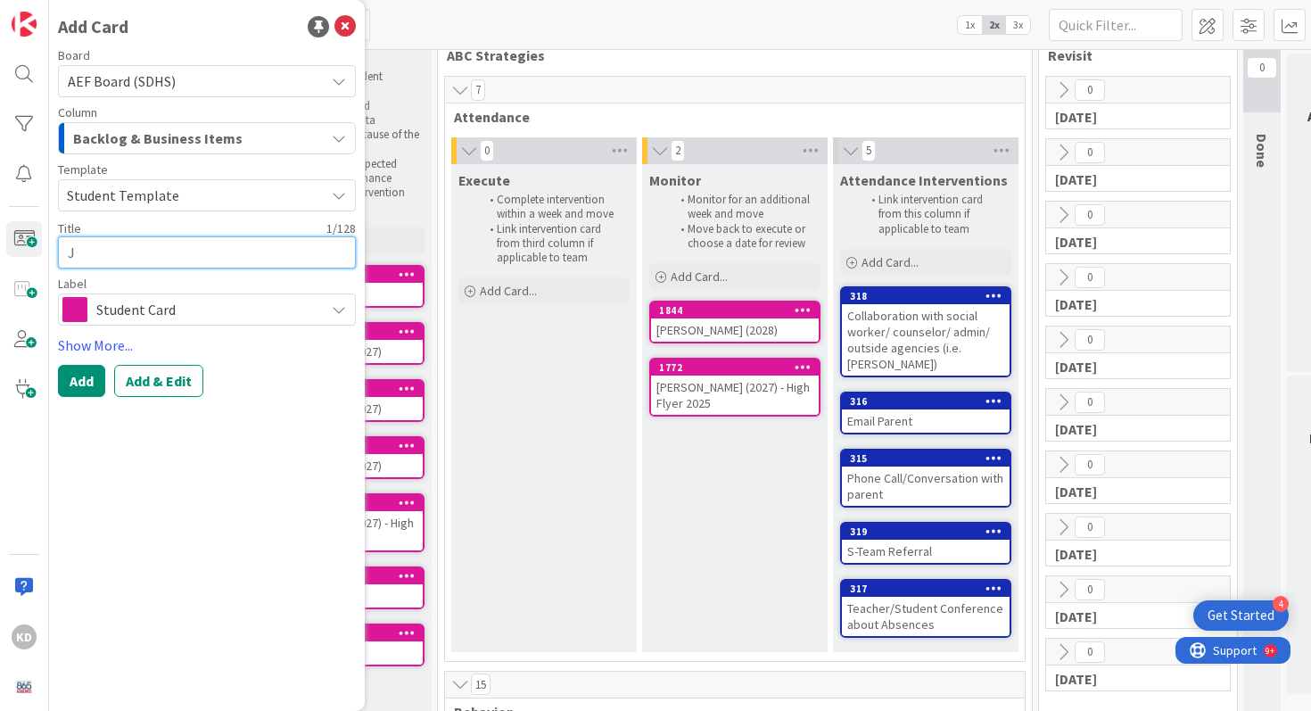
type textarea "x"
type textarea "Ja"
type textarea "x"
type textarea "Ja'"
type textarea "x"
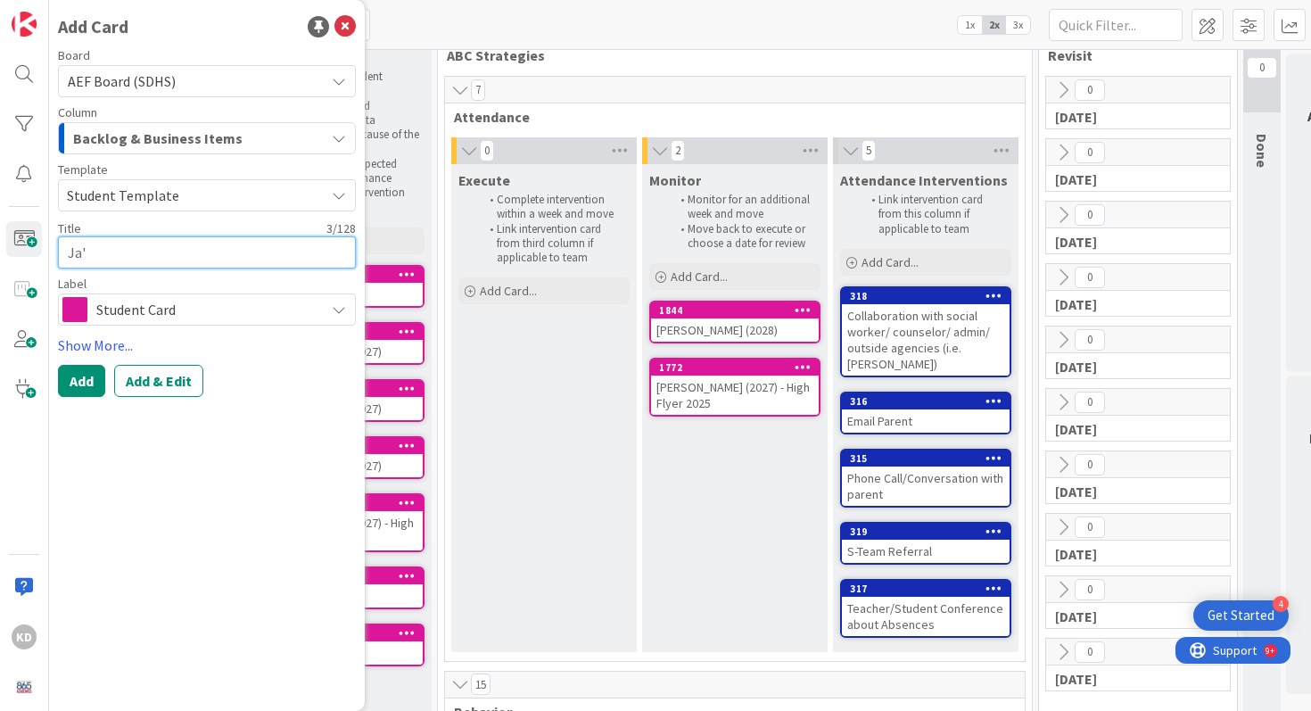
type textarea "Ja'S"
type textarea "x"
type textarea "Ja'Sh"
type textarea "x"
type textarea "Ja'Sha"
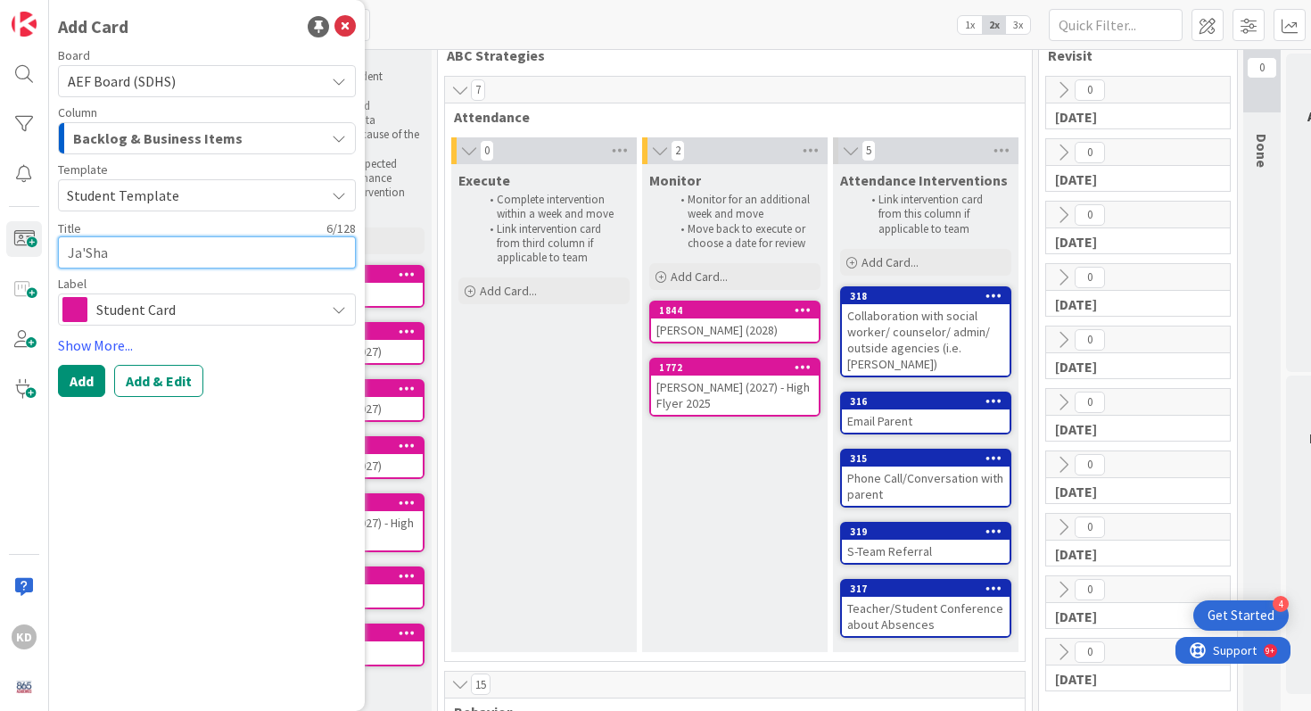
type textarea "x"
type textarea "Ja'Shaw"
type textarea "x"
type textarea "Ja'Shawn"
type textarea "x"
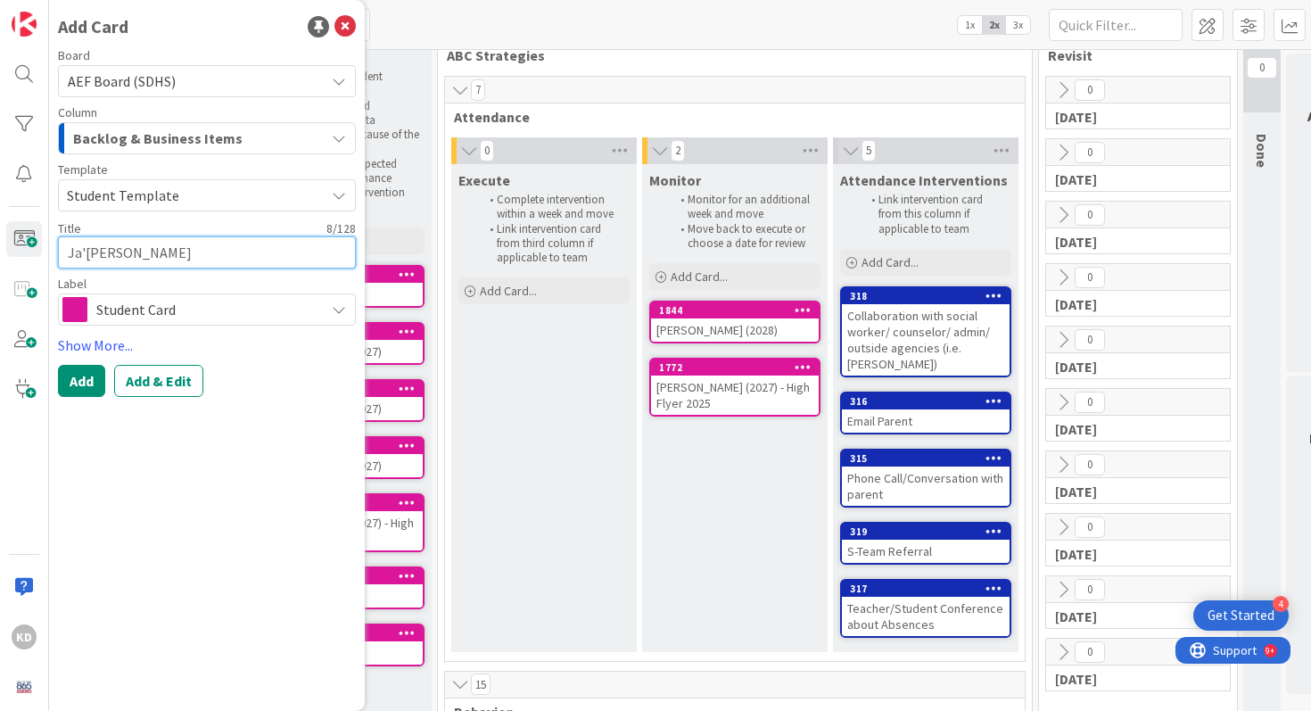
type textarea "Ja'Shawn G"
type textarea "x"
type textarea "Ja'Shawn Ga"
type textarea "x"
type textarea "Ja'Shawn Gar"
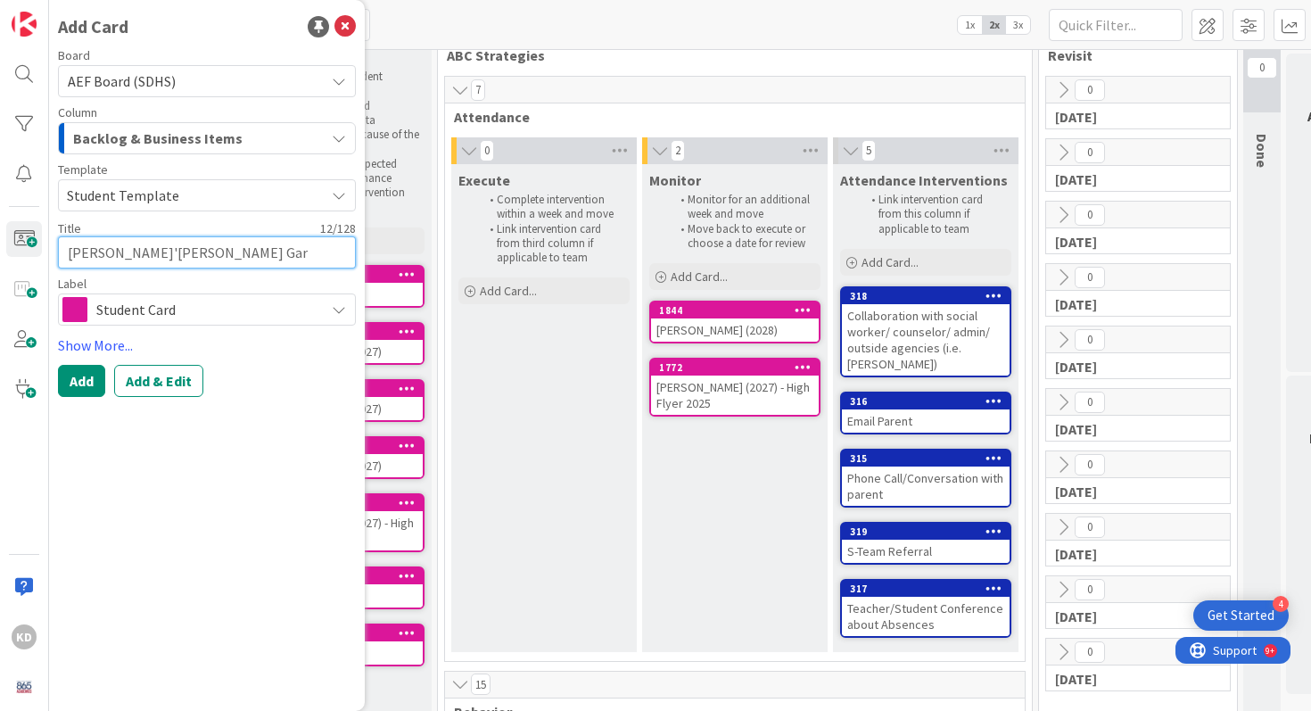
type textarea "x"
type textarea "Ja'Shawn Gary"
click at [134, 128] on span "Backlog & Business Items" at bounding box center [157, 138] width 169 height 23
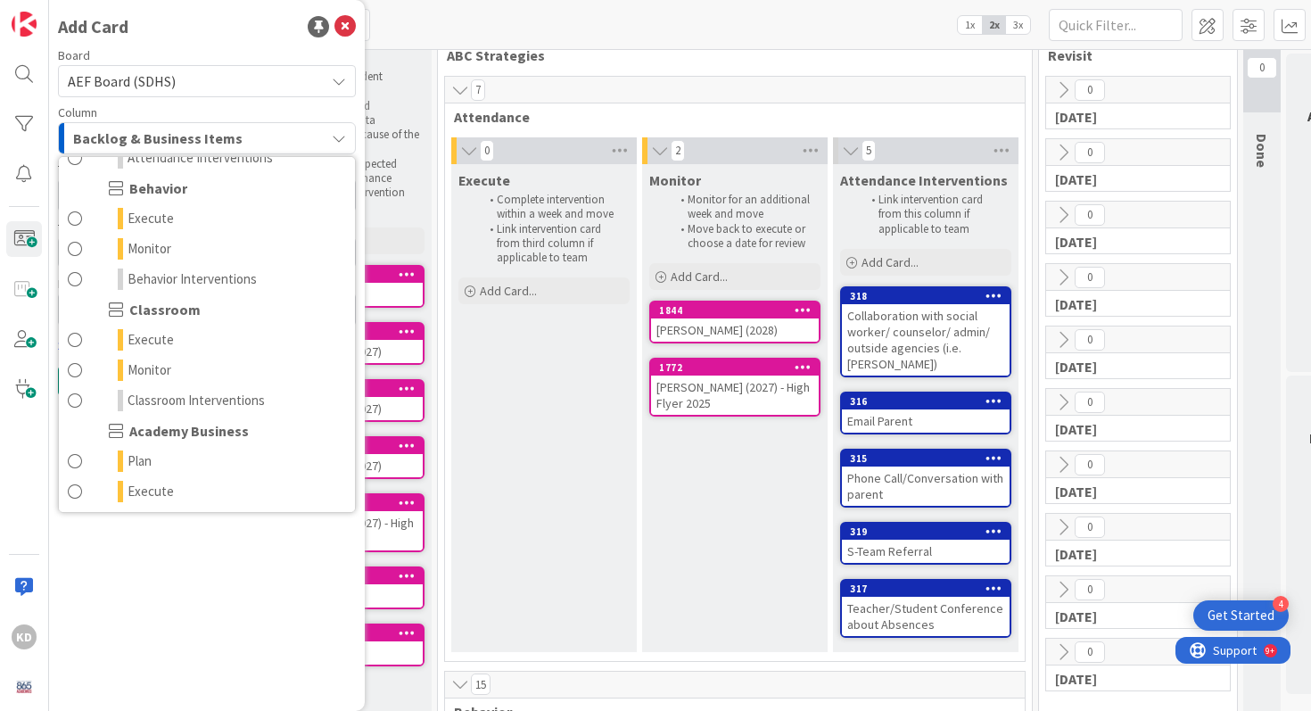
scroll to position [209, 0]
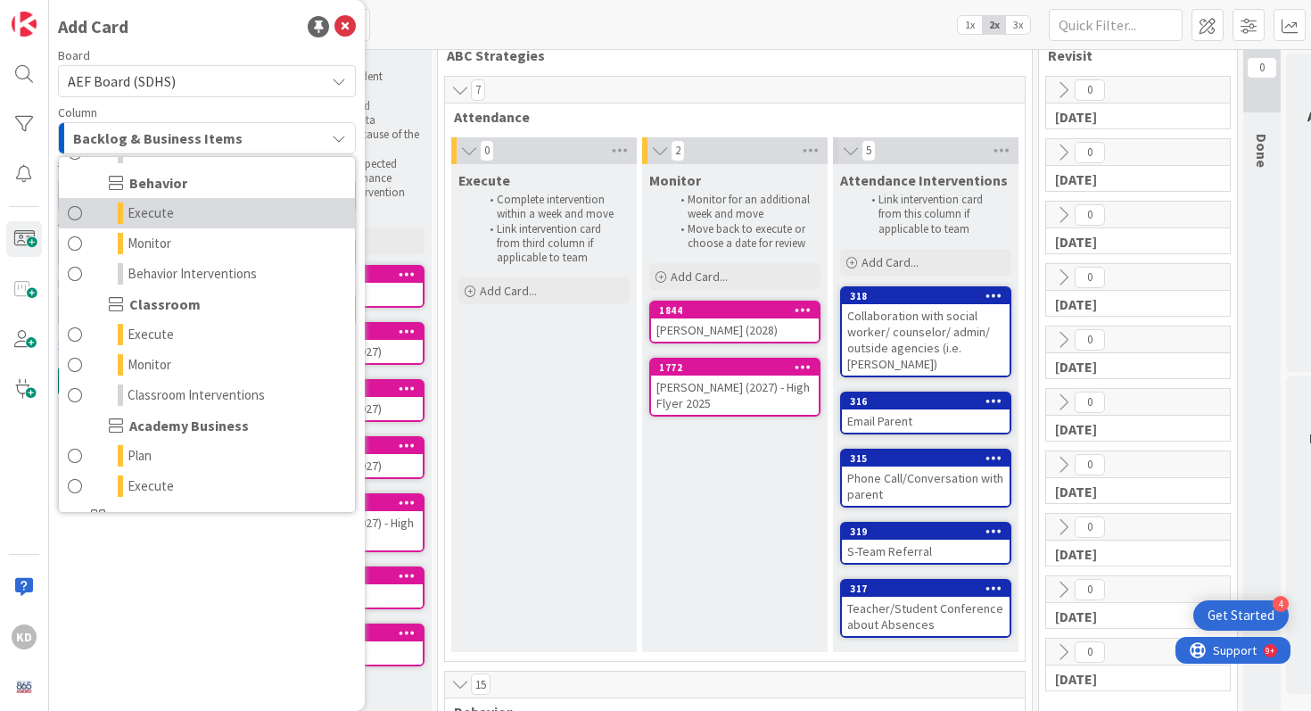
click at [80, 215] on span at bounding box center [75, 212] width 14 height 21
type textarea "x"
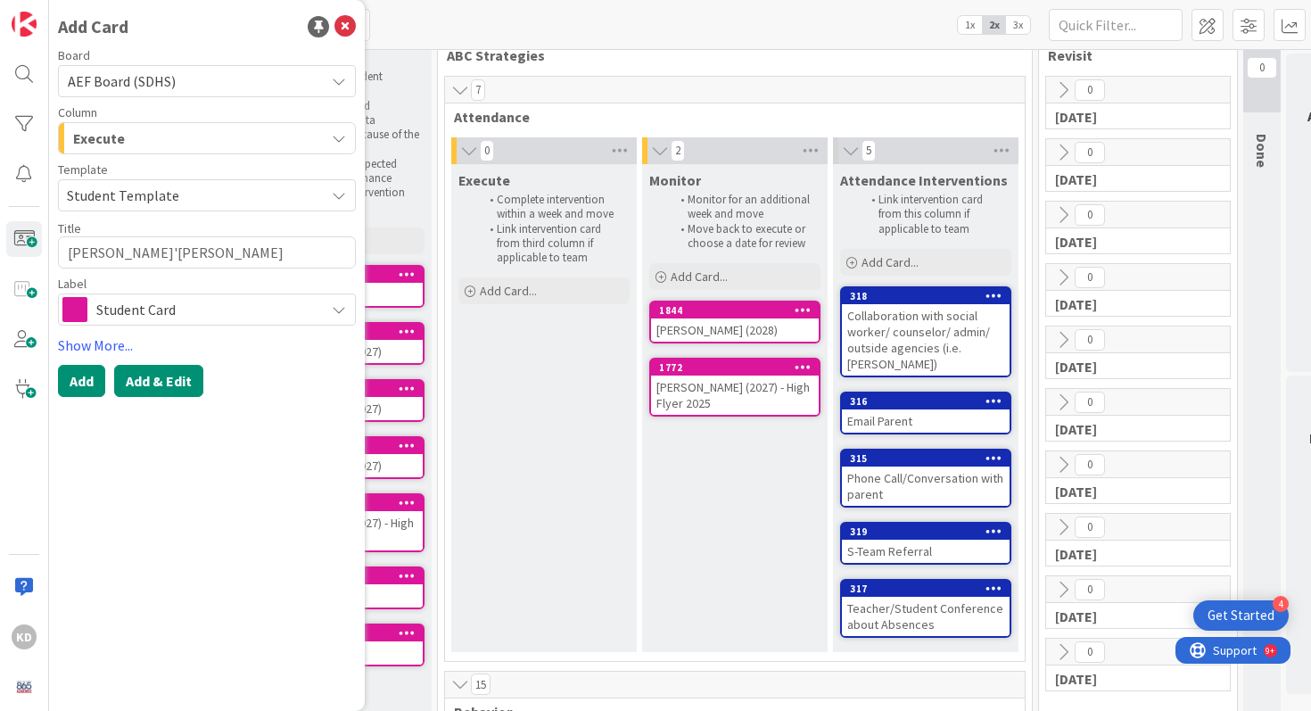
click at [146, 385] on button "Add & Edit" at bounding box center [158, 381] width 89 height 32
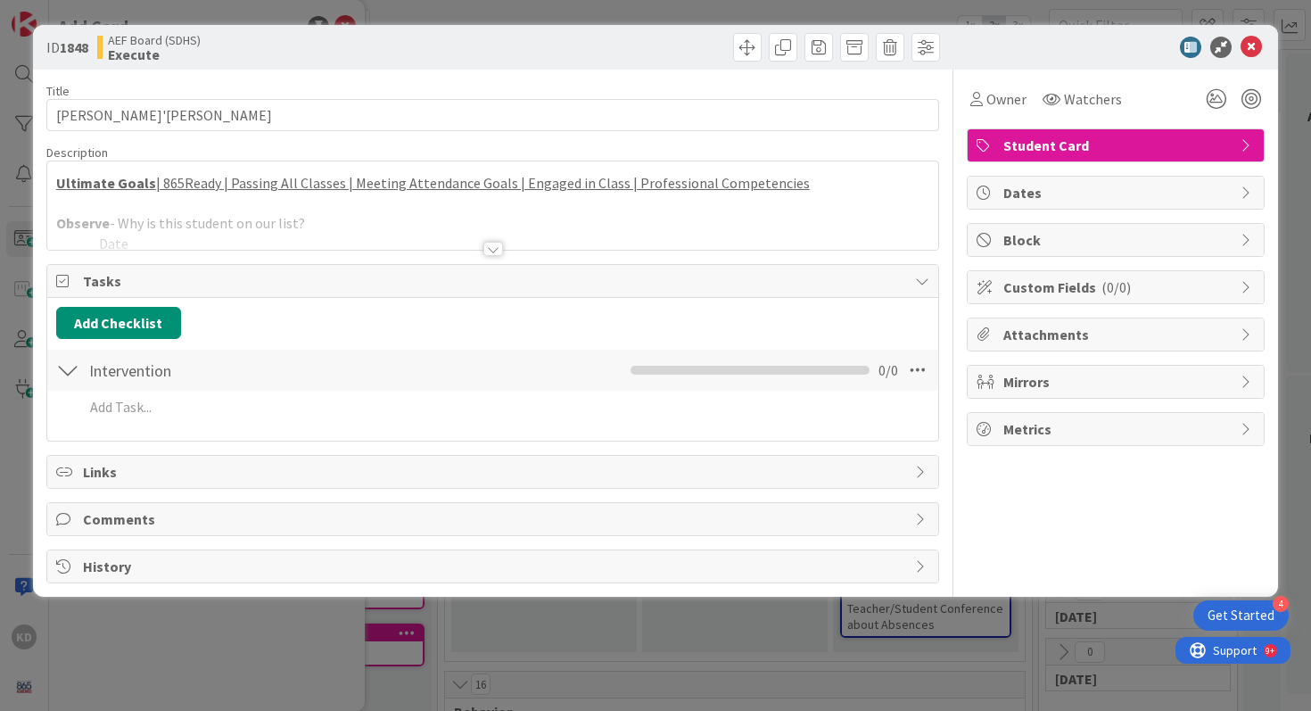
click at [169, 235] on div at bounding box center [493, 226] width 892 height 45
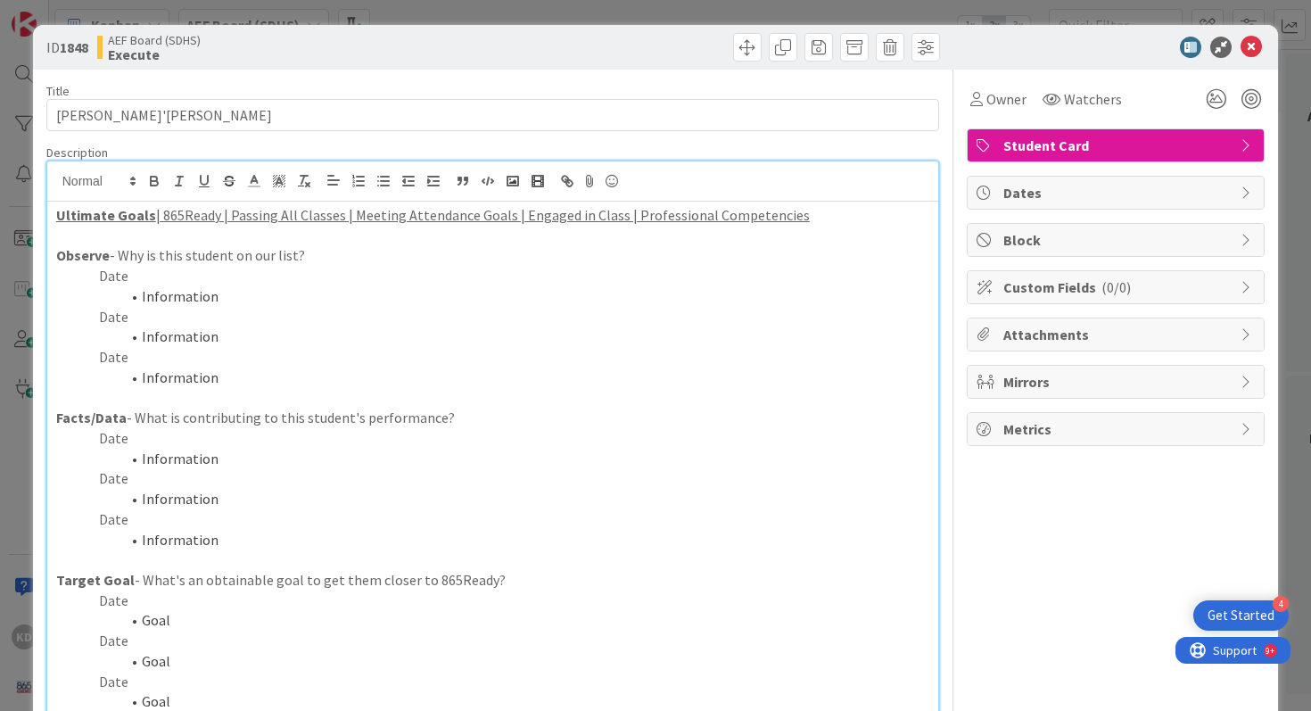
click at [205, 276] on p "Date" at bounding box center [493, 276] width 874 height 21
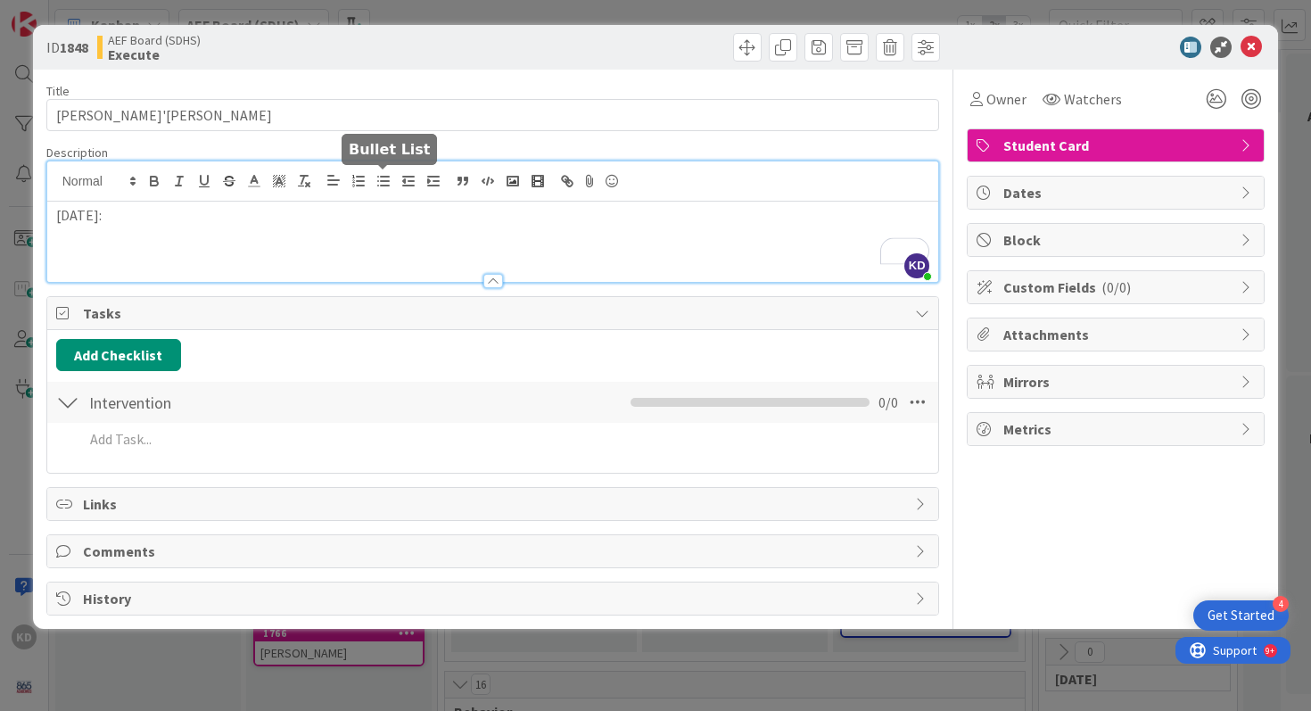
click at [377, 186] on icon "button" at bounding box center [383, 181] width 16 height 16
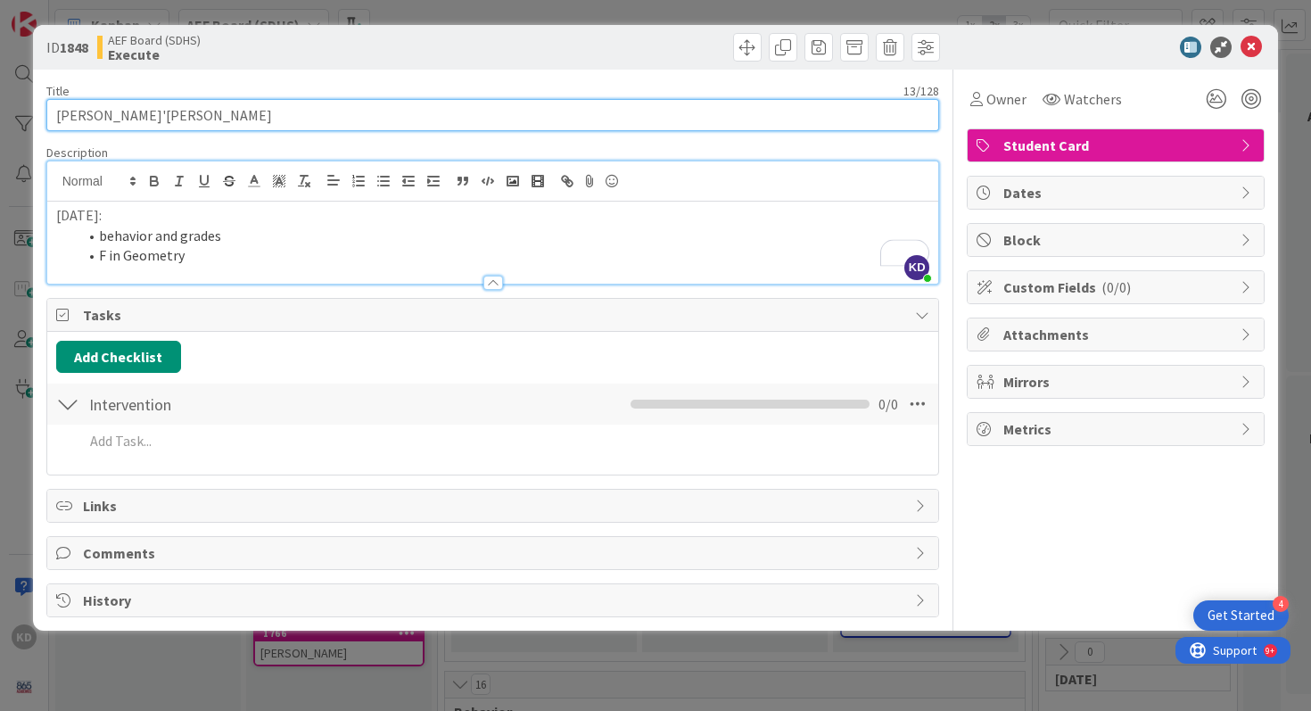
click at [236, 115] on input "Ja'Shawn Gary" at bounding box center [492, 115] width 893 height 32
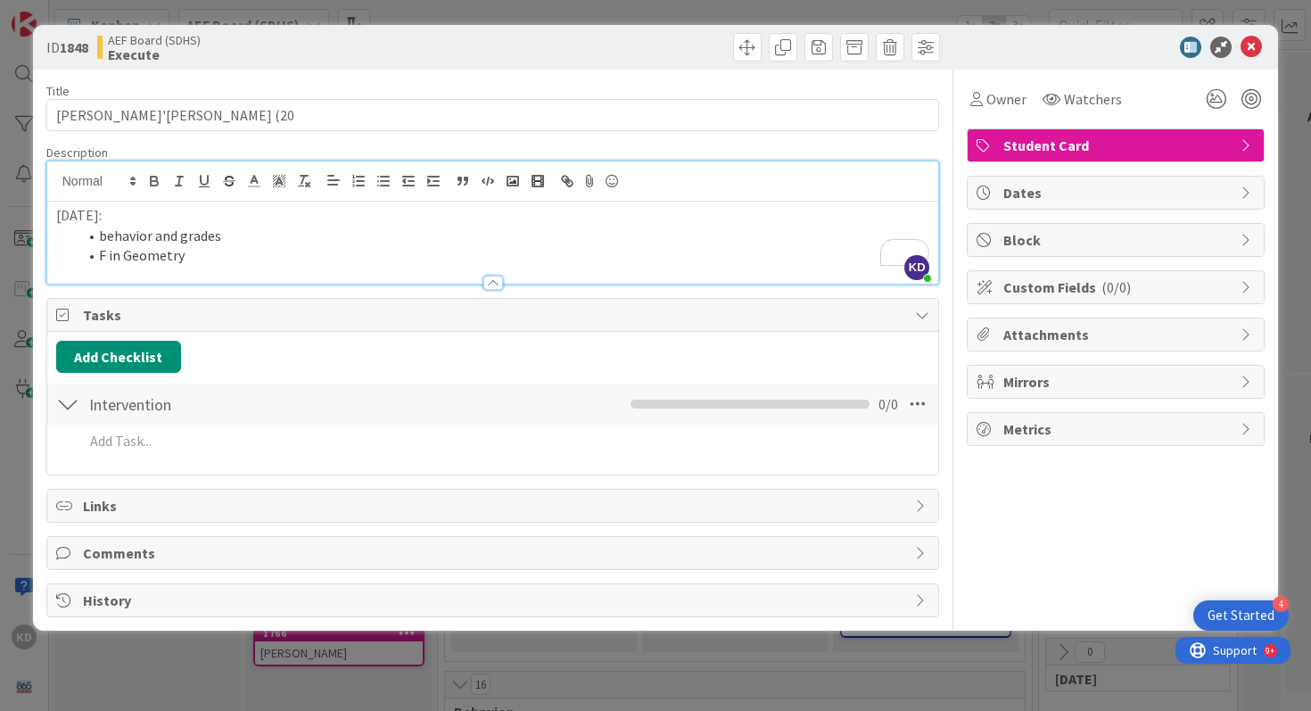
click at [234, 256] on li "F in Geometry" at bounding box center [504, 255] width 852 height 21
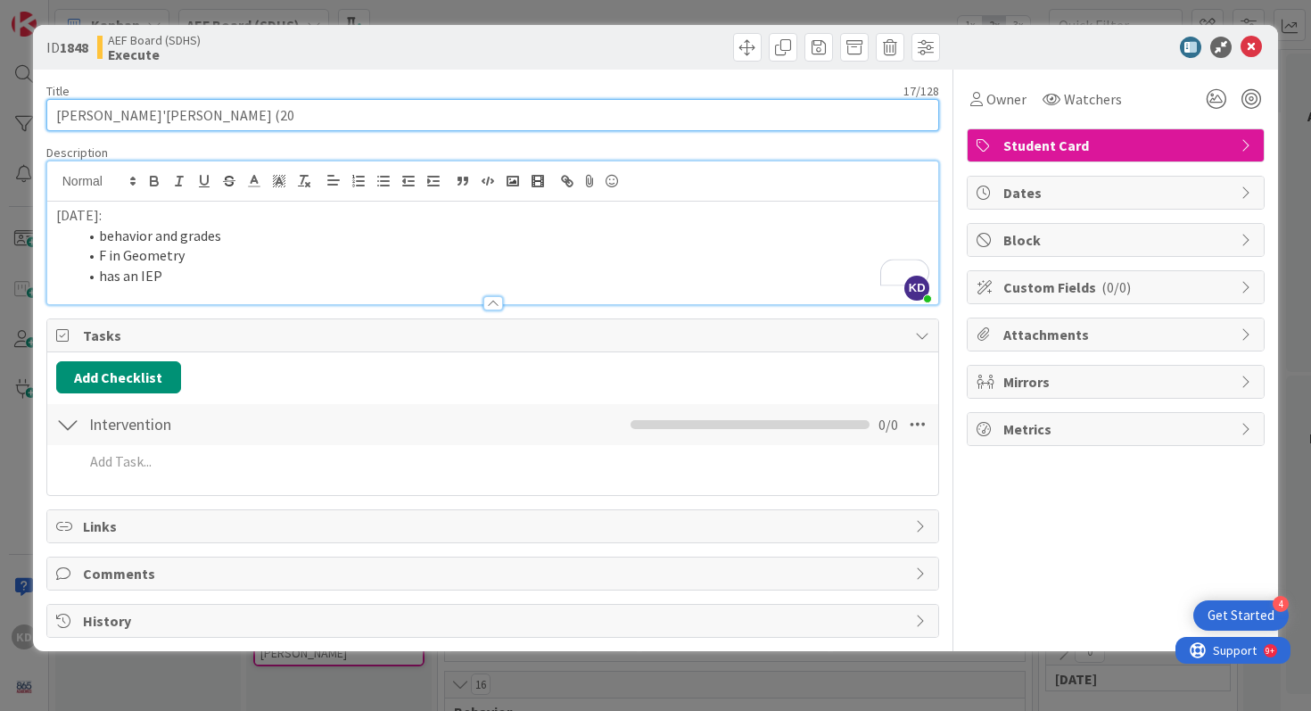
click at [181, 111] on input "Ja'Shawn Gary (20" at bounding box center [492, 115] width 893 height 32
type input "Ja'Shawn Gary (2028)"
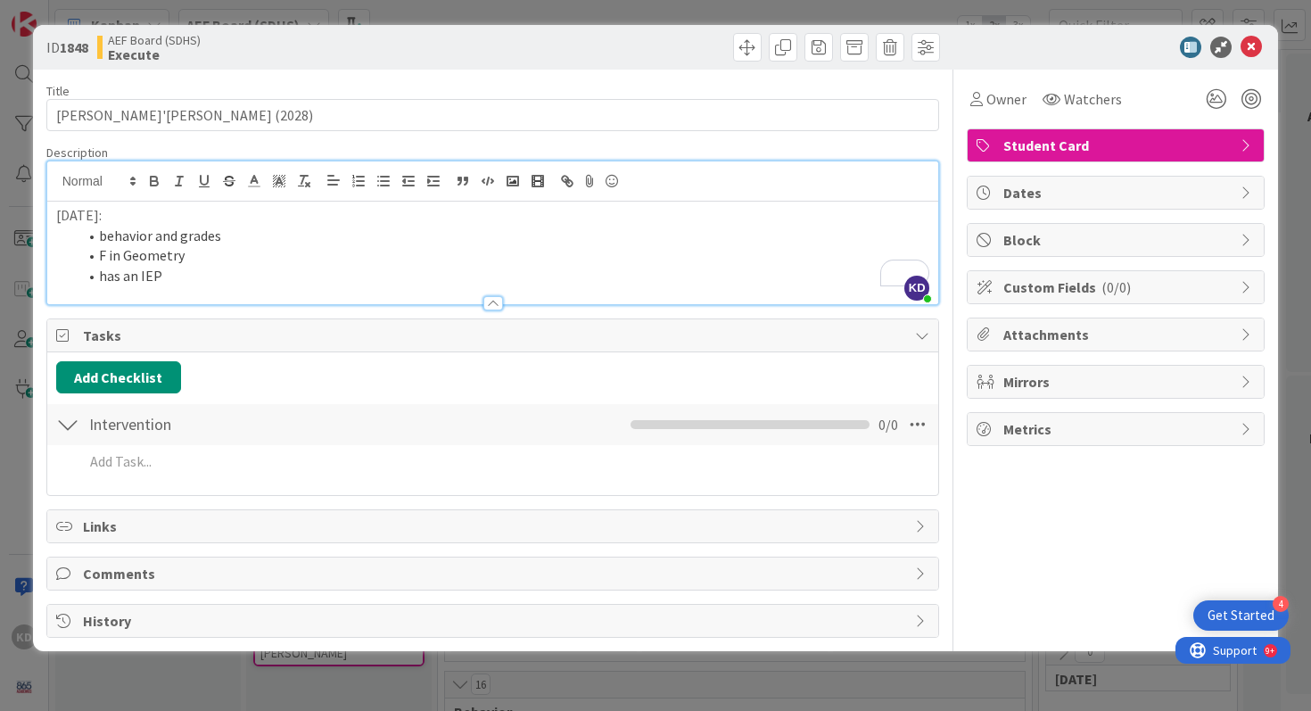
click at [73, 218] on p "8/21/25:" at bounding box center [493, 215] width 874 height 21
click at [226, 267] on li "has an IEP" at bounding box center [504, 276] width 852 height 21
click at [241, 248] on li "F in Geometry" at bounding box center [504, 255] width 852 height 21
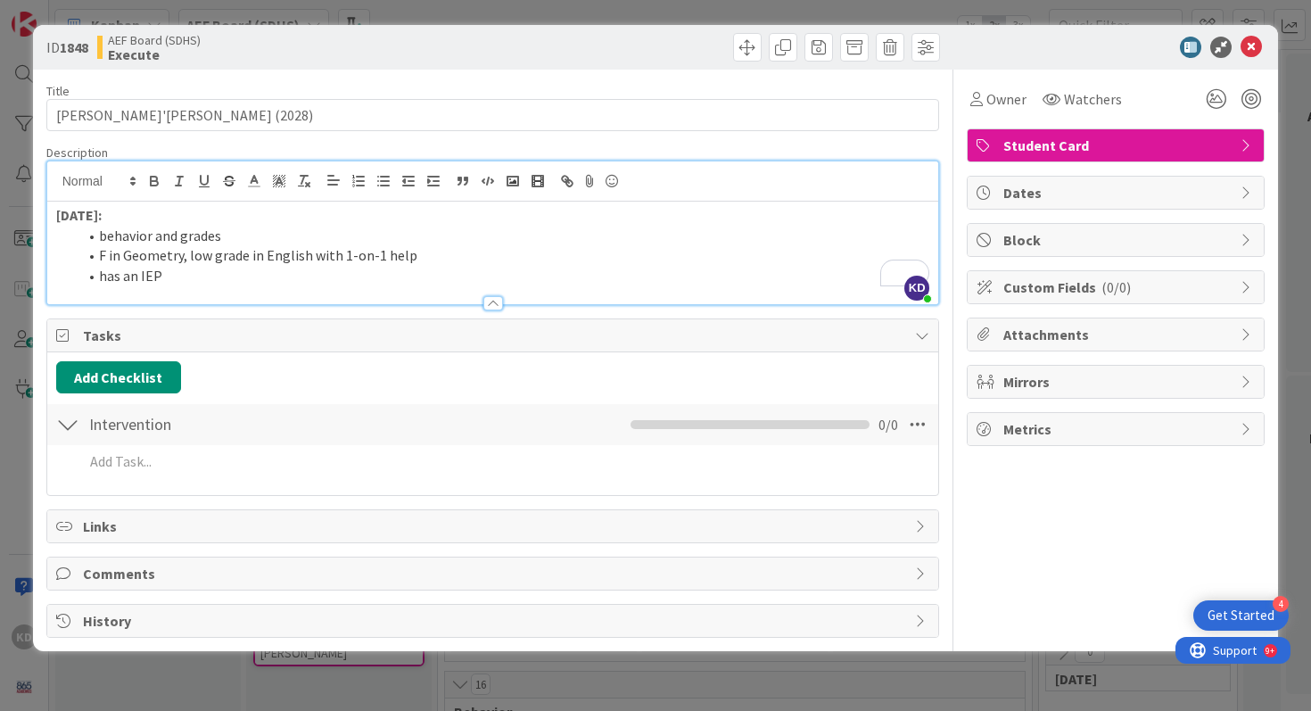
click at [1058, 381] on span "Mirrors" at bounding box center [1117, 381] width 228 height 21
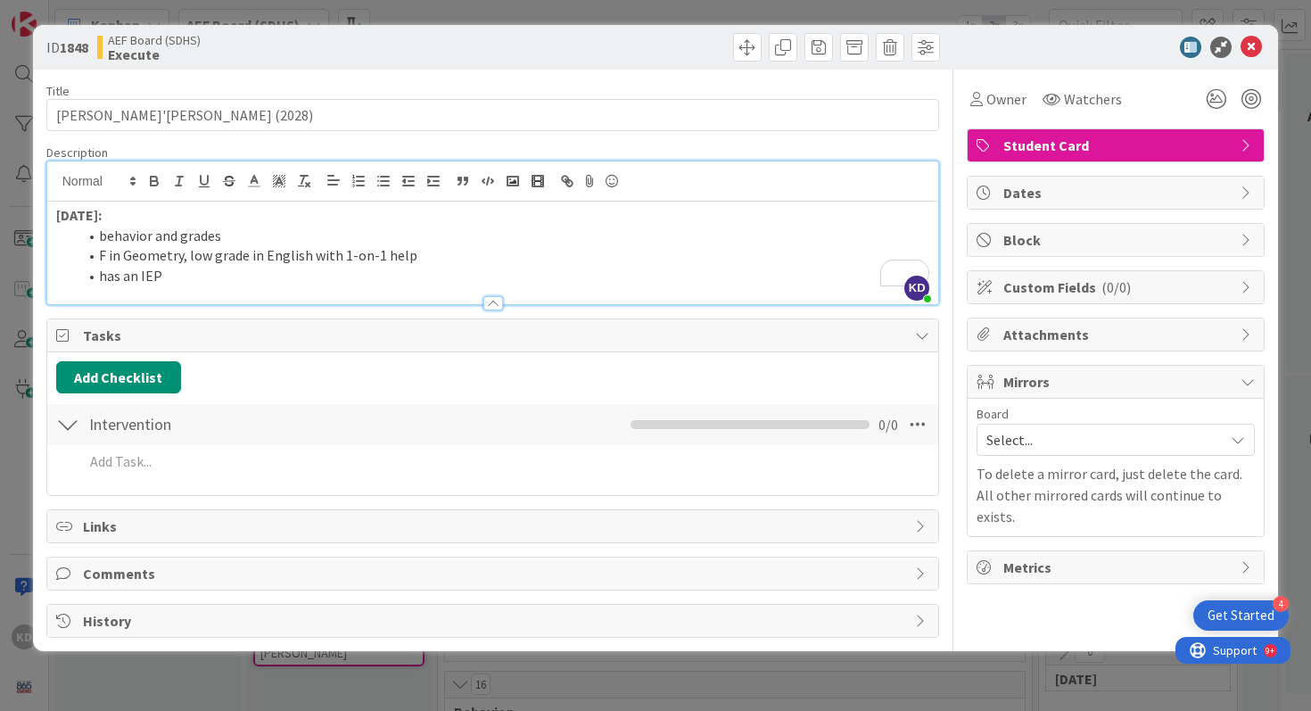
click at [1058, 381] on span "Mirrors" at bounding box center [1117, 381] width 228 height 21
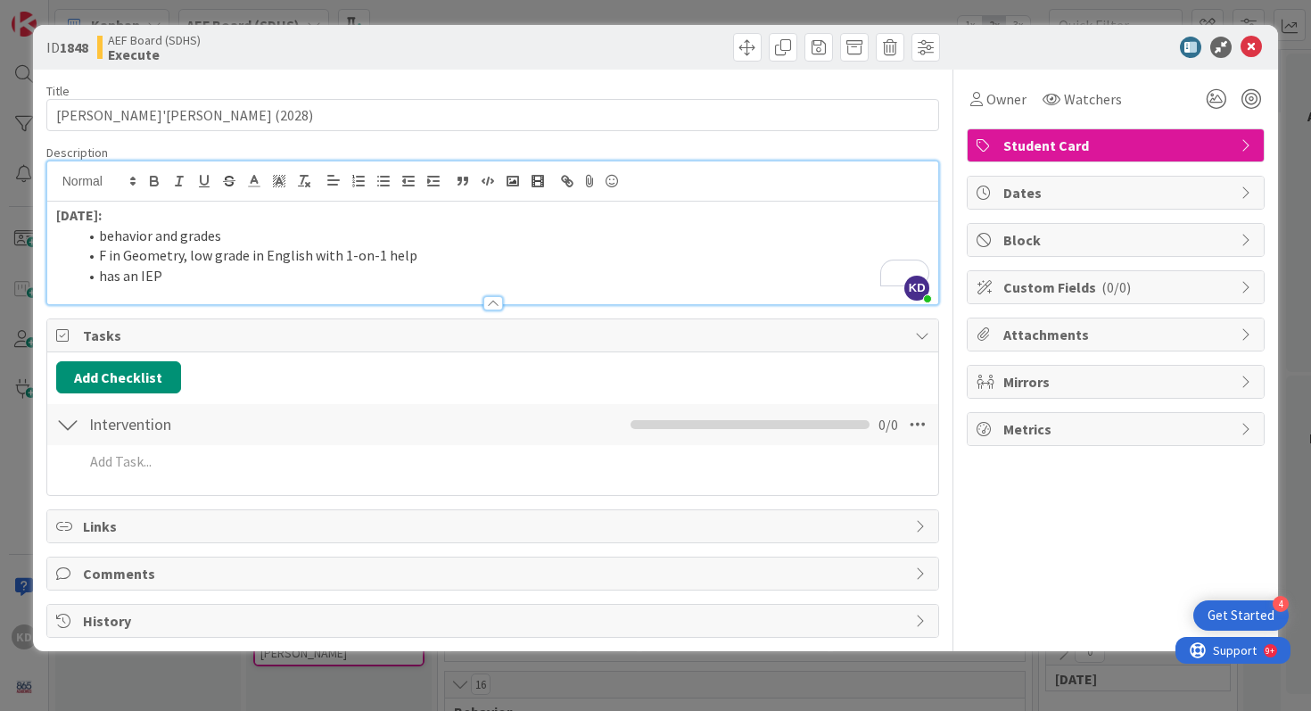
click at [323, 443] on div "Intervention Checklist Name 12 / 64 Intervention 0 / 0" at bounding box center [493, 424] width 892 height 41
click at [265, 280] on li "has an IEP" at bounding box center [504, 276] width 852 height 21
click at [755, 40] on span at bounding box center [747, 47] width 29 height 29
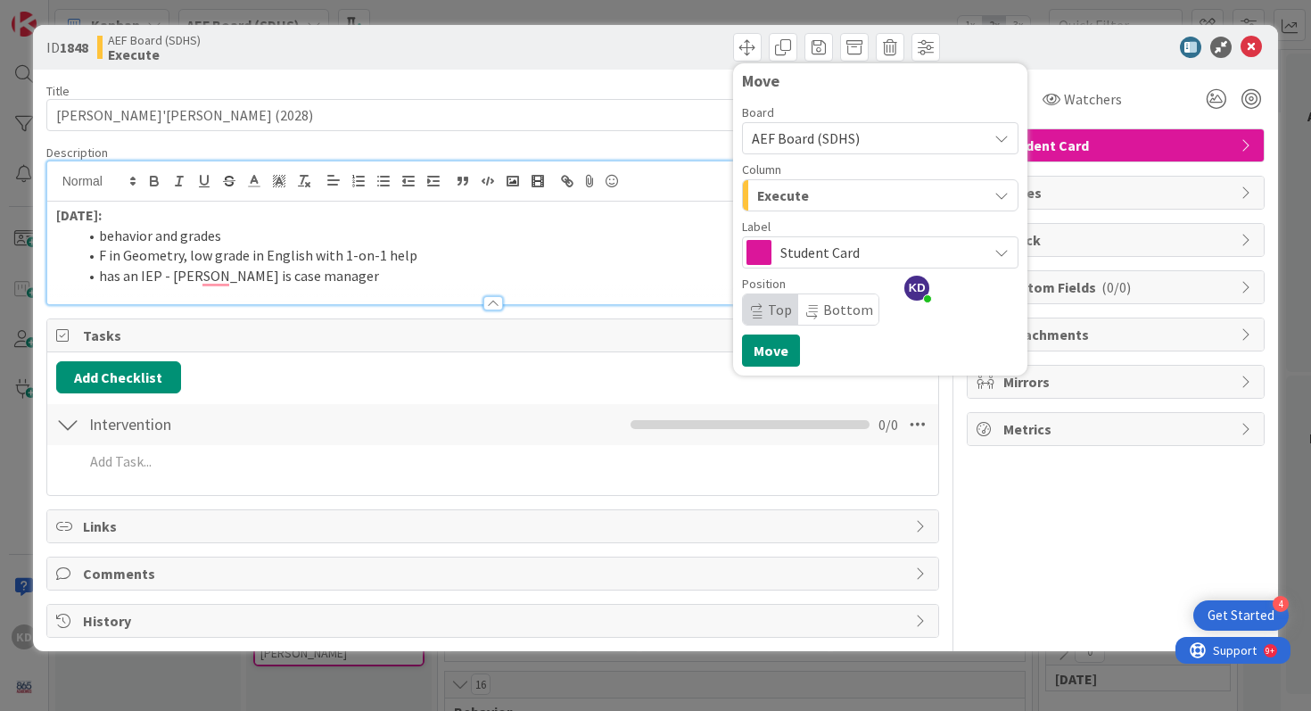
click at [830, 242] on span "Student Card" at bounding box center [879, 252] width 198 height 25
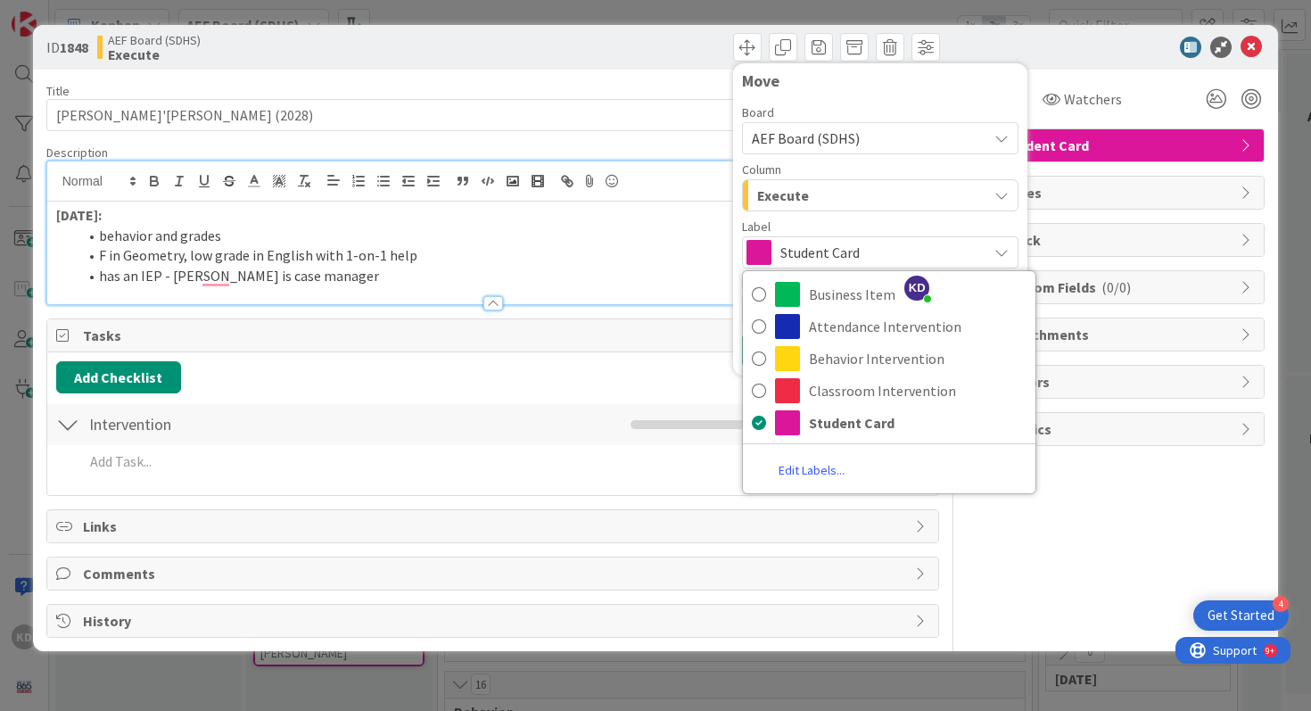
click at [830, 242] on span "Student Card" at bounding box center [879, 252] width 198 height 25
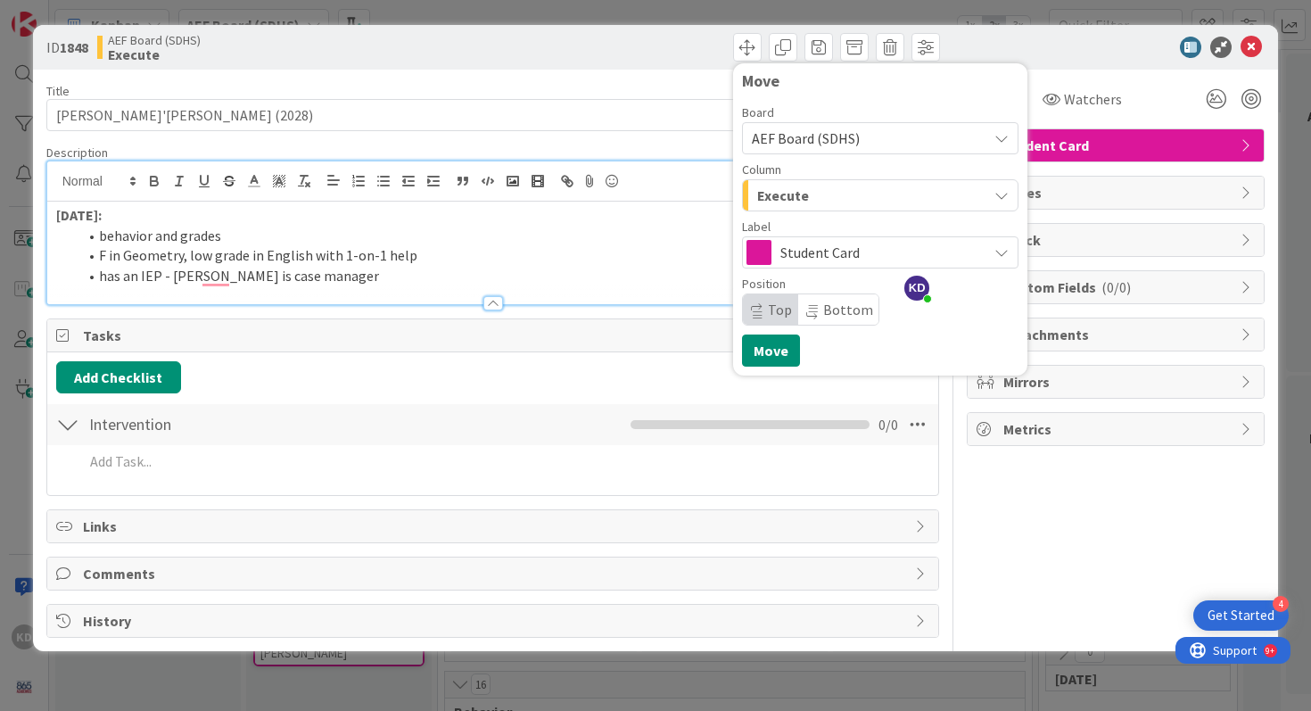
click at [825, 204] on div "Execute" at bounding box center [869, 195] width 234 height 29
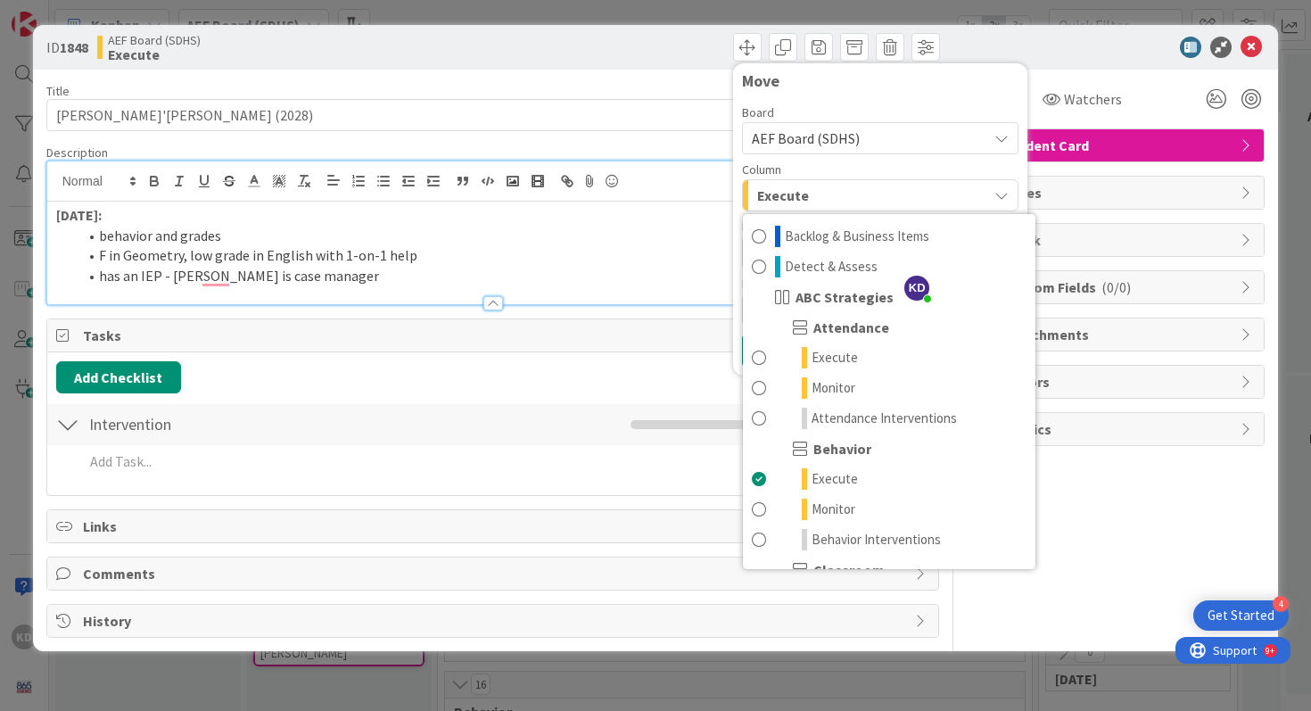
click at [825, 193] on div "Execute" at bounding box center [869, 195] width 234 height 29
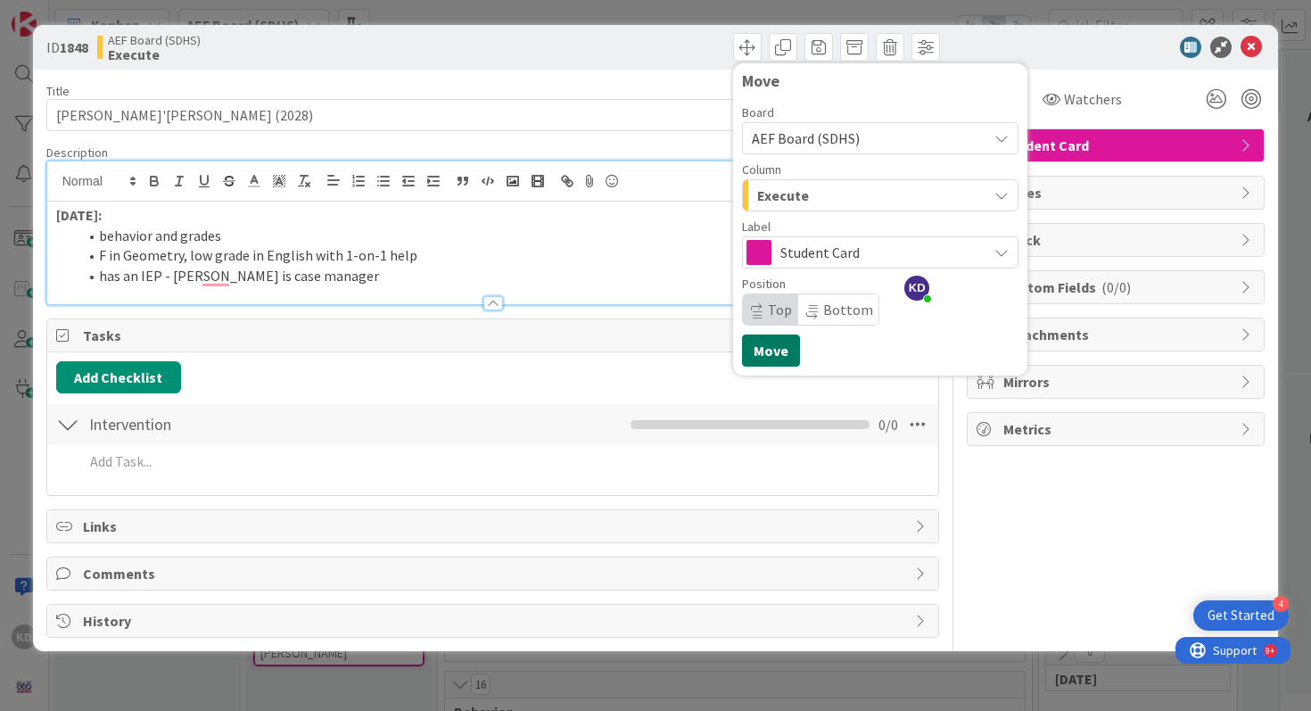
click at [784, 344] on button "Move" at bounding box center [771, 350] width 58 height 32
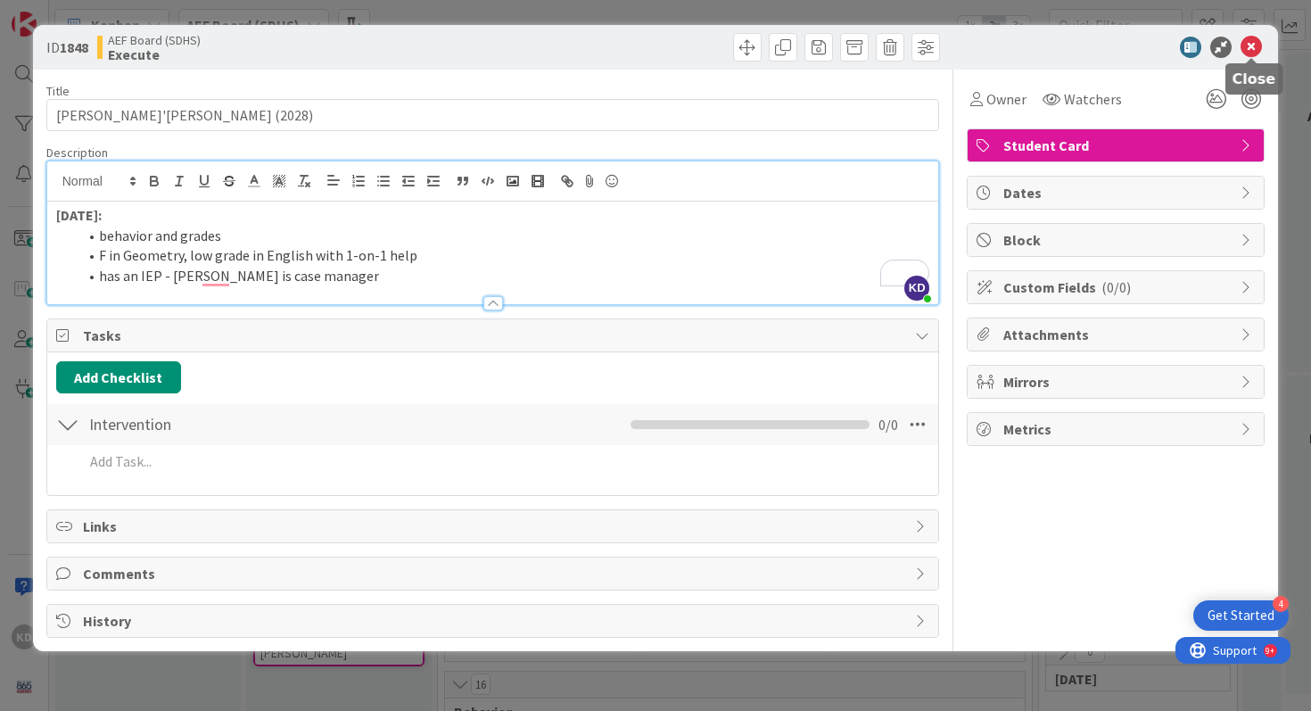
click at [1257, 48] on icon at bounding box center [1250, 47] width 21 height 21
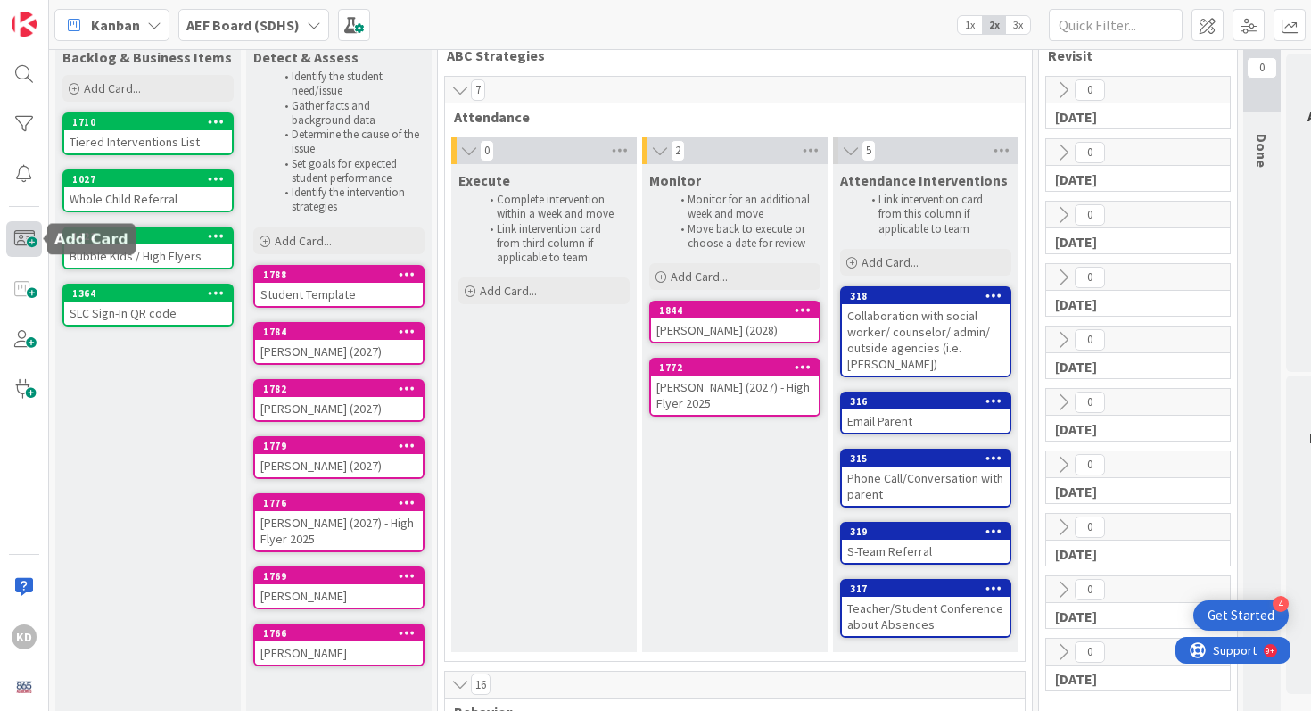
click at [23, 237] on span at bounding box center [24, 239] width 36 height 36
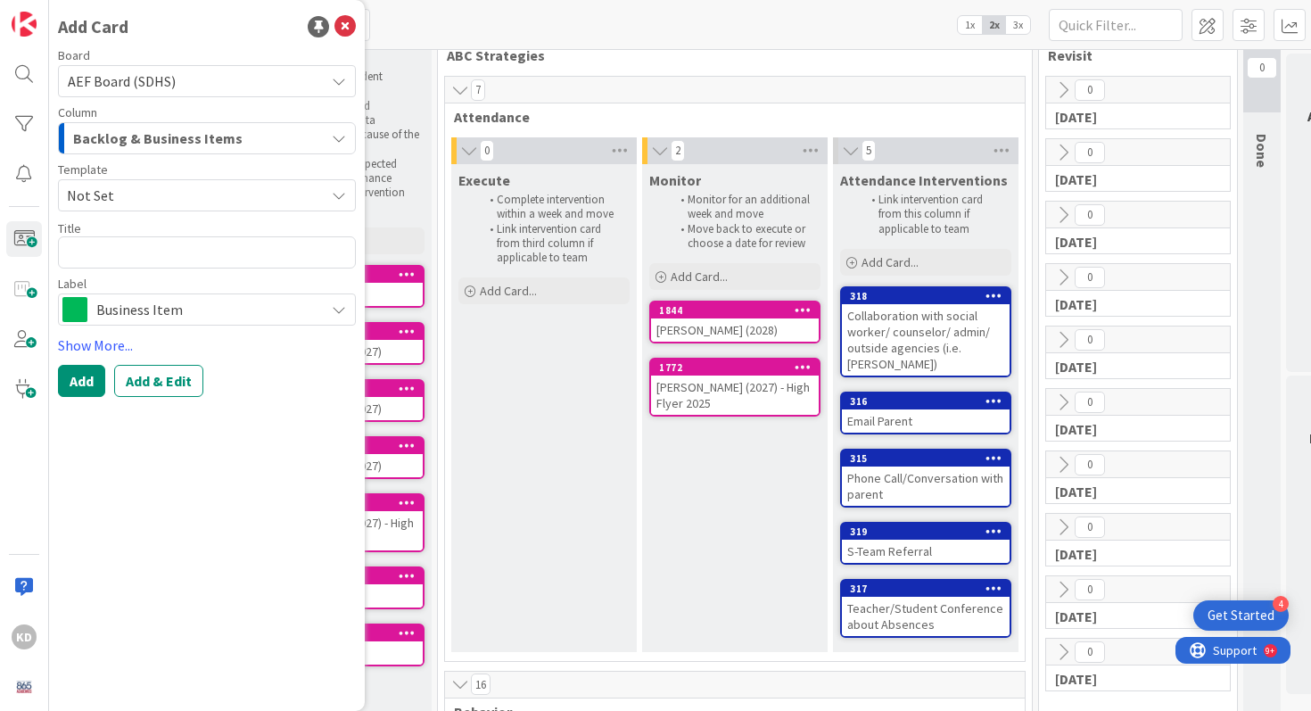
click at [189, 310] on span "Business Item" at bounding box center [205, 309] width 219 height 25
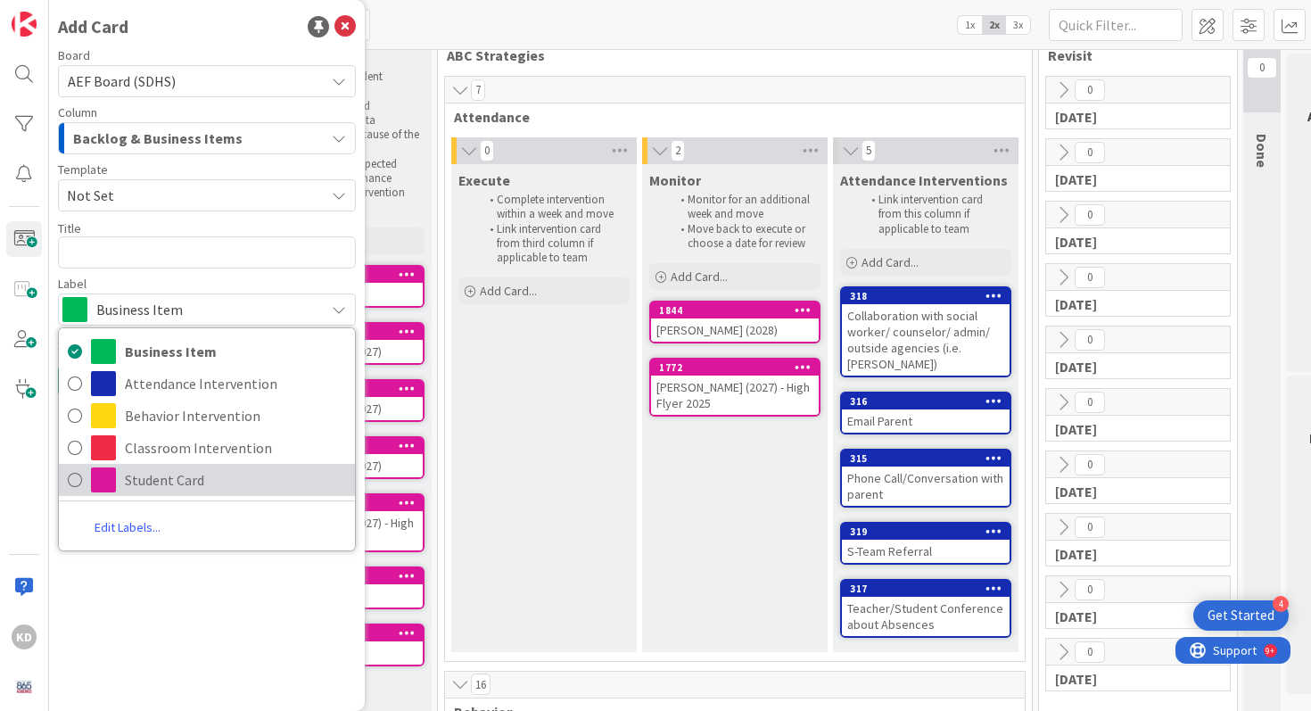
click at [187, 468] on span "Student Card" at bounding box center [235, 479] width 221 height 27
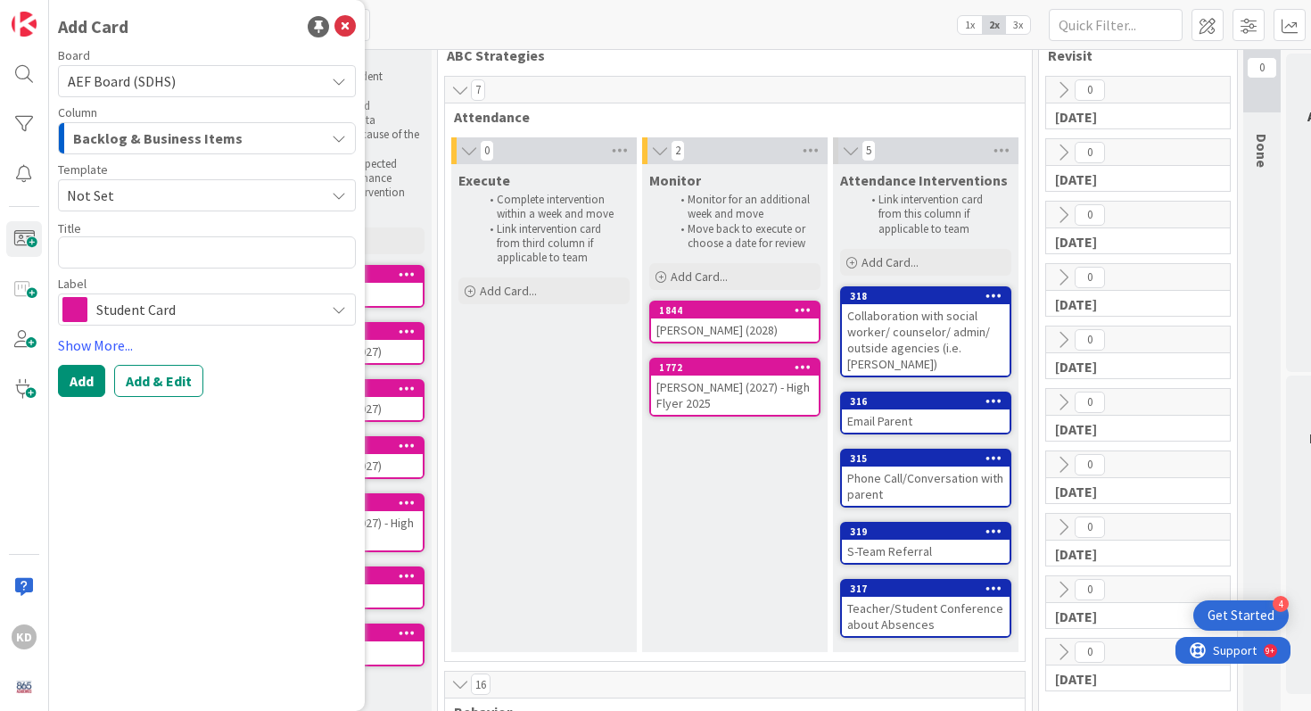
click at [157, 184] on span "Not Set" at bounding box center [189, 195] width 244 height 23
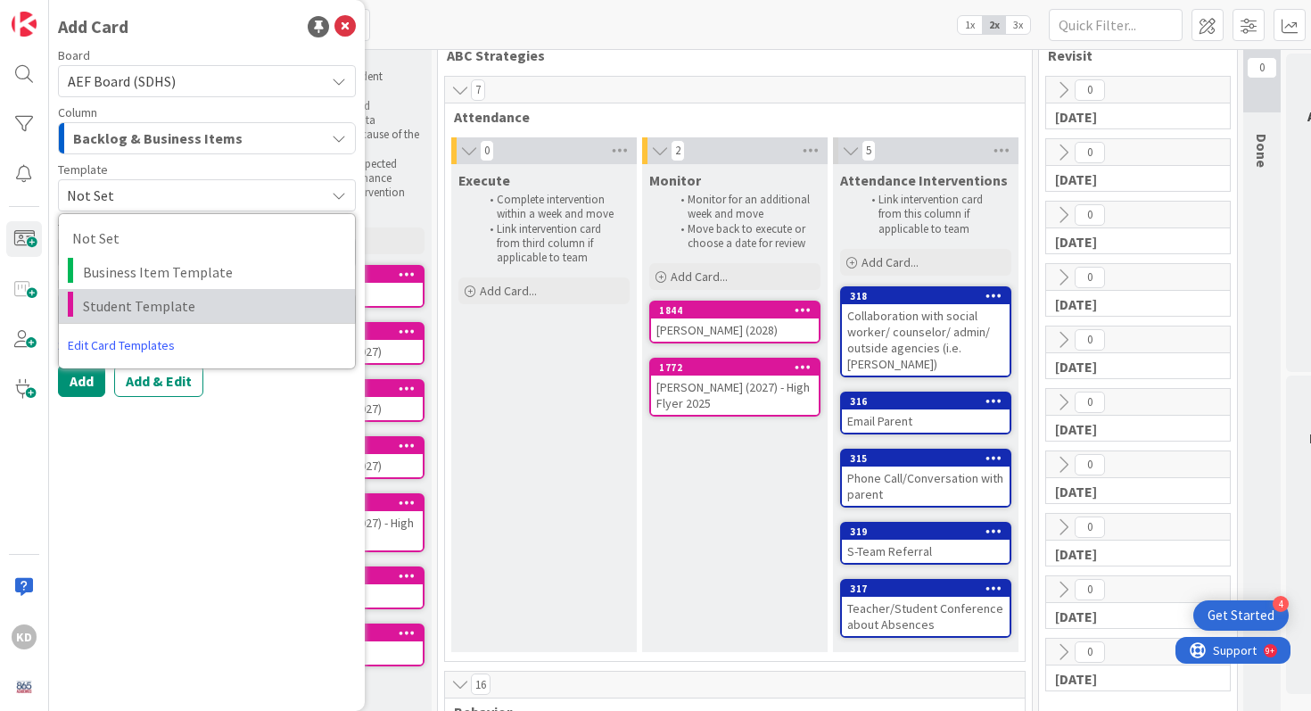
click at [148, 305] on span "Student Template" at bounding box center [212, 305] width 259 height 23
type textarea "x"
type textarea "Student Template"
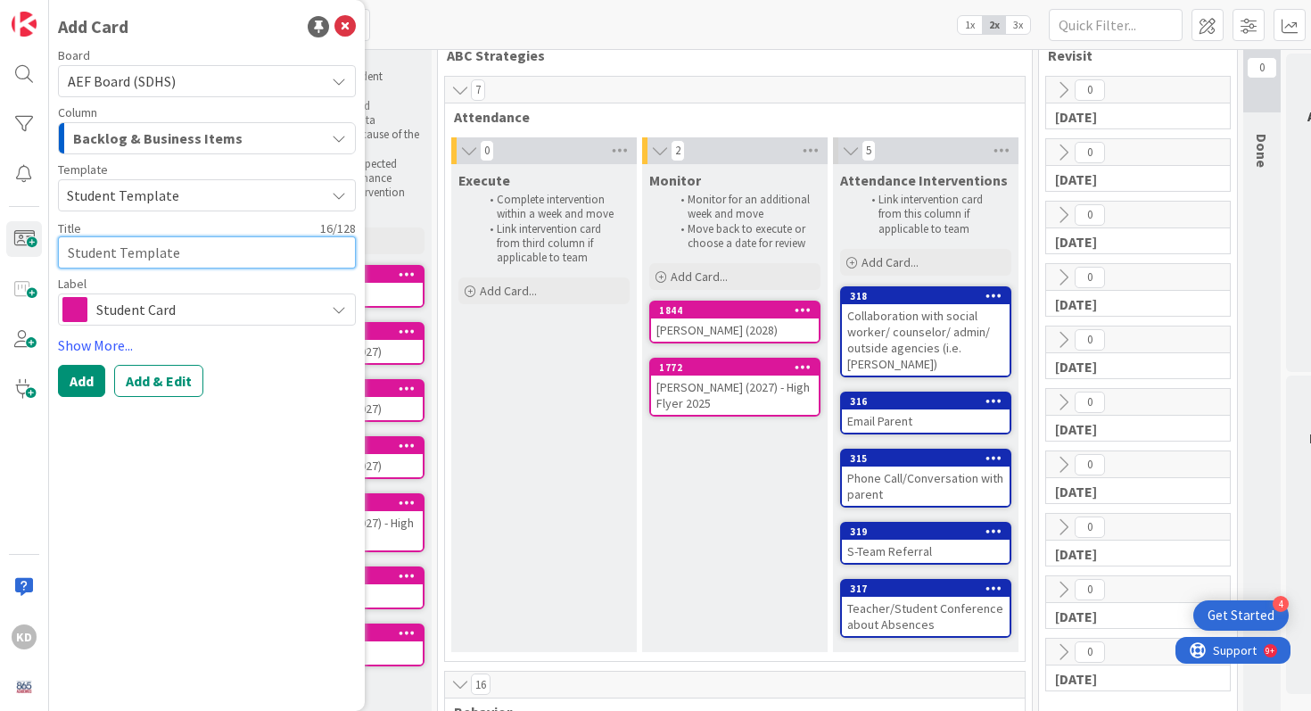
click at [132, 245] on textarea "Student Template" at bounding box center [207, 252] width 298 height 32
type textarea "x"
type textarea "J"
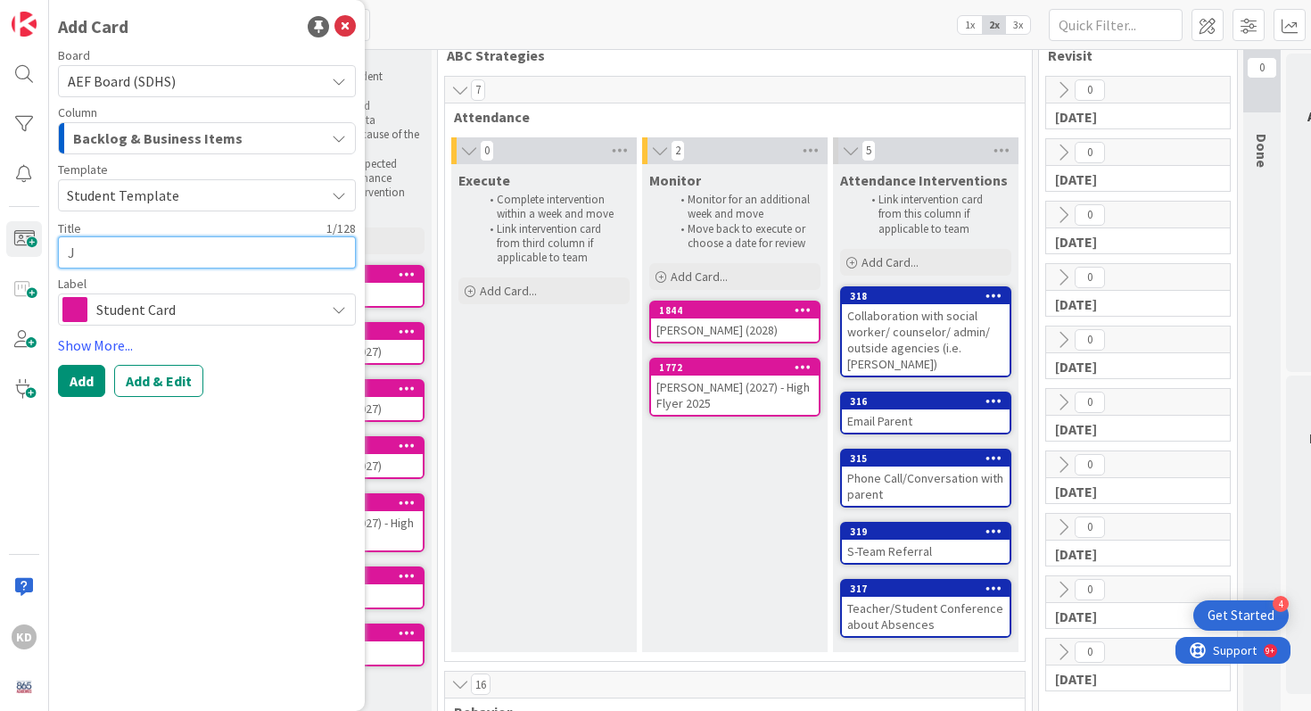
type textarea "x"
type textarea "Jo"
type textarea "x"
type textarea "Jod"
type textarea "x"
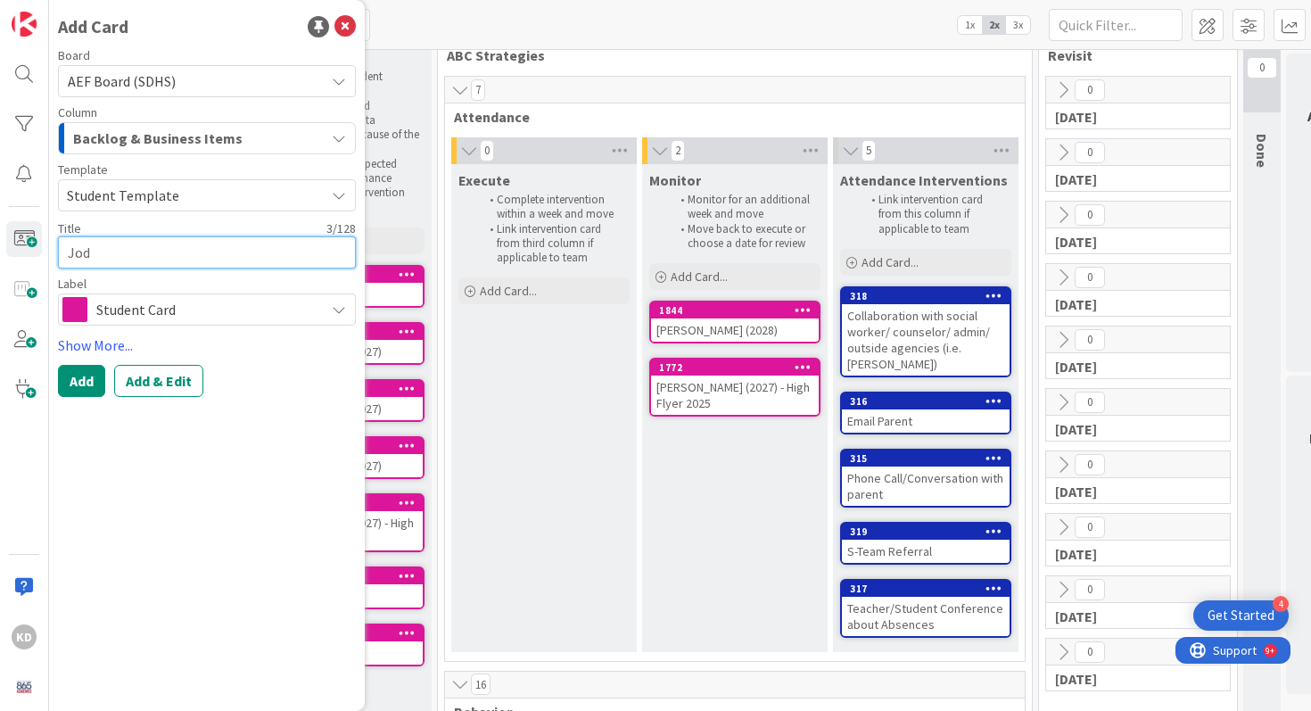
type textarea "Jodr"
type textarea "x"
type textarea "Jodra"
type textarea "x"
type textarea "Jodran"
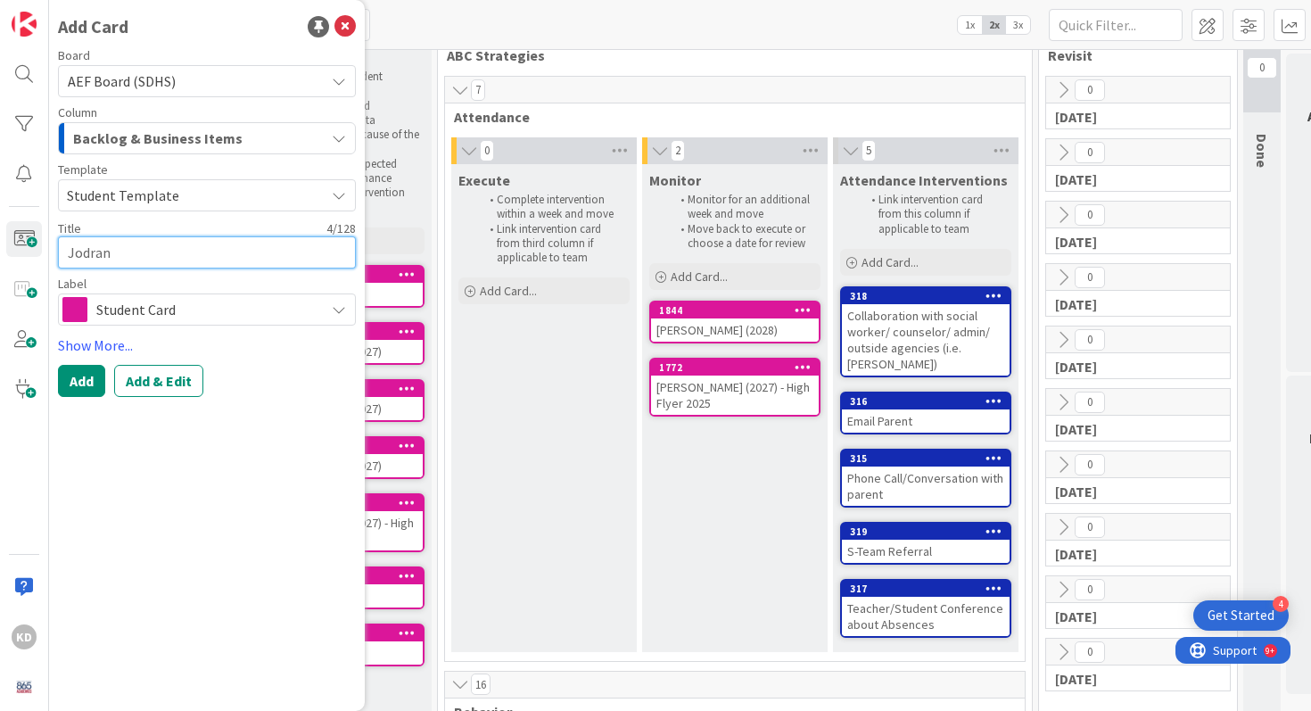
type textarea "x"
type textarea "Jodran"
type textarea "x"
type textarea "Jodran"
type textarea "x"
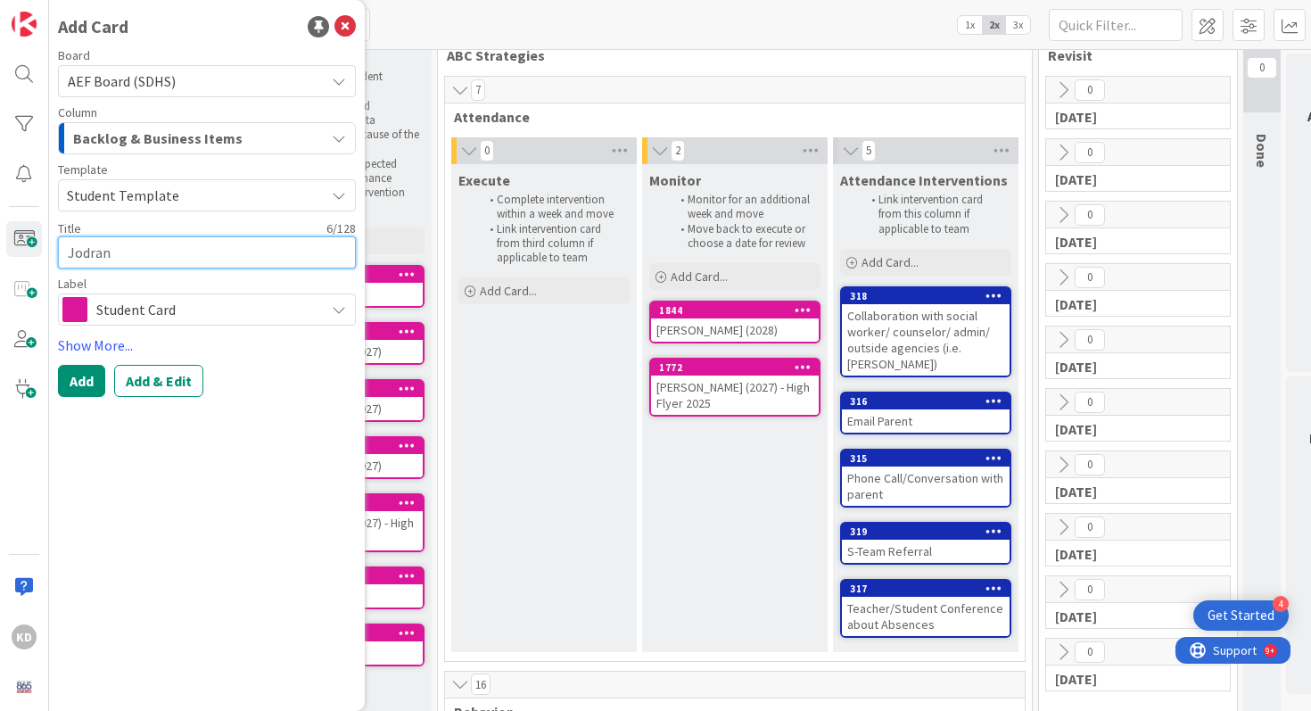
type textarea "Jodra"
type textarea "x"
type textarea "Jodr"
type textarea "x"
type textarea "Jod"
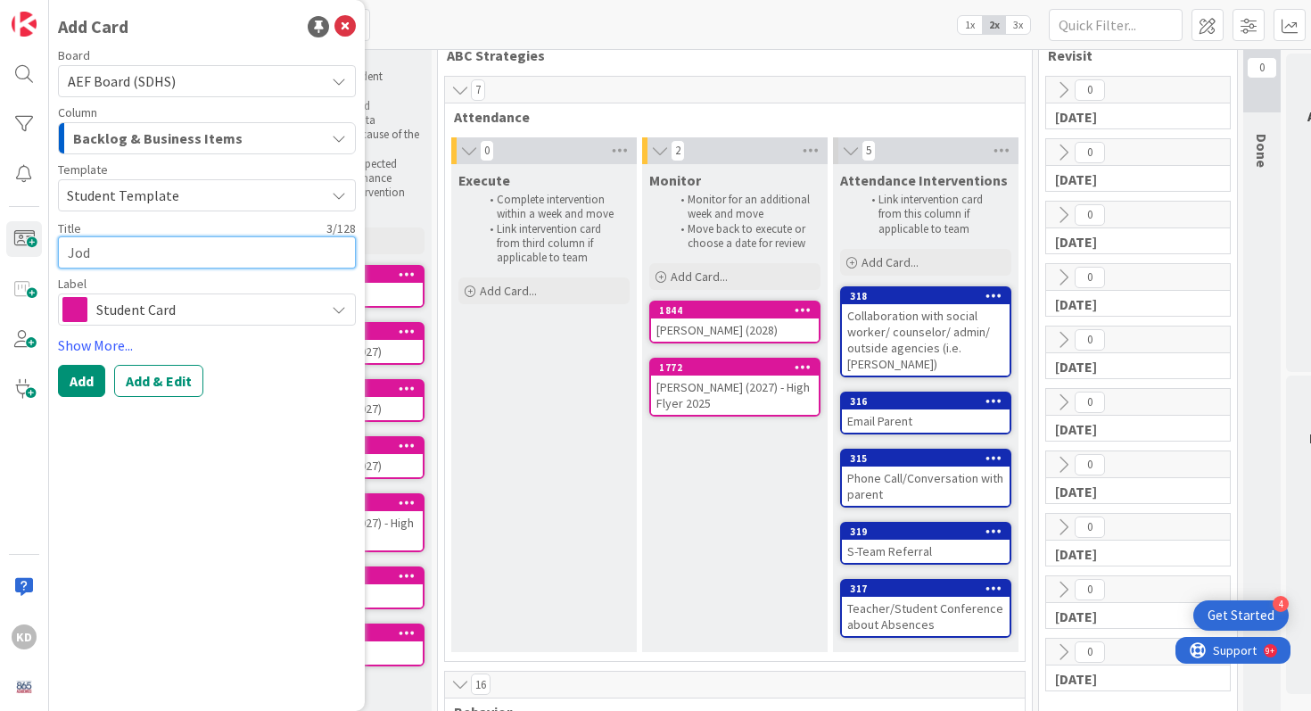
type textarea "x"
type textarea "Jo"
type textarea "x"
type textarea "Jor"
type textarea "x"
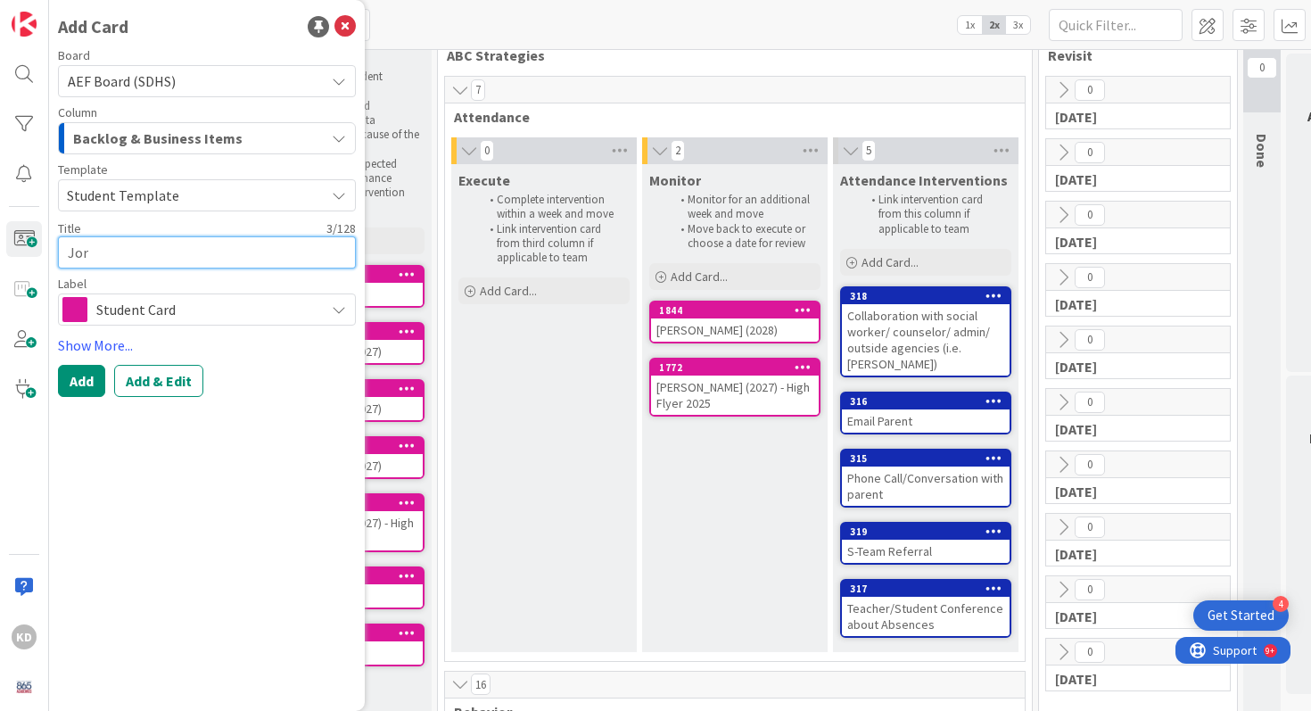
type textarea "Jord"
type textarea "x"
type textarea "Jorda"
type textarea "x"
type textarea "Jordan"
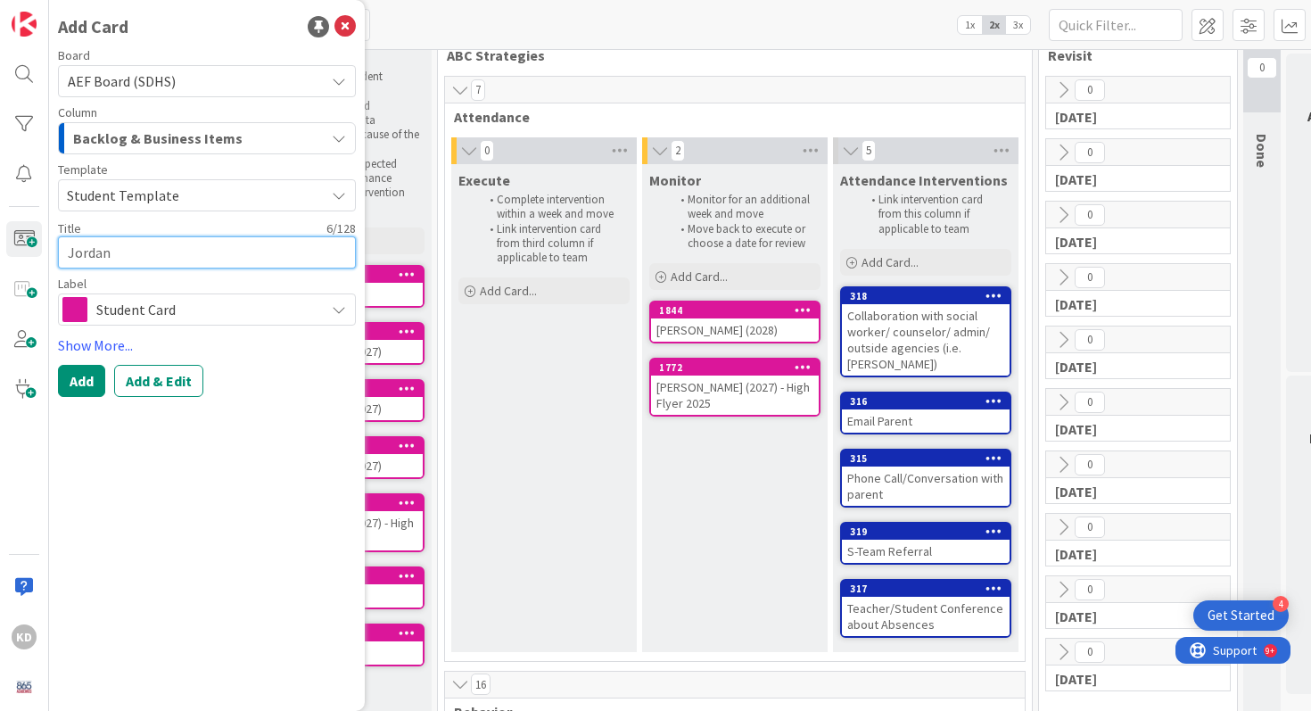
type textarea "x"
type textarea "Jordan"
type textarea "x"
type textarea "Jordan H"
type textarea "x"
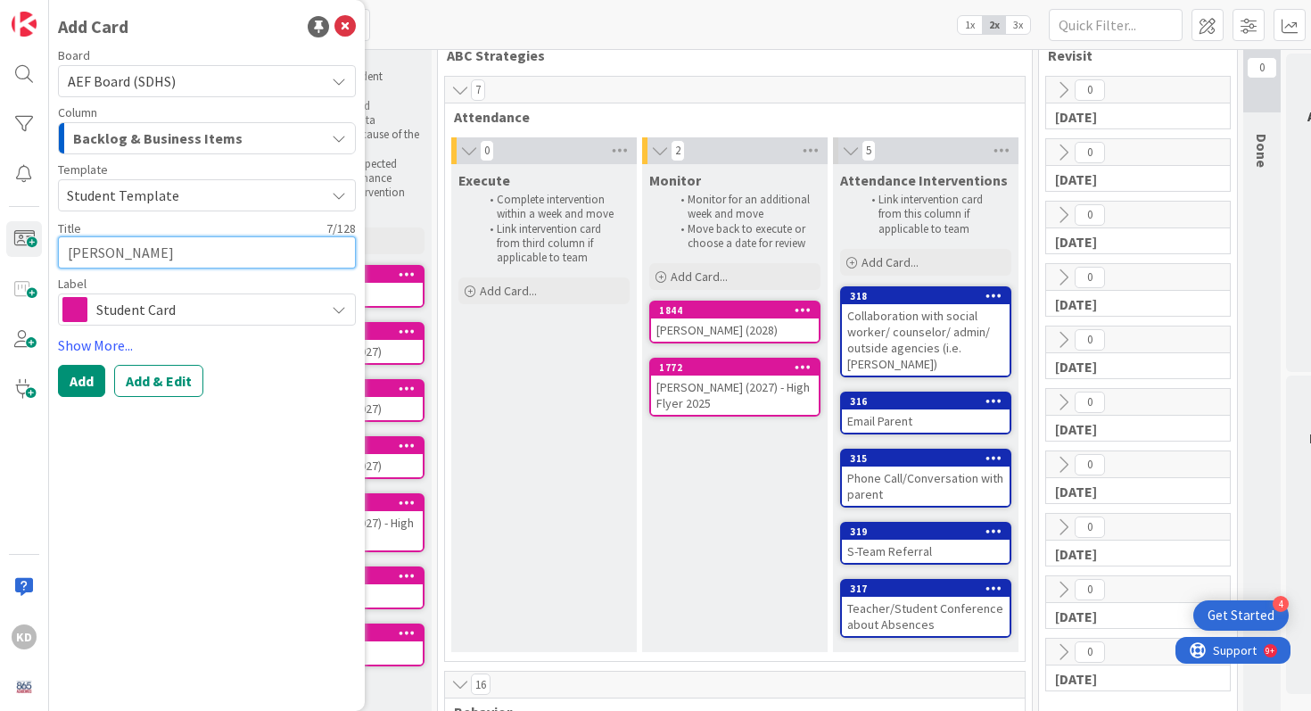
type textarea "Jordan Ha"
type textarea "x"
type textarea "Jordan Har"
type textarea "x"
type textarea "Jordan Harp"
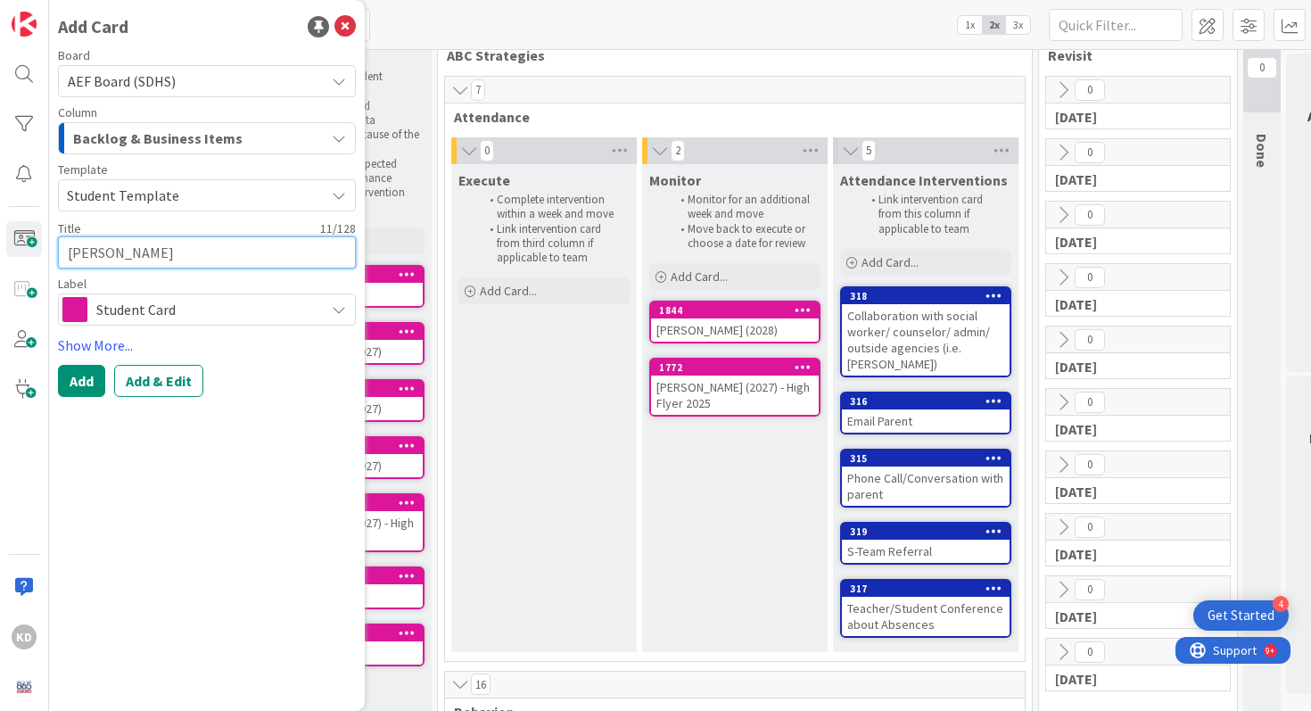
type textarea "x"
type textarea "Jordan Harpe"
type textarea "x"
type textarea "Jordan Harper"
type textarea "x"
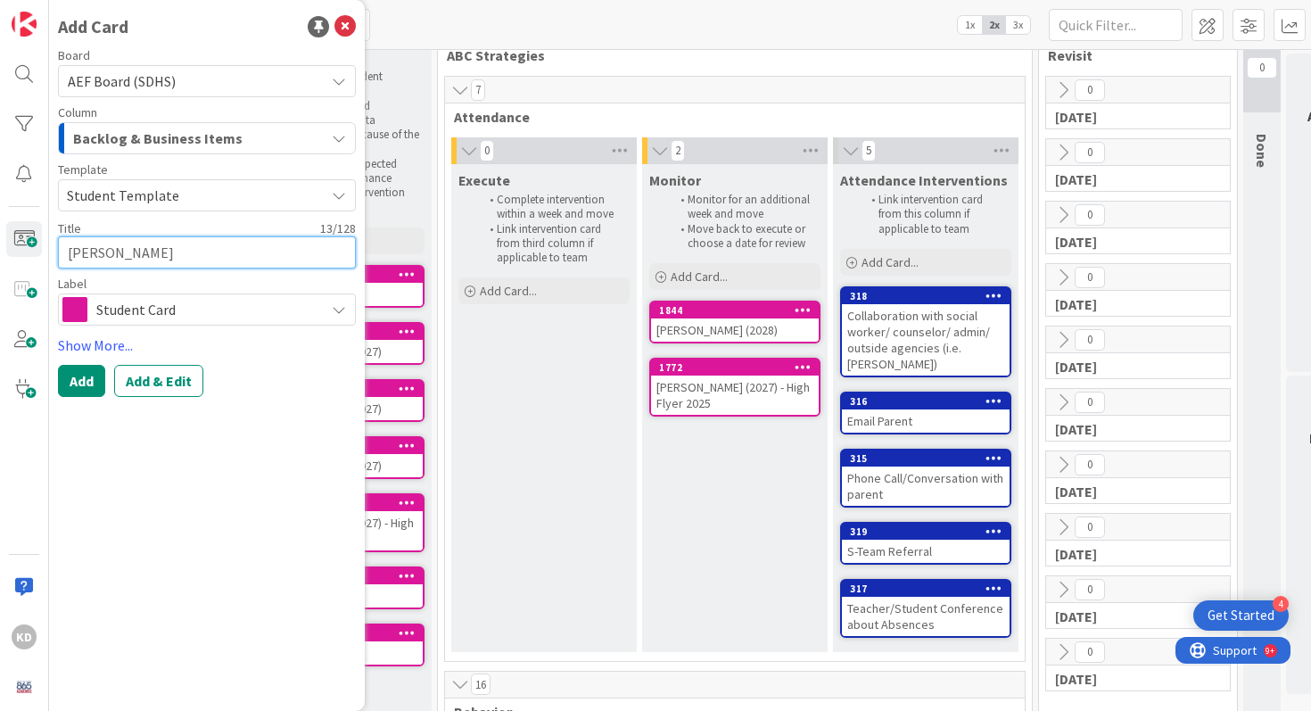
type textarea "Jordan Harper"
type textarea "x"
type textarea "Jordan Harper ("
type textarea "x"
type textarea "Jordan Harper (2"
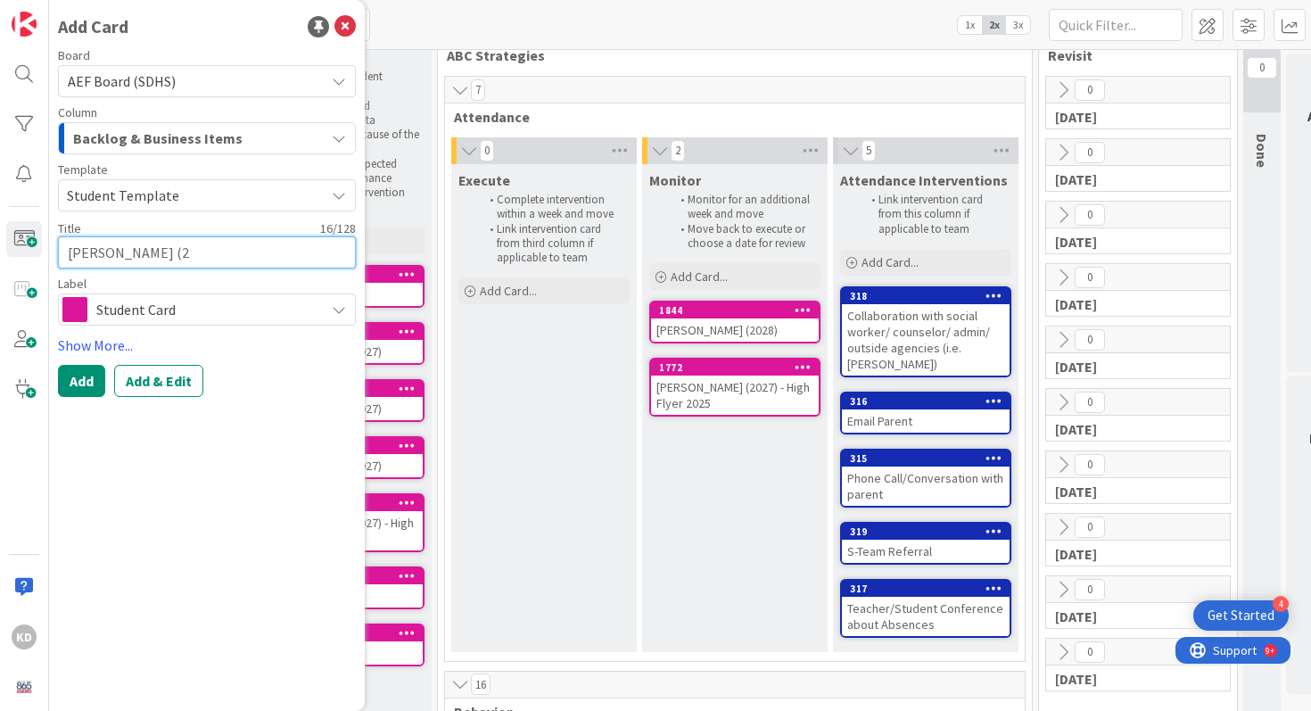
type textarea "x"
type textarea "Jordan Harper (20"
type textarea "x"
type textarea "Jordan Harper (2028"
type textarea "x"
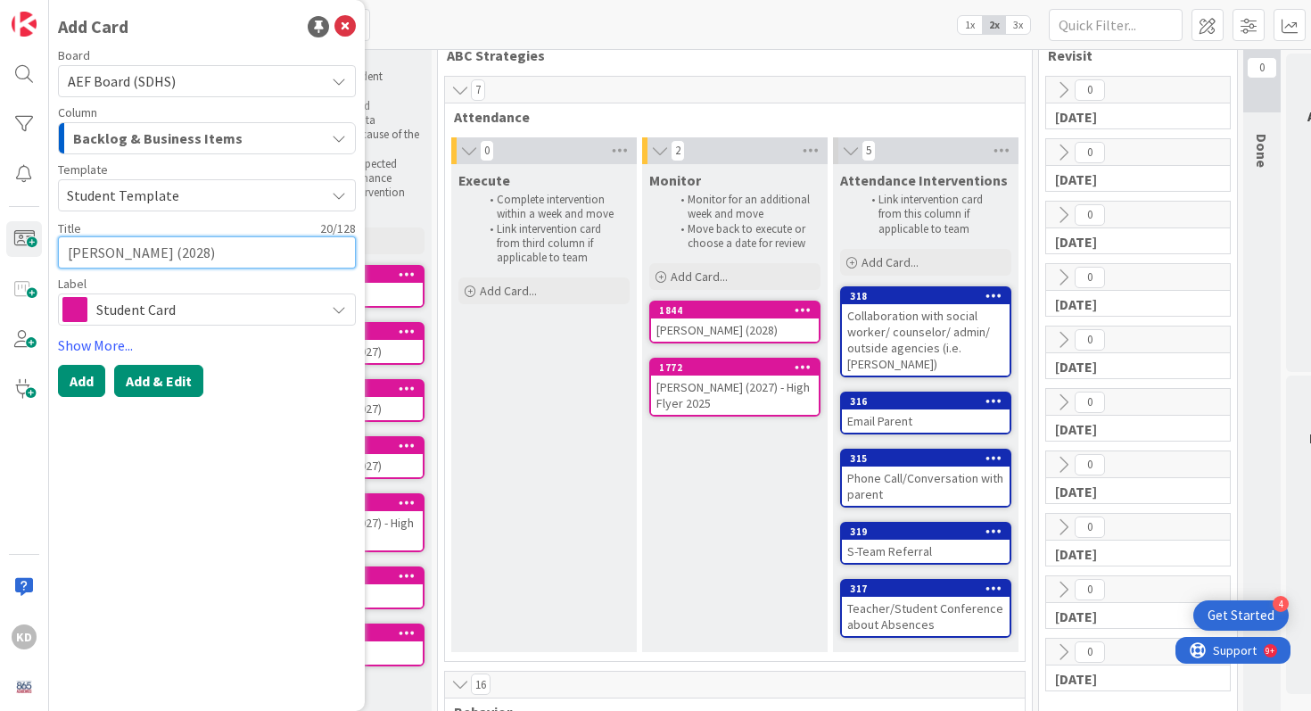
type textarea "[PERSON_NAME] (2028)"
click at [156, 383] on button "Add & Edit" at bounding box center [158, 381] width 89 height 32
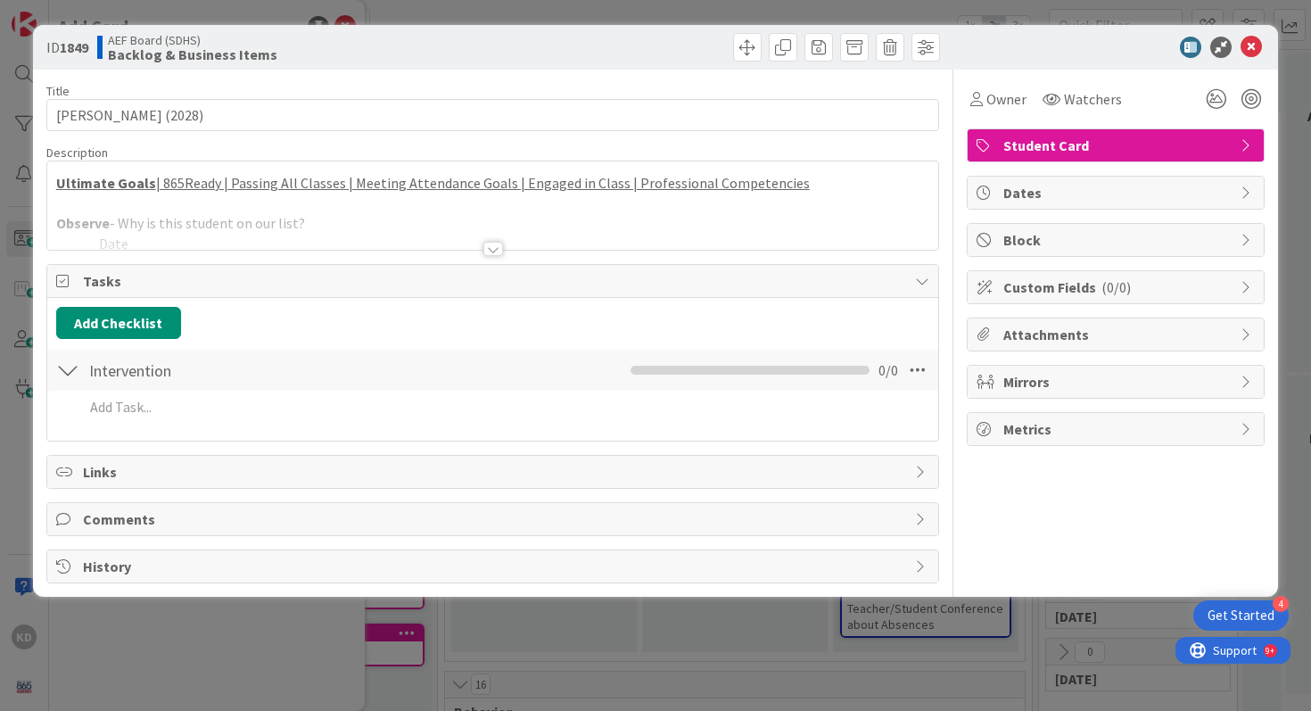
click at [190, 204] on div at bounding box center [493, 226] width 892 height 45
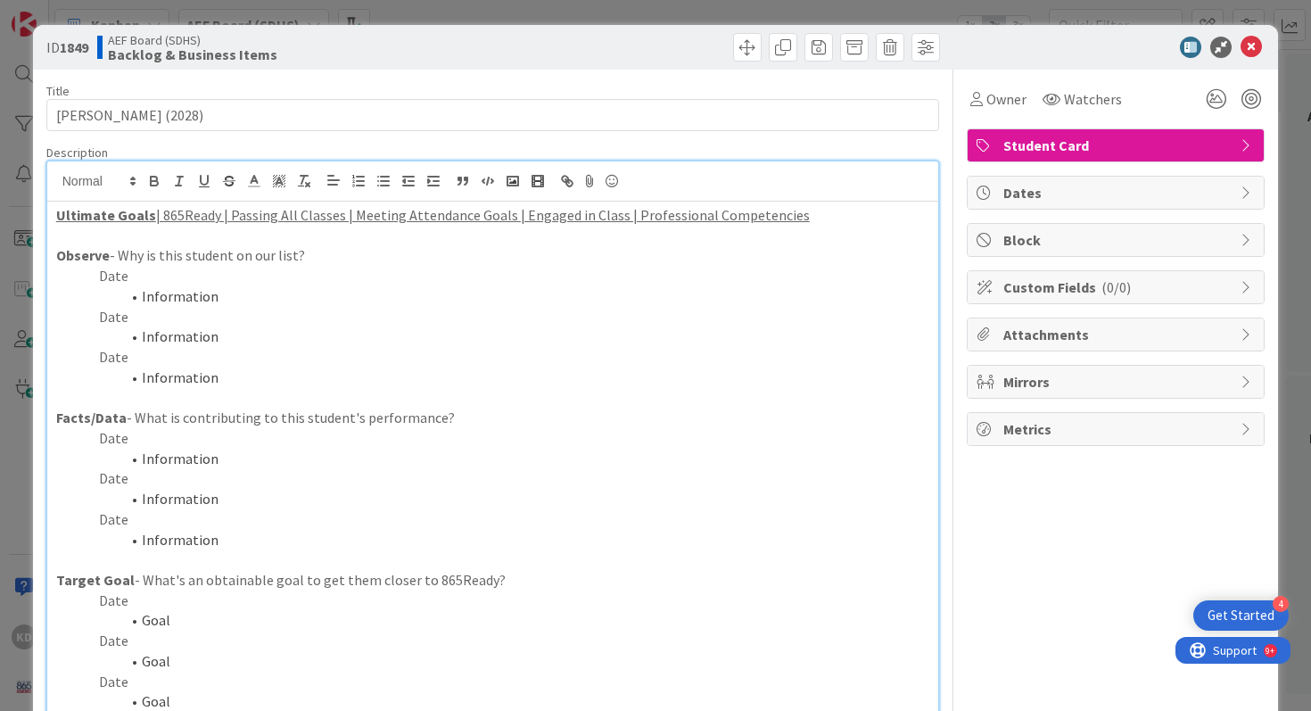
click at [240, 334] on li "Information" at bounding box center [504, 336] width 852 height 21
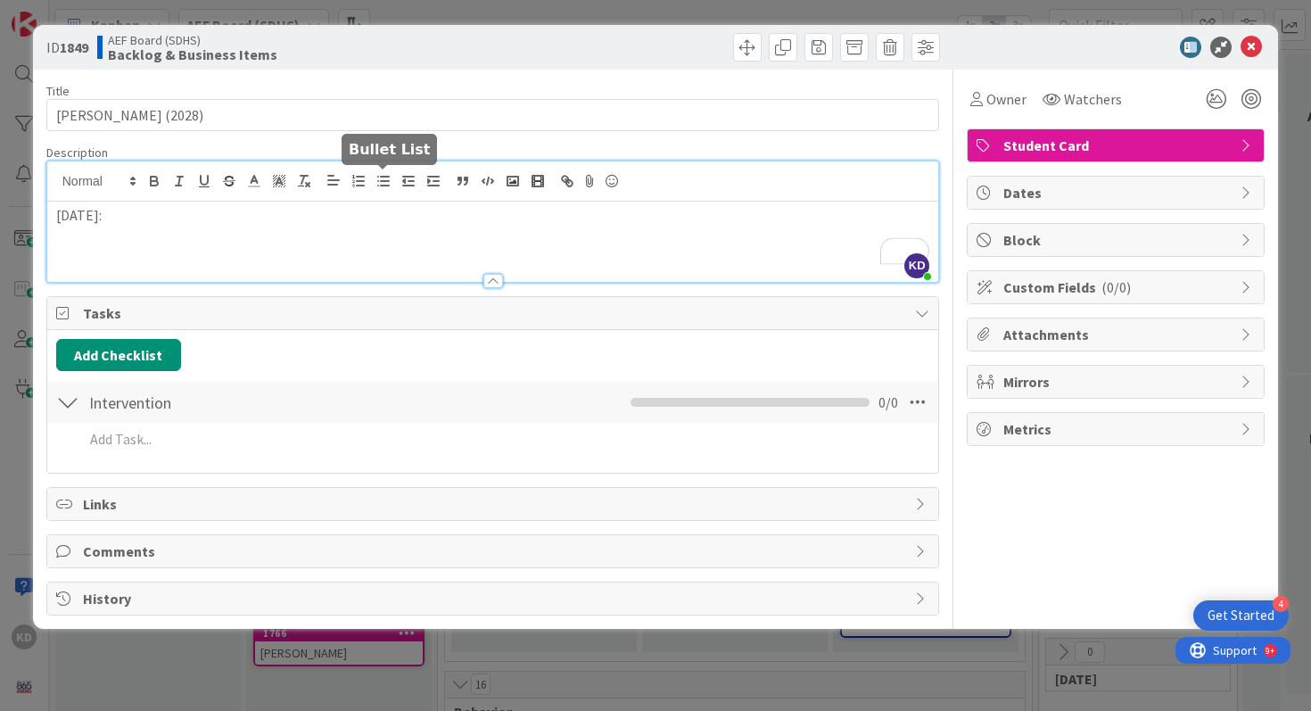
click at [384, 177] on line "button" at bounding box center [385, 177] width 8 height 0
click at [119, 242] on li "Spires" at bounding box center [504, 236] width 852 height 21
click at [199, 238] on li "behavior issues, struggling in Geometry" at bounding box center [504, 236] width 852 height 21
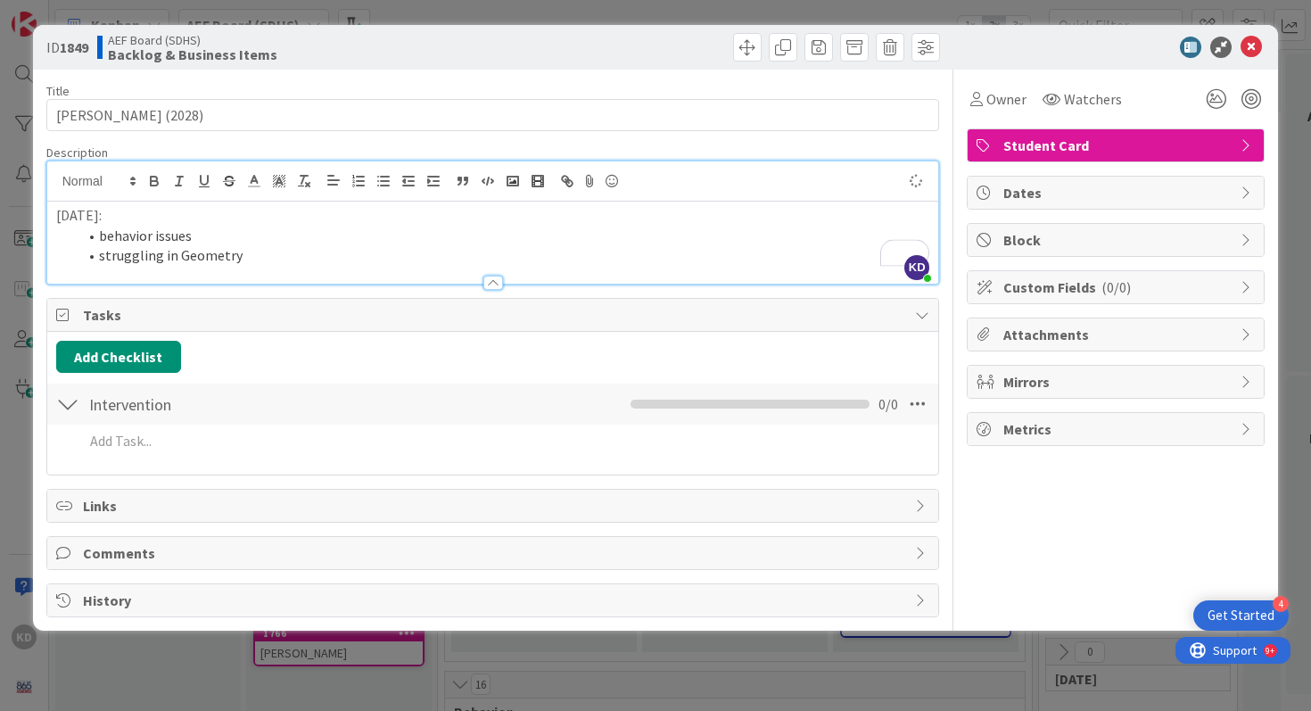
click at [245, 261] on li "struggling in Geometry" at bounding box center [504, 255] width 852 height 21
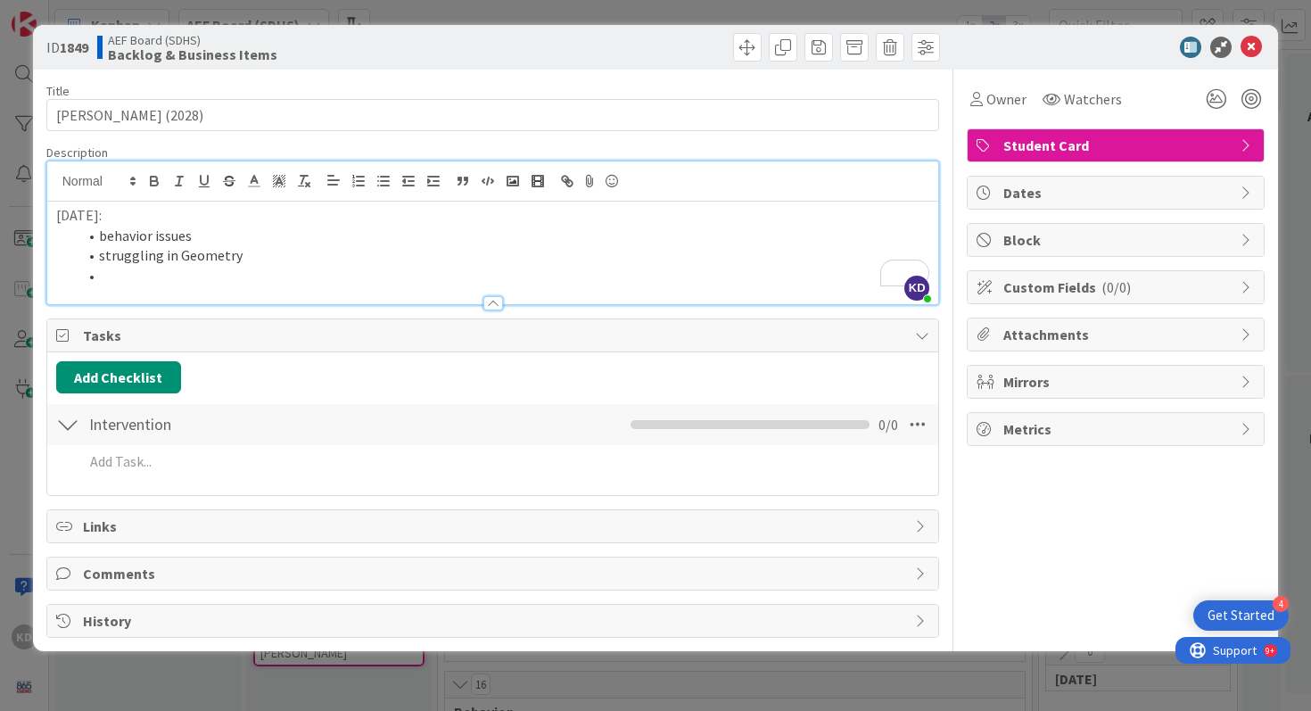
click at [202, 236] on li "behavior issues" at bounding box center [504, 236] width 852 height 21
click at [208, 282] on li "To enrich screen reader interactions, please activate Accessibility in Grammarl…" at bounding box center [504, 276] width 852 height 21
click at [75, 213] on p "8/21/25:" at bounding box center [493, 215] width 874 height 21
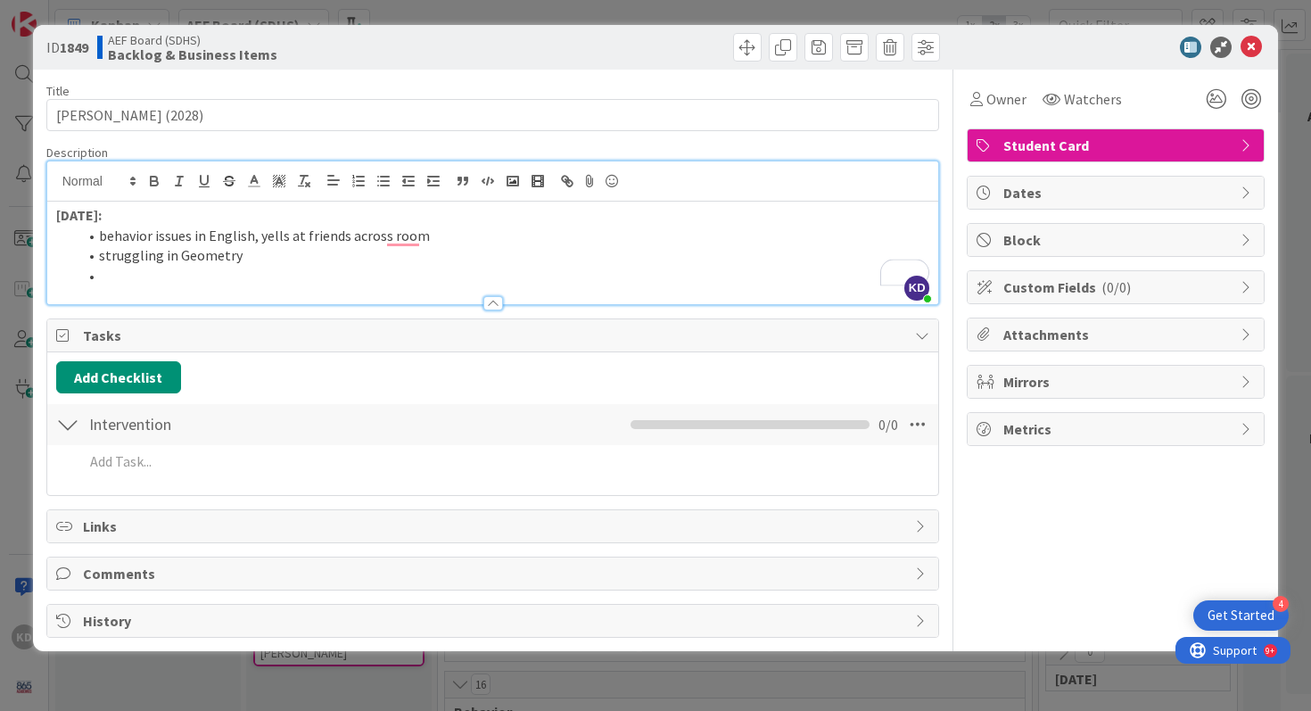
click at [131, 282] on li "To enrich screen reader interactions, please activate Accessibility in Grammarl…" at bounding box center [504, 276] width 852 height 21
click at [737, 37] on span at bounding box center [747, 47] width 29 height 29
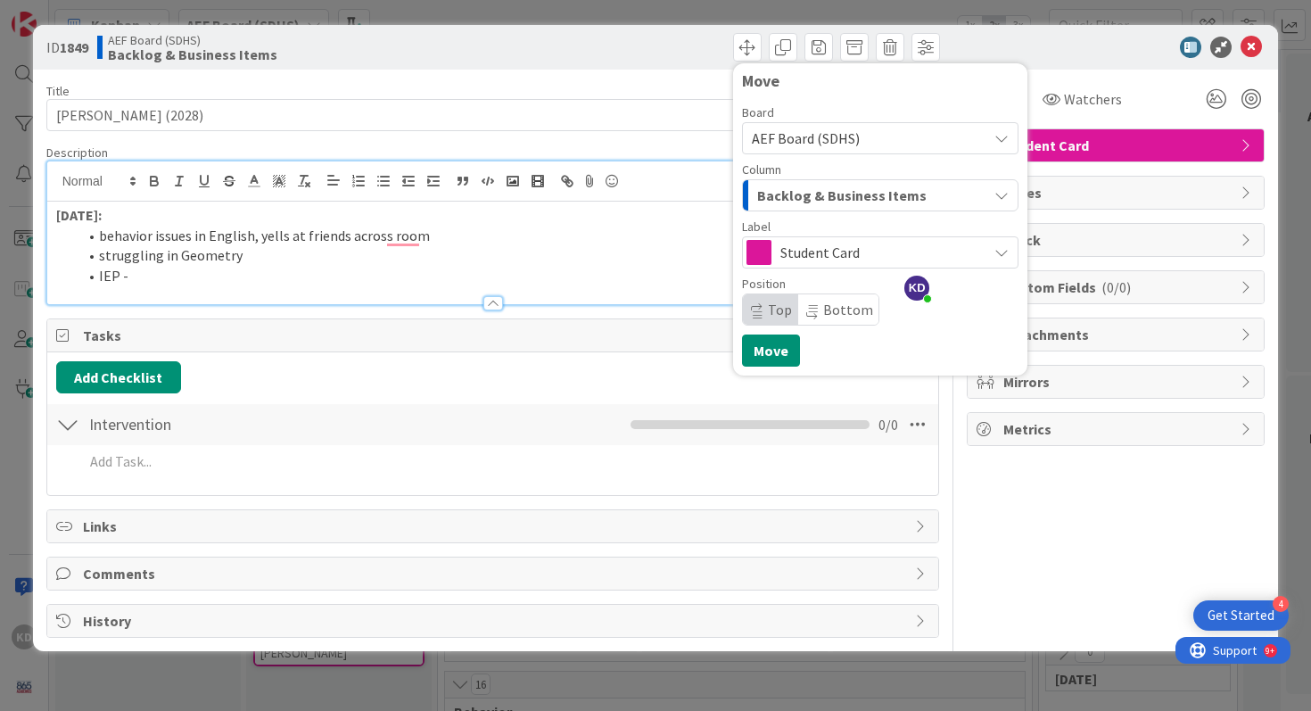
click at [800, 259] on span "Student Card" at bounding box center [879, 252] width 198 height 25
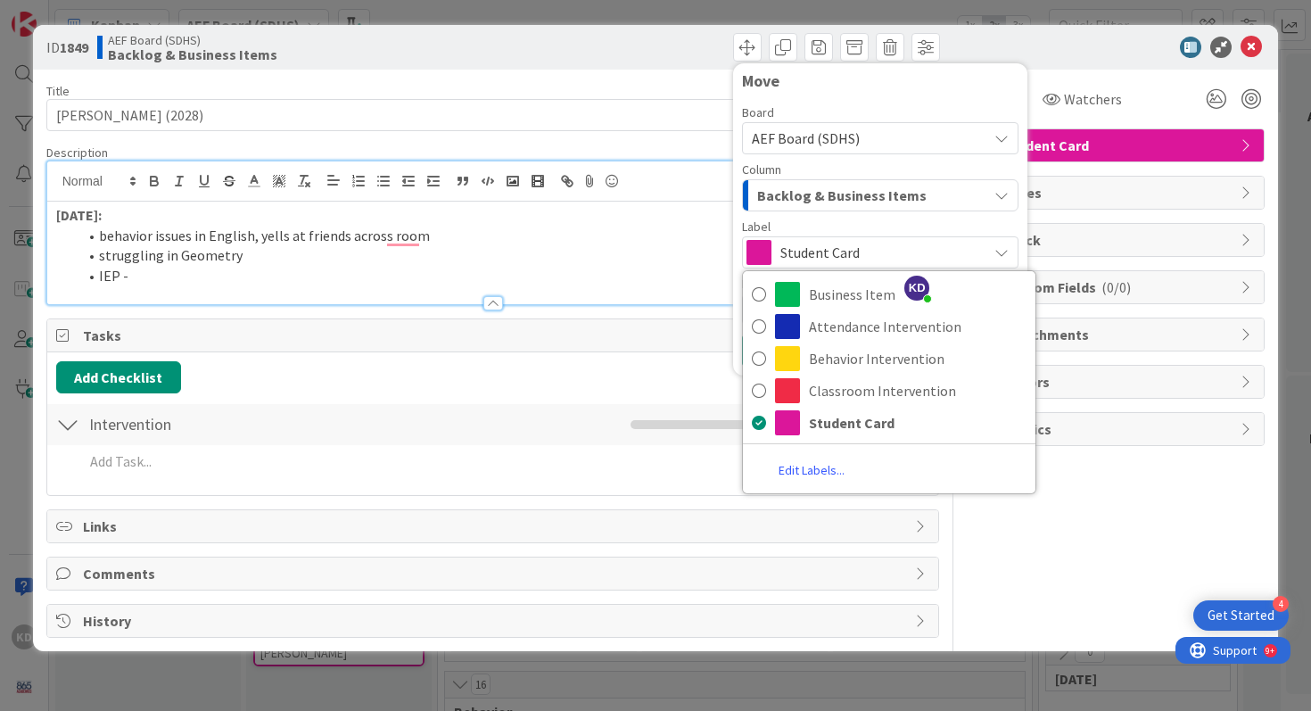
click at [800, 259] on span "Student Card" at bounding box center [879, 252] width 198 height 25
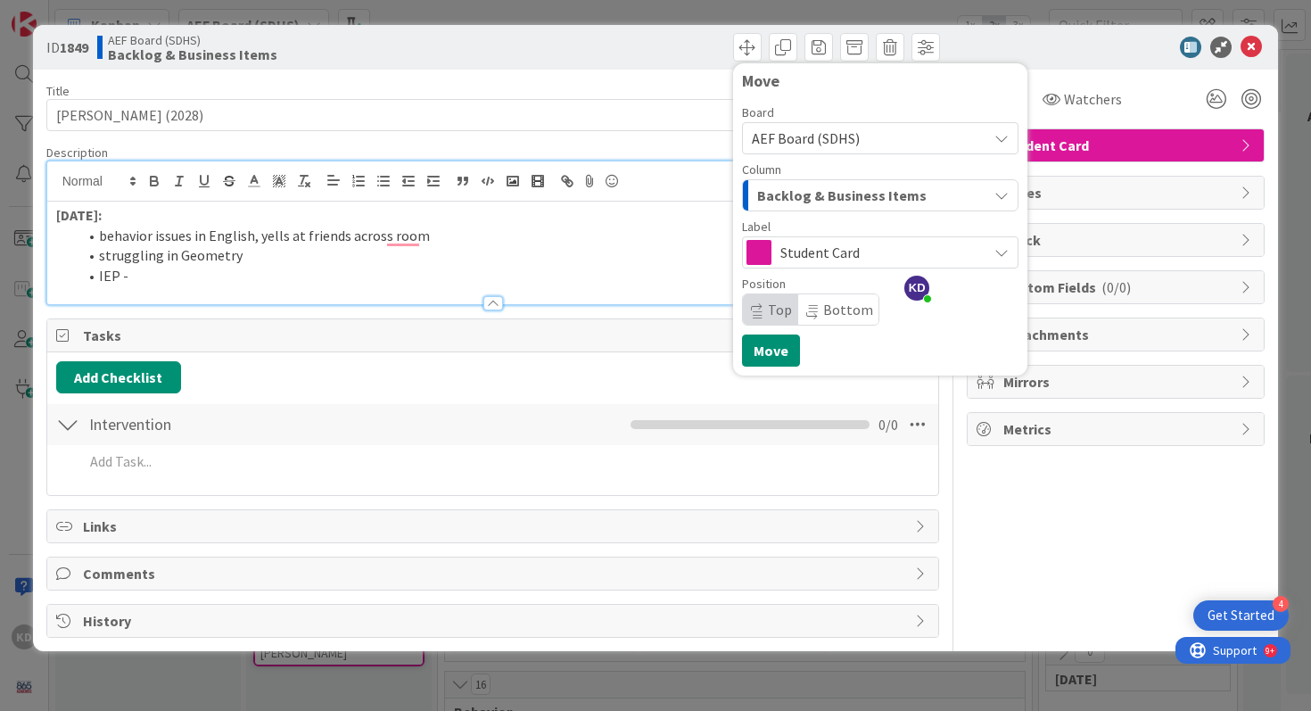
click at [795, 193] on span "Backlog & Business Items" at bounding box center [841, 195] width 169 height 23
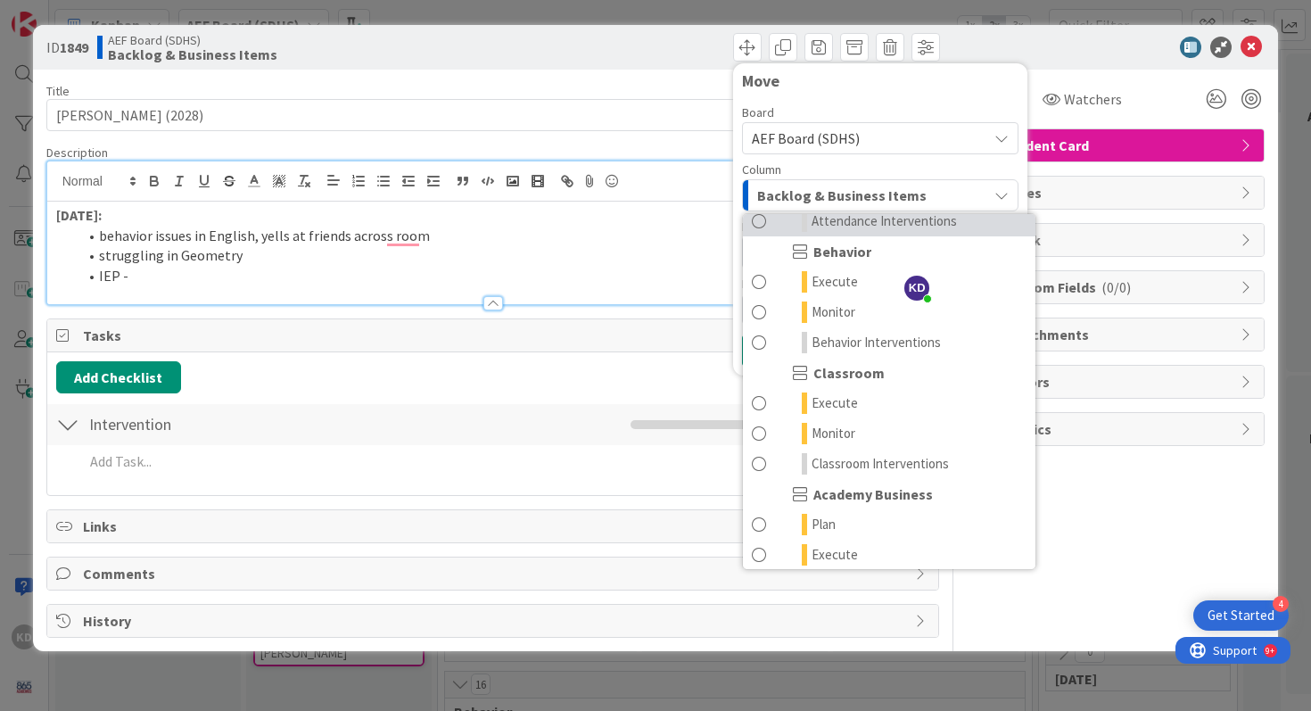
scroll to position [218, 0]
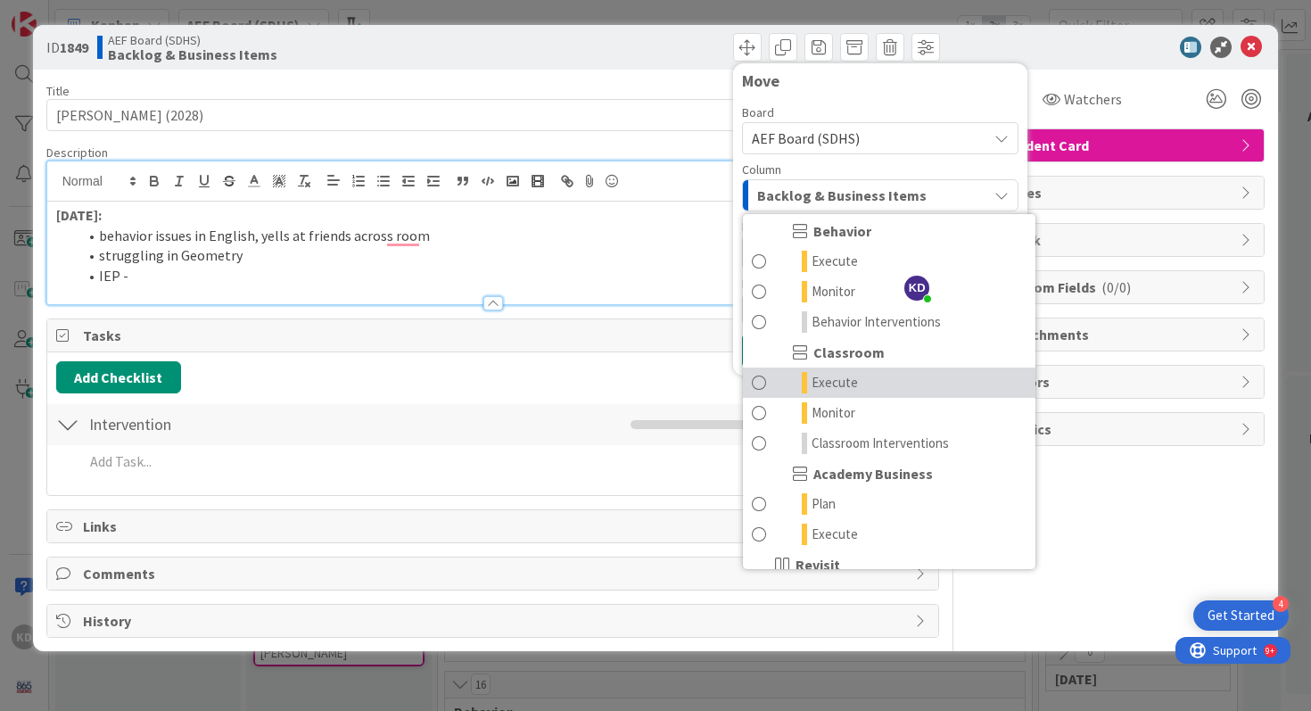
click at [761, 388] on span at bounding box center [759, 382] width 14 height 21
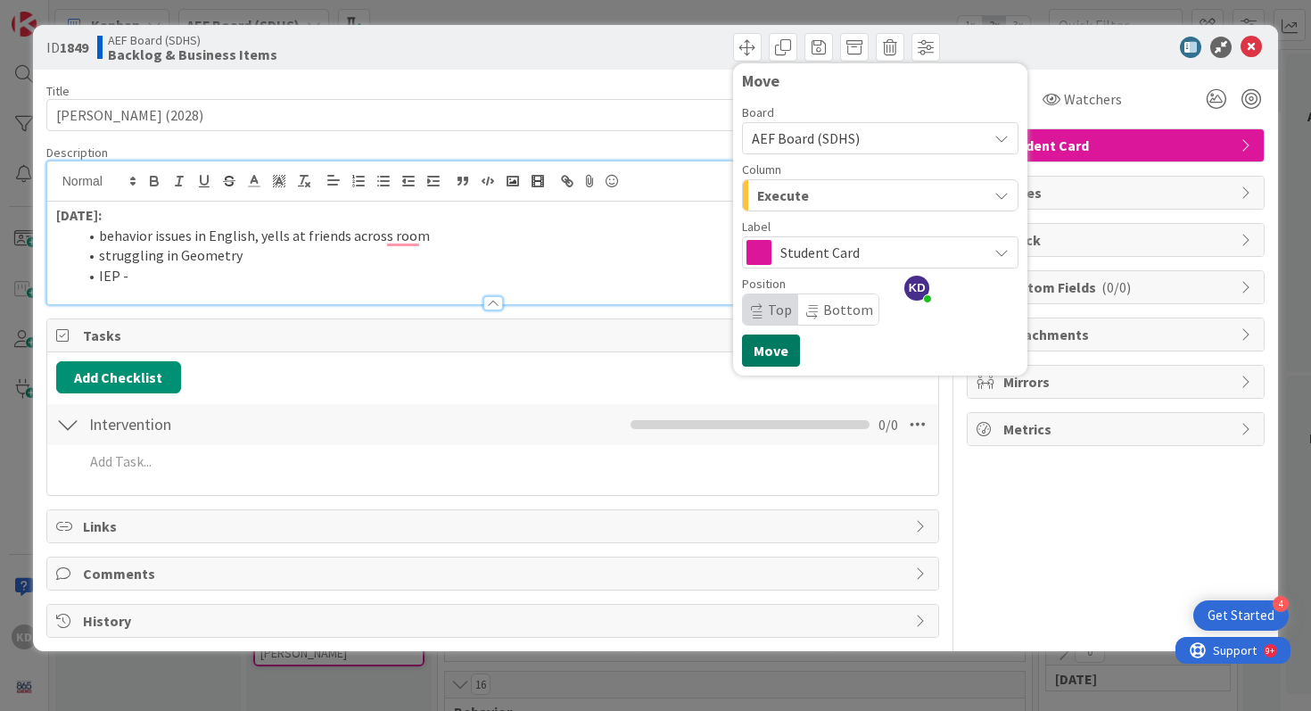
click at [769, 341] on button "Move" at bounding box center [771, 350] width 58 height 32
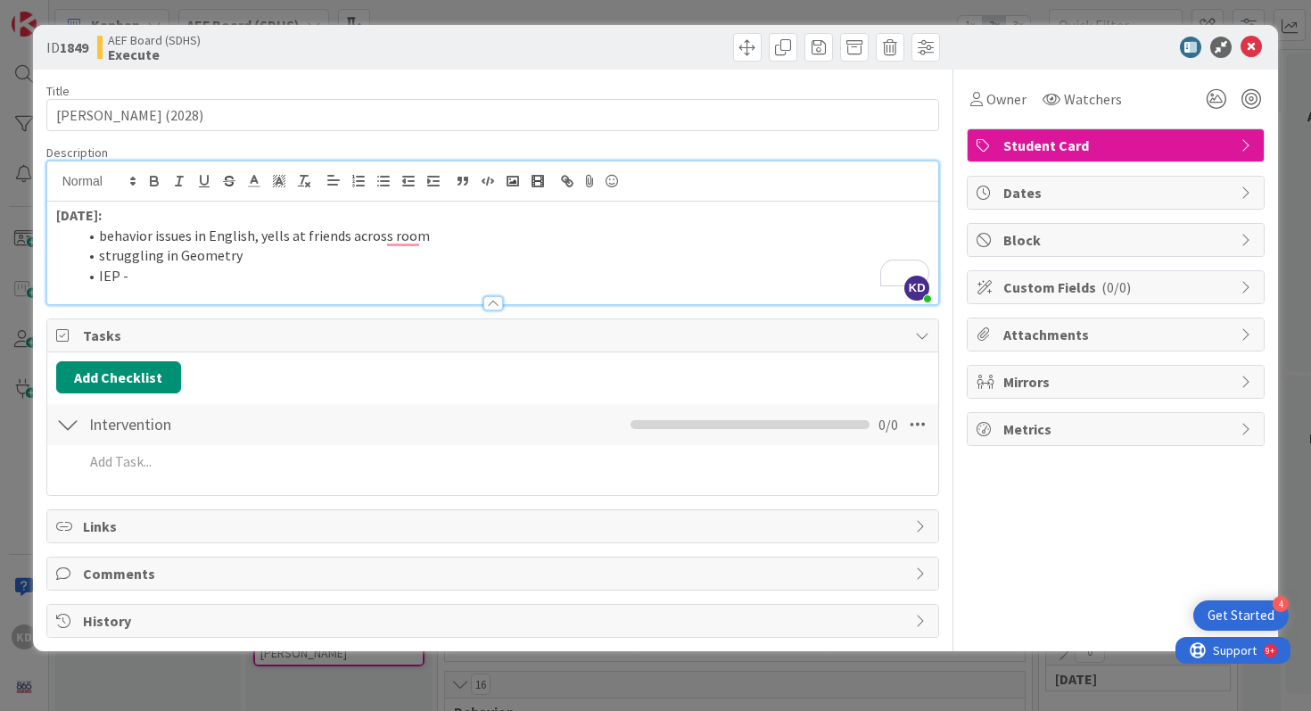
click at [662, 267] on li "IEP -" at bounding box center [504, 276] width 852 height 21
click at [287, 271] on li "IEP in math, case manager Meyers" at bounding box center [504, 276] width 852 height 21
click at [1256, 45] on icon at bounding box center [1250, 47] width 21 height 21
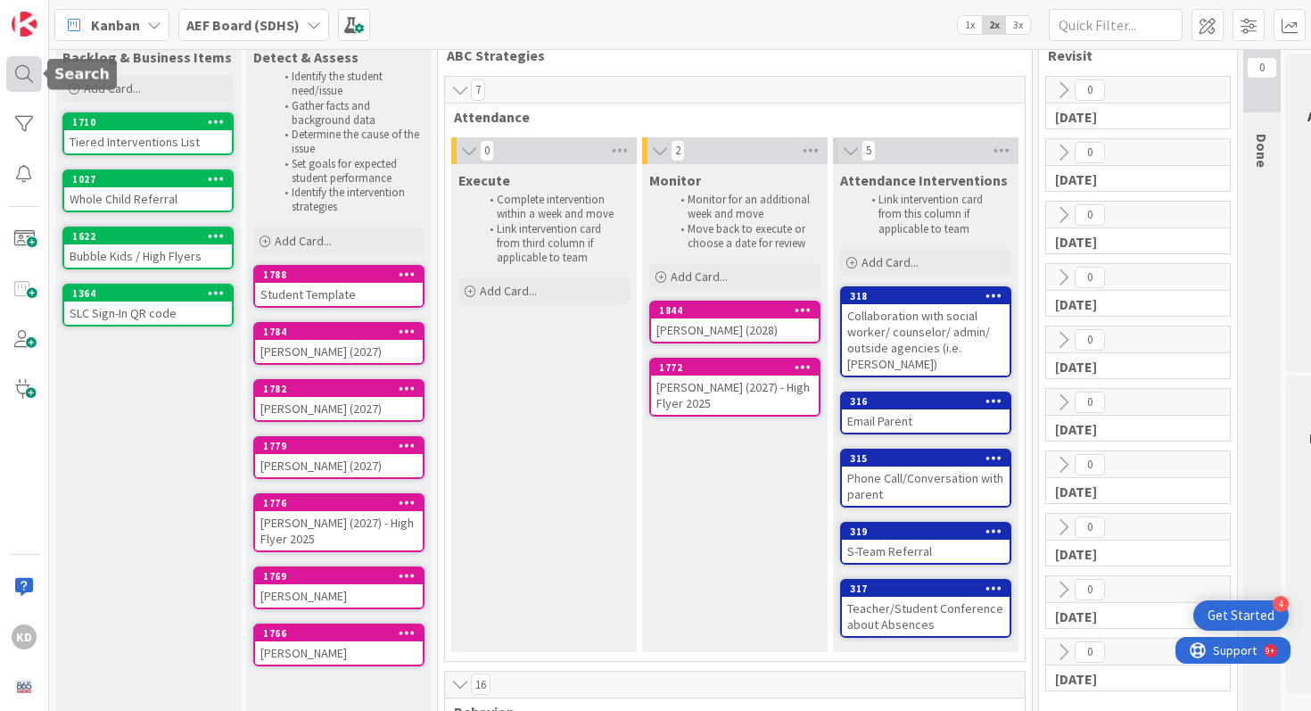
click at [27, 79] on div at bounding box center [24, 74] width 36 height 36
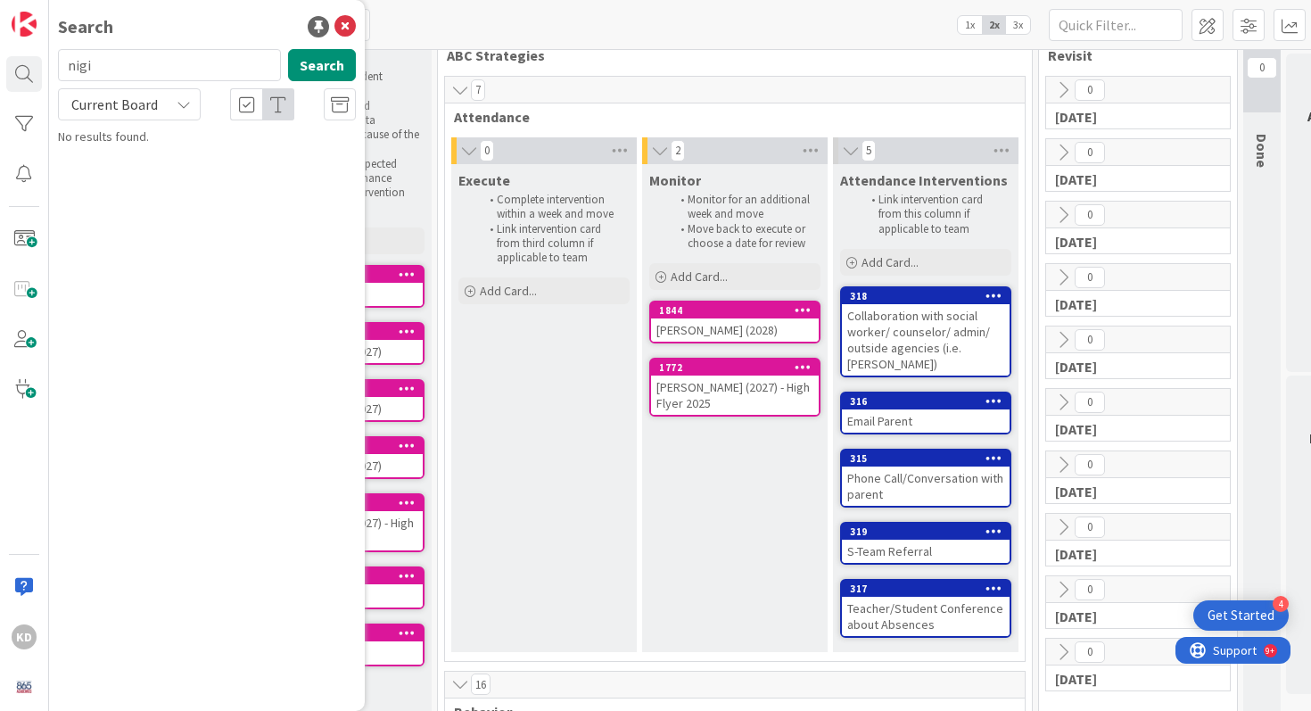
click at [102, 64] on input "nigi" at bounding box center [169, 65] width 223 height 32
type input "gary"
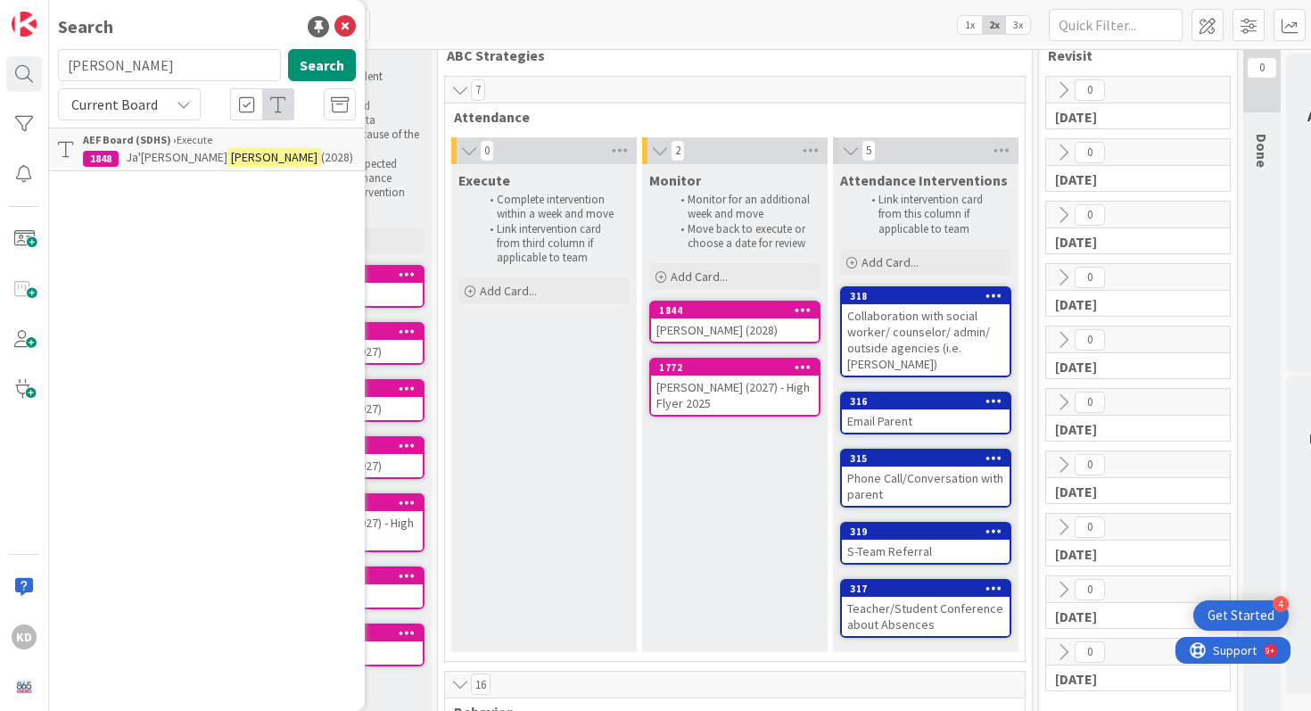
click at [116, 146] on div "AEF Board (SDHS) › Execute" at bounding box center [219, 140] width 273 height 16
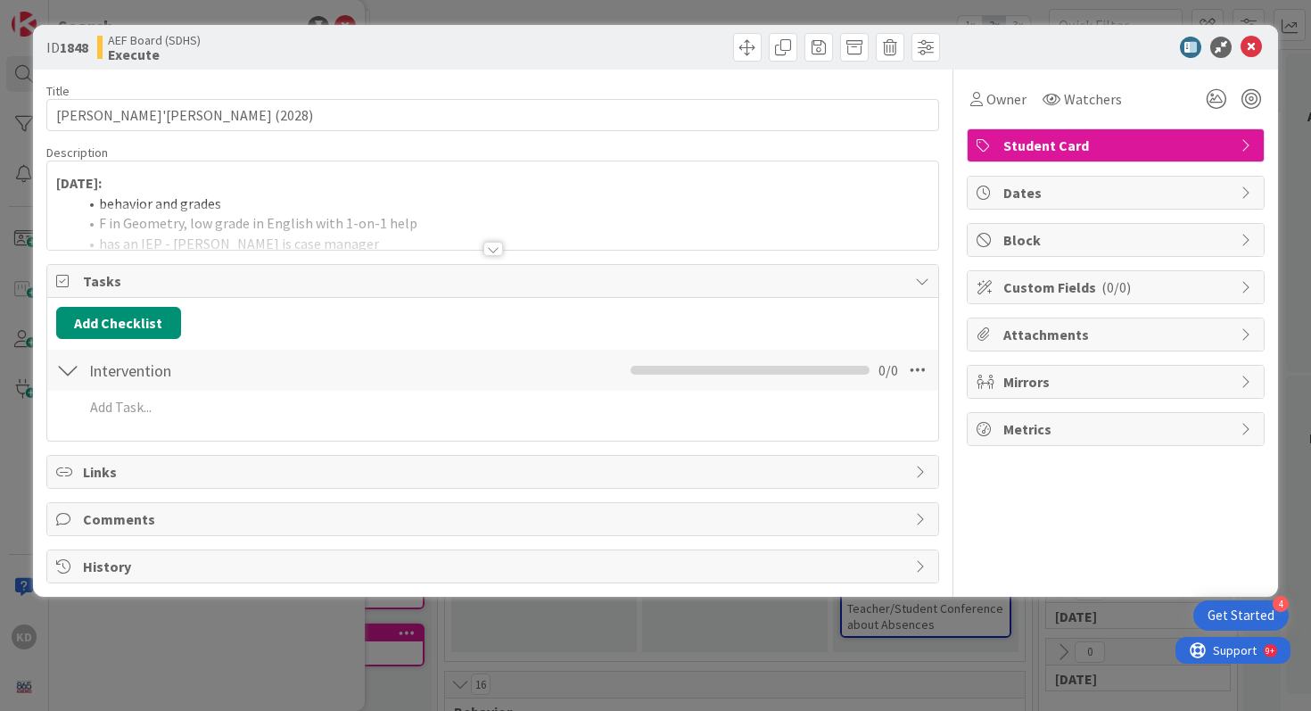
click at [219, 205] on div at bounding box center [493, 226] width 892 height 45
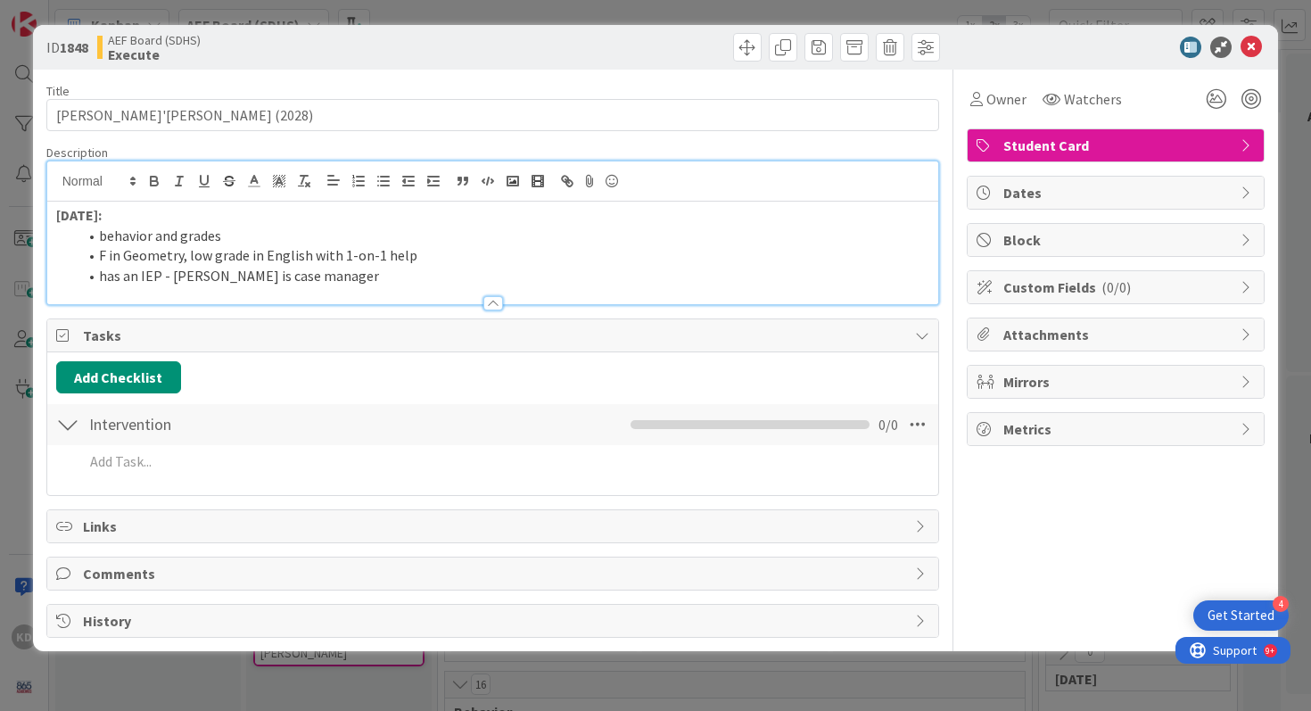
click at [312, 289] on div at bounding box center [493, 294] width 892 height 19
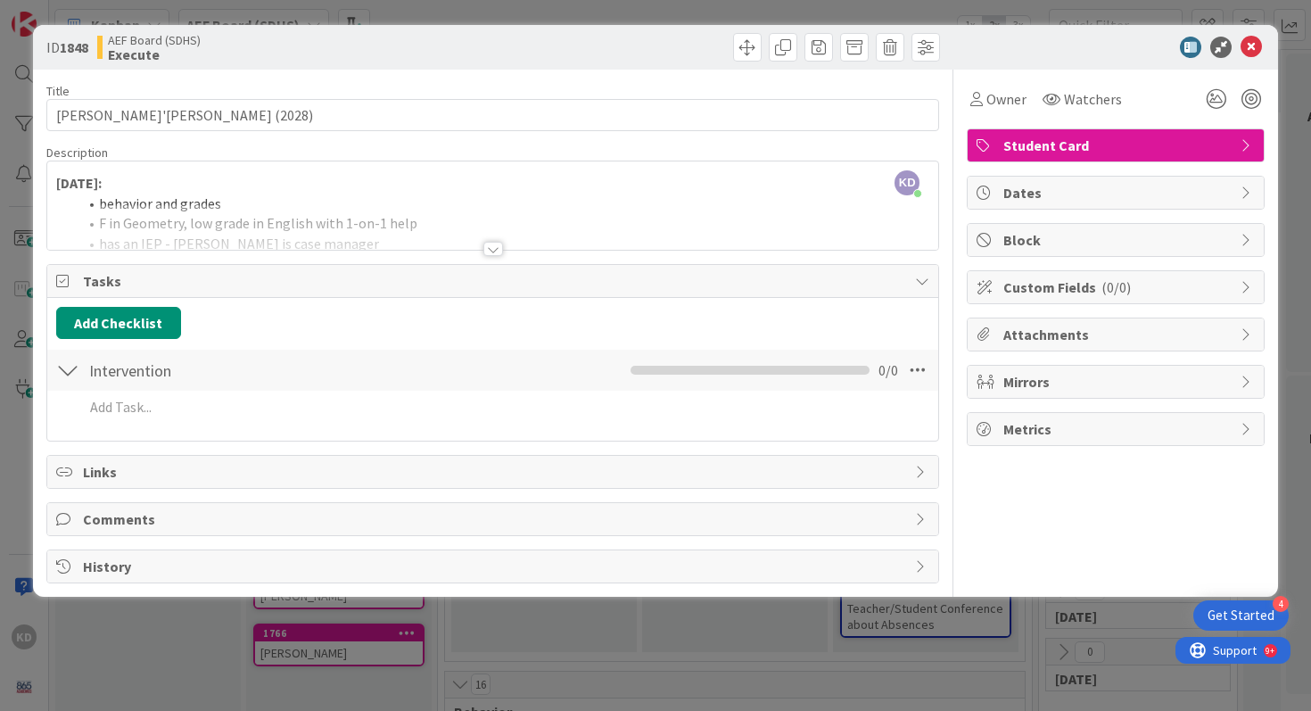
click at [294, 234] on div at bounding box center [493, 226] width 892 height 45
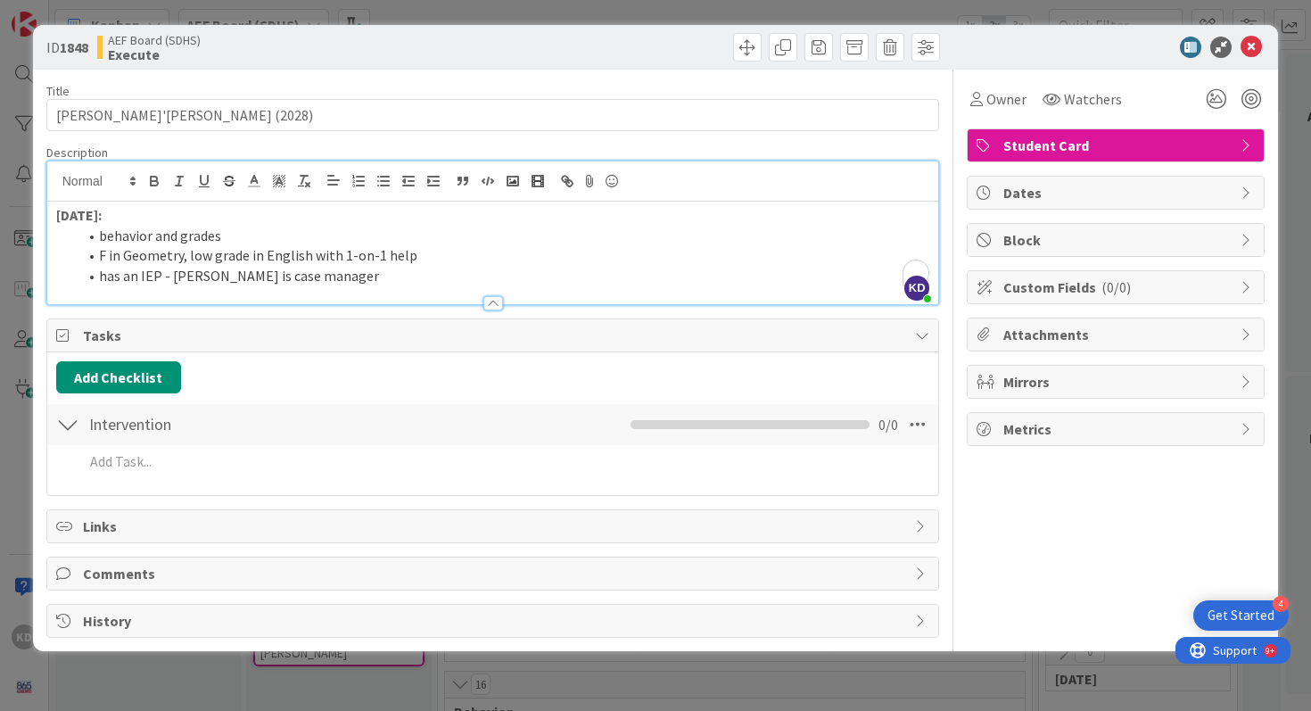
click at [185, 273] on li "has an IEP - Jill is case manager" at bounding box center [504, 276] width 852 height 21
click at [1257, 45] on icon at bounding box center [1250, 47] width 21 height 21
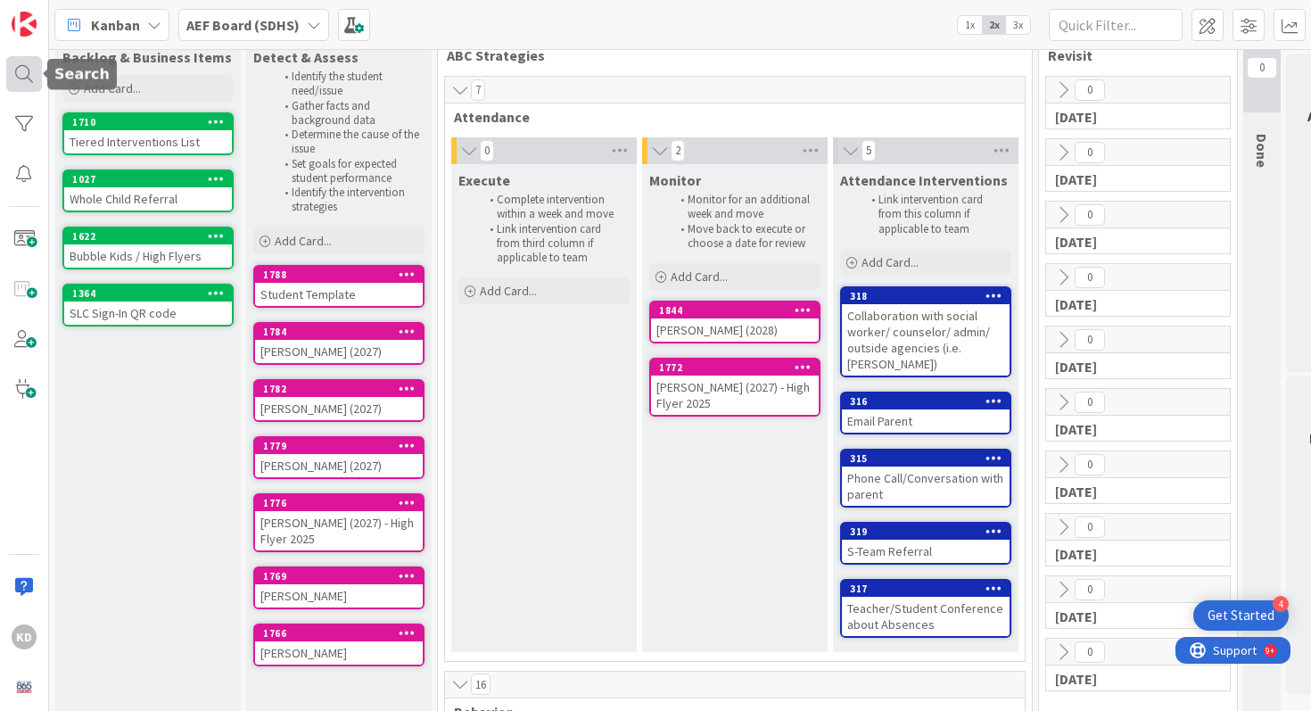
click at [11, 82] on div at bounding box center [24, 74] width 36 height 36
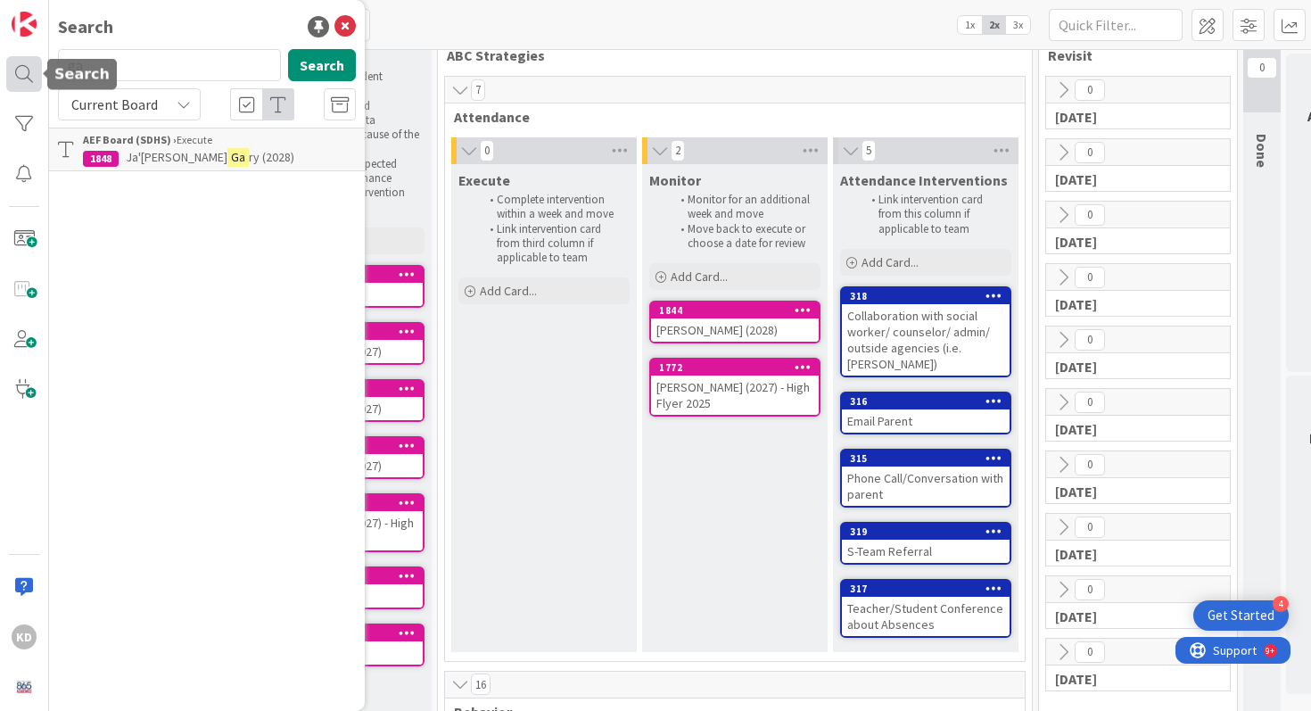
type input "g"
type input "harper"
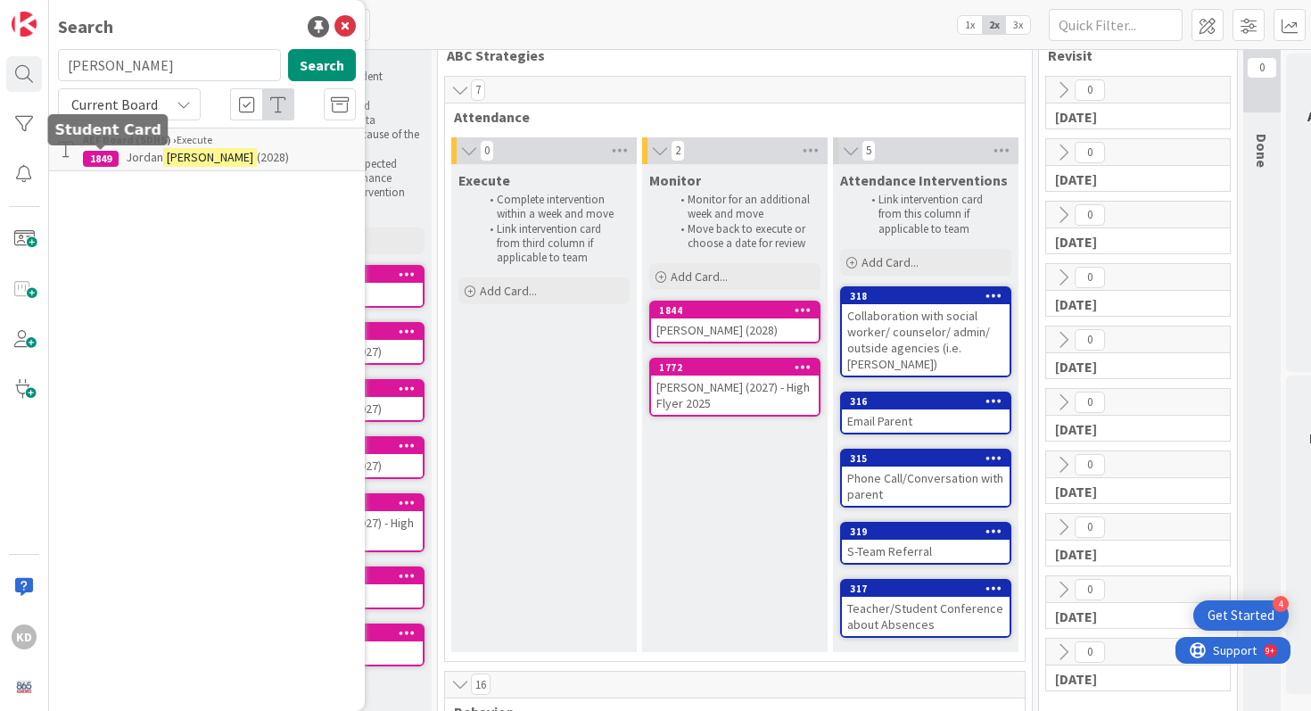
click at [122, 154] on p "Jordan Harper (2028)" at bounding box center [219, 157] width 273 height 19
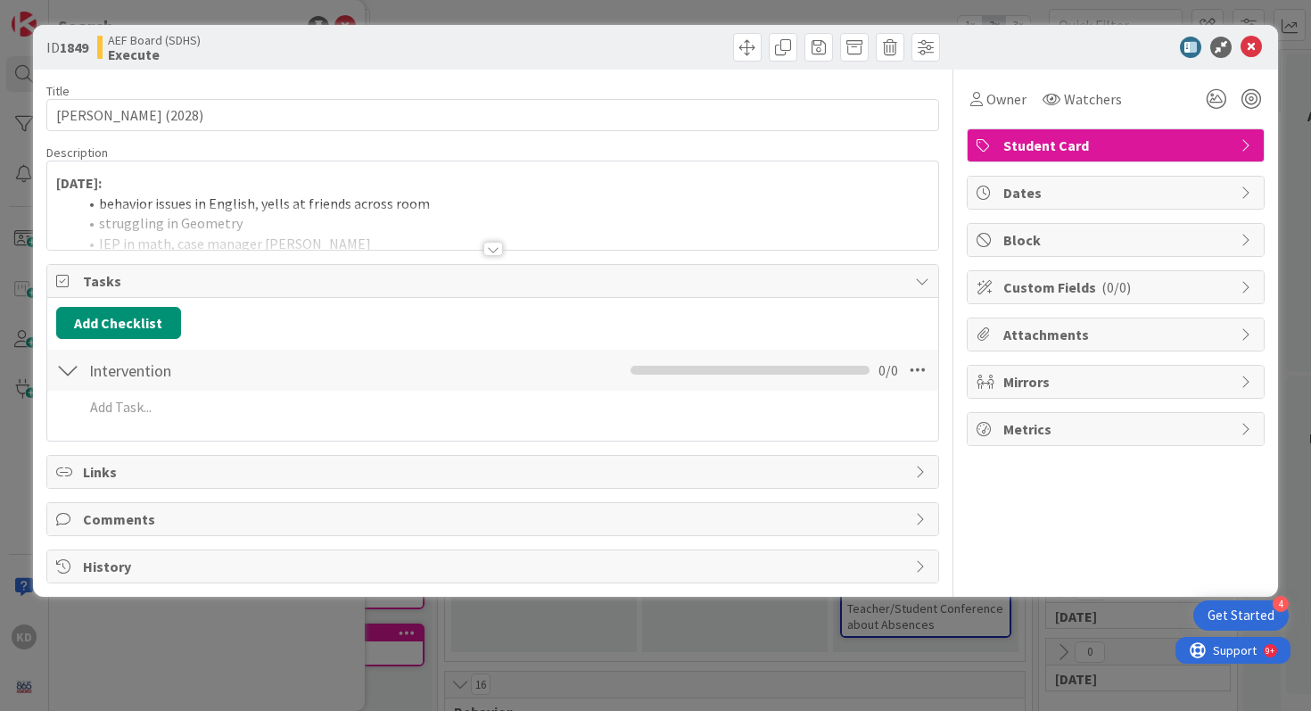
click at [196, 223] on div at bounding box center [493, 226] width 892 height 45
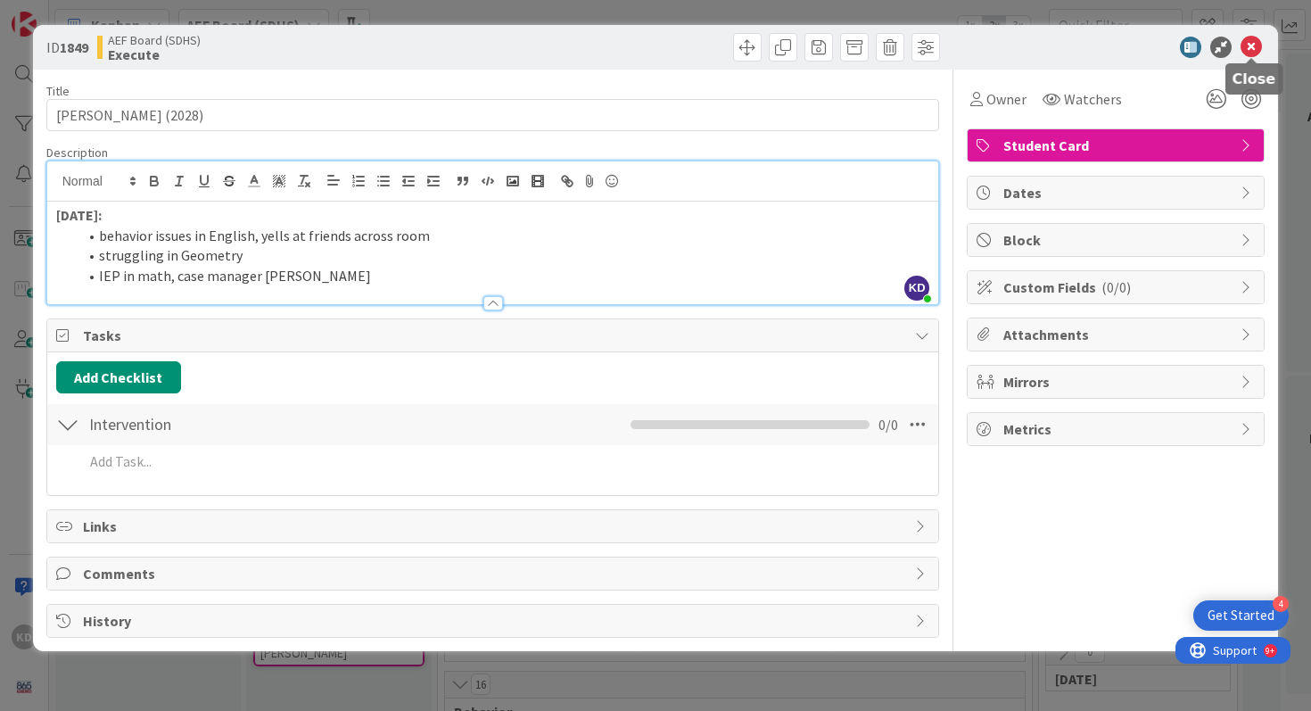
click at [1259, 44] on icon at bounding box center [1250, 47] width 21 height 21
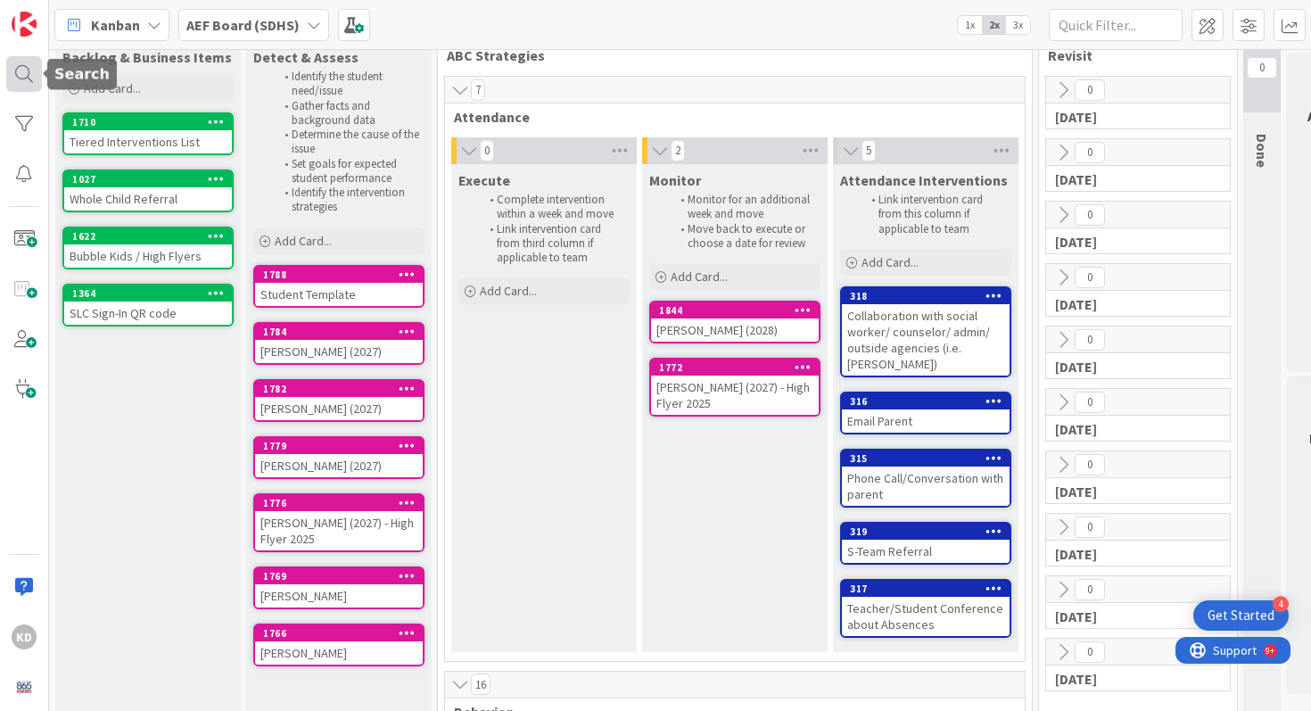
click at [21, 72] on div at bounding box center [24, 74] width 36 height 36
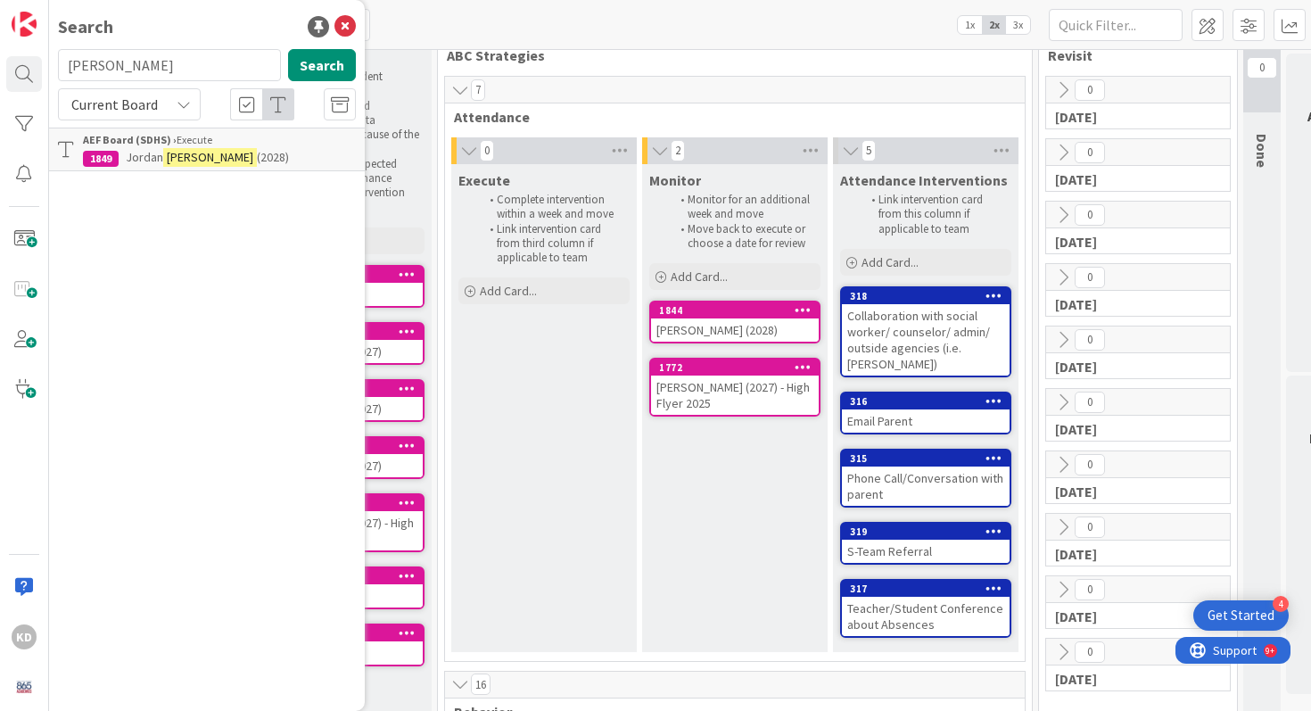
click at [94, 70] on input "harper" at bounding box center [169, 65] width 223 height 32
type input "hemphill"
click at [191, 178] on div "Search hemphill Search Current Board AEF Board (SDHS) › Detect & Assess 1784 Ja…" at bounding box center [207, 355] width 316 height 711
click at [212, 164] on mark "Hemphill" at bounding box center [259, 157] width 94 height 19
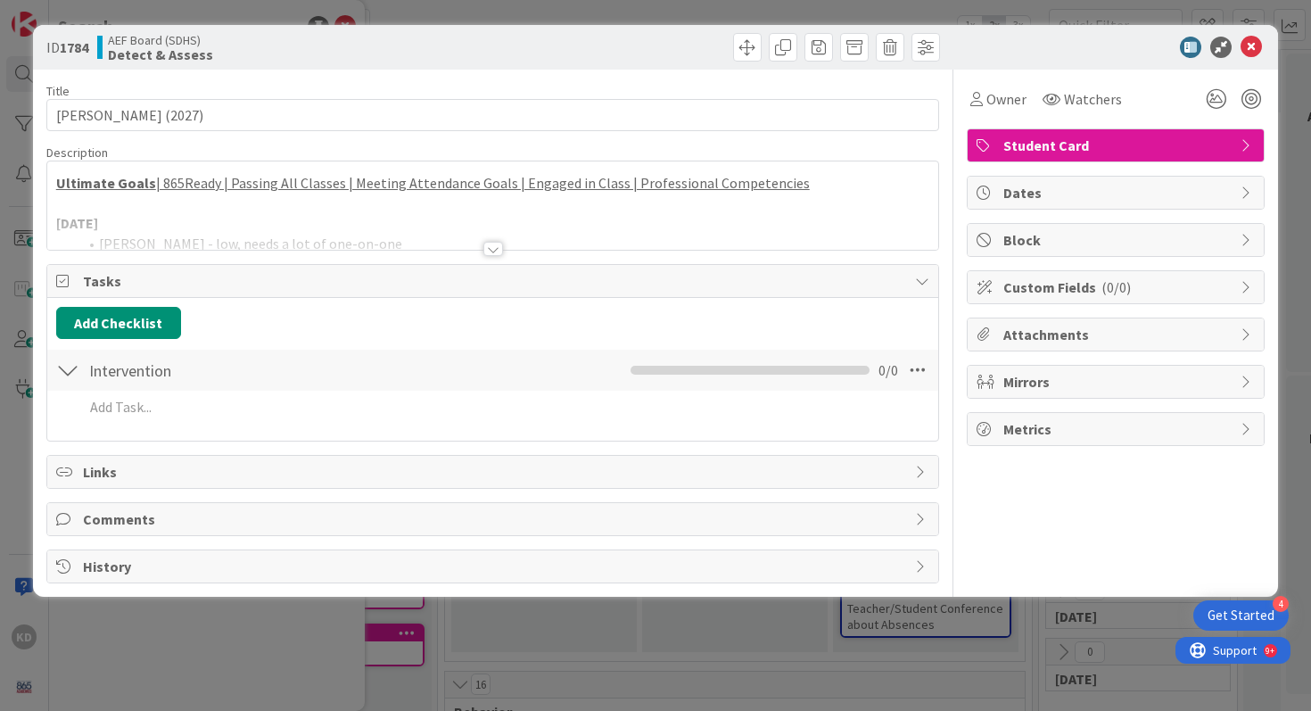
click at [245, 213] on div at bounding box center [493, 226] width 892 height 45
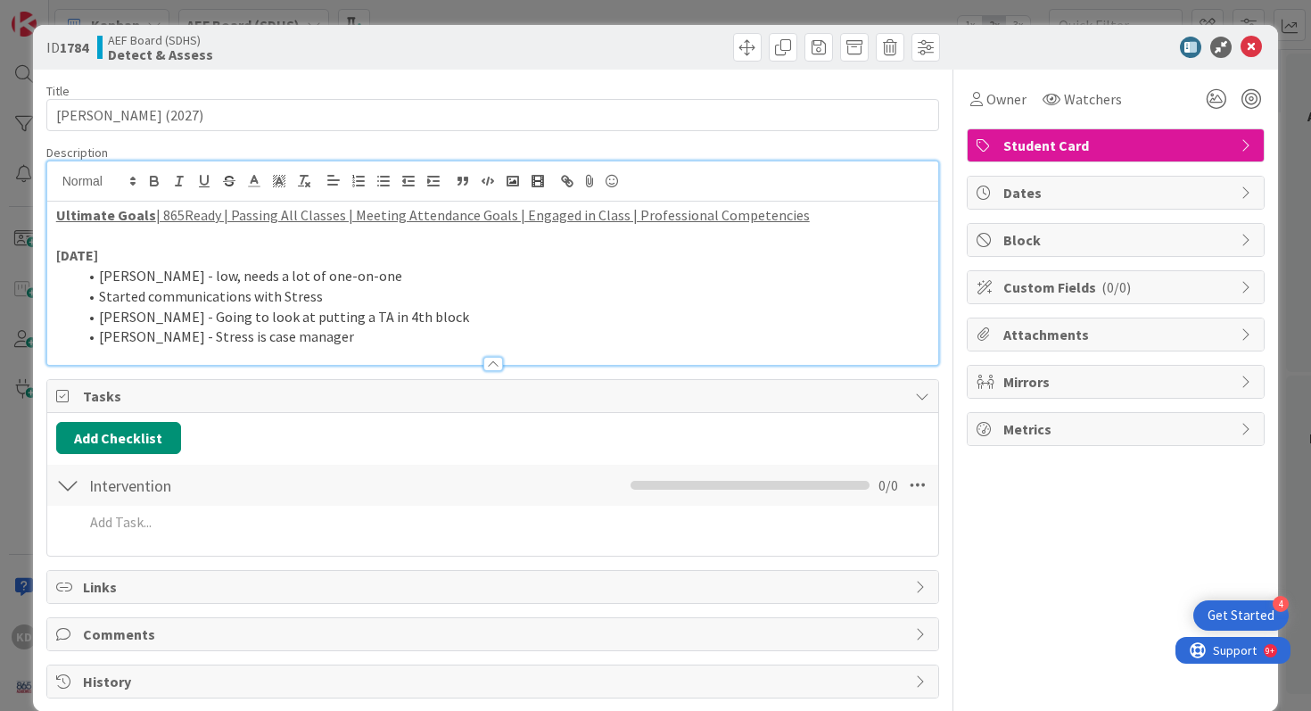
click at [201, 272] on li "Lyle - low, needs a lot of one-on-one" at bounding box center [504, 276] width 852 height 21
click at [336, 342] on li "McCormick - Stress is case manager" at bounding box center [504, 336] width 852 height 21
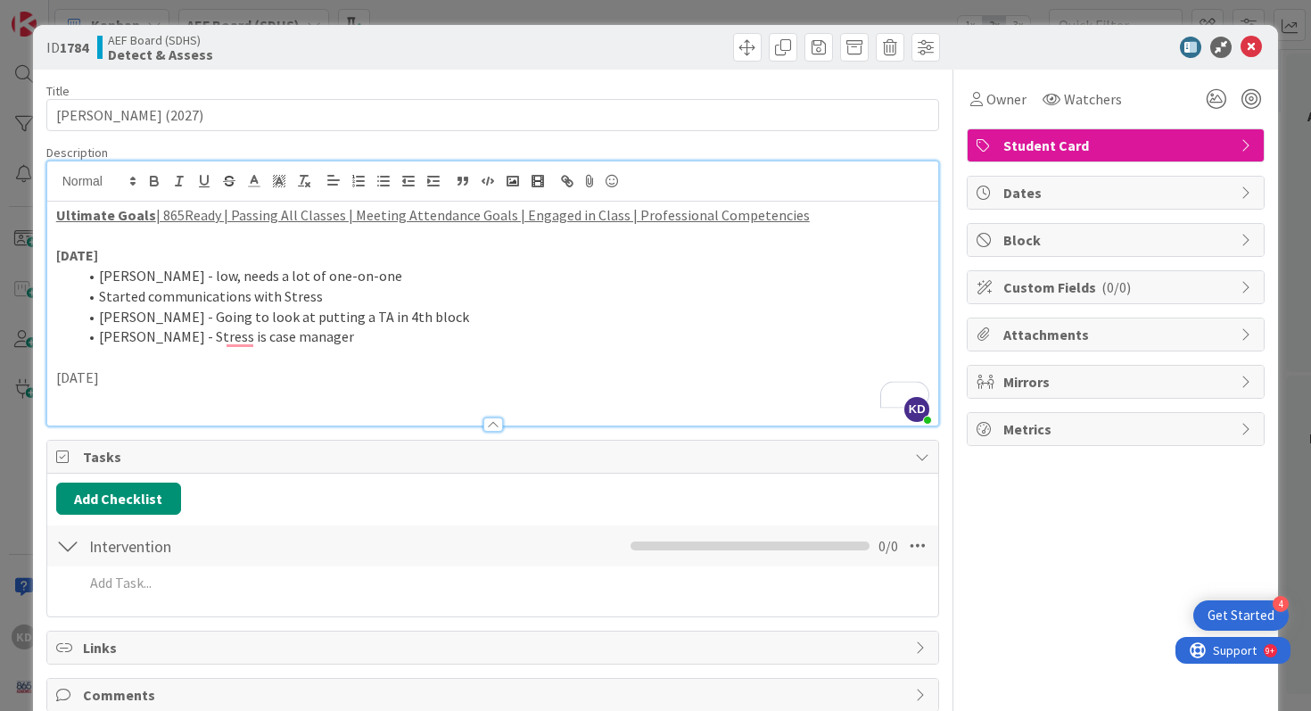
click at [62, 378] on p "[DATE]" at bounding box center [493, 377] width 874 height 21
click at [158, 382] on p "[DATE]" at bounding box center [493, 377] width 874 height 21
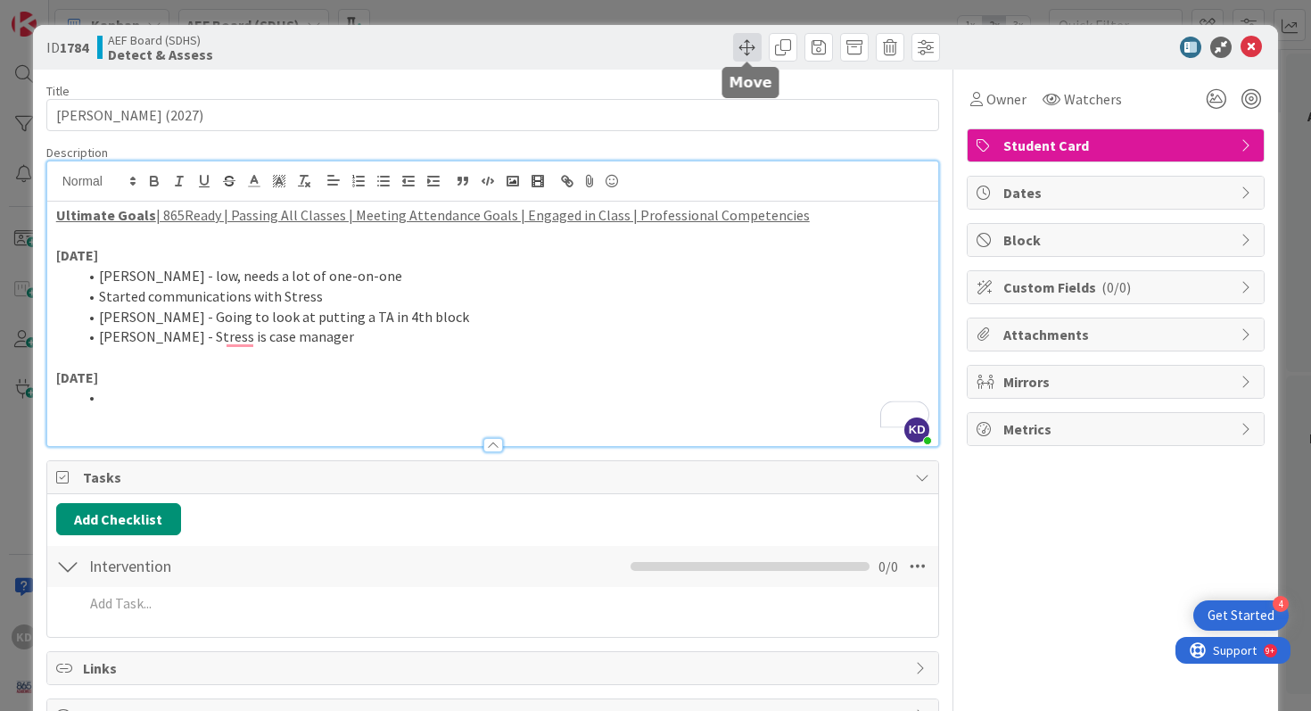
click at [748, 41] on span at bounding box center [747, 47] width 29 height 29
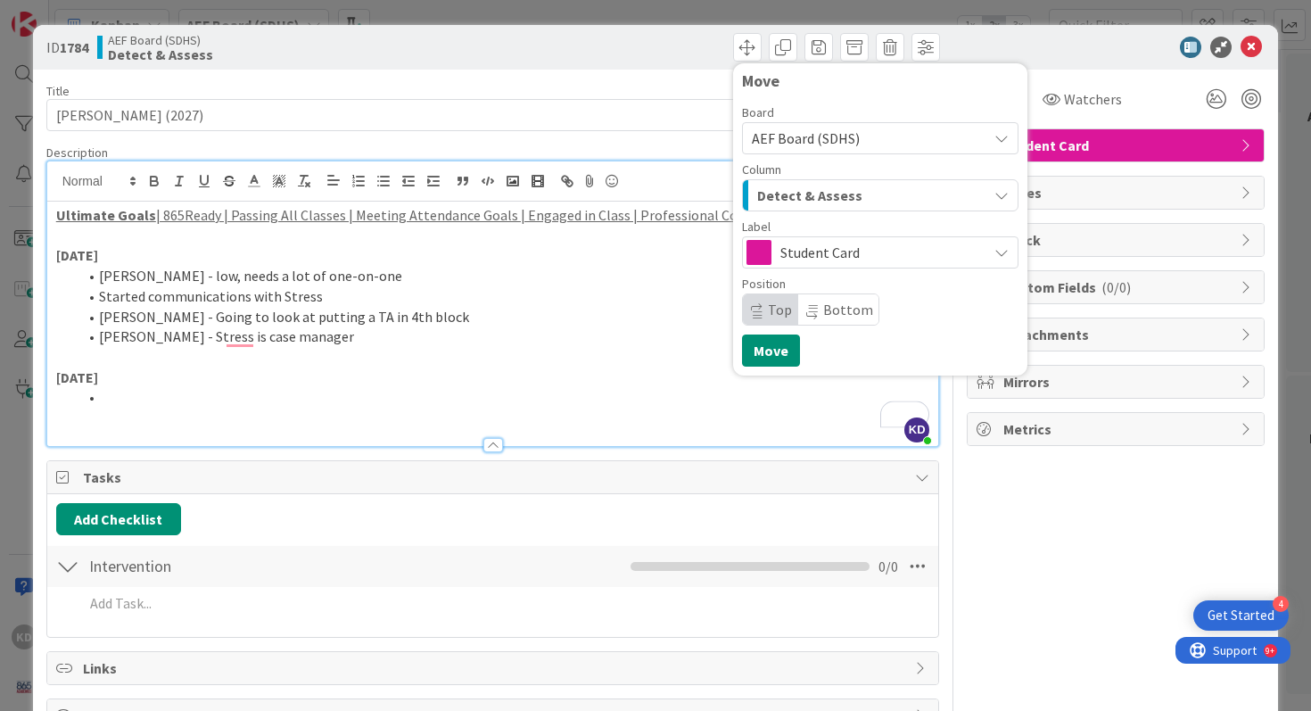
click at [852, 189] on span "Detect & Assess" at bounding box center [809, 195] width 105 height 23
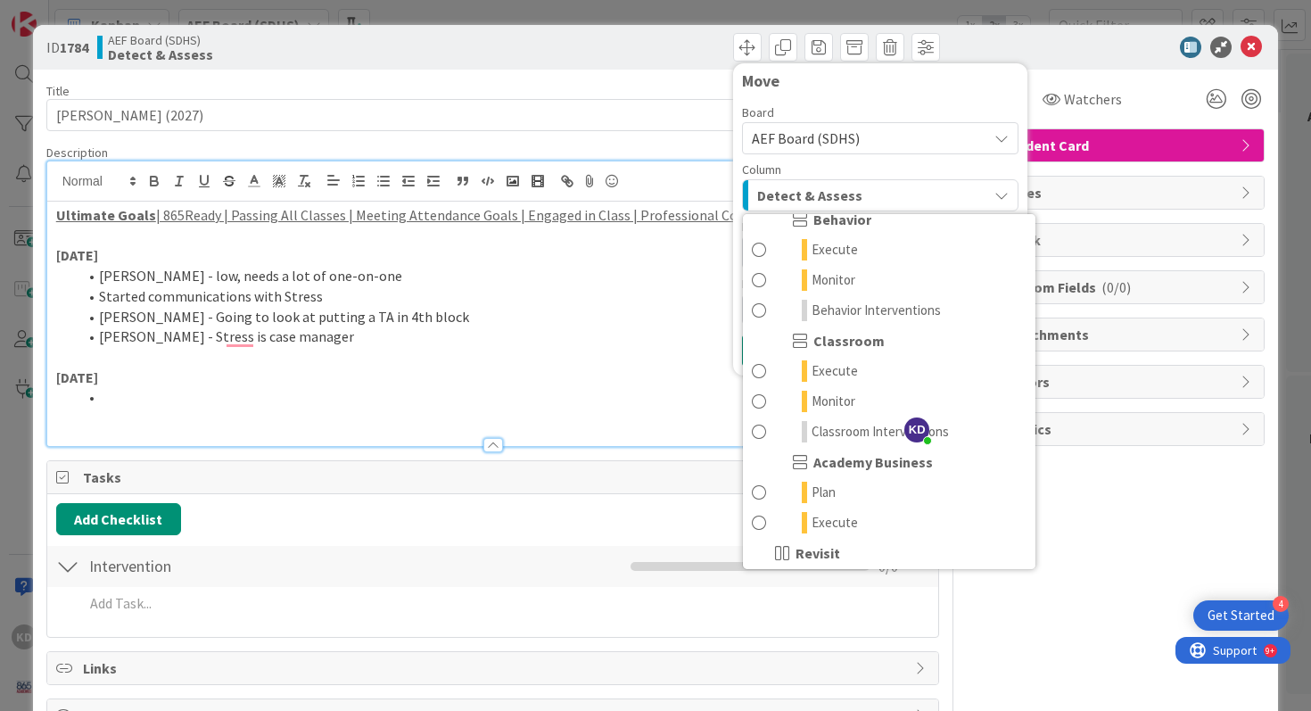
scroll to position [236, 0]
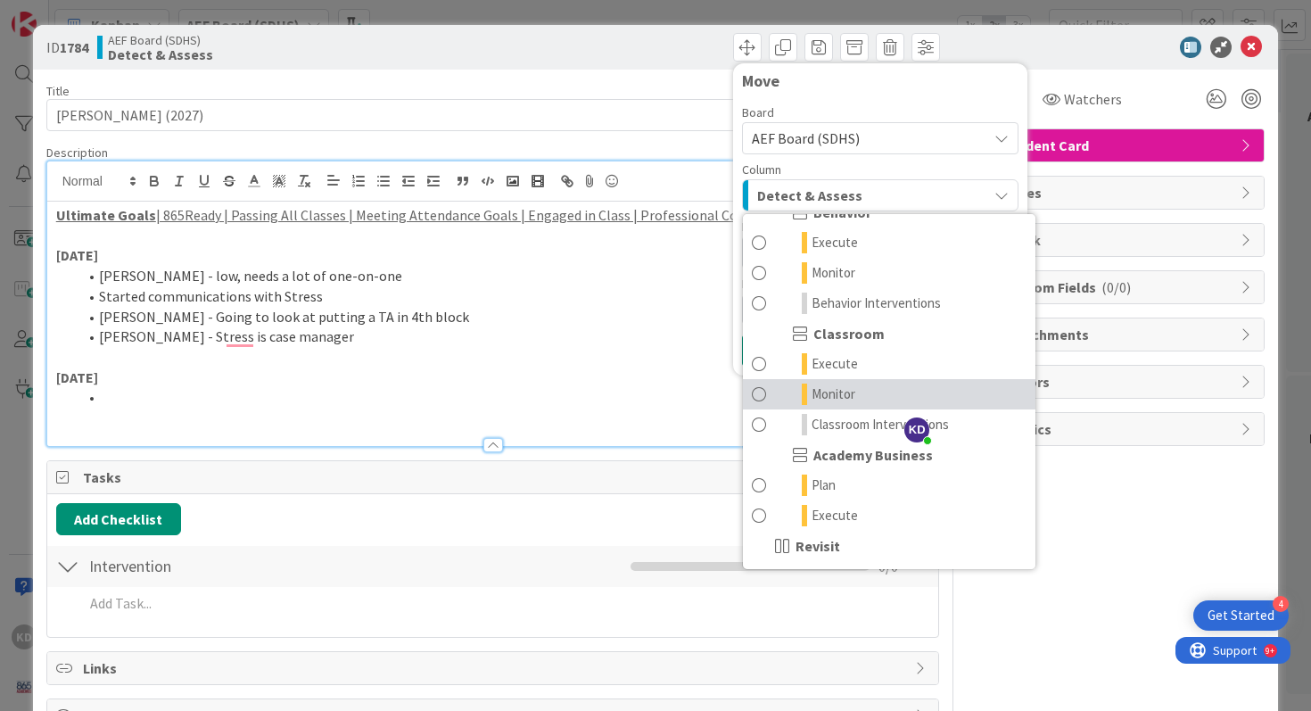
click at [763, 387] on span at bounding box center [759, 393] width 14 height 21
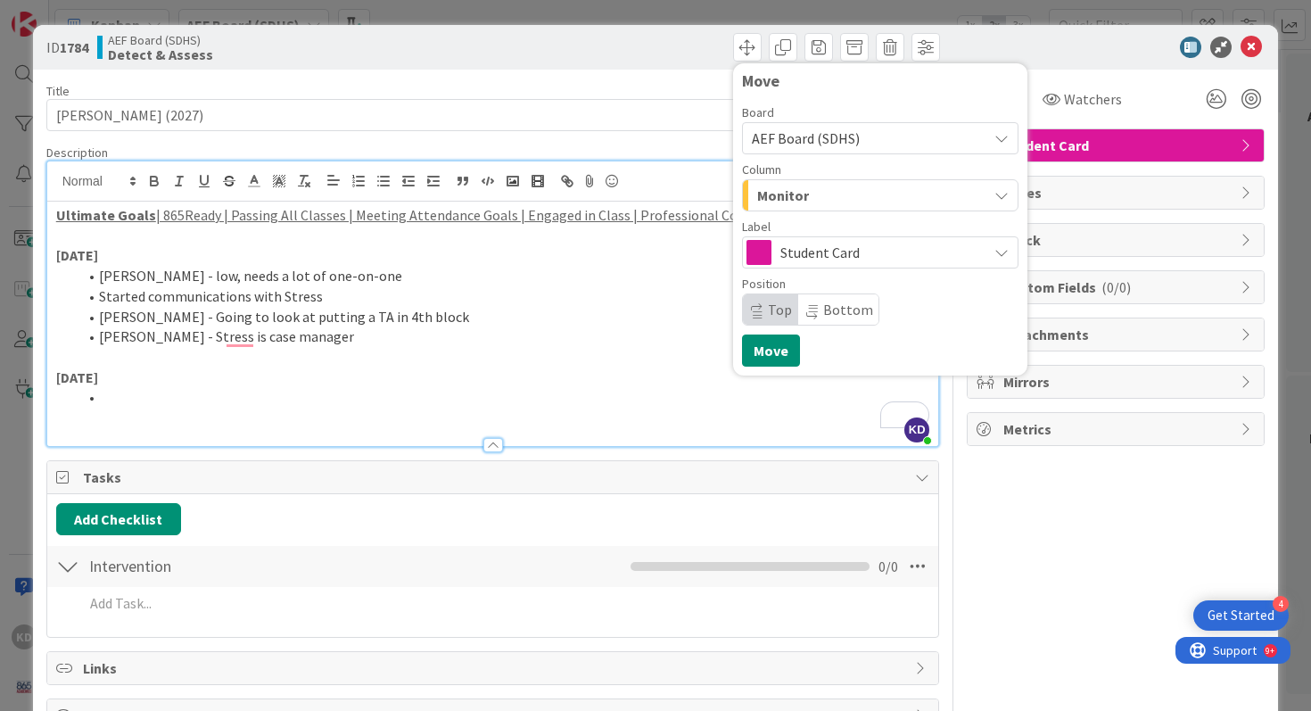
click at [141, 402] on li "To enrich screen reader interactions, please activate Accessibility in Grammarl…" at bounding box center [504, 397] width 852 height 21
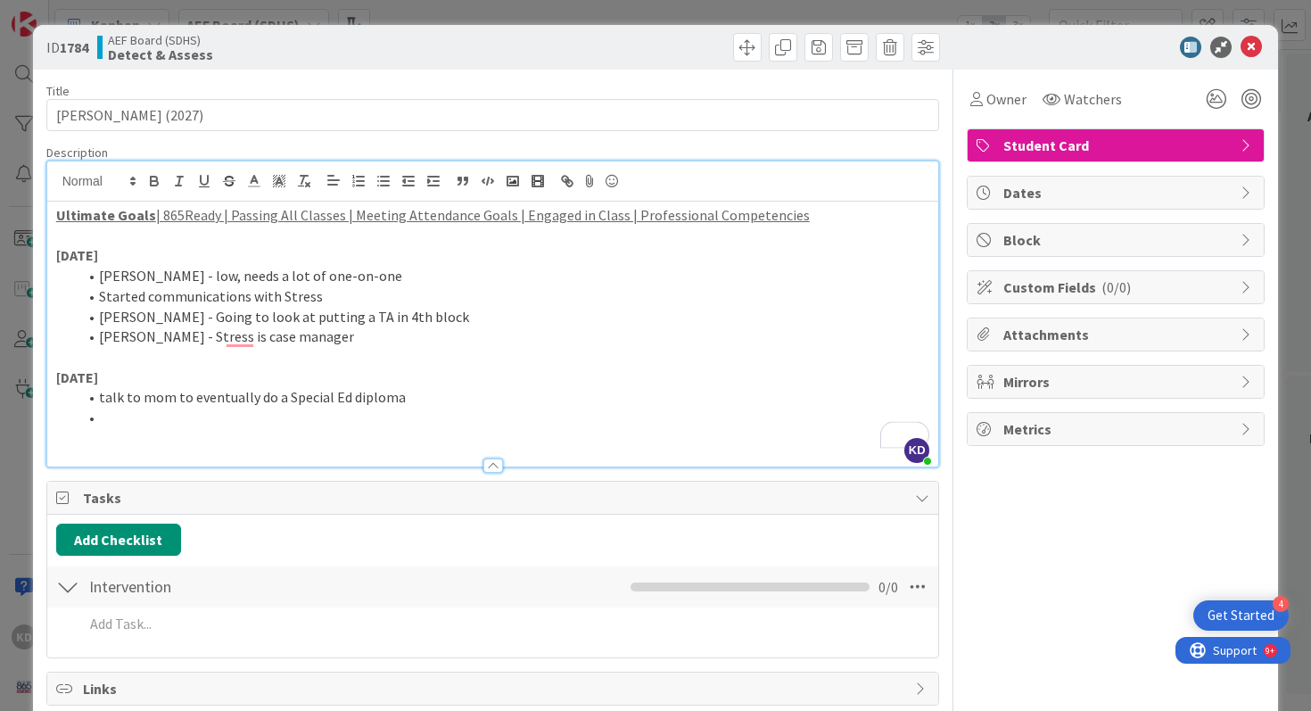
click at [99, 399] on li "talk to mom to eventually do a Special Ed diploma" at bounding box center [504, 397] width 852 height 21
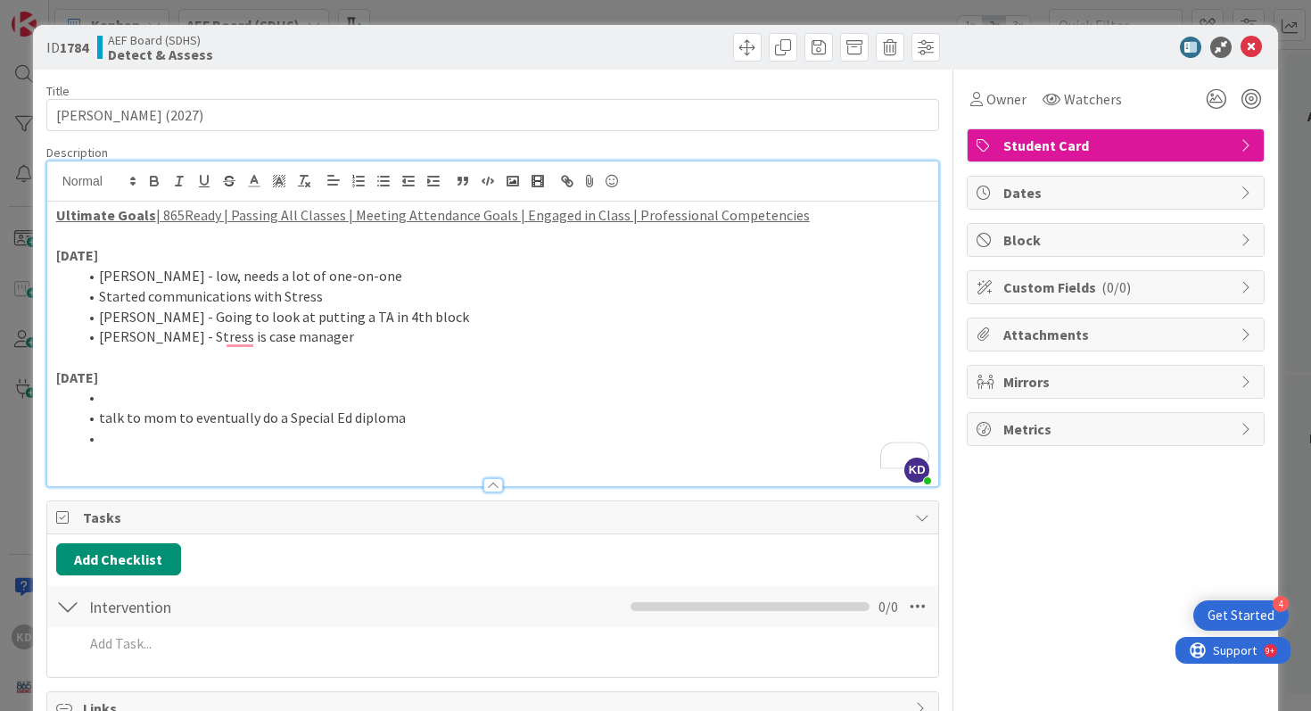
click at [136, 399] on li "To enrich screen reader interactions, please activate Accessibility in Grammarl…" at bounding box center [504, 397] width 852 height 21
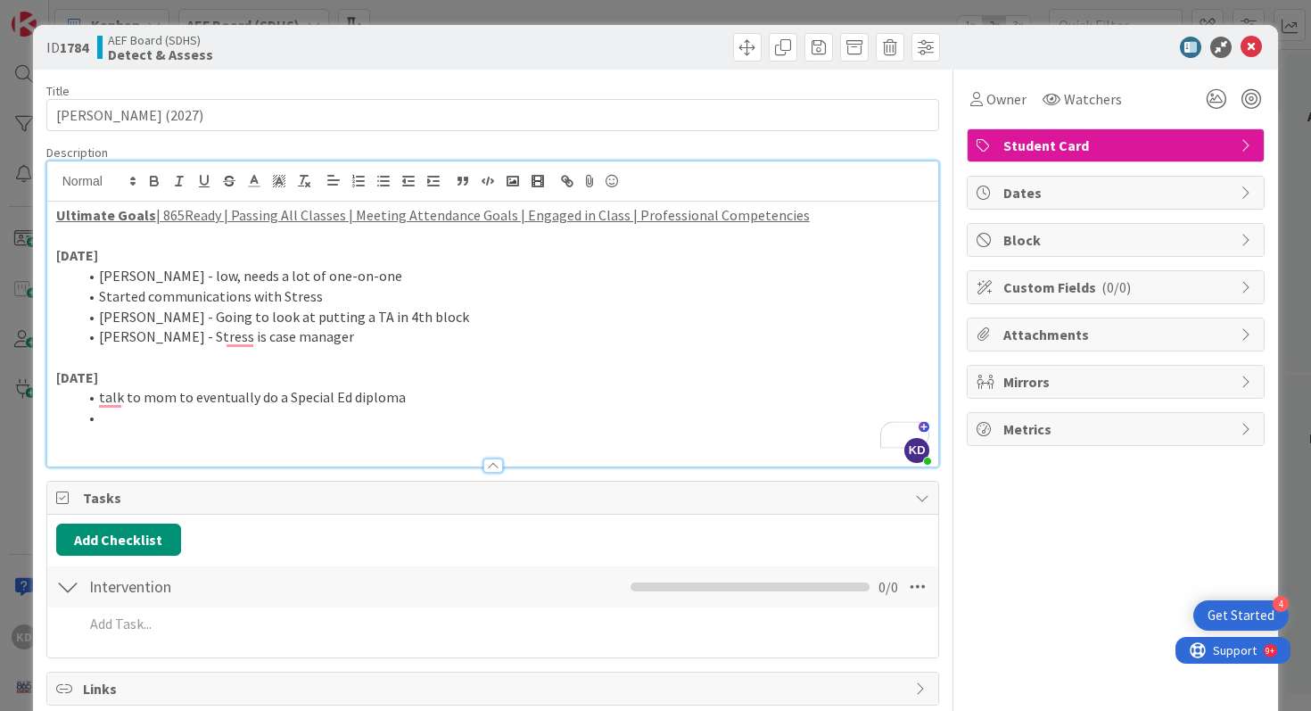
click at [113, 415] on li "To enrich screen reader interactions, please activate Accessibility in Grammarl…" at bounding box center [504, 417] width 852 height 21
click at [404, 397] on li "talk to mom to eventually do a Special Ed diploma" at bounding box center [504, 397] width 852 height 21
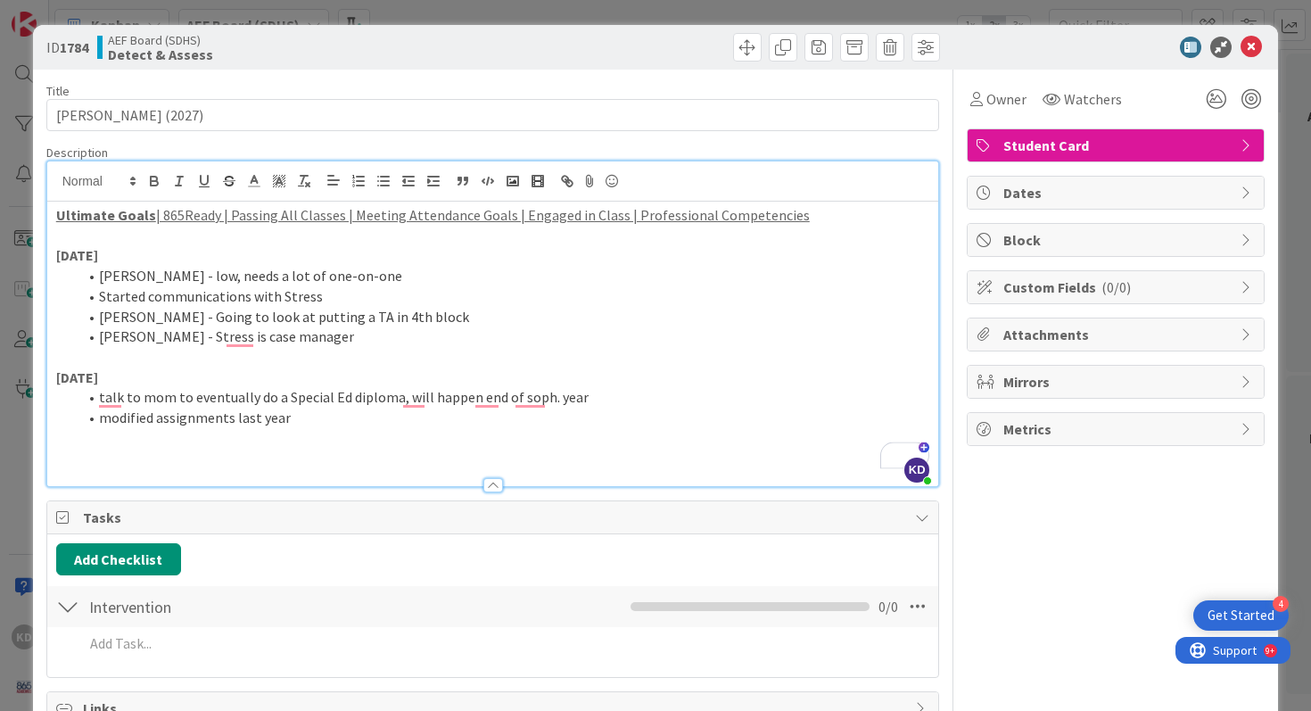
click at [100, 417] on li "modified assignments last year" at bounding box center [504, 417] width 852 height 21
click at [374, 420] on li "Hensley - modified assignments last year" at bounding box center [504, 417] width 852 height 21
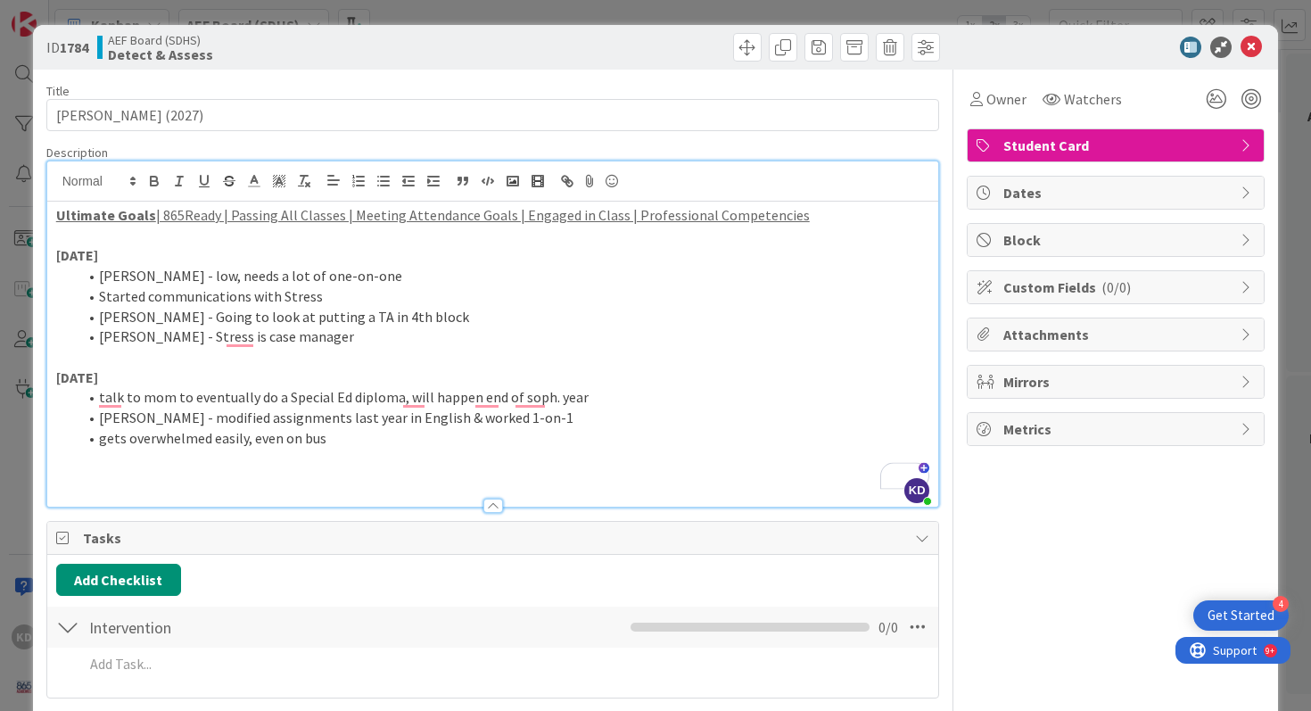
click at [278, 394] on li "talk to mom to eventually do a Special Ed diploma, will happen end of soph. year" at bounding box center [504, 397] width 852 height 21
click at [360, 440] on li "gets overwhelmed easily, even on bus" at bounding box center [504, 438] width 852 height 21
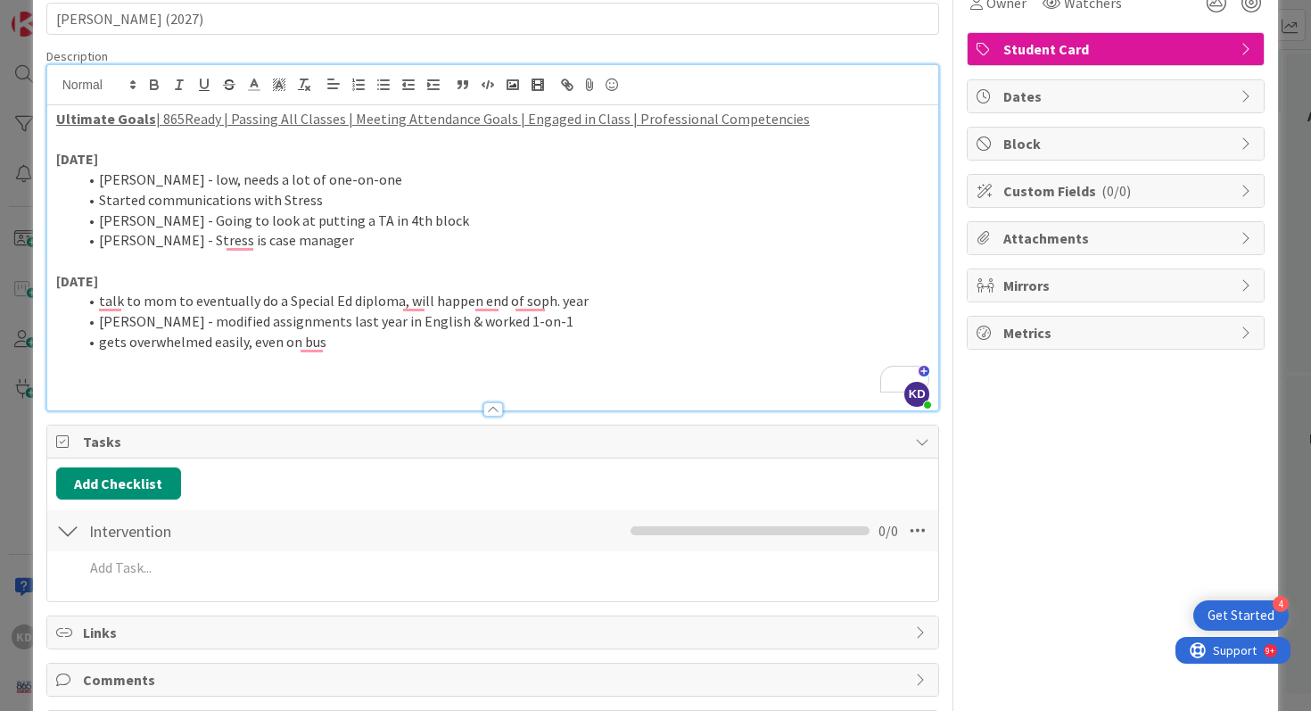
scroll to position [98, 0]
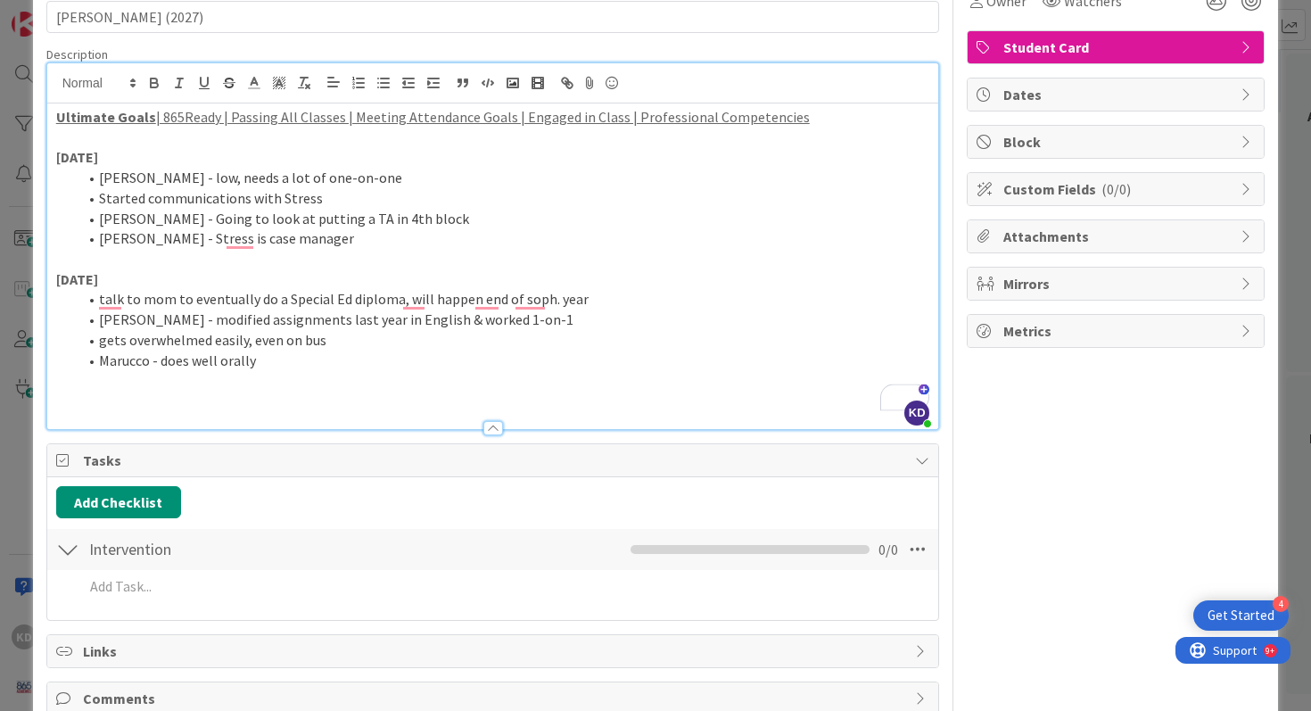
click at [232, 359] on li "Marucco - does well orally" at bounding box center [504, 360] width 852 height 21
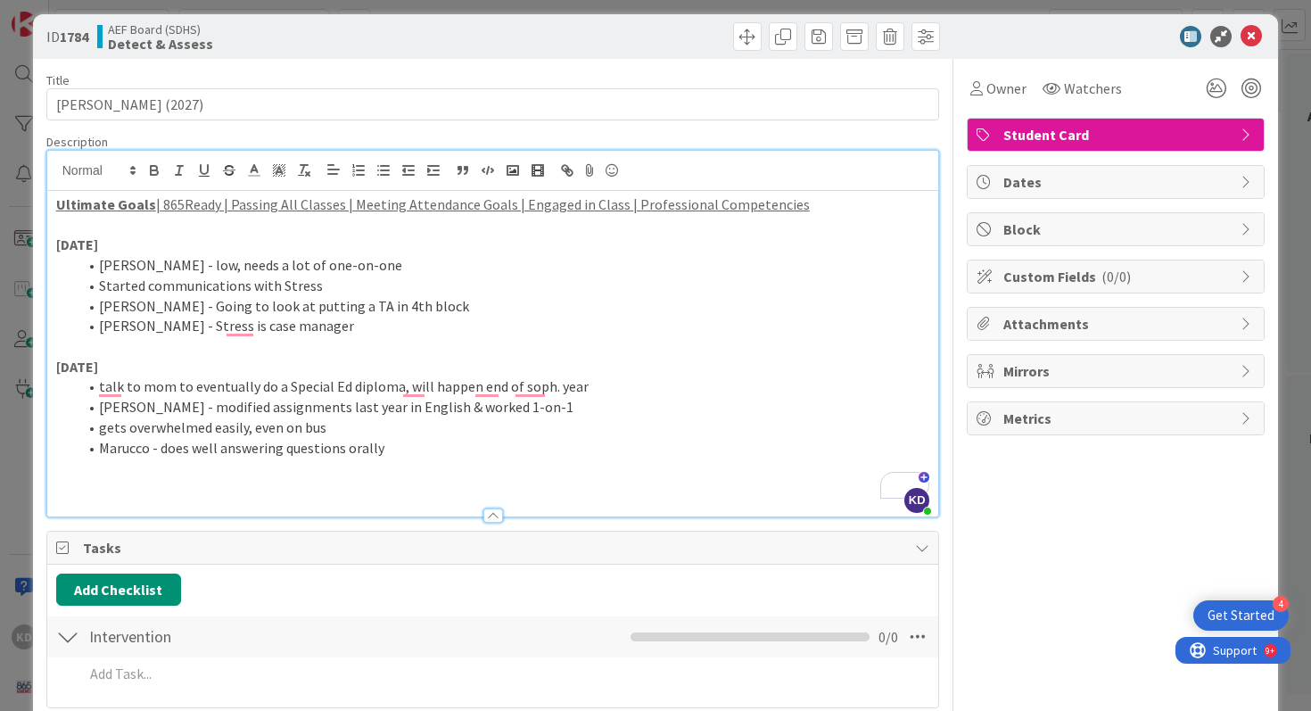
scroll to position [0, 0]
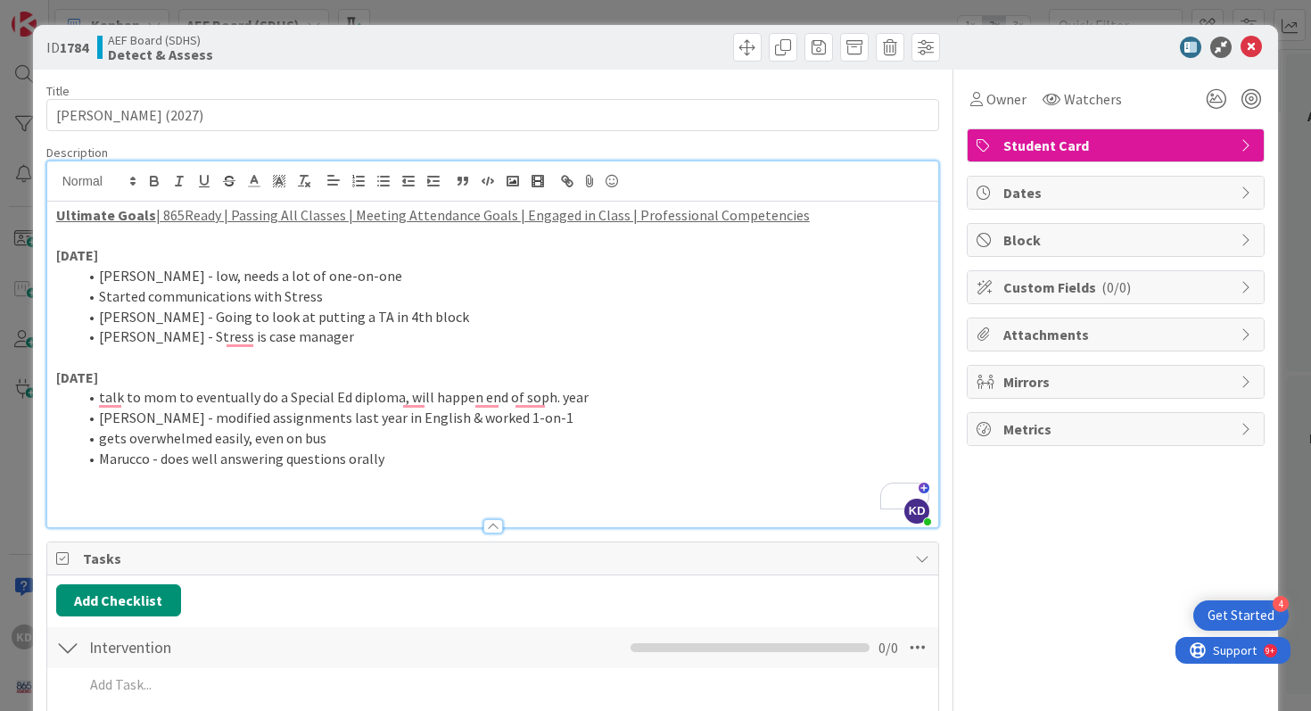
click at [341, 427] on li "Hensley - modified assignments last year in English & worked 1-on-1" at bounding box center [504, 417] width 852 height 21
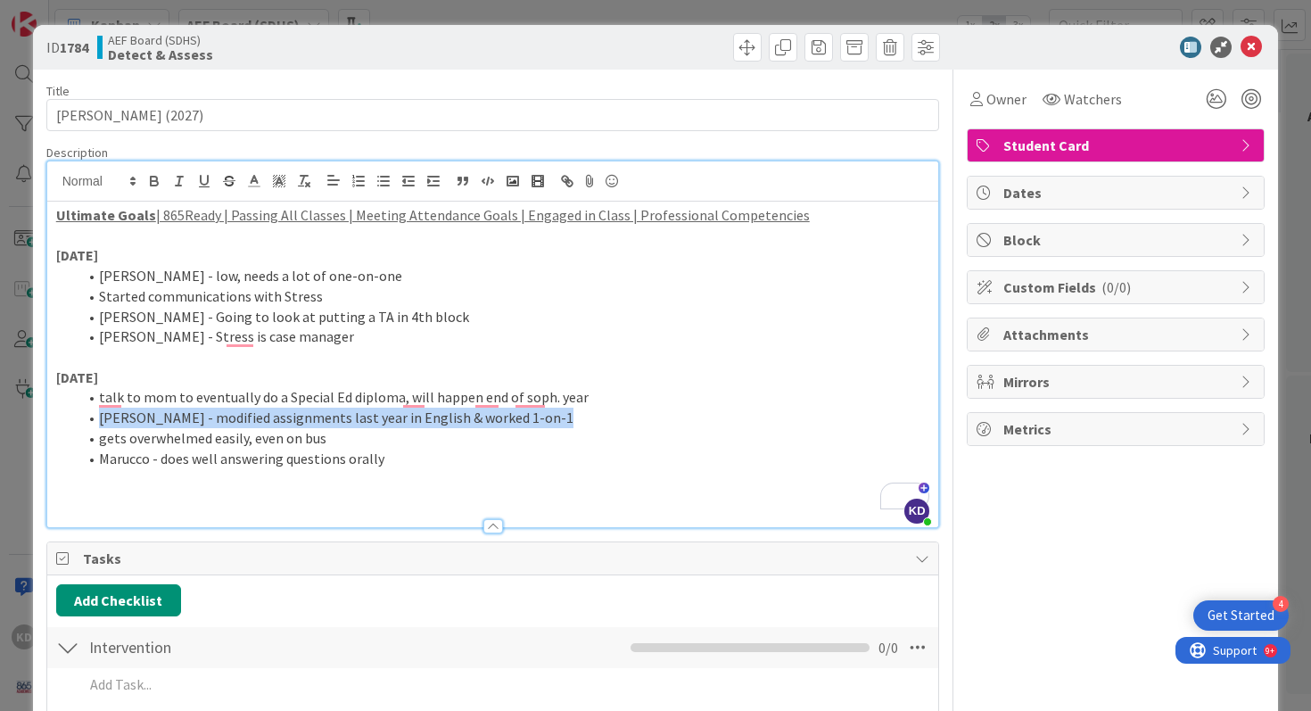
click at [341, 427] on li "Hensley - modified assignments last year in English & worked 1-on-1" at bounding box center [504, 417] width 852 height 21
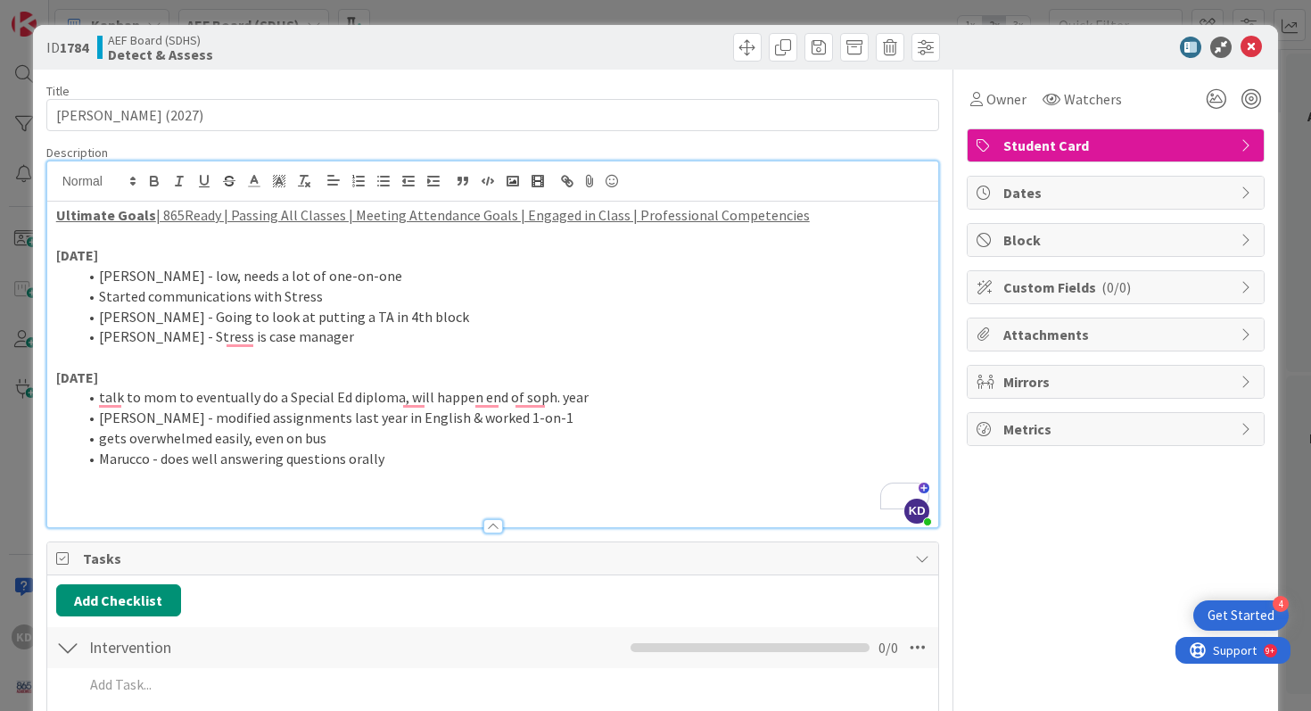
click at [337, 438] on li "gets overwhelmed easily, even on bus" at bounding box center [504, 438] width 852 height 21
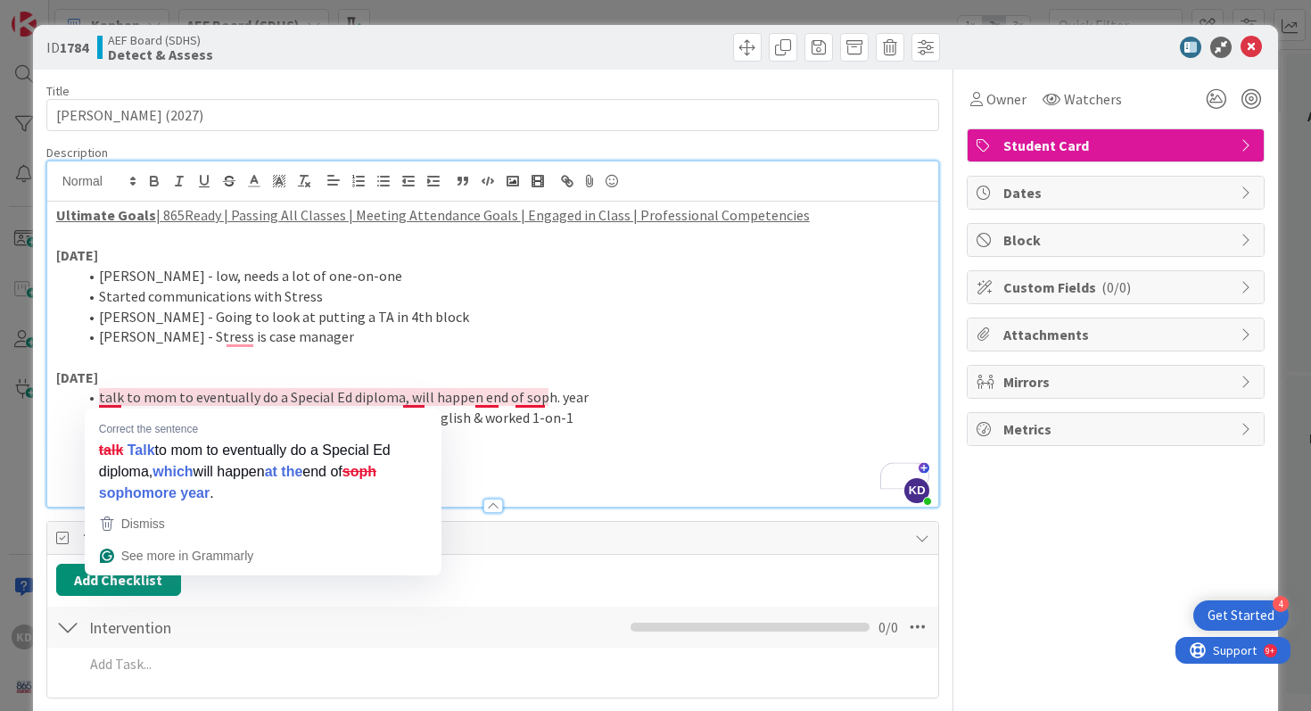
click at [97, 393] on li "talk to mom to eventually do a Special Ed diploma, will happen end of soph. year" at bounding box center [504, 397] width 852 height 21
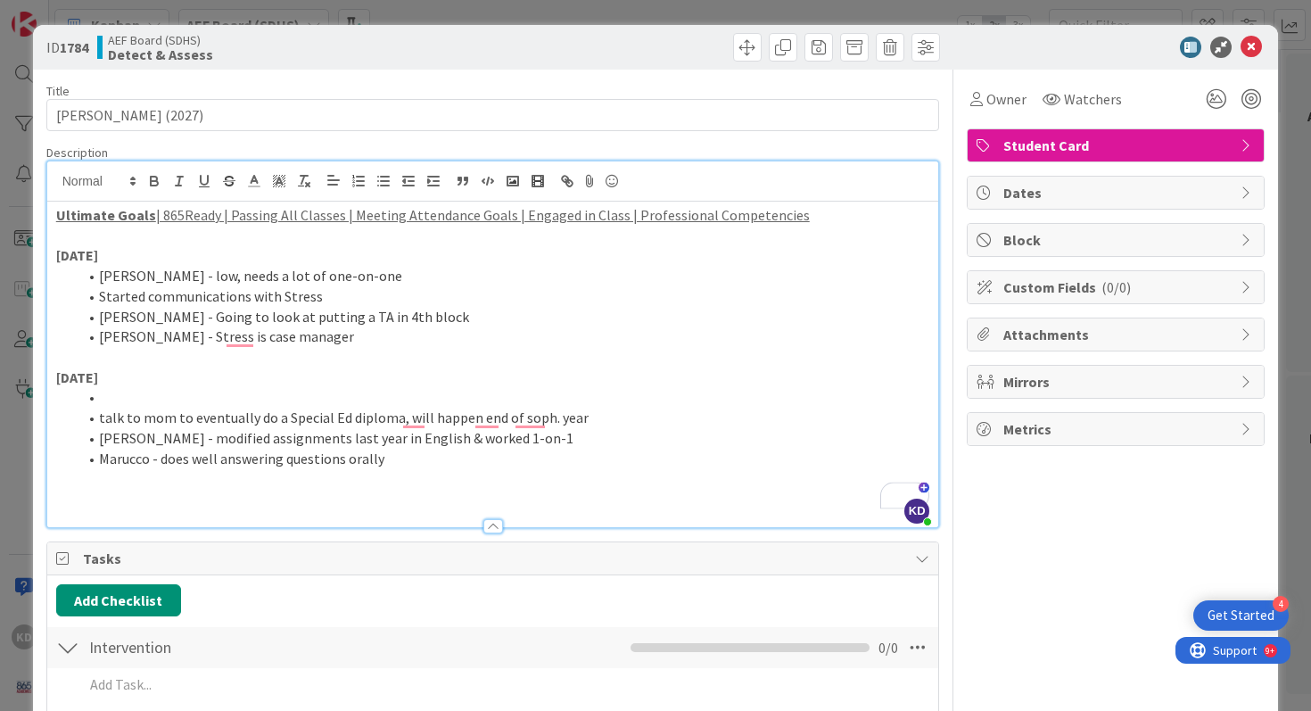
click at [110, 391] on li "To enrich screen reader interactions, please activate Accessibility in Grammarl…" at bounding box center [504, 397] width 852 height 21
click at [421, 450] on li "Marucco - does well answering questions orally" at bounding box center [504, 458] width 852 height 21
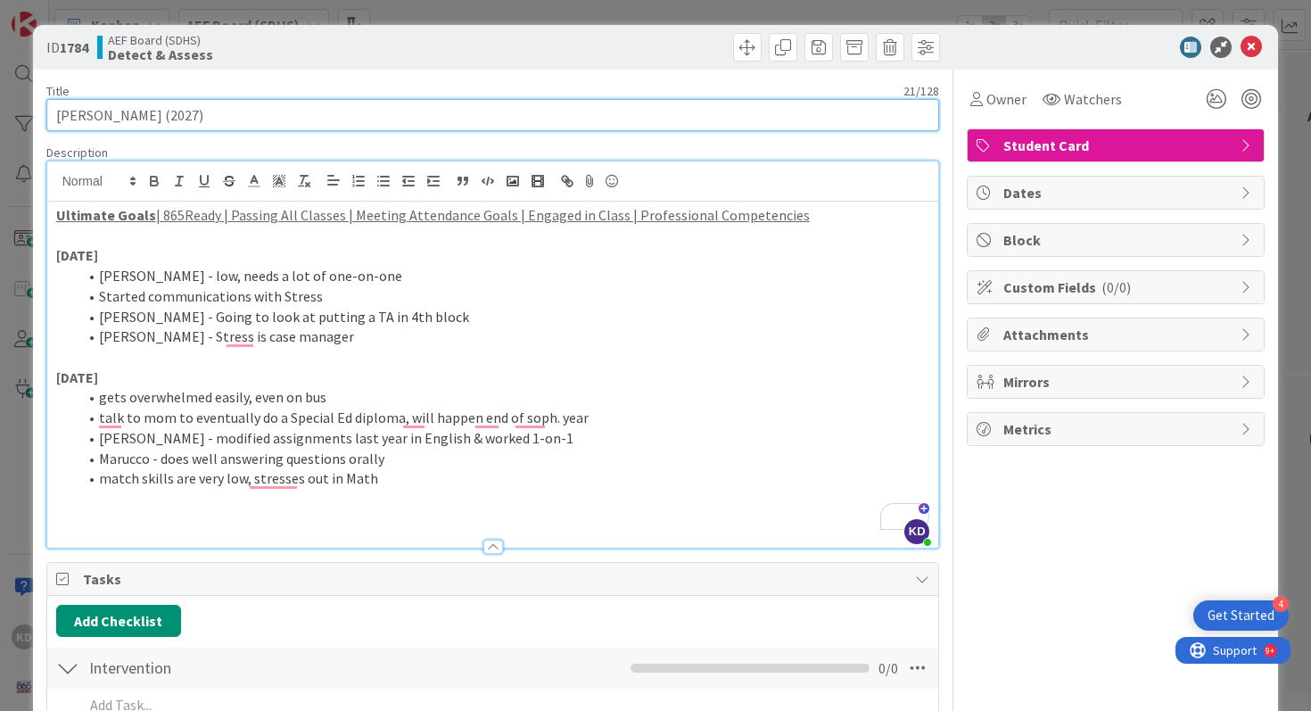
click at [186, 117] on input "Jamar Hemphill (2027)" at bounding box center [492, 115] width 893 height 32
type input "Jamar Hemphill (2028)"
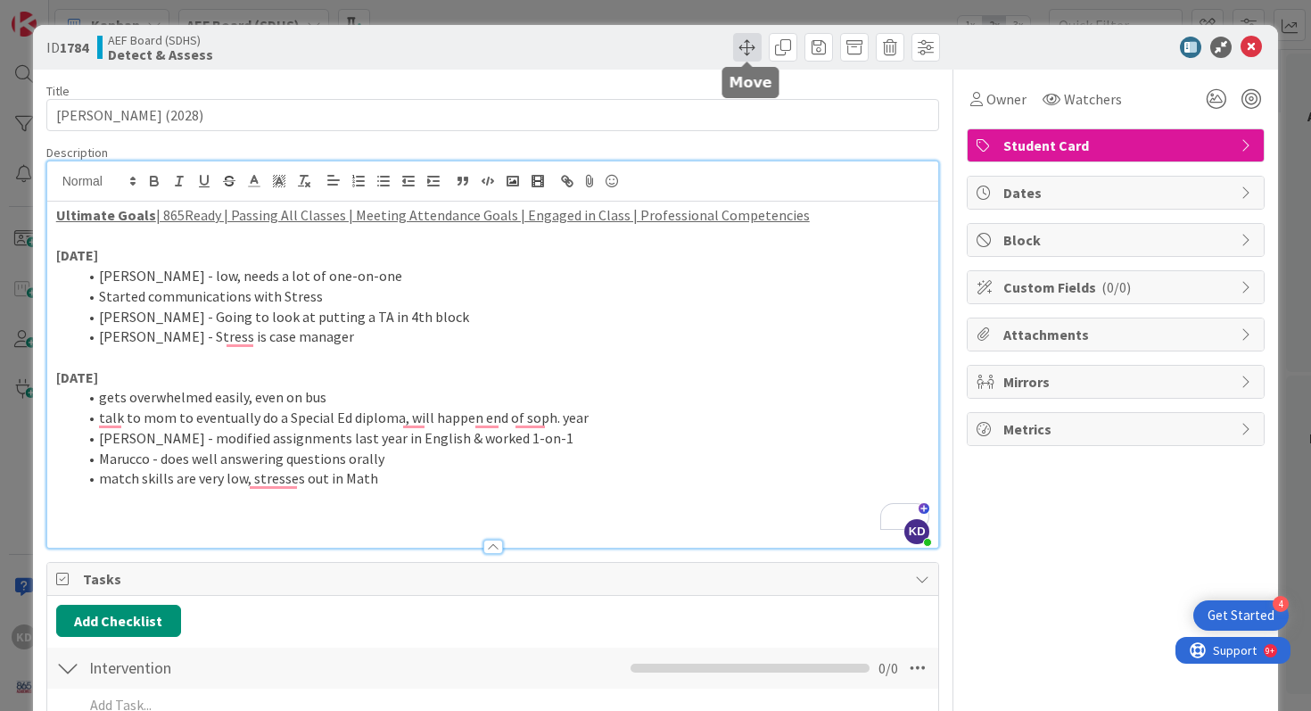
click at [746, 41] on span at bounding box center [747, 47] width 29 height 29
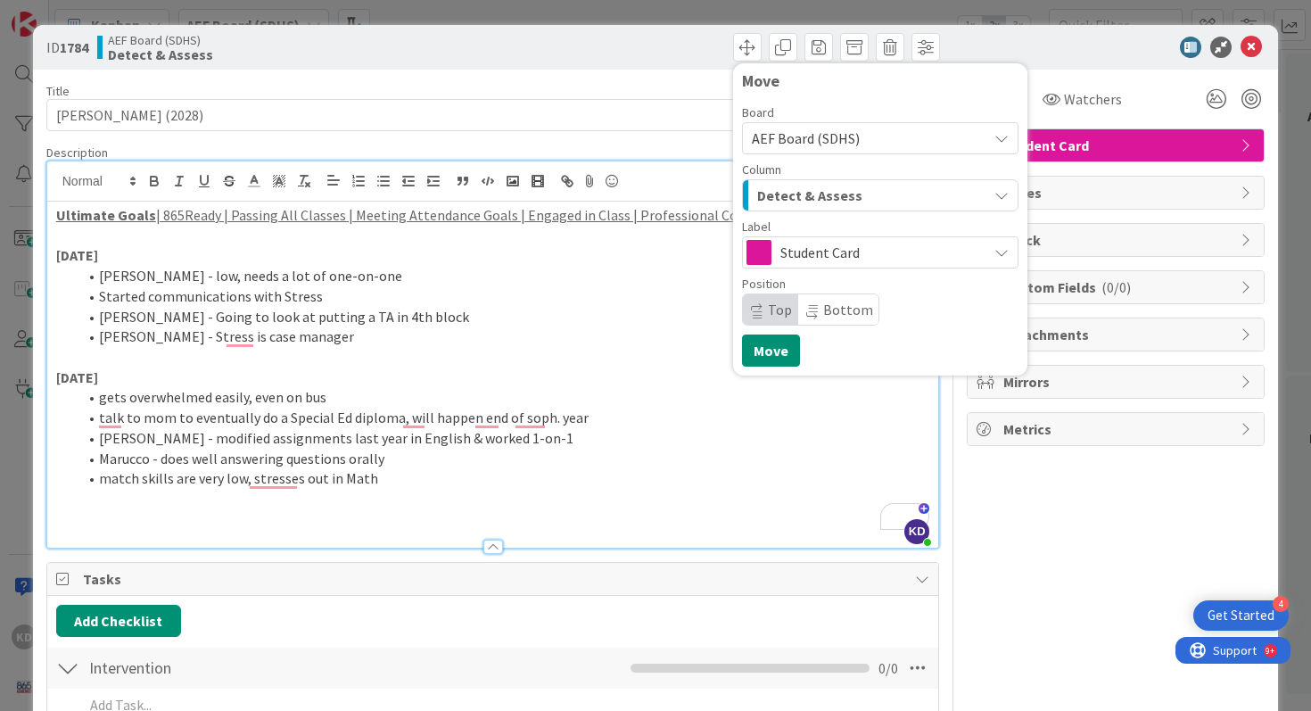
click at [825, 190] on span "Detect & Assess" at bounding box center [809, 195] width 105 height 23
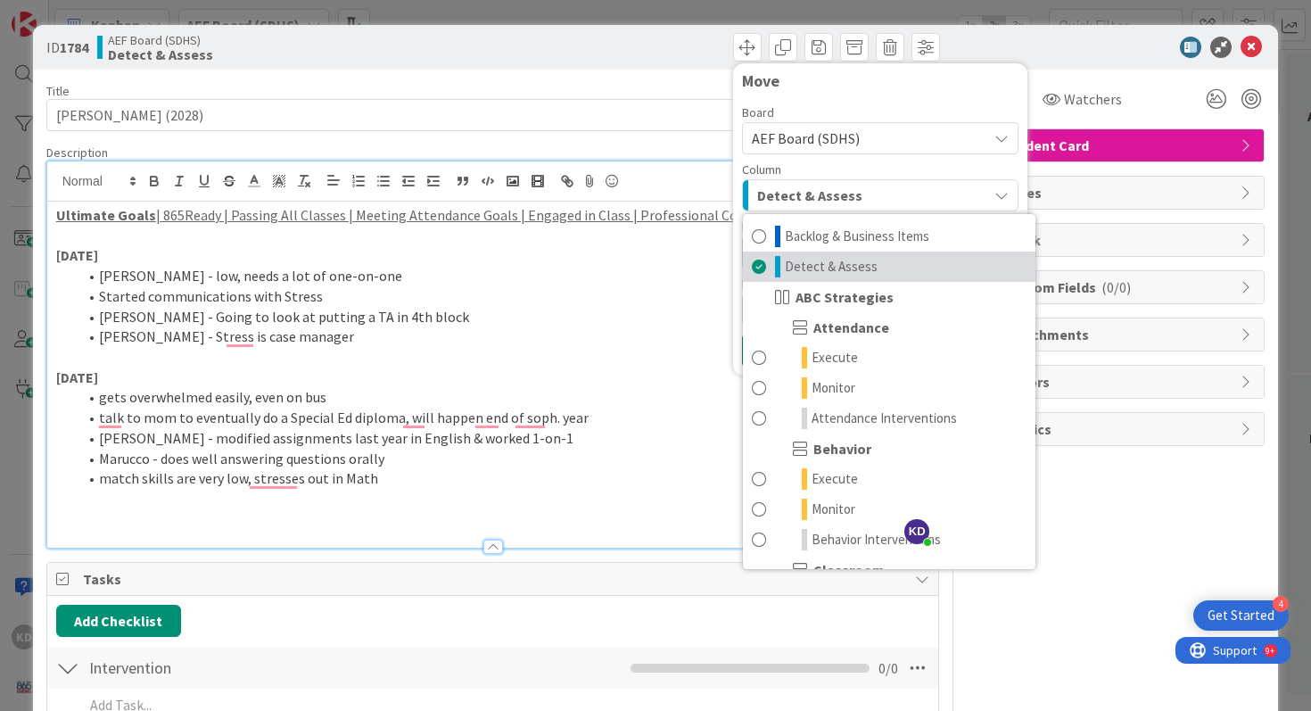
click at [779, 261] on icon at bounding box center [777, 266] width 5 height 21
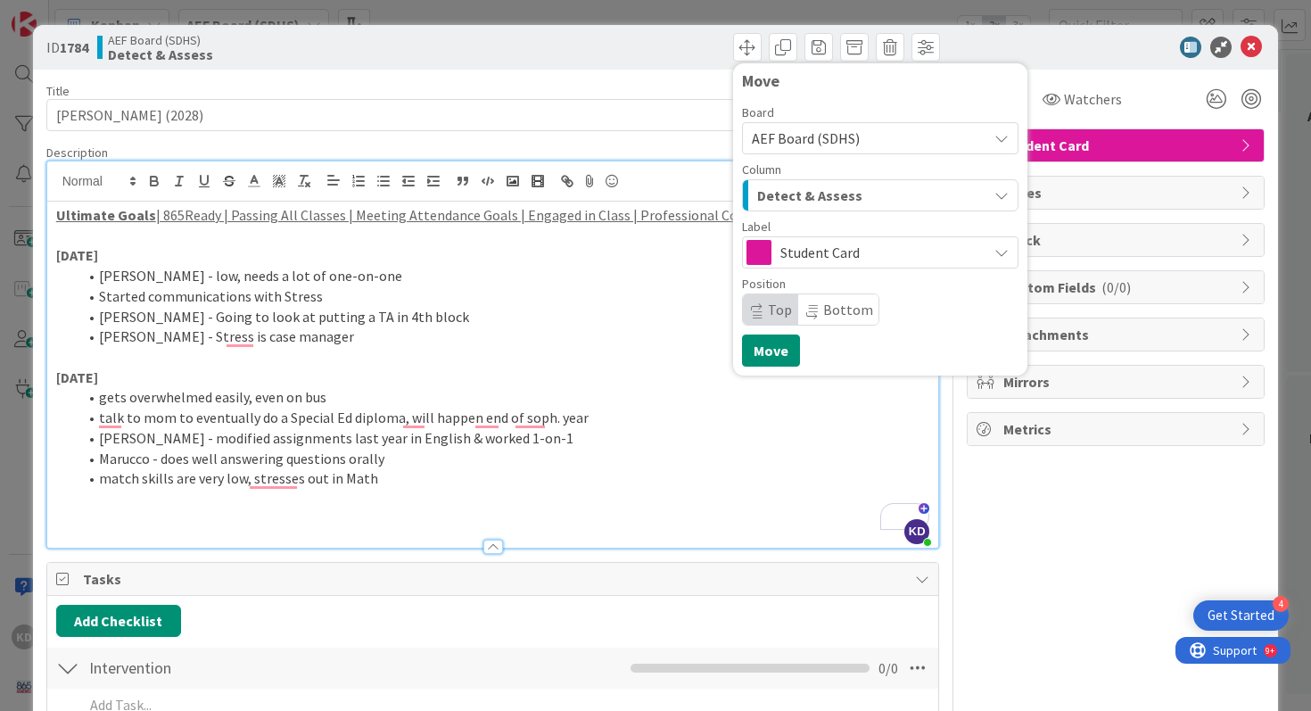
click at [792, 186] on span "Detect & Assess" at bounding box center [809, 195] width 105 height 23
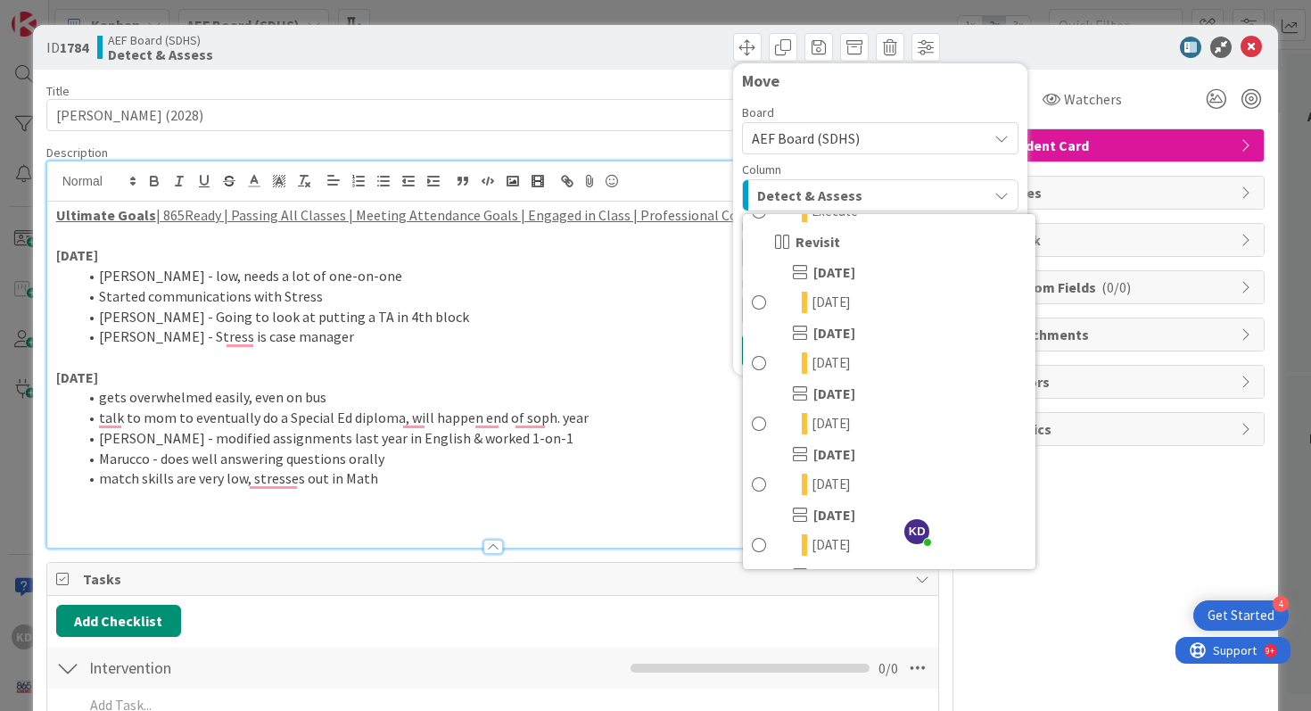
scroll to position [542, 0]
click at [760, 421] on span at bounding box center [759, 421] width 14 height 21
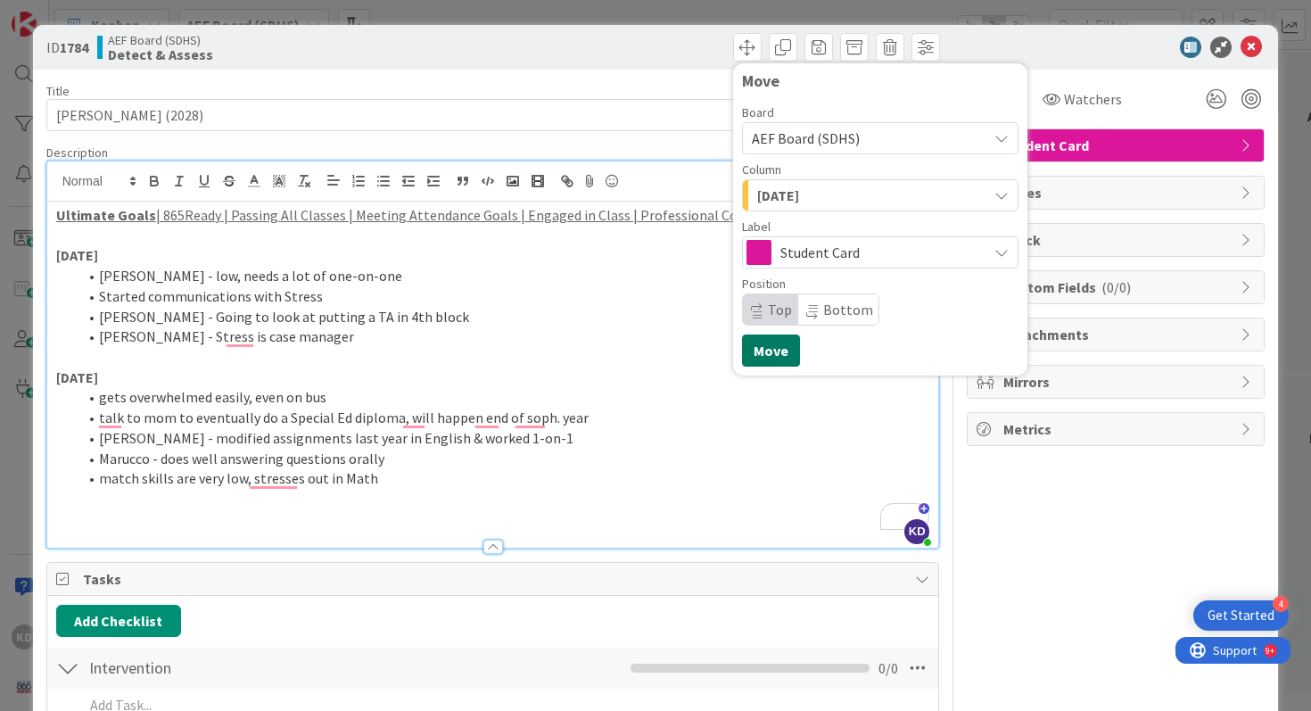
click at [770, 357] on button "Move" at bounding box center [771, 350] width 58 height 32
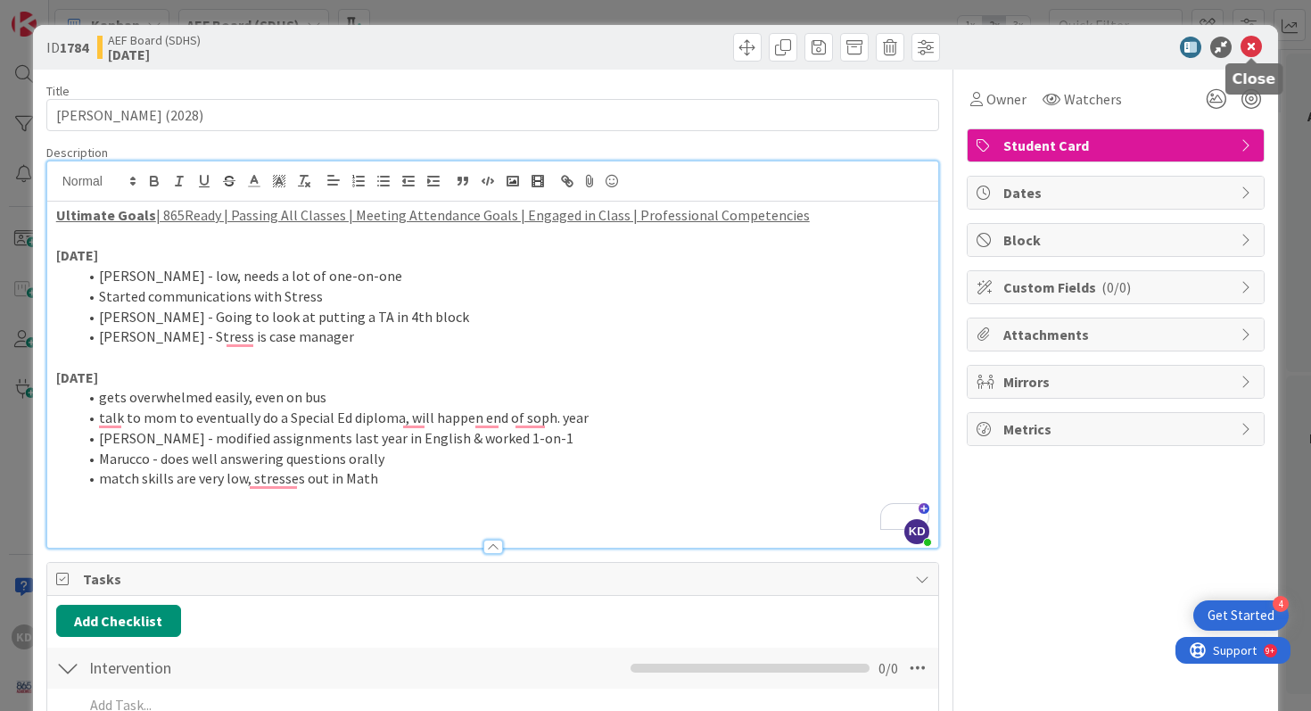
click at [1260, 37] on icon at bounding box center [1250, 47] width 21 height 21
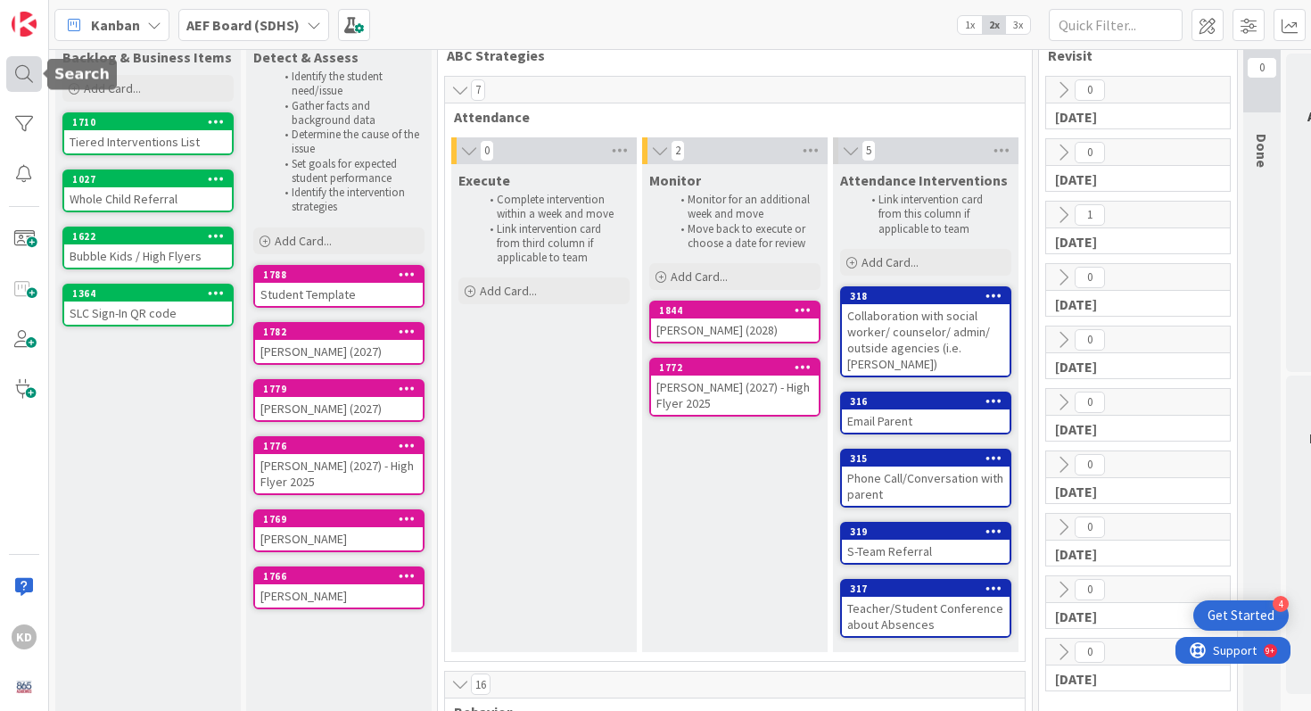
click at [18, 73] on div at bounding box center [24, 74] width 36 height 36
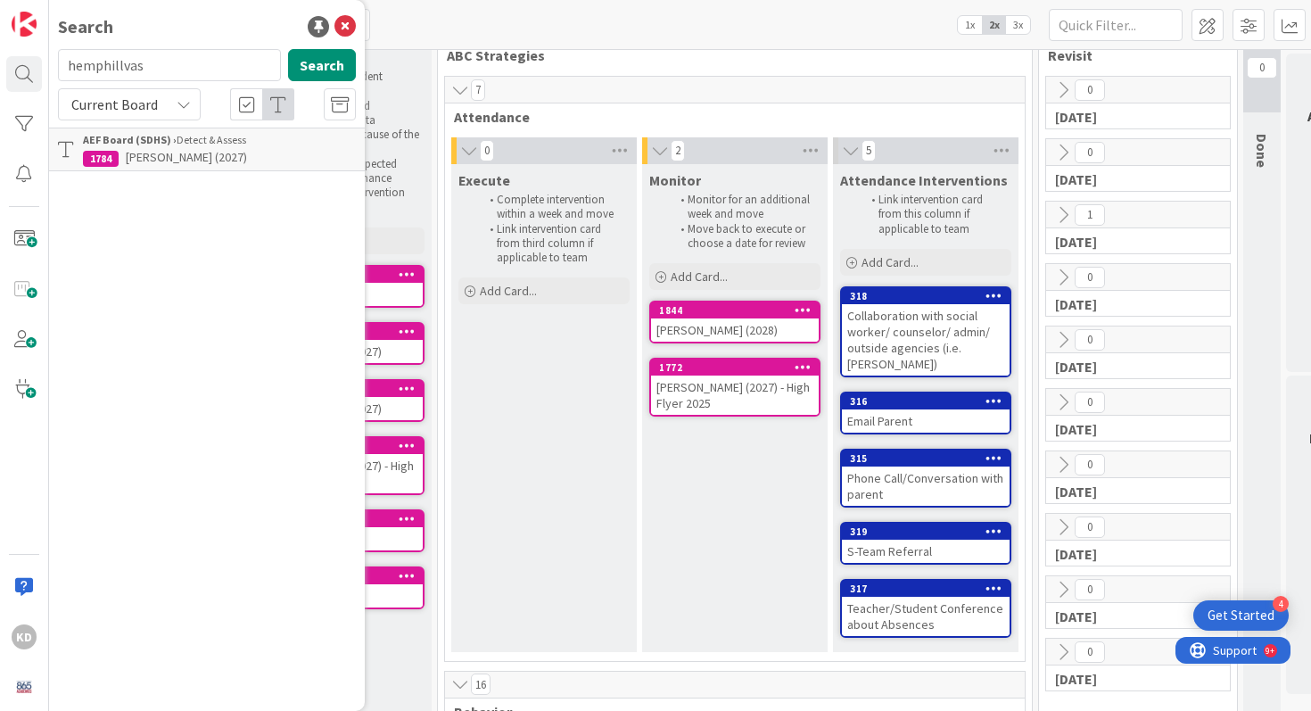
click at [129, 61] on input "hemphillvas" at bounding box center [169, 65] width 223 height 32
type input "vas"
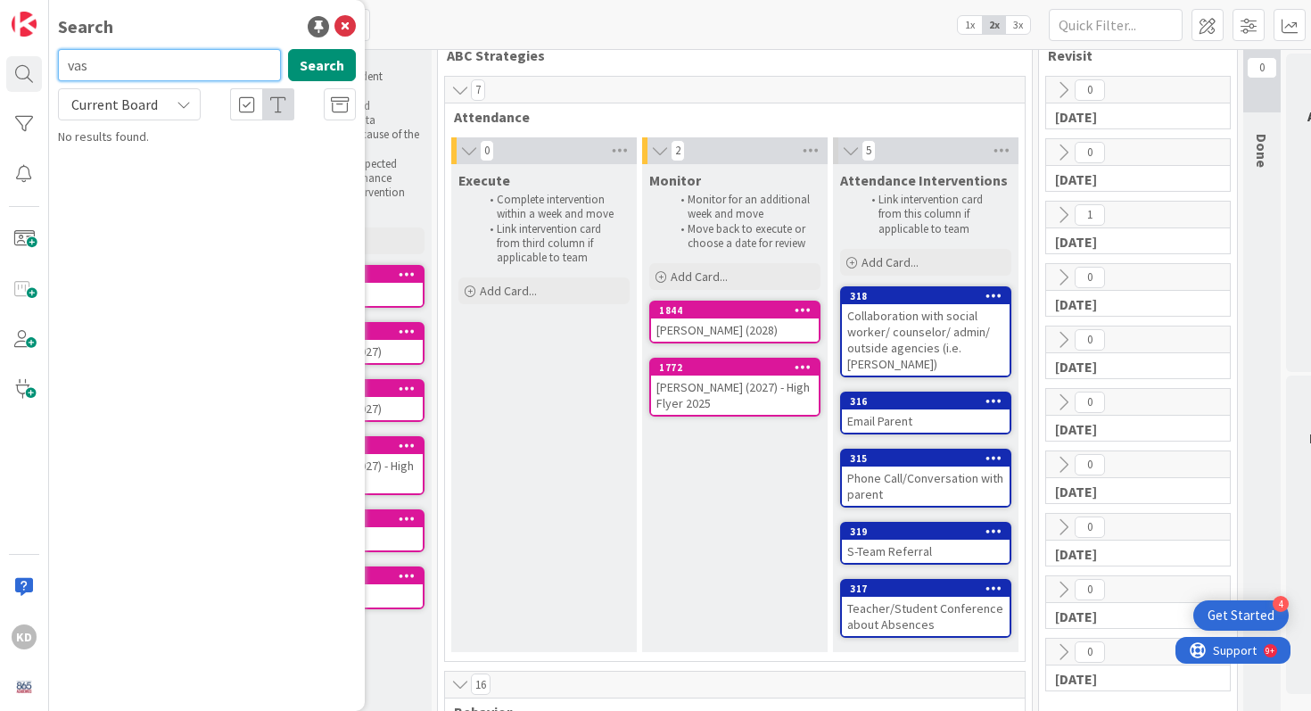
click at [129, 61] on input "vas" at bounding box center [169, 65] width 223 height 32
click at [35, 238] on span at bounding box center [24, 239] width 36 height 36
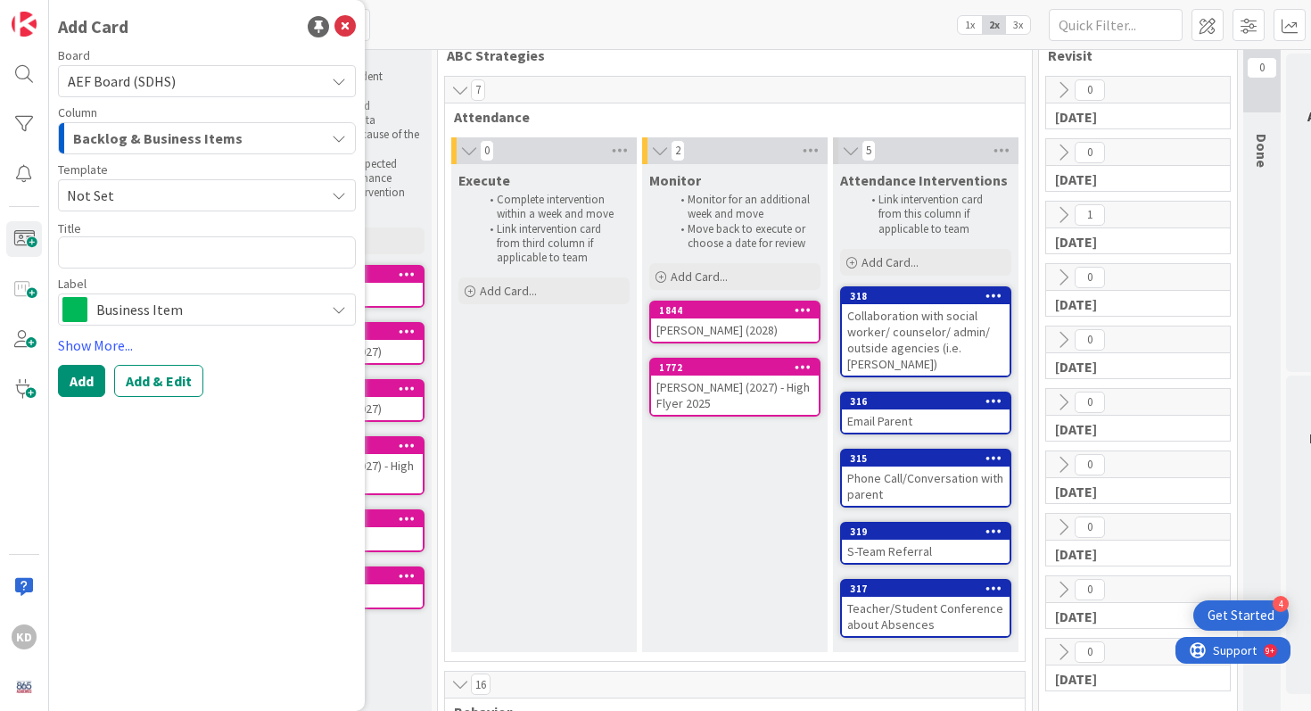
click at [224, 328] on div "Board AEF Board (SDHS) Column Backlog & Business Items Template Not Set Title 0…" at bounding box center [207, 223] width 298 height 348
click at [224, 308] on span "Business Item" at bounding box center [205, 309] width 219 height 25
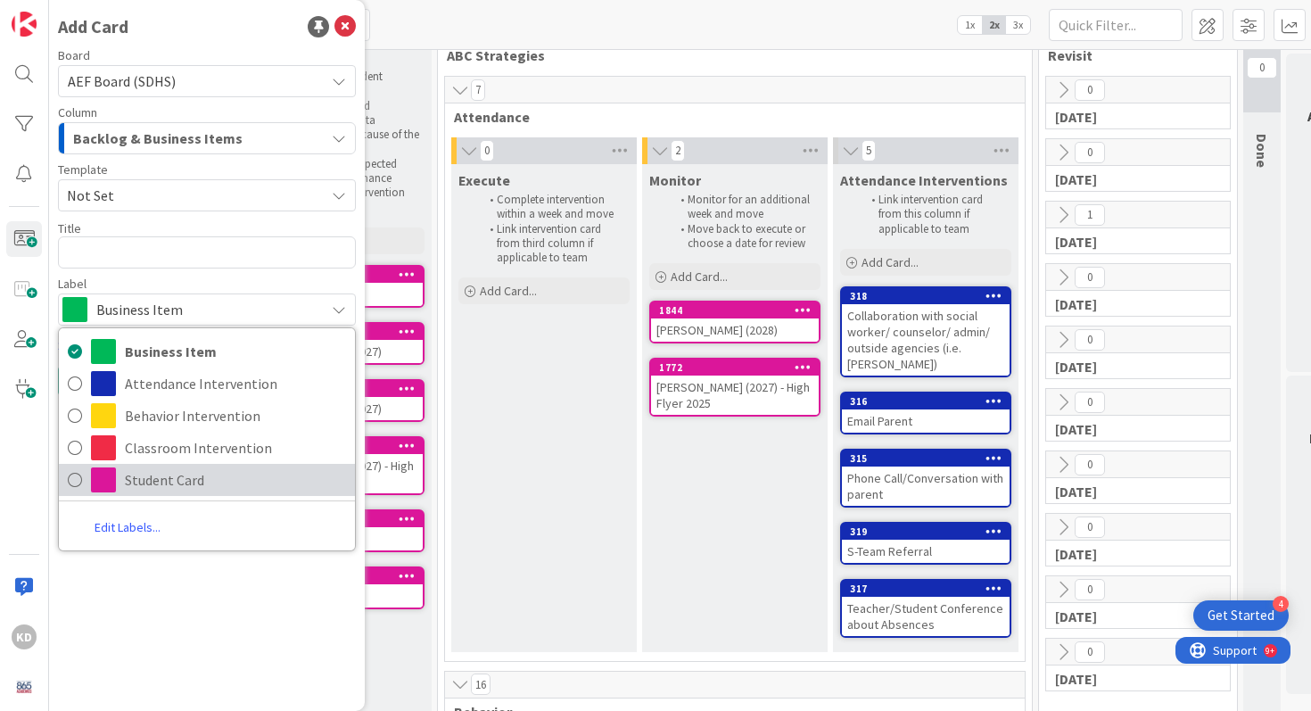
click at [210, 465] on link "Student Card" at bounding box center [207, 480] width 296 height 32
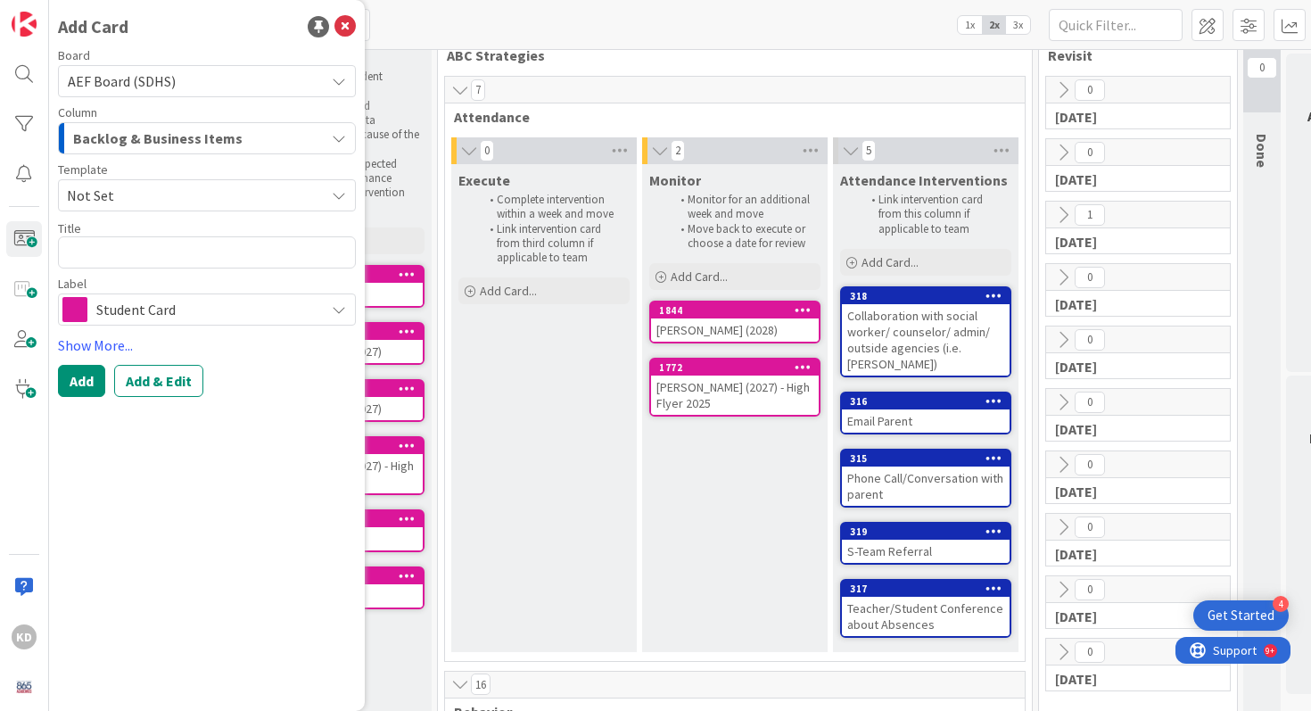
click at [156, 193] on span "Not Set" at bounding box center [189, 195] width 244 height 23
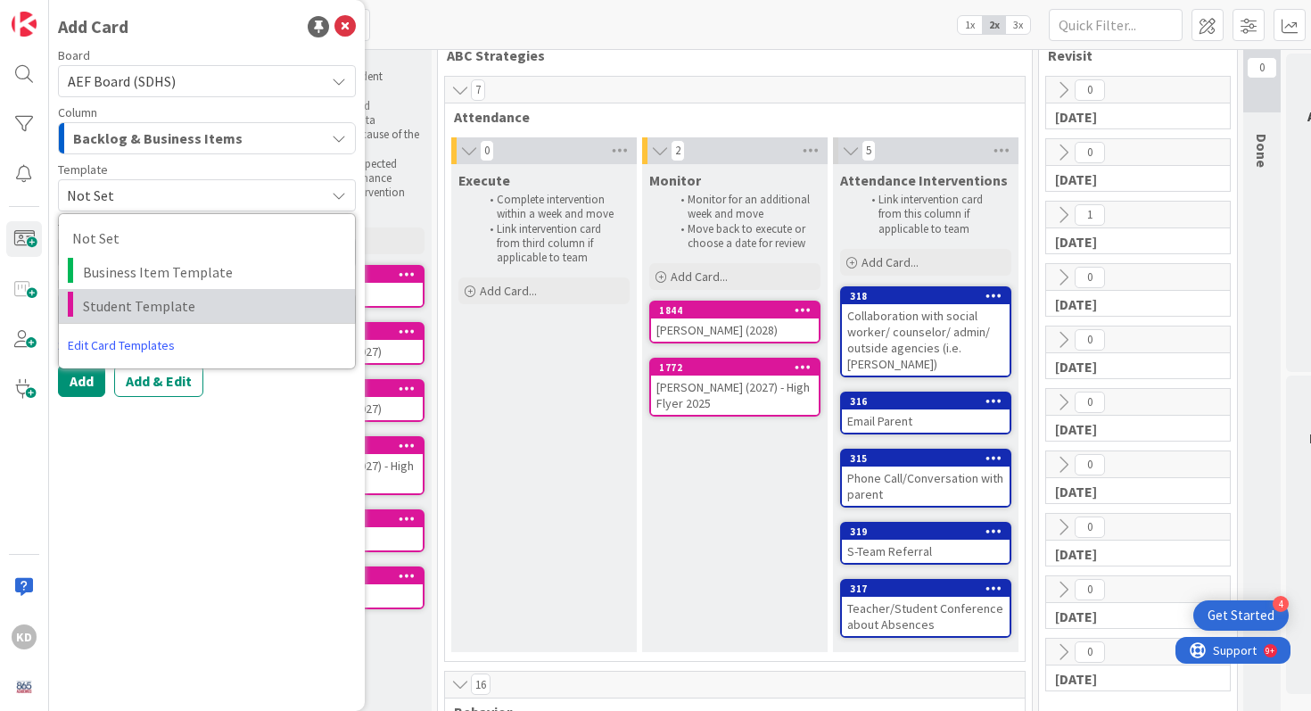
click at [152, 302] on span "Student Template" at bounding box center [212, 305] width 259 height 23
type textarea "x"
type textarea "Student Template"
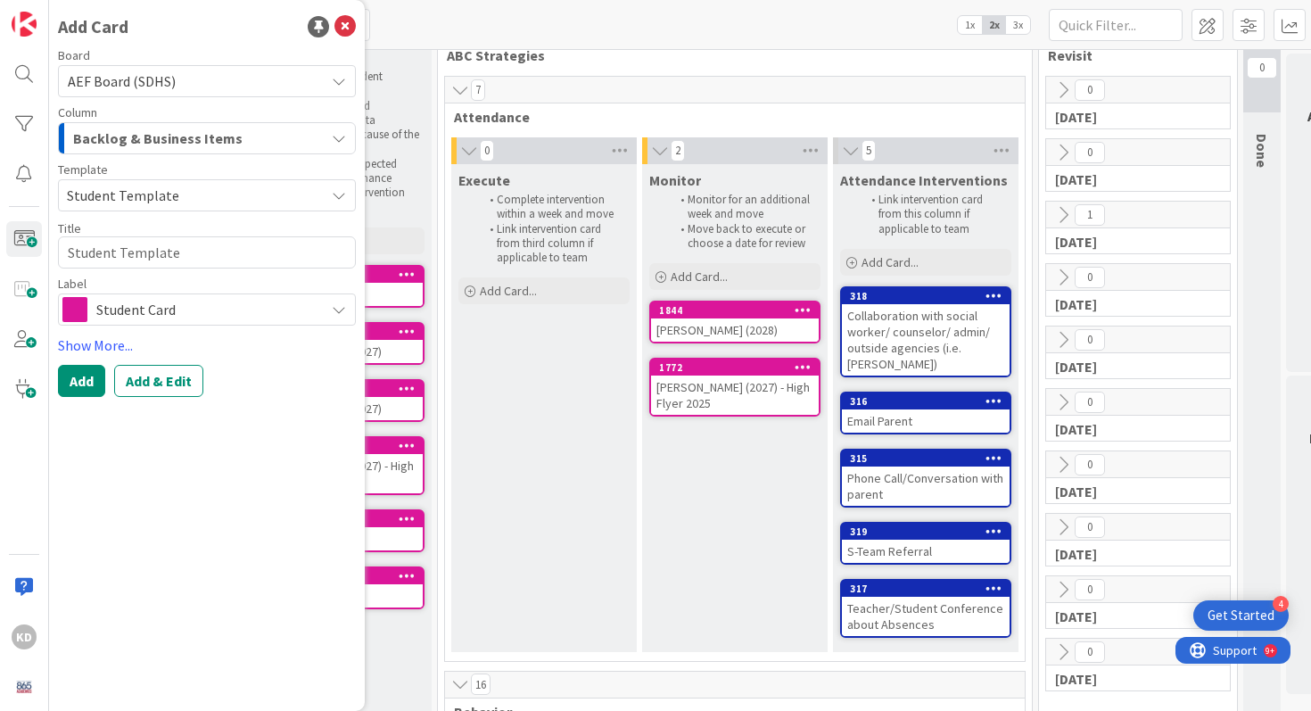
click at [133, 141] on span "Backlog & Business Items" at bounding box center [157, 138] width 169 height 23
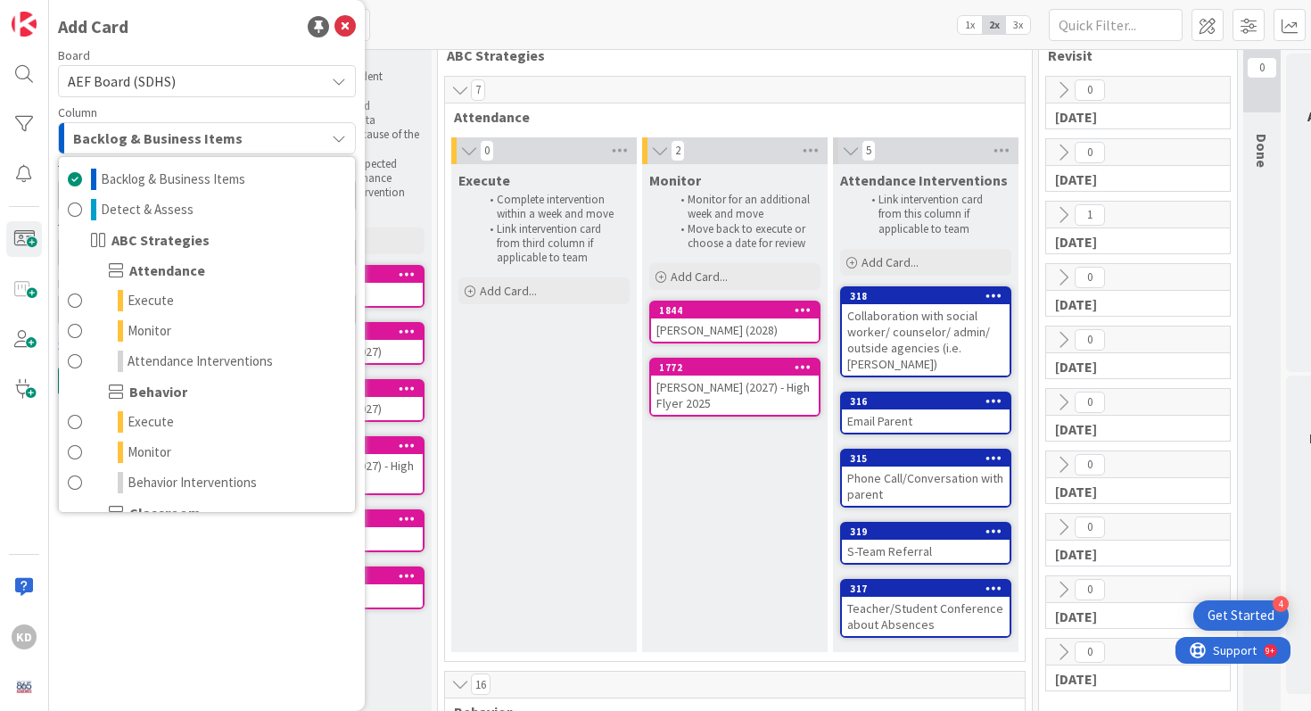
click at [133, 141] on span "Backlog & Business Items" at bounding box center [157, 138] width 169 height 23
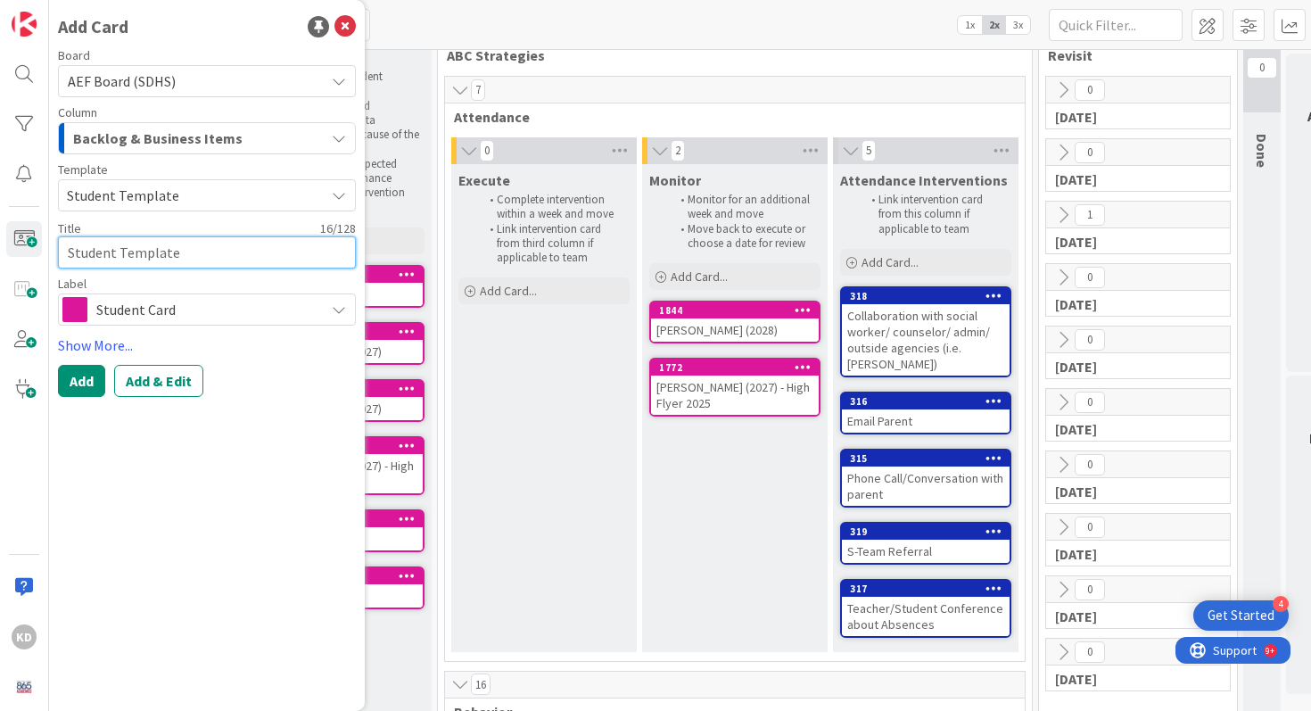
click at [99, 248] on textarea "Student Template" at bounding box center [207, 252] width 298 height 32
type textarea "x"
type textarea "L"
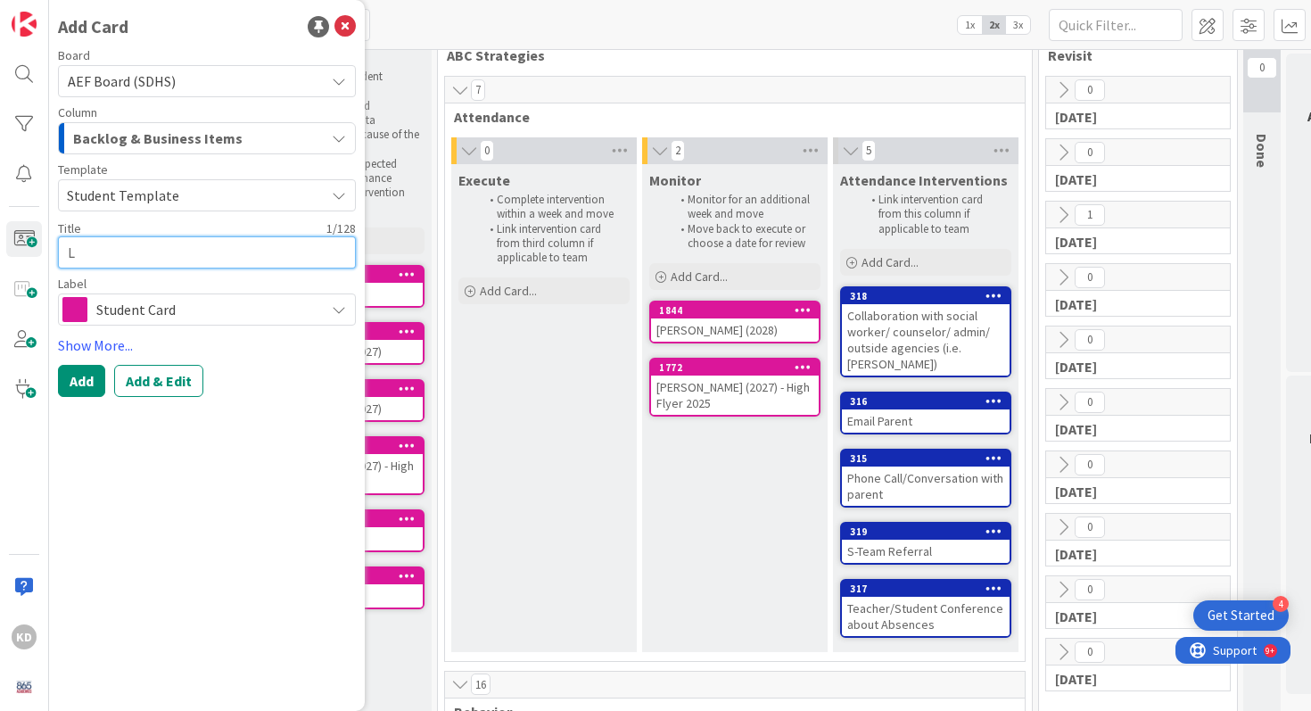
type textarea "x"
type textarea "Le"
type textarea "x"
type textarea "Leo"
click at [338, 22] on icon at bounding box center [344, 26] width 21 height 21
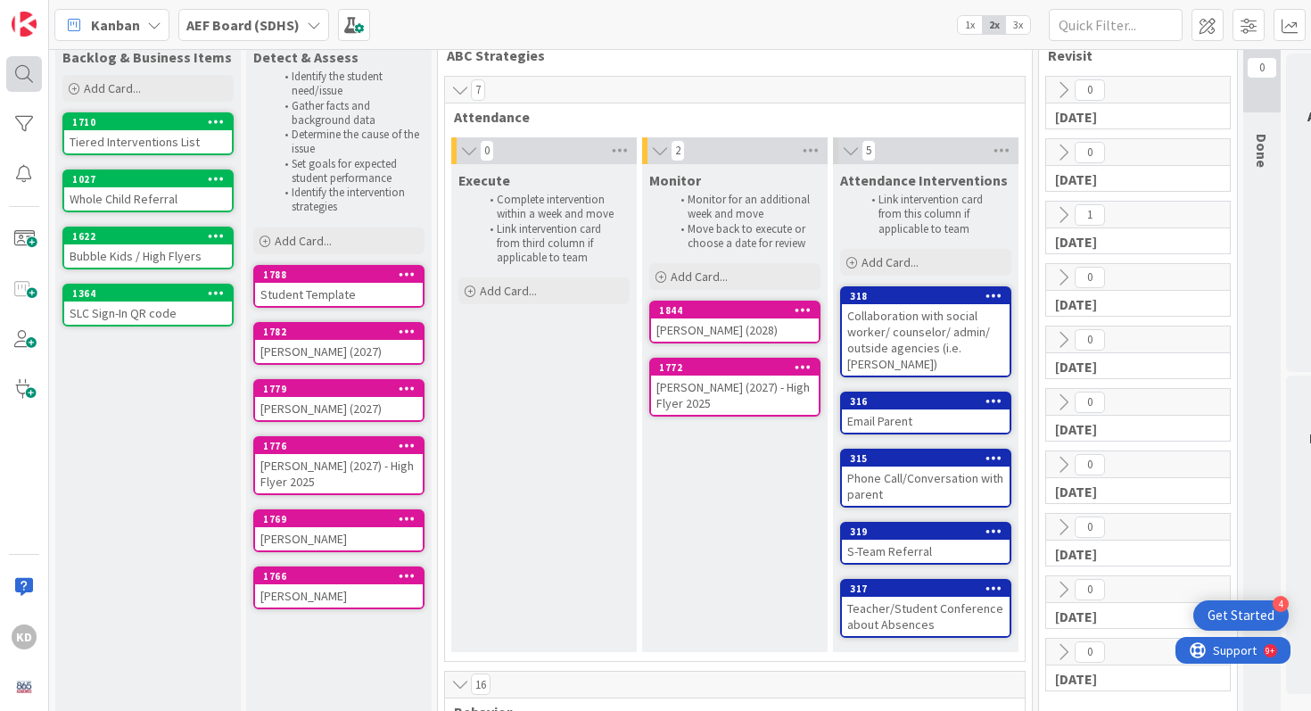
click at [29, 76] on div at bounding box center [24, 74] width 36 height 36
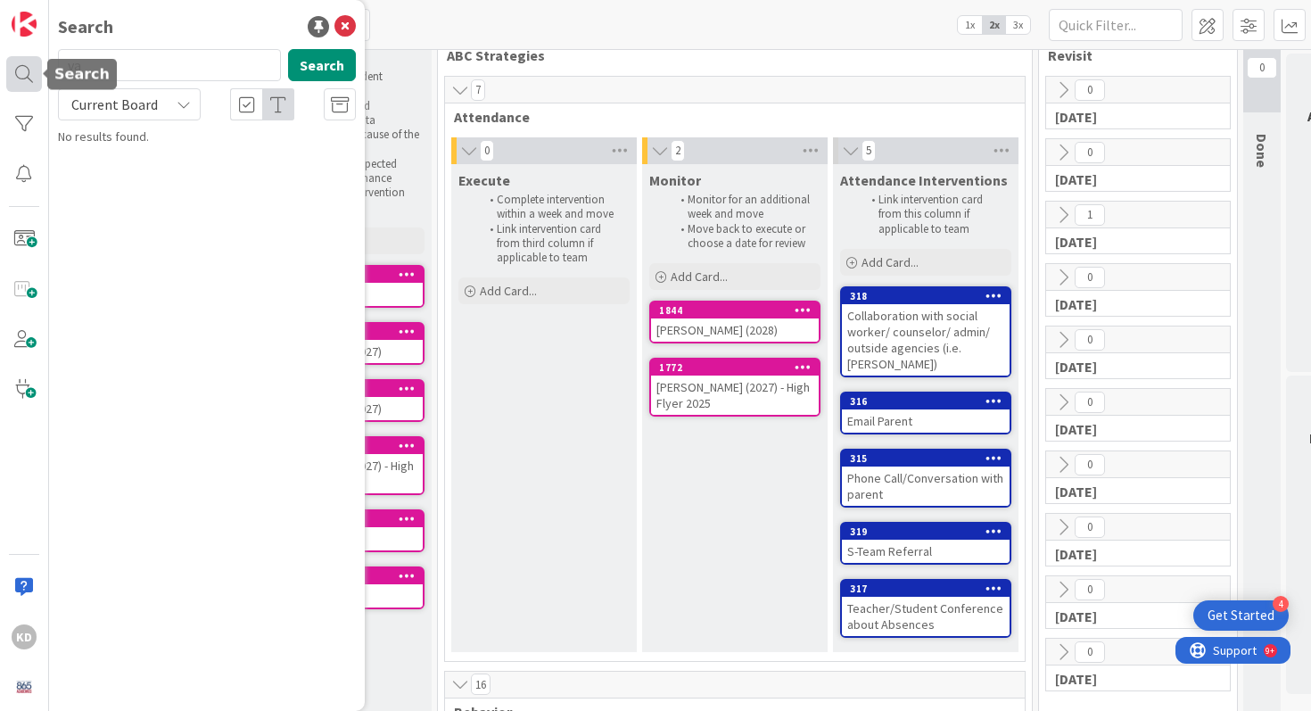
type input "v"
type input "leo"
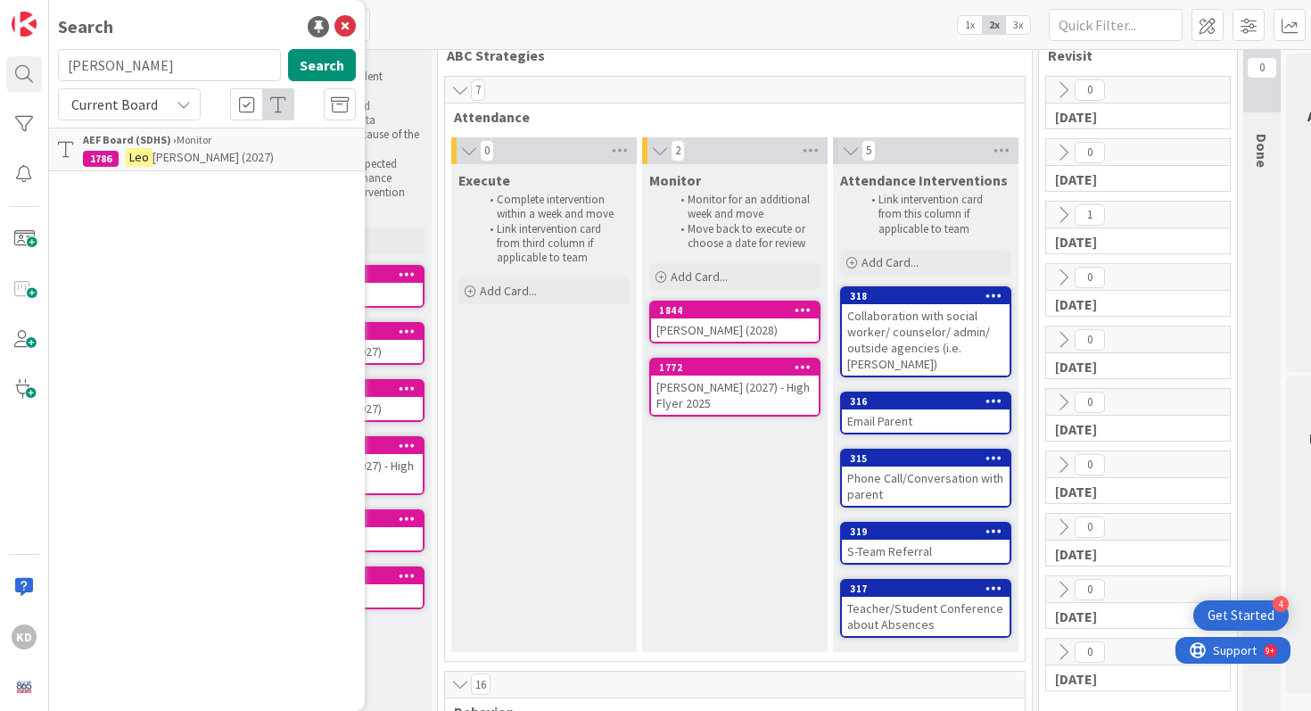
click at [167, 146] on div "AEF Board (SDHS) › Monitor" at bounding box center [219, 140] width 273 height 16
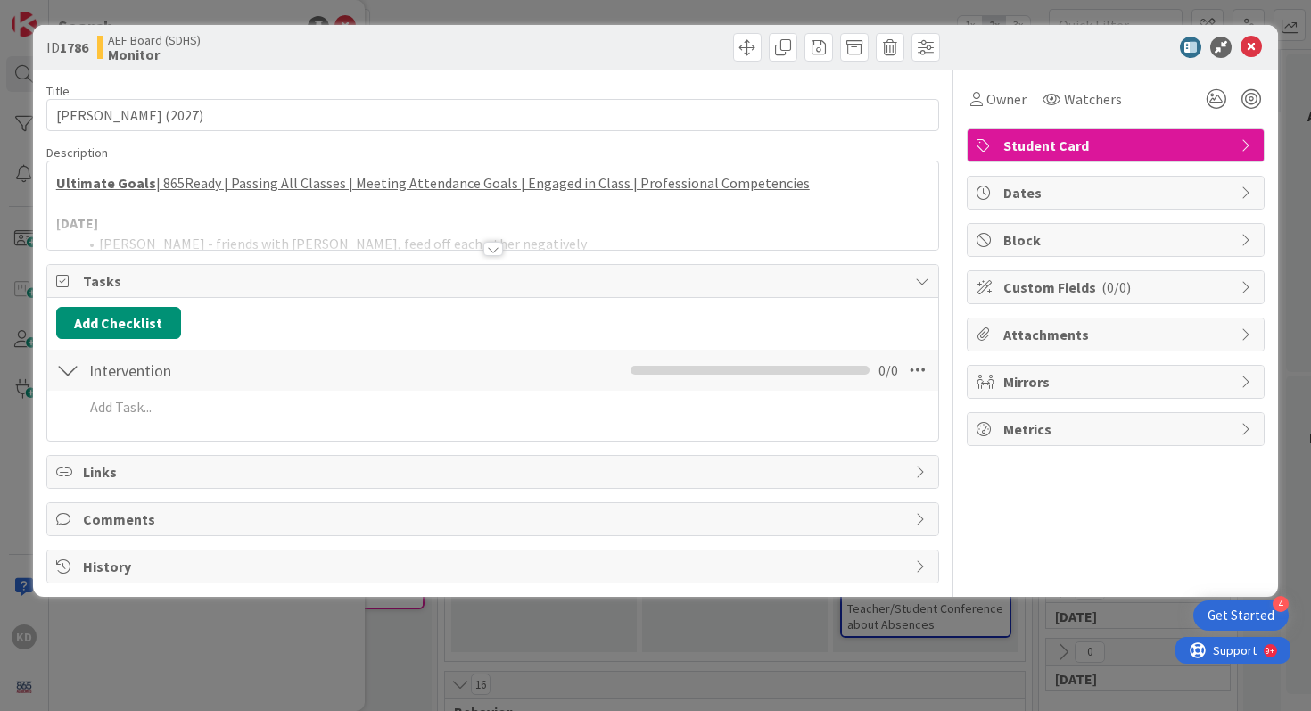
click at [182, 165] on div "Ultimate Goals | 865Ready | Passing All Classes | Meeting Attendance Goals | En…" at bounding box center [493, 205] width 892 height 88
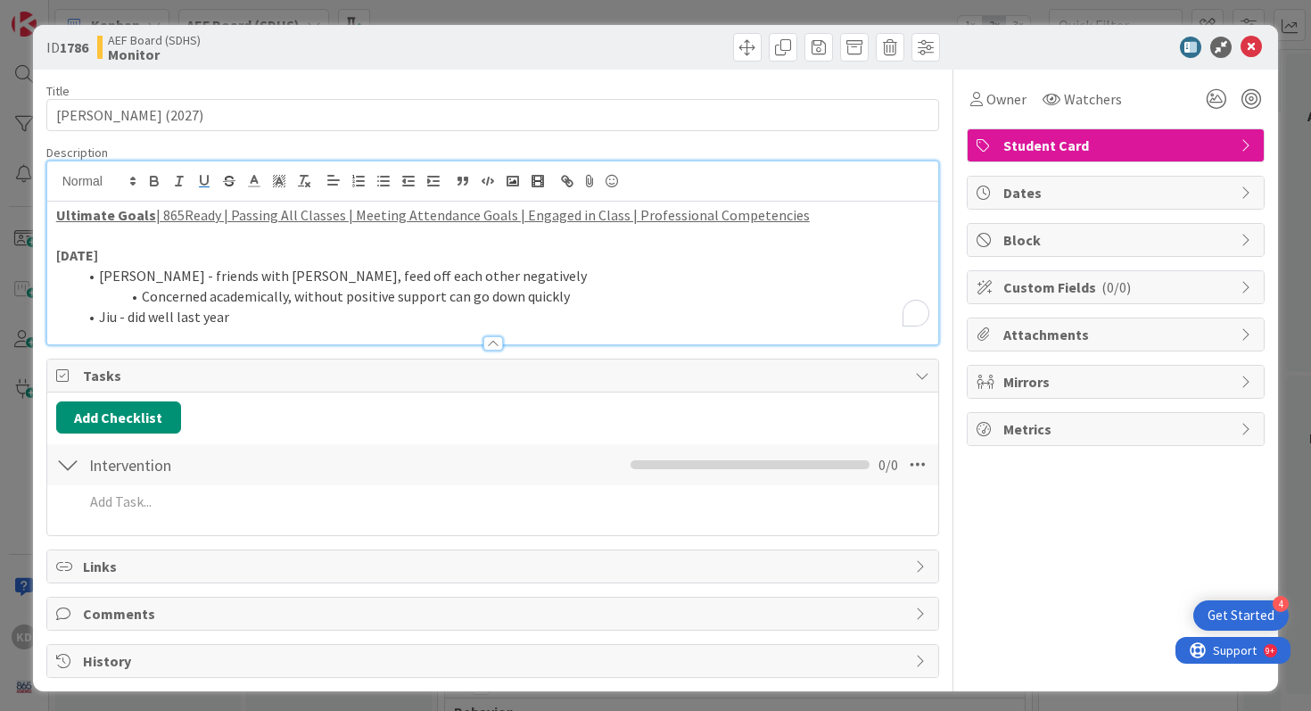
click at [244, 317] on li "Jiu - did well last year" at bounding box center [504, 317] width 852 height 21
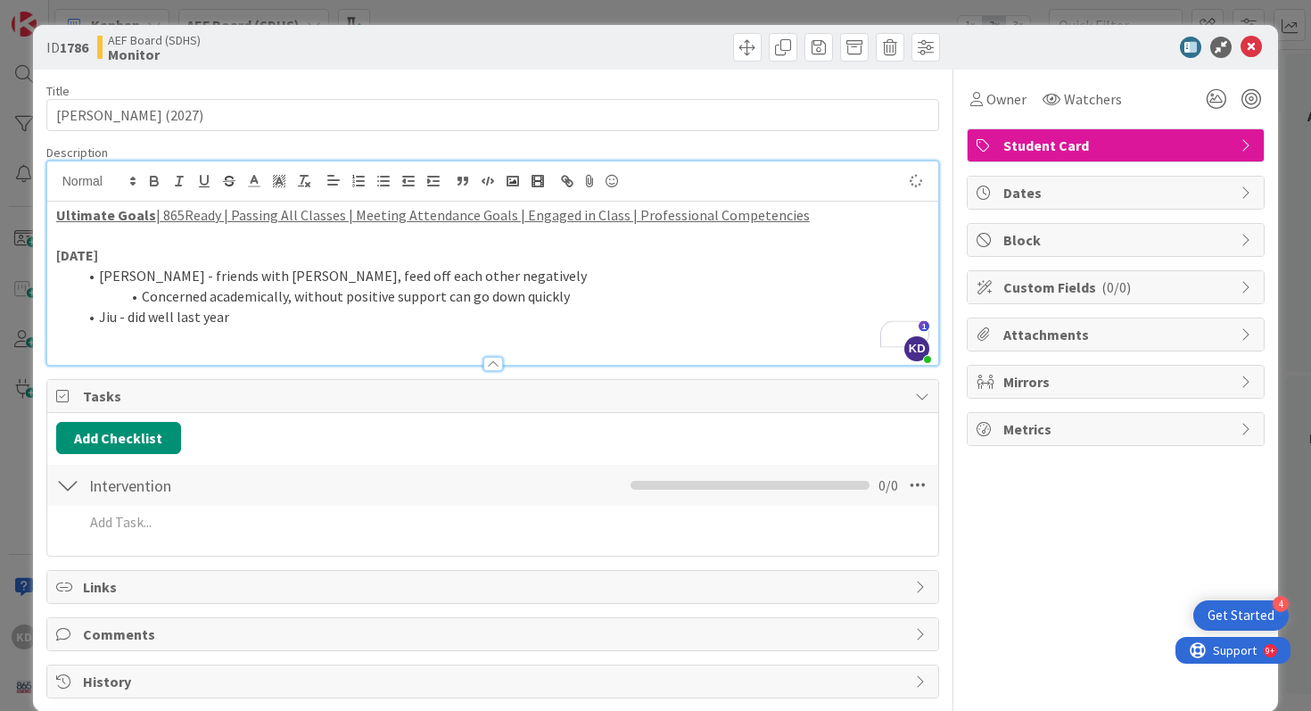
click at [1051, 375] on span "Mirrors" at bounding box center [1117, 381] width 228 height 21
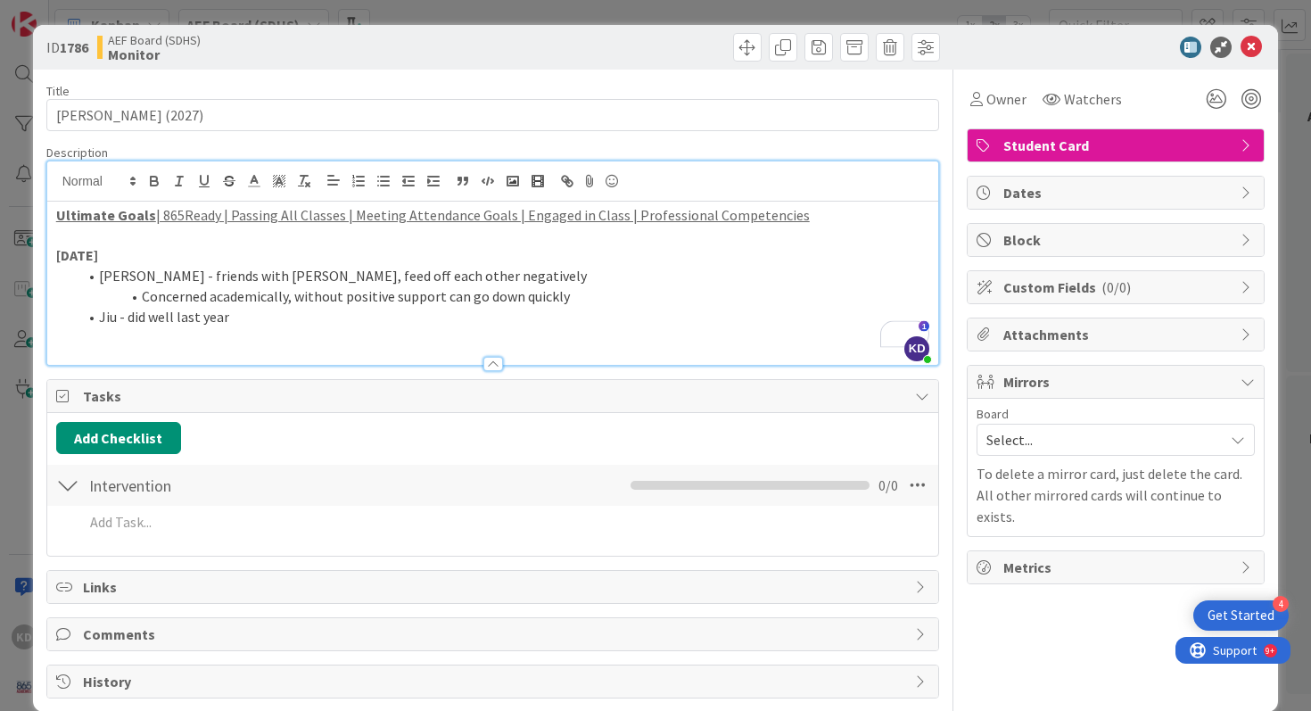
click at [1076, 424] on div "Select..." at bounding box center [1115, 439] width 278 height 32
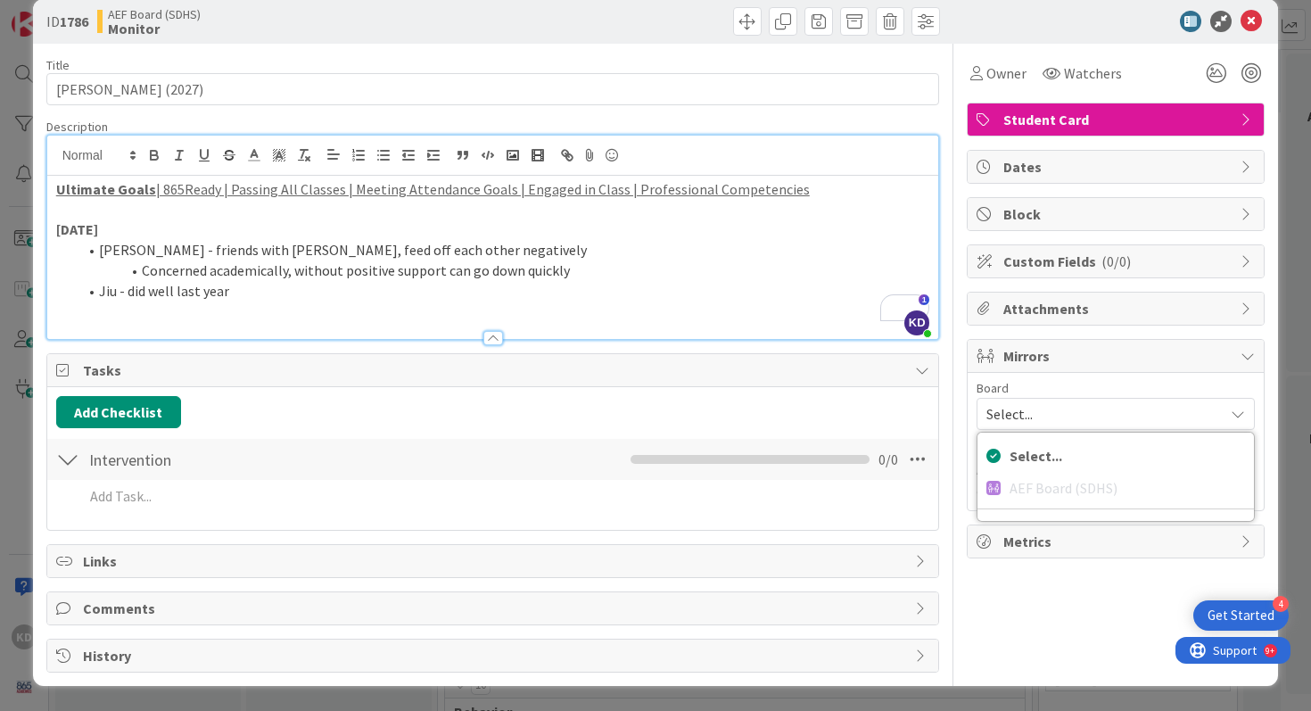
click at [1044, 481] on div "Select... AEF Board (SDHS)" at bounding box center [1115, 477] width 278 height 90
click at [1040, 561] on div "Owner Watchers Student Card Dates Block Custom Fields ( 0/0 ) Attachments Mirro…" at bounding box center [1115, 358] width 298 height 629
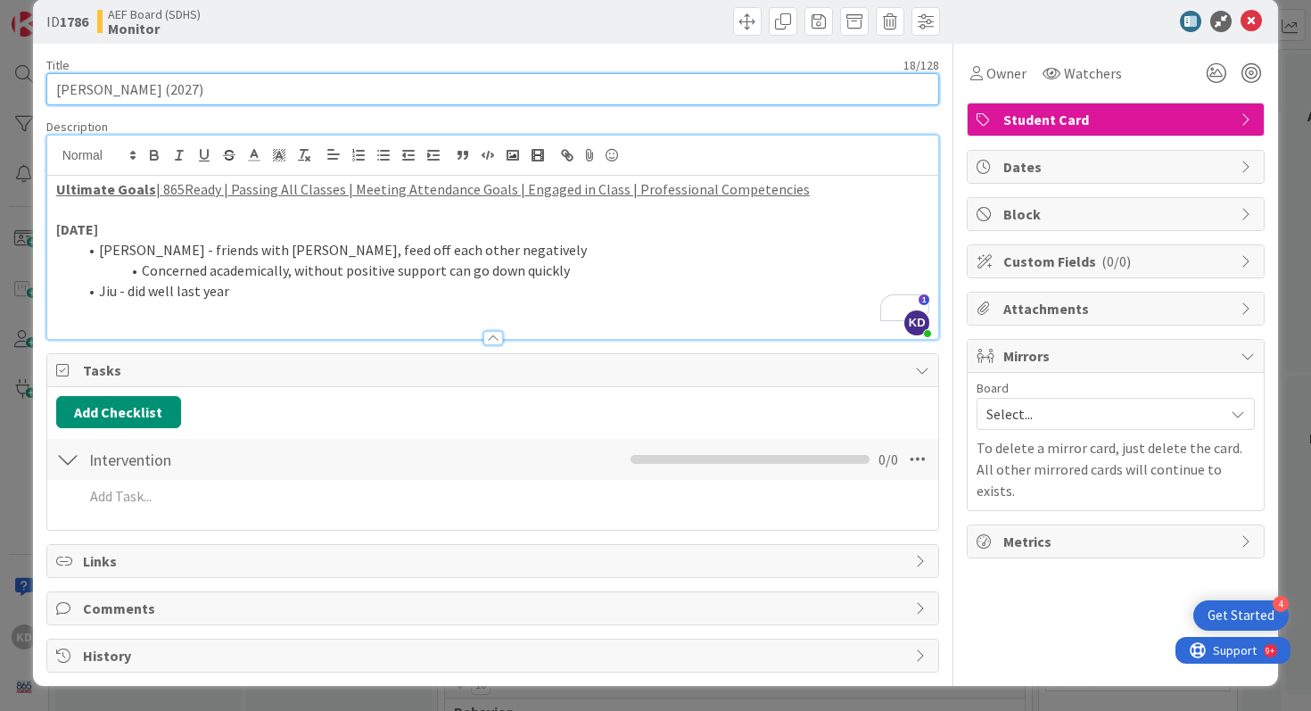
click at [238, 91] on input "Leo Vasquez (2027)" at bounding box center [492, 89] width 893 height 32
type input "Leo Vasquez (2027) - in ABHS"
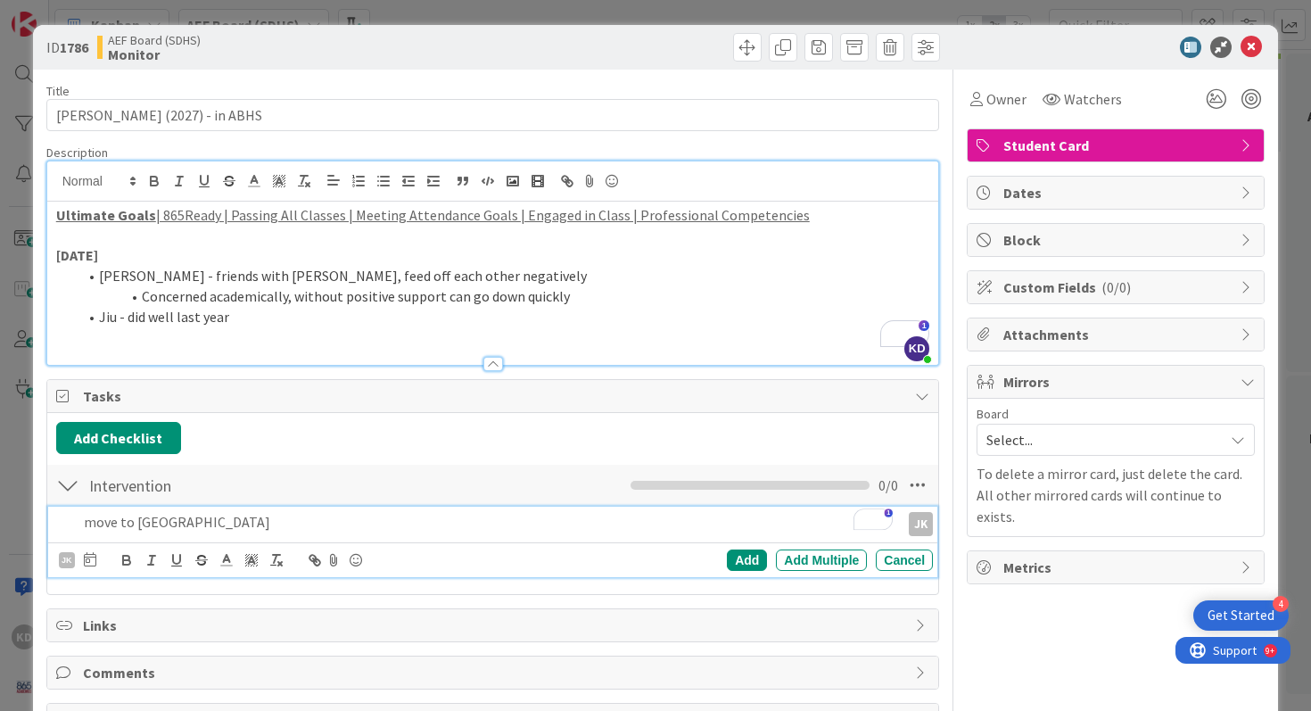
scroll to position [26, 0]
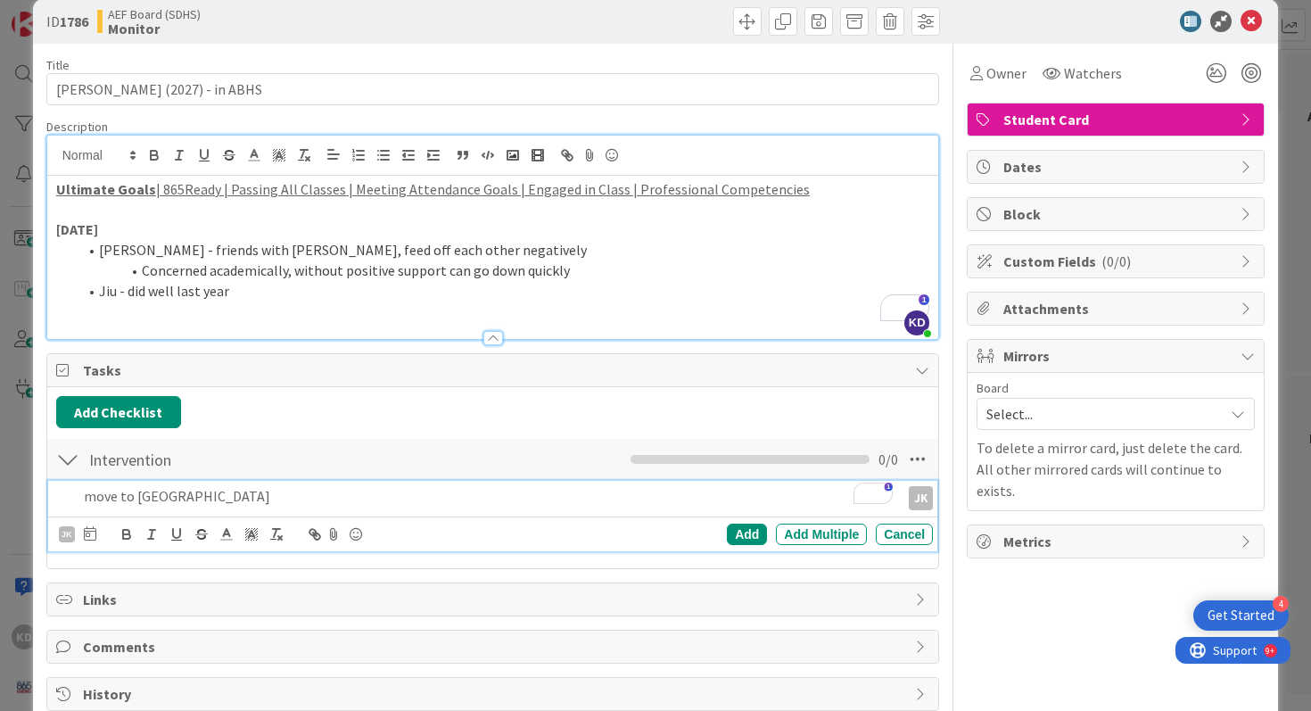
click at [649, 307] on p "To enrich screen reader interactions, please activate Accessibility in Grammarl…" at bounding box center [493, 310] width 874 height 21
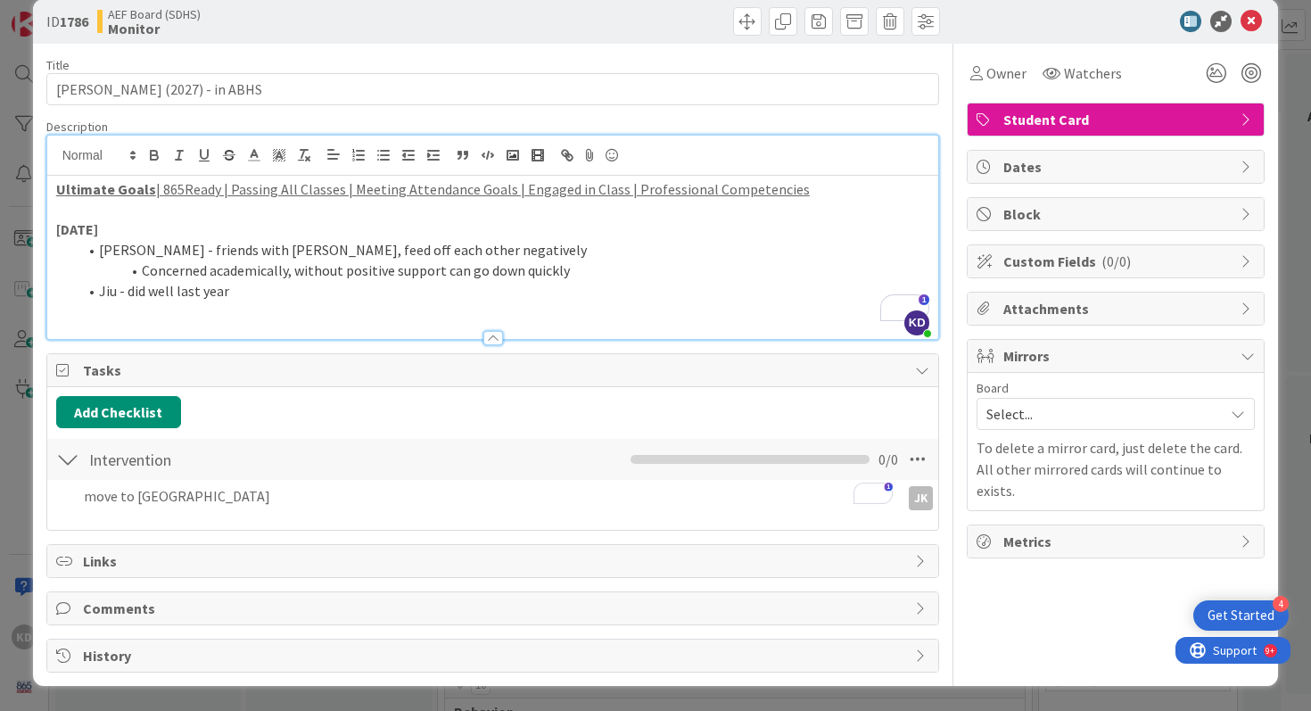
scroll to position [0, 0]
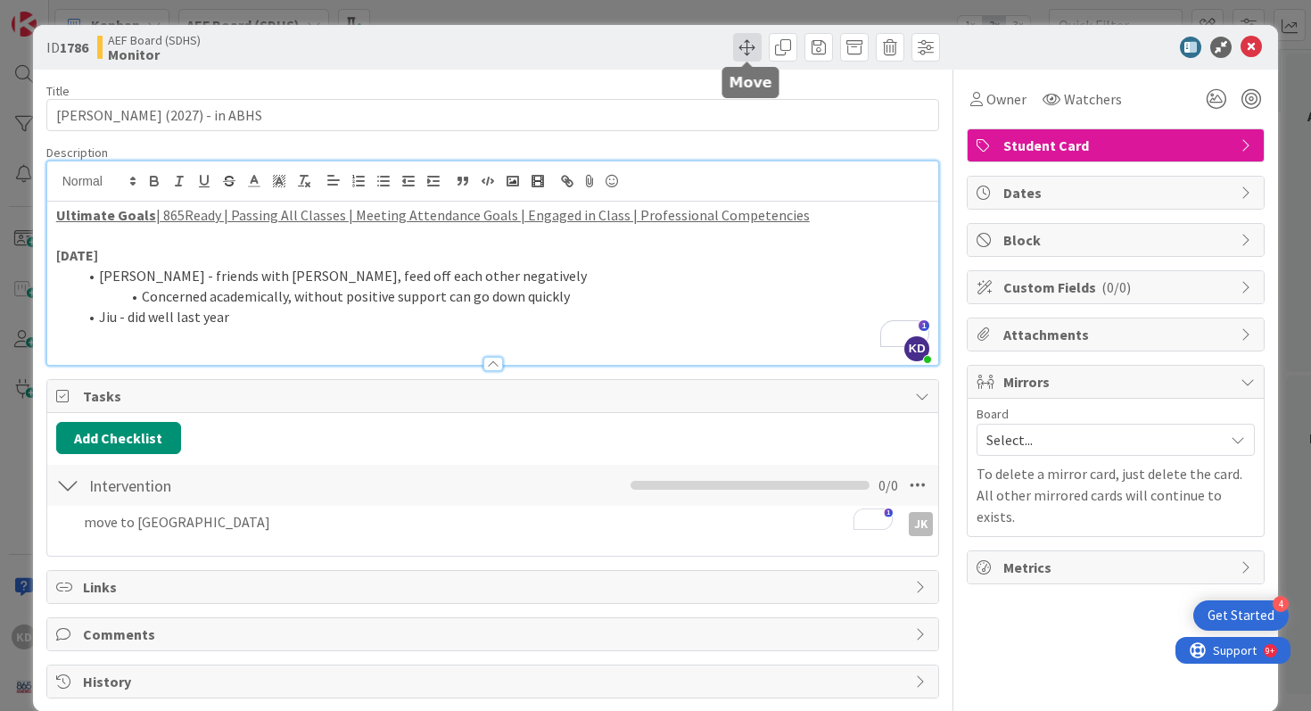
click at [755, 49] on span at bounding box center [747, 47] width 29 height 29
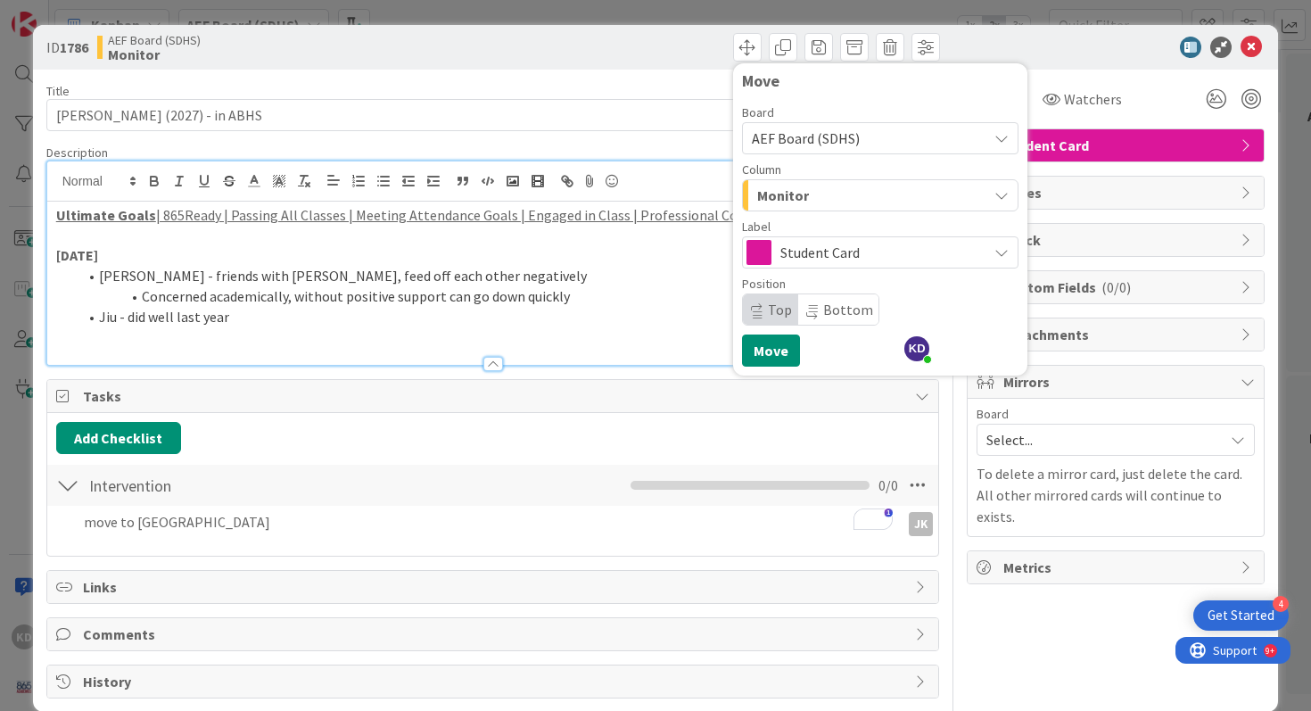
click at [849, 197] on div "Monitor" at bounding box center [869, 195] width 234 height 29
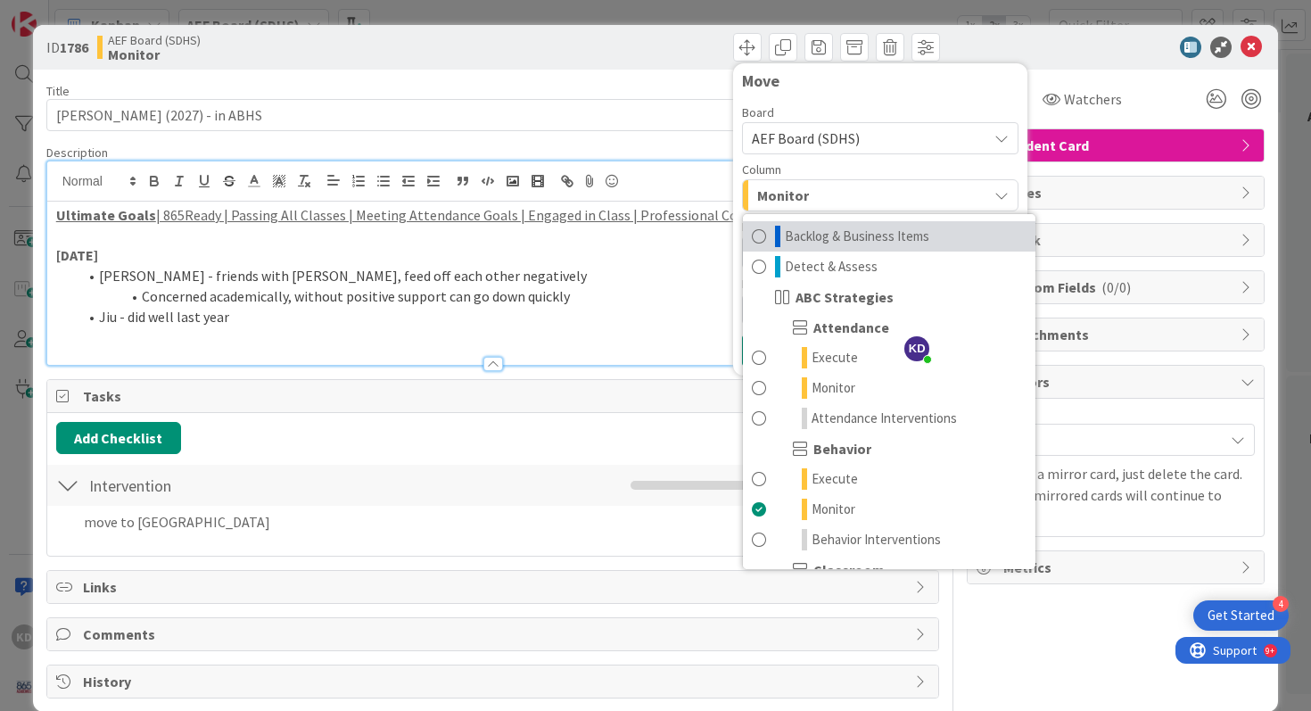
click at [841, 224] on link "Backlog & Business Items" at bounding box center [889, 236] width 292 height 30
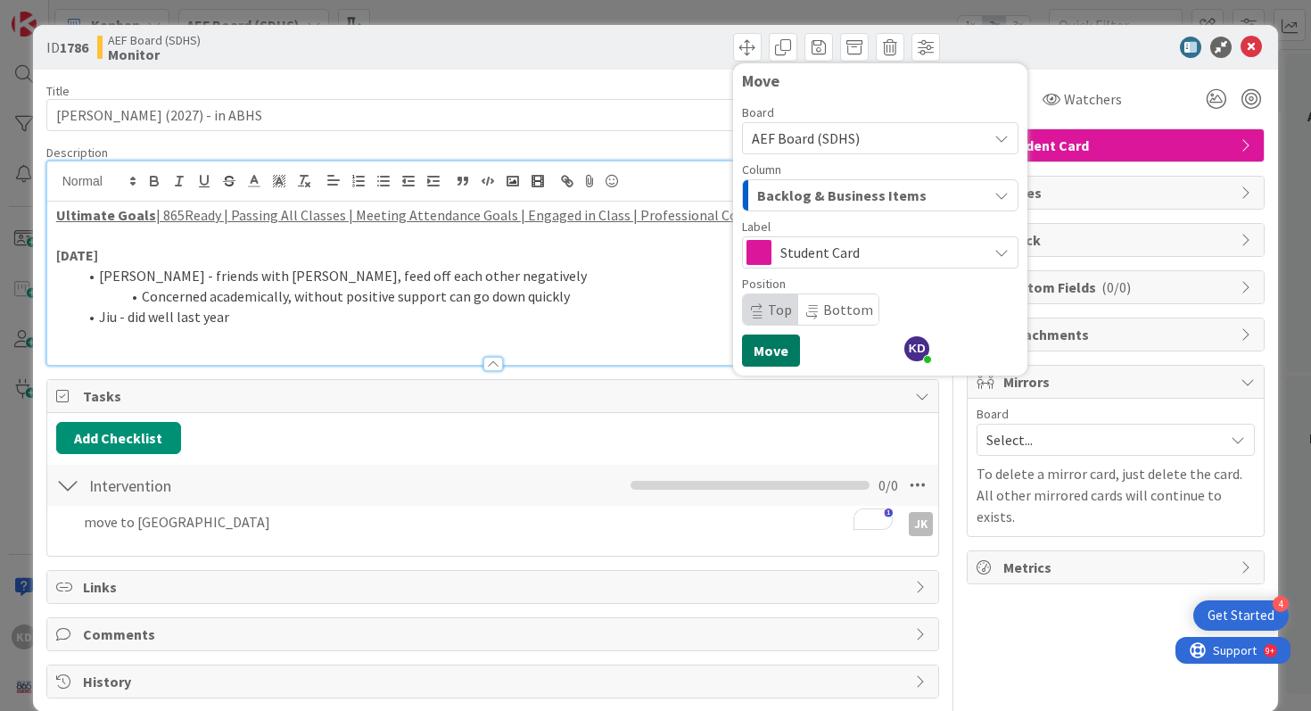
click at [769, 334] on button "Move" at bounding box center [771, 350] width 58 height 32
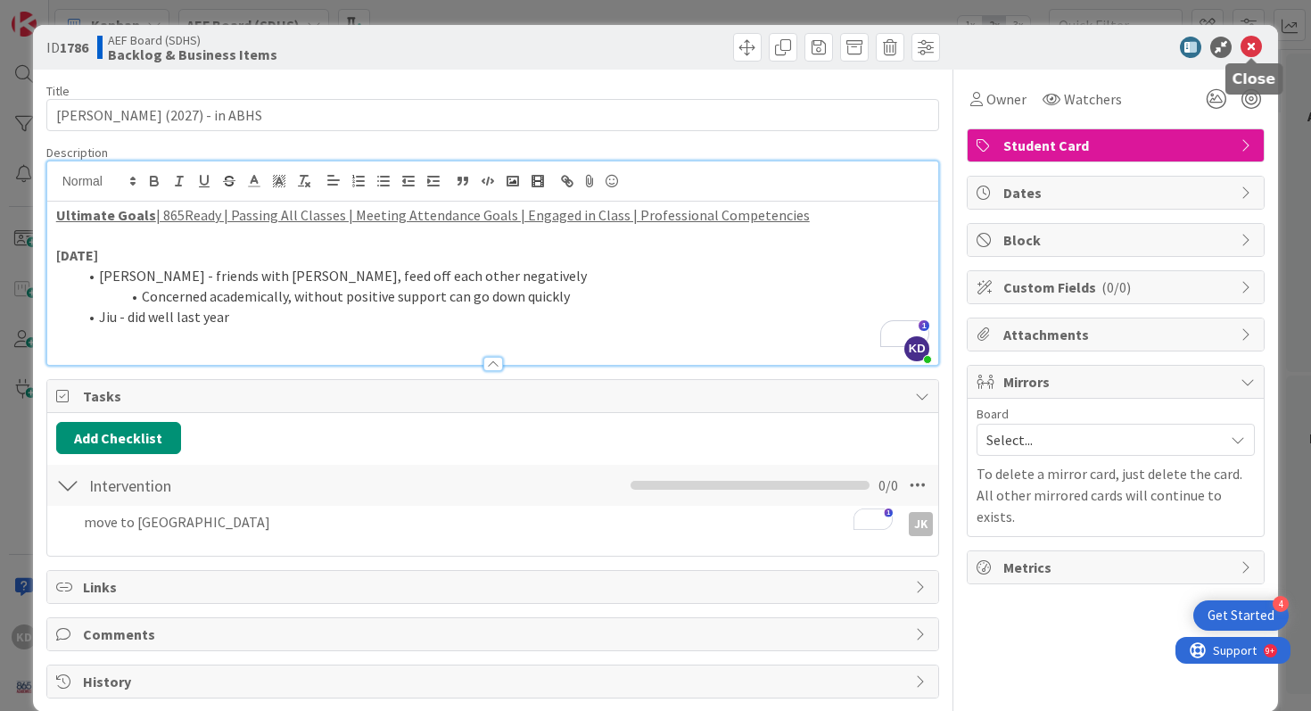
click at [1254, 54] on icon at bounding box center [1250, 47] width 21 height 21
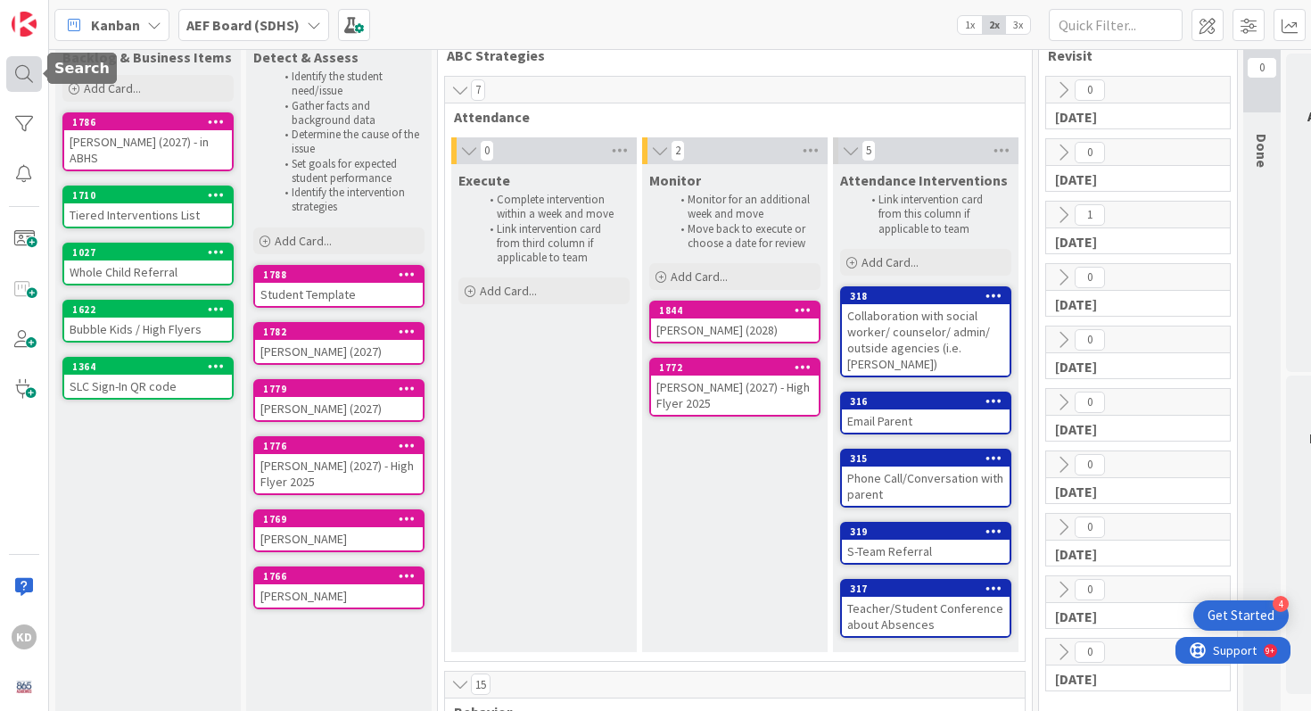
click at [24, 75] on div at bounding box center [24, 74] width 36 height 36
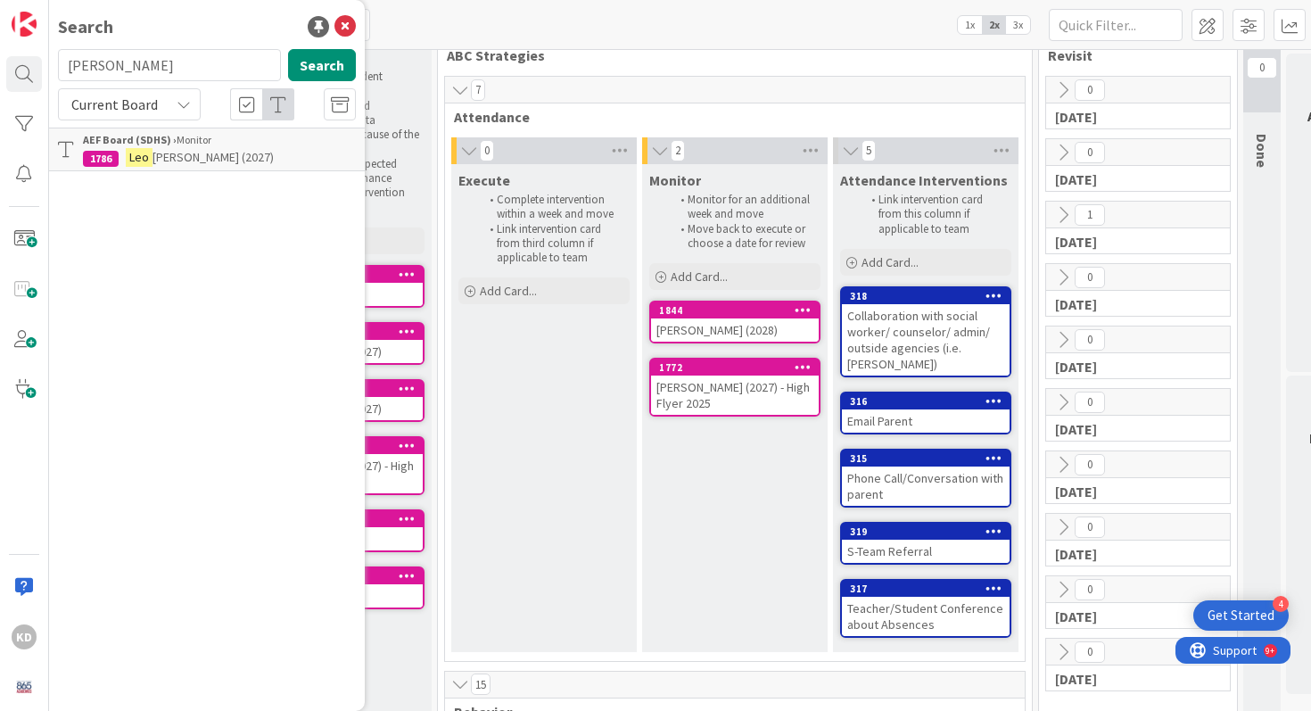
click at [111, 70] on input "[PERSON_NAME]" at bounding box center [169, 65] width 223 height 32
type input "collins"
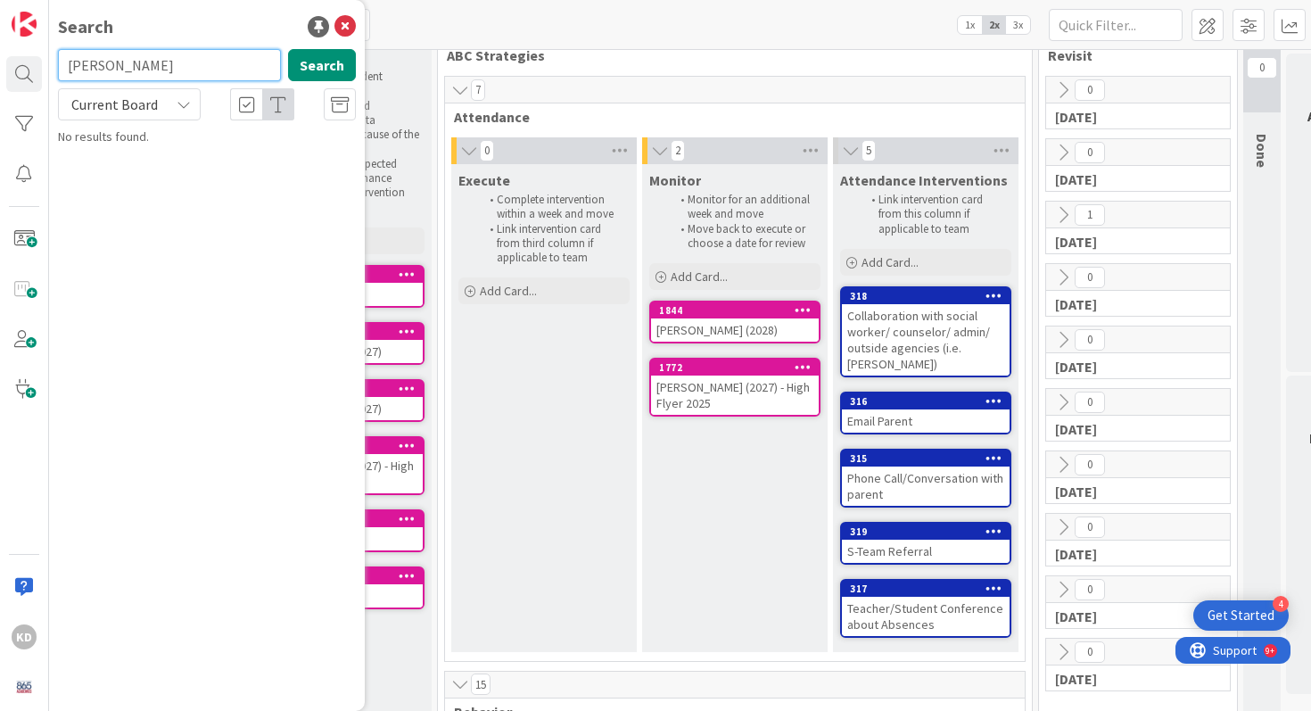
click at [102, 67] on input "collins" at bounding box center [169, 65] width 223 height 32
type input "b"
type input "ben"
click at [29, 243] on span at bounding box center [24, 239] width 36 height 36
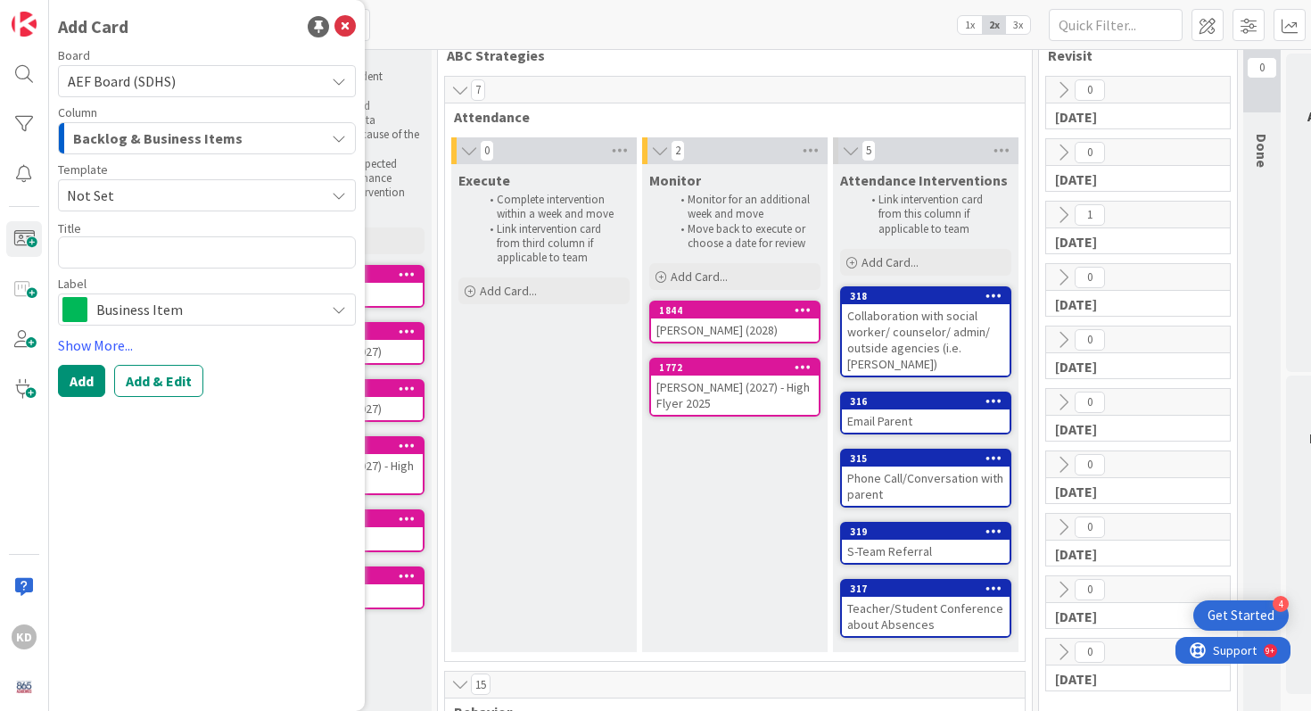
click at [169, 259] on textarea at bounding box center [207, 252] width 298 height 32
type textarea "x"
type textarea "B"
type textarea "x"
type textarea "Be"
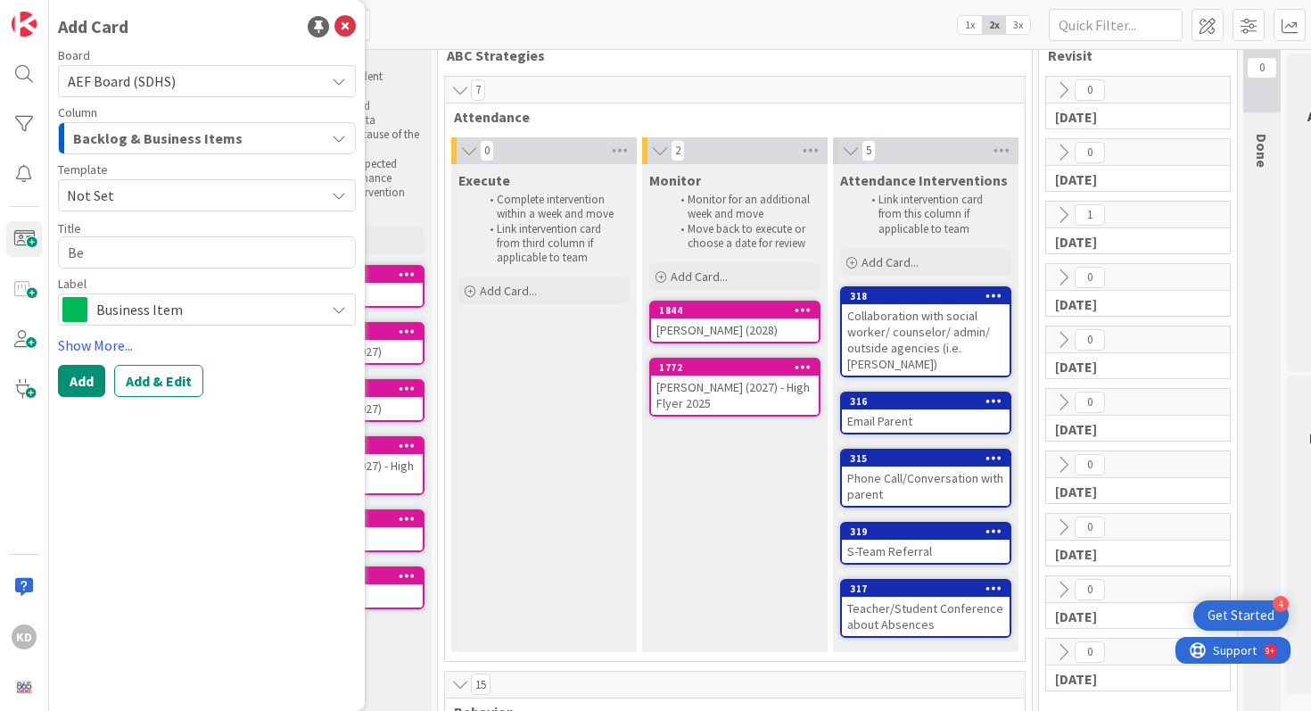
type textarea "x"
type textarea "Ben"
type textarea "x"
type textarea "Ben"
type textarea "x"
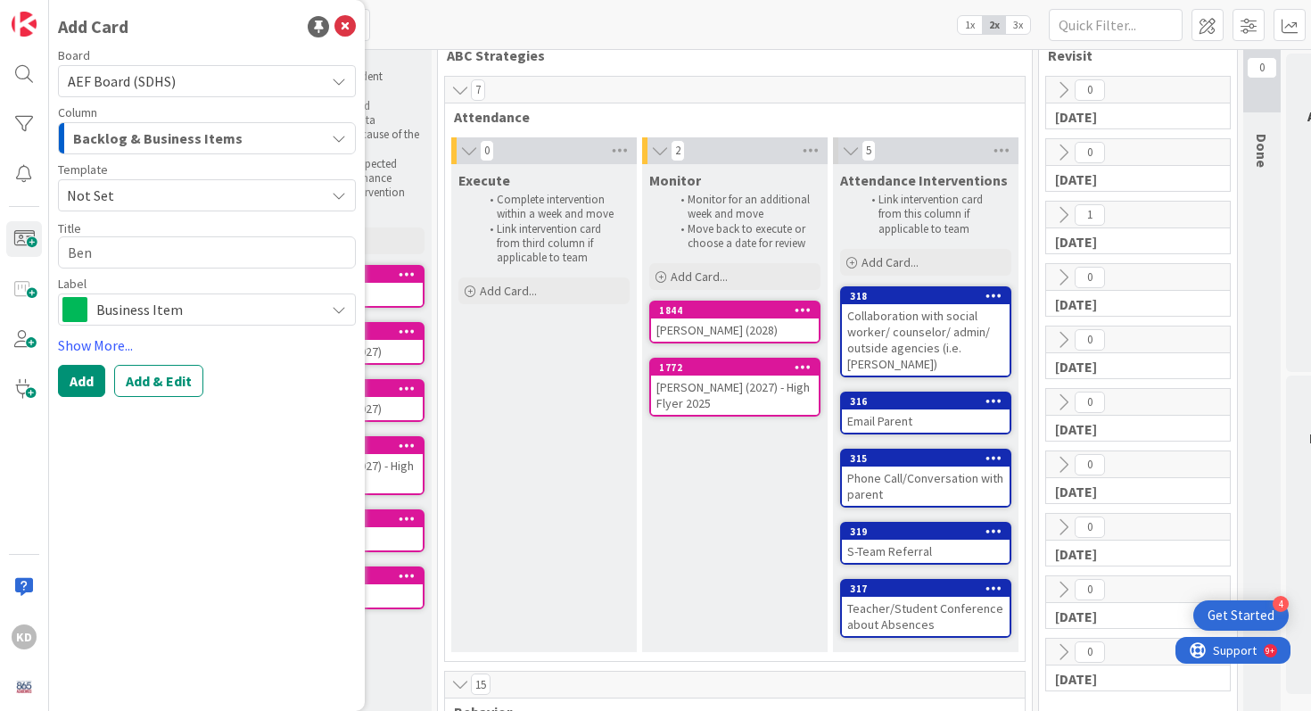
type textarea "Ben C"
type textarea "x"
type textarea "Ben Co"
type textarea "x"
type textarea "Ben Col"
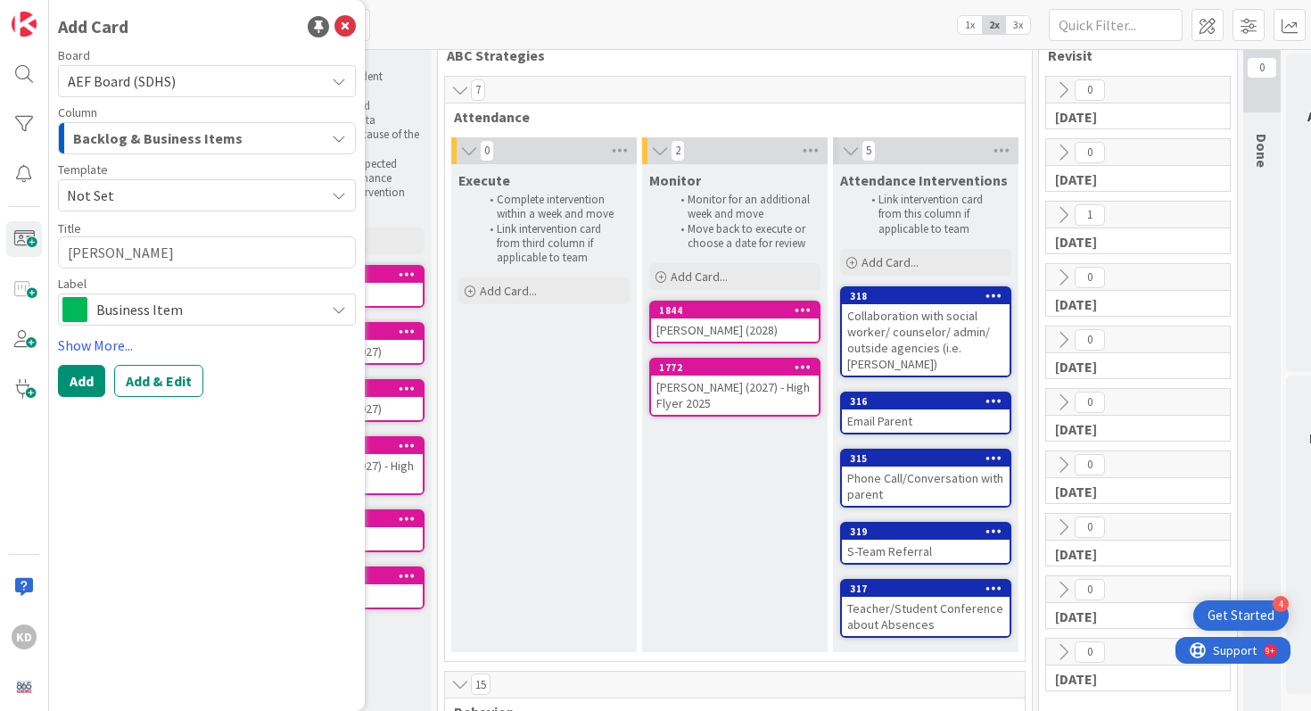
type textarea "x"
type textarea "Ben Coll"
type textarea "x"
type textarea "Ben Colli"
type textarea "x"
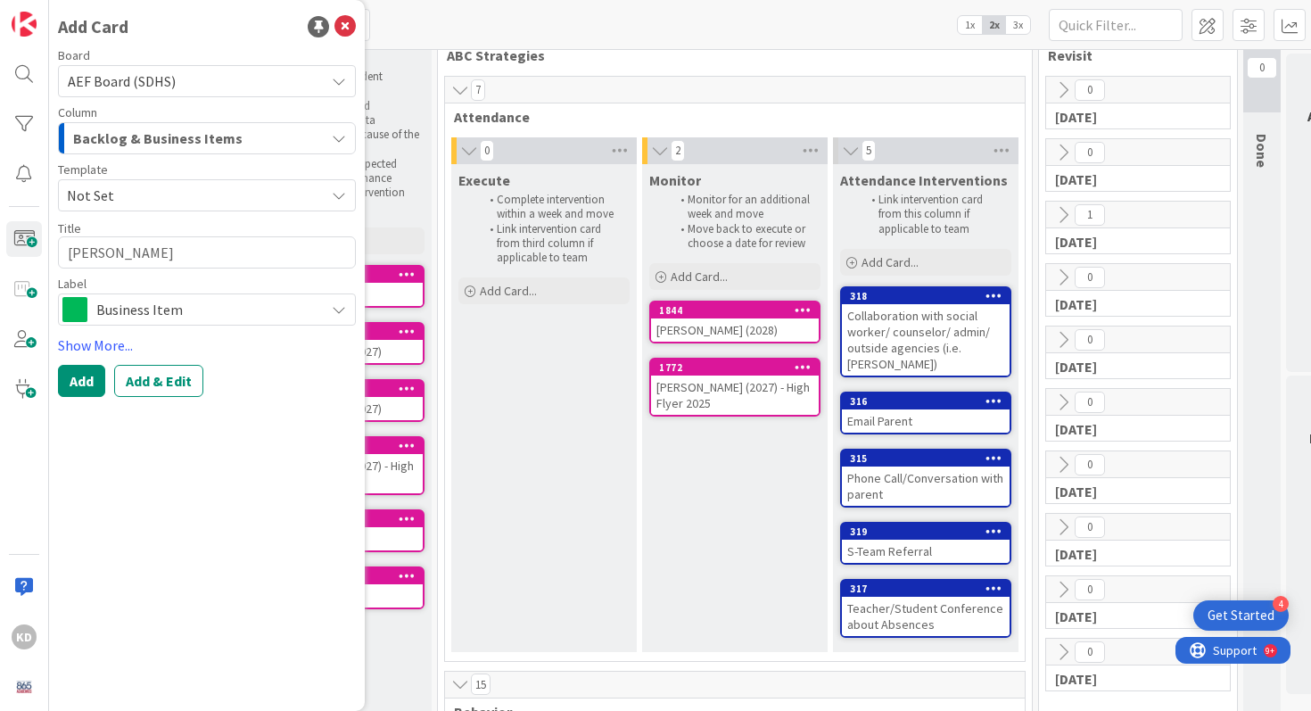
type textarea "Ben Collins"
type textarea "x"
click at [95, 260] on textarea "Ben Collins" at bounding box center [207, 252] width 298 height 32
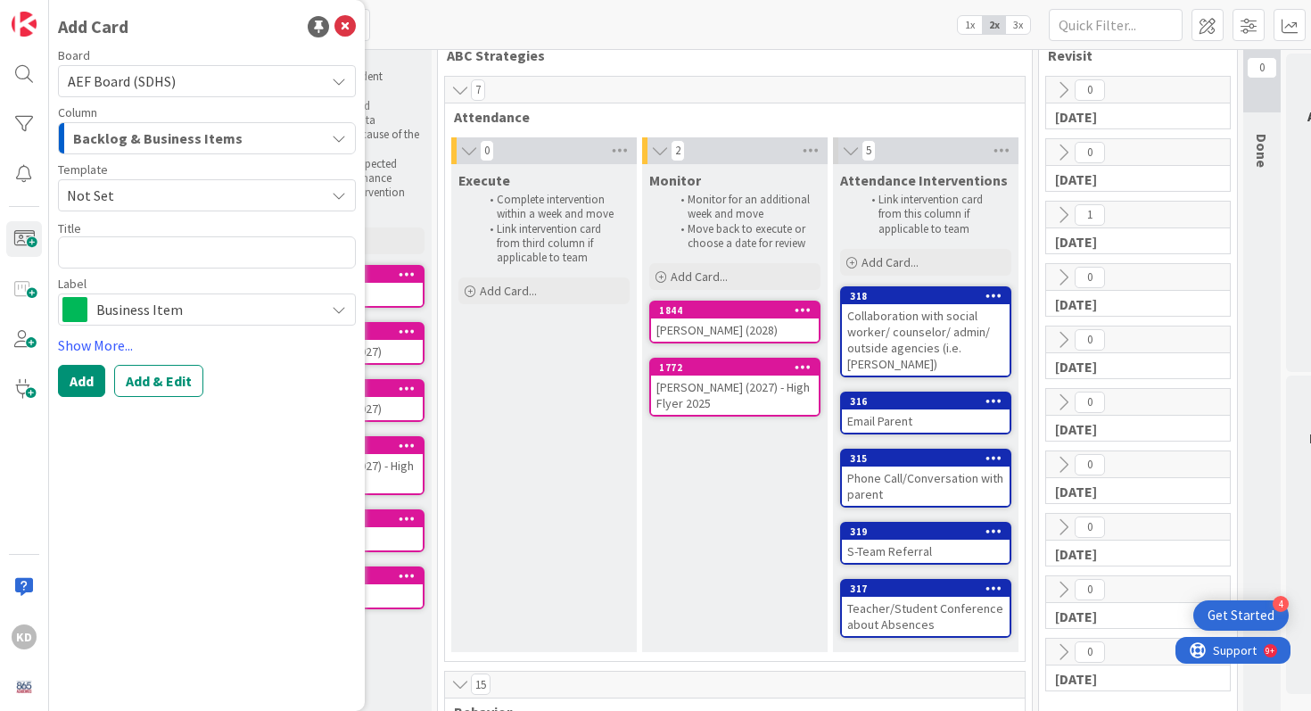
click at [95, 260] on textarea at bounding box center [207, 252] width 298 height 32
click at [347, 30] on icon at bounding box center [344, 26] width 21 height 21
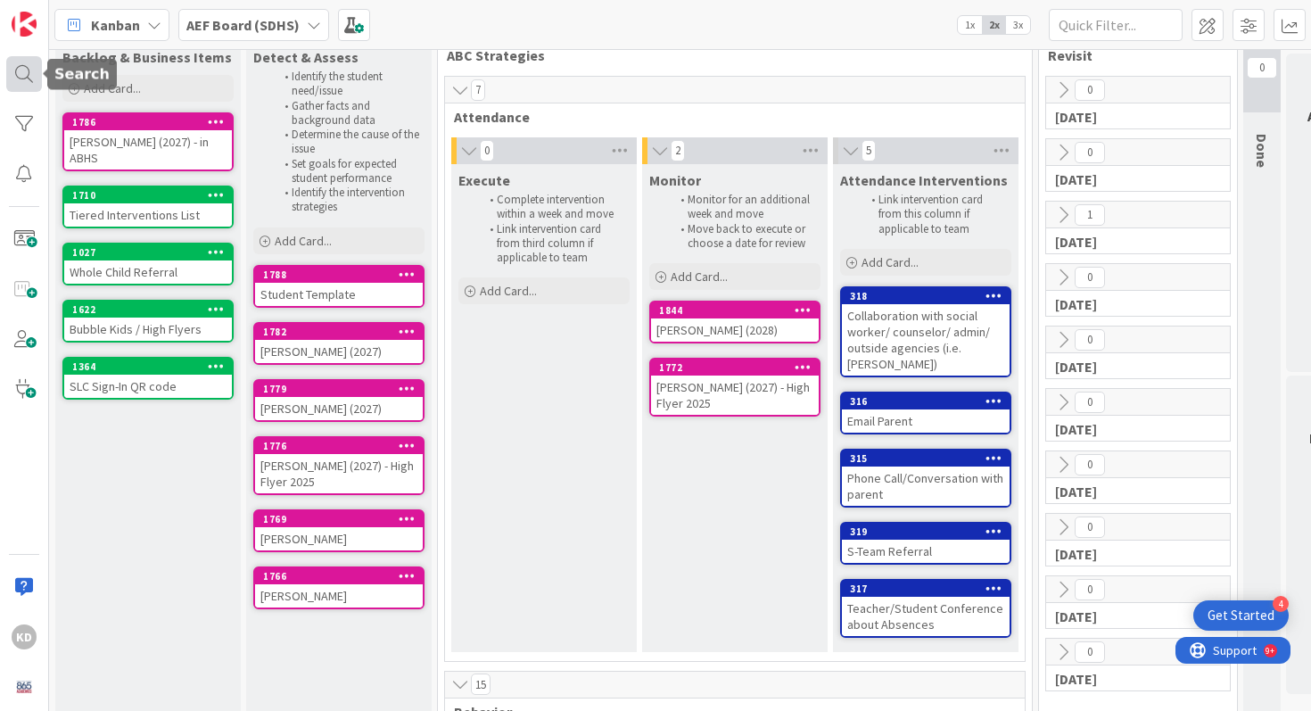
click at [21, 70] on div at bounding box center [24, 74] width 36 height 36
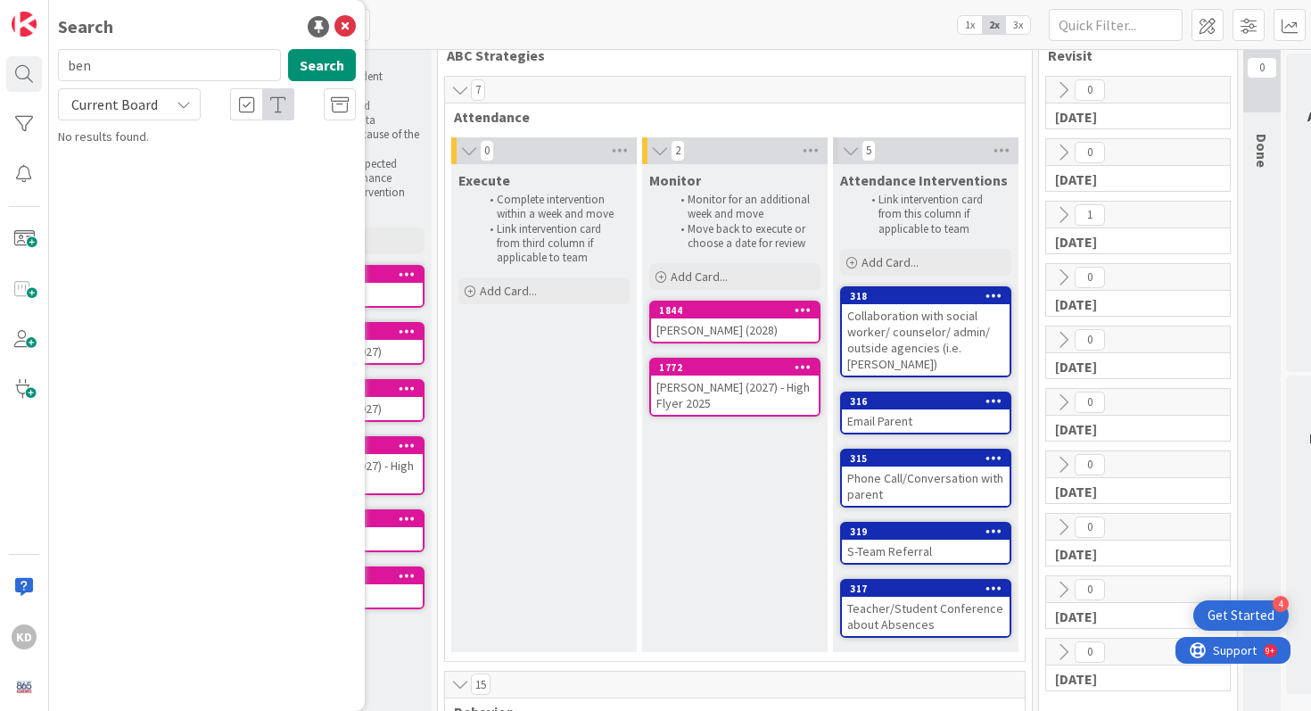
click at [93, 64] on input "ben" at bounding box center [169, 65] width 223 height 32
type input "trammel"
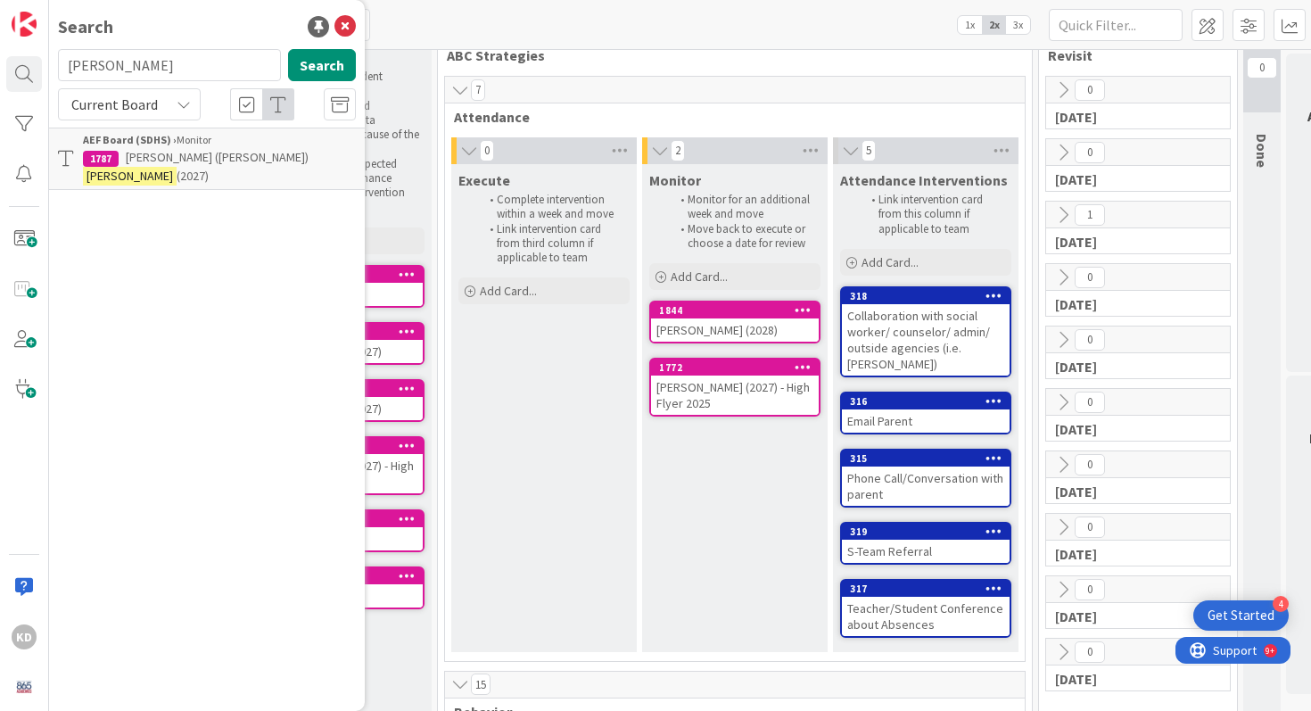
click at [194, 162] on span "William (Alex)" at bounding box center [217, 157] width 183 height 16
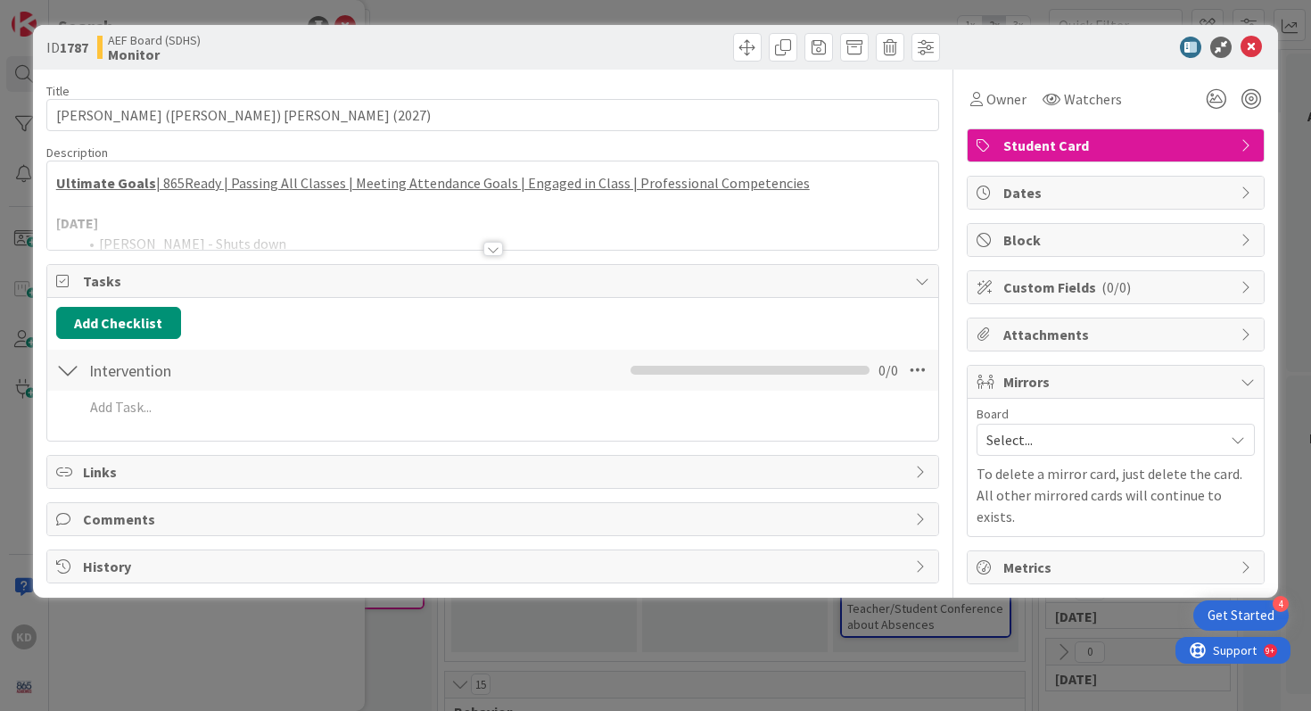
click at [241, 210] on div at bounding box center [493, 226] width 892 height 45
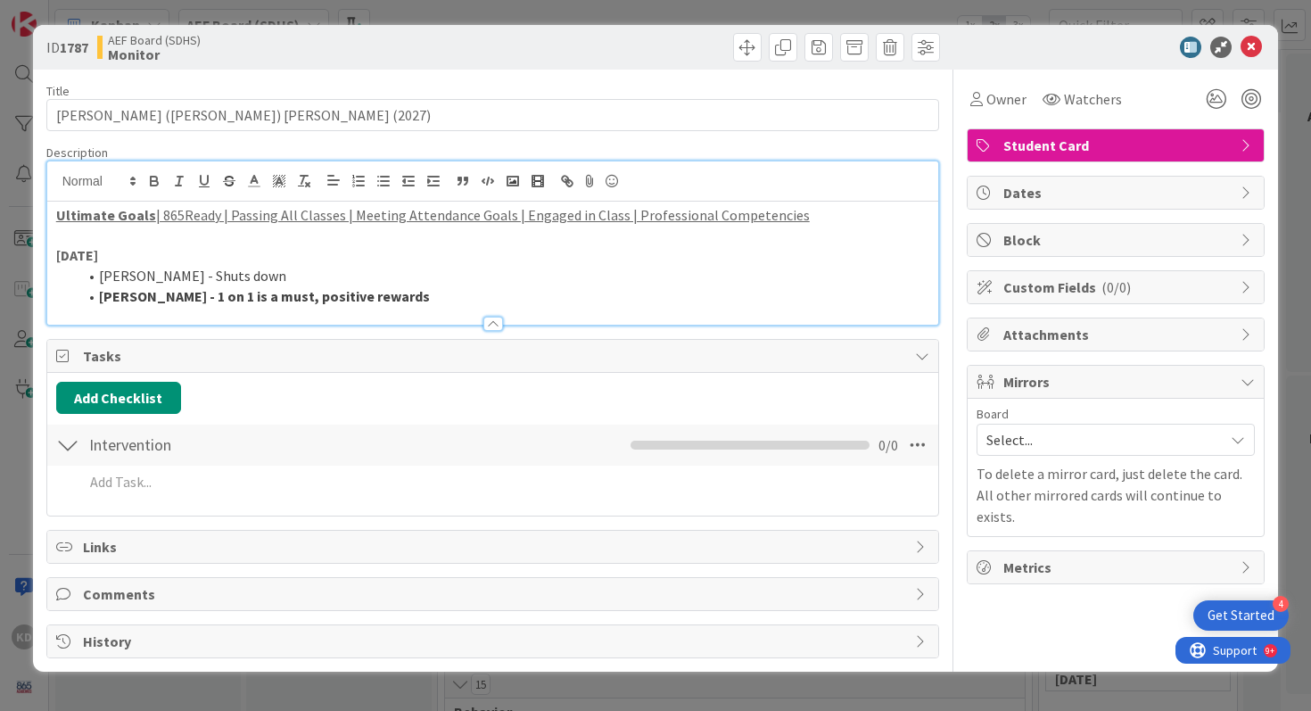
click at [432, 293] on li "McCormick - 1 on 1 is a must, positive rewards" at bounding box center [504, 296] width 852 height 21
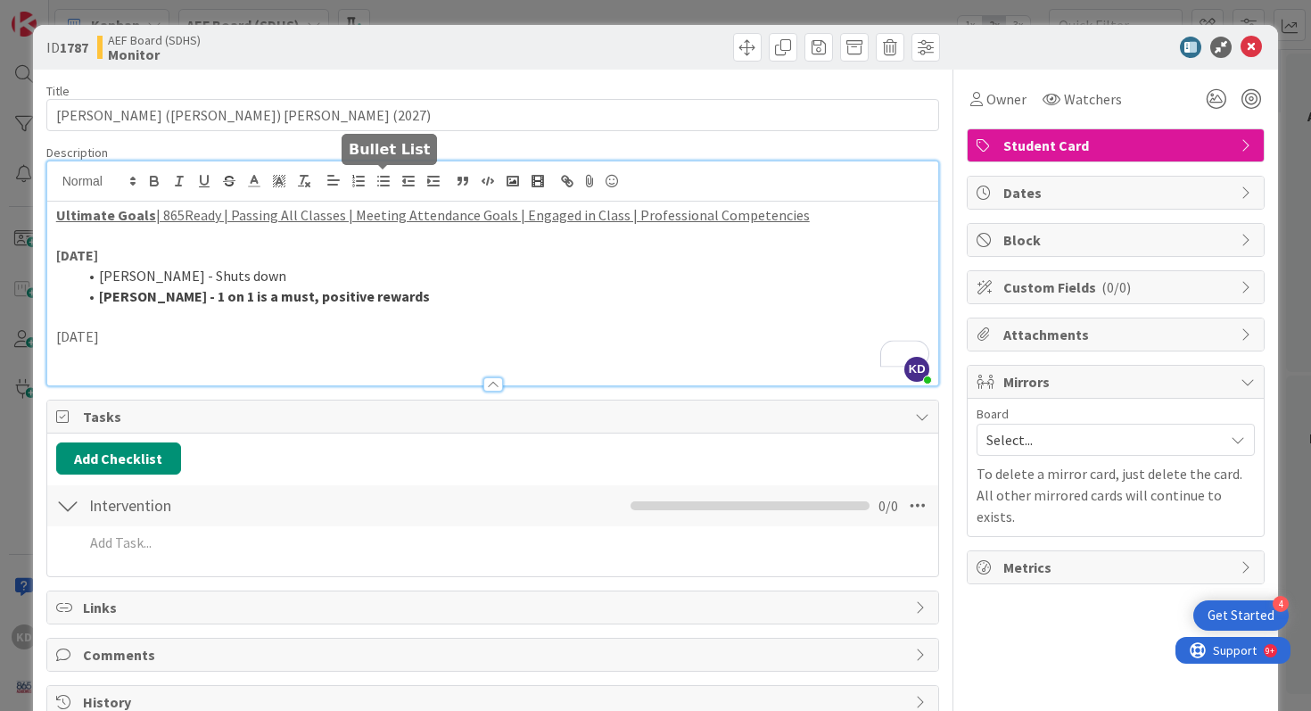
click at [387, 189] on button "button" at bounding box center [383, 180] width 25 height 21
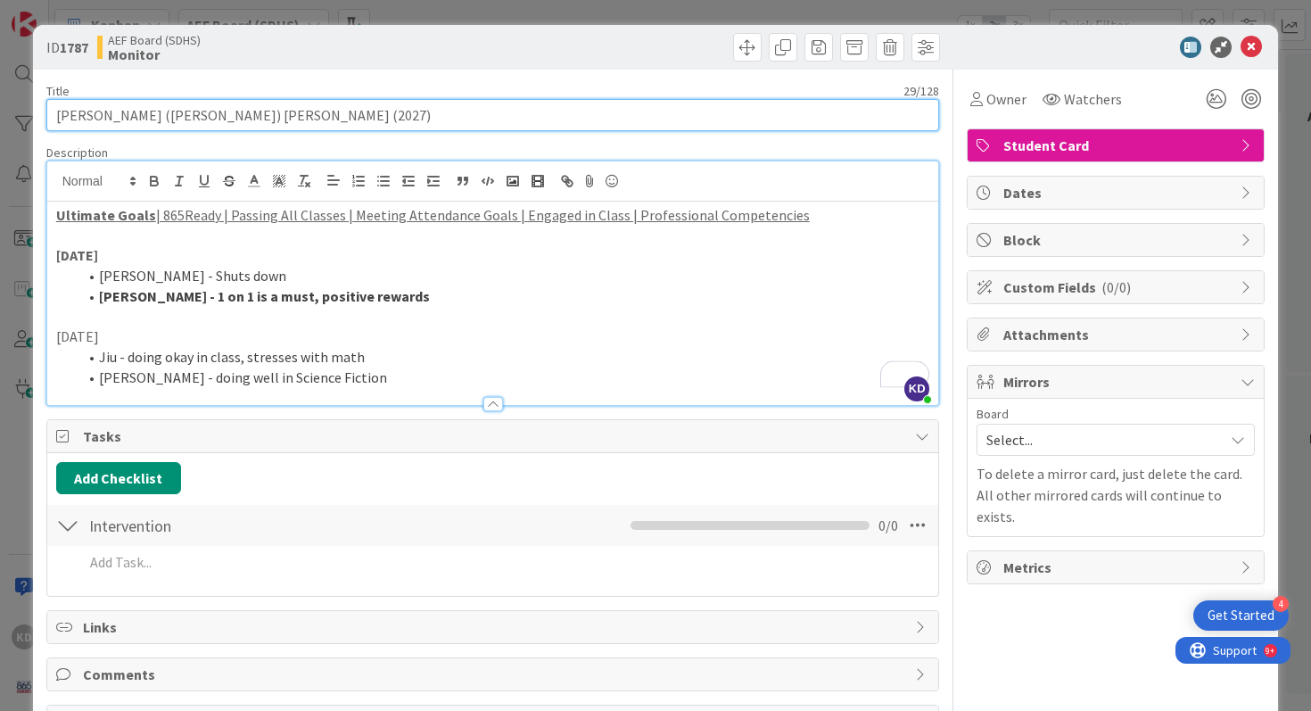
click at [227, 116] on input "[PERSON_NAME] ([PERSON_NAME]) [PERSON_NAME] (2027)" at bounding box center [492, 115] width 893 height 32
type input "William (Alex) Trammel (2028)"
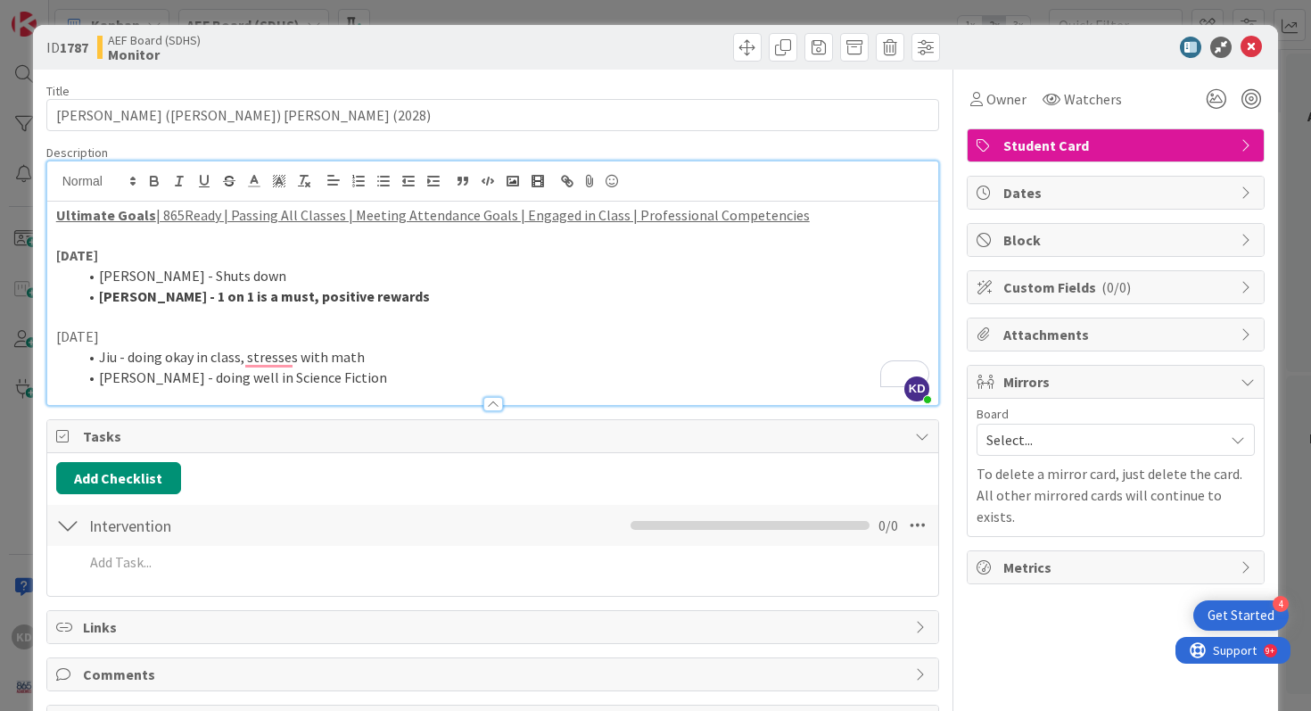
click at [360, 372] on li "Spires - doing well in Science Fiction" at bounding box center [504, 377] width 852 height 21
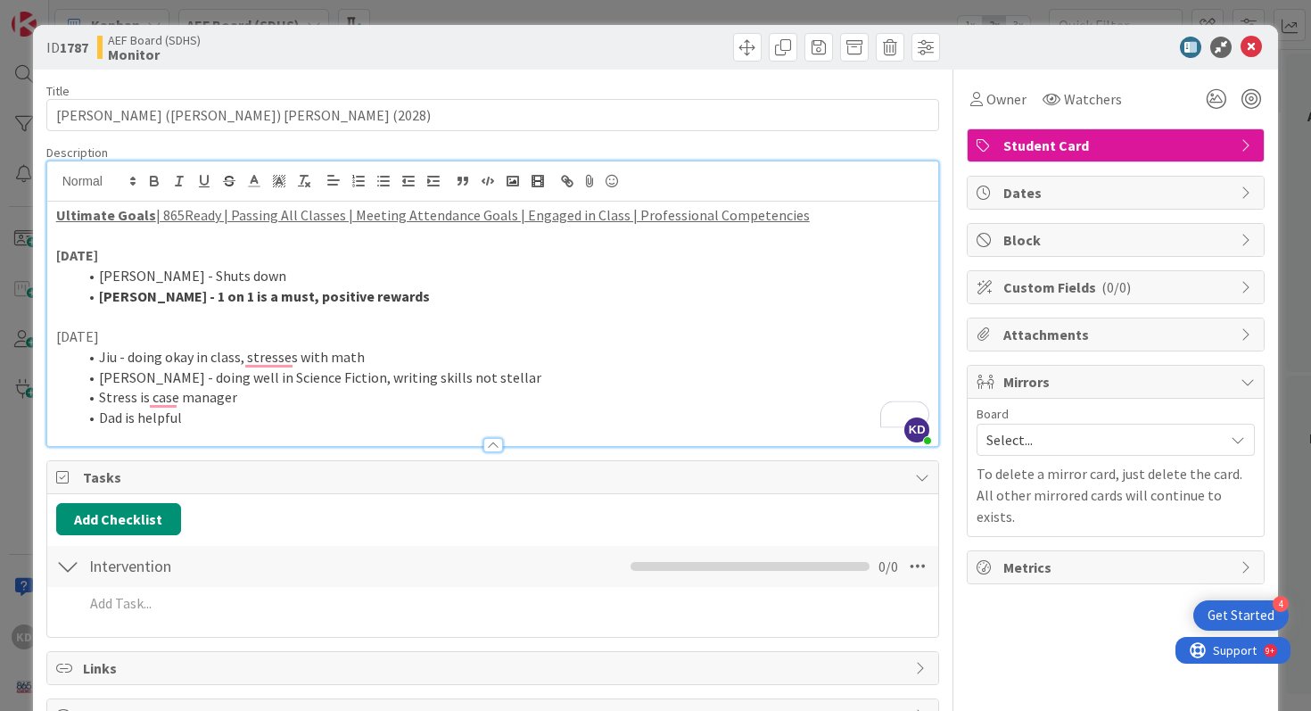
click at [90, 339] on p "[DATE]" at bounding box center [493, 336] width 874 height 21
click at [226, 436] on div at bounding box center [493, 436] width 892 height 19
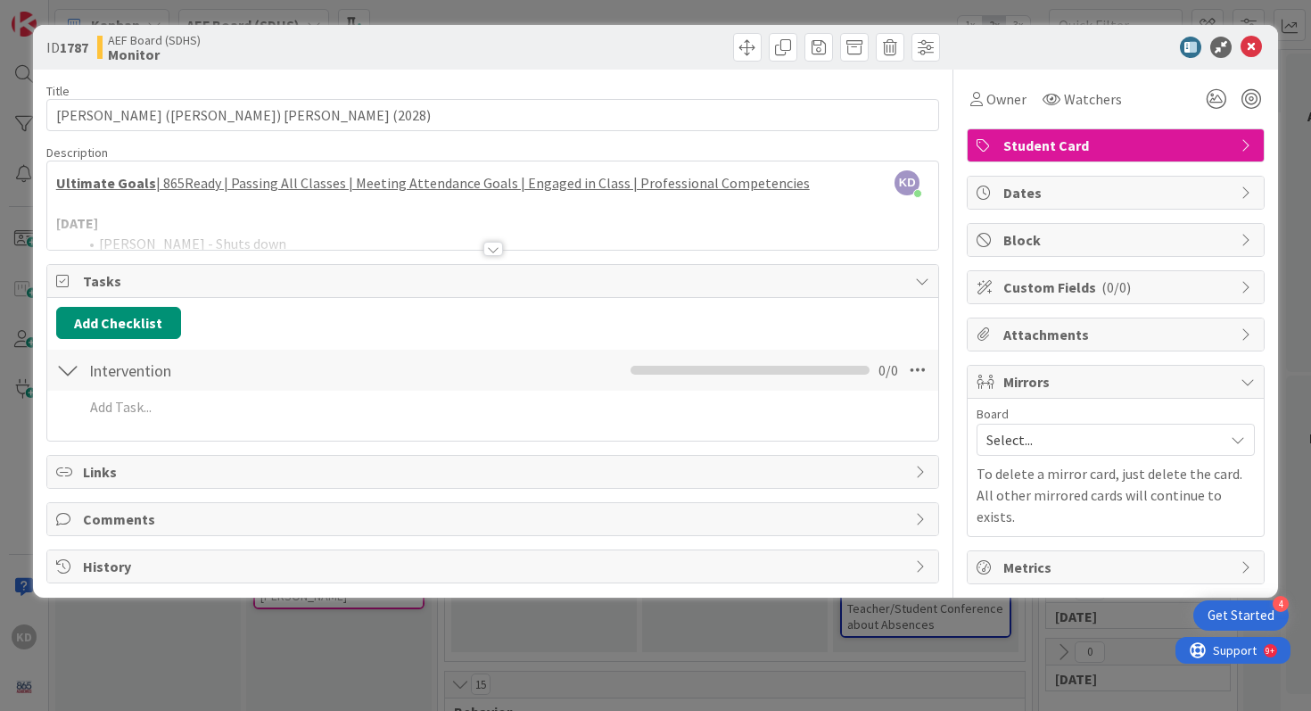
click at [245, 236] on div at bounding box center [493, 226] width 892 height 45
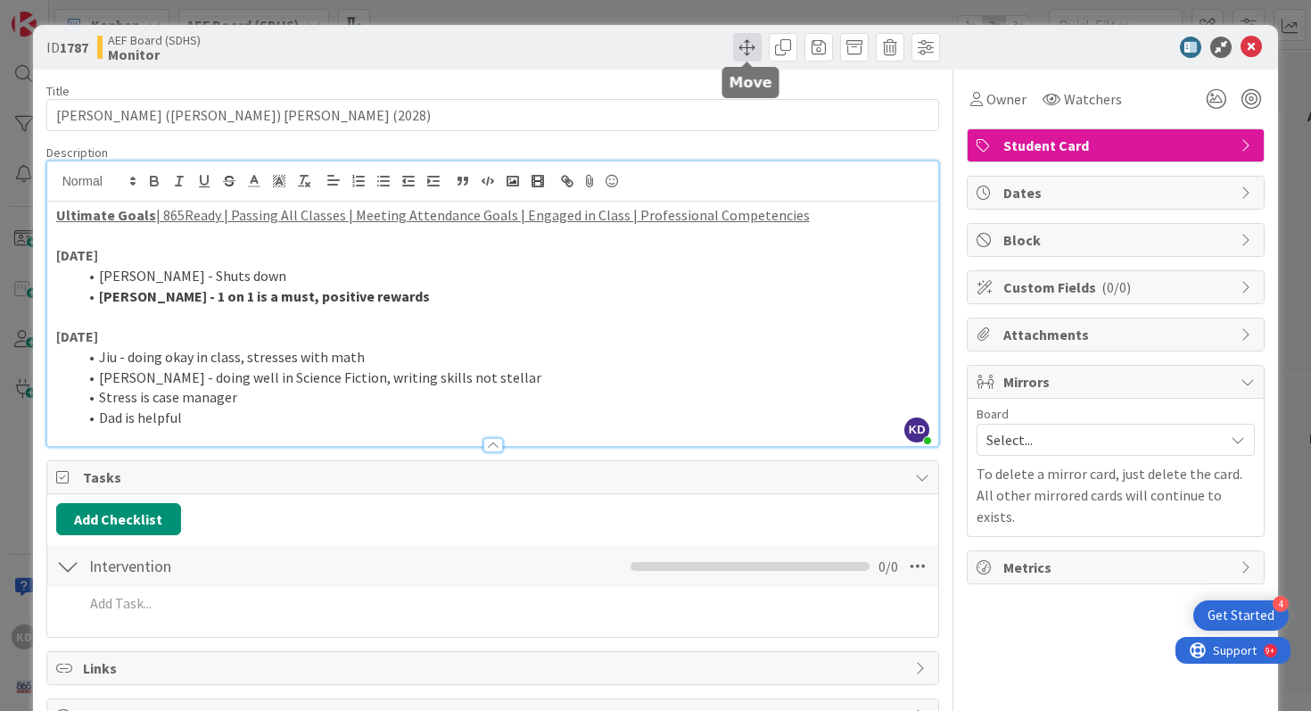
click at [759, 45] on span at bounding box center [747, 47] width 29 height 29
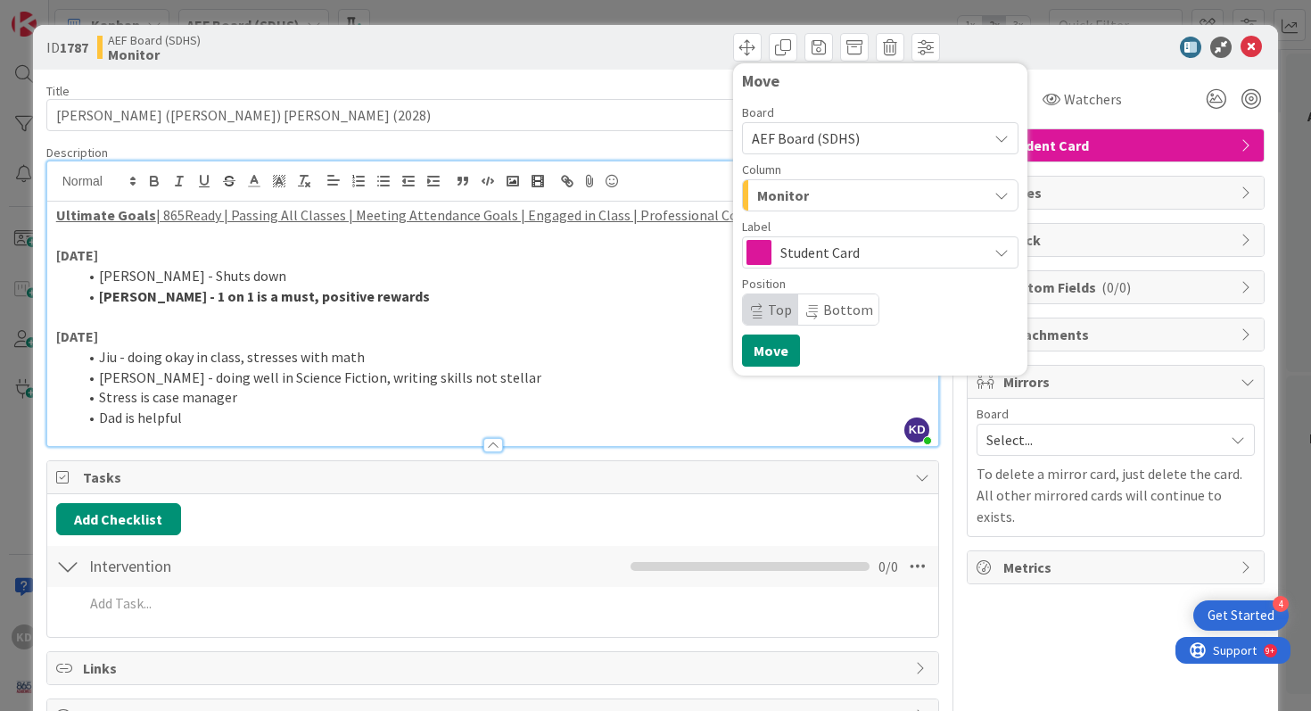
click at [867, 195] on div "Monitor" at bounding box center [869, 195] width 234 height 29
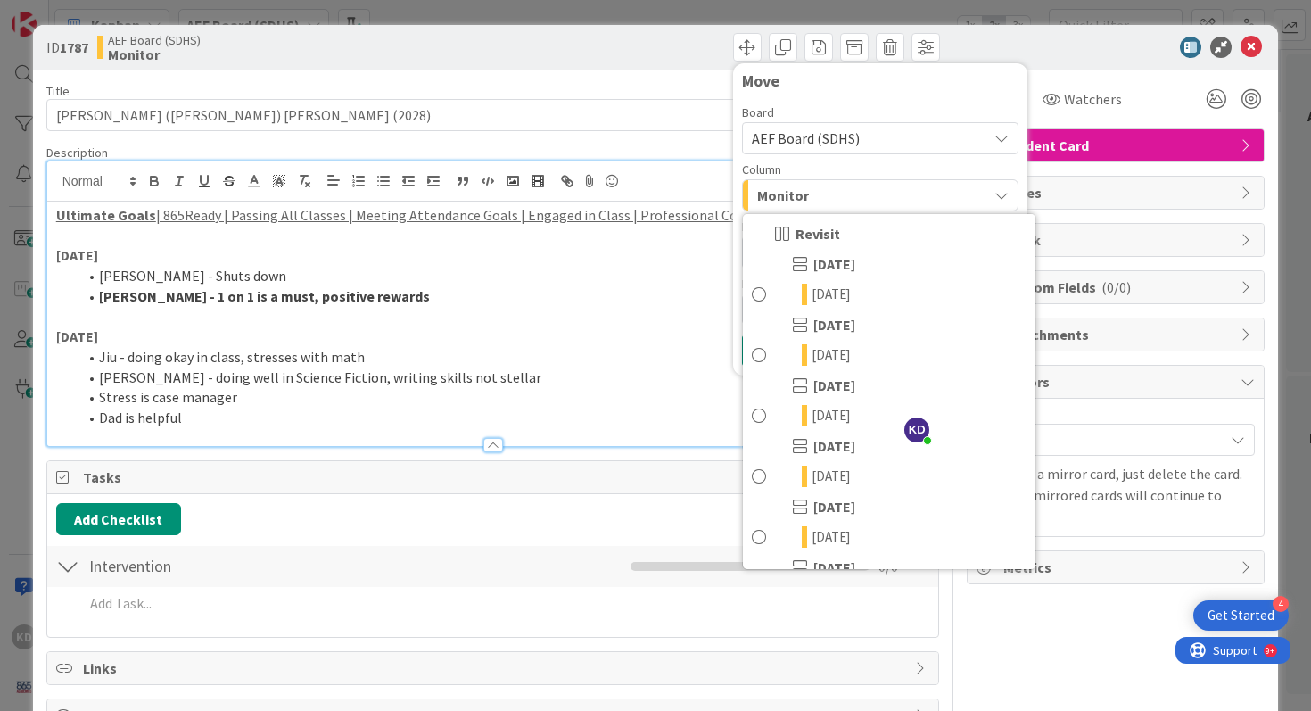
scroll to position [563, 0]
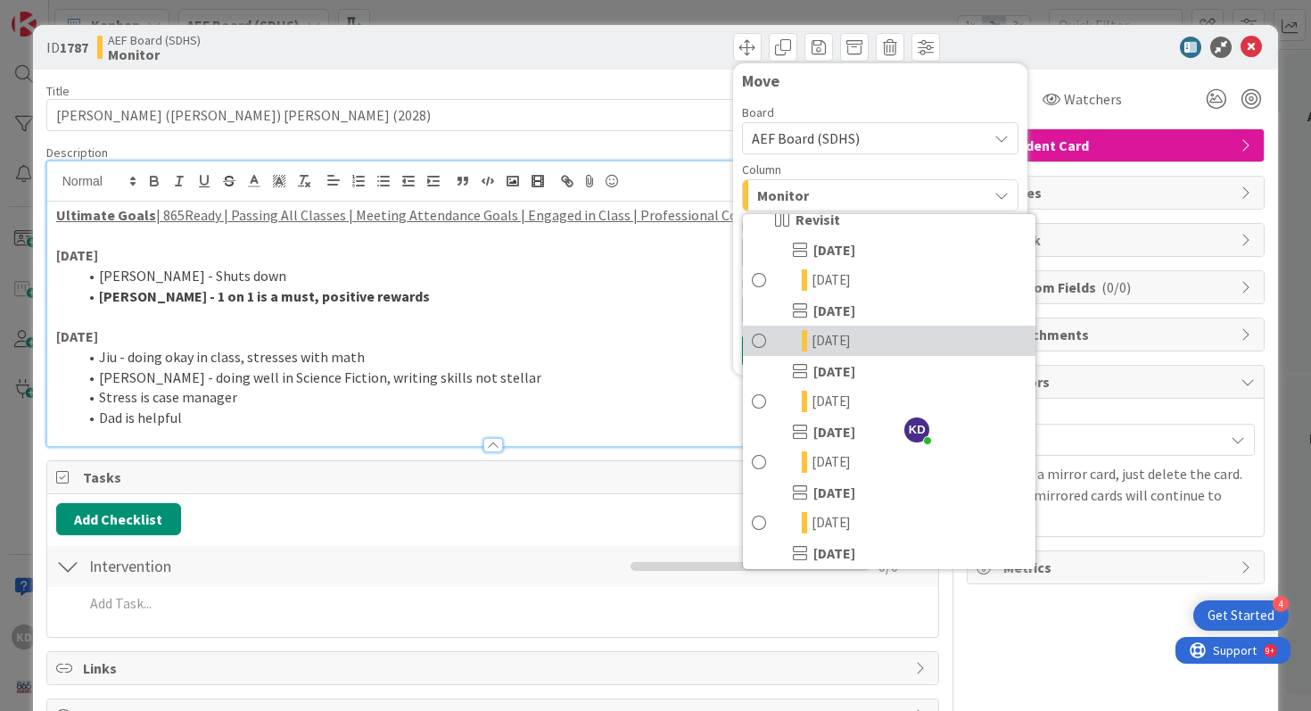
click at [759, 341] on span at bounding box center [759, 340] width 14 height 21
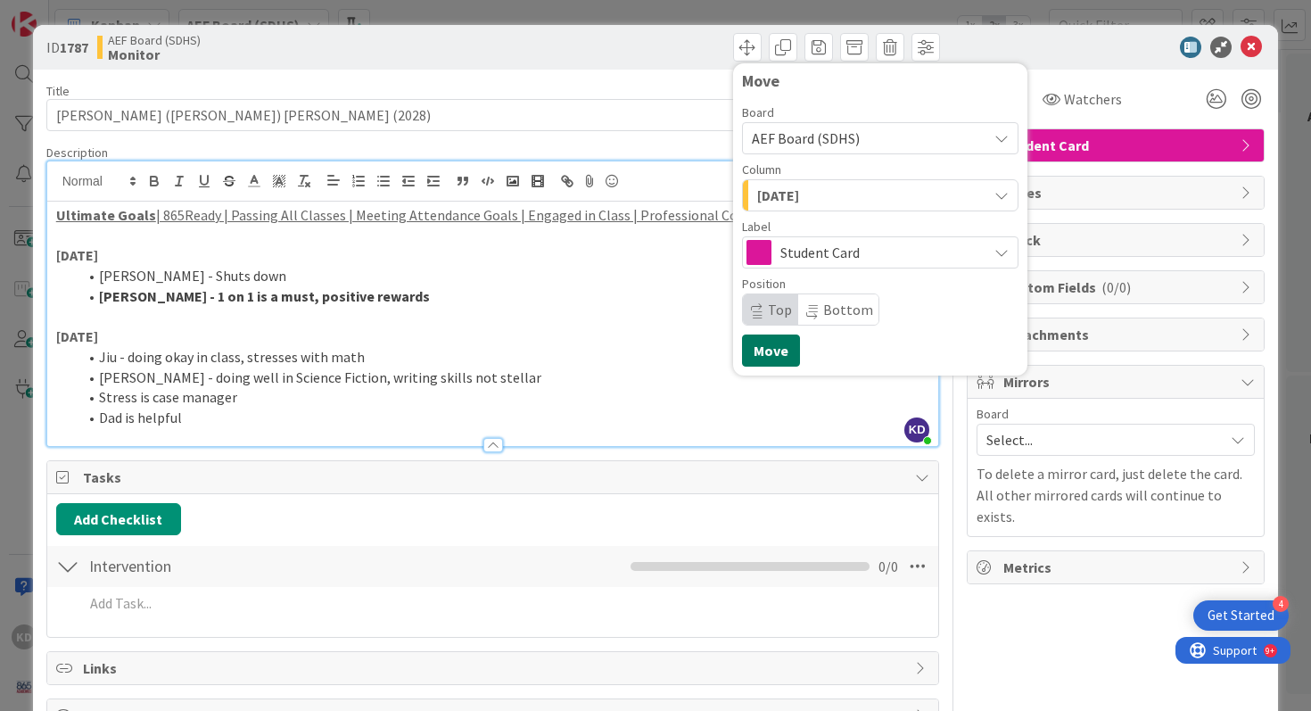
click at [768, 354] on button "Move" at bounding box center [771, 350] width 58 height 32
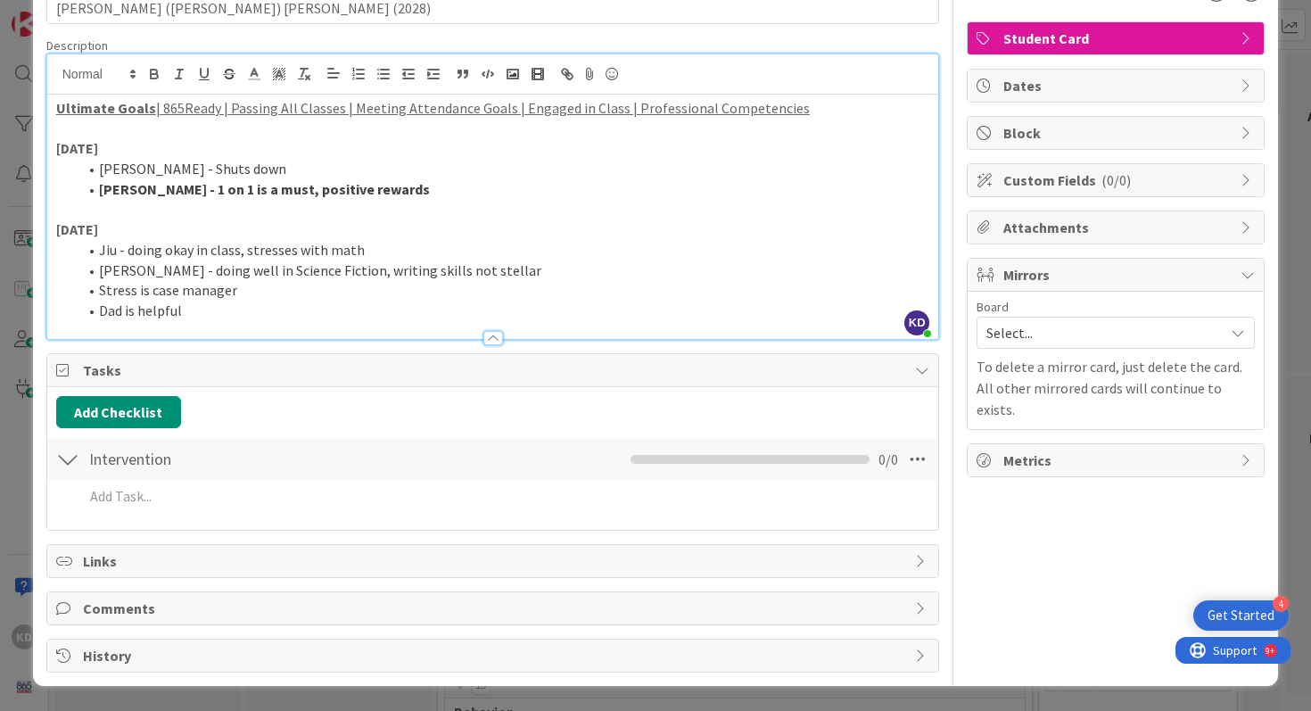
scroll to position [0, 0]
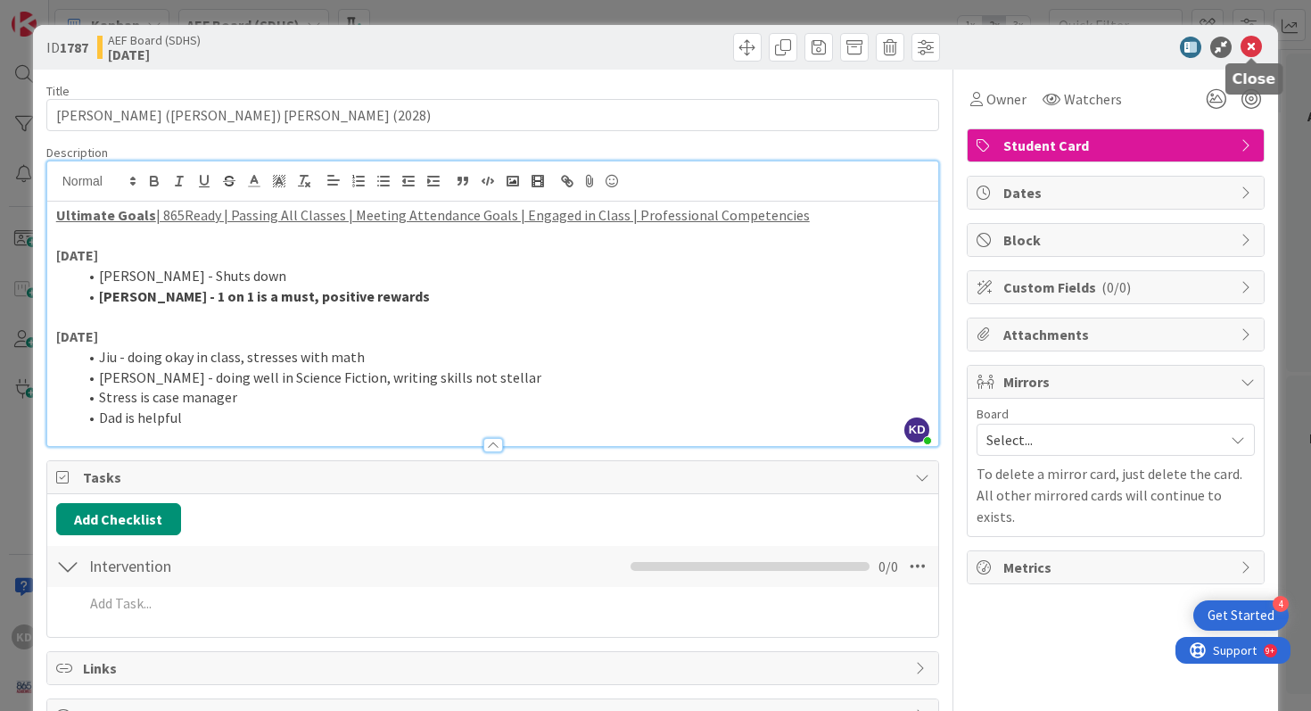
click at [1249, 44] on icon at bounding box center [1250, 47] width 21 height 21
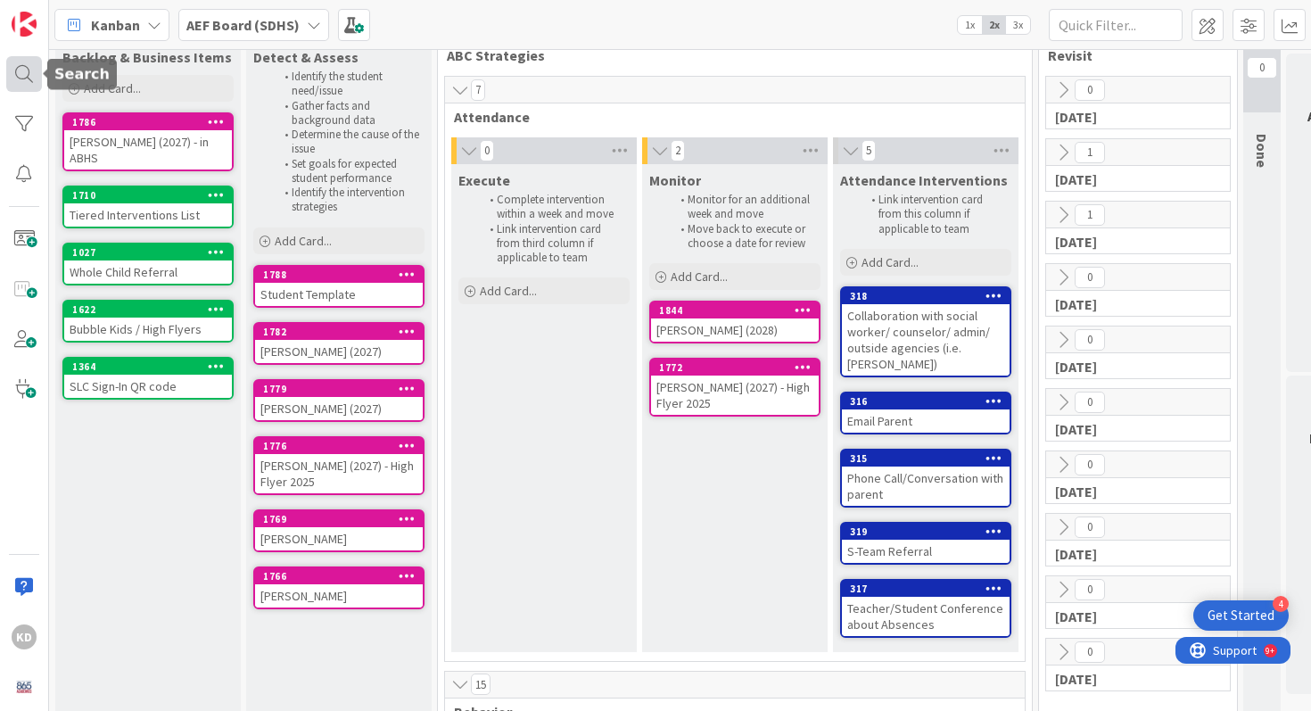
click at [36, 59] on div at bounding box center [24, 74] width 36 height 36
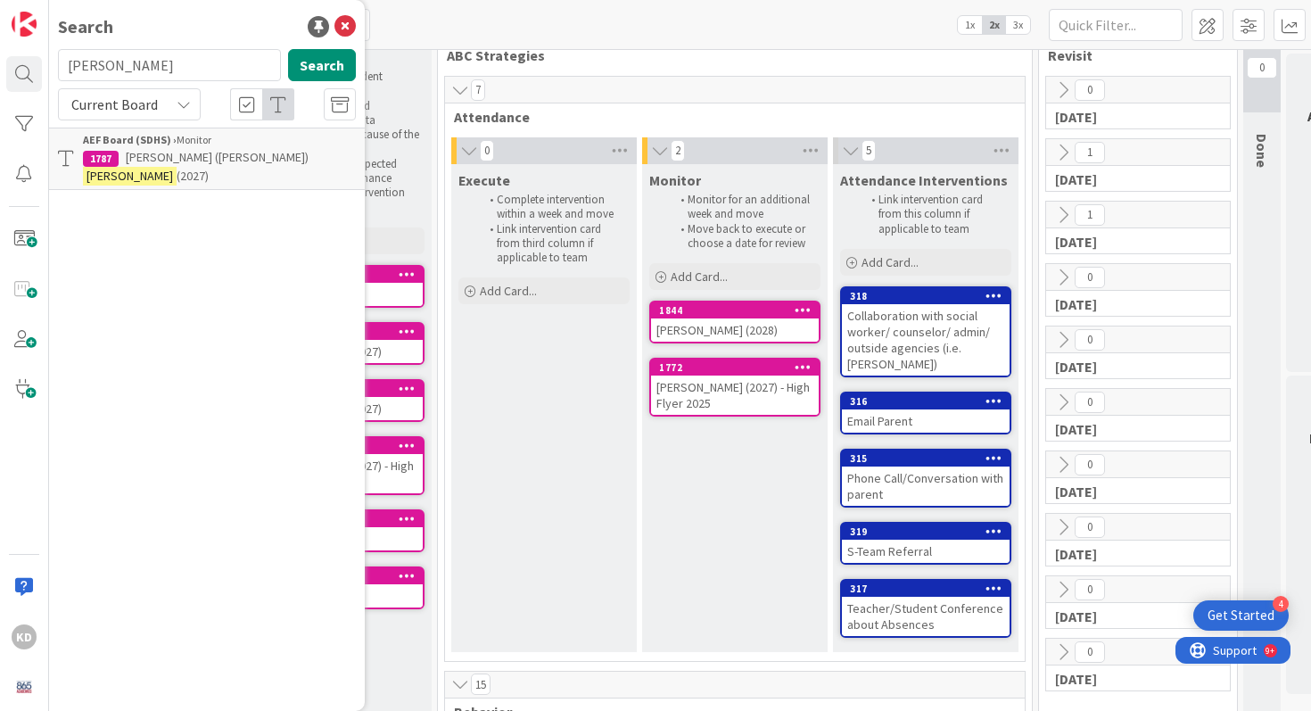
click at [89, 62] on input "trammel" at bounding box center [169, 65] width 223 height 32
type input "gio"
click at [120, 160] on p "Gio Silva" at bounding box center [219, 157] width 273 height 19
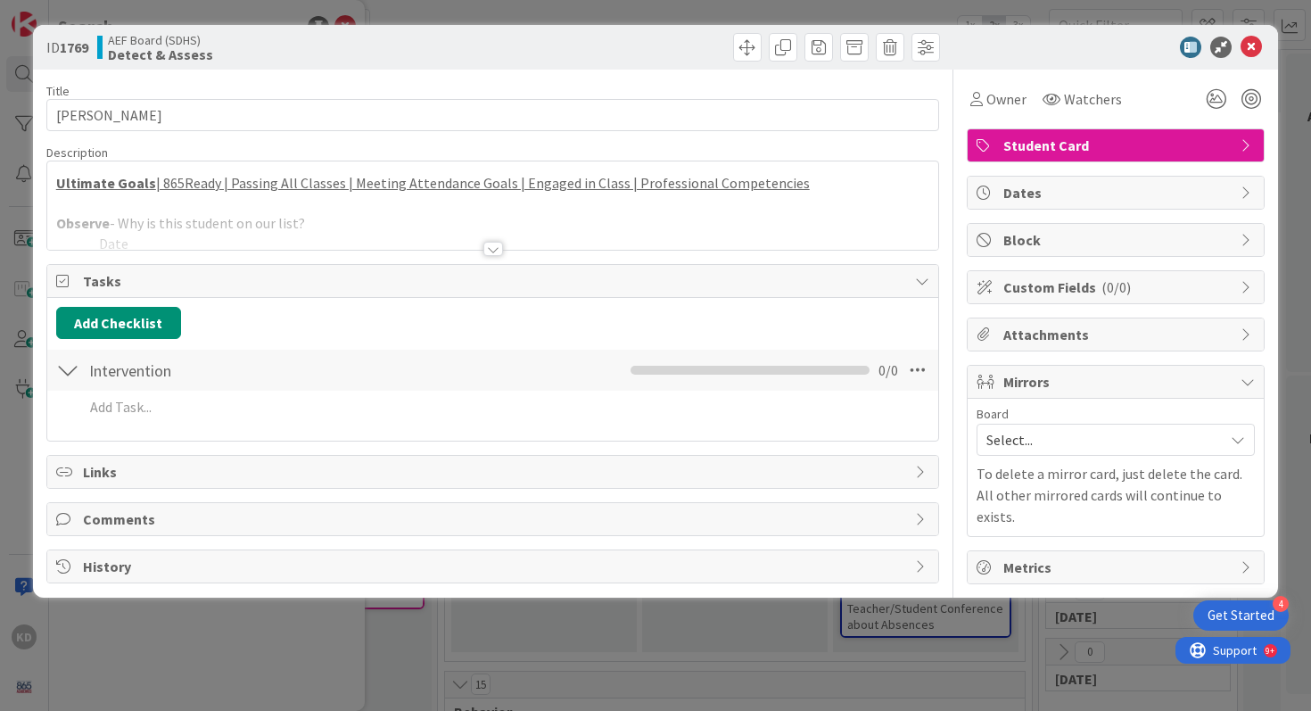
click at [220, 213] on div at bounding box center [493, 226] width 892 height 45
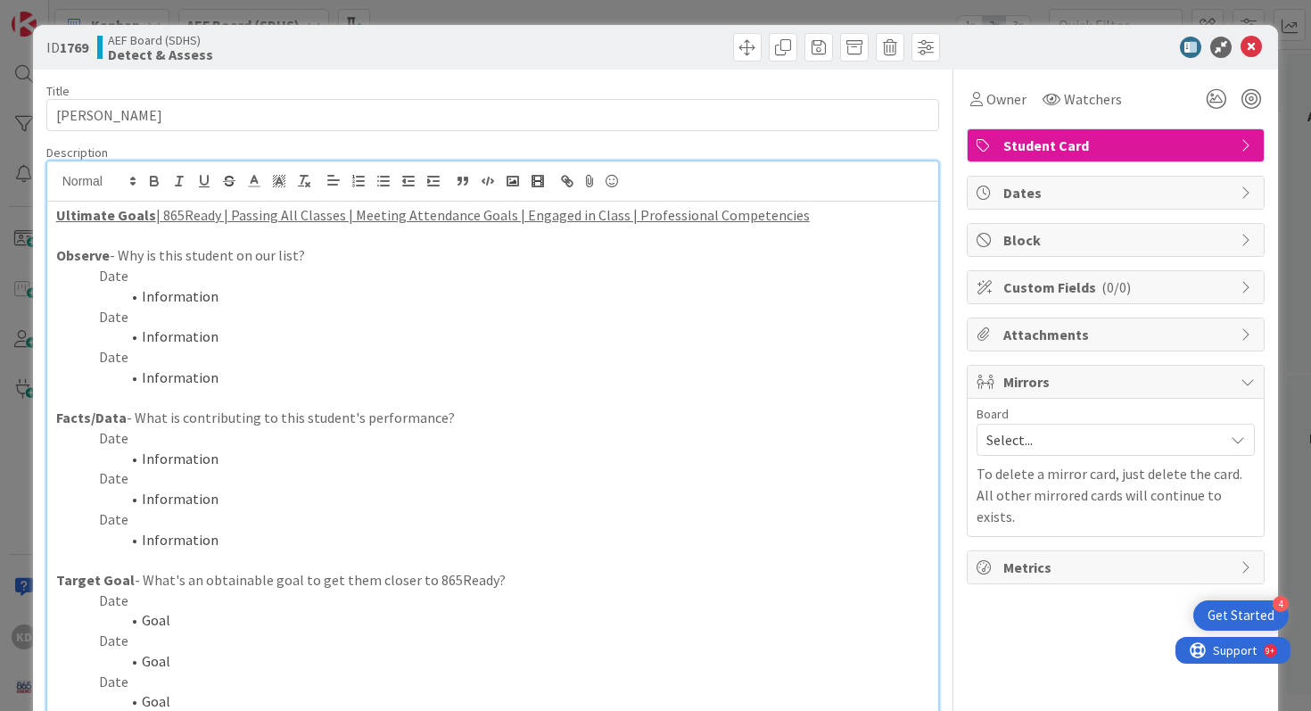
click at [254, 513] on p "Date" at bounding box center [493, 519] width 874 height 21
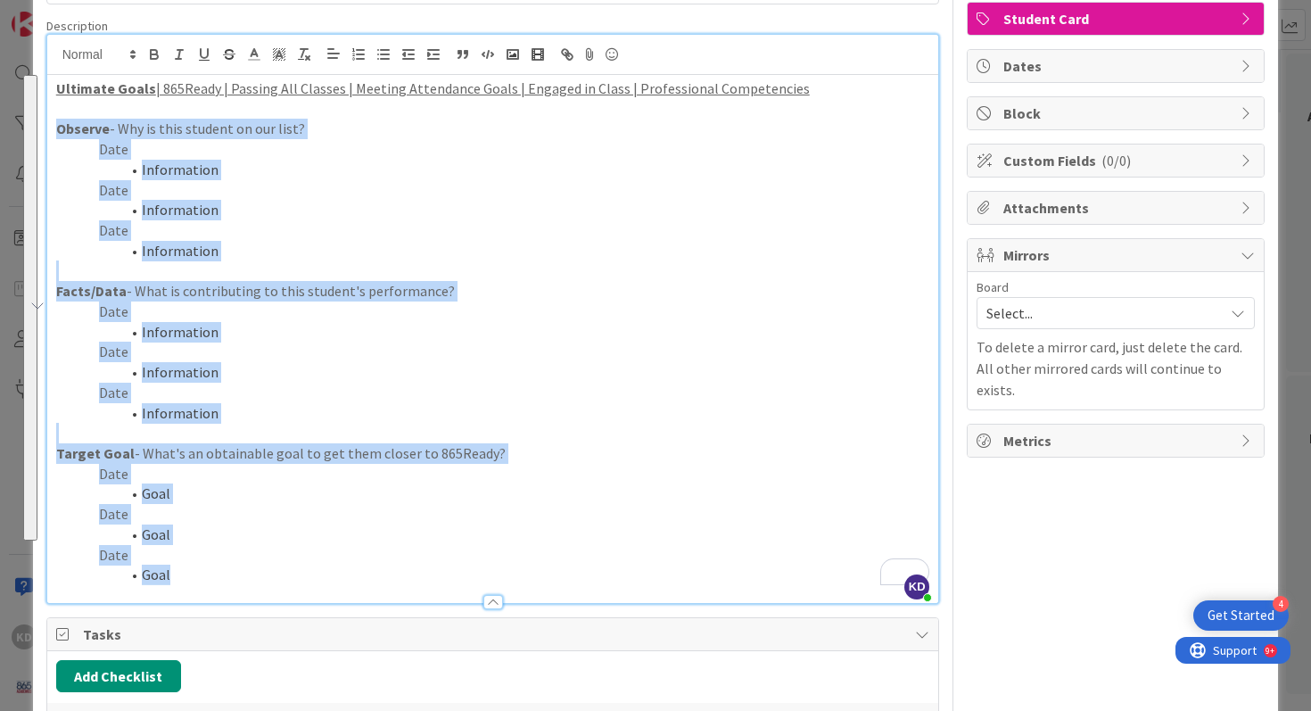
drag, startPoint x: 56, startPoint y: 251, endPoint x: 312, endPoint y: 710, distance: 525.6
click at [312, 710] on div "Title 9 / 128 Gio Silva Description KD Katie Devinney just joined Ultimate Goal…" at bounding box center [492, 439] width 893 height 993
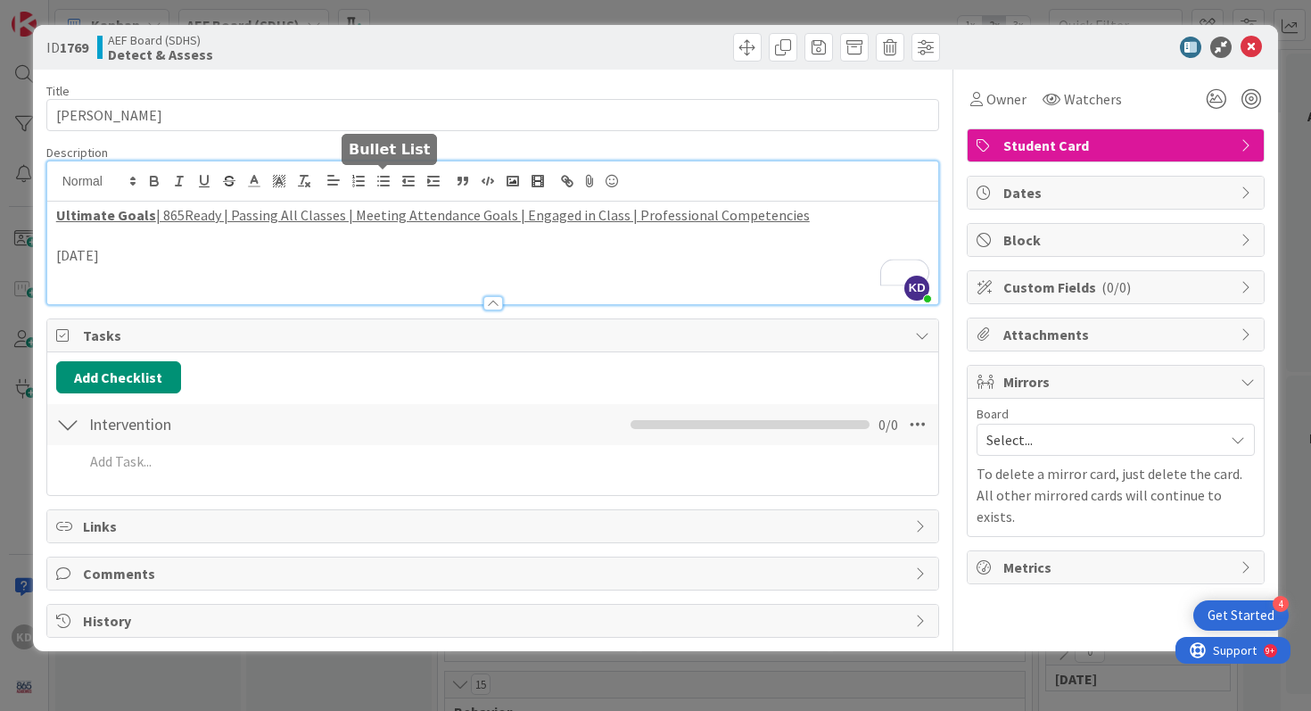
click at [387, 177] on line "button" at bounding box center [385, 177] width 8 height 0
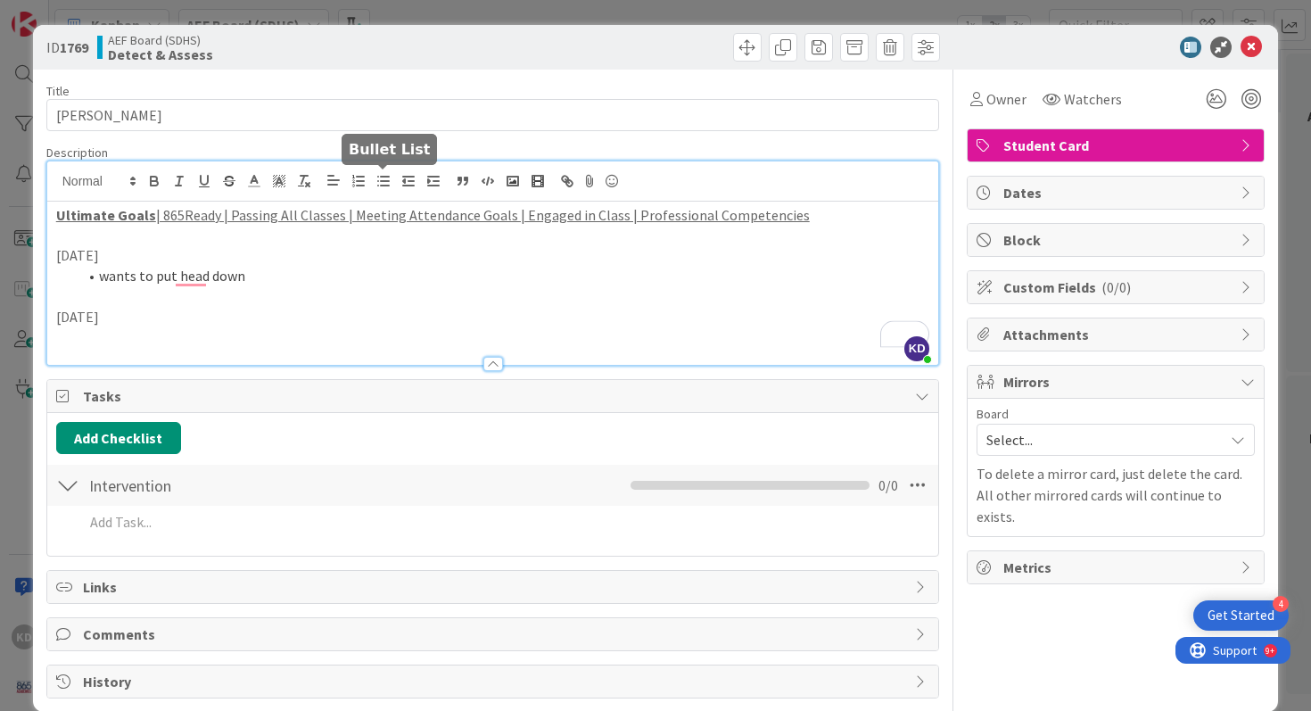
click at [380, 178] on icon "button" at bounding box center [383, 181] width 16 height 16
click at [78, 308] on p "[DATE]" at bounding box center [493, 317] width 874 height 21
click at [69, 252] on p "[DATE]" at bounding box center [493, 255] width 874 height 21
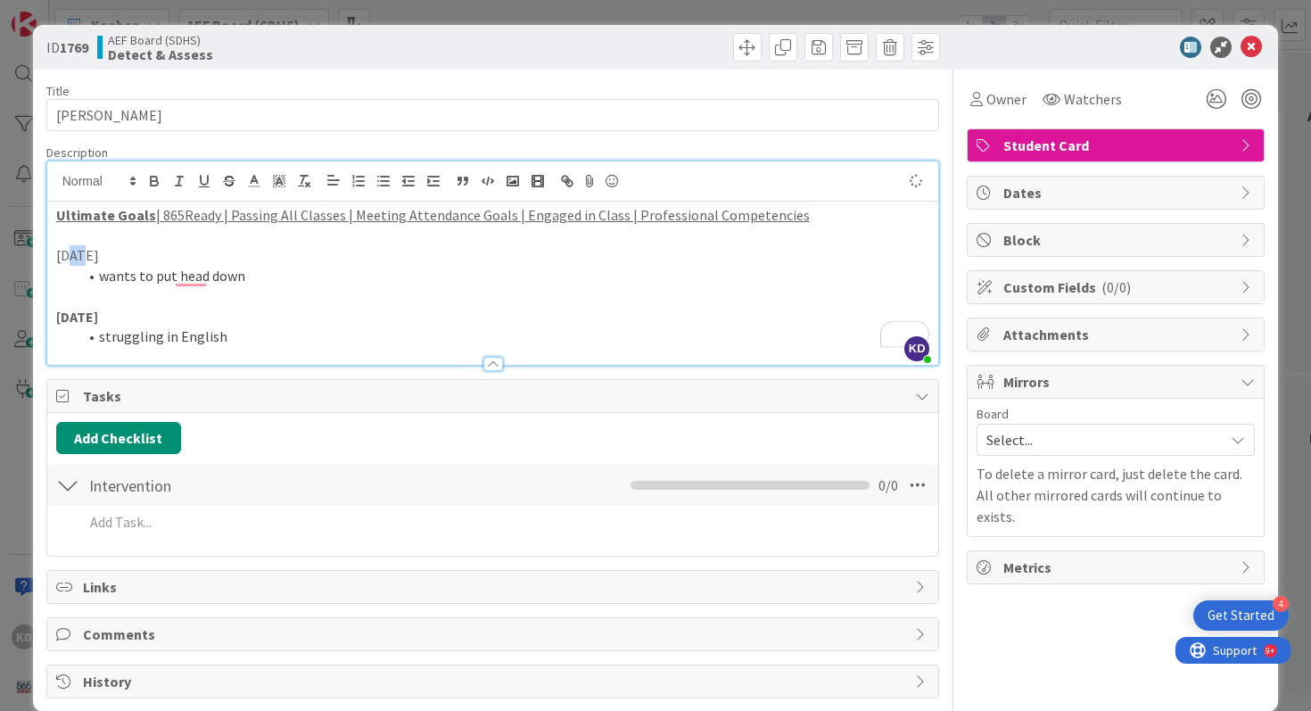
click at [69, 252] on p "[DATE]" at bounding box center [493, 255] width 874 height 21
click at [256, 341] on li "struggling in English" at bounding box center [504, 336] width 852 height 21
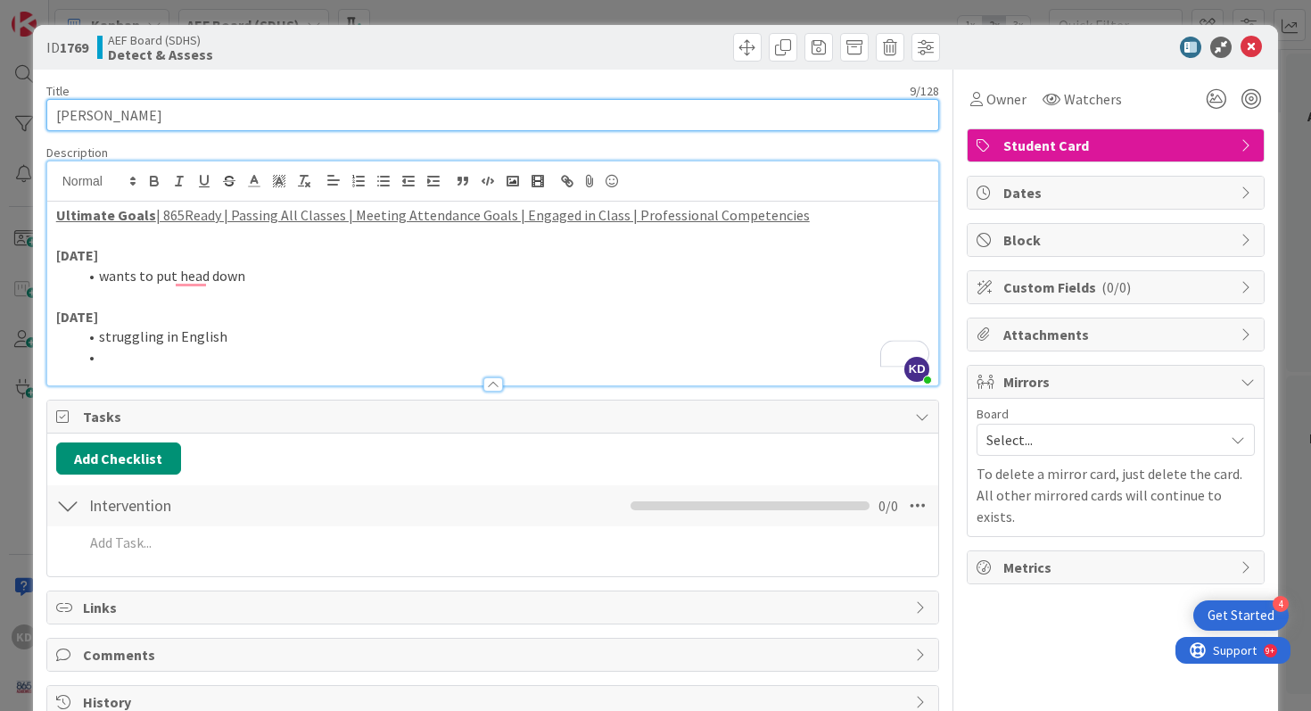
click at [163, 119] on input "[PERSON_NAME]" at bounding box center [492, 115] width 893 height 32
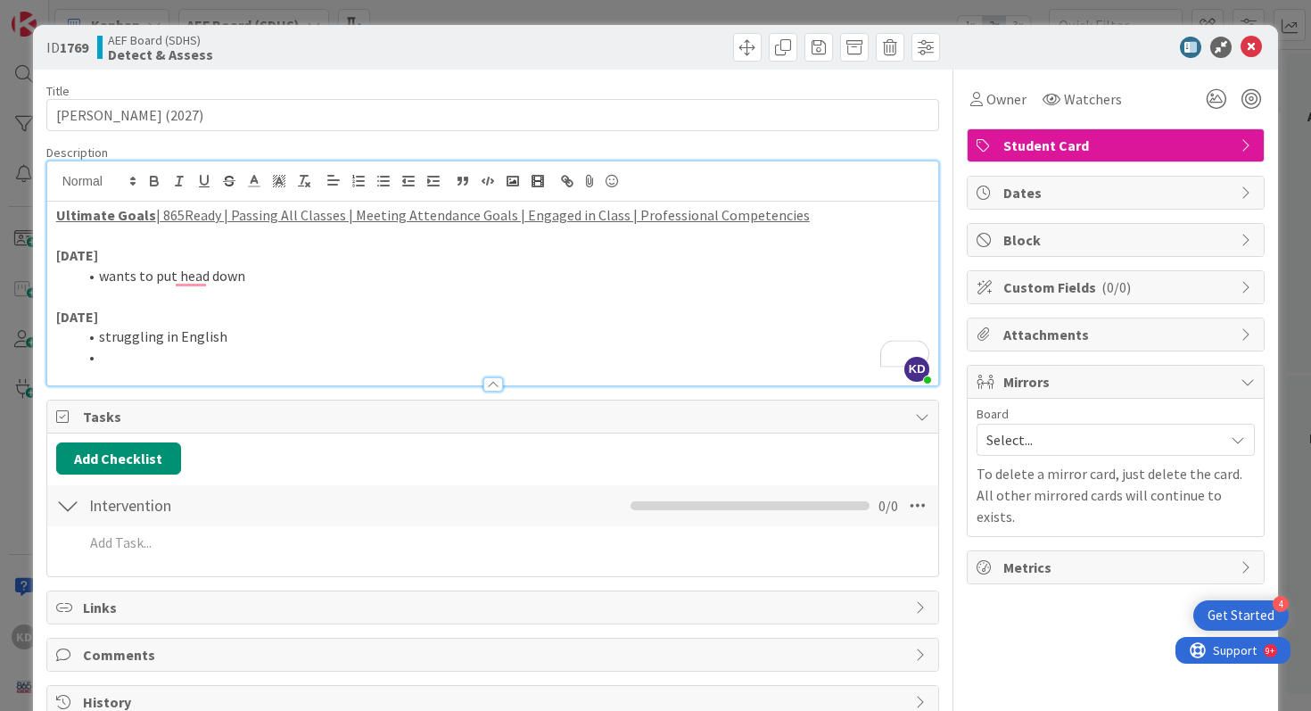
click at [218, 365] on li "To enrich screen reader interactions, please activate Accessibility in Grammarl…" at bounding box center [504, 357] width 852 height 21
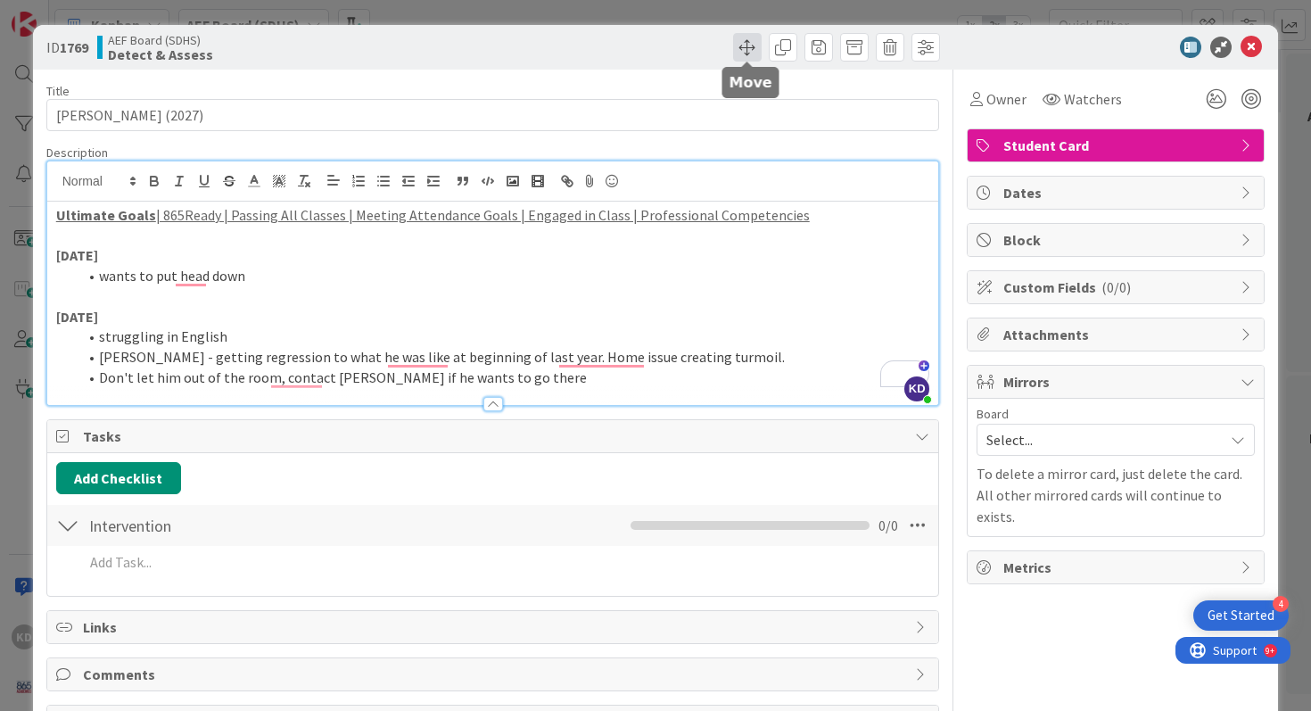
click at [745, 52] on span at bounding box center [747, 47] width 29 height 29
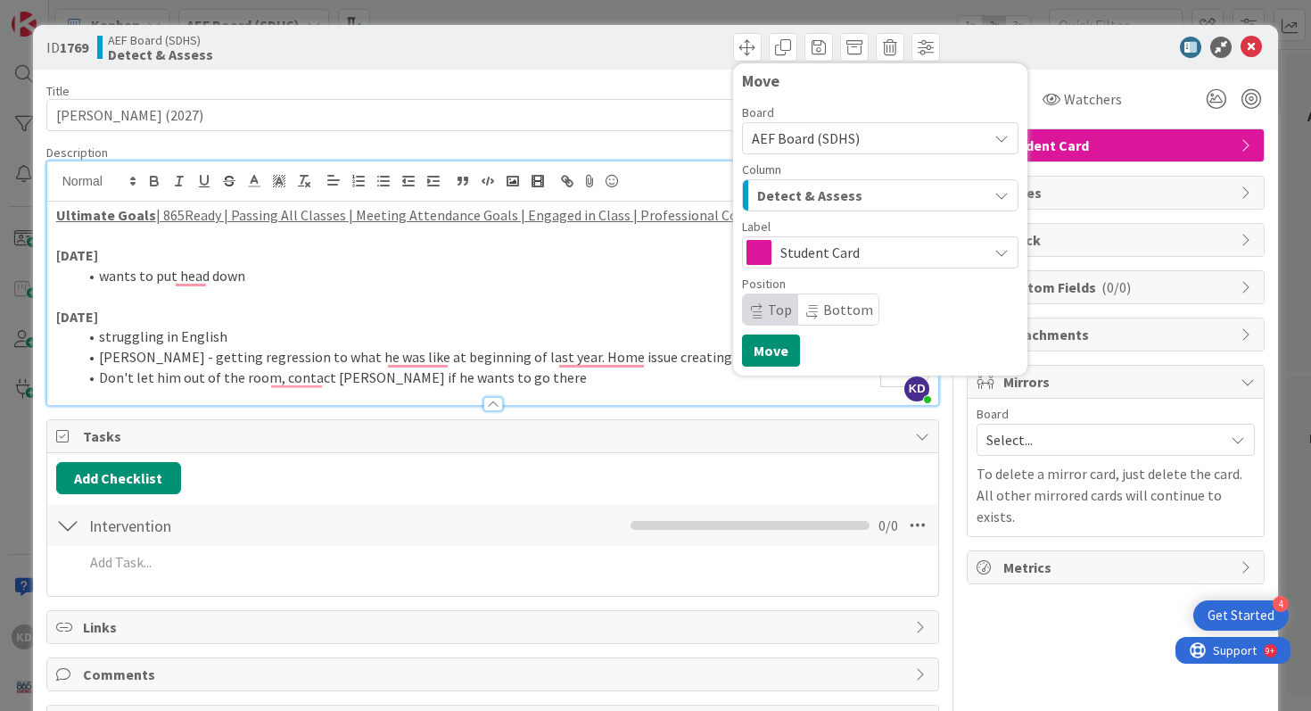
click at [881, 256] on span "Student Card" at bounding box center [879, 252] width 198 height 25
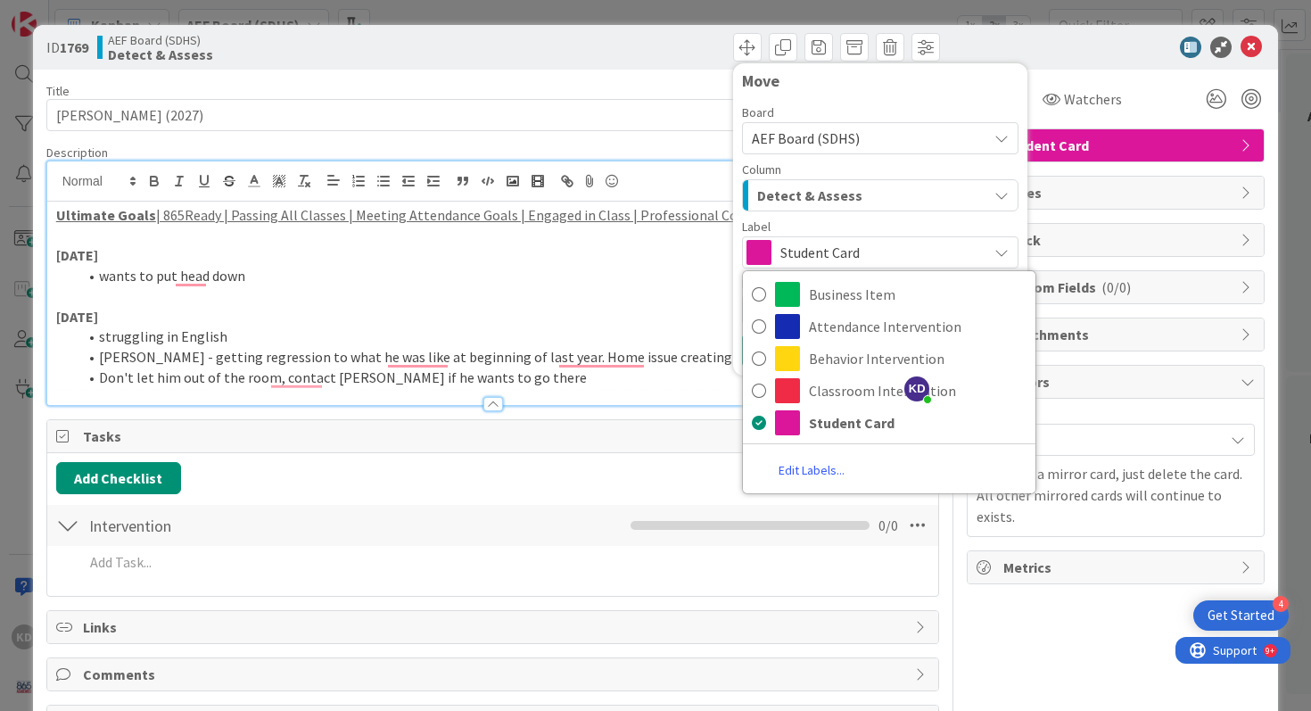
click at [879, 249] on span "Student Card" at bounding box center [879, 252] width 198 height 25
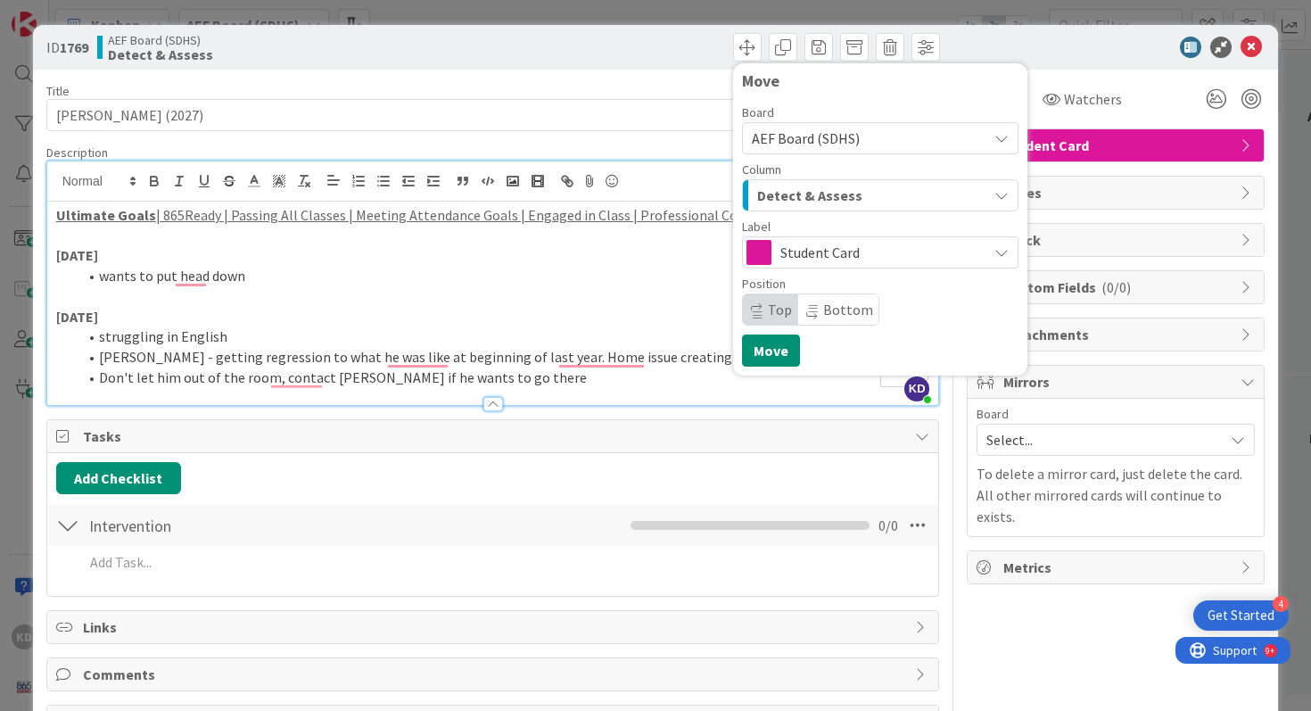
click at [865, 193] on div "Detect & Assess" at bounding box center [869, 195] width 234 height 29
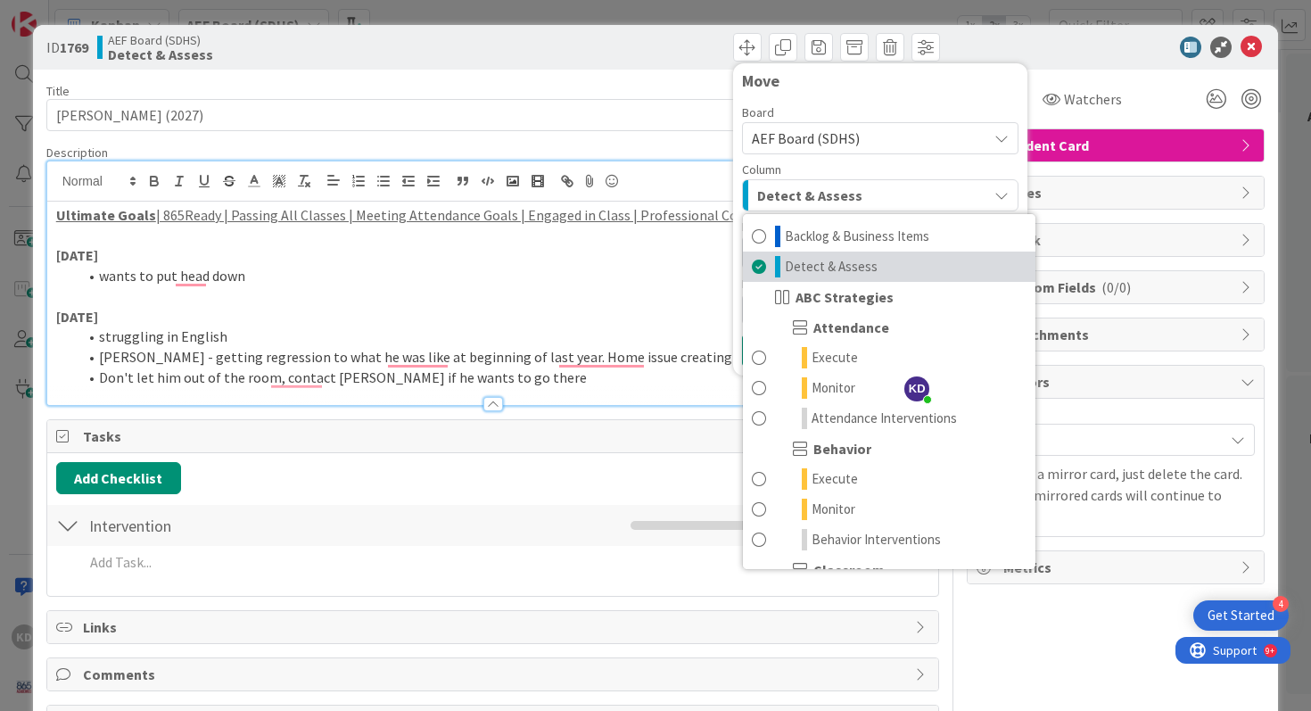
click at [769, 272] on link "Detect & Assess" at bounding box center [889, 266] width 292 height 30
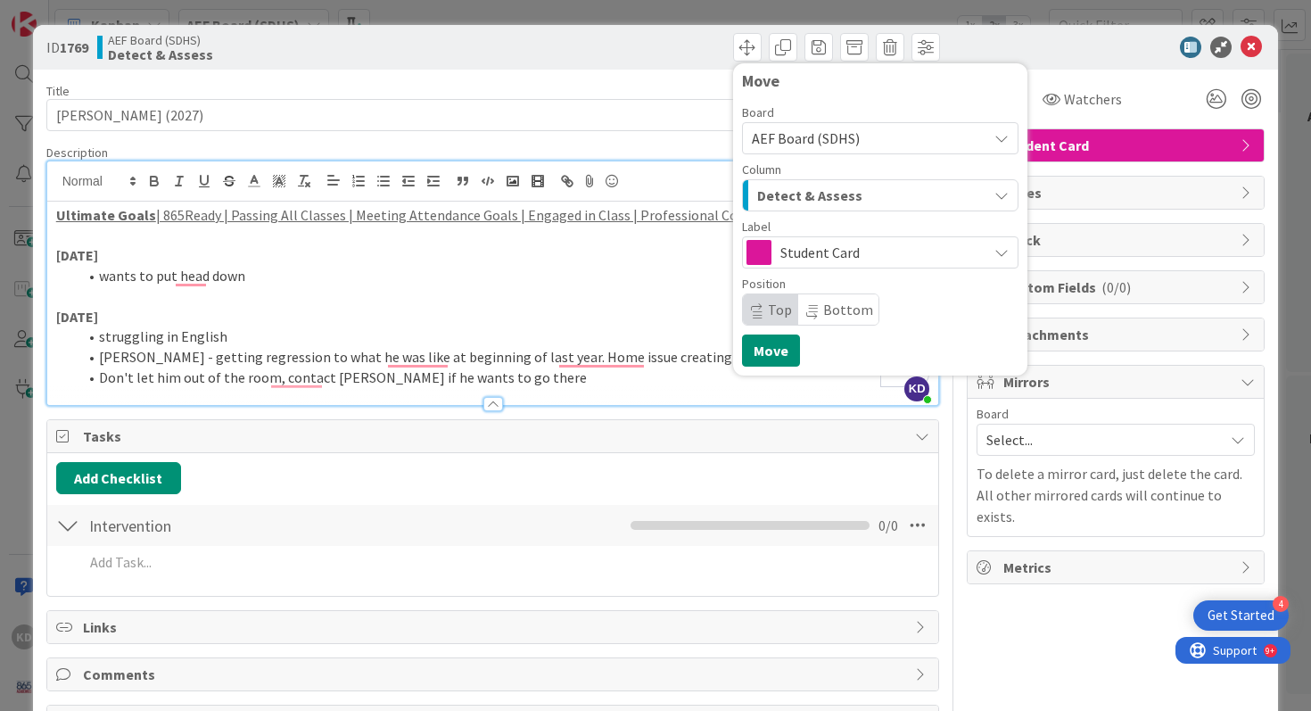
click at [805, 194] on span "Detect & Assess" at bounding box center [809, 195] width 105 height 23
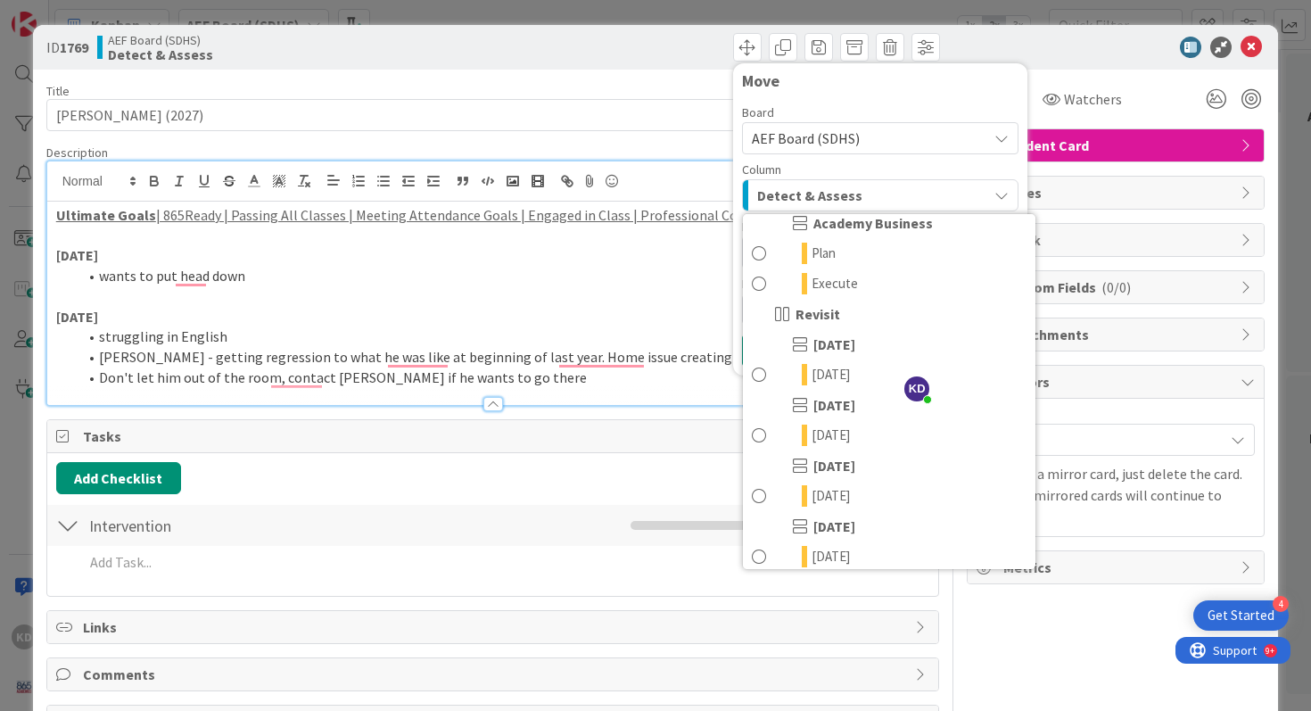
scroll to position [475, 0]
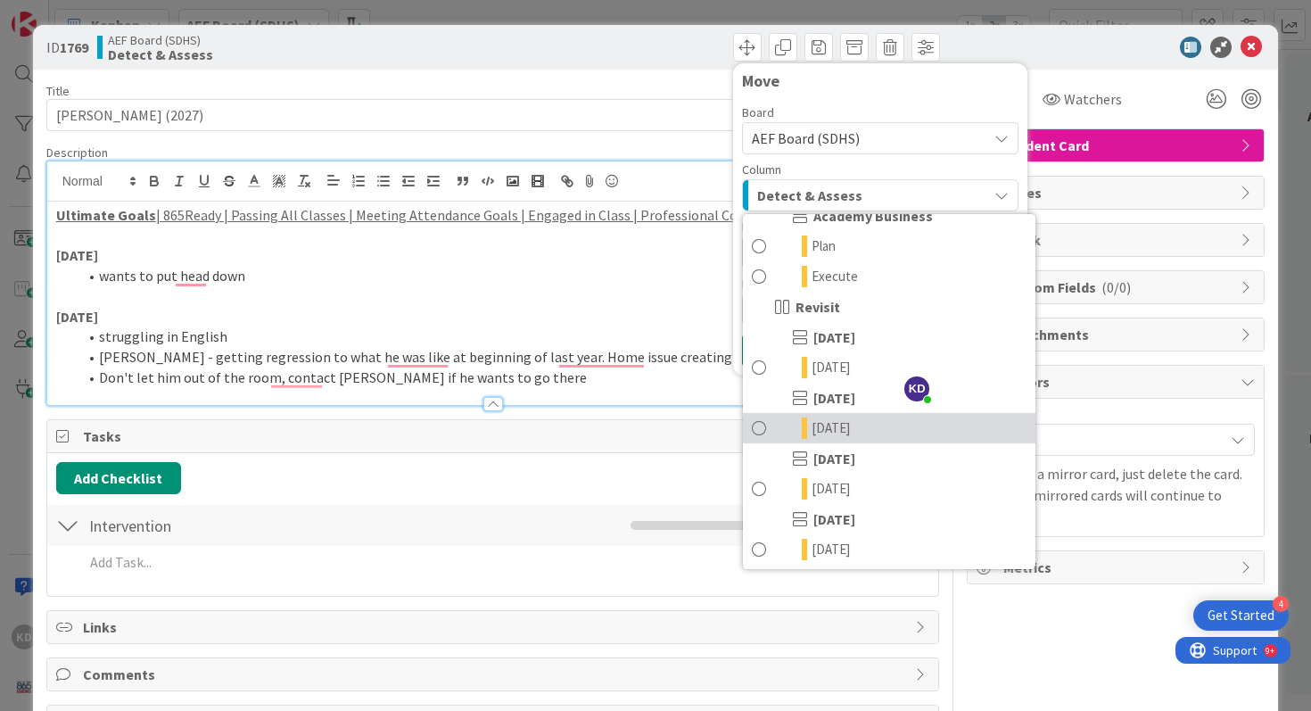
click at [776, 432] on link "[DATE]" at bounding box center [889, 428] width 292 height 30
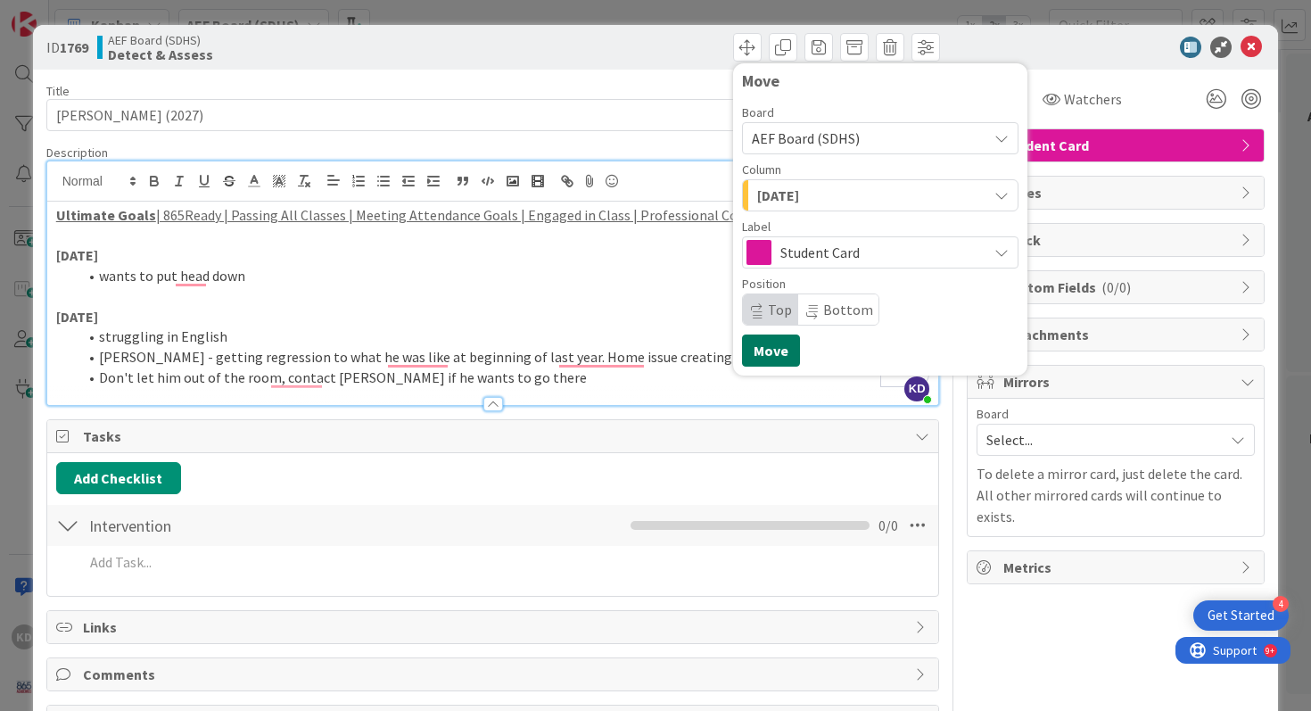
click at [775, 349] on button "Move" at bounding box center [771, 350] width 58 height 32
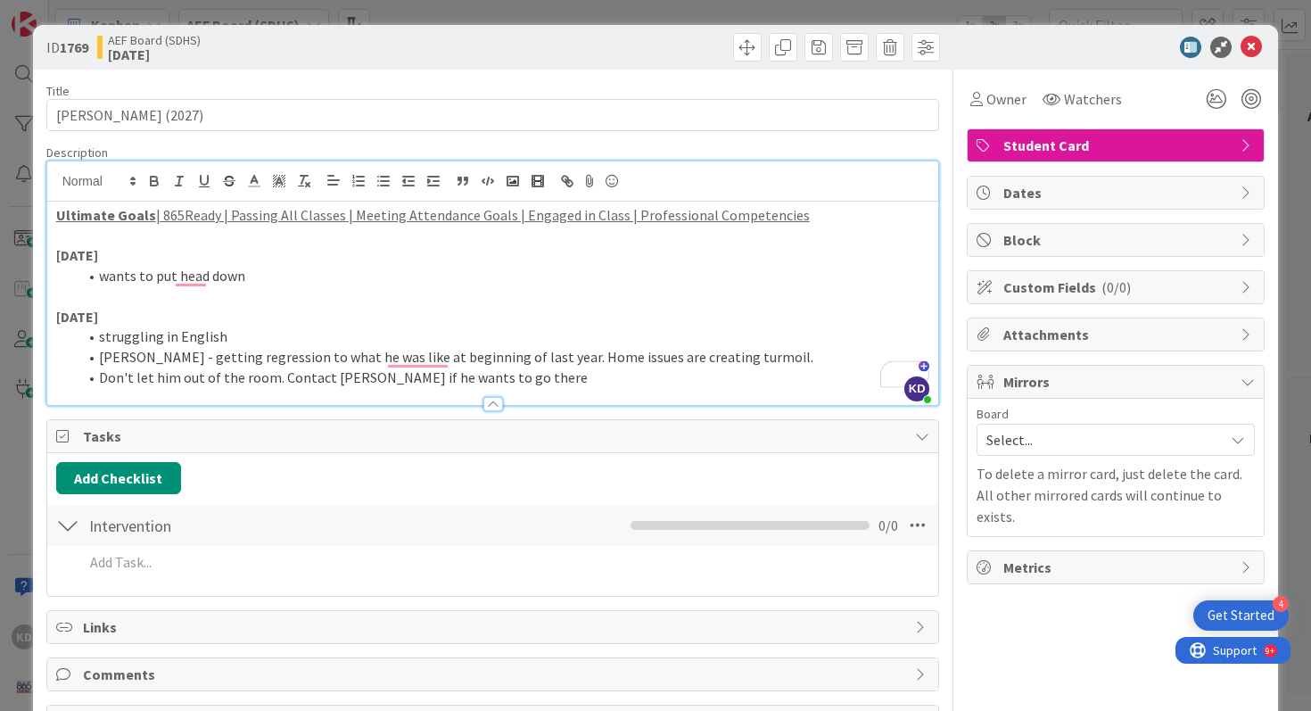
click at [384, 375] on li "Don't let him out of the room. Contact Valentine if he wants to go there" at bounding box center [504, 377] width 852 height 21
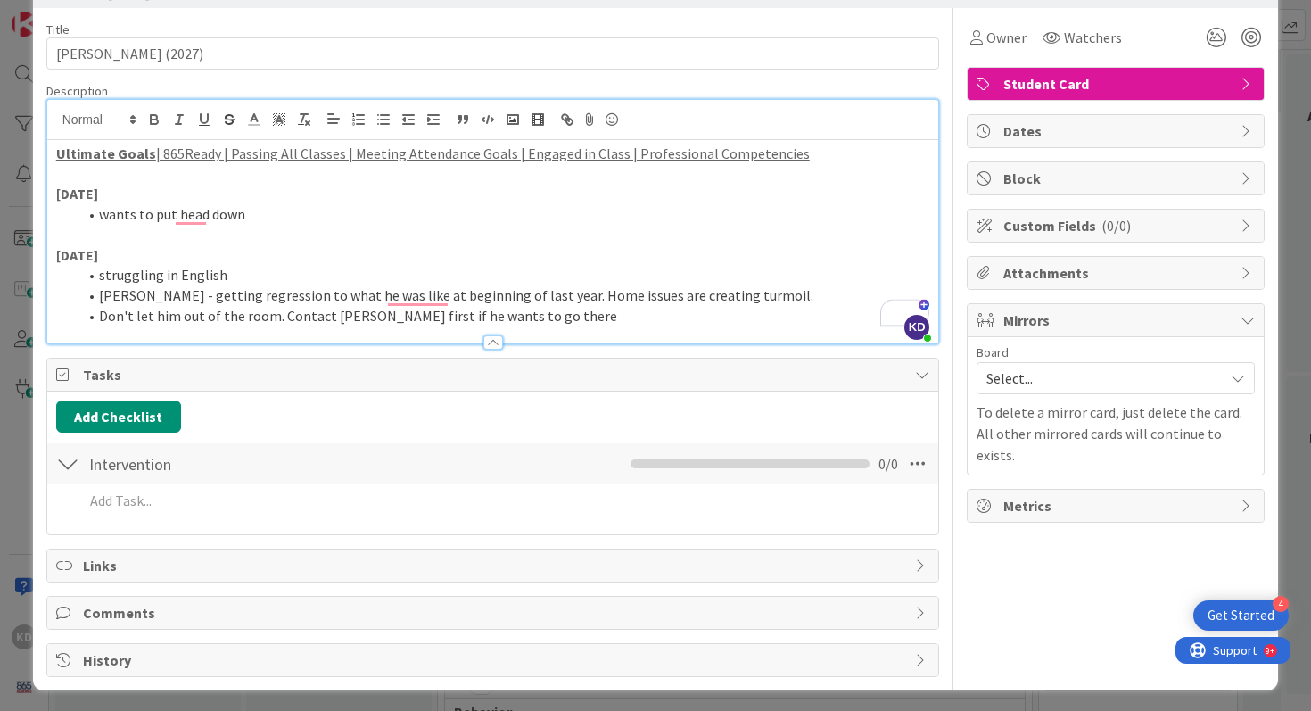
scroll to position [0, 0]
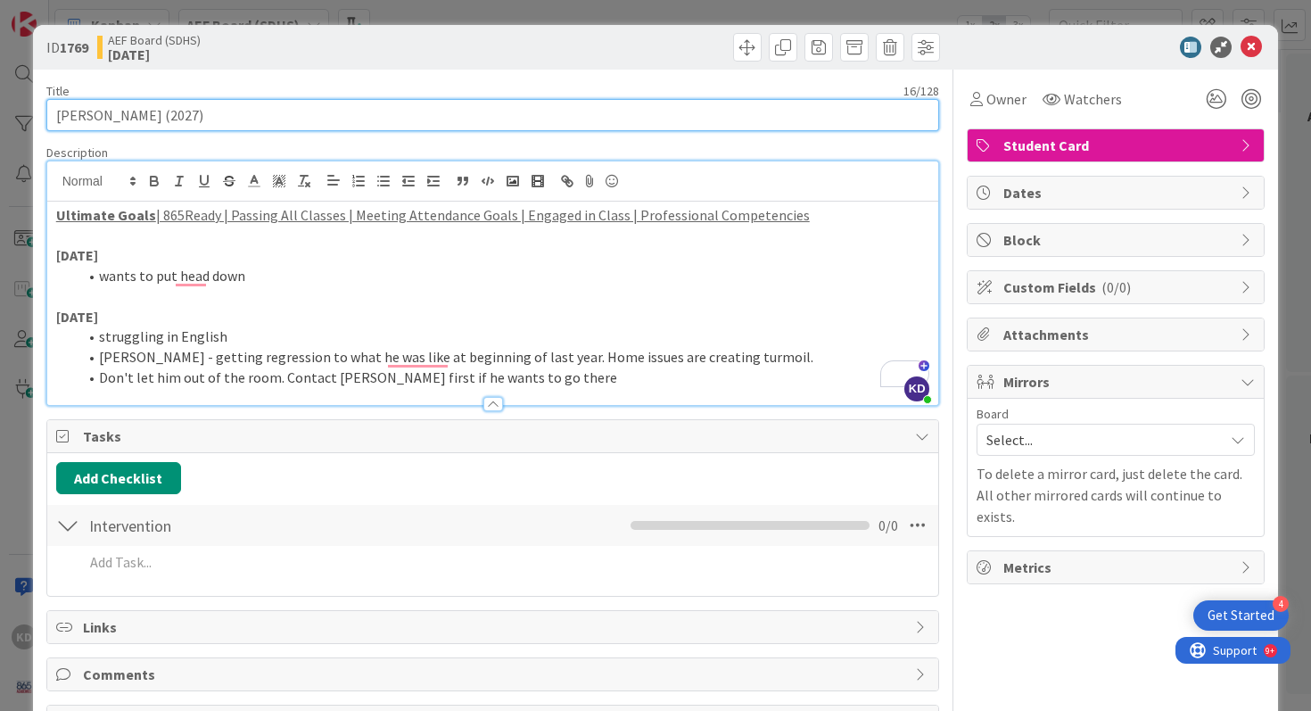
click at [145, 106] on input "Gio Silva (2027)" at bounding box center [492, 115] width 893 height 32
click at [144, 109] on input "Gio Silva (2027)" at bounding box center [492, 115] width 893 height 32
type input "[PERSON_NAME] (2028)"
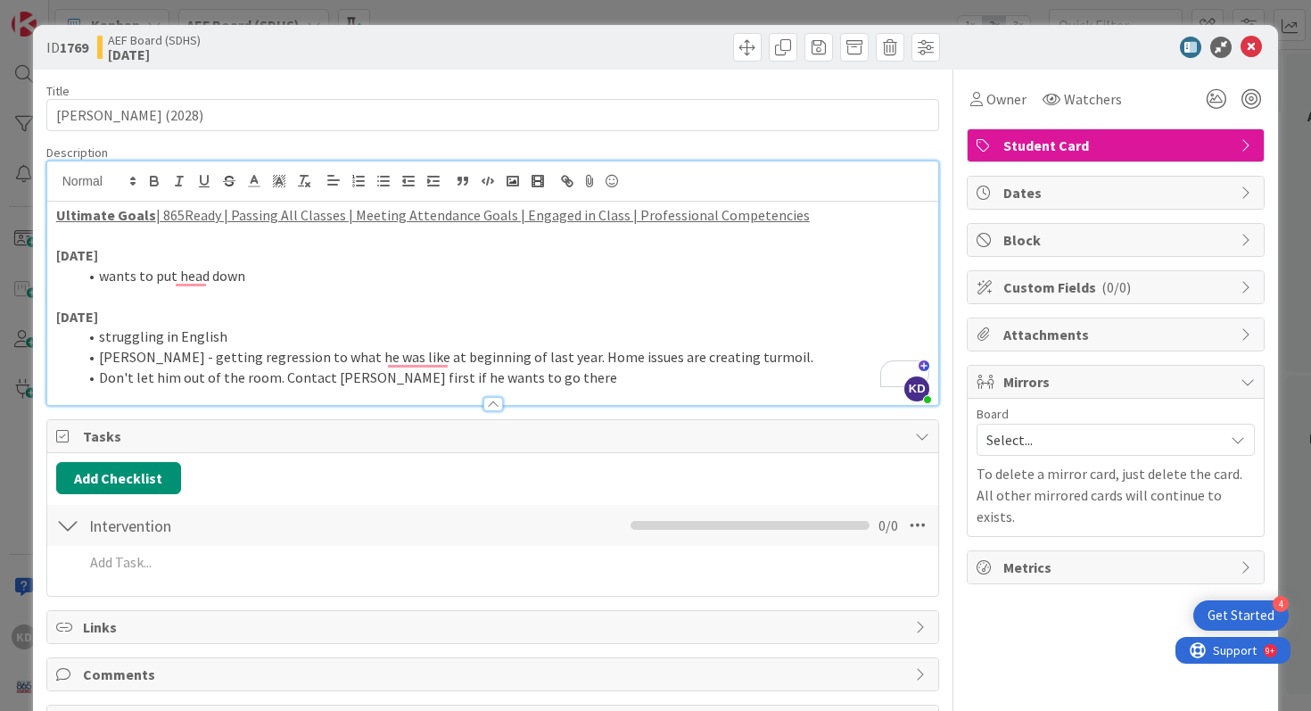
click at [473, 328] on li "struggling in English" at bounding box center [504, 336] width 852 height 21
click at [559, 379] on li "Don't let him out of the room. Contact Valentine first if he wants to go there" at bounding box center [504, 377] width 852 height 21
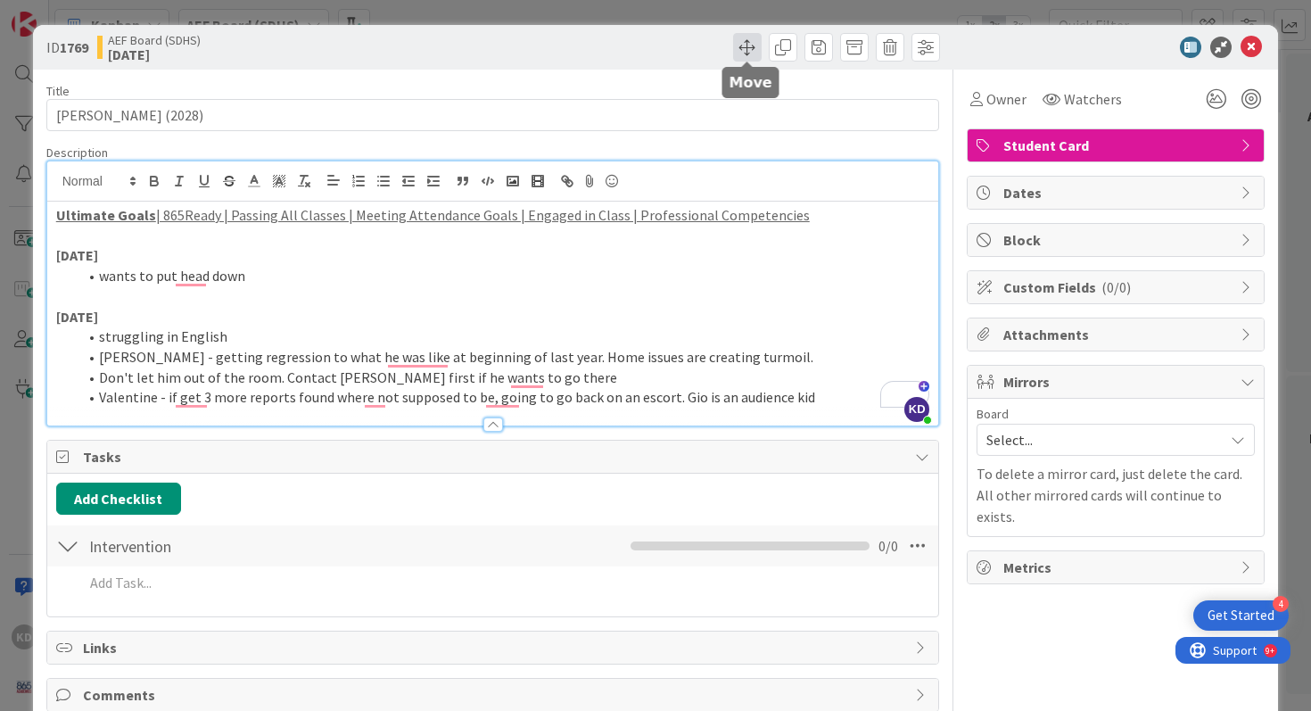
click at [743, 45] on span at bounding box center [747, 47] width 29 height 29
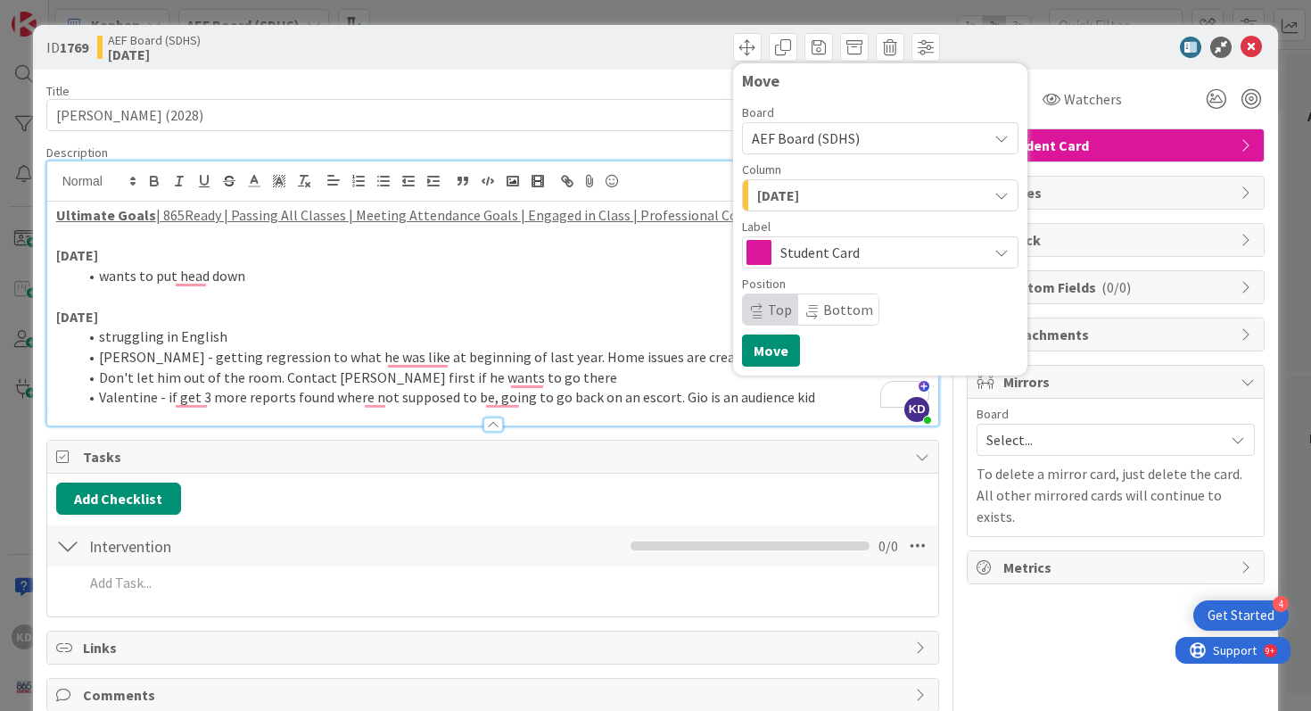
click at [799, 198] on span "[DATE]" at bounding box center [778, 195] width 42 height 23
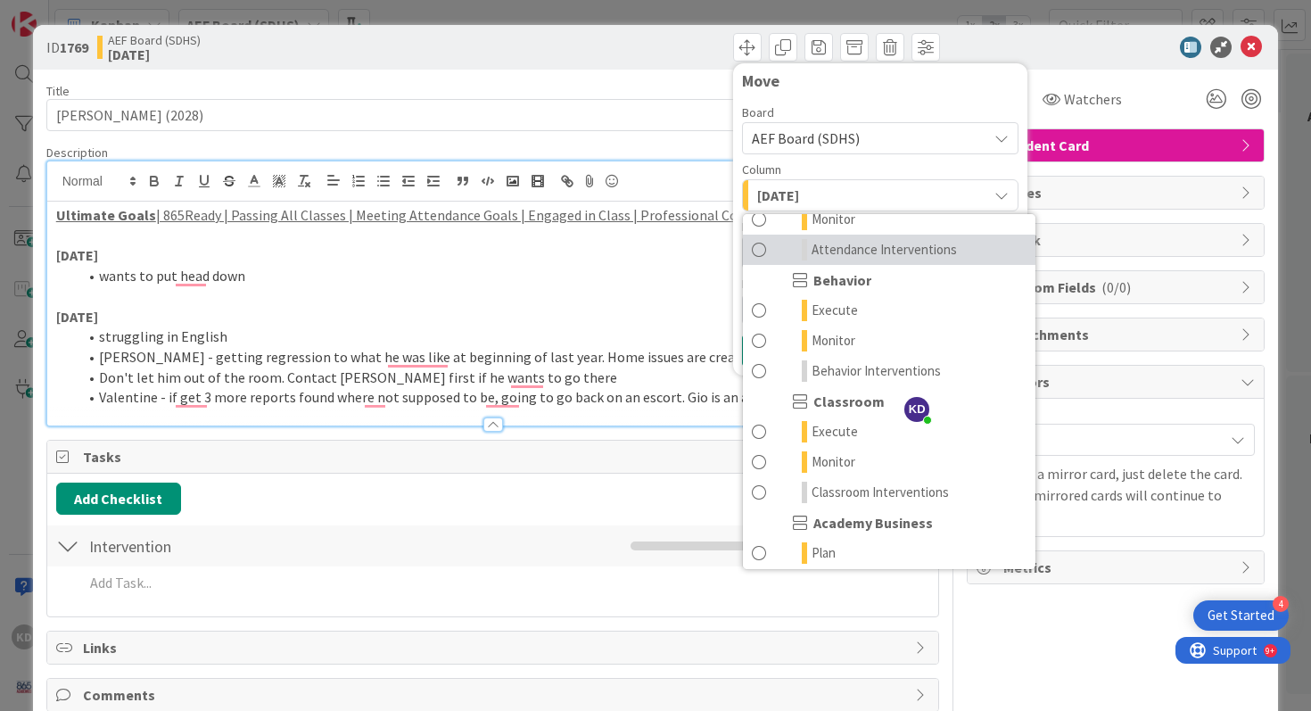
scroll to position [239, 0]
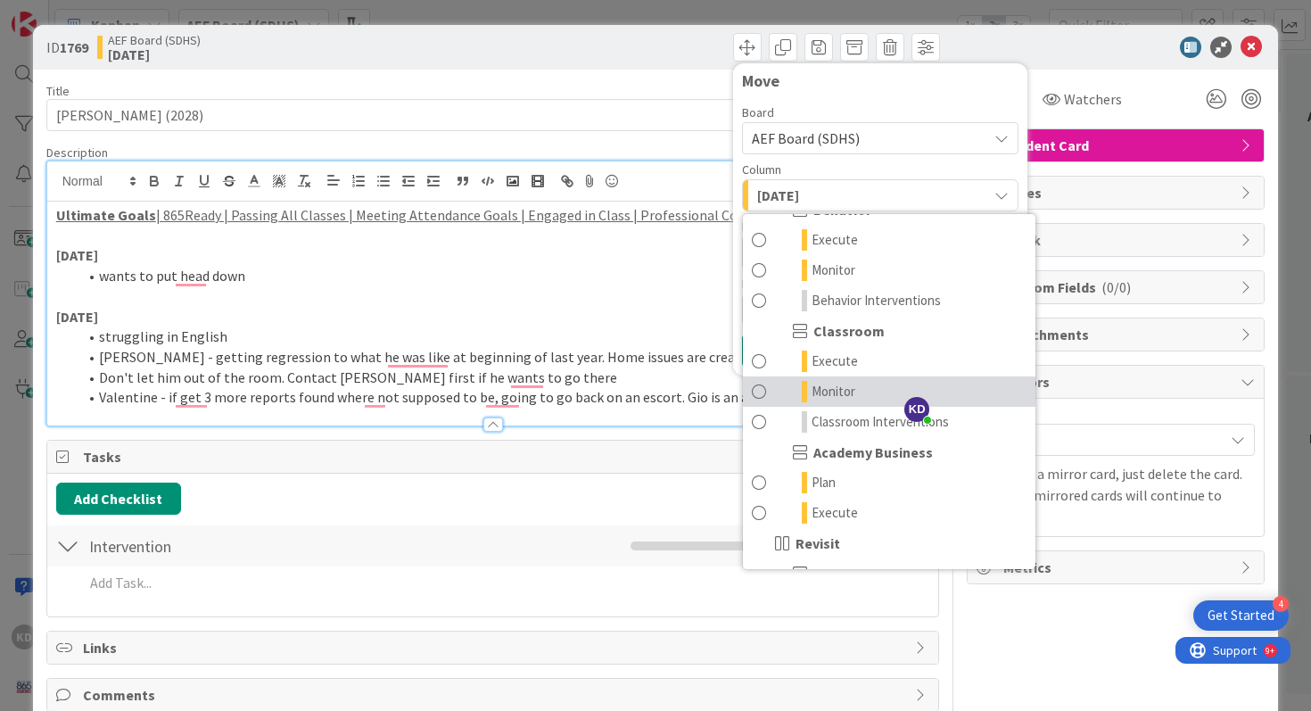
click at [802, 400] on icon at bounding box center [804, 391] width 5 height 21
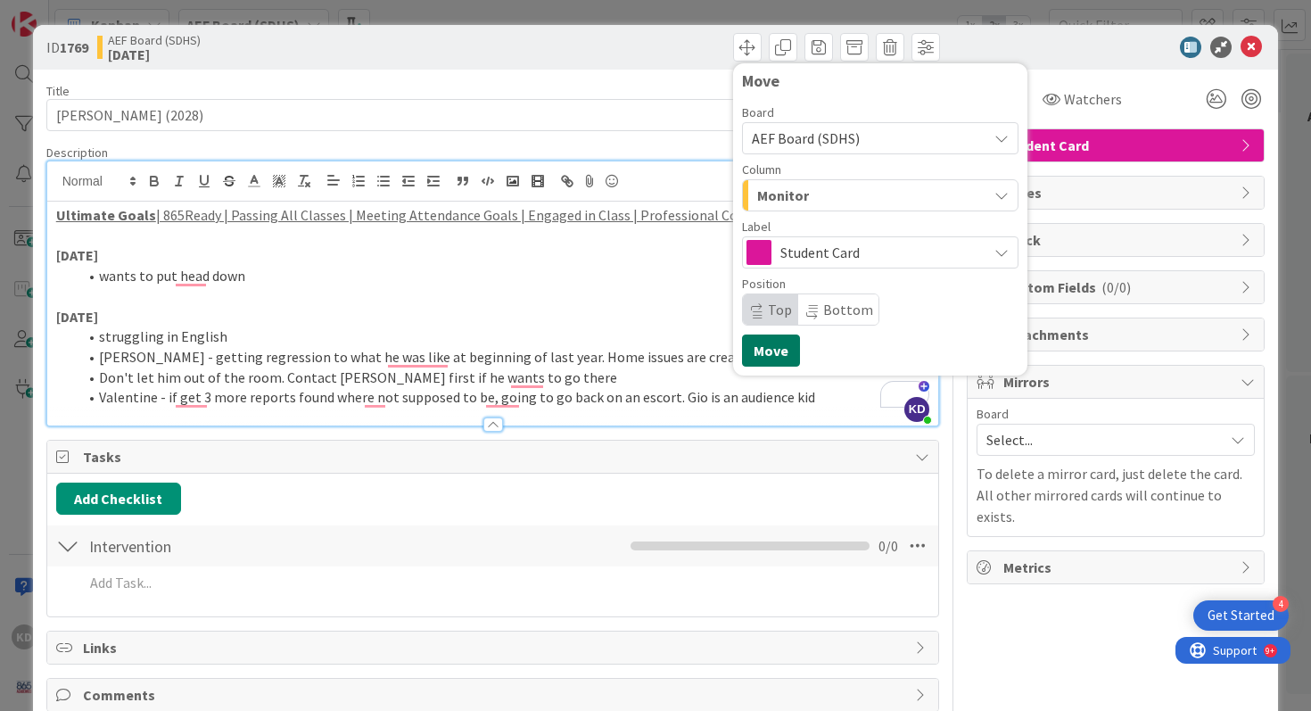
click at [766, 352] on button "Move" at bounding box center [771, 350] width 58 height 32
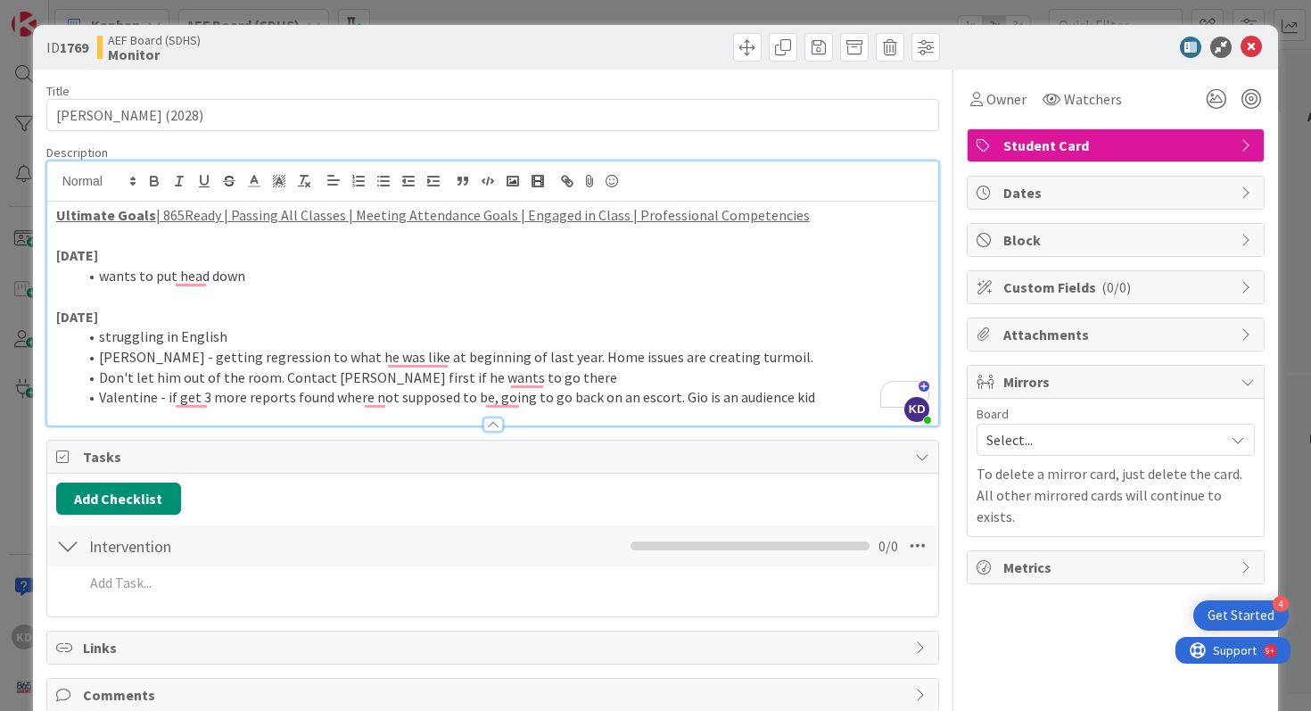
click at [790, 382] on li "Don't let him out of the room. Contact Valentine first if he wants to go there" at bounding box center [504, 377] width 852 height 21
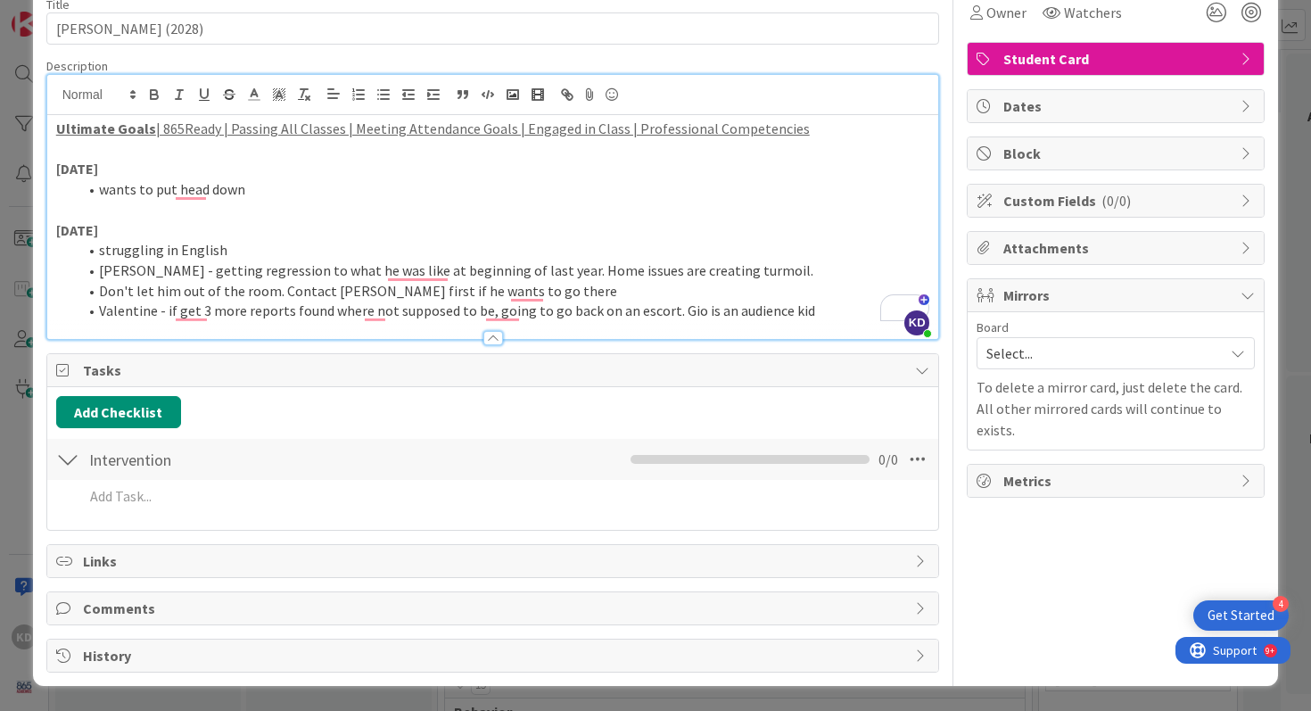
scroll to position [0, 0]
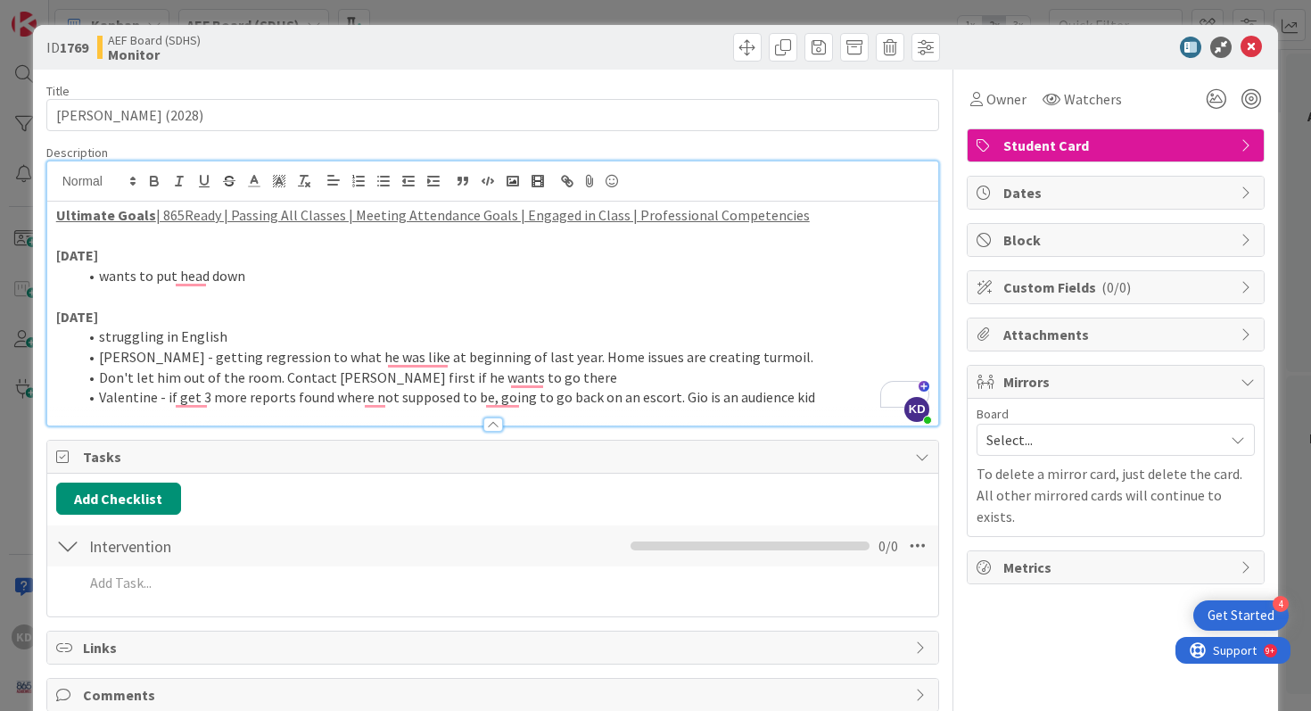
click at [231, 332] on li "struggling in English" at bounding box center [504, 336] width 852 height 21
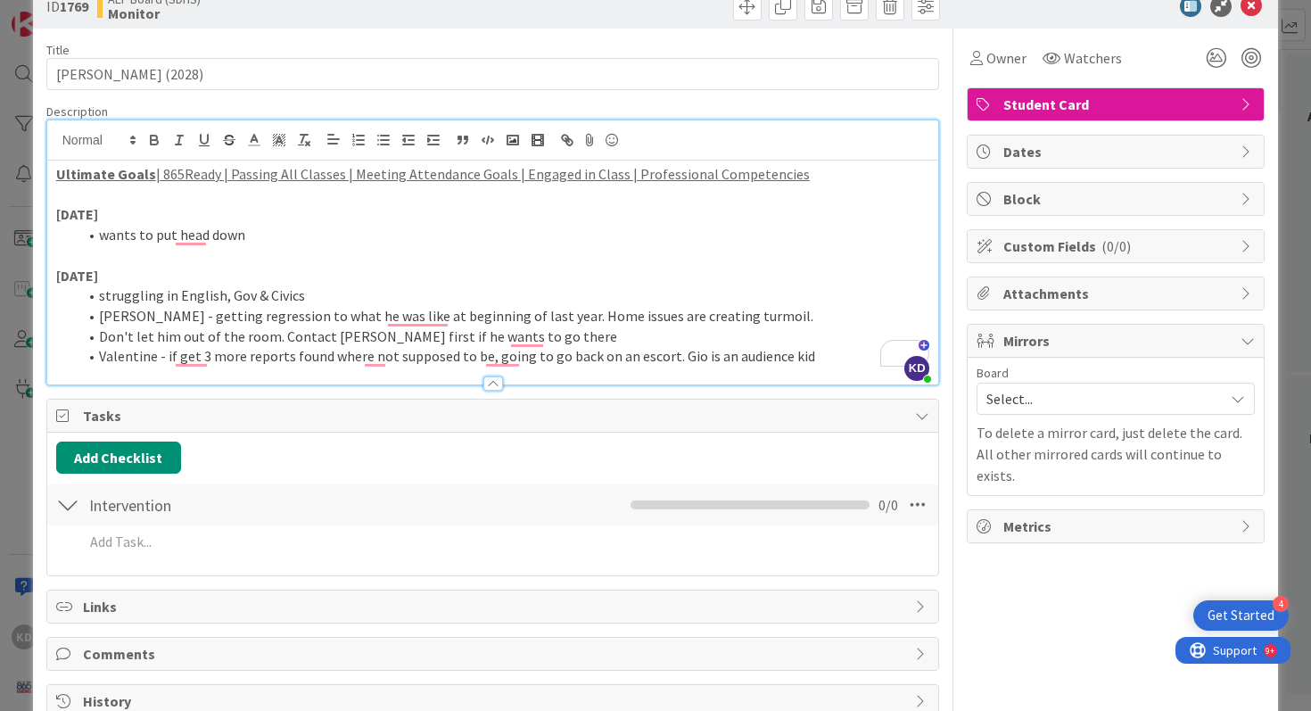
scroll to position [45, 0]
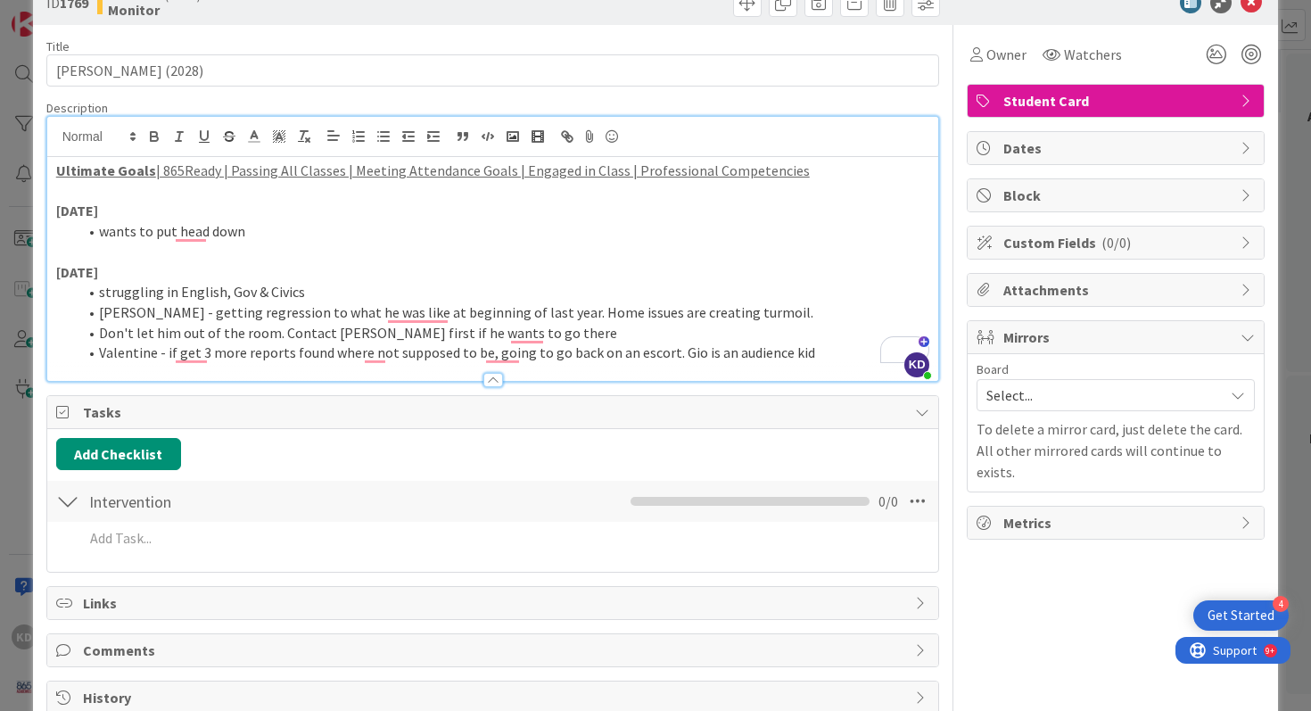
click at [806, 347] on li "Valentine - if get 3 more reports found where not supposed to be, going to go b…" at bounding box center [504, 352] width 852 height 21
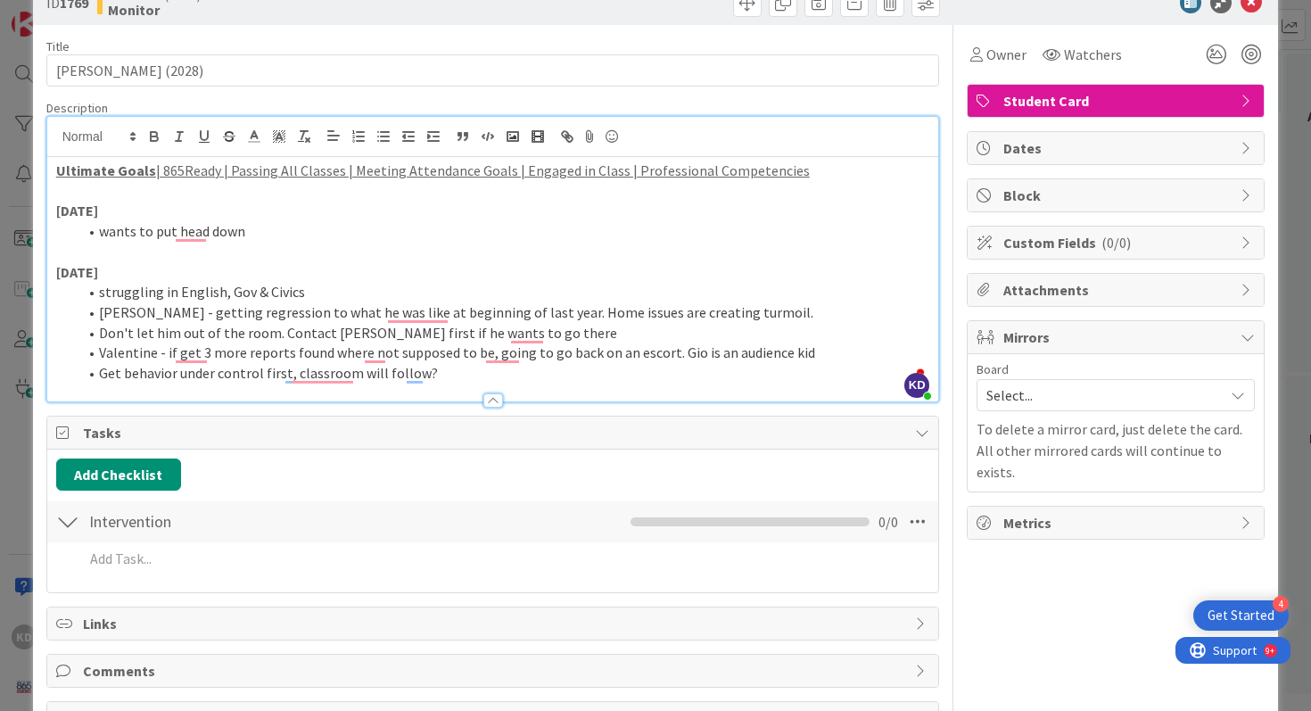
scroll to position [0, 0]
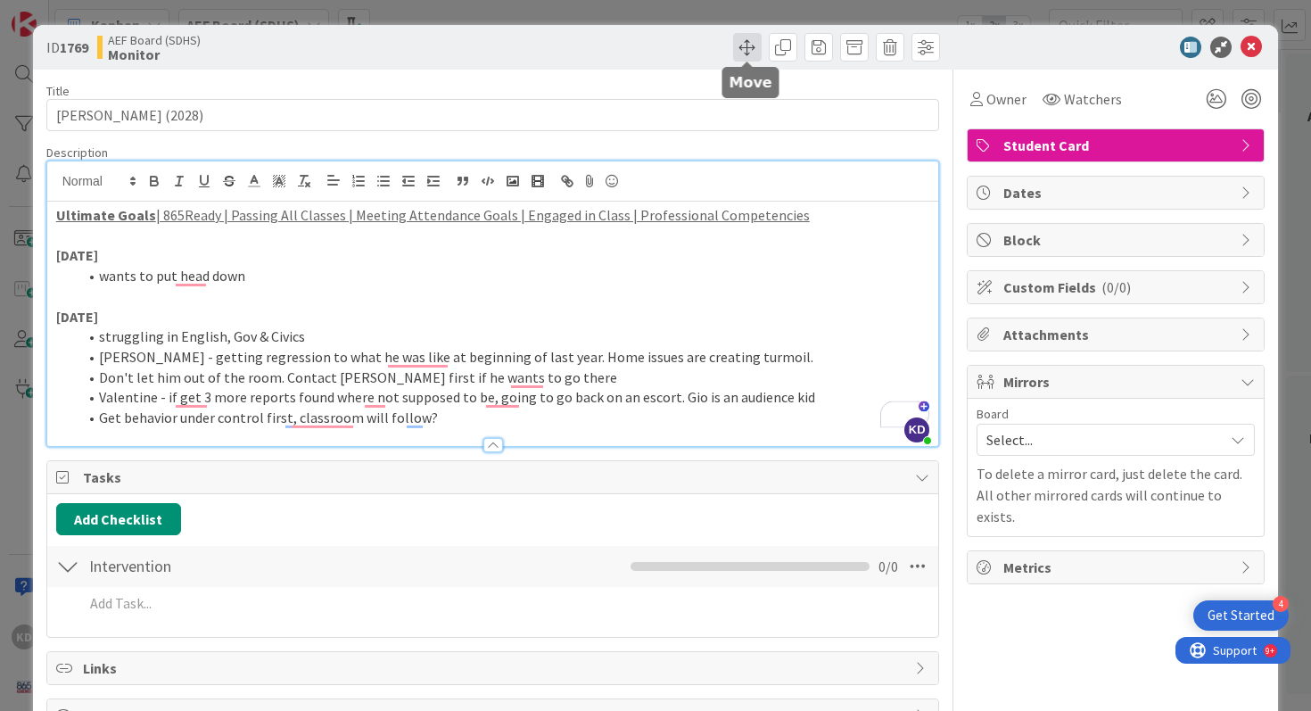
click at [750, 45] on span at bounding box center [747, 47] width 29 height 29
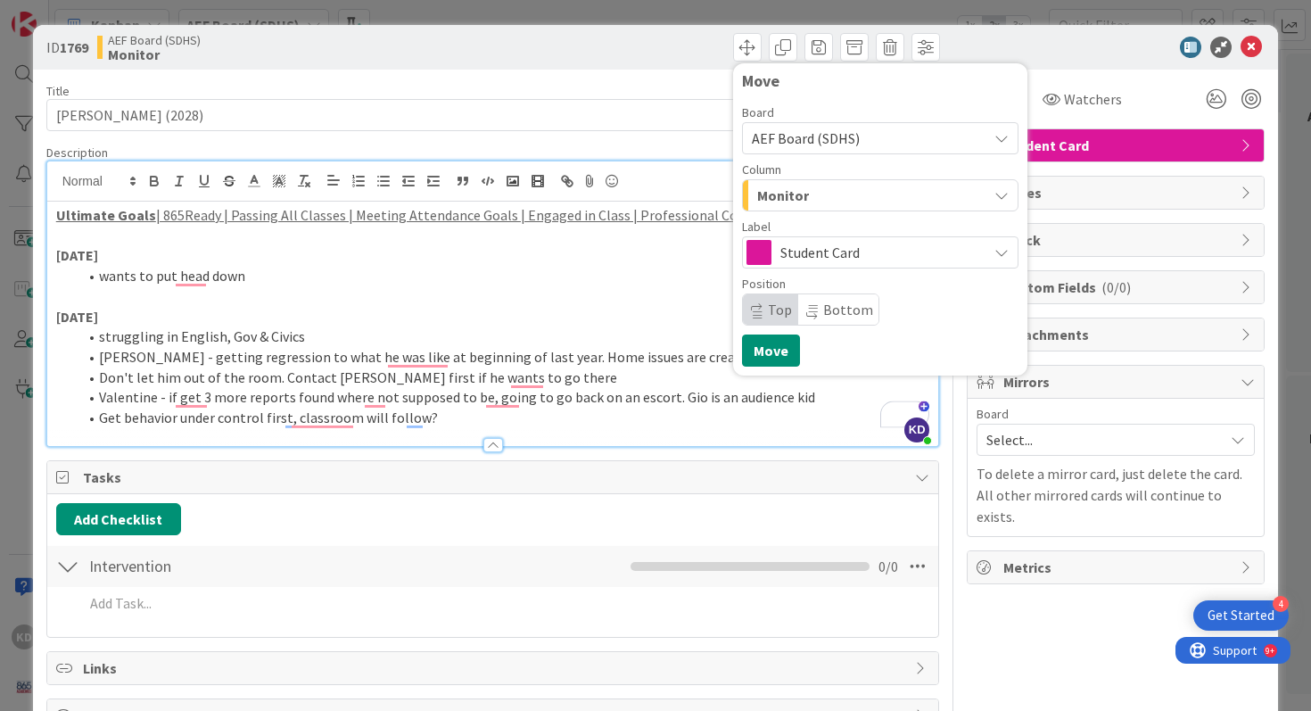
click at [1007, 245] on icon at bounding box center [1001, 252] width 14 height 14
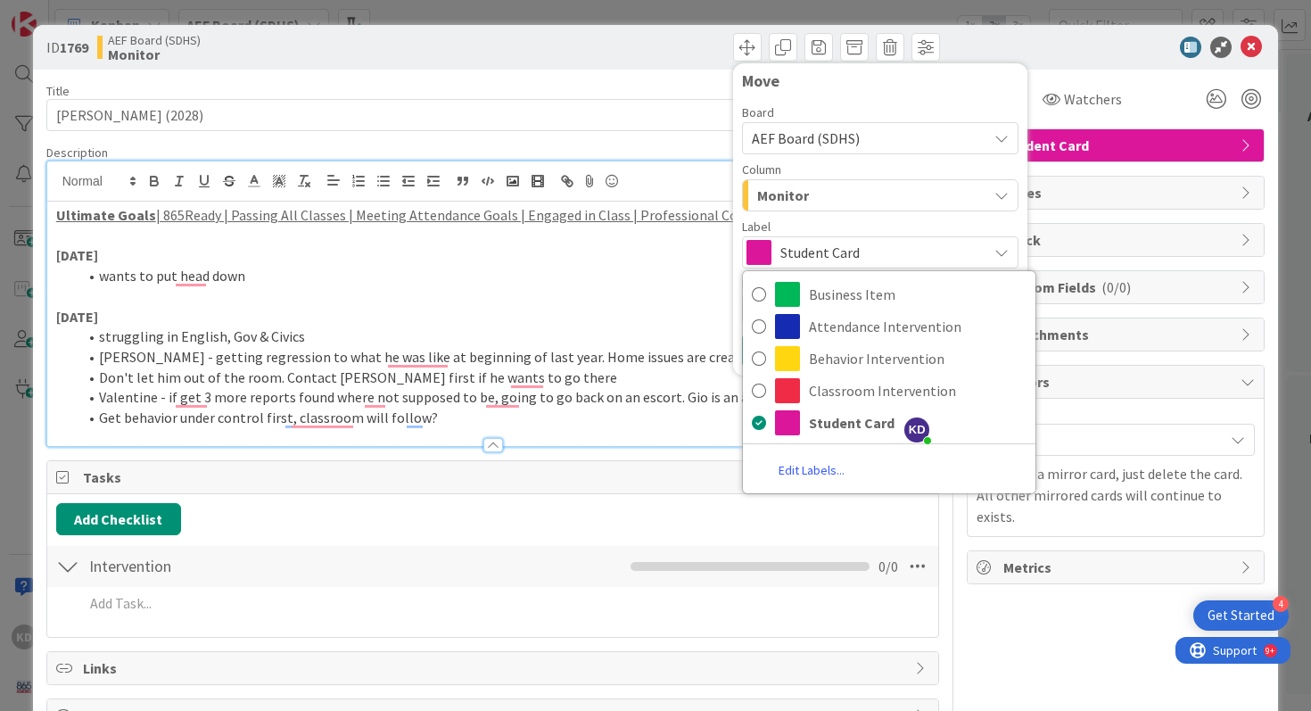
click at [1007, 245] on icon at bounding box center [1001, 252] width 14 height 14
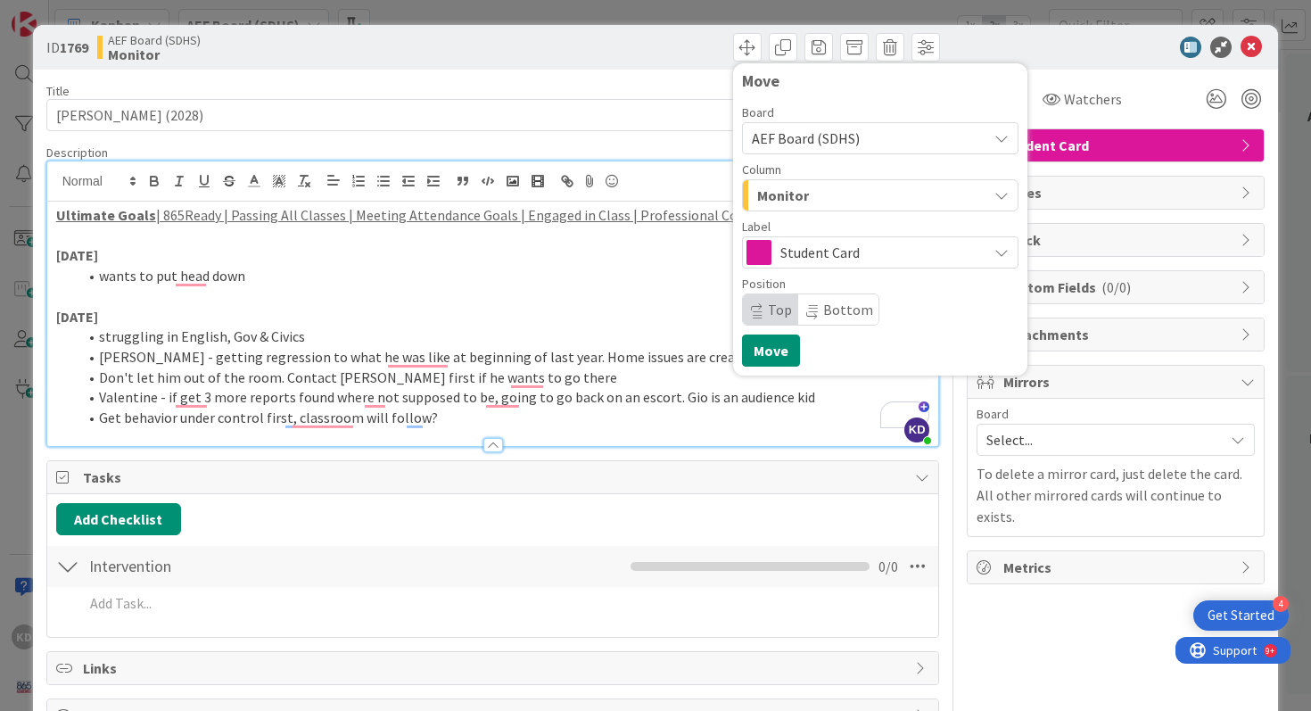
click at [942, 181] on div "Monitor" at bounding box center [869, 195] width 234 height 29
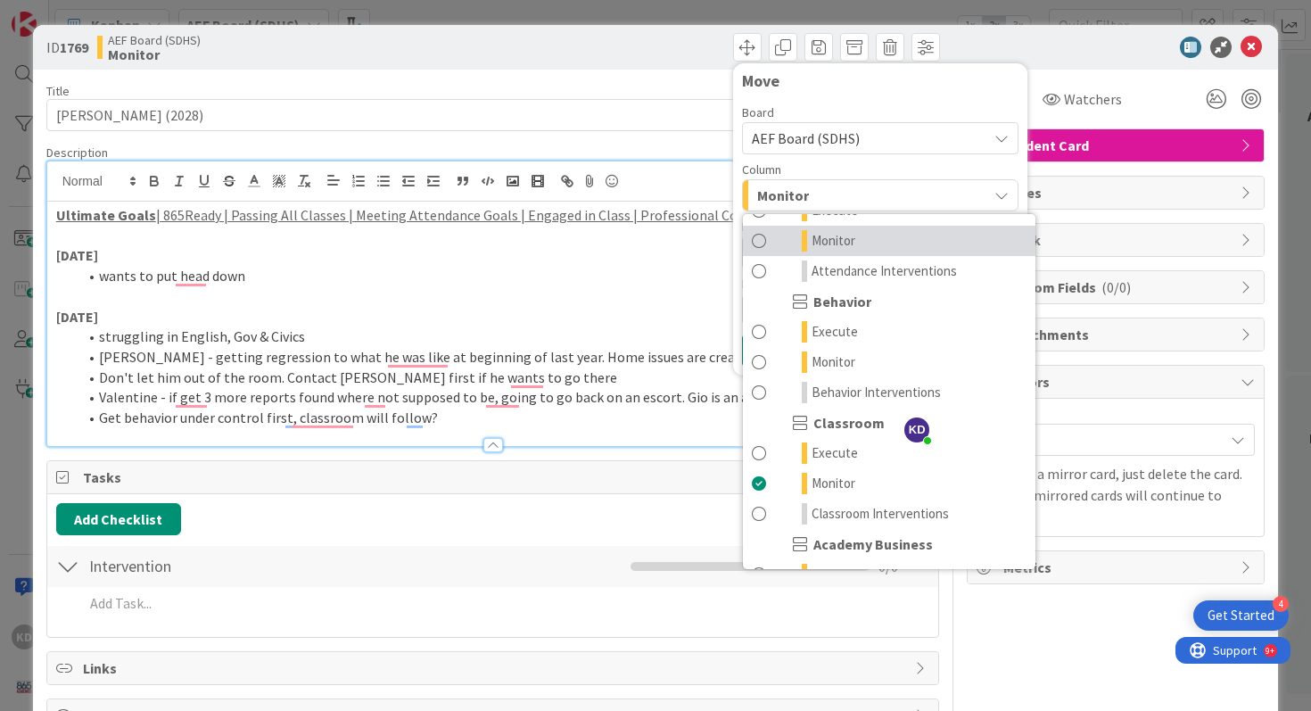
scroll to position [150, 0]
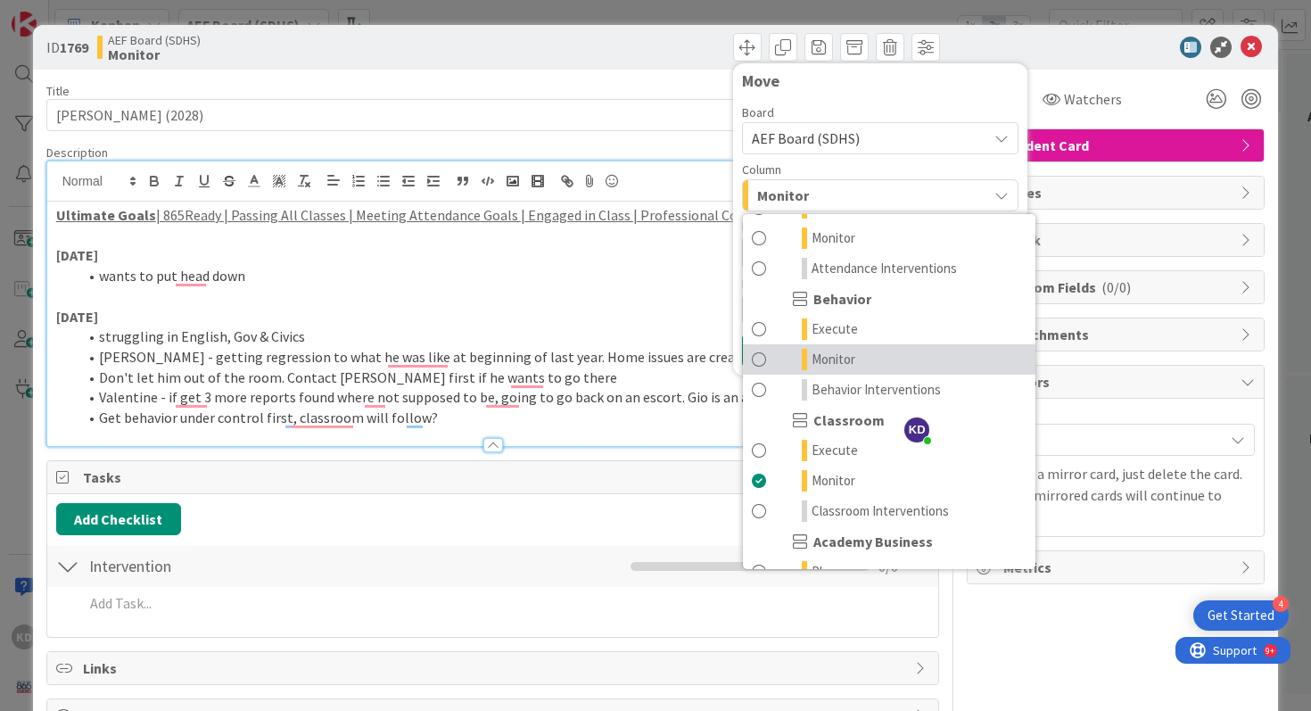
click at [810, 354] on link "Monitor" at bounding box center [889, 359] width 292 height 30
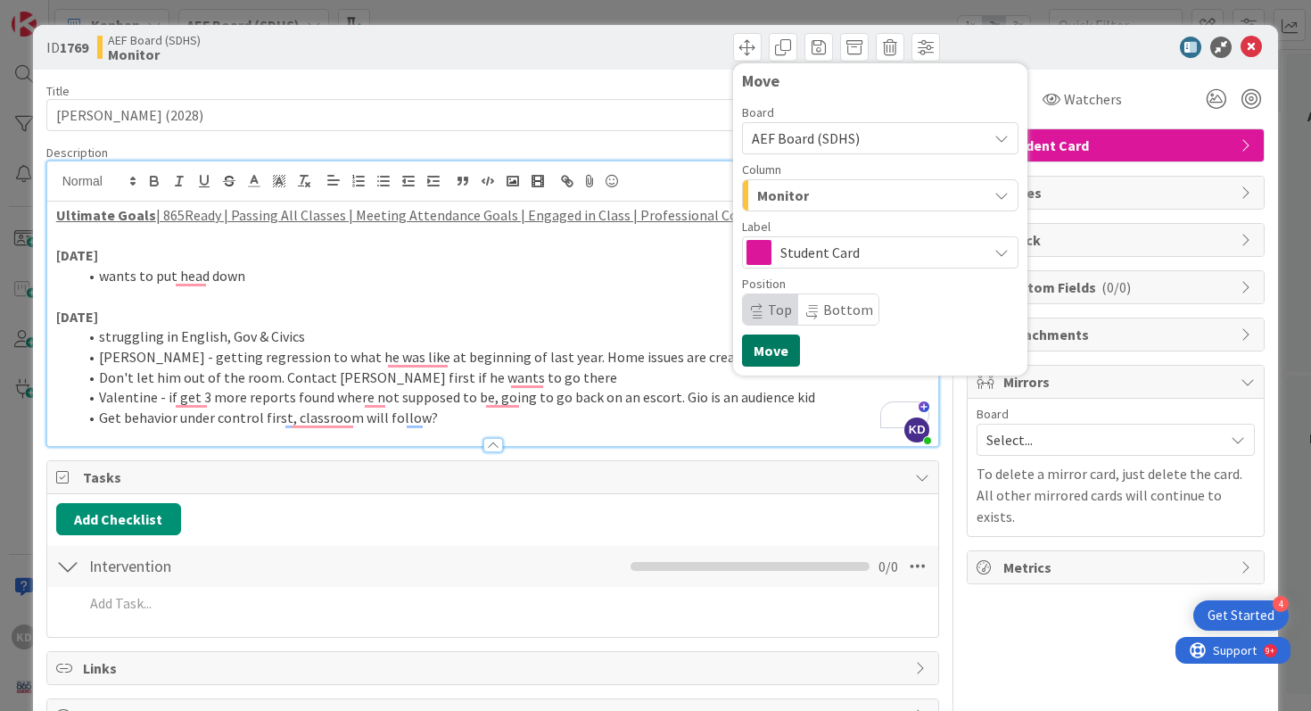
click at [768, 358] on button "Move" at bounding box center [771, 350] width 58 height 32
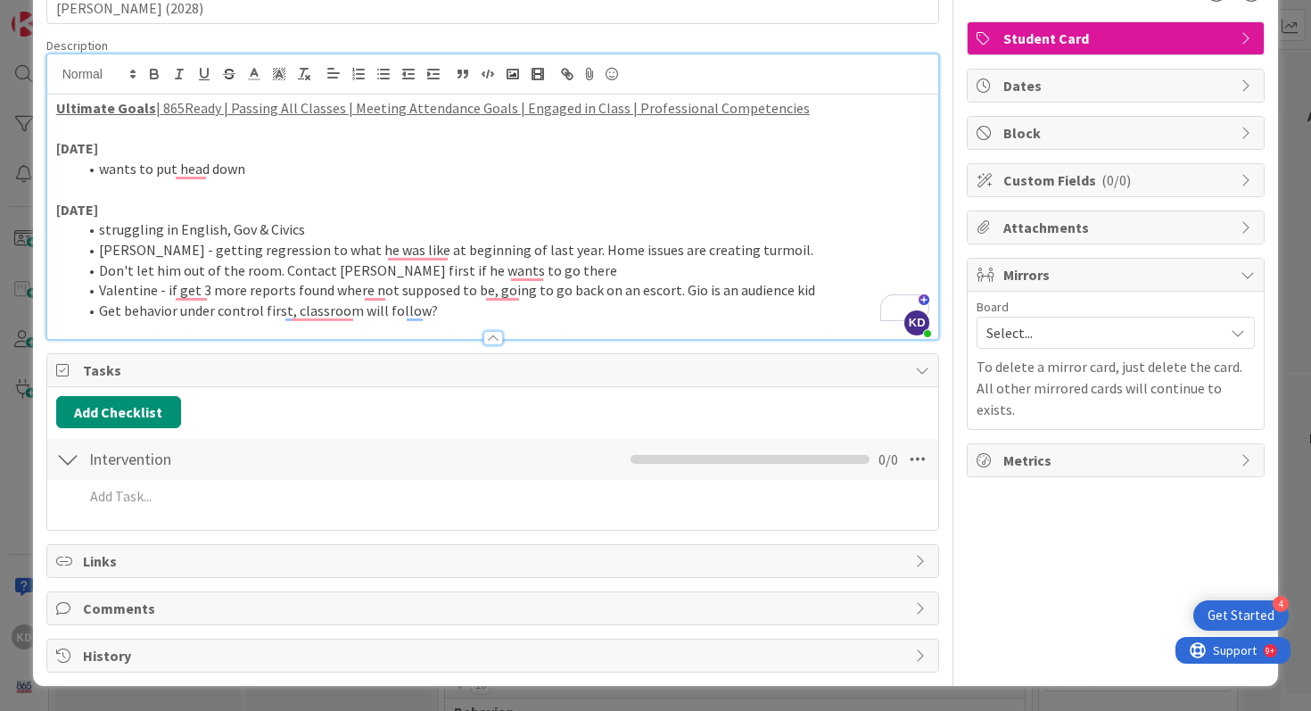
scroll to position [0, 0]
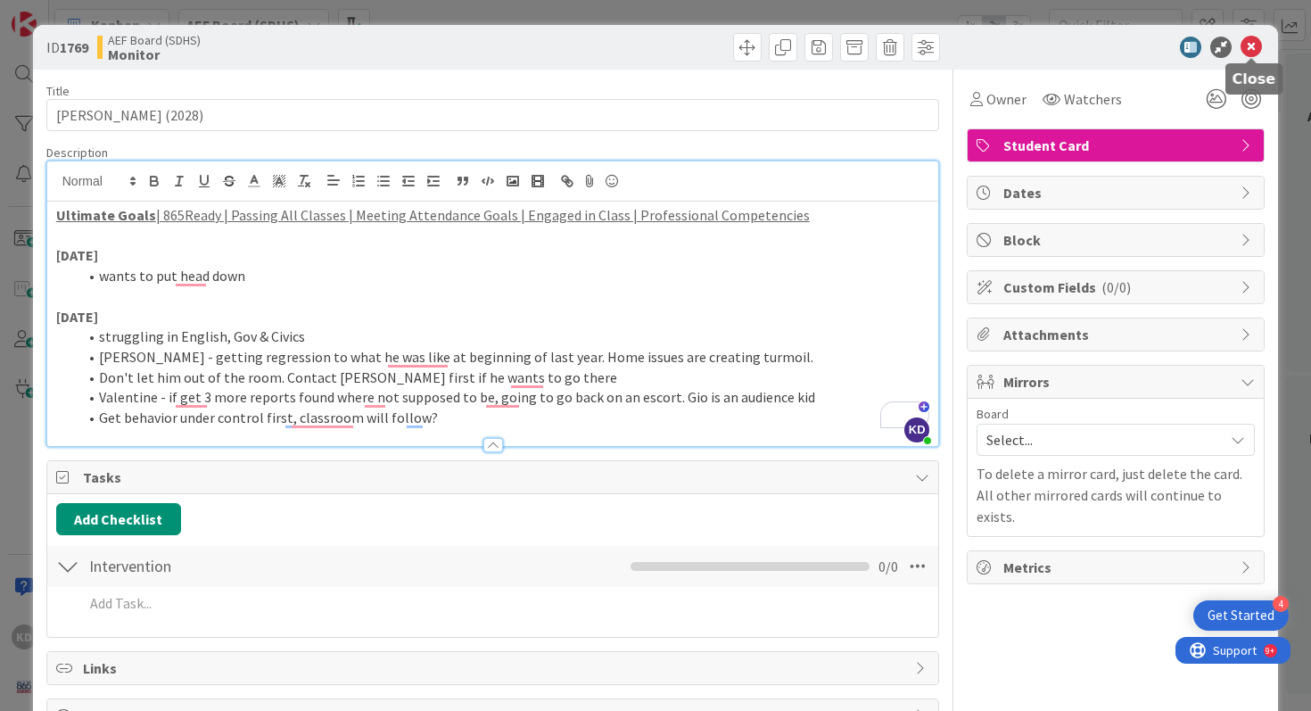
click at [1249, 48] on icon at bounding box center [1250, 47] width 21 height 21
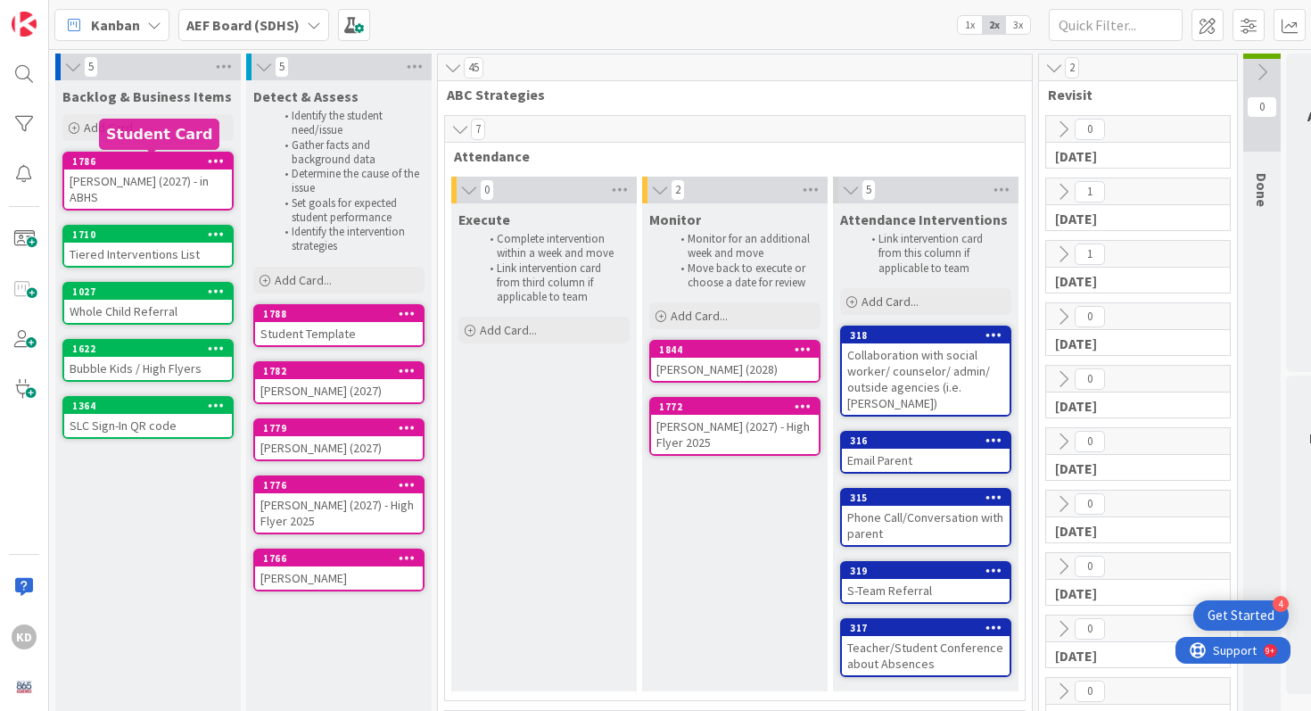
click at [143, 182] on div "Leo Vasquez (2027) - in ABHS" at bounding box center [148, 188] width 168 height 39
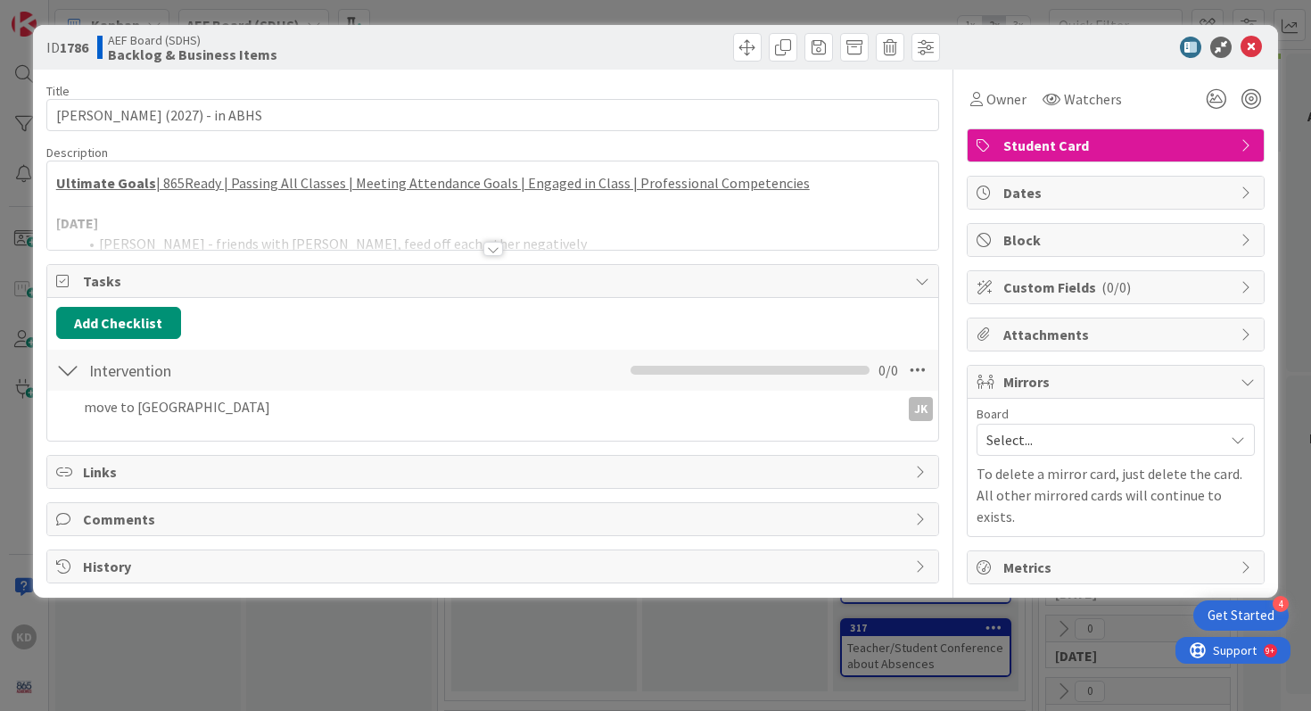
click at [188, 232] on div at bounding box center [493, 226] width 892 height 45
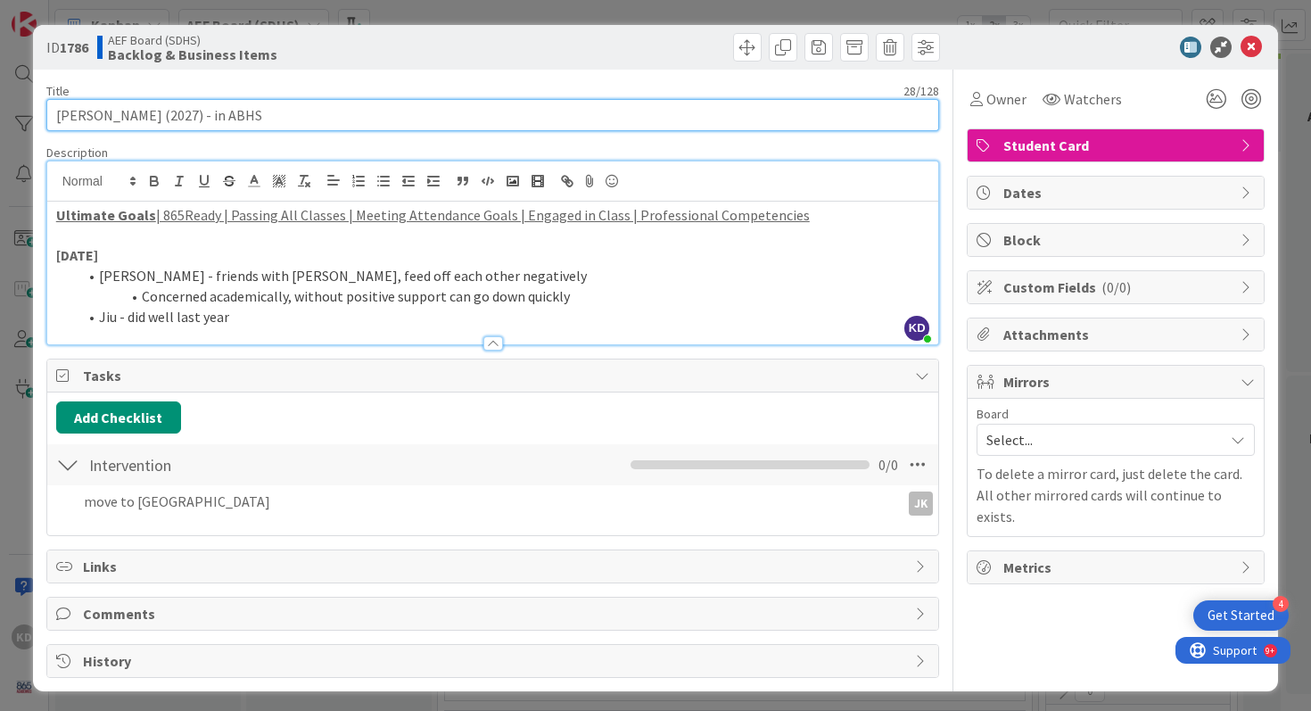
click at [165, 117] on input "Leo Vasquez (2027) - in ABHS" at bounding box center [492, 115] width 893 height 32
type input "[PERSON_NAME] (2028) - in ABHS"
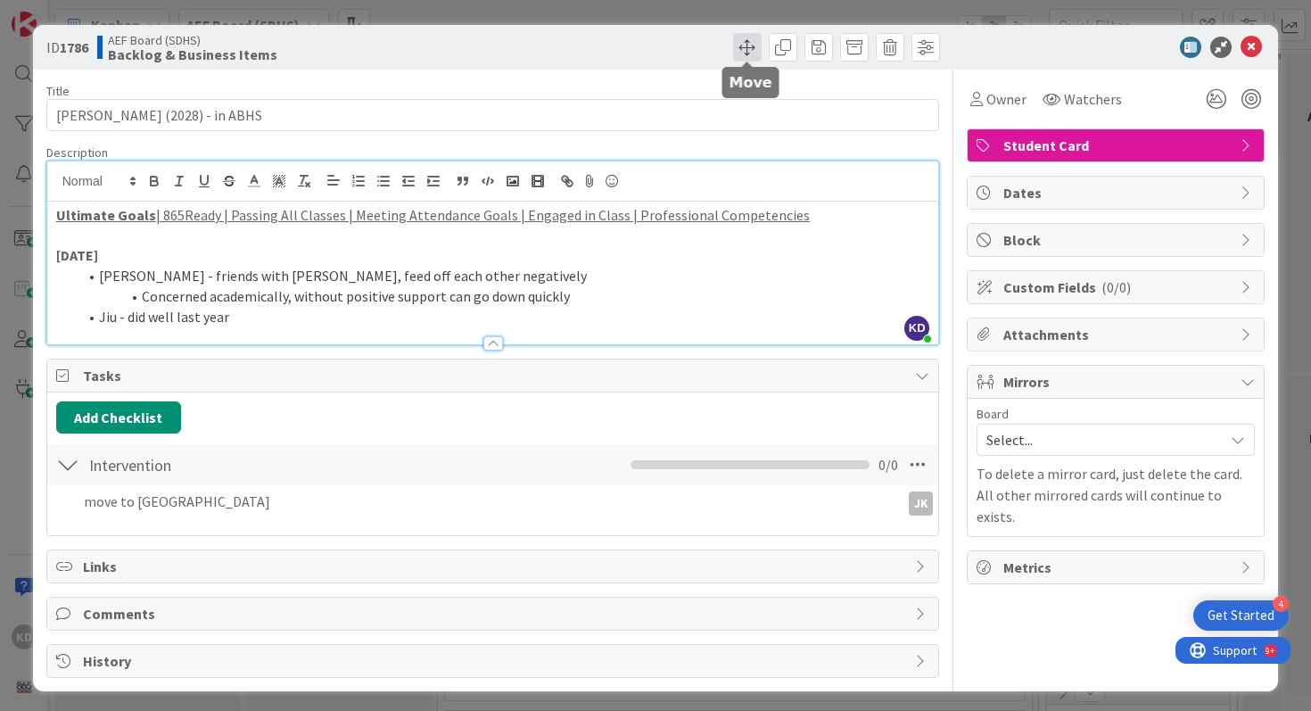
click at [754, 45] on span at bounding box center [747, 47] width 29 height 29
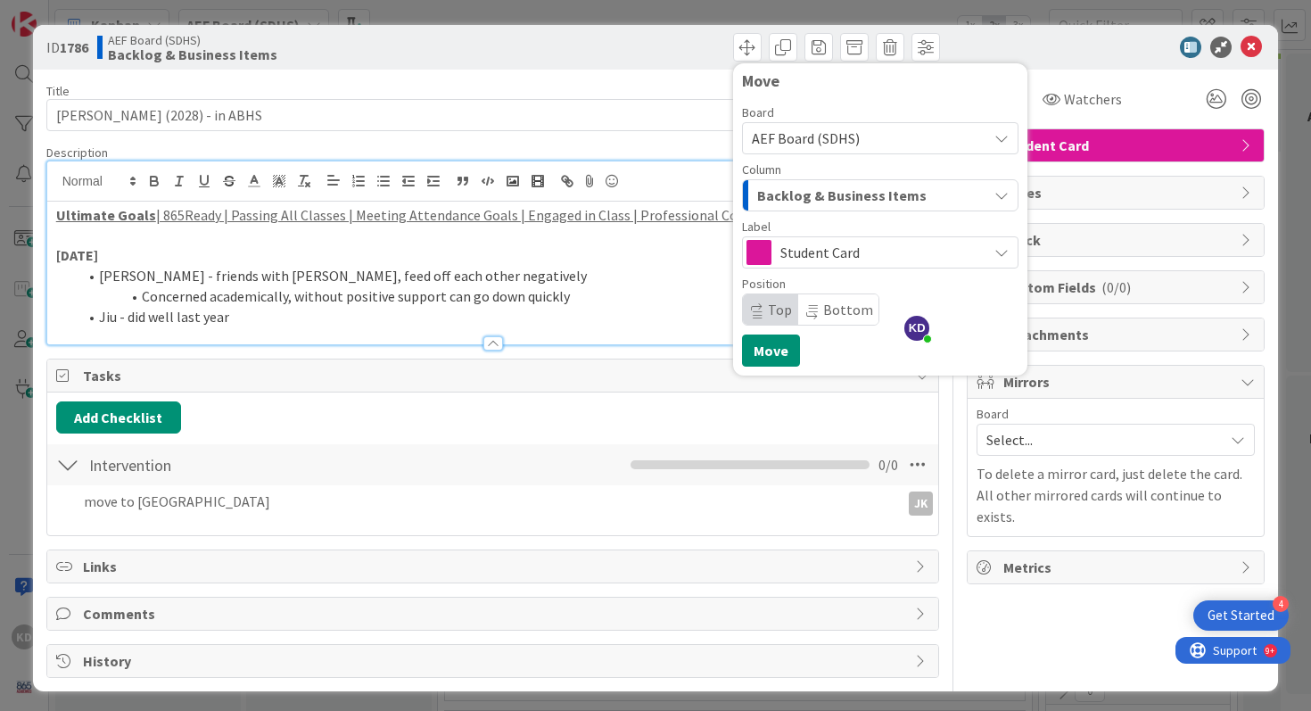
click at [893, 254] on span "Student Card" at bounding box center [879, 252] width 198 height 25
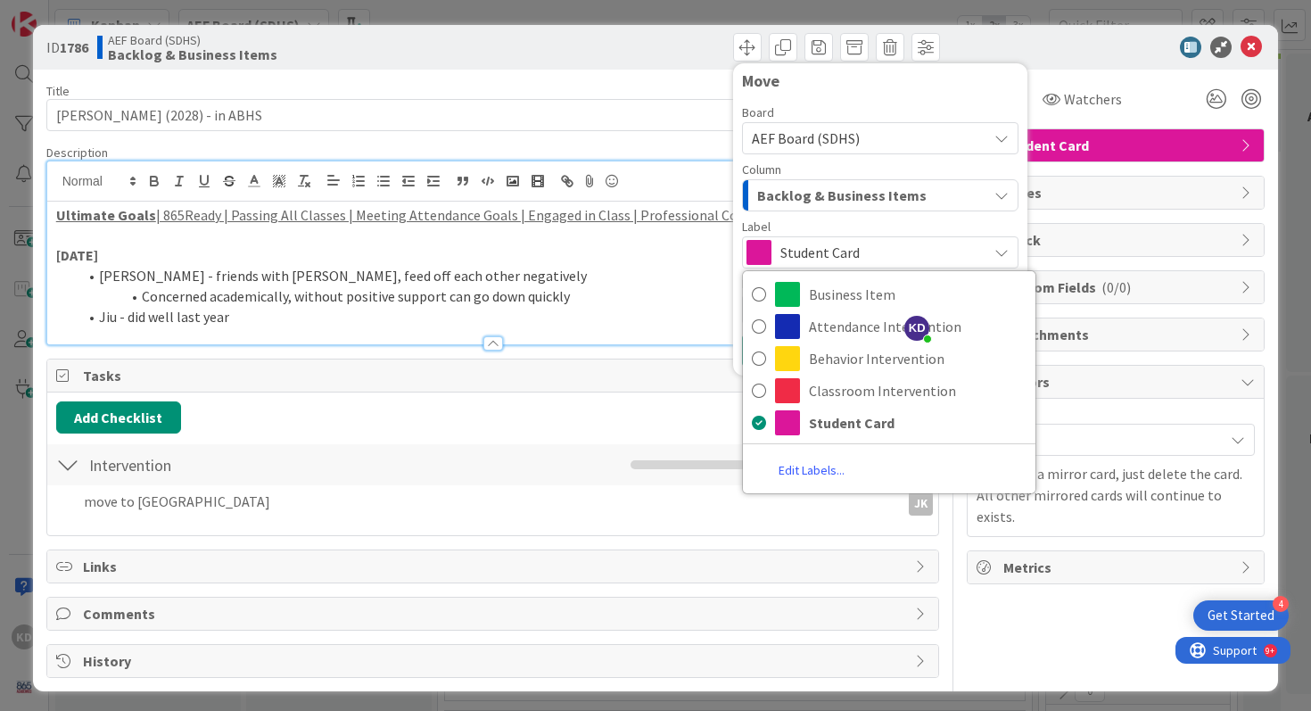
click at [894, 245] on span "Student Card" at bounding box center [879, 252] width 198 height 25
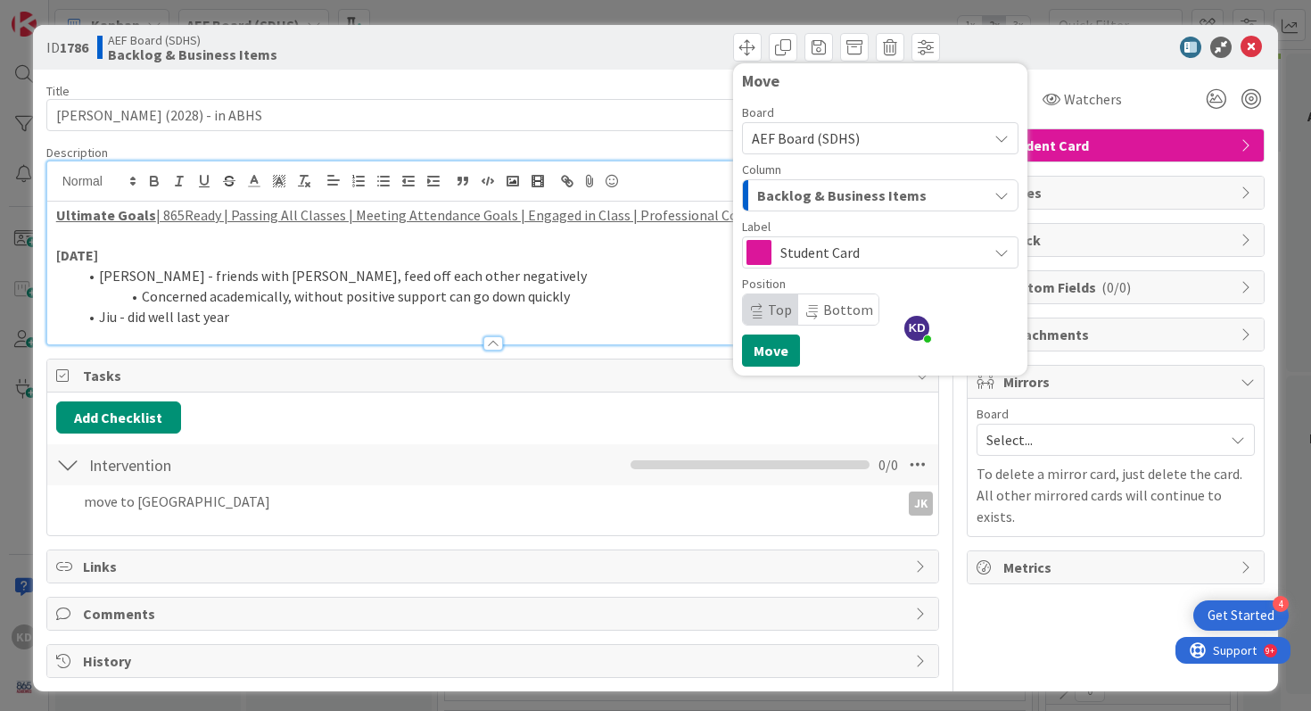
click at [871, 181] on div "Backlog & Business Items" at bounding box center [869, 195] width 234 height 29
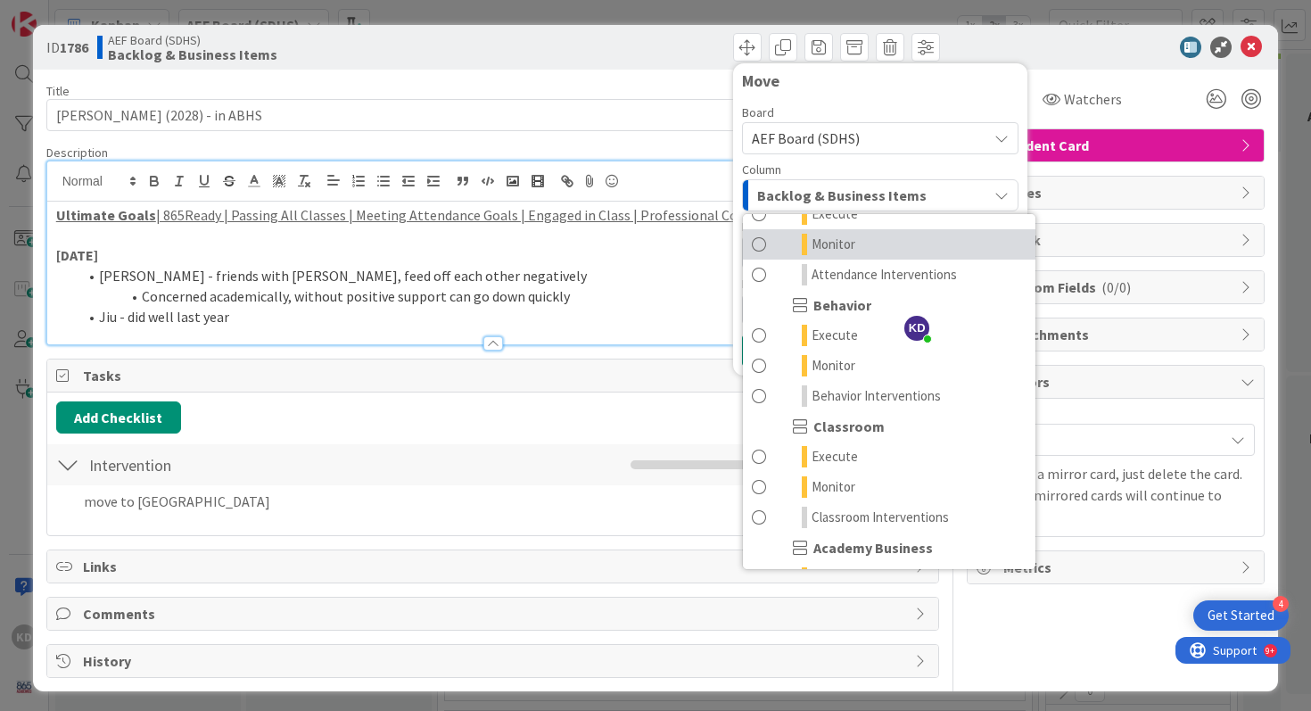
scroll to position [145, 0]
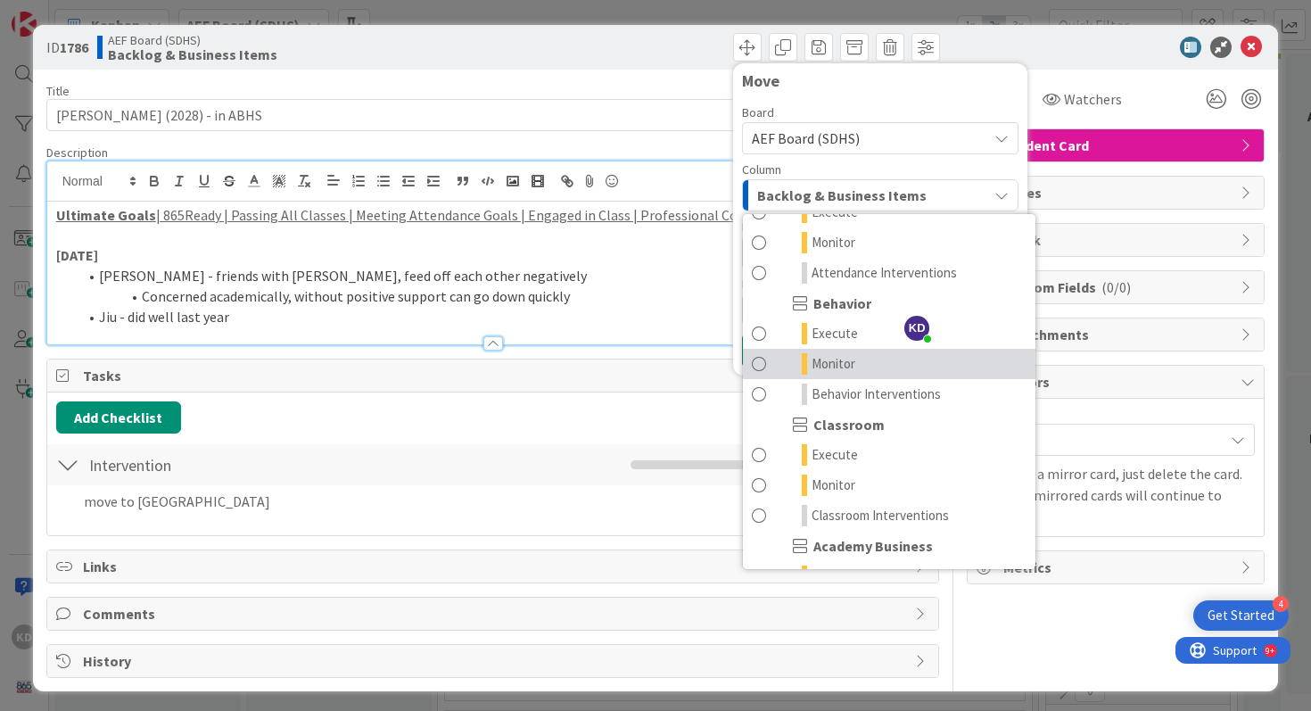
click at [759, 358] on span at bounding box center [759, 363] width 14 height 21
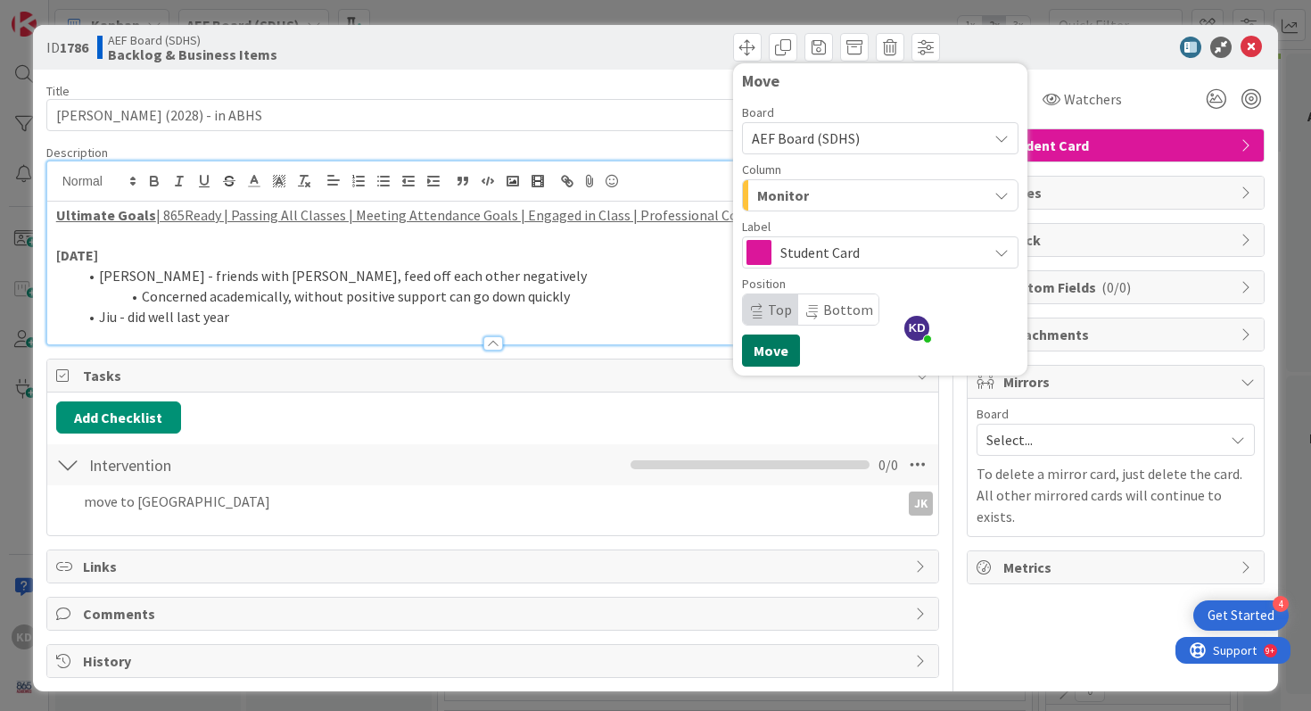
click at [759, 358] on button "Move" at bounding box center [771, 350] width 58 height 32
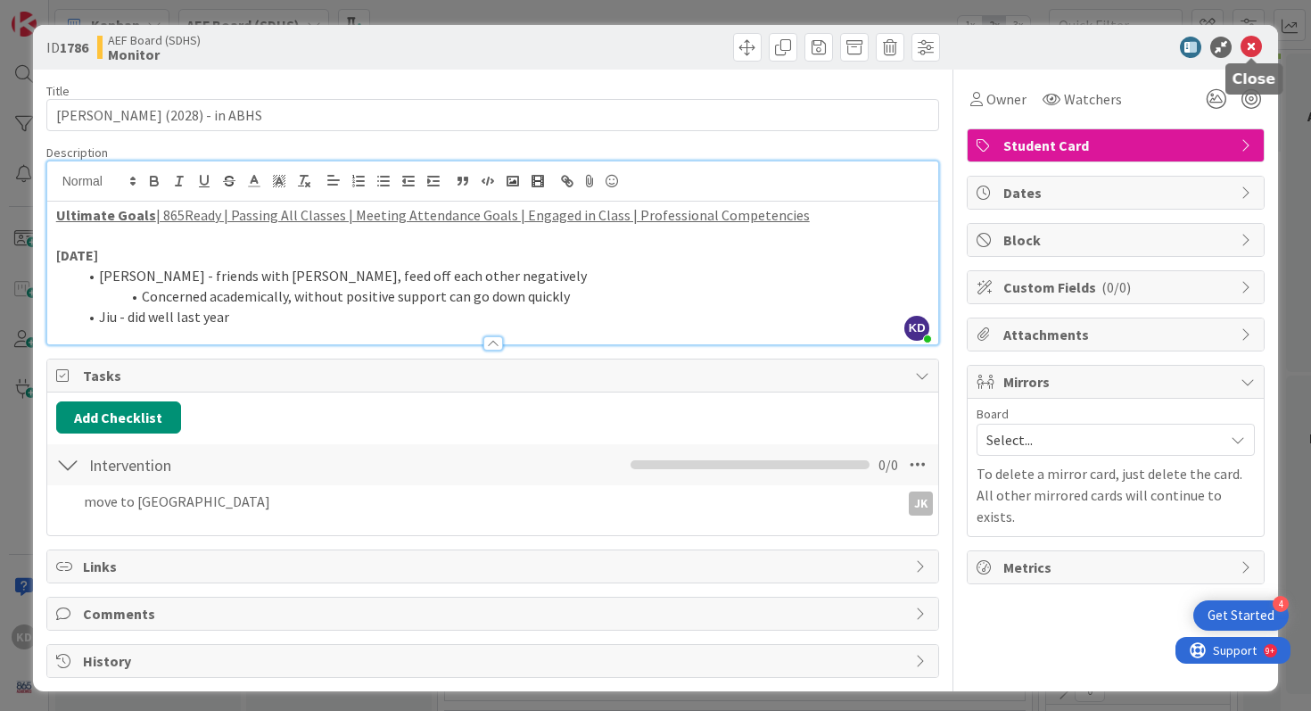
click at [1255, 44] on icon at bounding box center [1250, 47] width 21 height 21
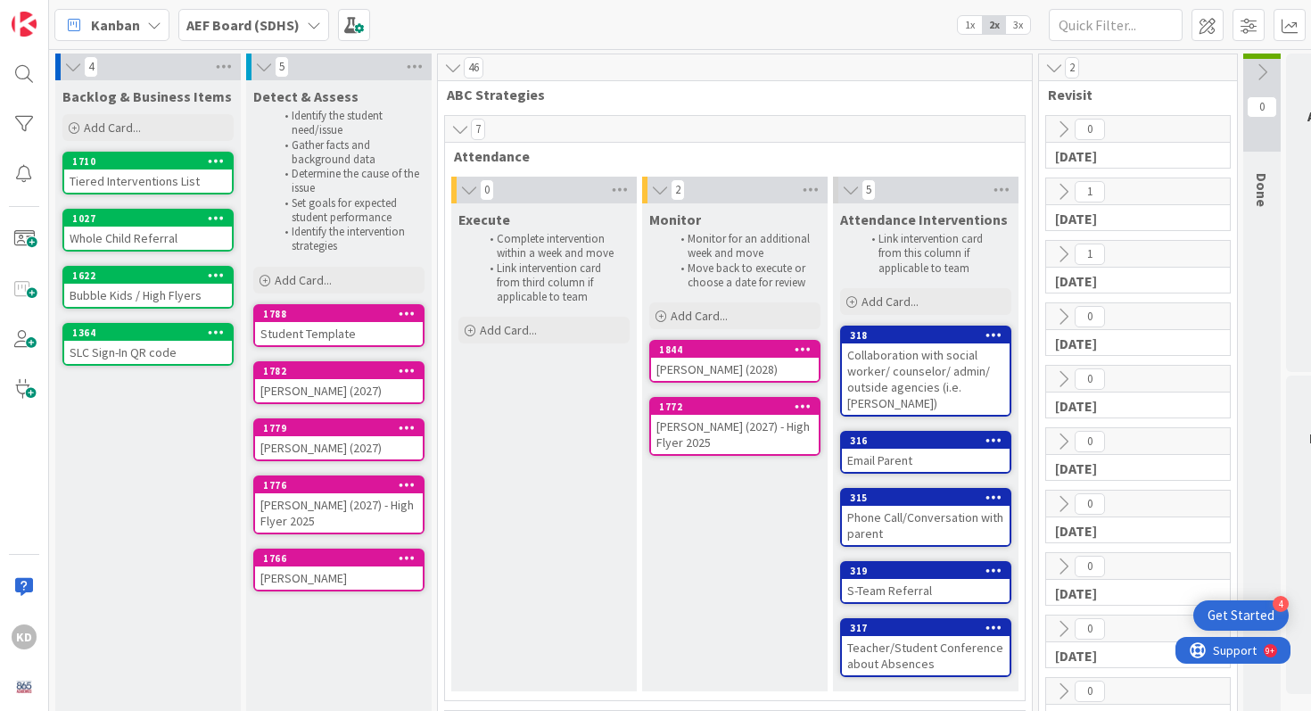
click at [406, 312] on icon at bounding box center [407, 313] width 17 height 12
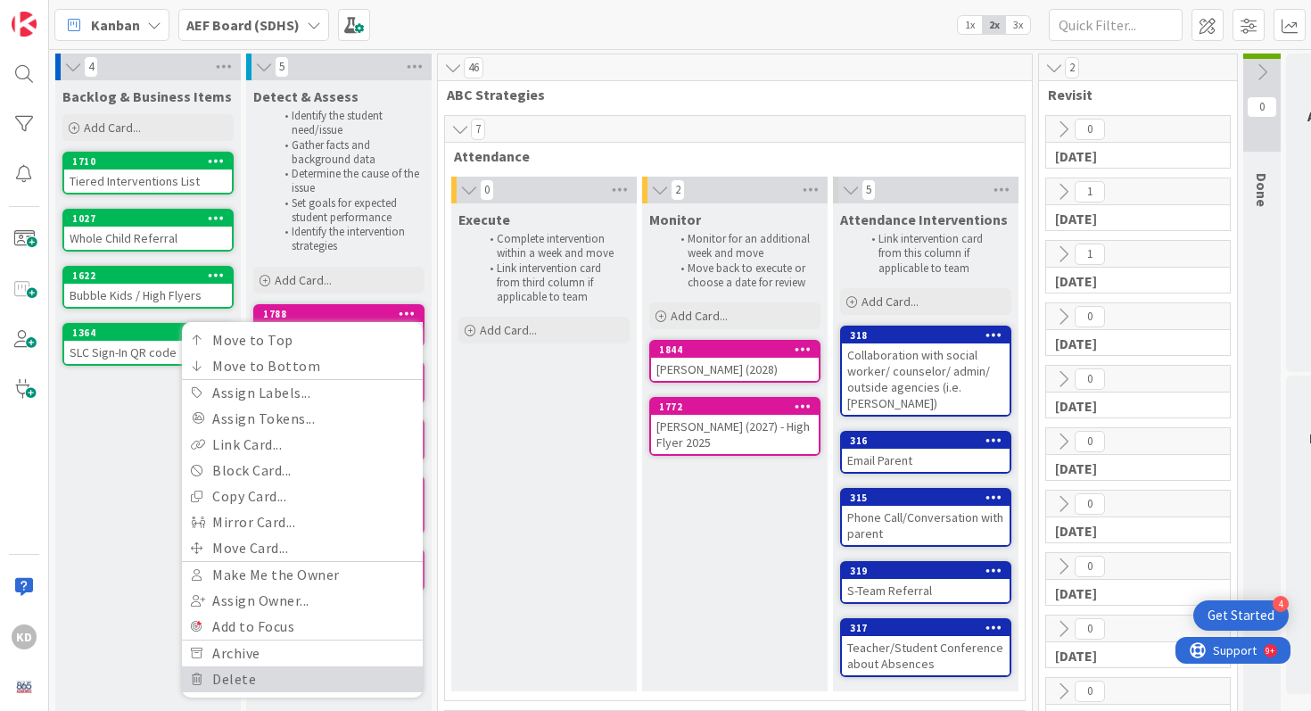
click at [210, 675] on link "Delete" at bounding box center [302, 679] width 241 height 26
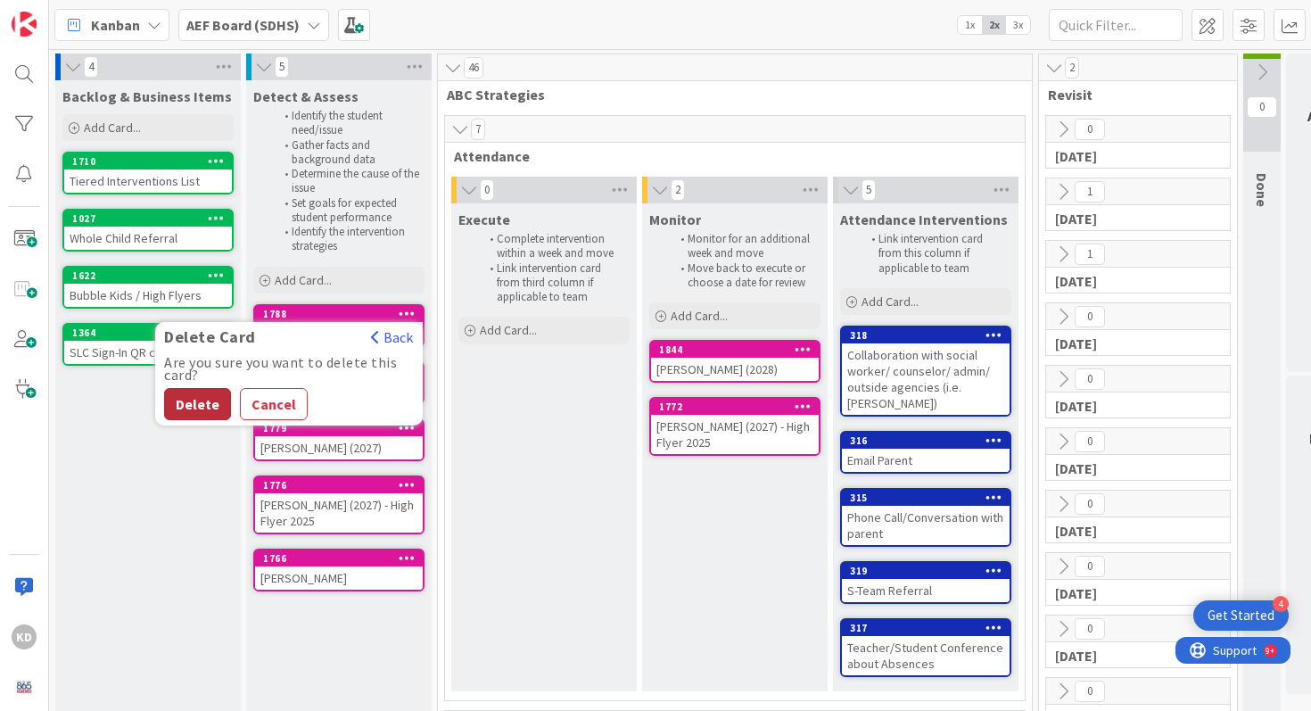
click at [185, 396] on button "Delete" at bounding box center [197, 404] width 67 height 32
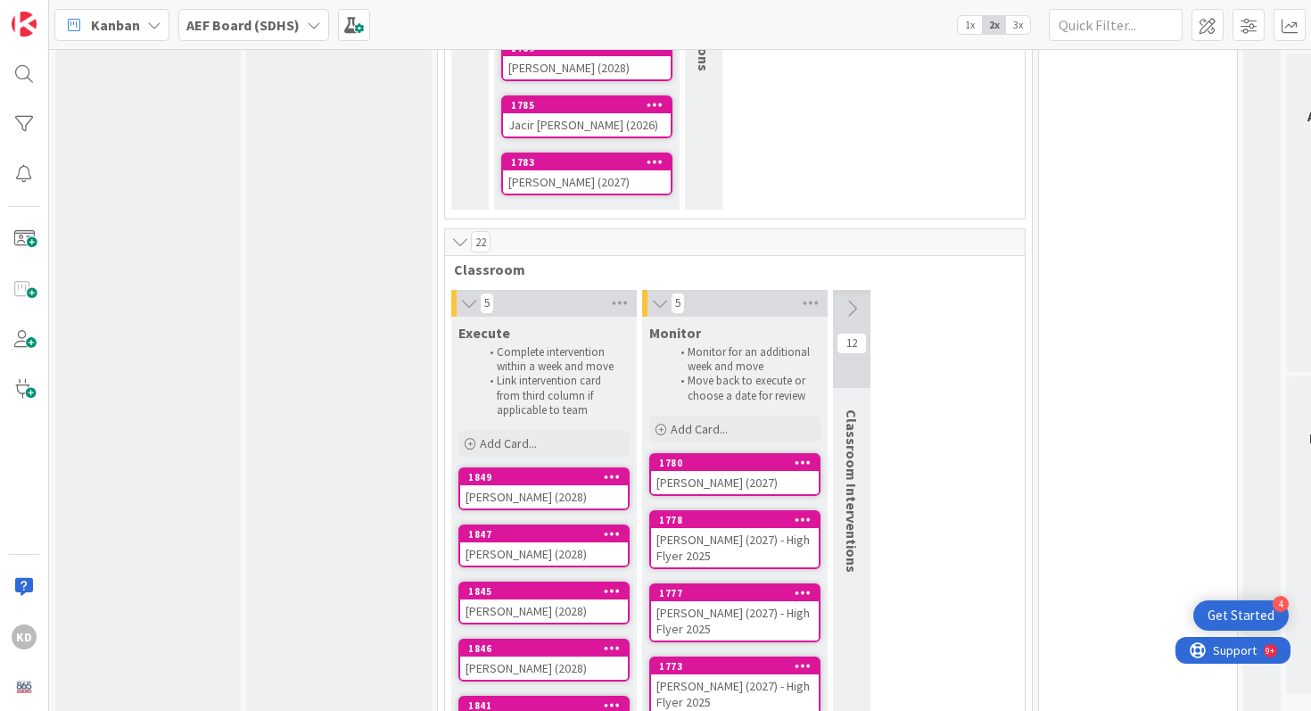
scroll to position [1136, 0]
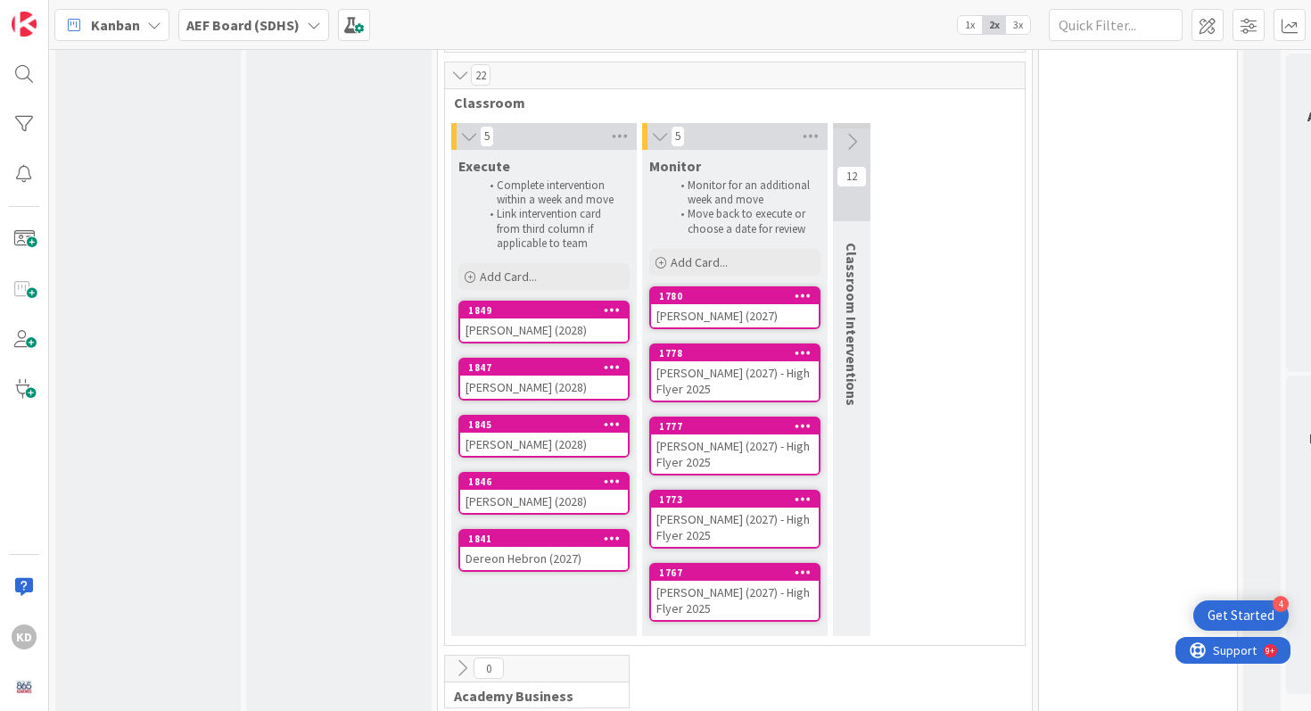
click at [802, 419] on icon at bounding box center [802, 425] width 17 height 12
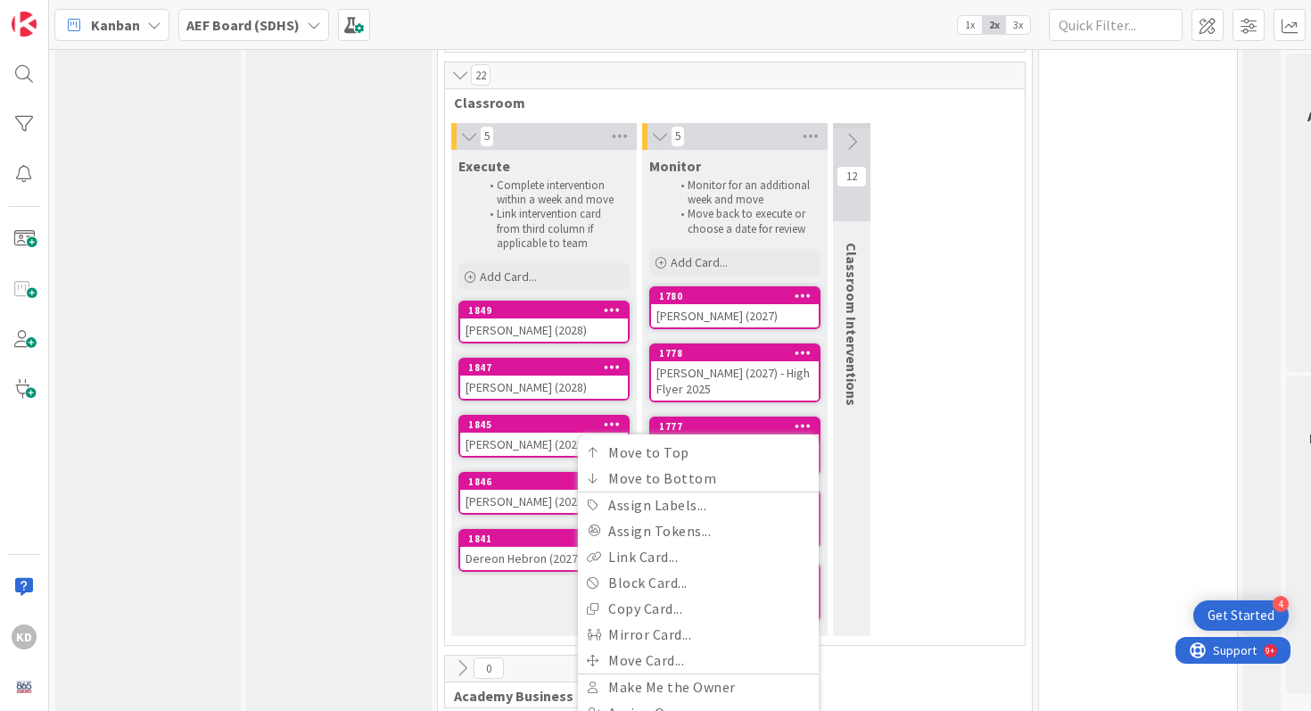
click at [927, 468] on div "5 Execute Complete intervention within a week and move Link intervention card f…" at bounding box center [734, 384] width 572 height 522
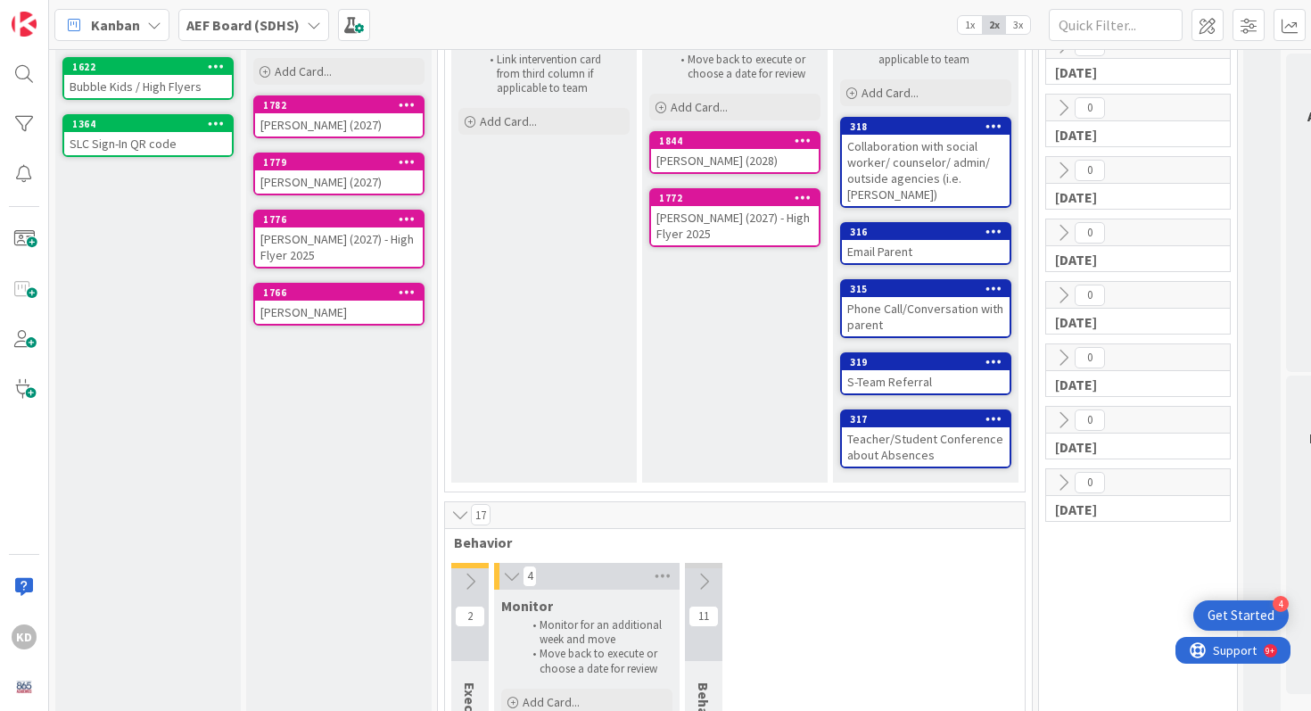
scroll to position [0, 0]
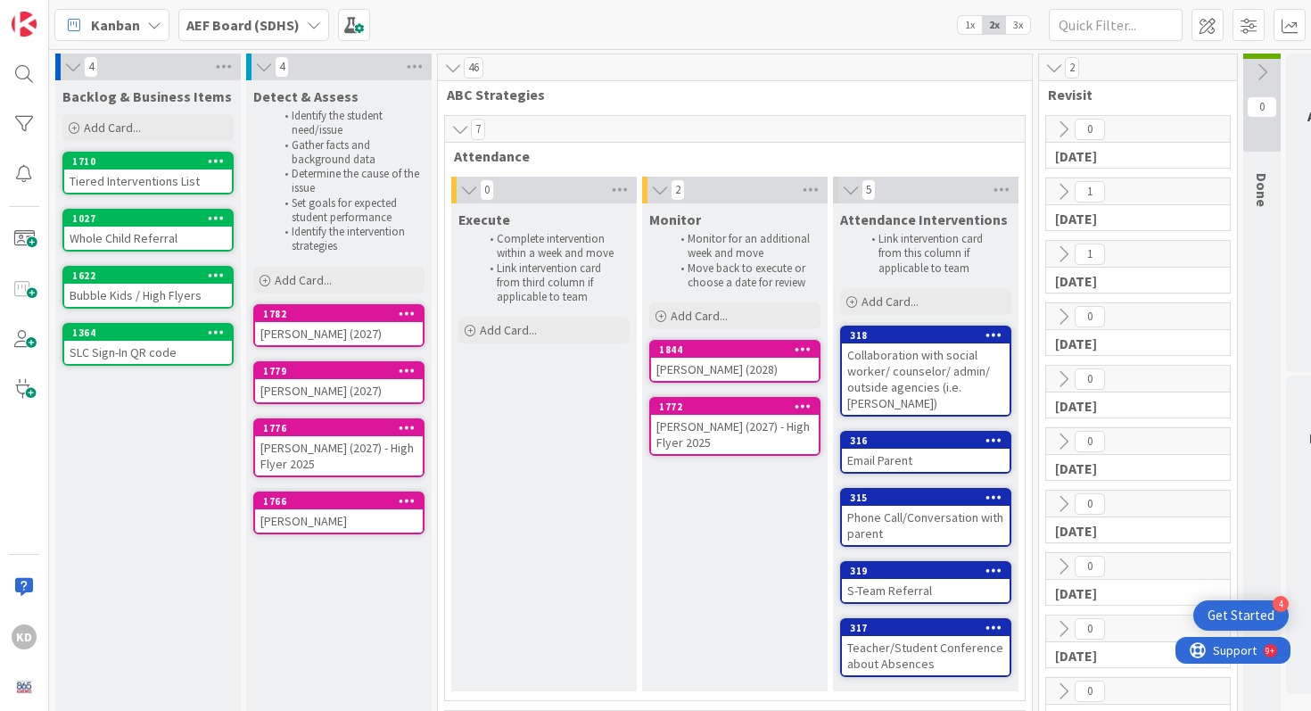
click at [1063, 191] on icon at bounding box center [1063, 192] width 20 height 20
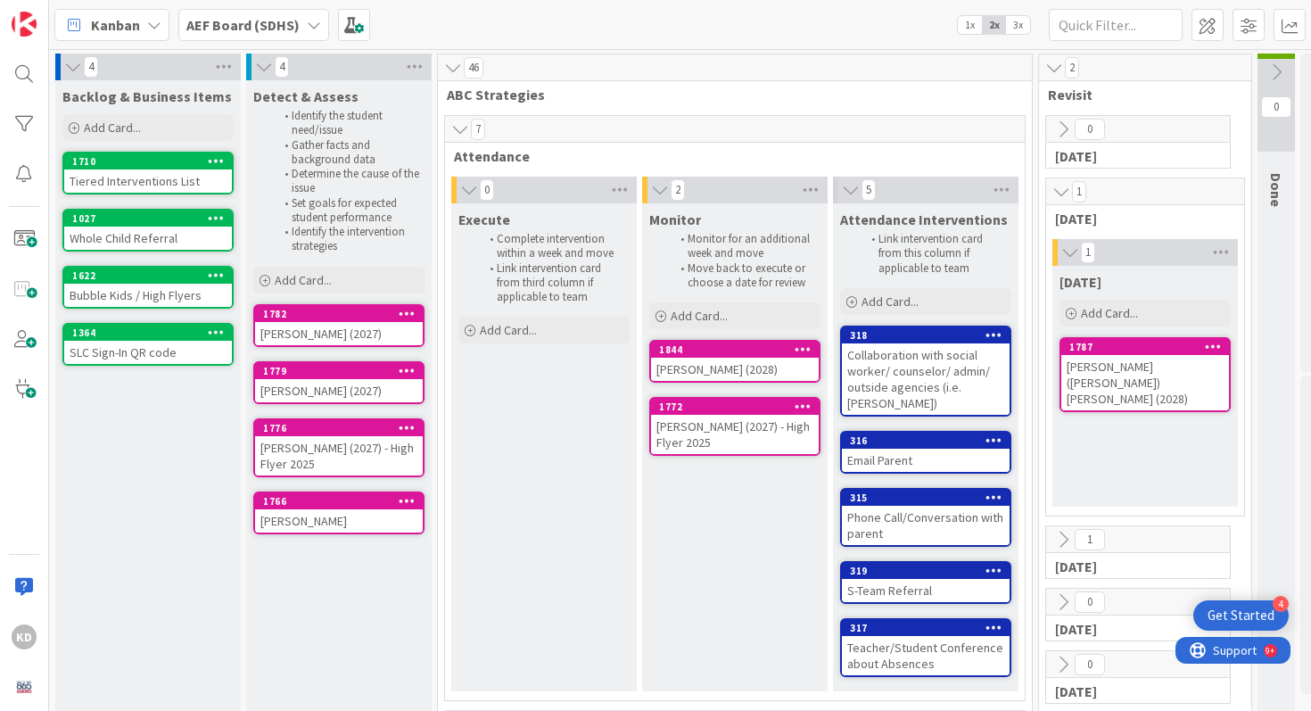
click at [1063, 191] on icon at bounding box center [1061, 192] width 20 height 18
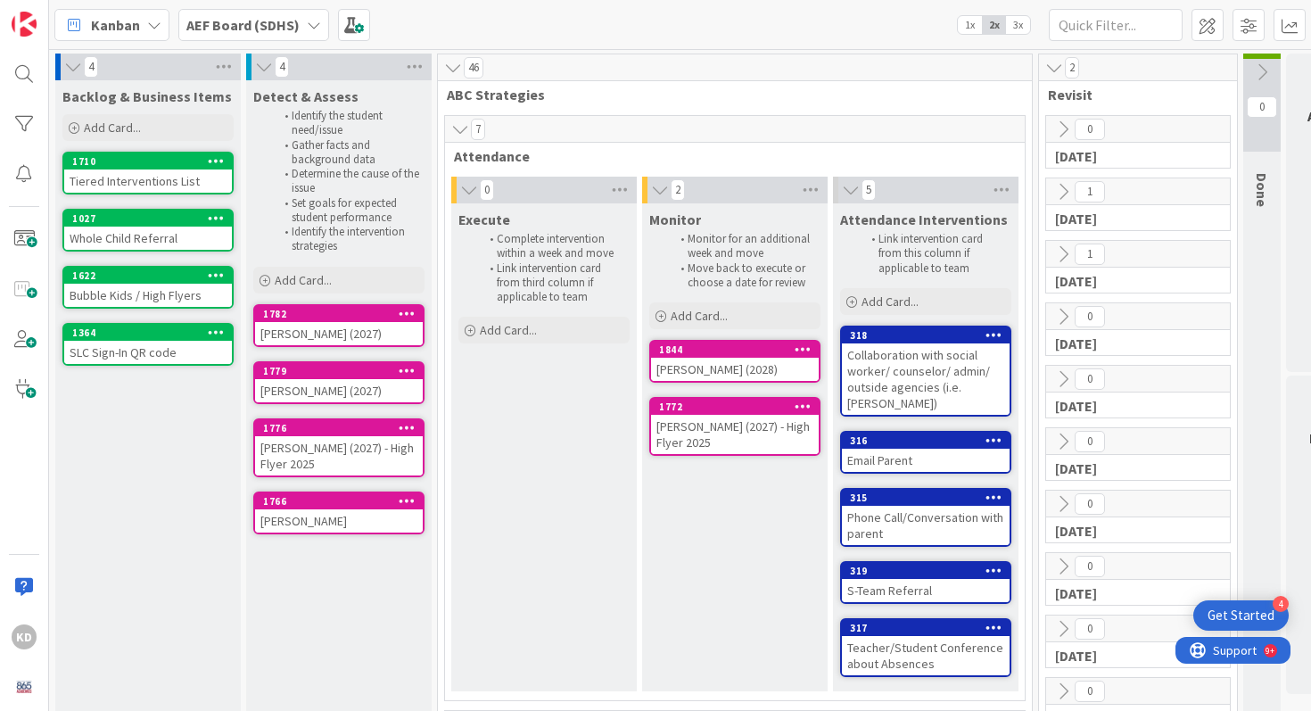
click at [1060, 253] on icon at bounding box center [1063, 254] width 20 height 20
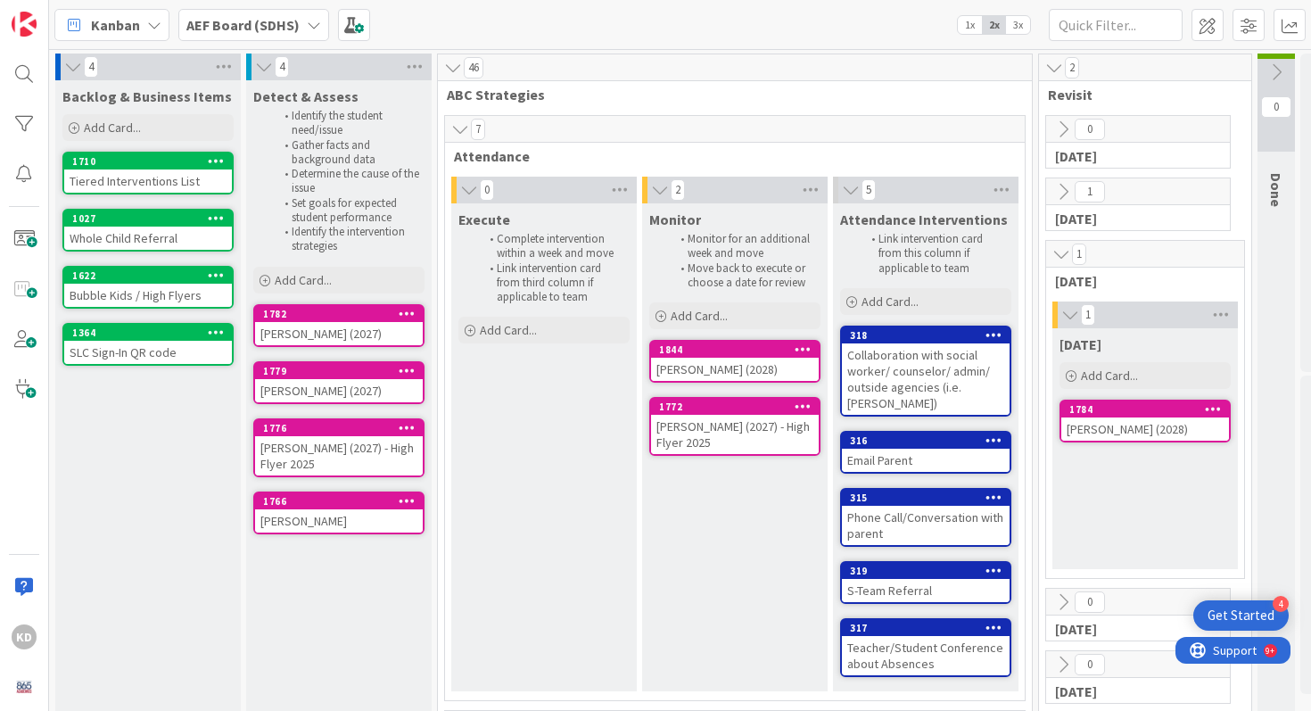
click at [1060, 253] on icon at bounding box center [1061, 254] width 20 height 18
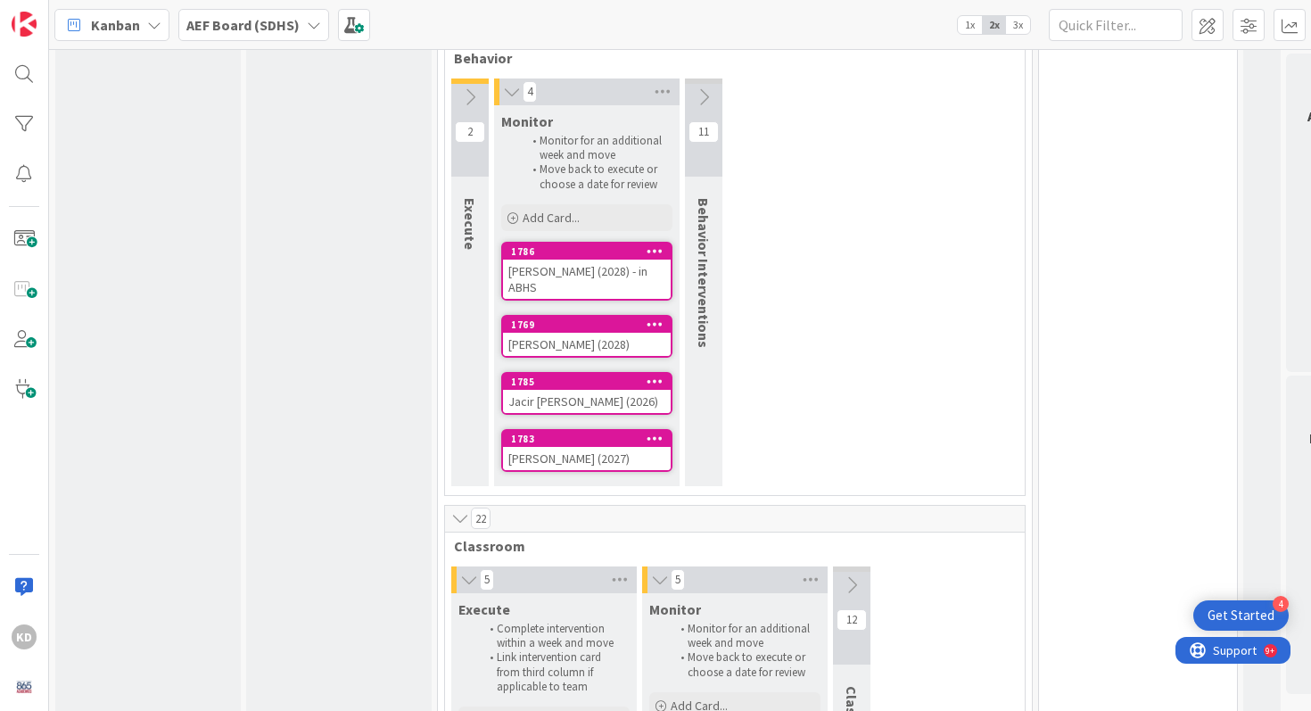
scroll to position [695, 0]
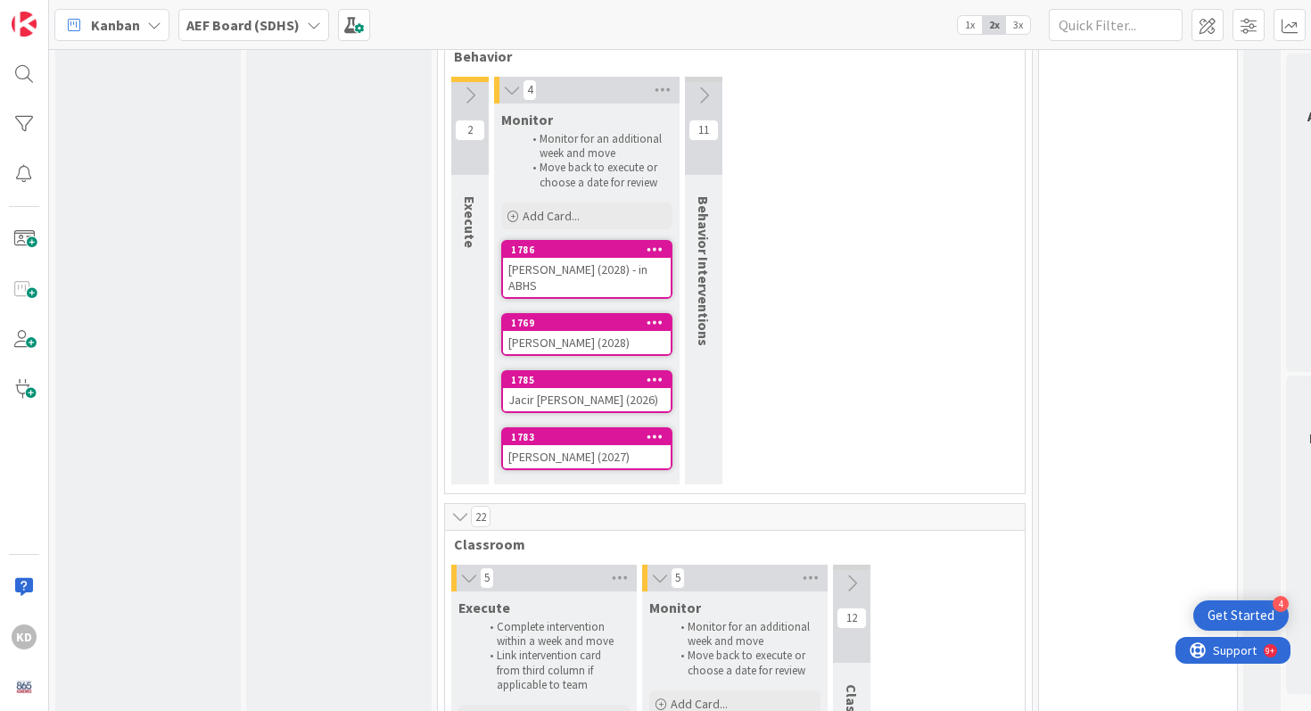
click at [653, 373] on icon at bounding box center [654, 379] width 17 height 12
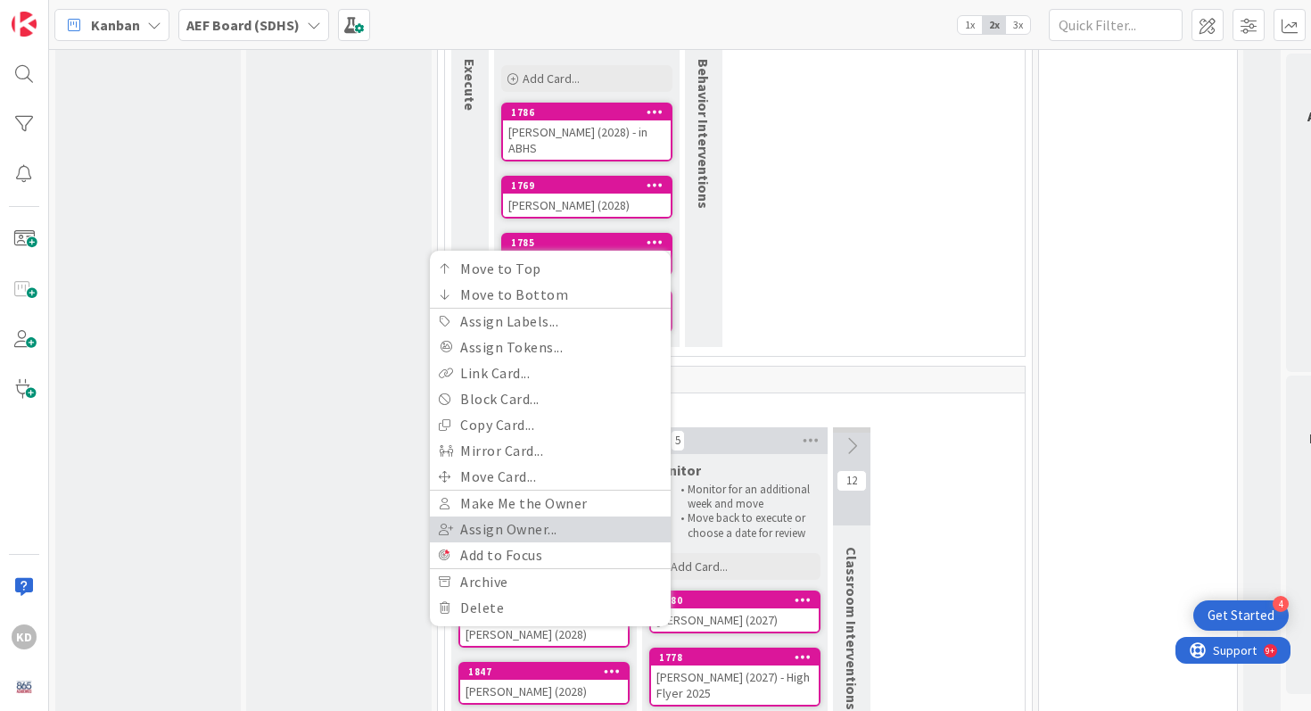
scroll to position [834, 0]
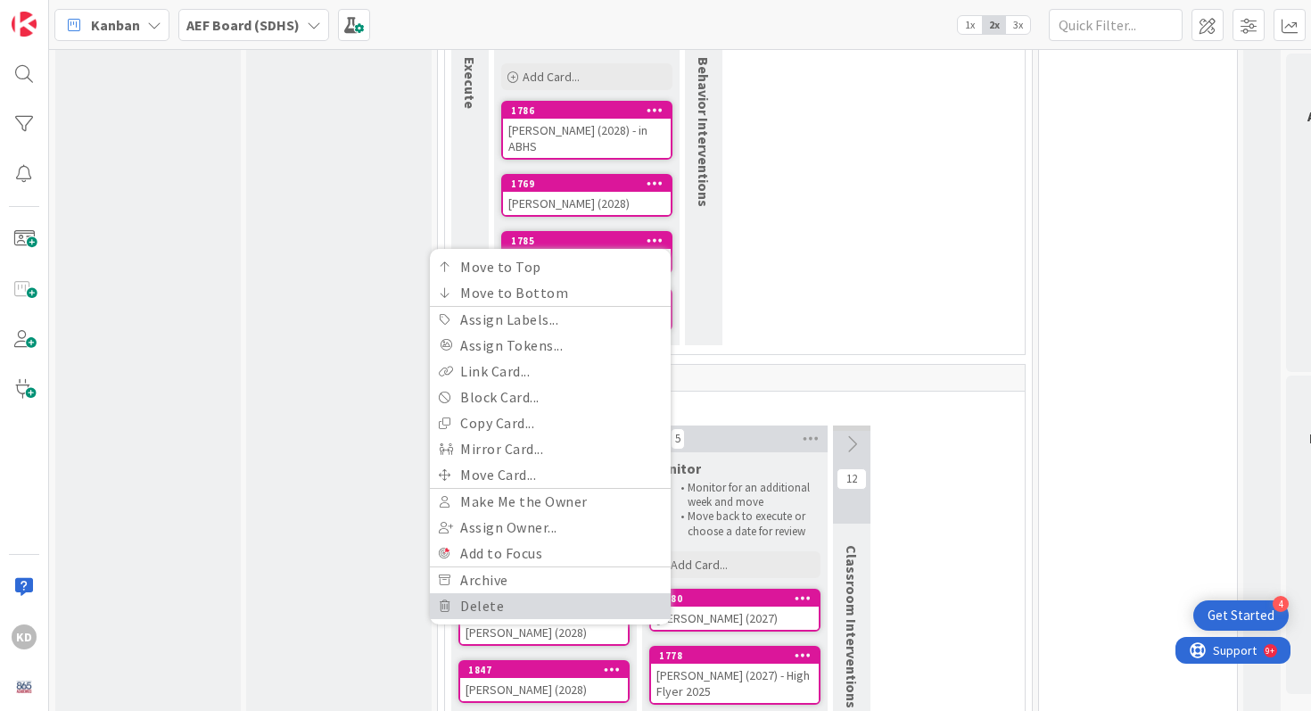
click at [484, 593] on link "Delete" at bounding box center [550, 606] width 241 height 26
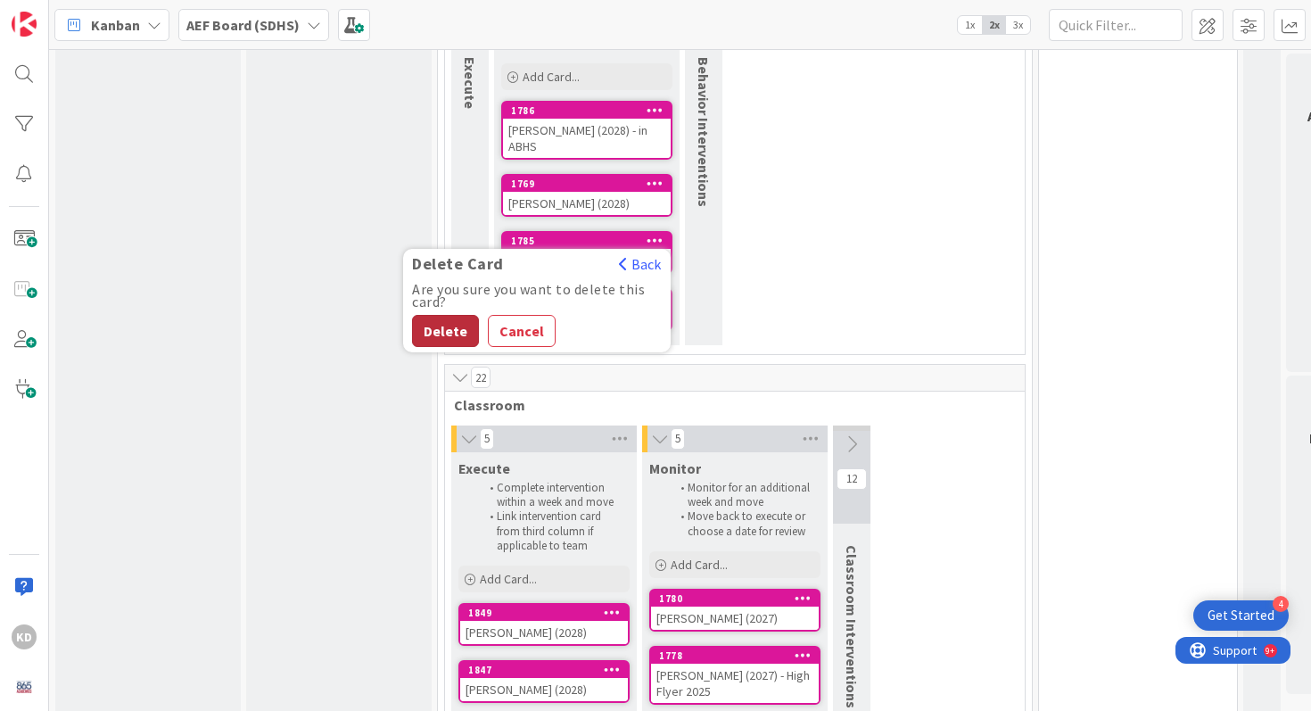
click at [439, 315] on button "Delete" at bounding box center [445, 331] width 67 height 32
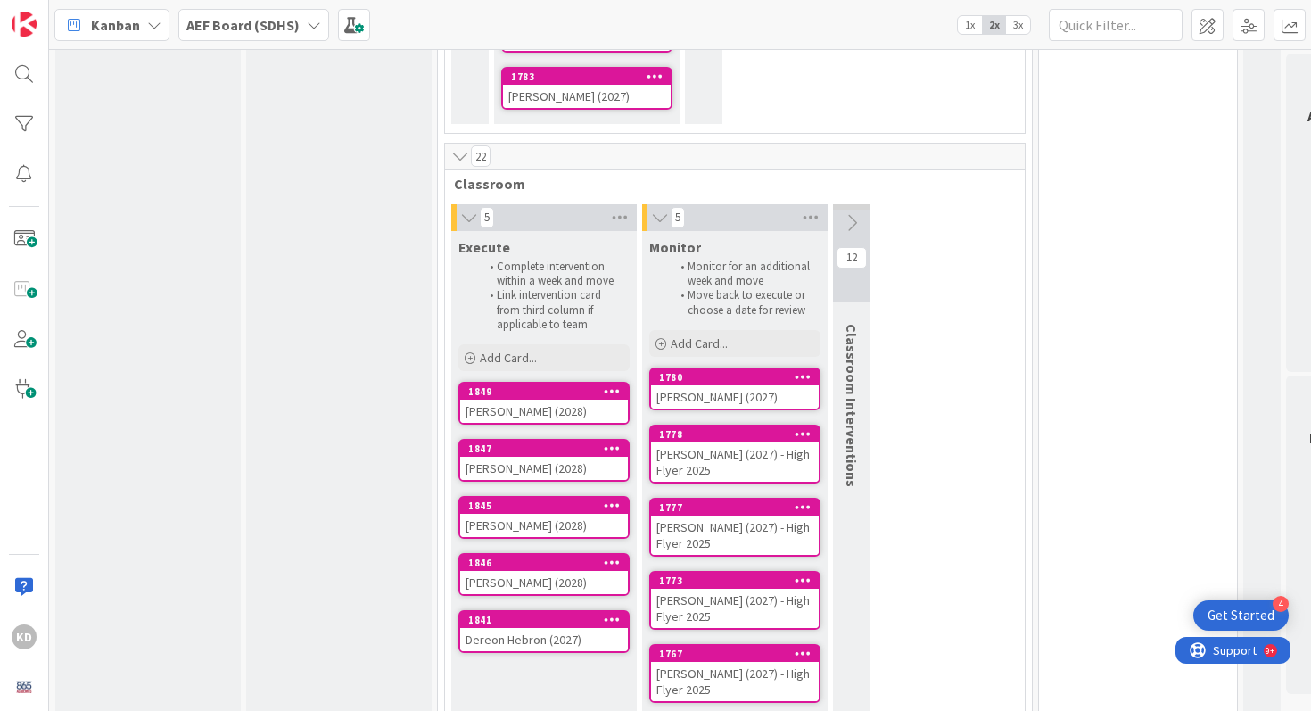
scroll to position [1079, 0]
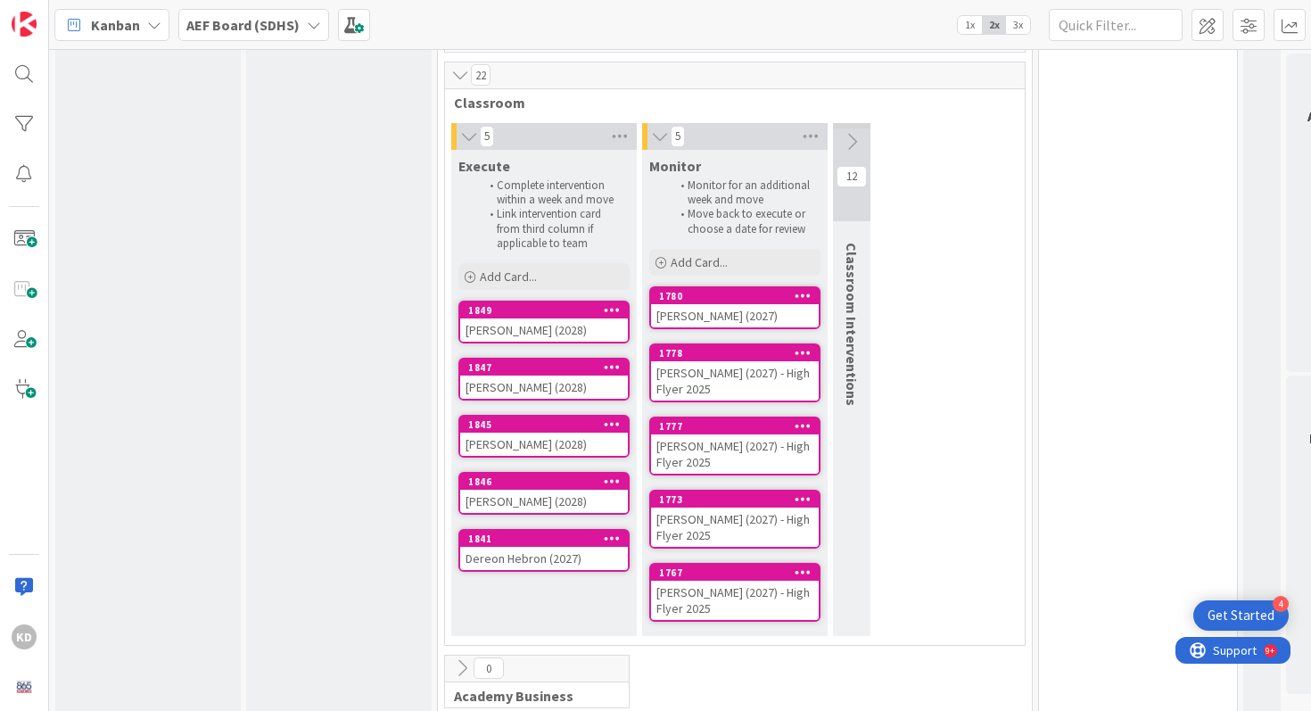
click at [605, 360] on icon at bounding box center [612, 366] width 17 height 12
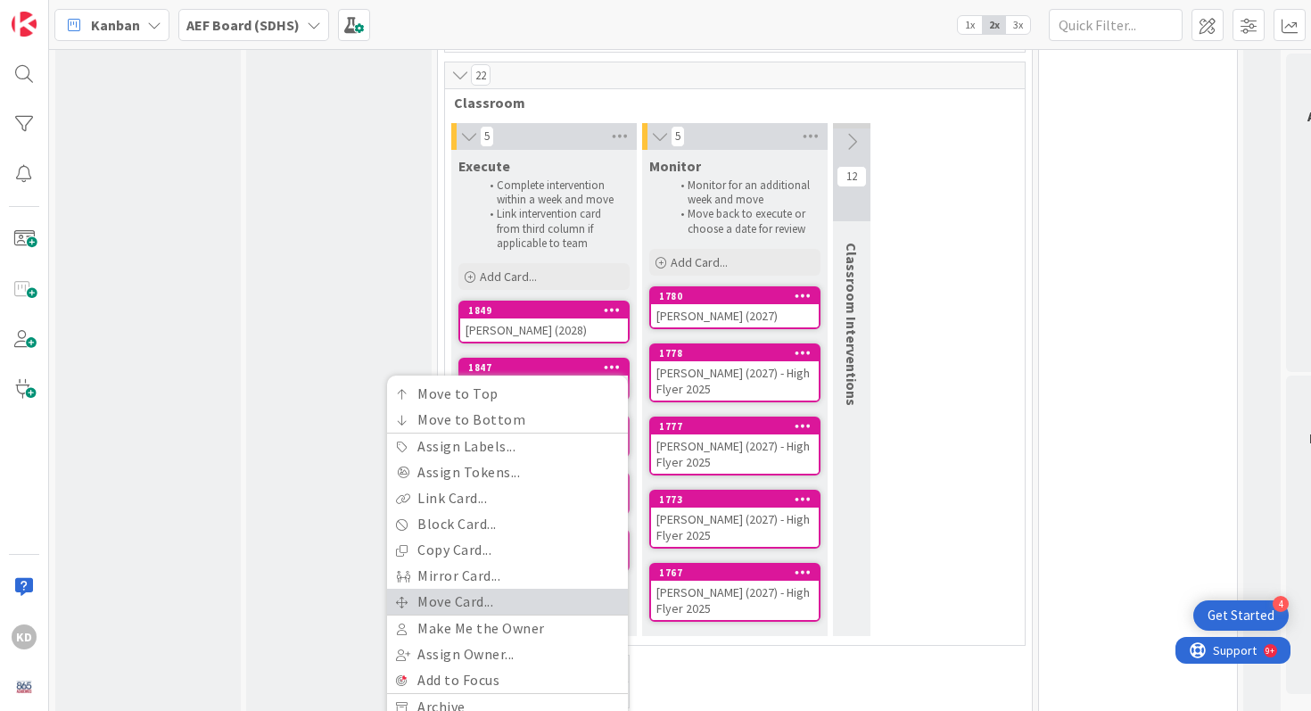
click at [534, 592] on link "Move Card..." at bounding box center [507, 601] width 241 height 26
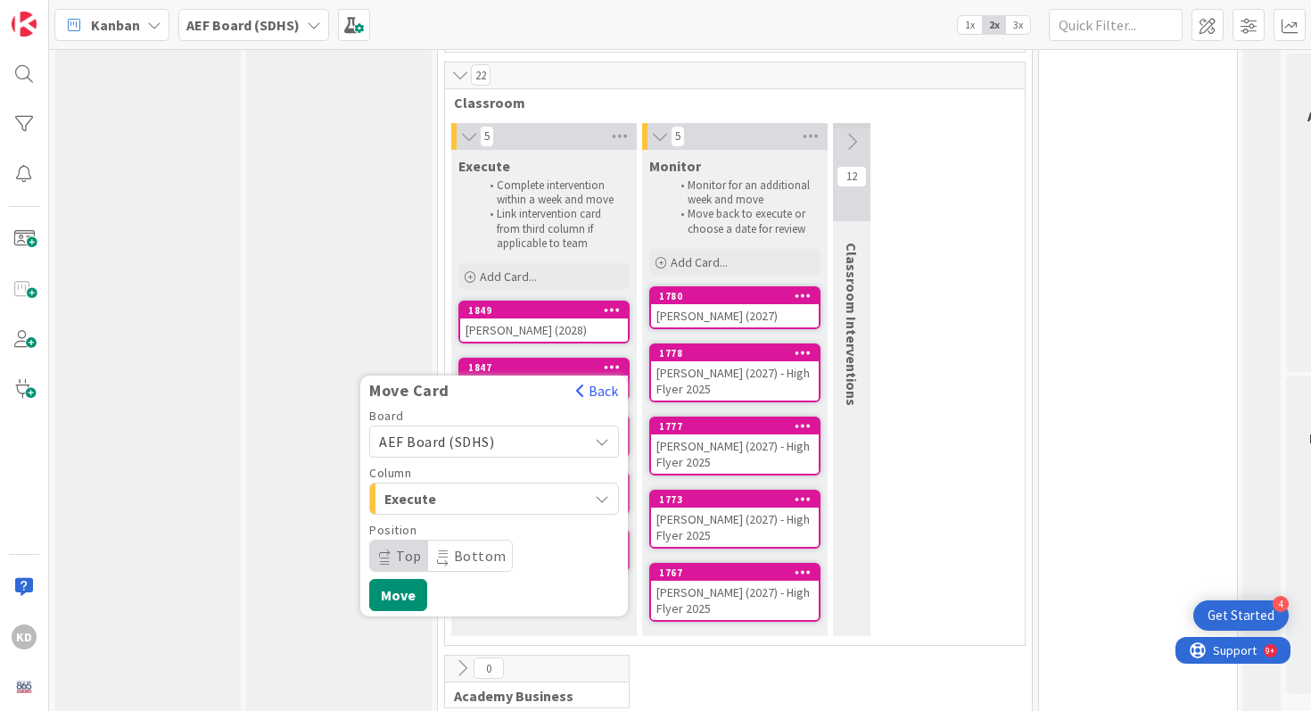
click at [514, 487] on span "Execute" at bounding box center [451, 498] width 134 height 23
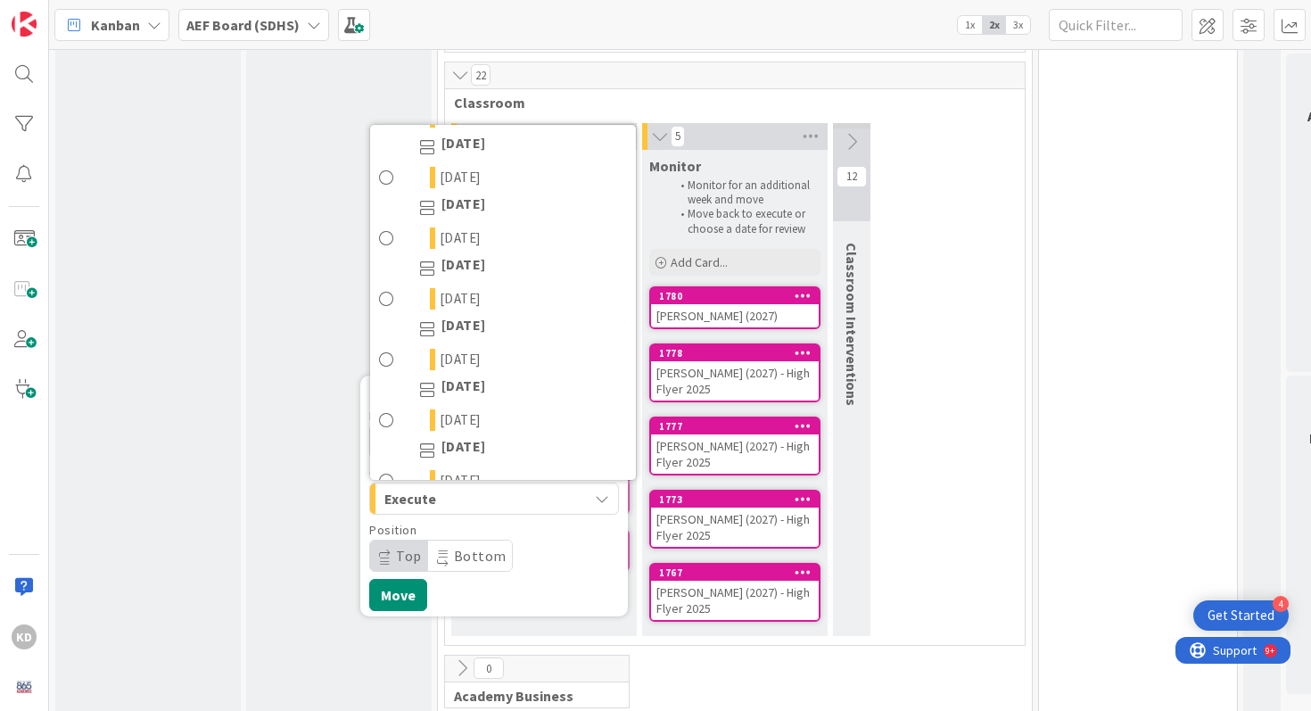
scroll to position [638, 0]
click at [401, 160] on link "[DATE]" at bounding box center [503, 175] width 266 height 30
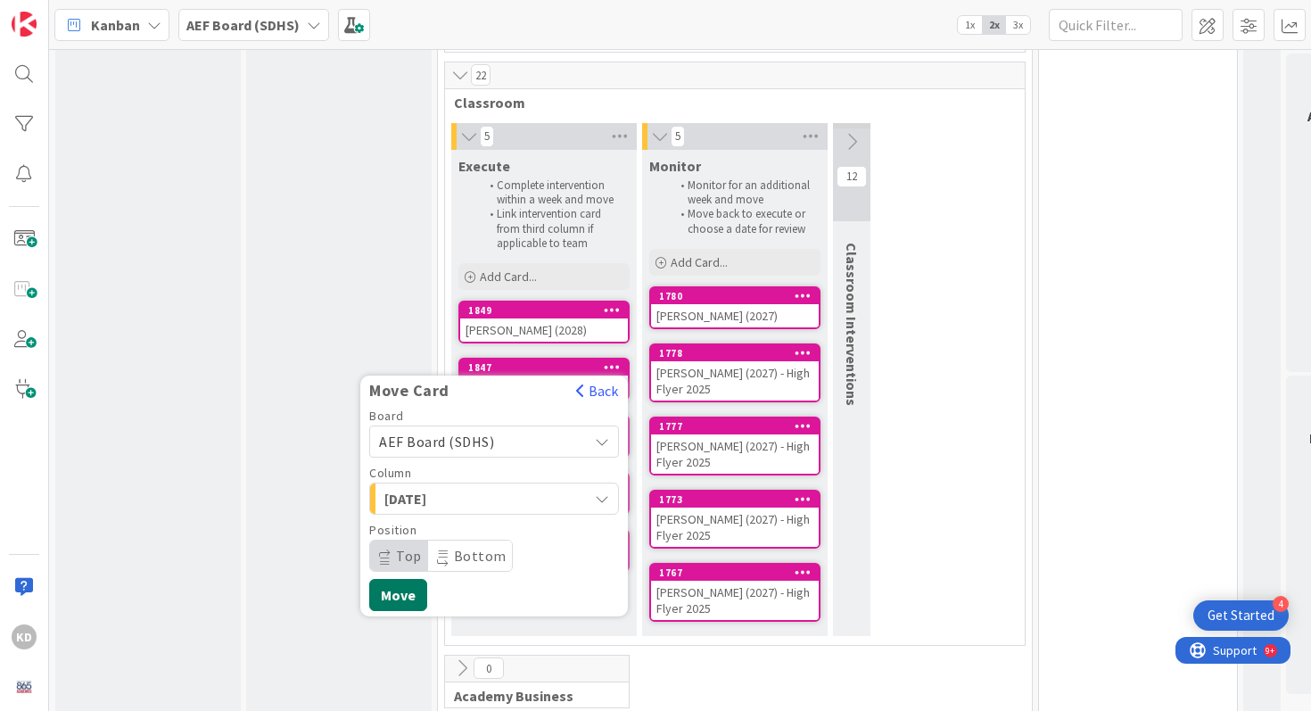
click at [391, 579] on button "Move" at bounding box center [398, 595] width 58 height 32
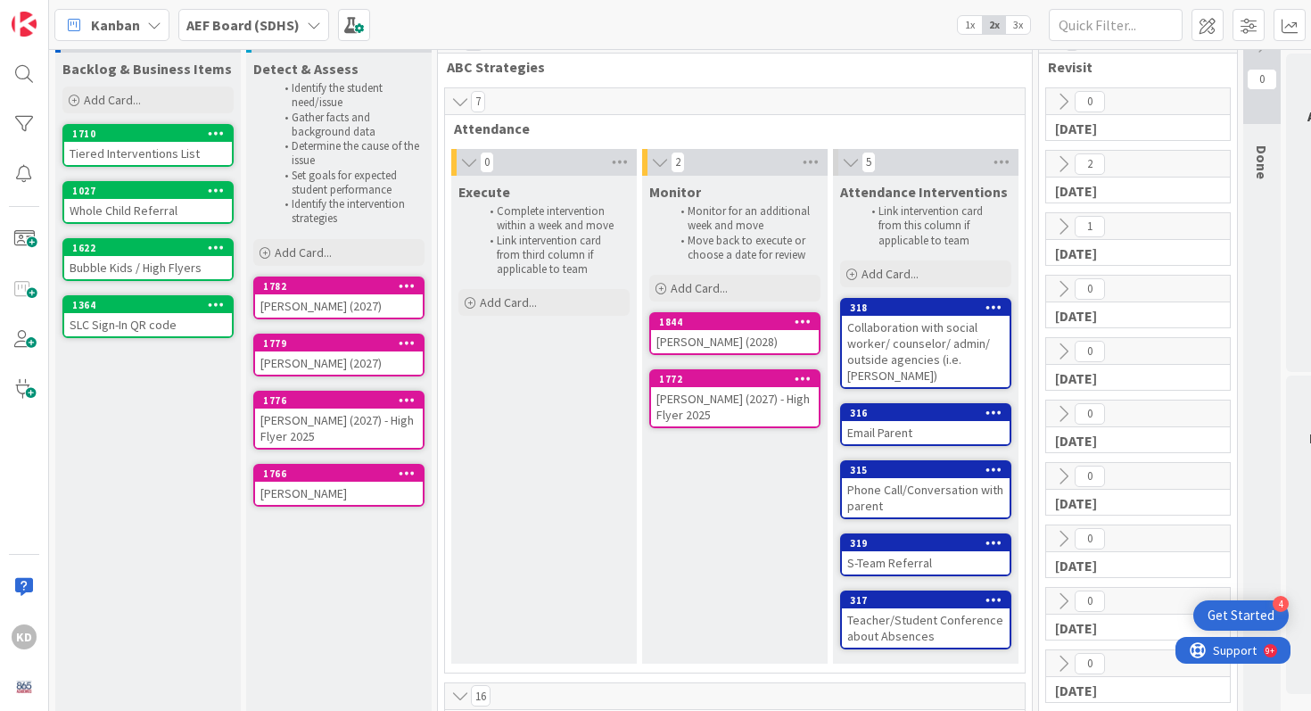
scroll to position [29, 0]
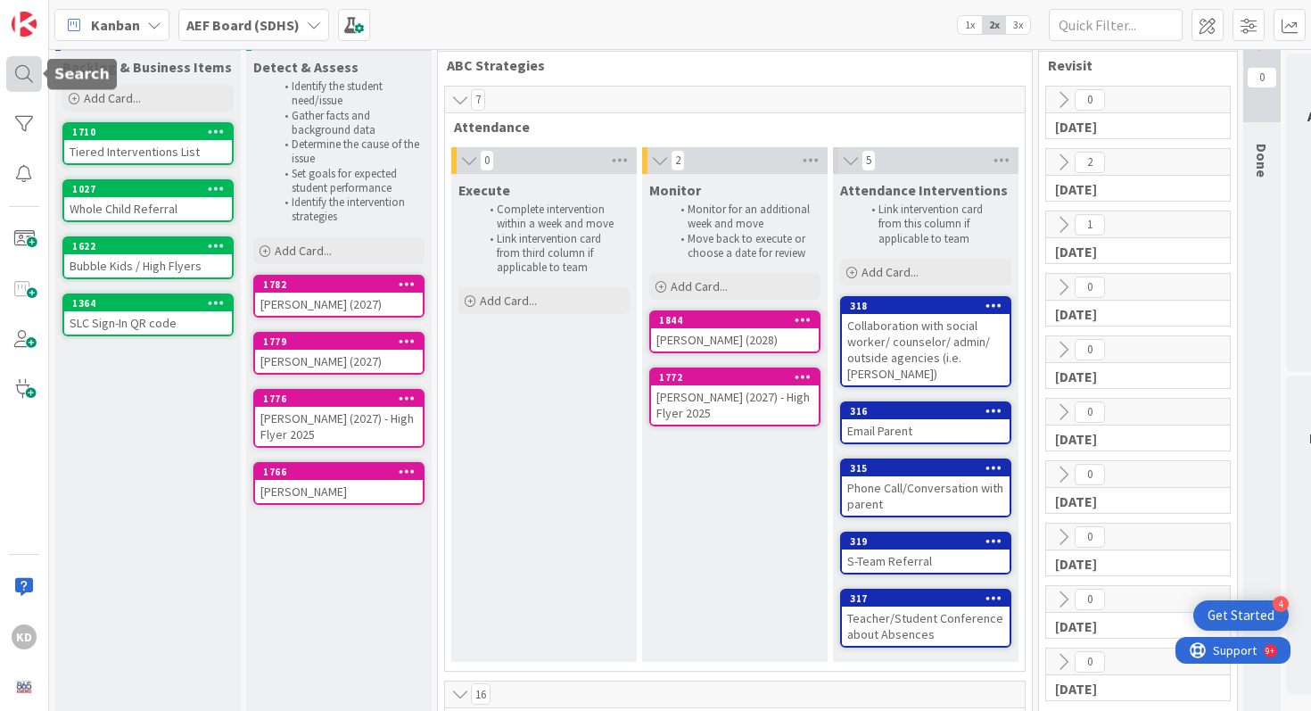
click at [21, 79] on div at bounding box center [24, 74] width 36 height 36
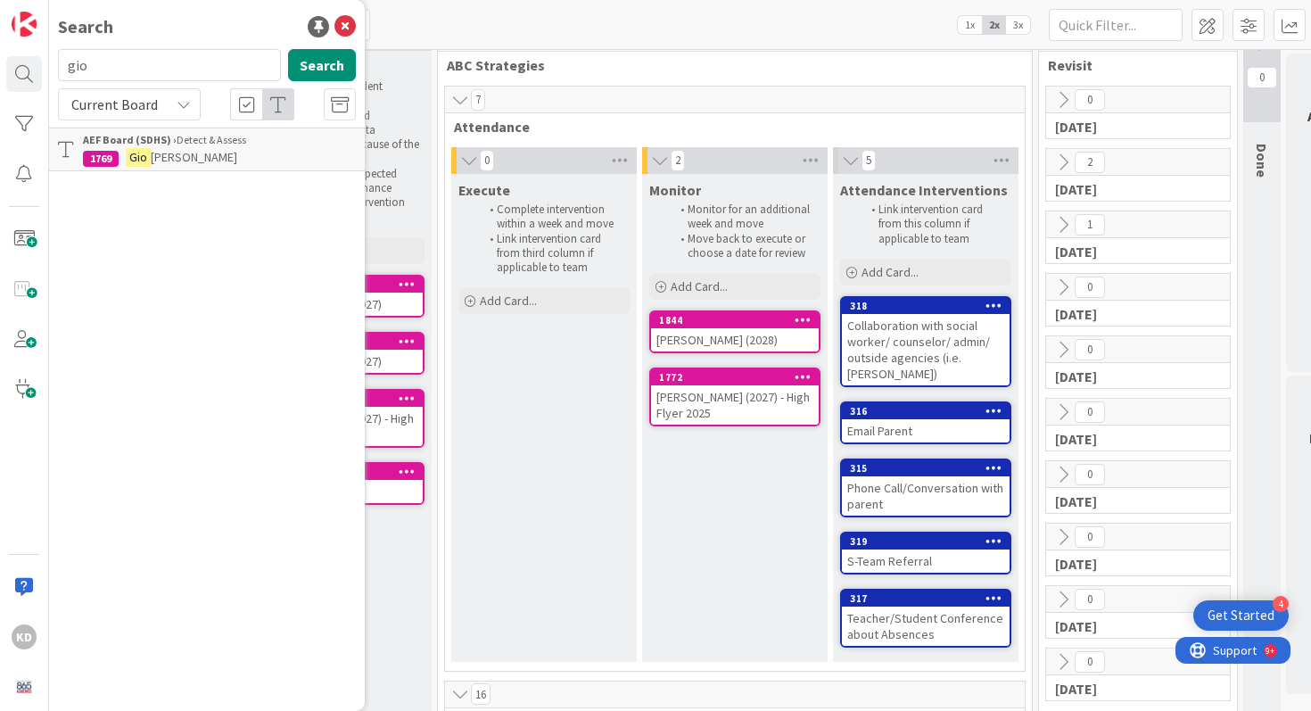
click at [86, 65] on input "gio" at bounding box center [169, 65] width 223 height 32
type input "hickam"
click at [133, 143] on b "AEF Board (SDHS) ›" at bounding box center [130, 139] width 94 height 13
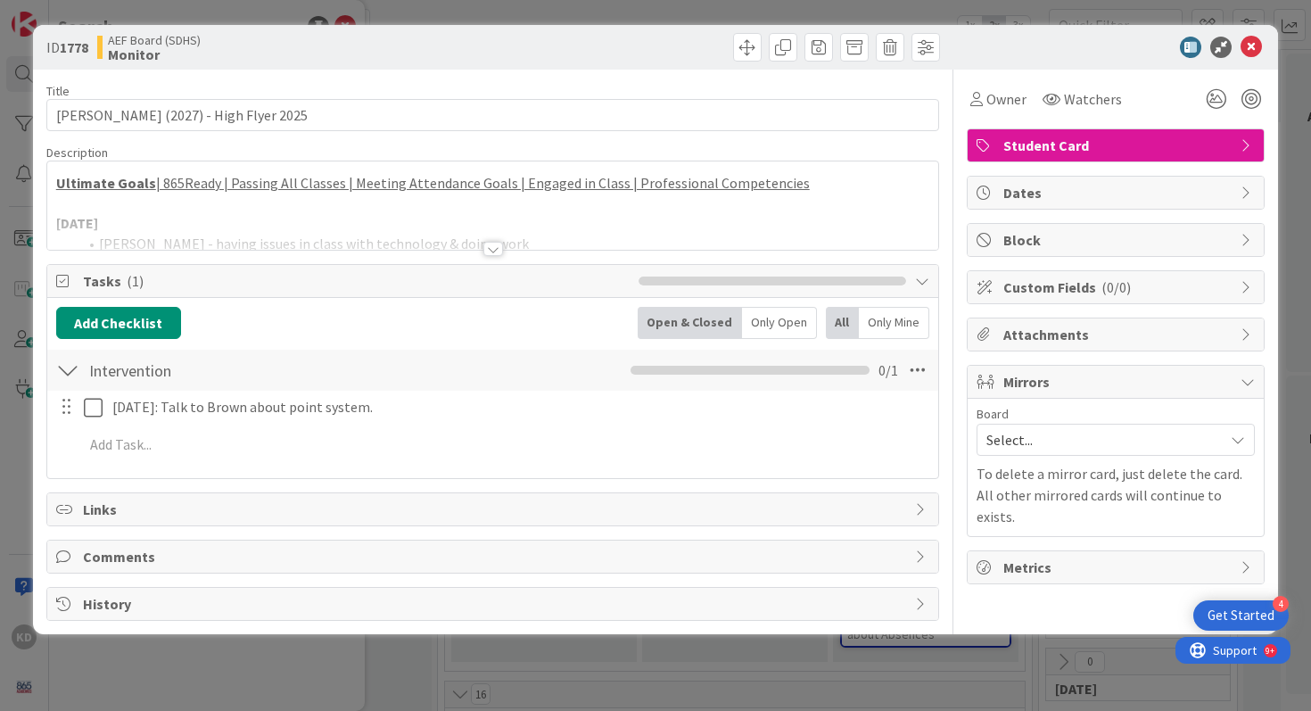
click at [201, 210] on div at bounding box center [493, 226] width 892 height 45
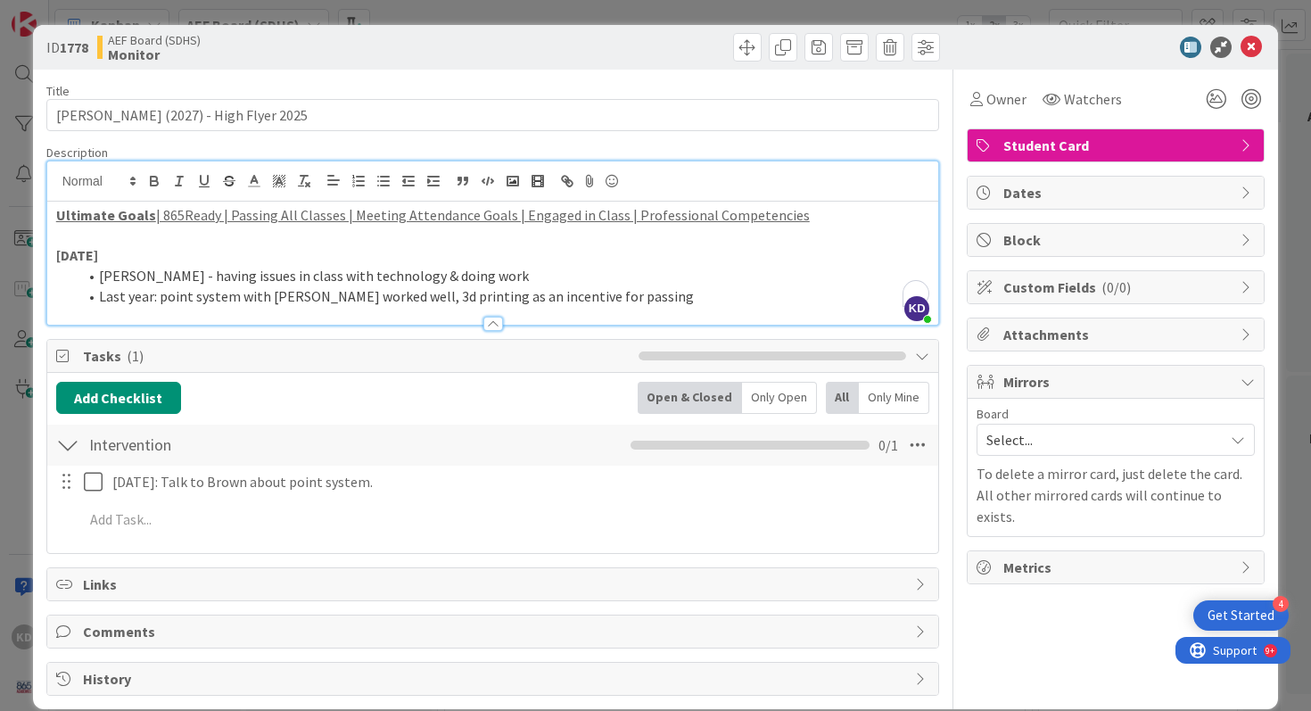
click at [617, 296] on li "Last year: point system with Brown worked well, 3d printing as an incentive for…" at bounding box center [504, 296] width 852 height 21
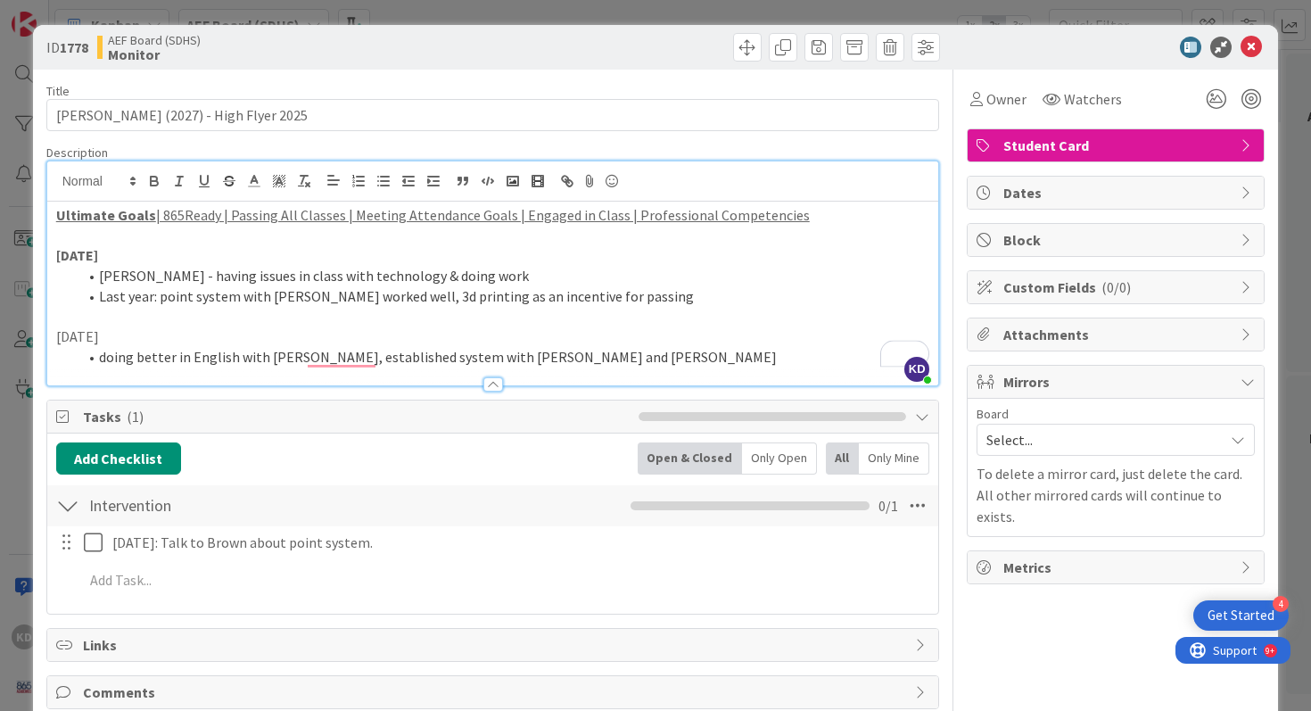
click at [80, 332] on p "[DATE]" at bounding box center [493, 336] width 874 height 21
click at [599, 351] on li "doing better in English with Spires, established system with B. Brown and T. Be…" at bounding box center [504, 357] width 852 height 21
click at [635, 361] on li "doing better in English with Spires, an established system with B. Brown and T.…" at bounding box center [504, 357] width 852 height 21
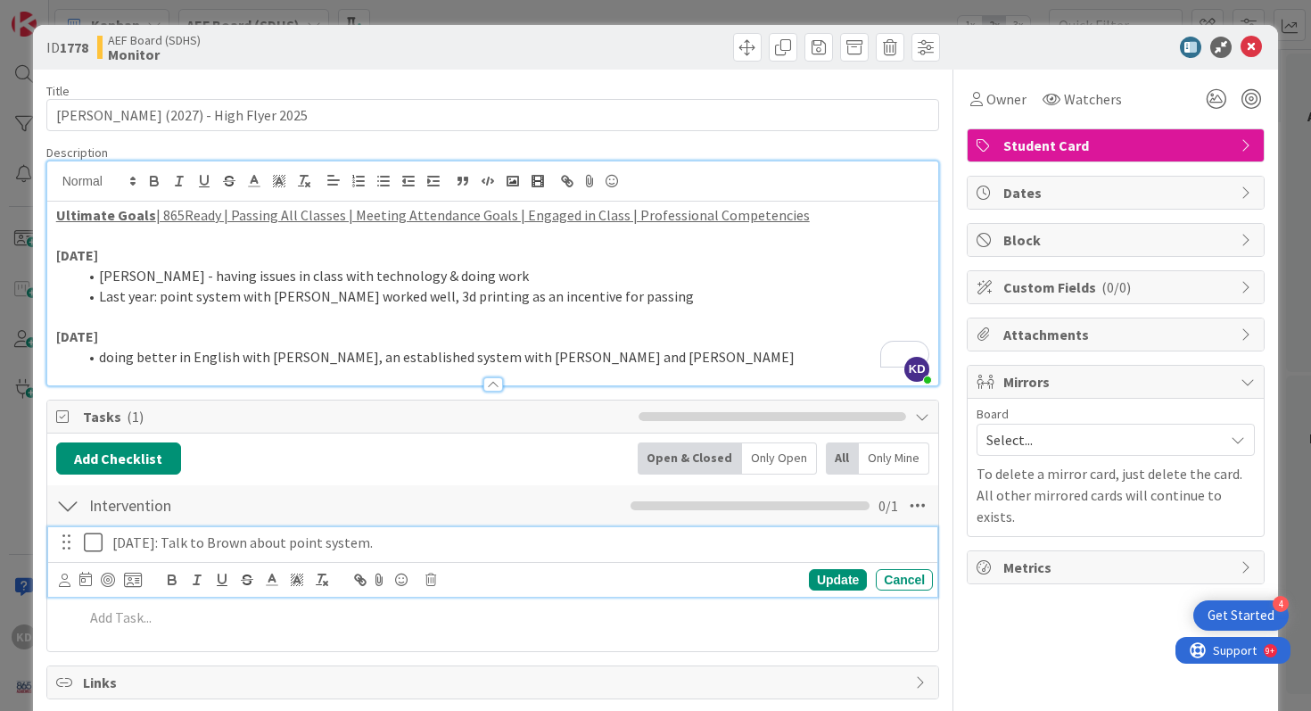
click at [90, 541] on icon at bounding box center [97, 541] width 27 height 21
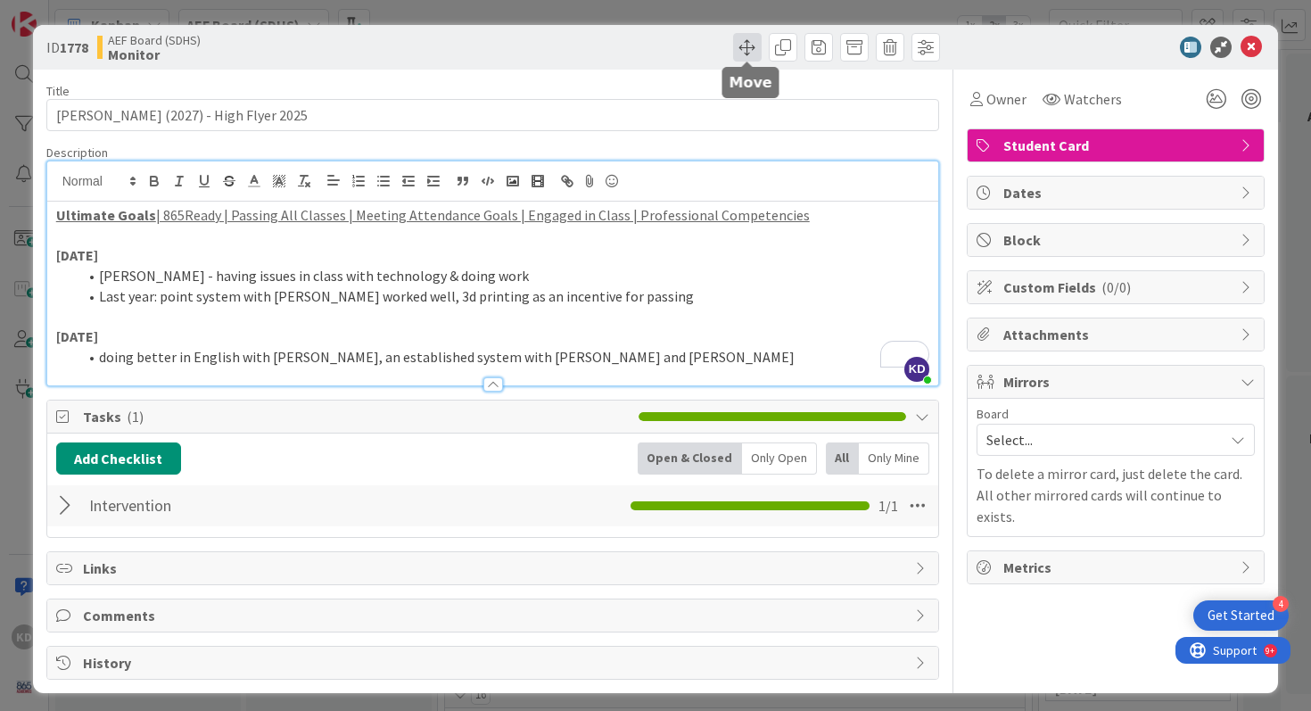
click at [749, 41] on span at bounding box center [747, 47] width 29 height 29
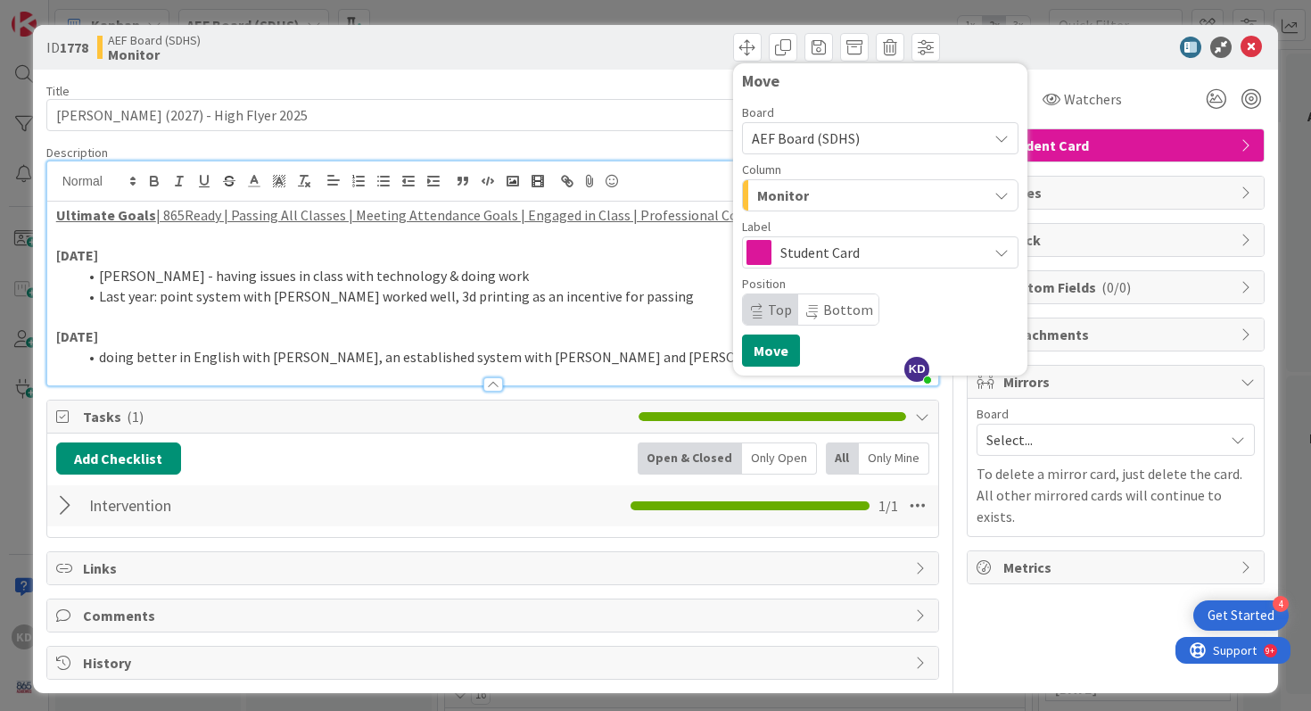
click at [885, 179] on button "Monitor" at bounding box center [880, 195] width 276 height 32
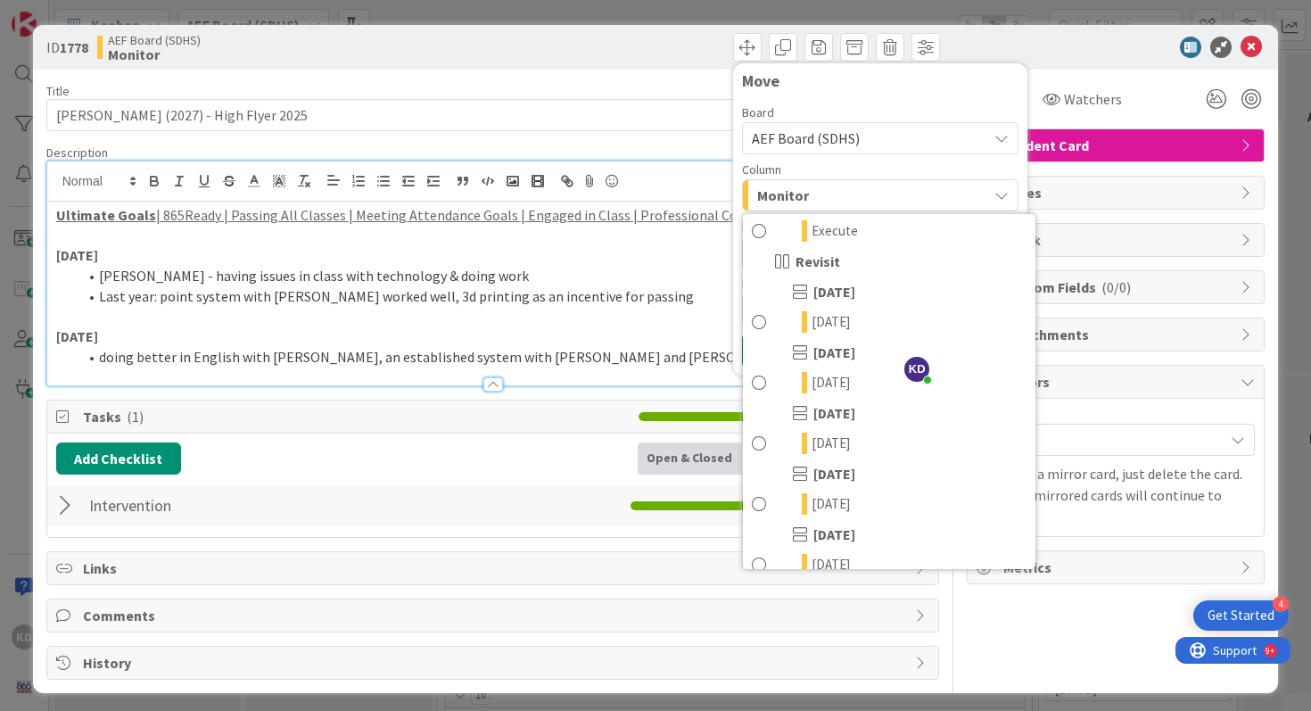
scroll to position [530, 0]
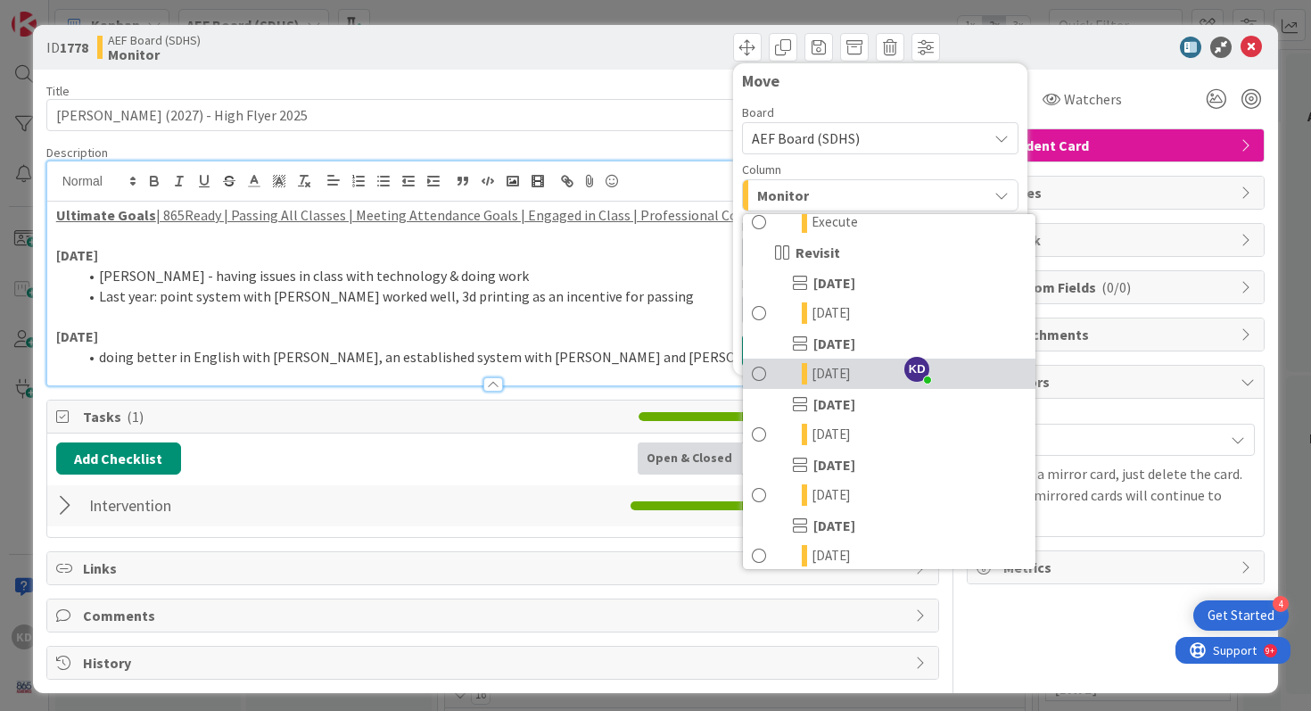
click at [795, 370] on link "[DATE]" at bounding box center [889, 373] width 292 height 30
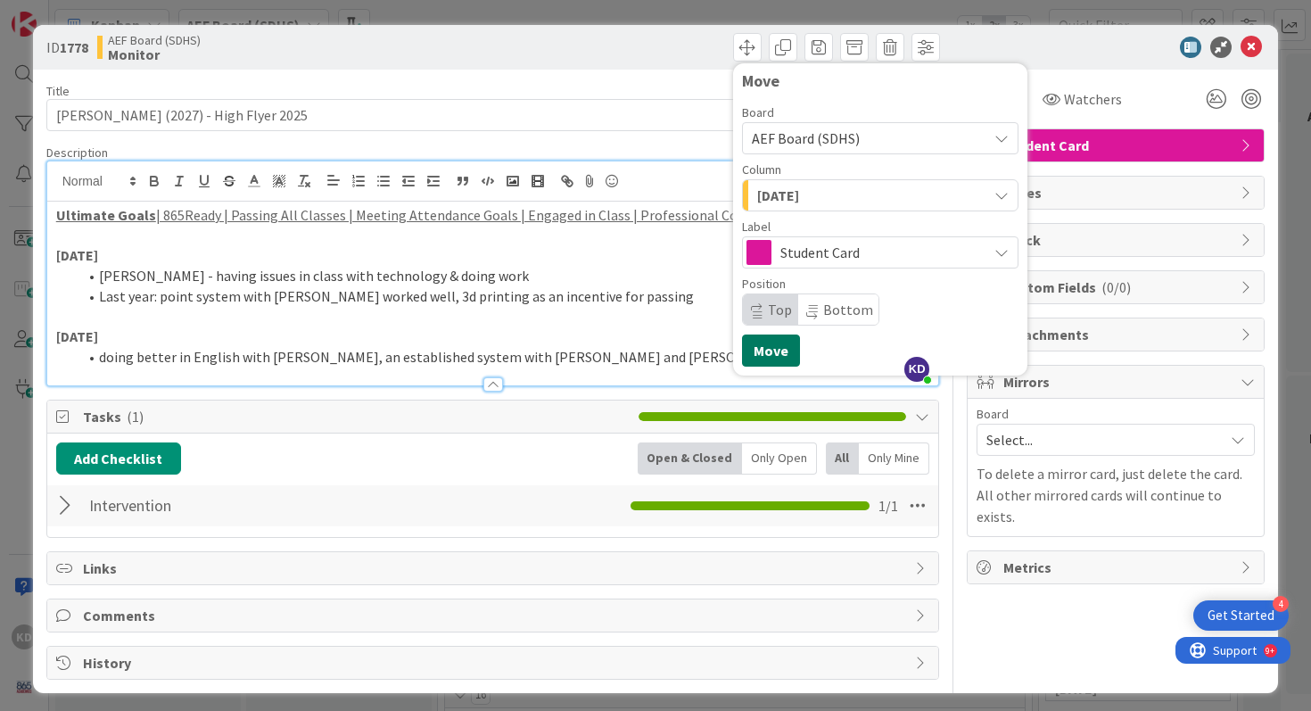
click at [767, 353] on button "Move" at bounding box center [771, 350] width 58 height 32
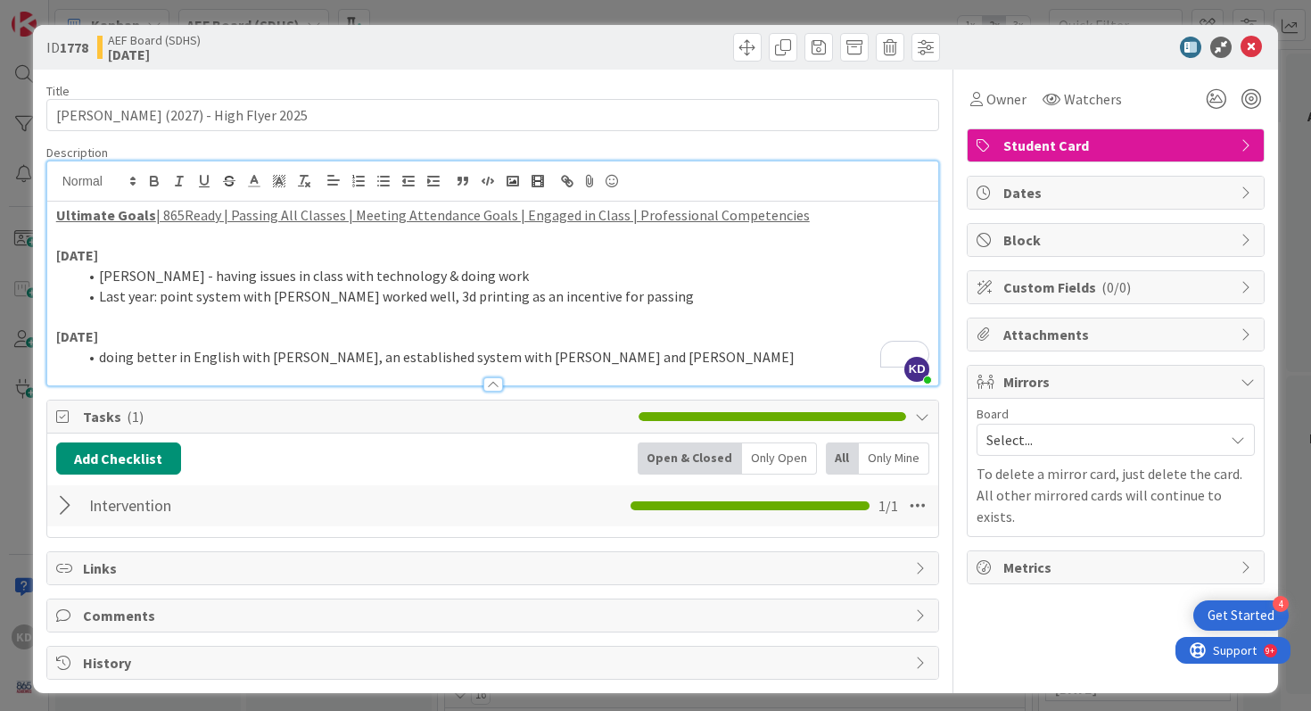
click at [764, 354] on li "doing better in English with Spires, an established system with B. Brown and T.…" at bounding box center [504, 357] width 852 height 21
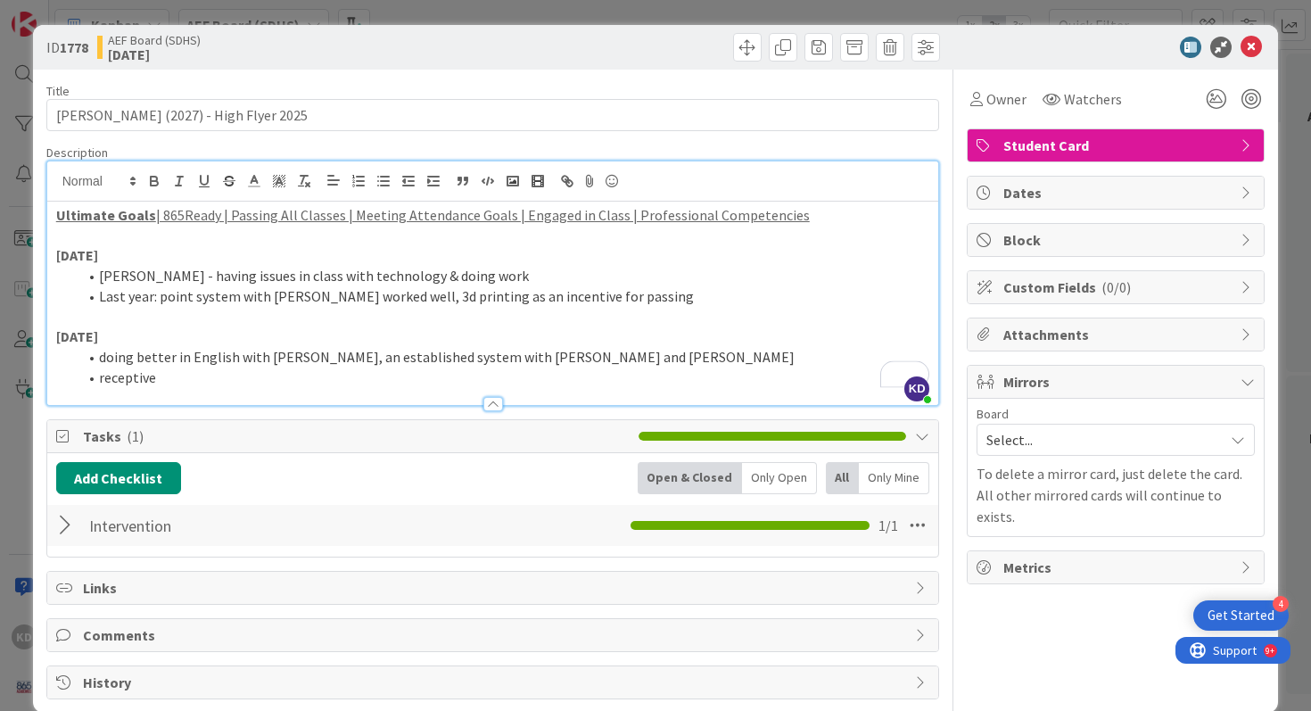
click at [155, 379] on li "receptive" at bounding box center [504, 377] width 852 height 21
drag, startPoint x: 155, startPoint y: 379, endPoint x: 129, endPoint y: 379, distance: 25.9
click at [129, 379] on li "receptive" at bounding box center [504, 377] width 852 height 21
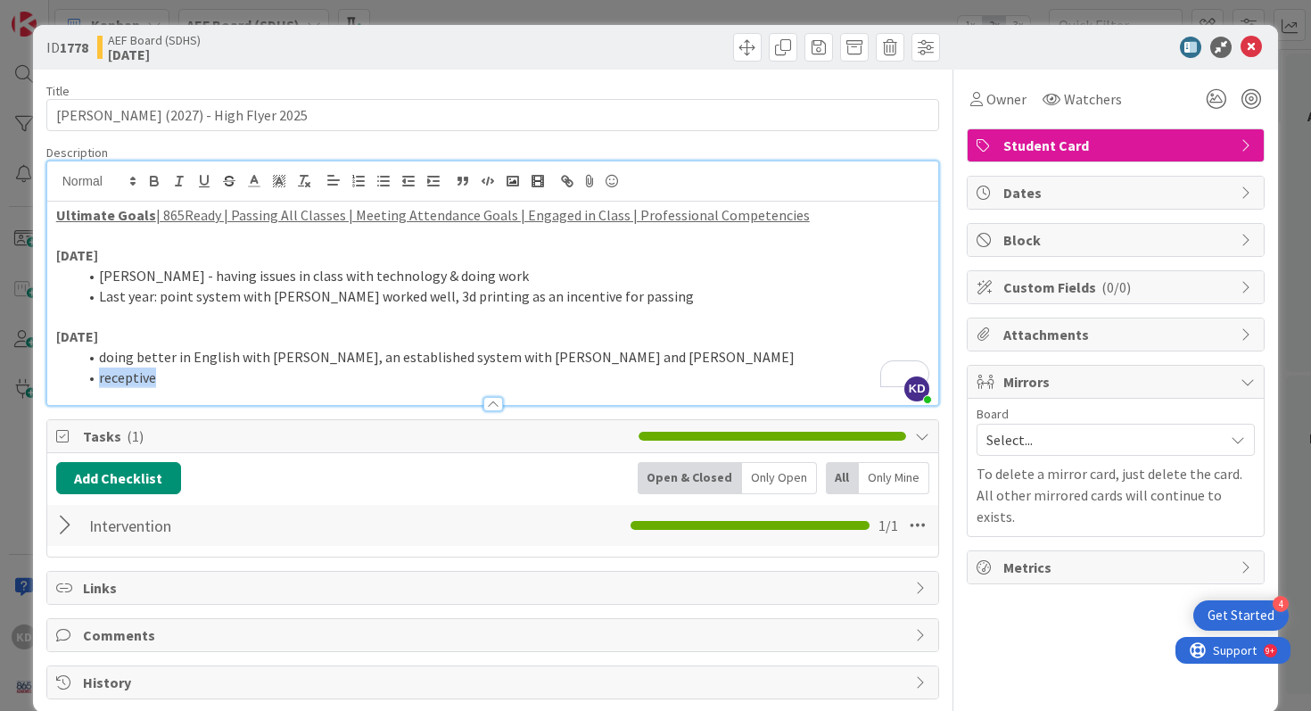
click at [129, 379] on li "receptive" at bounding box center [504, 377] width 852 height 21
click at [1257, 42] on icon at bounding box center [1250, 47] width 21 height 21
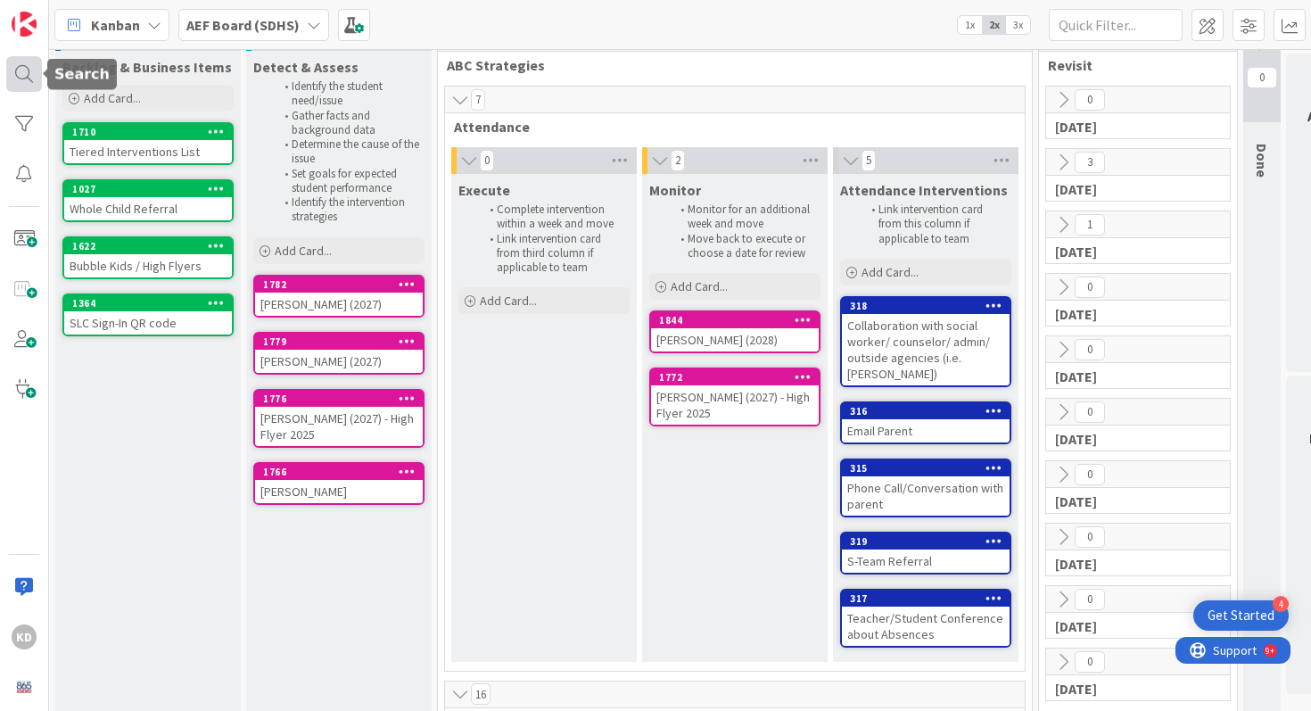
click at [20, 65] on div at bounding box center [24, 74] width 36 height 36
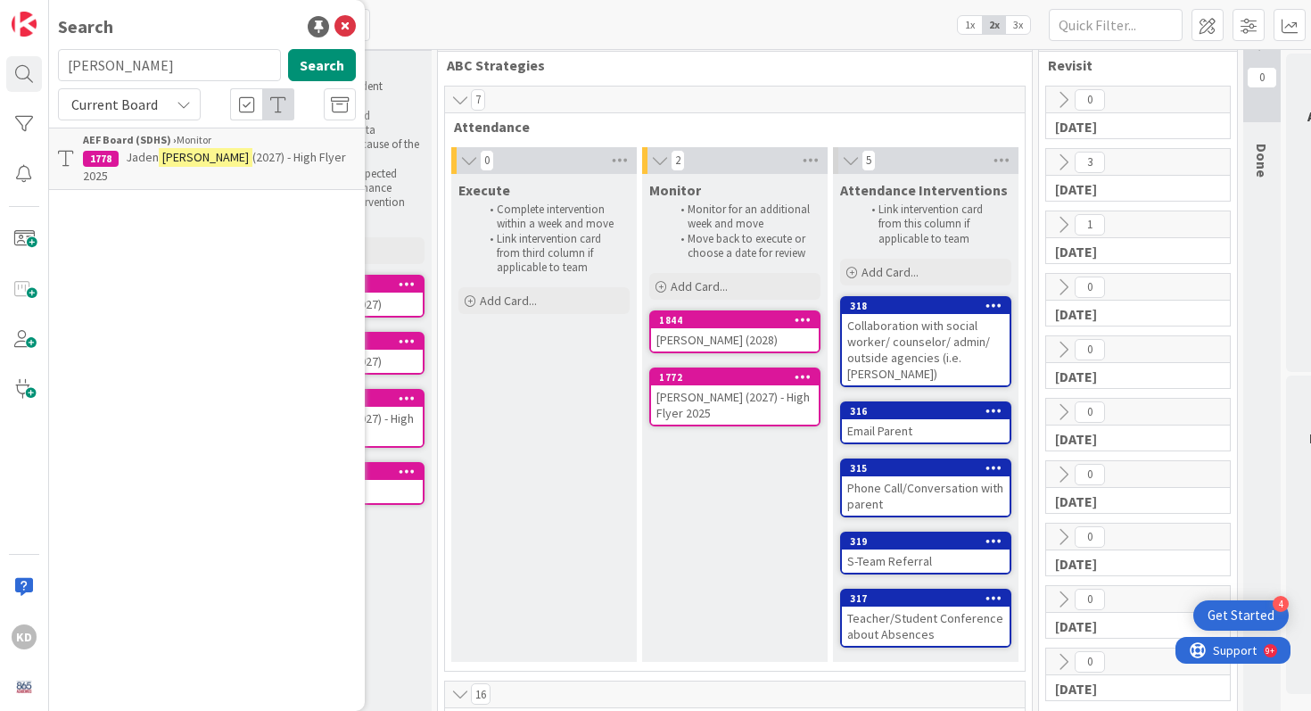
click at [103, 66] on input "hickam" at bounding box center [169, 65] width 223 height 32
type input "gia"
click at [219, 150] on span "Silva (2027)" at bounding box center [279, 157] width 121 height 16
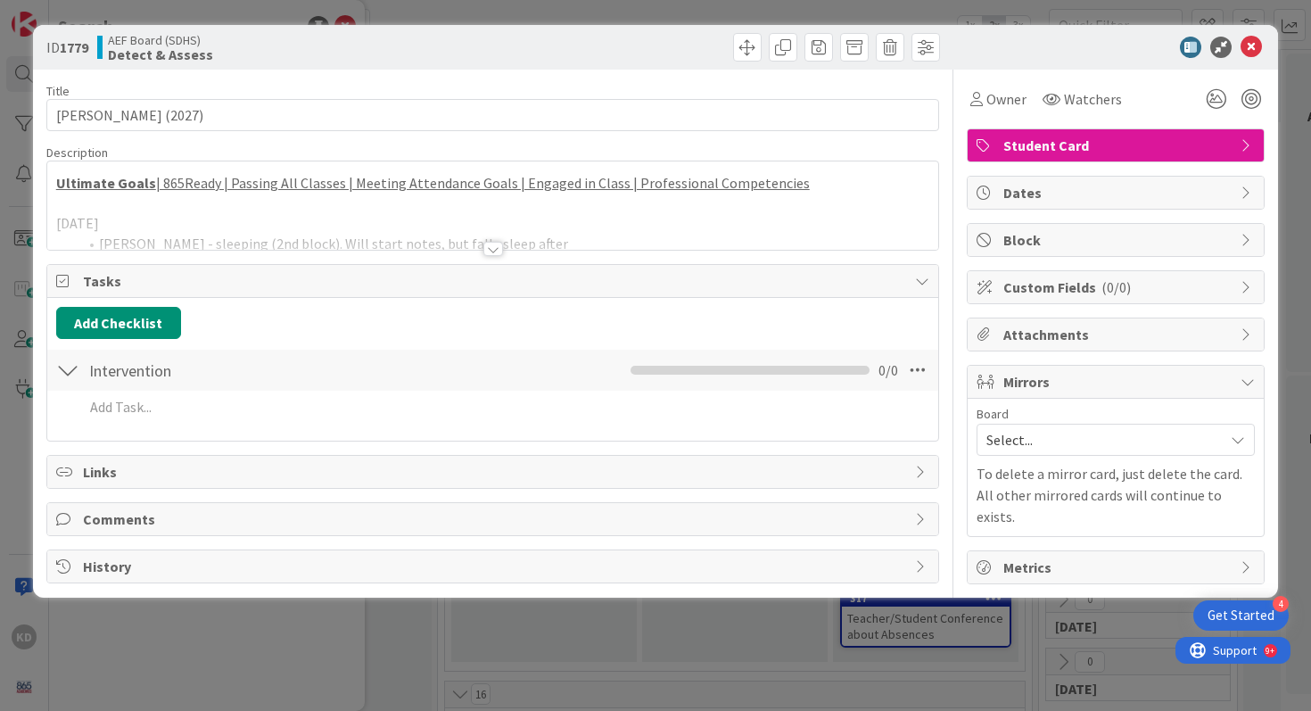
click at [342, 225] on div at bounding box center [493, 226] width 892 height 45
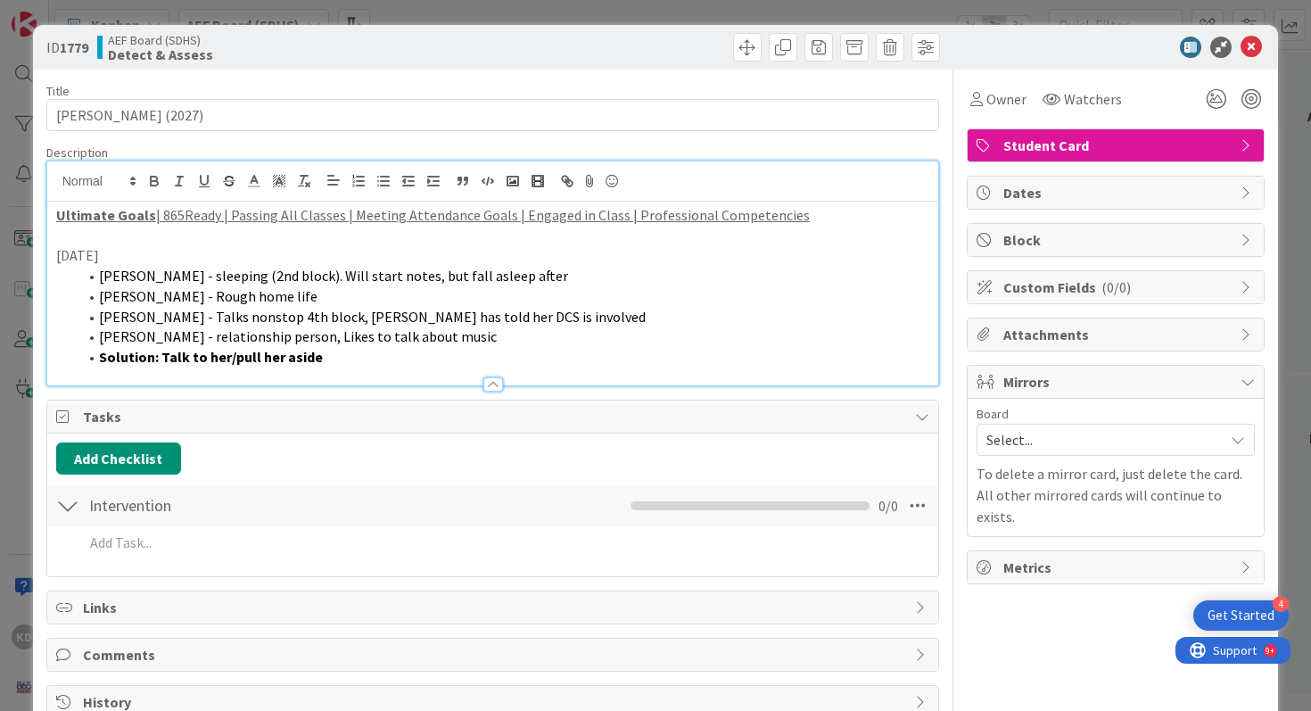
click at [393, 365] on li "Solution: Talk to her/pull her aside" at bounding box center [504, 357] width 852 height 21
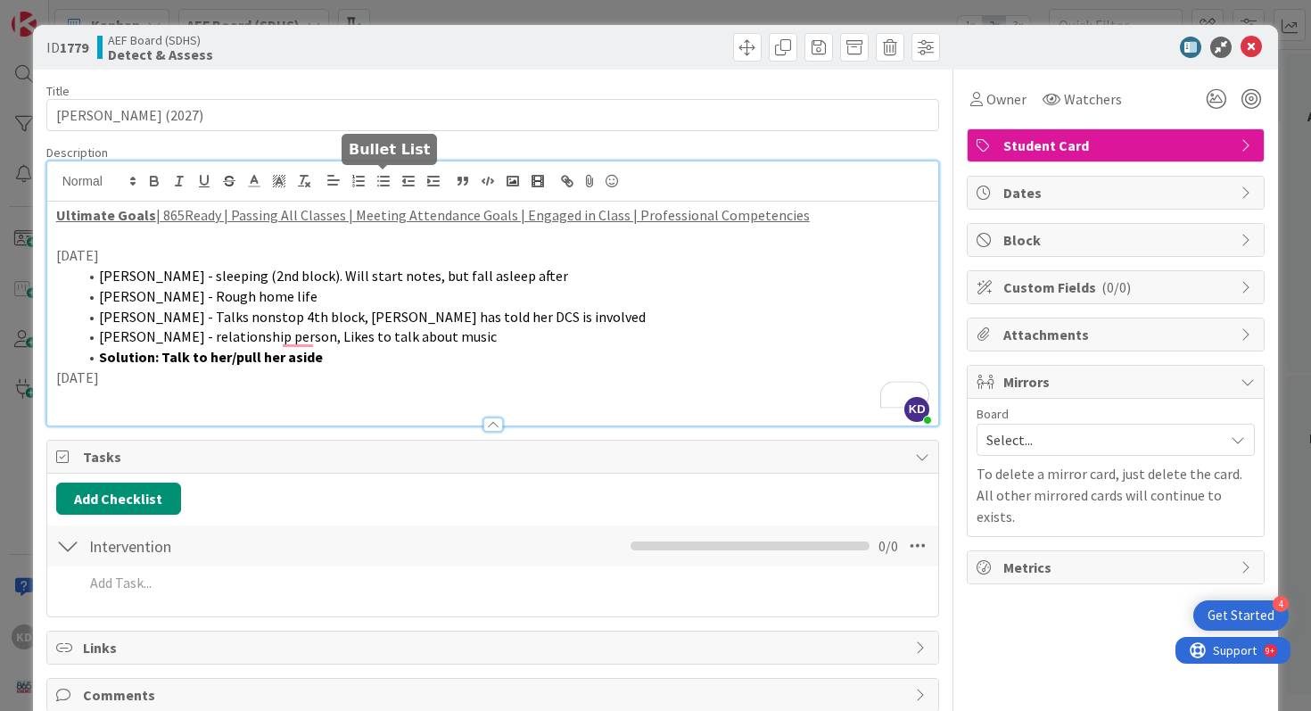
click at [381, 177] on icon "button" at bounding box center [383, 181] width 16 height 16
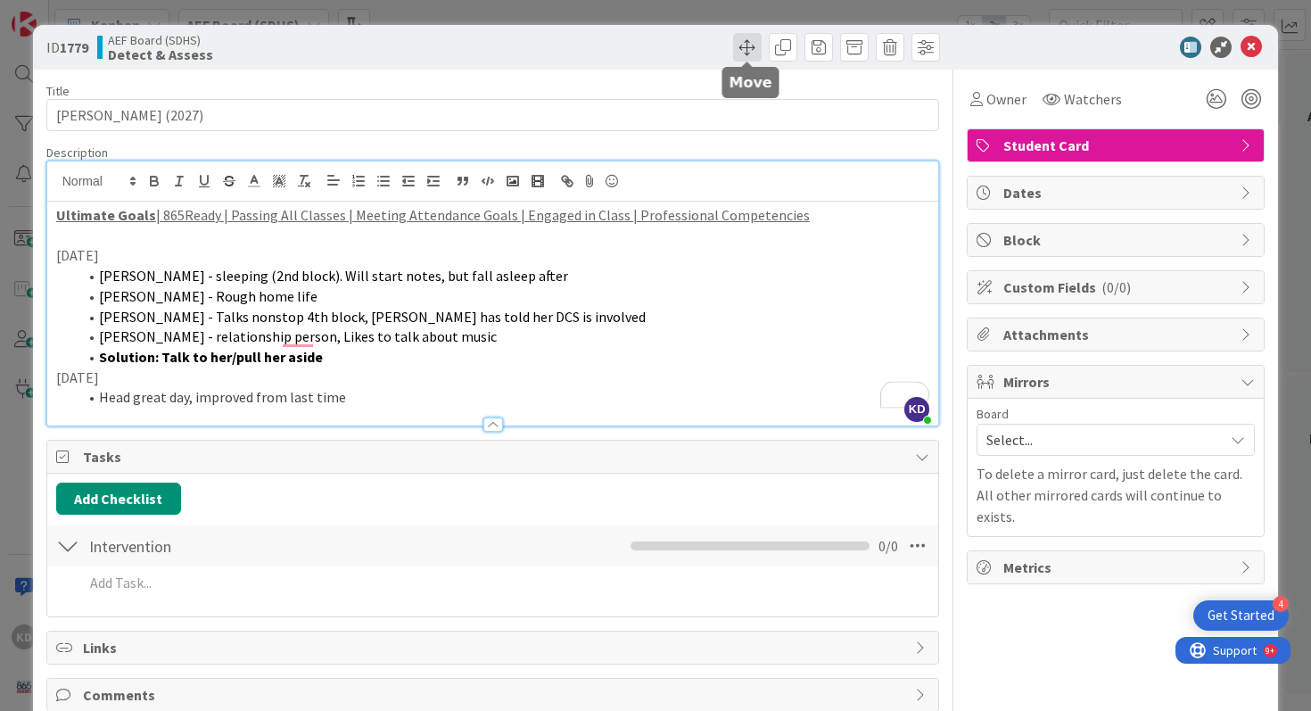
click at [753, 37] on span at bounding box center [747, 47] width 29 height 29
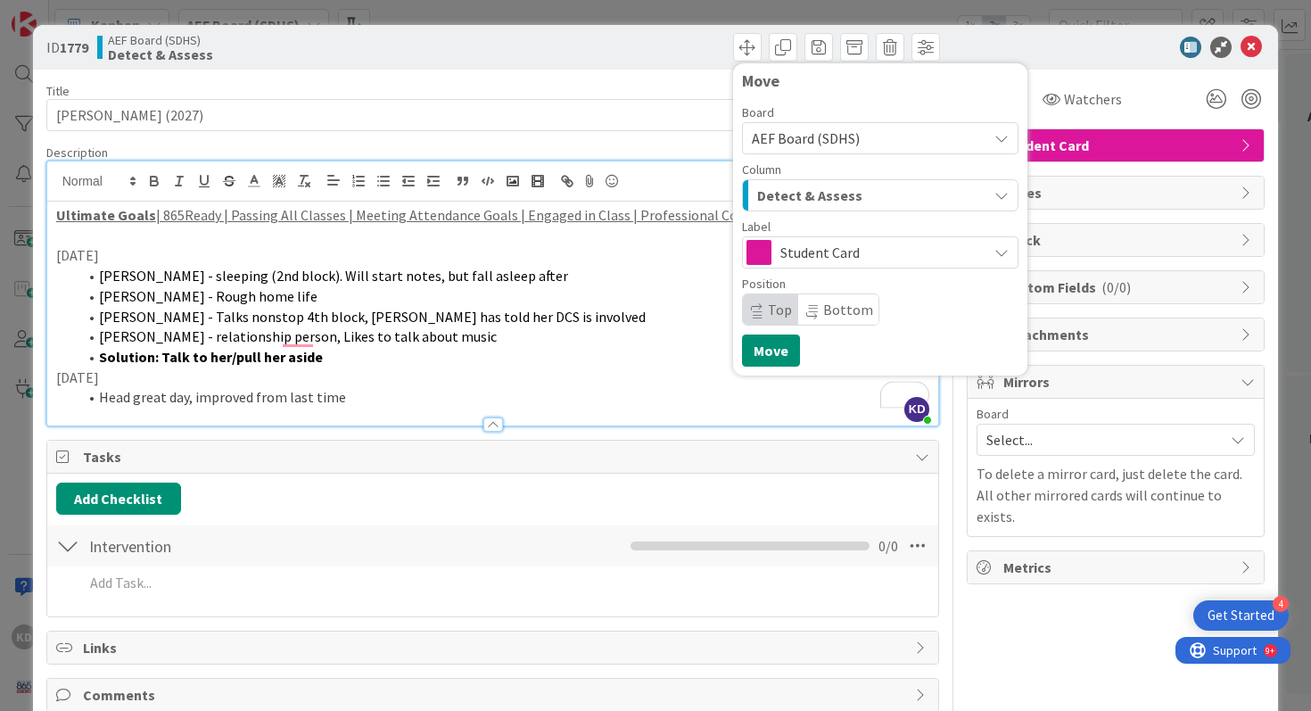
click at [852, 256] on span "Student Card" at bounding box center [879, 252] width 198 height 25
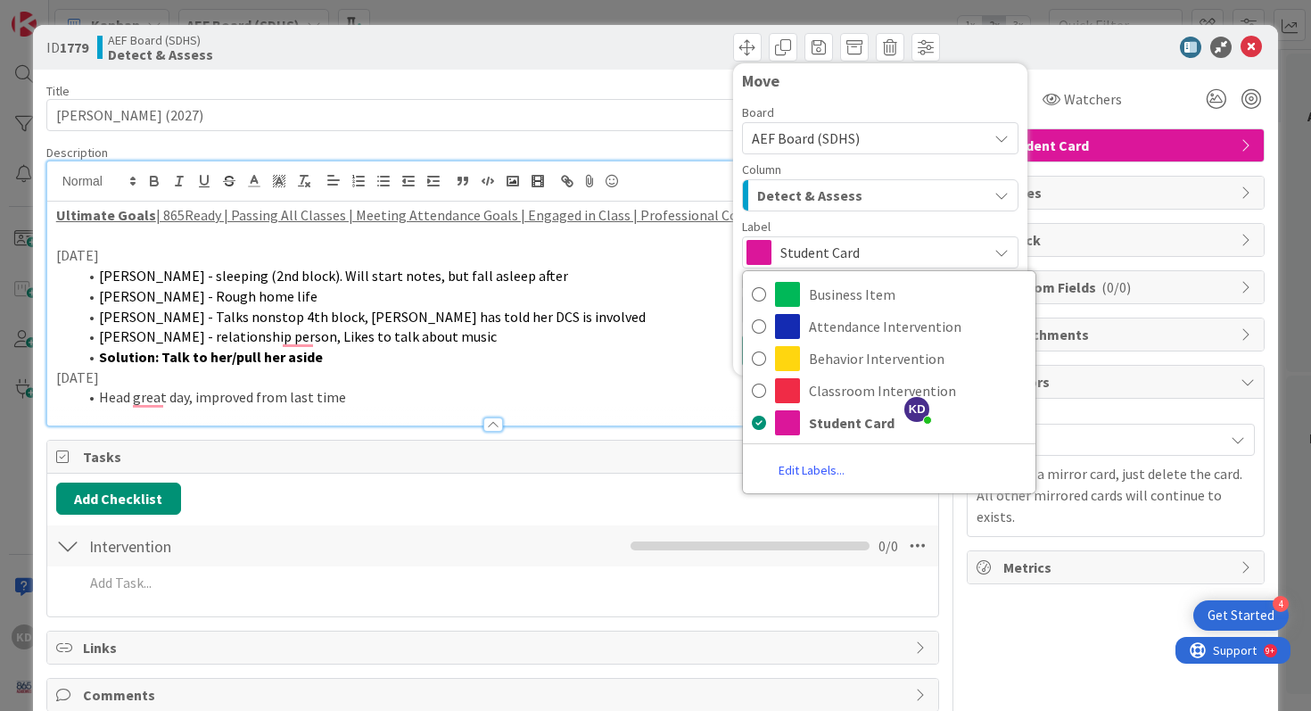
click at [837, 250] on span "Student Card" at bounding box center [879, 252] width 198 height 25
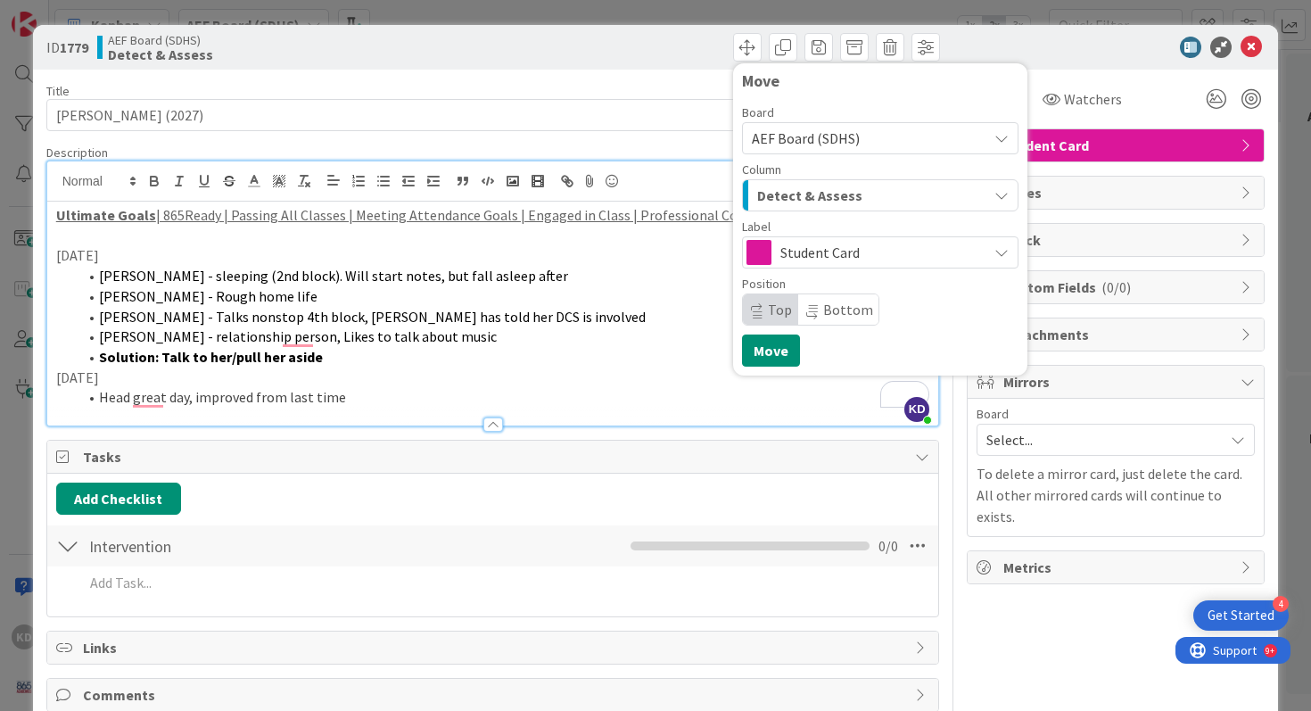
click at [822, 193] on span "Detect & Assess" at bounding box center [809, 195] width 105 height 23
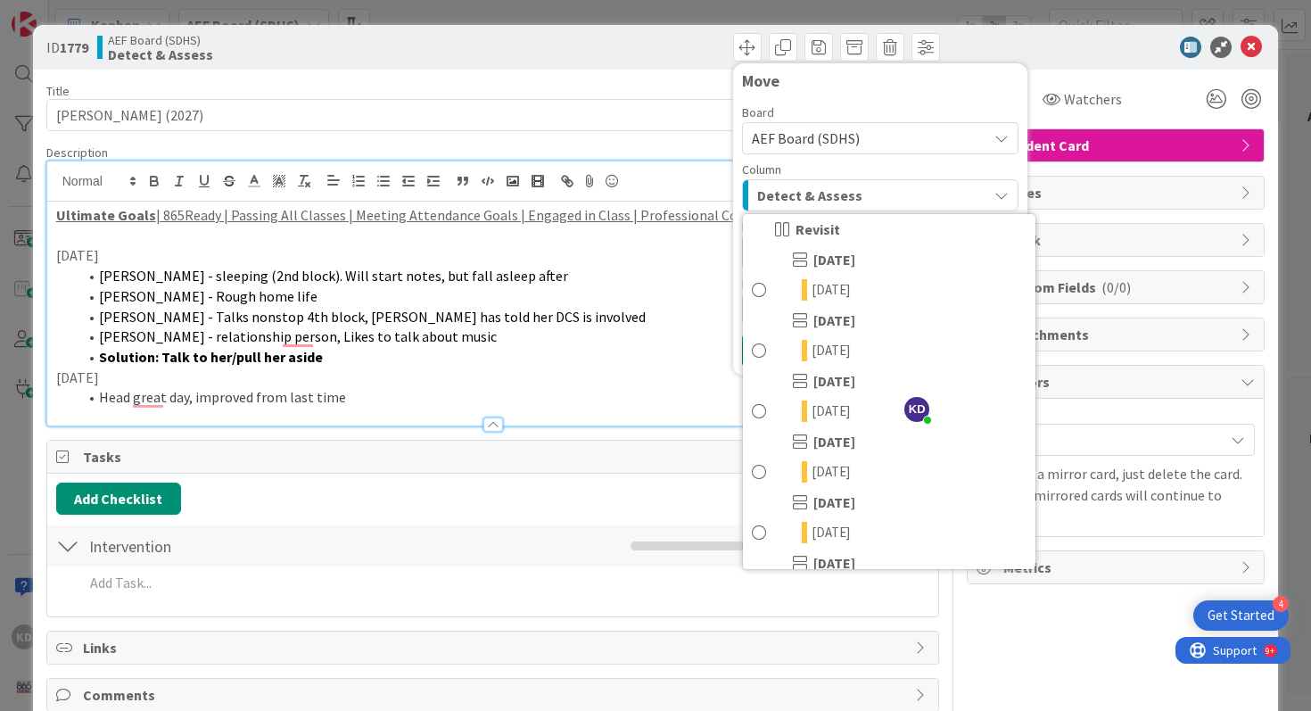
scroll to position [554, 0]
click at [785, 403] on link "[DATE]" at bounding box center [889, 410] width 292 height 30
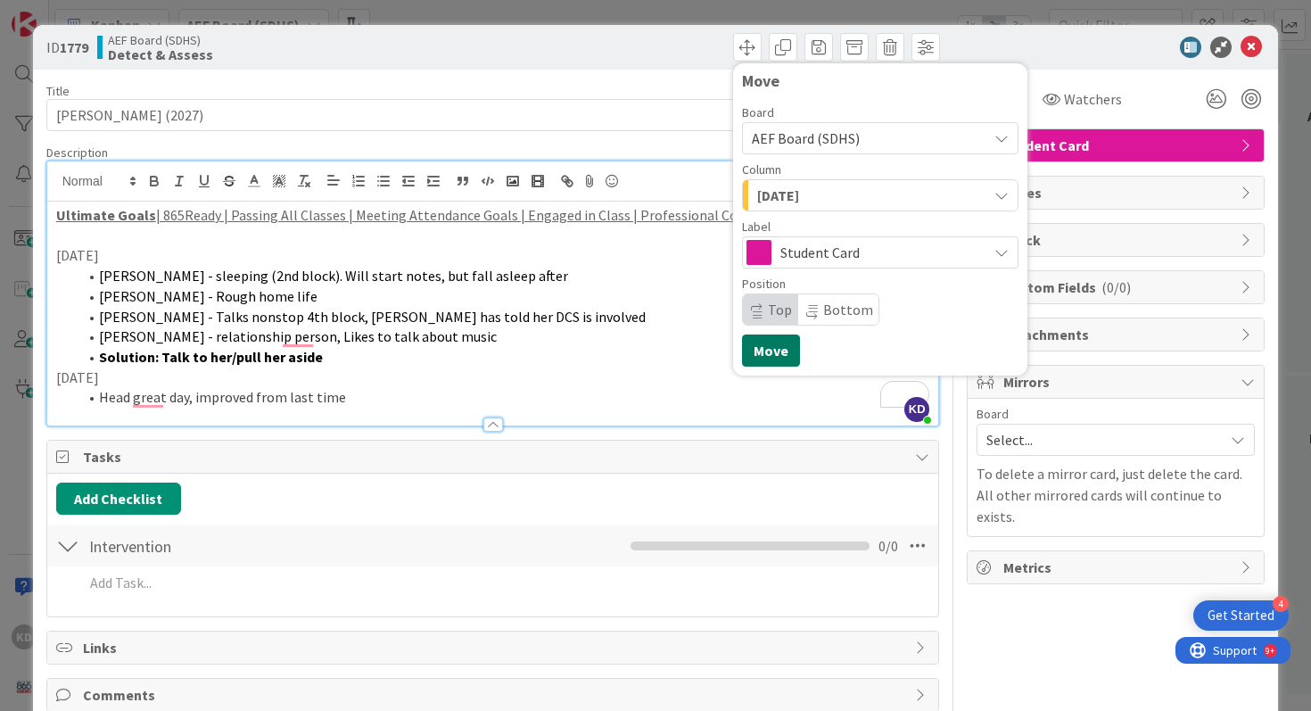
click at [779, 353] on button "Move" at bounding box center [771, 350] width 58 height 32
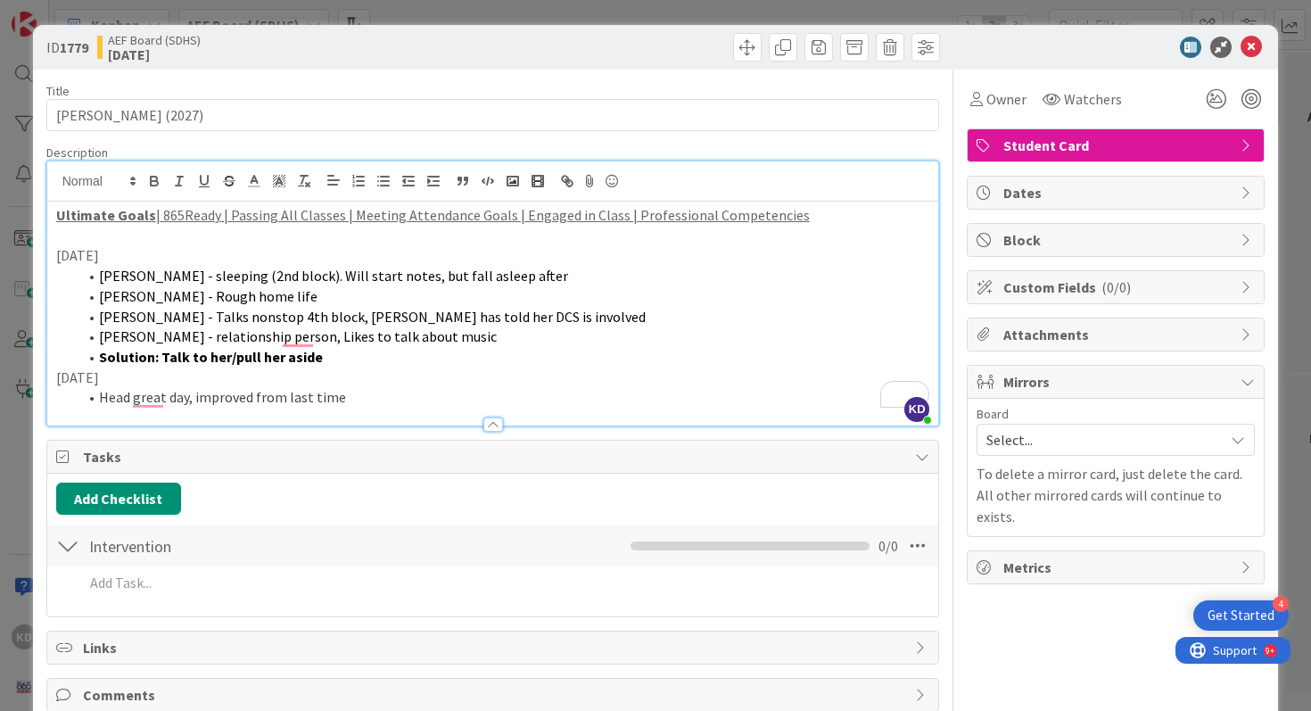
click at [389, 343] on span "Johnson - relationship person, Likes to talk about music" at bounding box center [298, 336] width 398 height 18
click at [361, 399] on li "Head great day, improved from last time" at bounding box center [504, 397] width 852 height 21
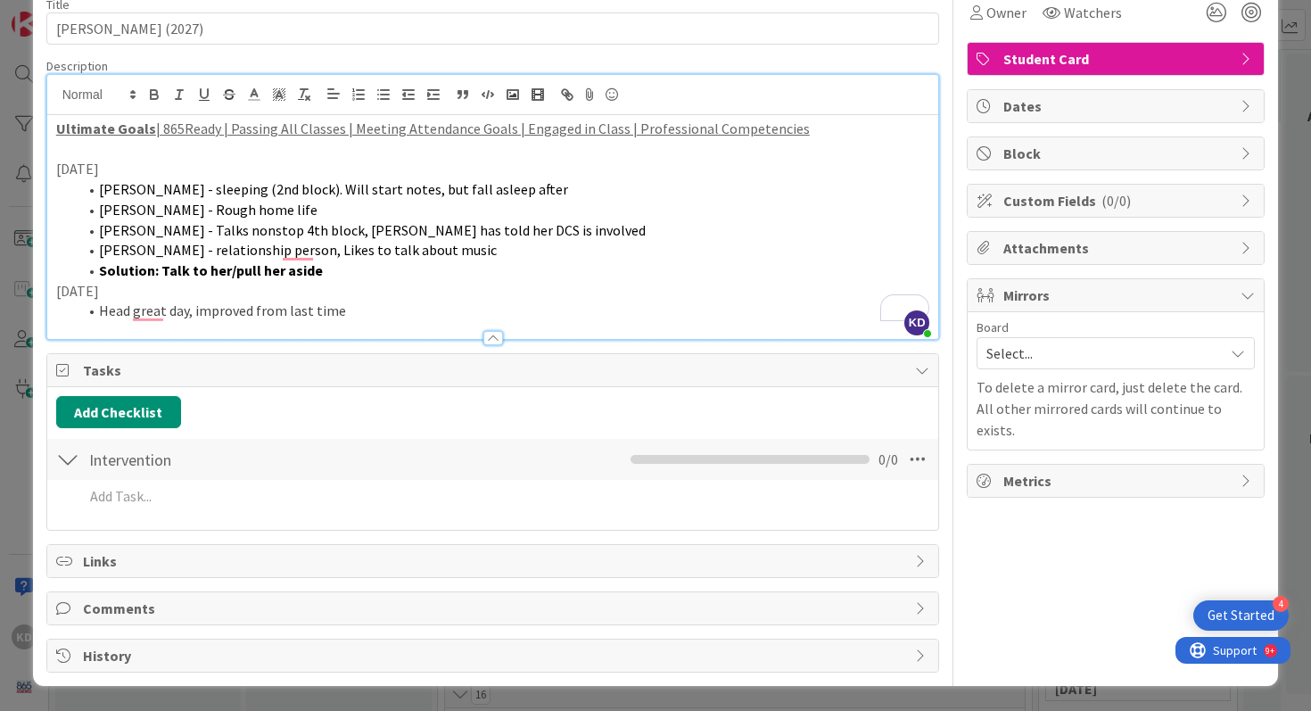
scroll to position [0, 0]
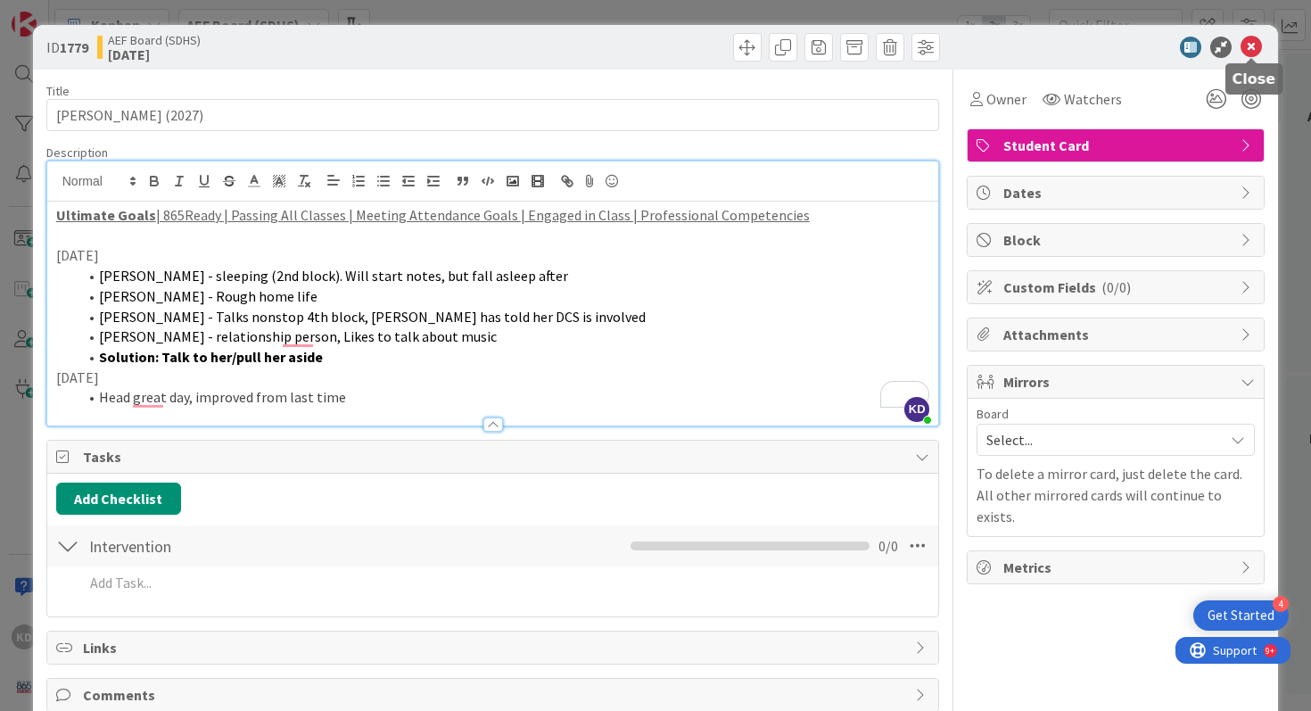
click at [1254, 46] on icon at bounding box center [1250, 47] width 21 height 21
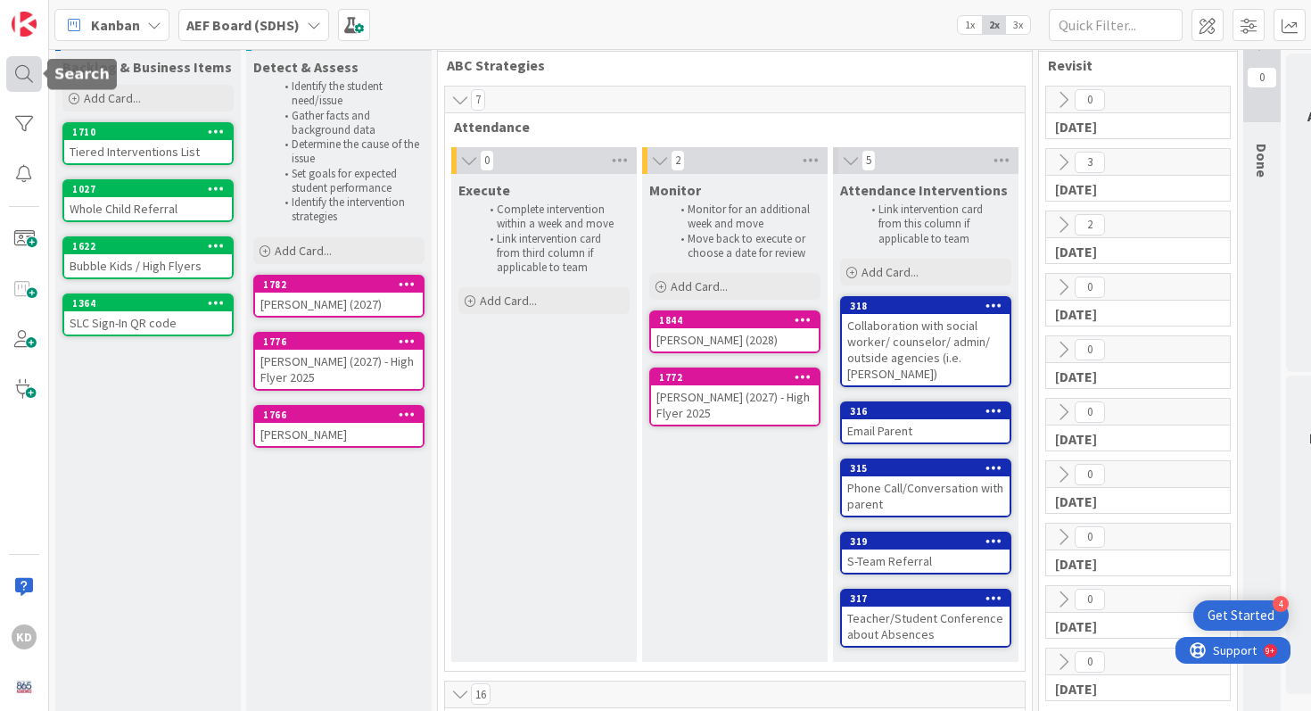
click at [25, 66] on div at bounding box center [24, 74] width 36 height 36
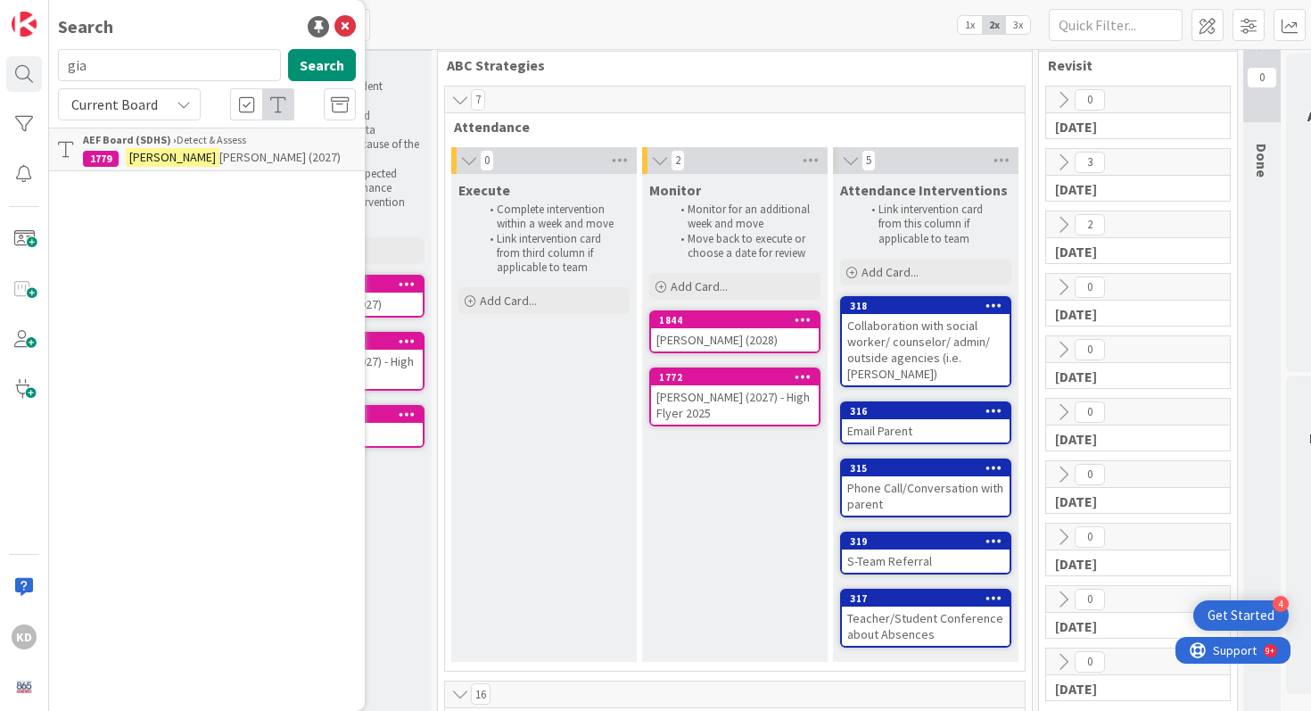
click at [108, 60] on input "gia" at bounding box center [169, 65] width 223 height 32
click at [108, 61] on input "gia" at bounding box center [169, 65] width 223 height 32
type input "bil"
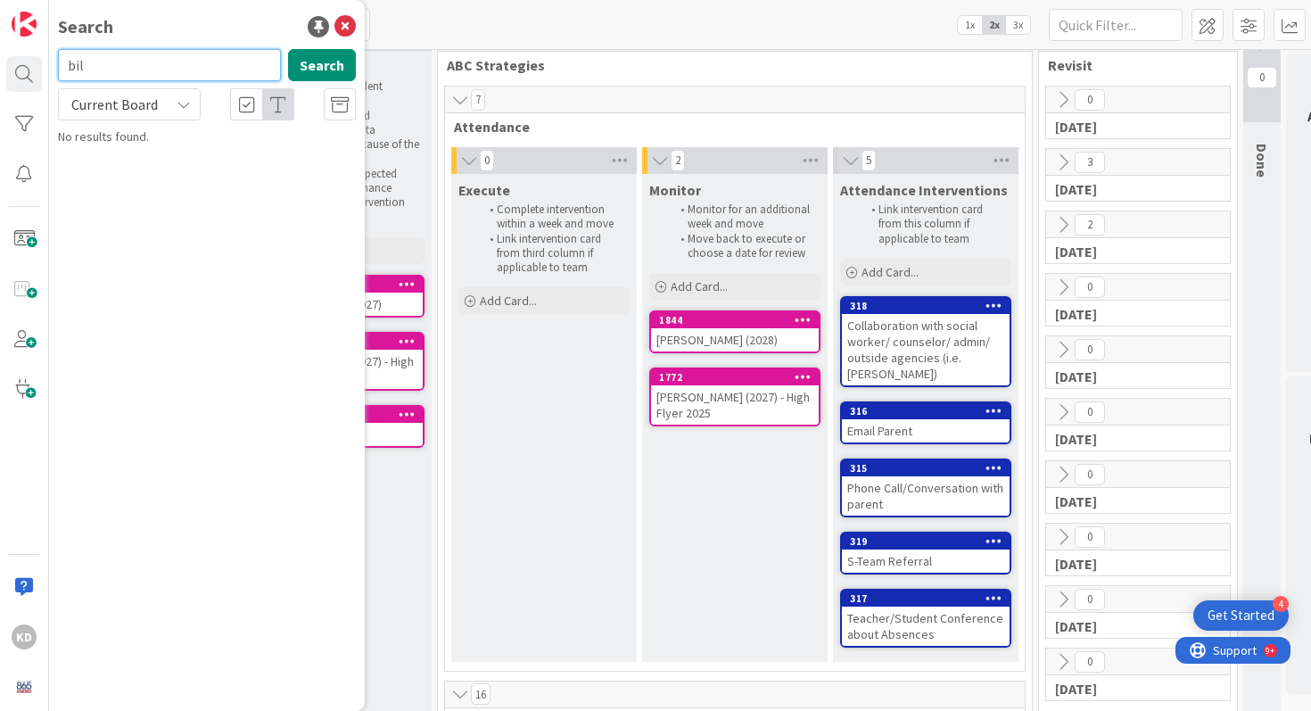
click at [108, 61] on input "bil" at bounding box center [169, 65] width 223 height 32
type input "[PERSON_NAME]"
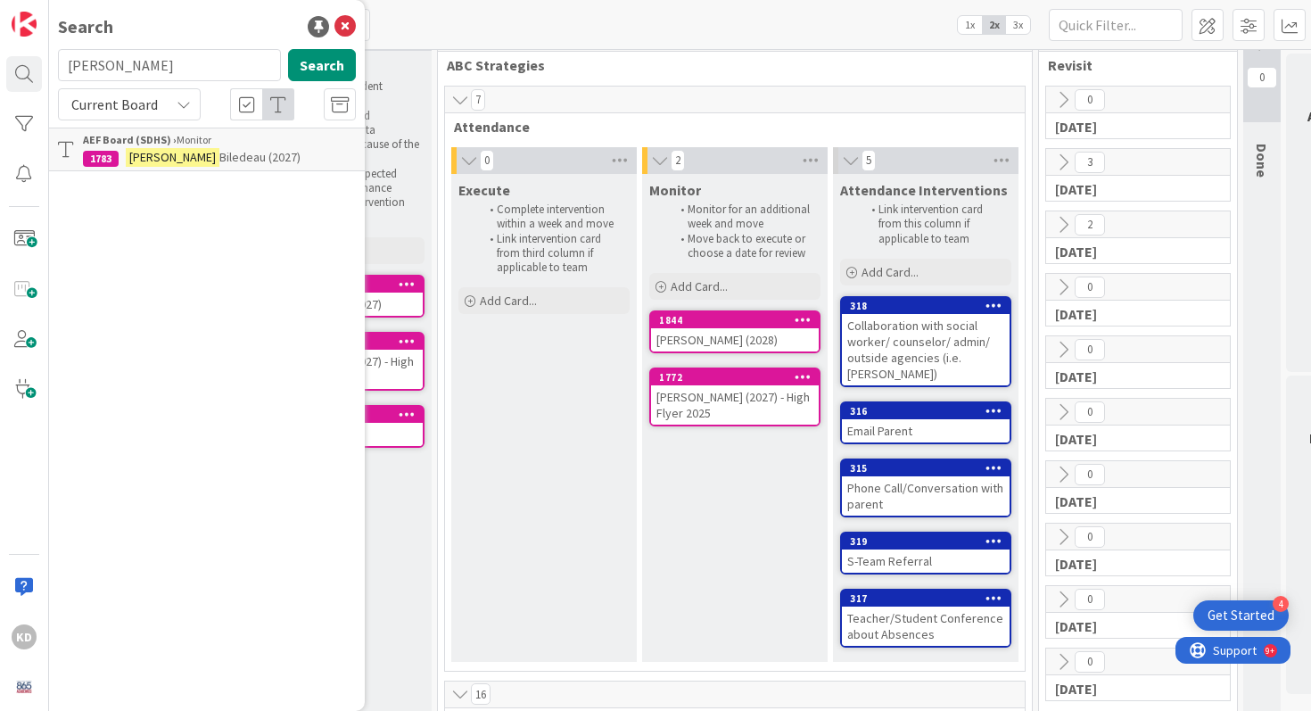
click at [136, 153] on mark "[PERSON_NAME]" at bounding box center [173, 157] width 94 height 19
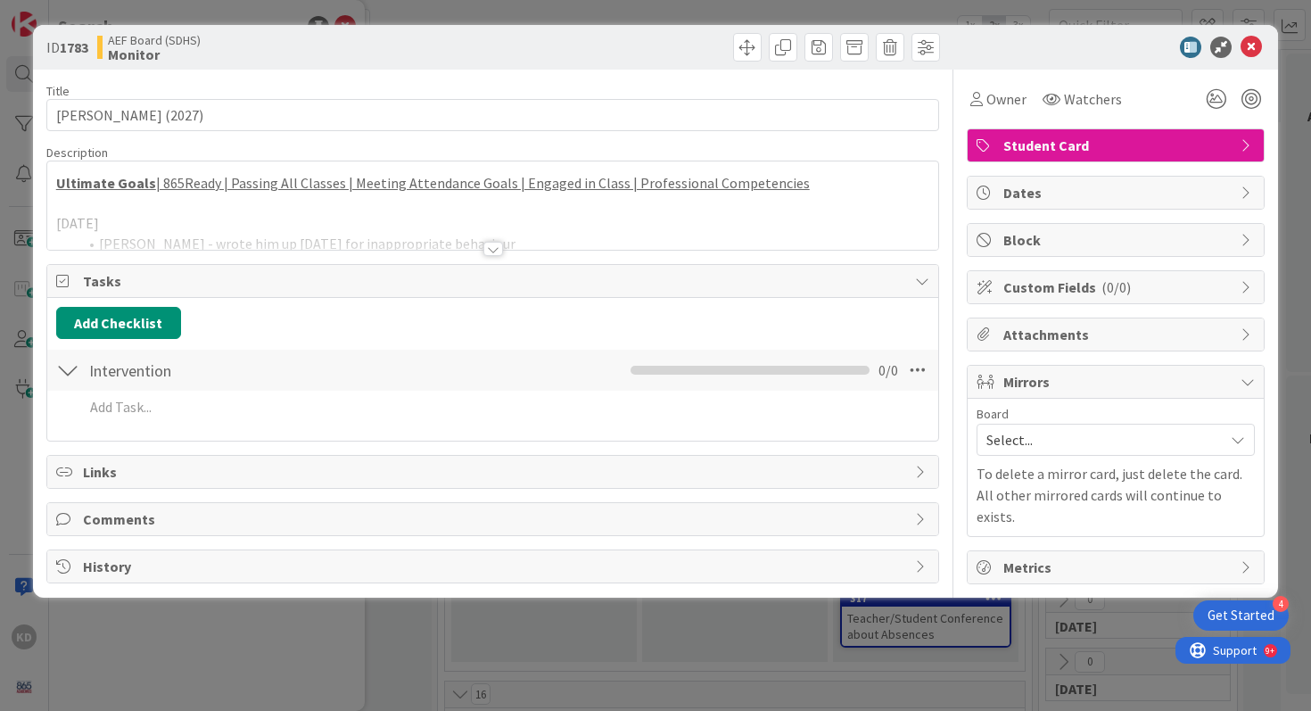
click at [174, 222] on div at bounding box center [493, 226] width 892 height 45
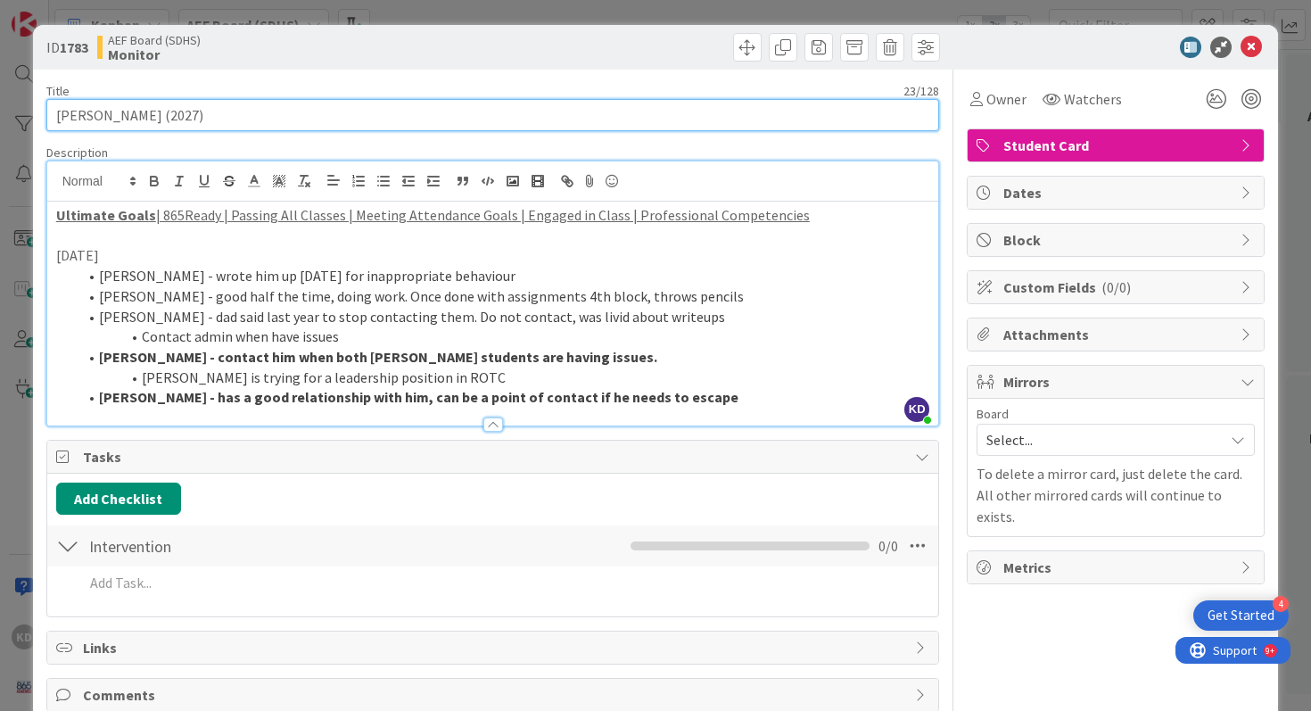
click at [133, 117] on input "[PERSON_NAME] (2027)" at bounding box center [492, 115] width 893 height 32
type input "[PERSON_NAME] (2027)"
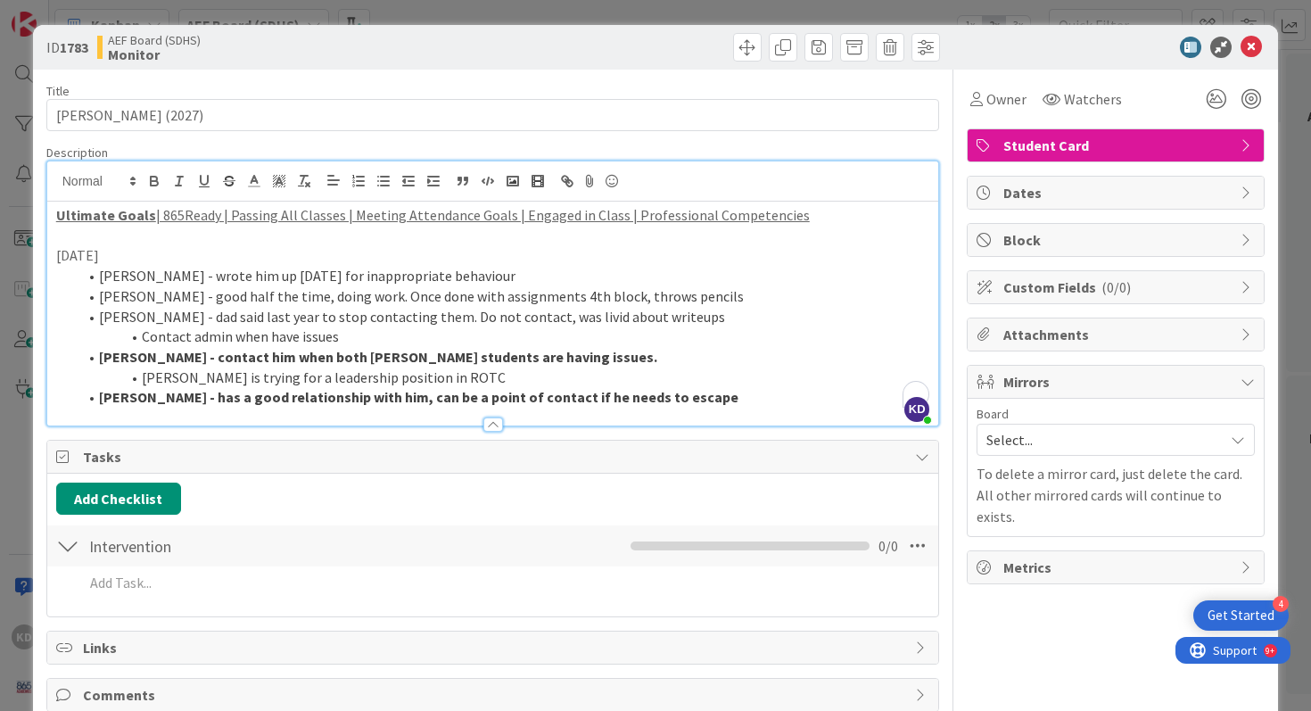
click at [275, 287] on li "[PERSON_NAME] - good half the time, doing work. Once done with assignments 4th …" at bounding box center [504, 296] width 852 height 21
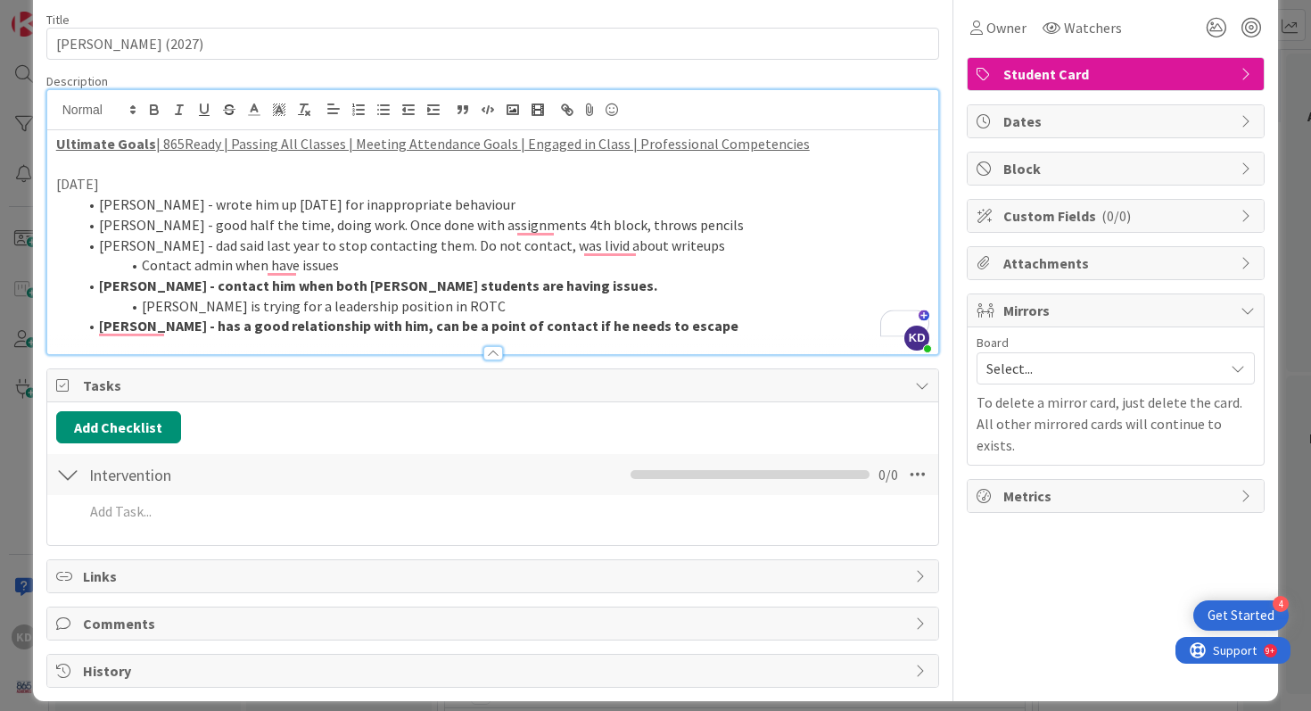
scroll to position [86, 0]
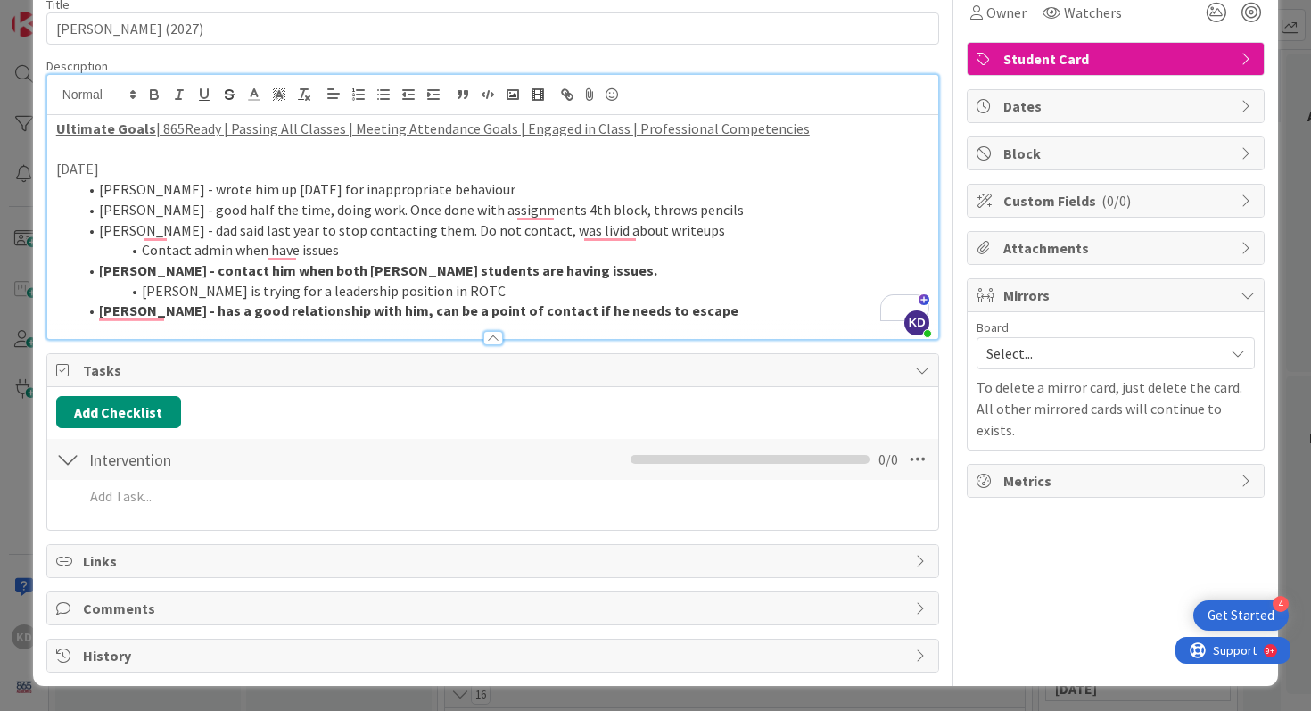
click at [684, 306] on li "[PERSON_NAME] - has a good relationship with him, can be a point of contact if …" at bounding box center [504, 310] width 852 height 21
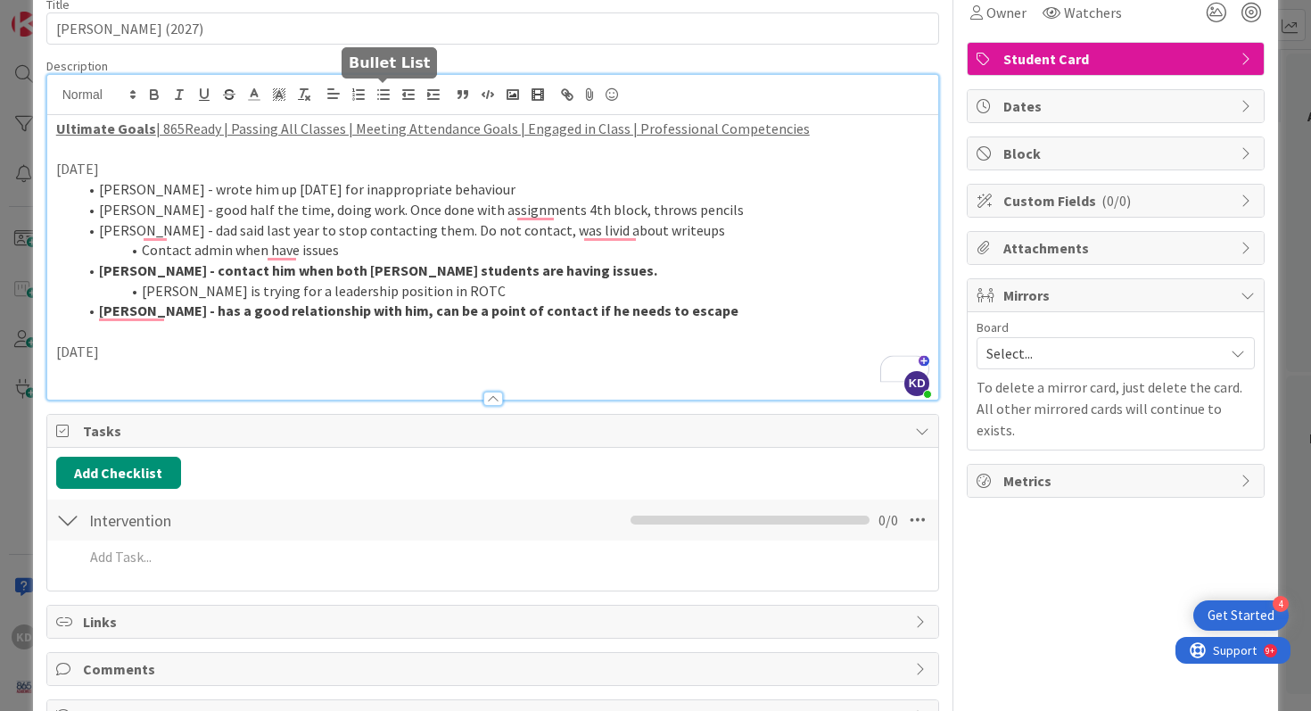
click at [382, 95] on line "button" at bounding box center [385, 95] width 8 height 0
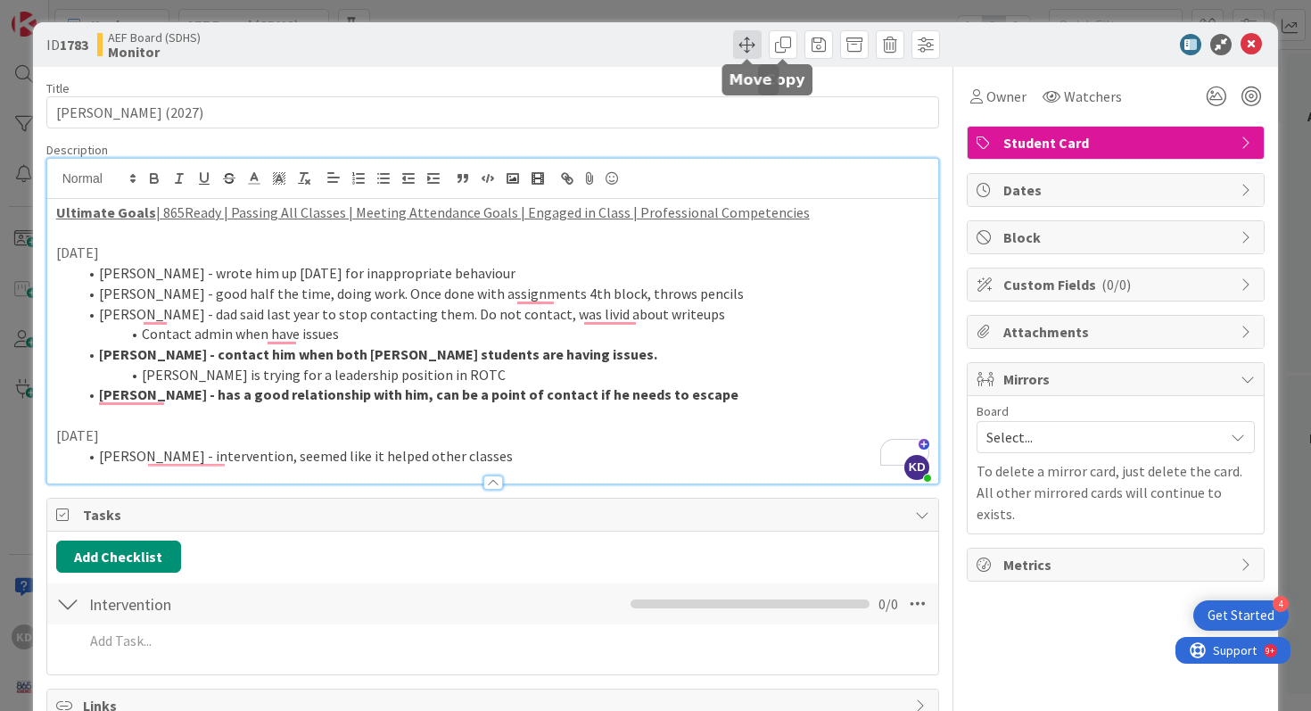
click at [744, 48] on span at bounding box center [747, 44] width 29 height 29
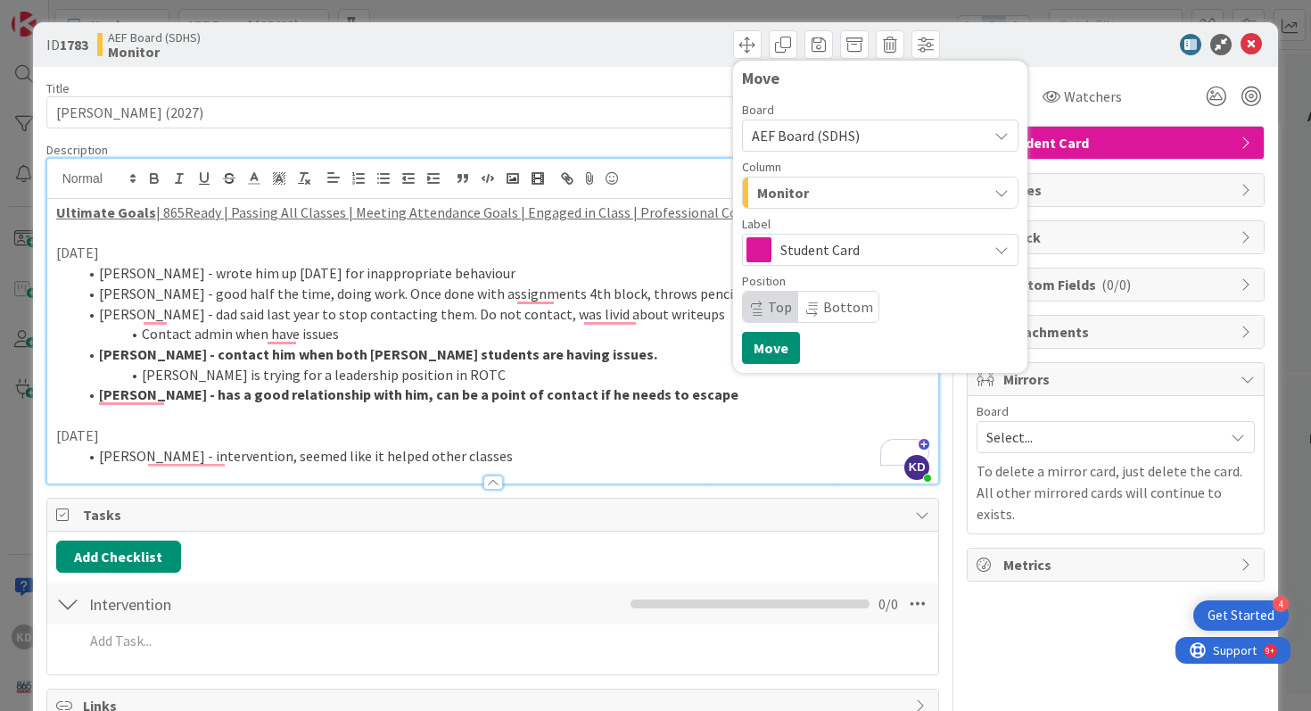
click at [852, 247] on span "Student Card" at bounding box center [879, 249] width 198 height 25
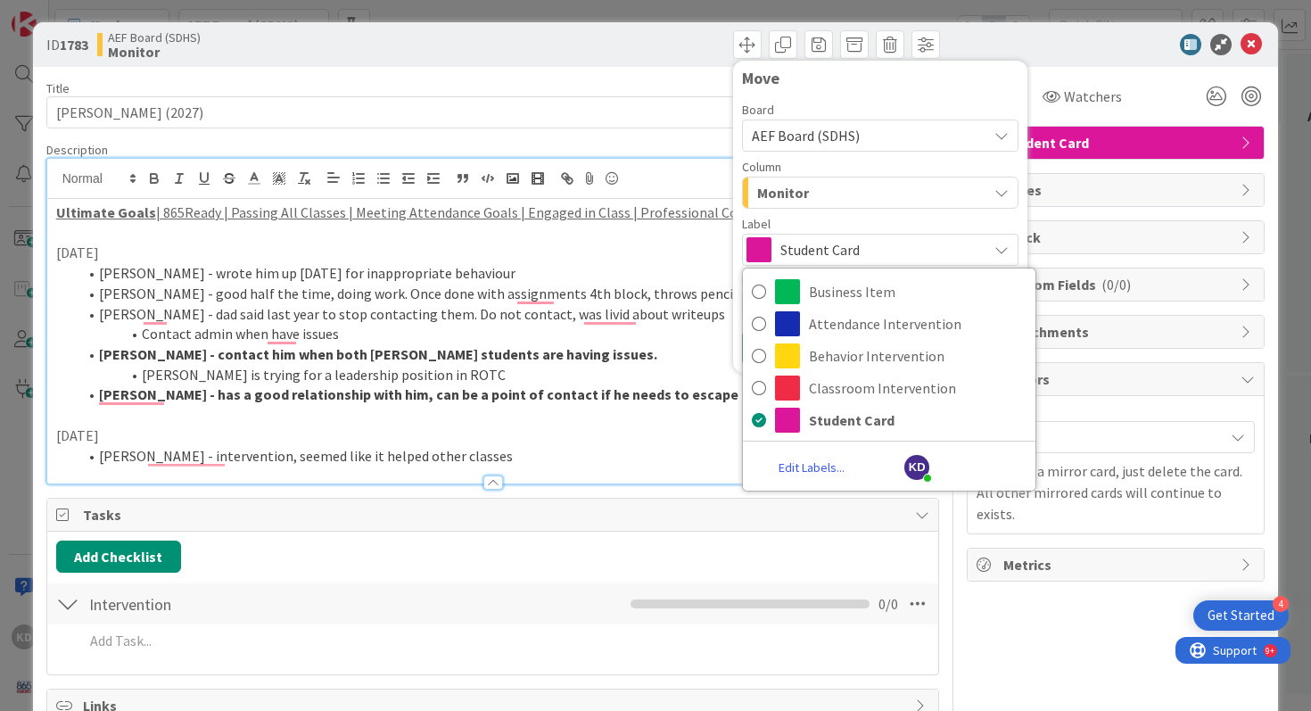
click at [852, 247] on span "Student Card" at bounding box center [879, 249] width 198 height 25
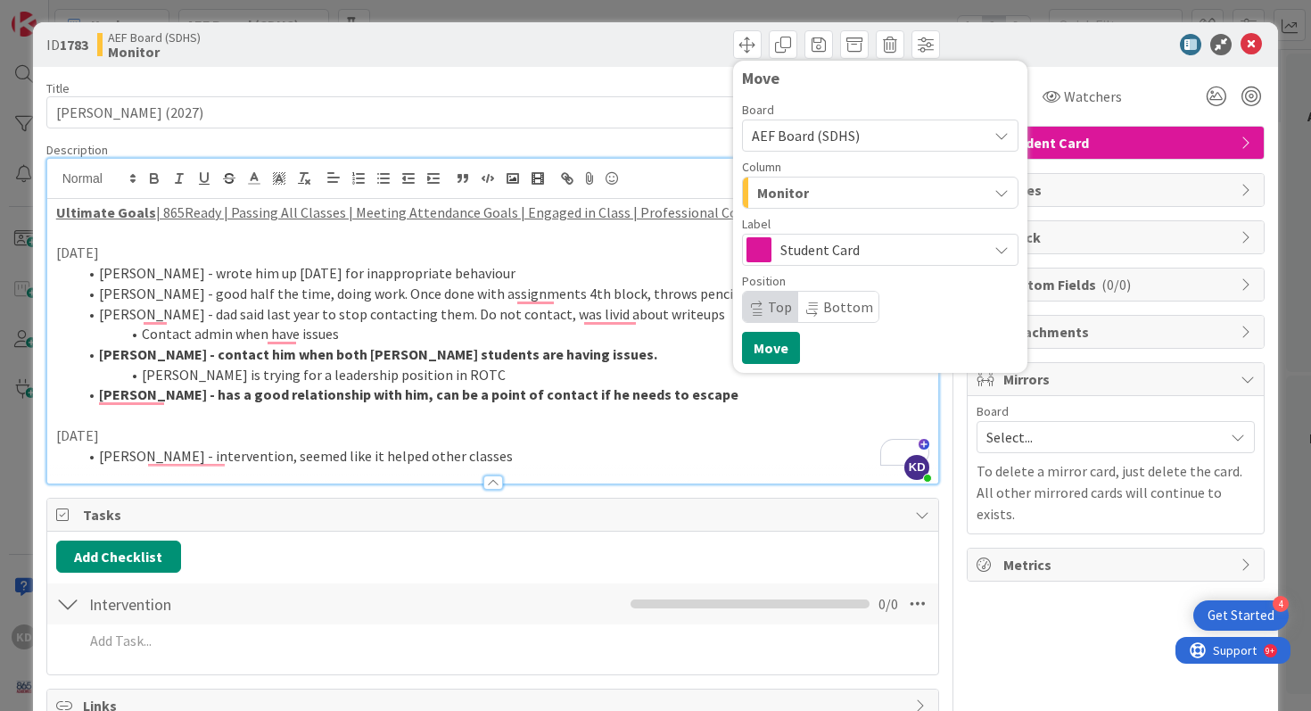
click at [831, 197] on div "Monitor" at bounding box center [869, 192] width 234 height 29
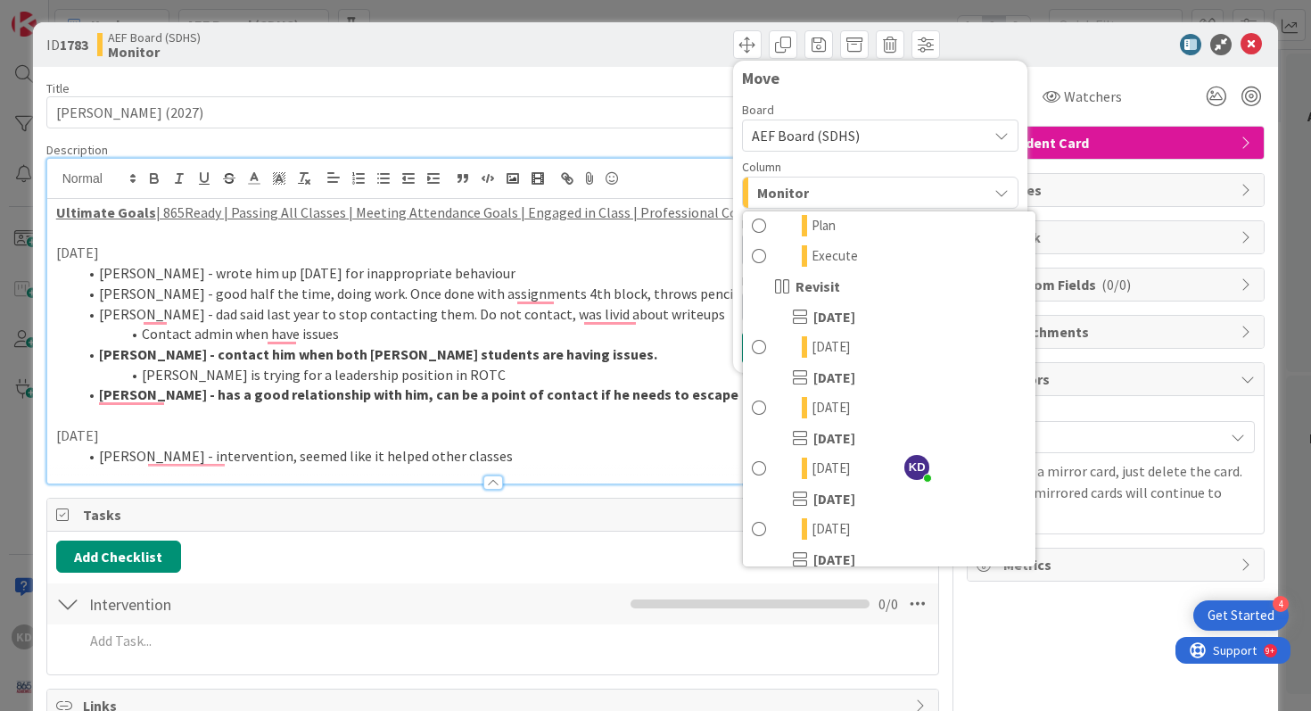
scroll to position [497, 0]
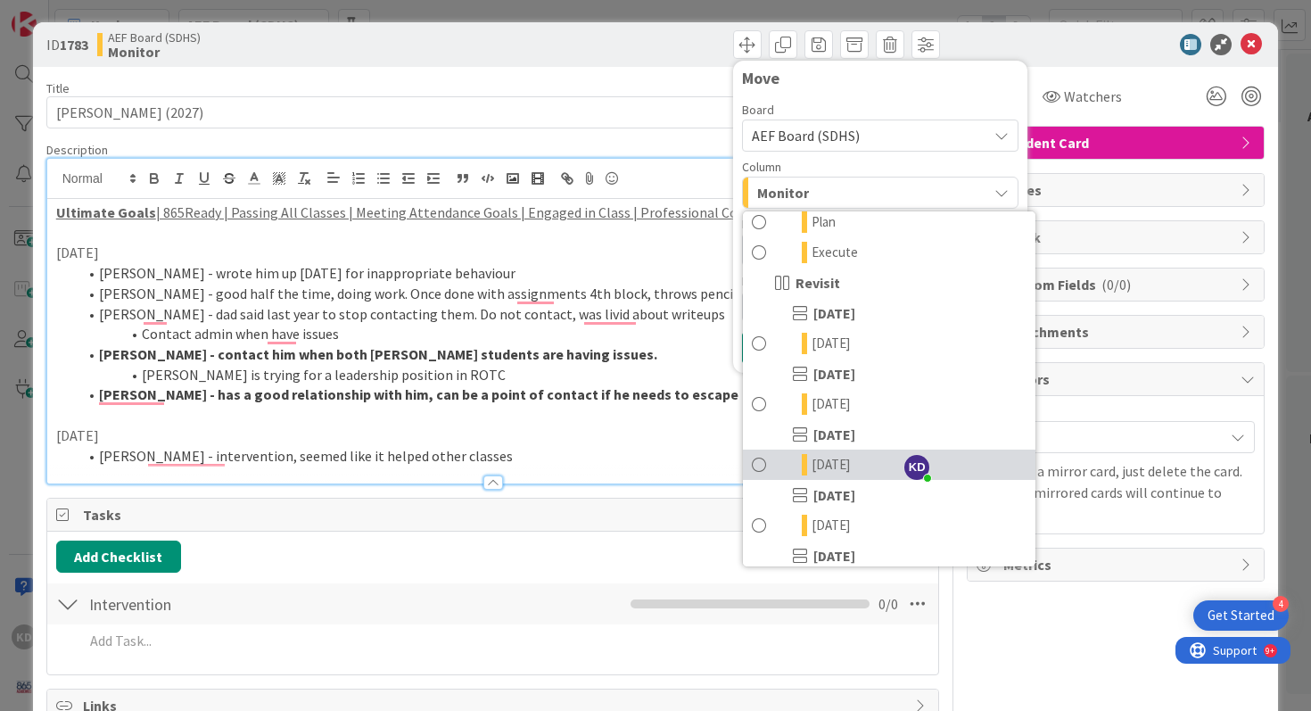
click at [800, 470] on link "[DATE]" at bounding box center [889, 464] width 292 height 30
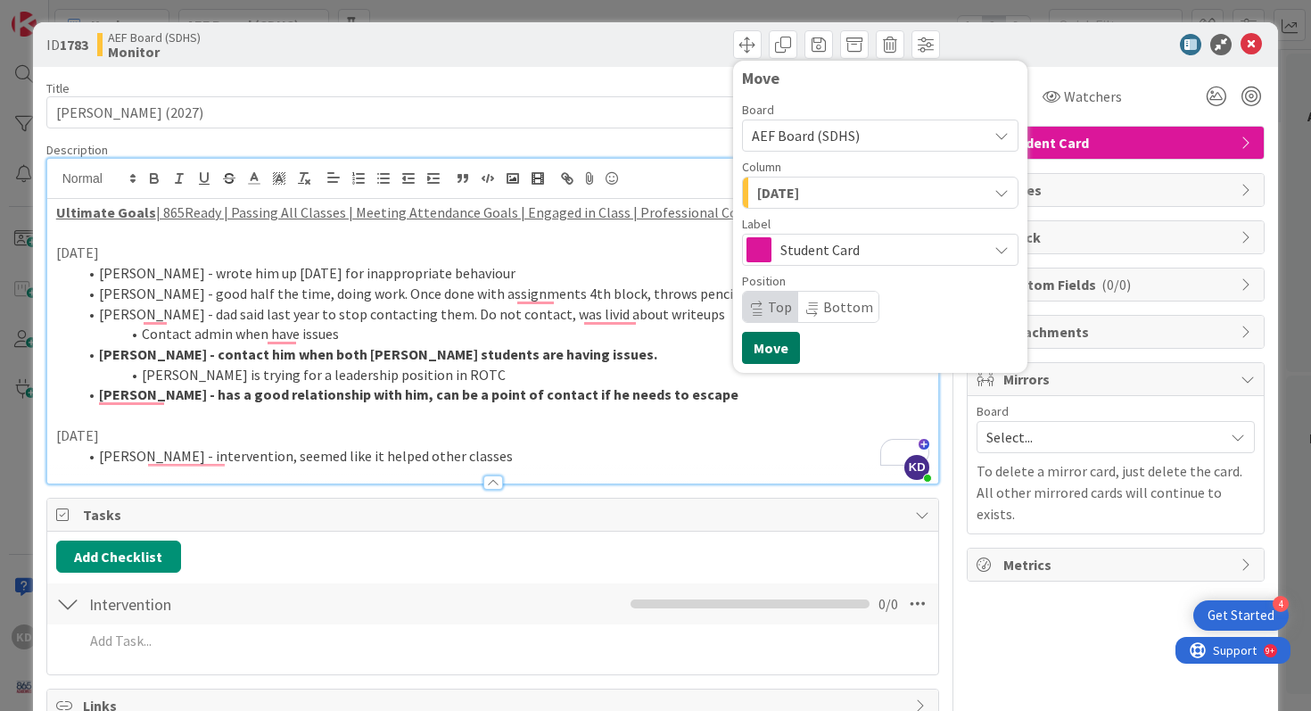
click at [768, 349] on button "Move" at bounding box center [771, 348] width 58 height 32
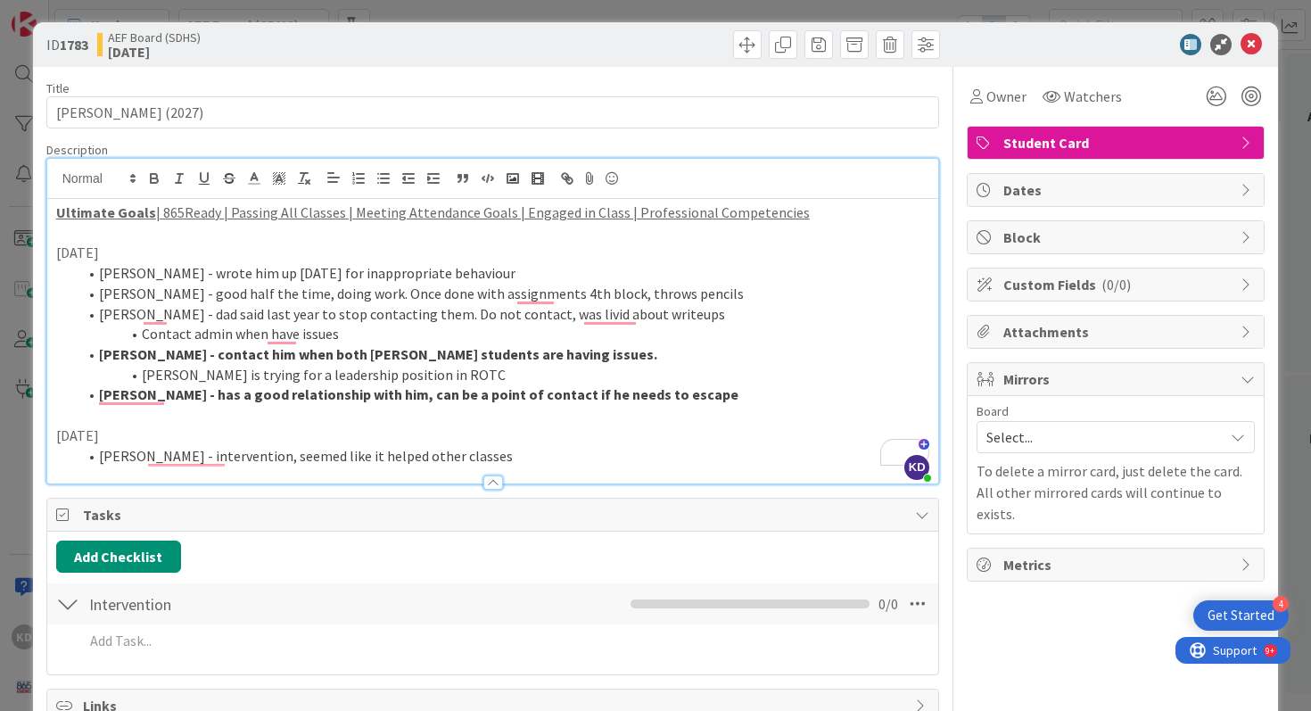
click at [673, 425] on p "[DATE]" at bounding box center [493, 435] width 874 height 21
click at [1250, 41] on icon at bounding box center [1250, 44] width 21 height 21
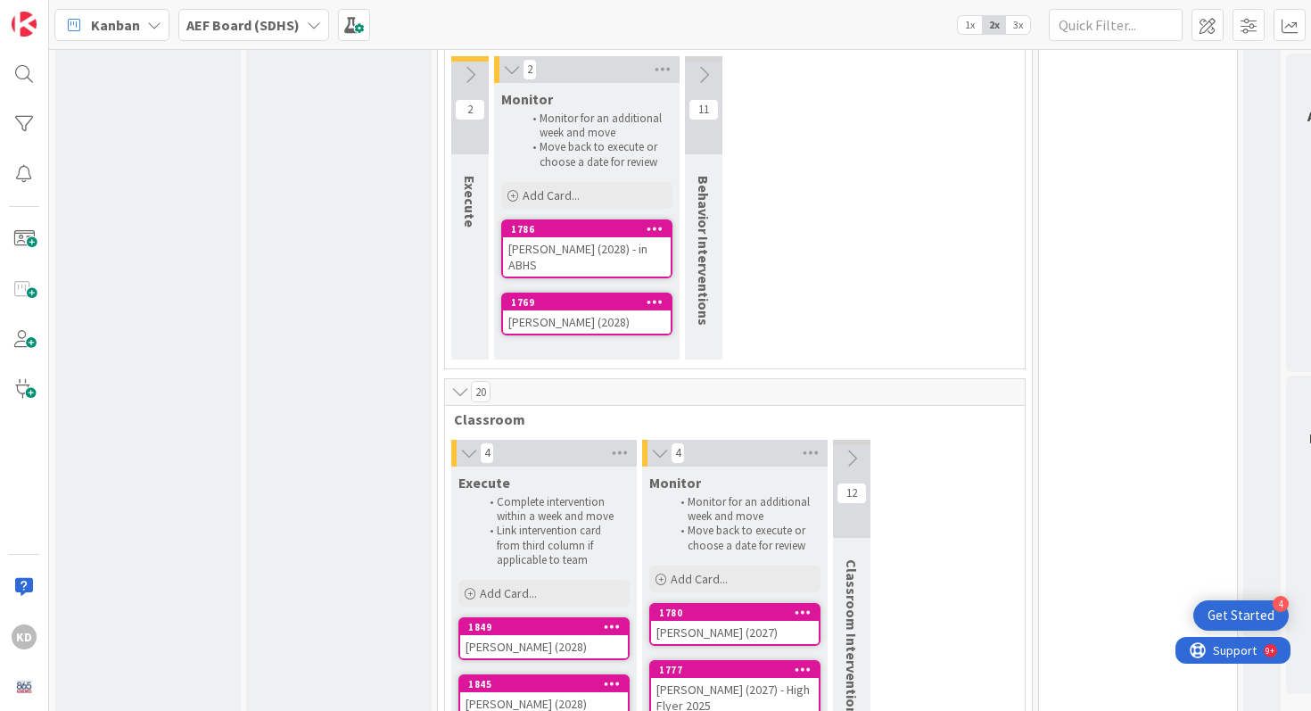
scroll to position [974, 0]
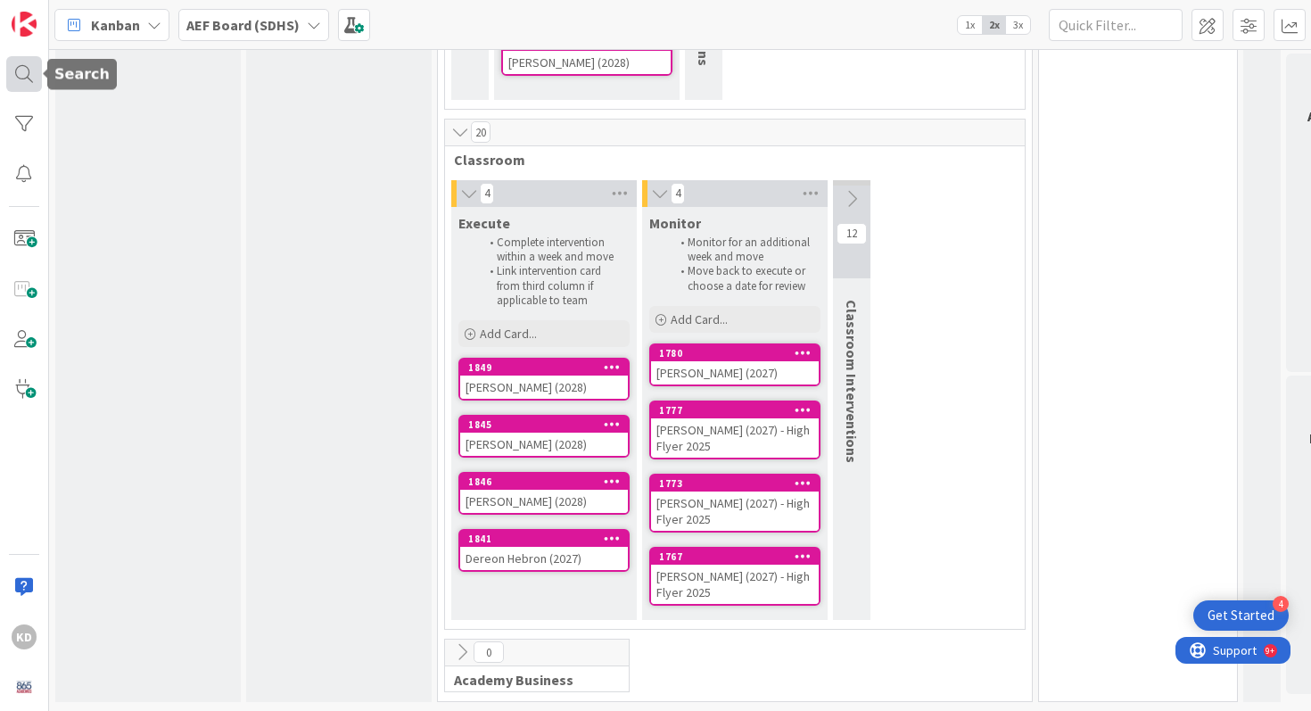
click at [23, 76] on div at bounding box center [24, 74] width 36 height 36
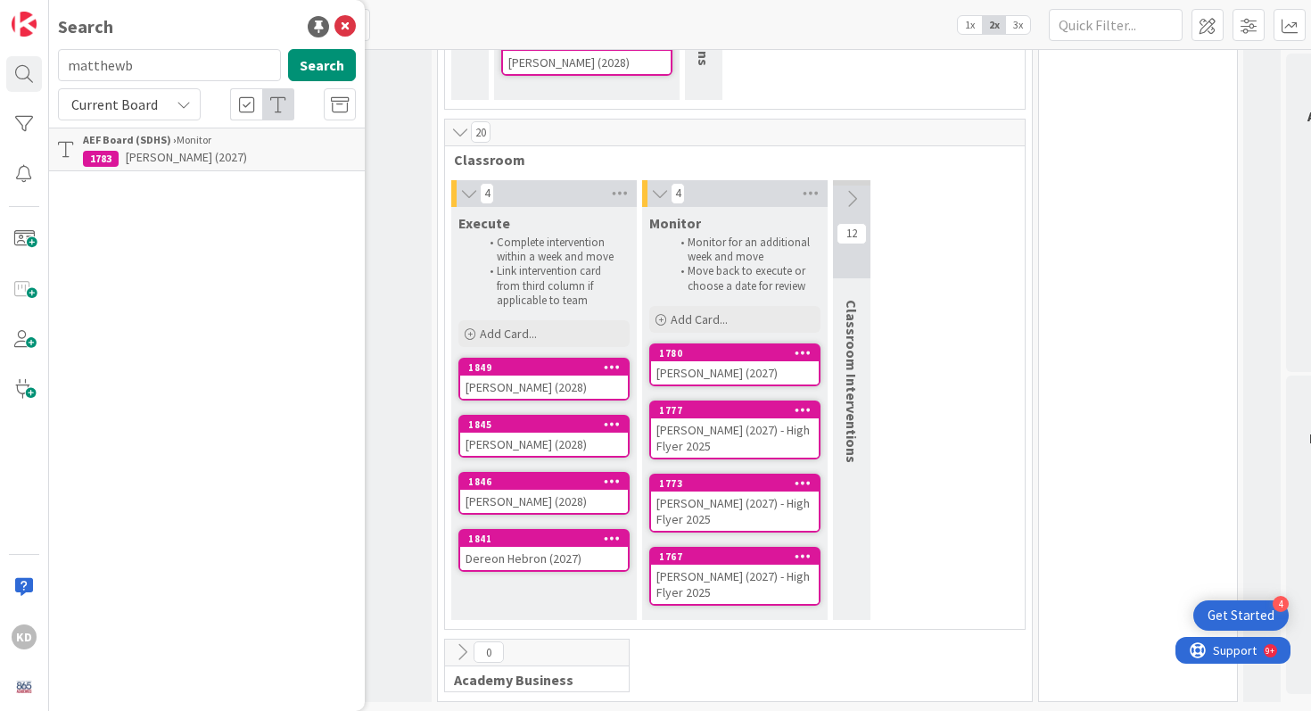
click at [115, 70] on input "matthewb" at bounding box center [169, 65] width 223 height 32
click at [114, 70] on input "bink" at bounding box center [169, 65] width 223 height 32
type input "b"
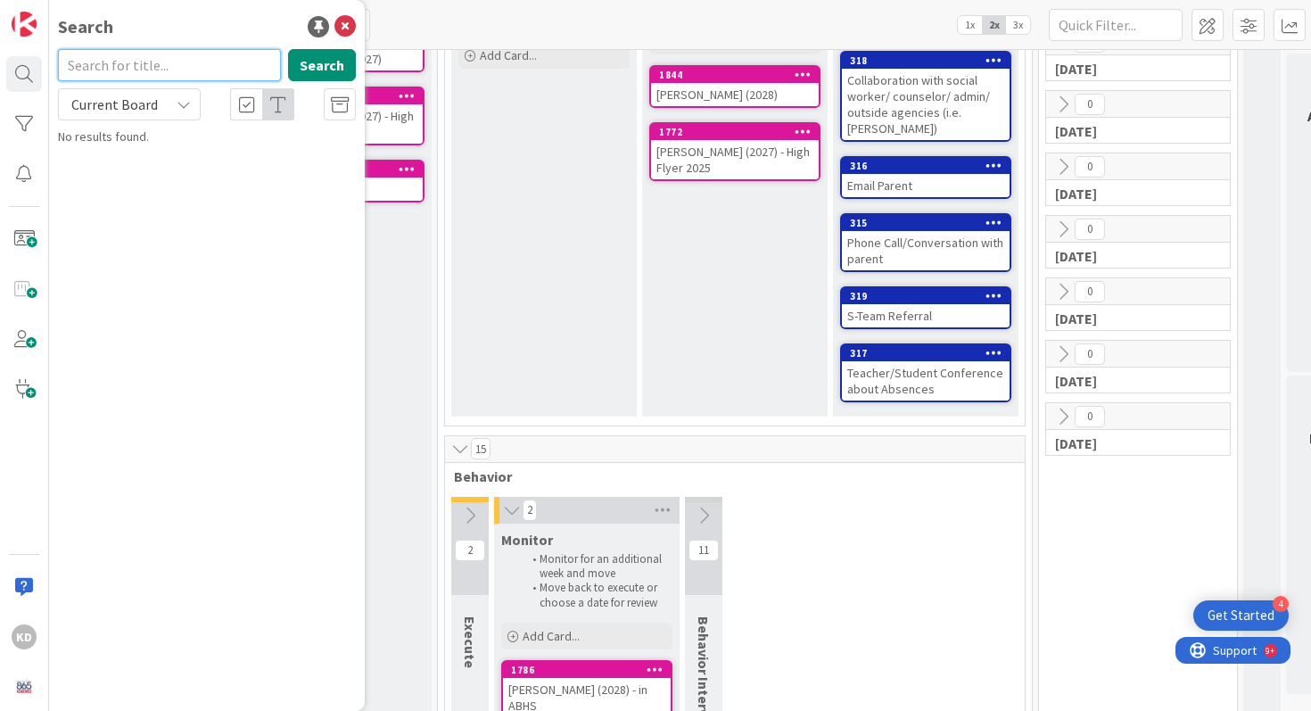
scroll to position [0, 0]
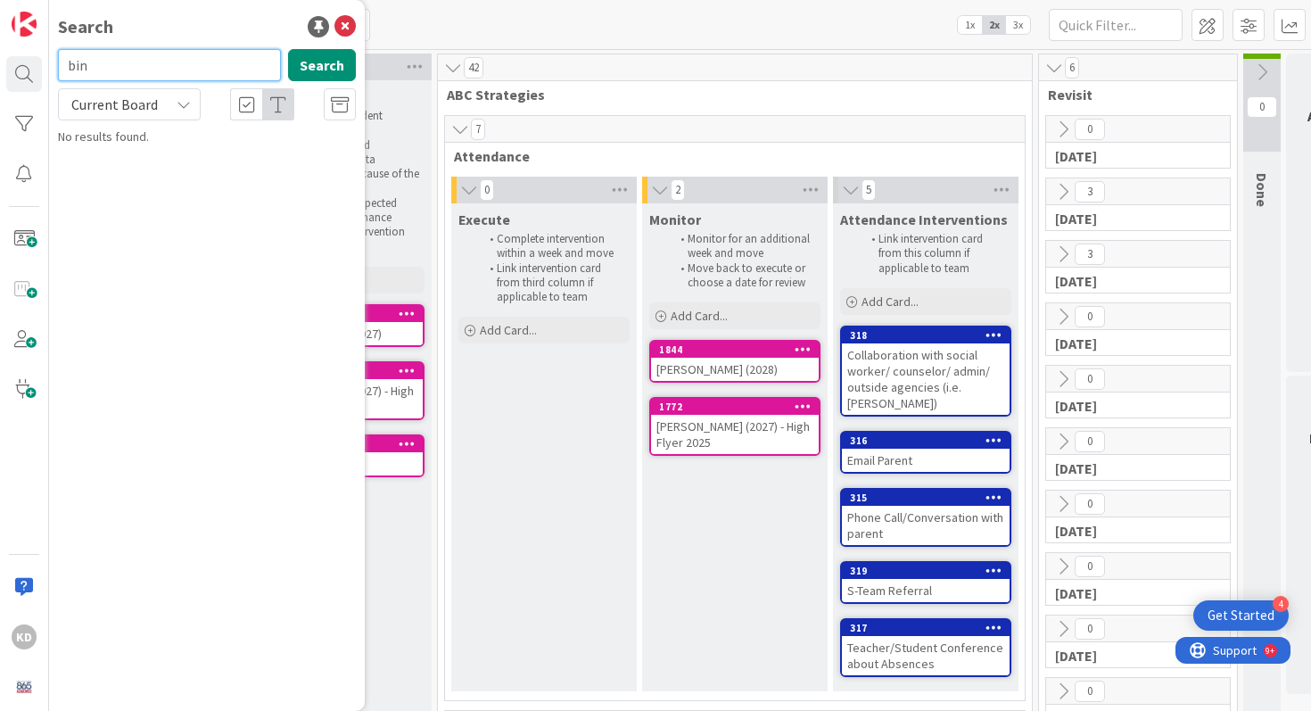
type input "bin"
click at [343, 23] on icon at bounding box center [344, 26] width 21 height 21
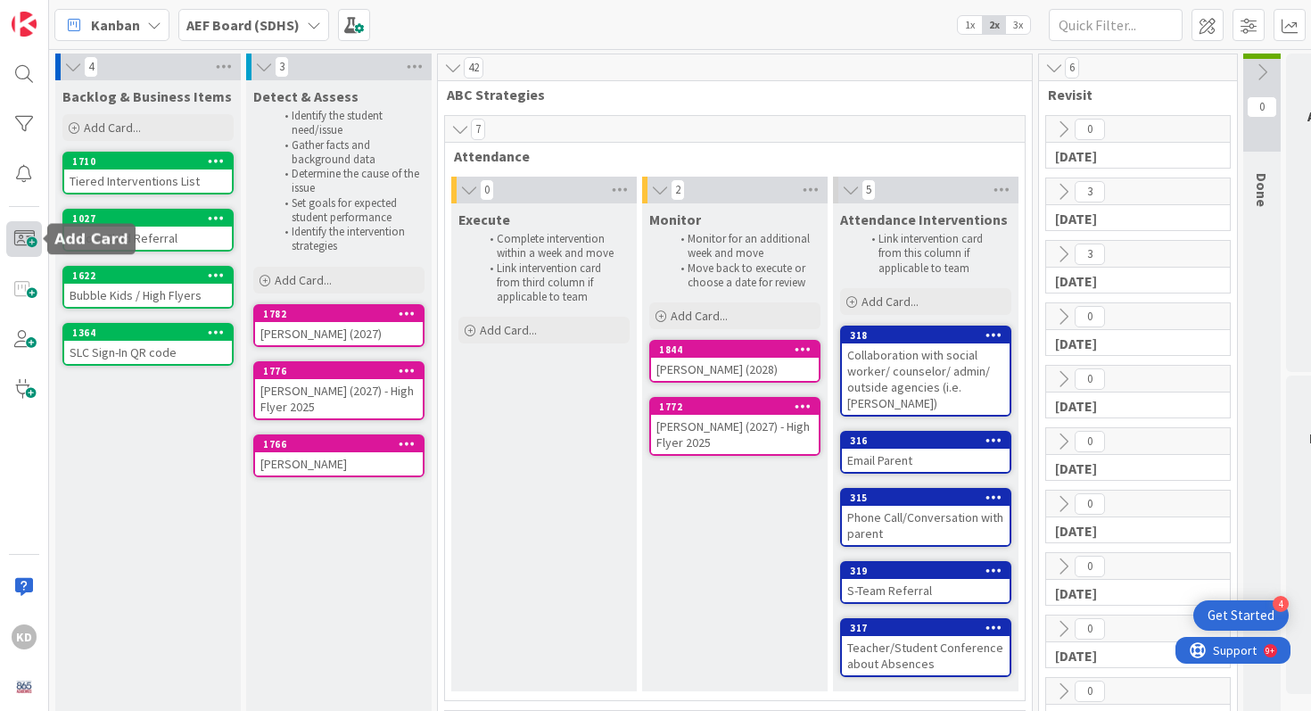
click at [33, 250] on span at bounding box center [24, 239] width 36 height 36
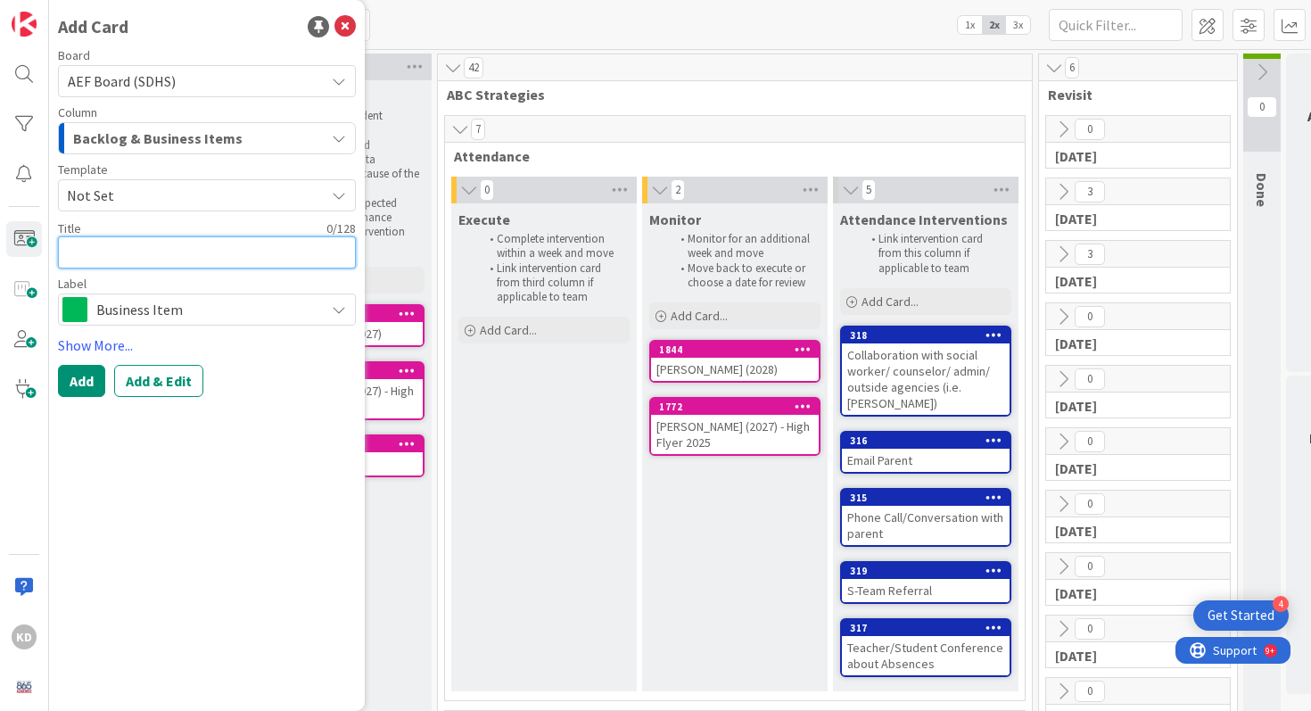
type textarea "x"
type textarea "B"
type textarea "x"
type textarea "Bi"
type textarea "x"
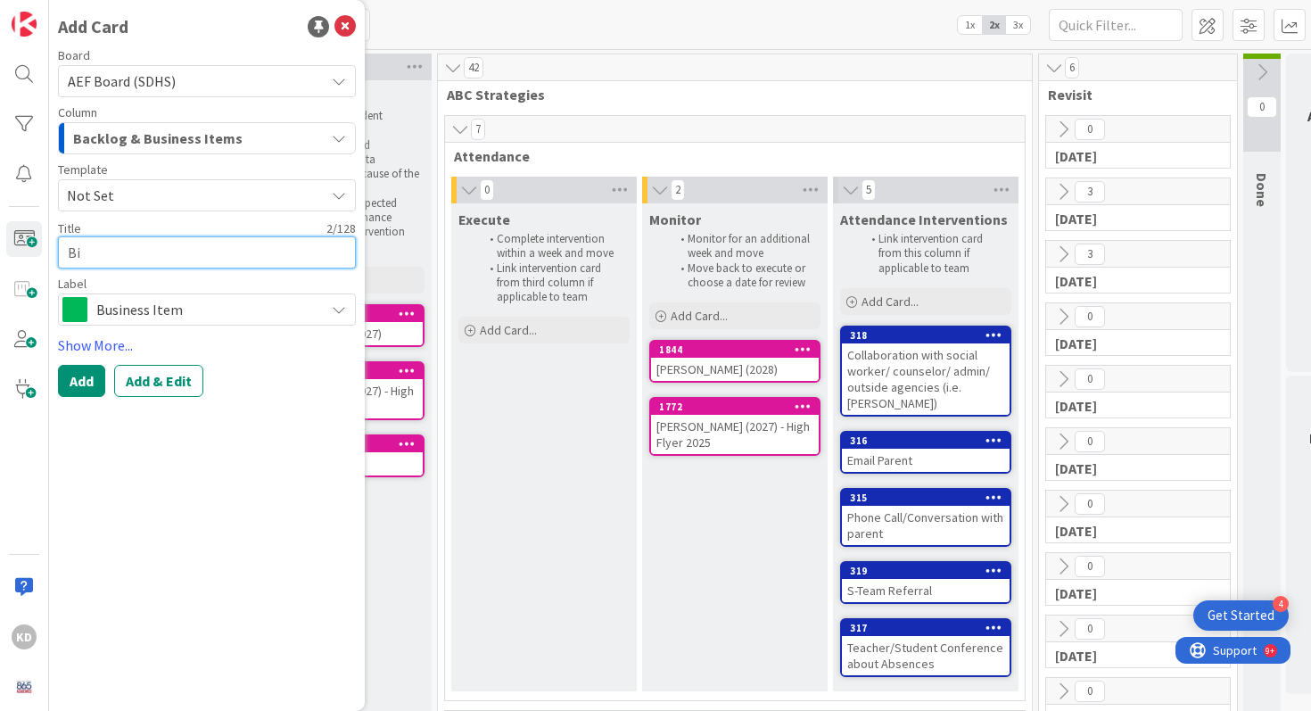
type textarea "Bin"
type textarea "x"
type textarea "Binkl"
type textarea "x"
type textarea "Binkle"
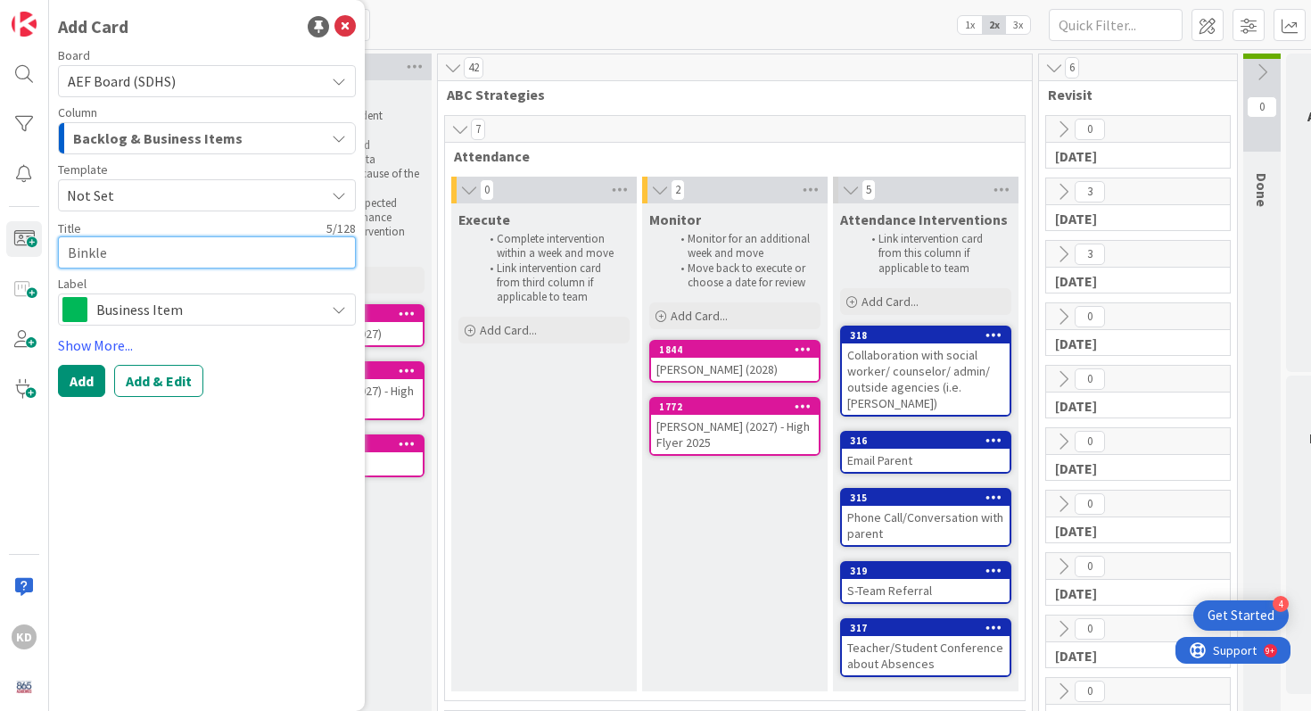
type textarea "x"
type textarea "[PERSON_NAME]"
click at [63, 252] on textarea "[PERSON_NAME]" at bounding box center [207, 252] width 298 height 32
click at [160, 248] on textarea "[PERSON_NAME]" at bounding box center [207, 252] width 298 height 32
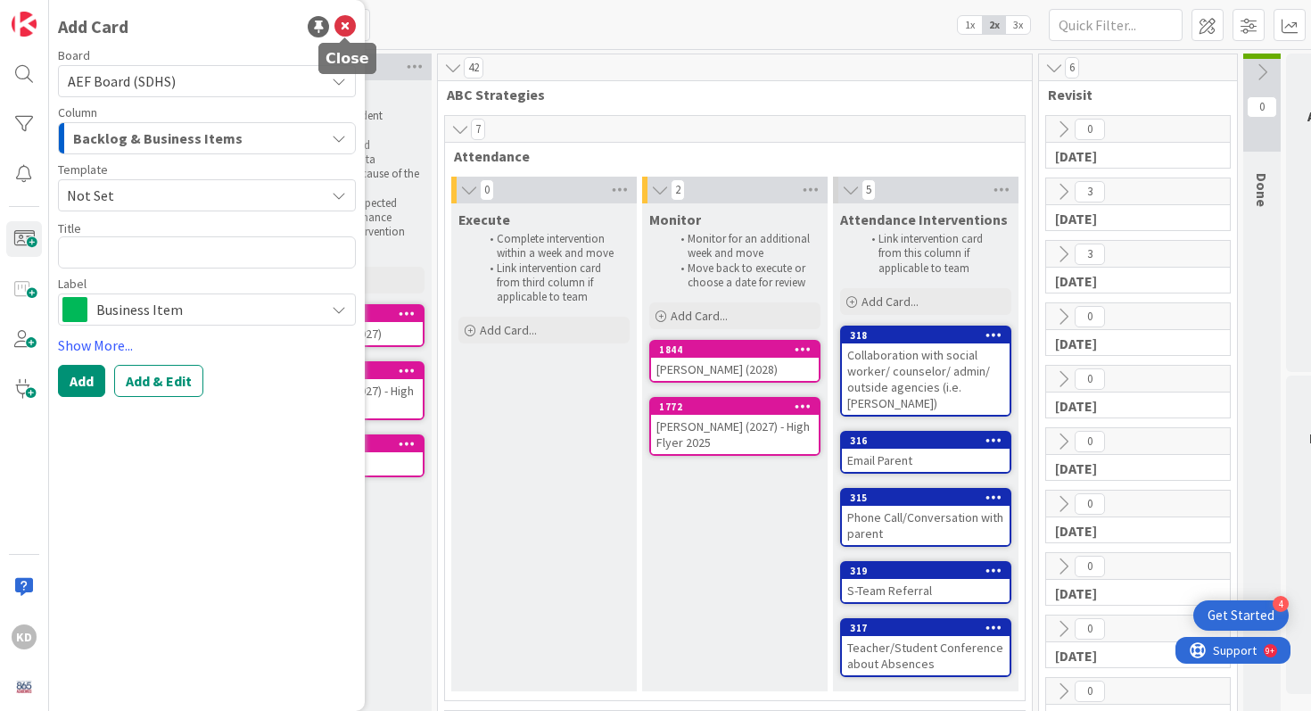
click at [345, 22] on icon at bounding box center [344, 26] width 21 height 21
